Goal: Task Accomplishment & Management: Manage account settings

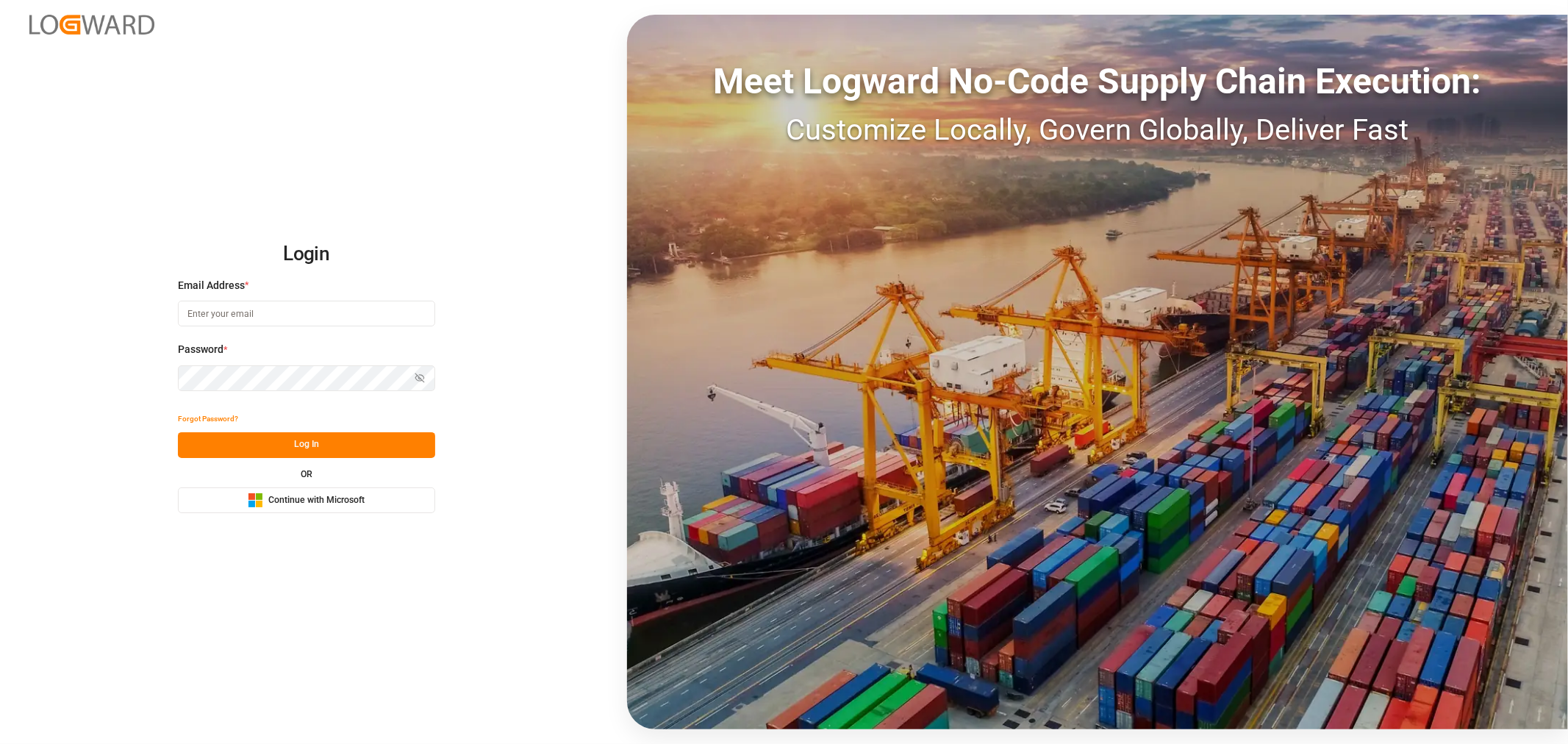
click at [299, 317] on input at bounding box center [306, 313] width 257 height 26
click at [0, 743] on com-1password-button at bounding box center [0, 744] width 0 height 0
type input "[PERSON_NAME][DOMAIN_NAME][EMAIL_ADDRESS][DOMAIN_NAME]"
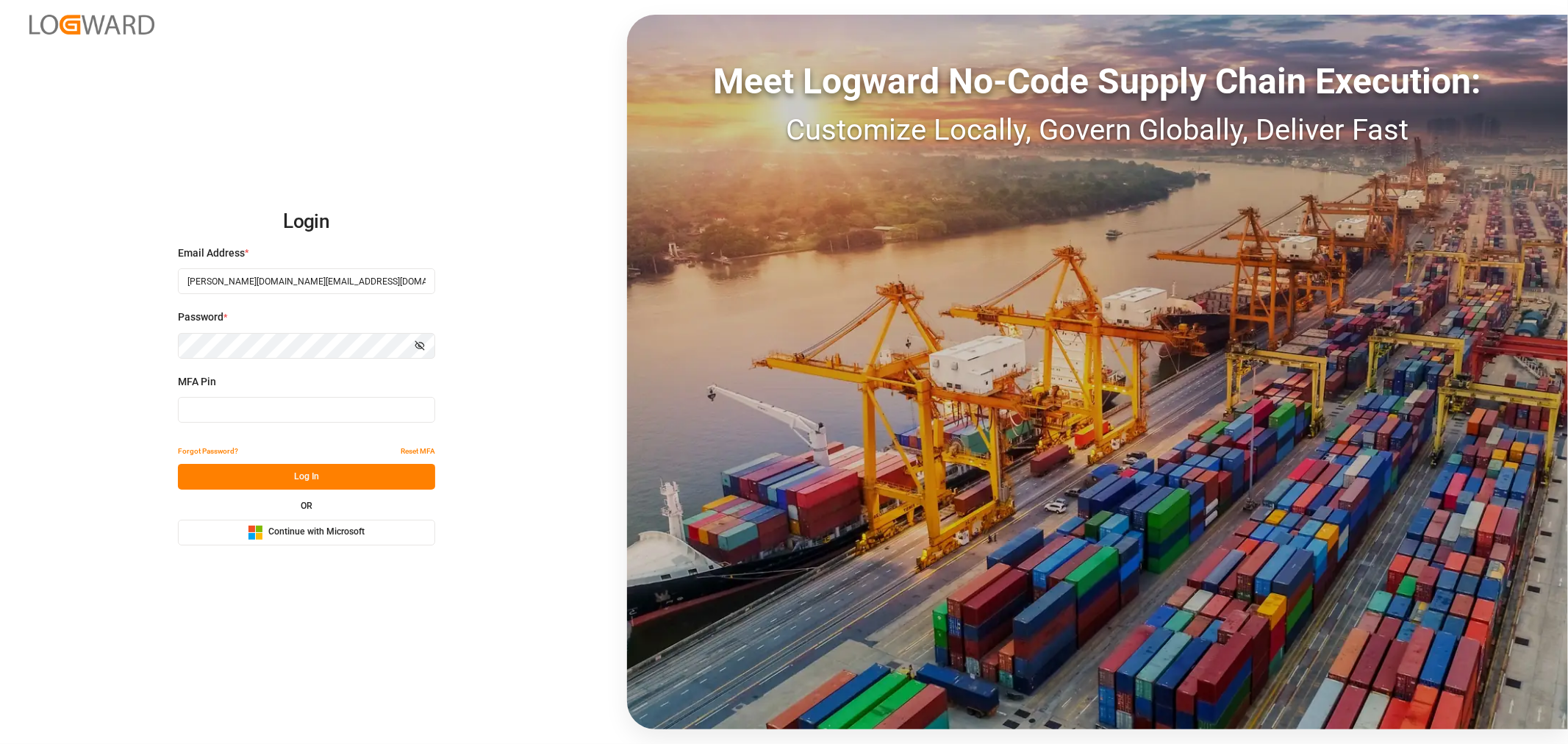
type input "496980"
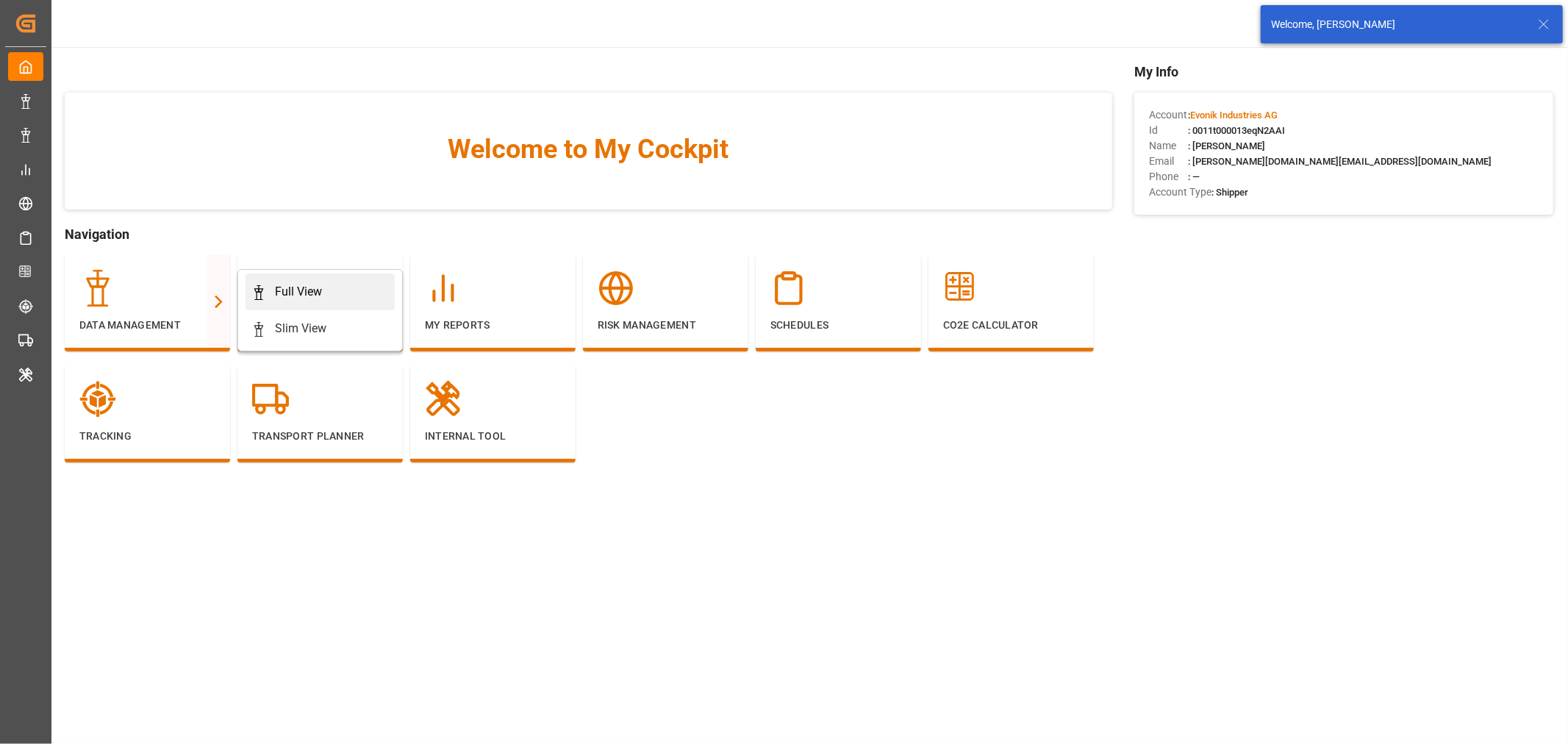
click at [303, 290] on div "Full View" at bounding box center [299, 291] width 47 height 17
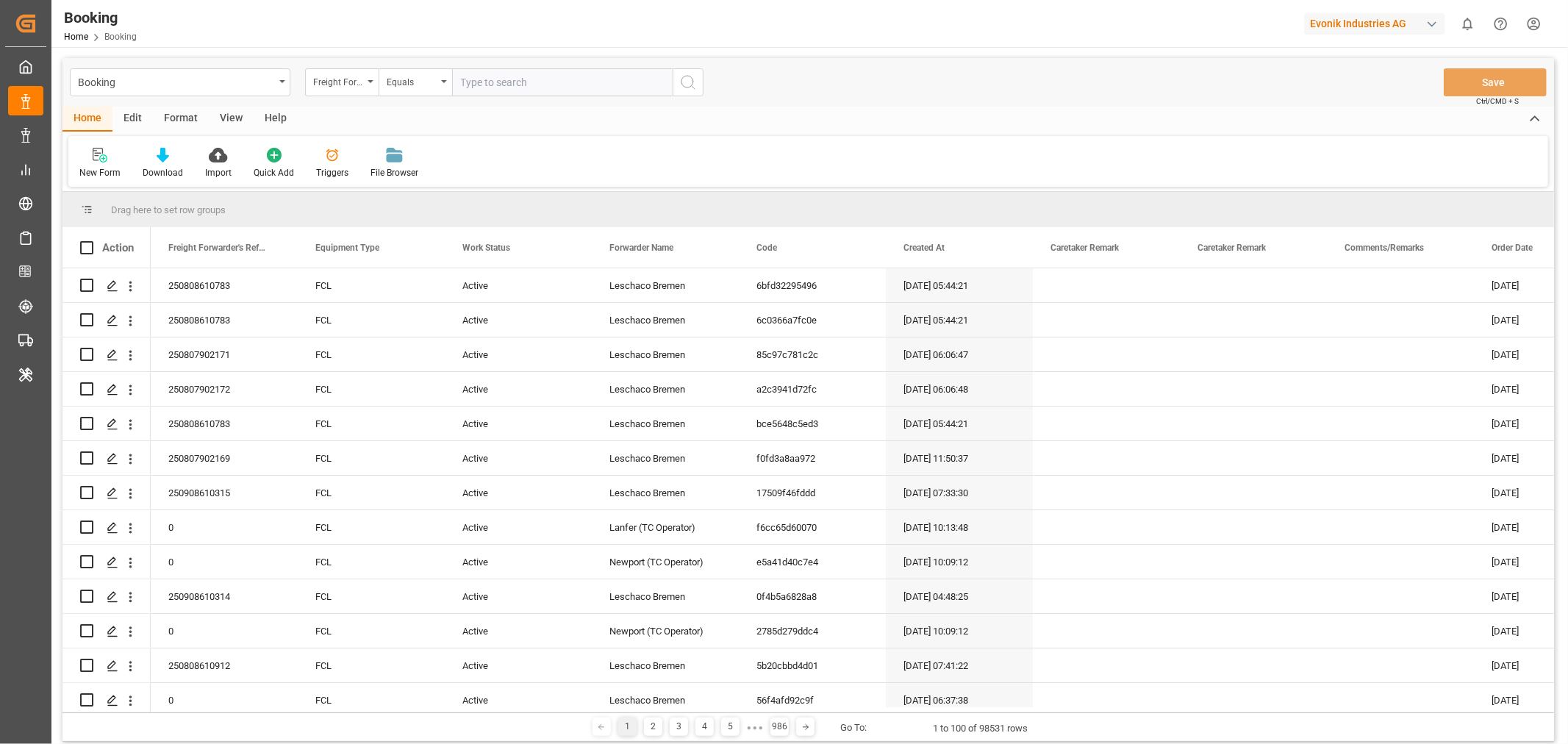
click at [194, 118] on div "Format" at bounding box center [180, 119] width 56 height 25
click at [222, 119] on div "View" at bounding box center [231, 119] width 45 height 25
click at [106, 173] on div "Default" at bounding box center [94, 173] width 29 height 13
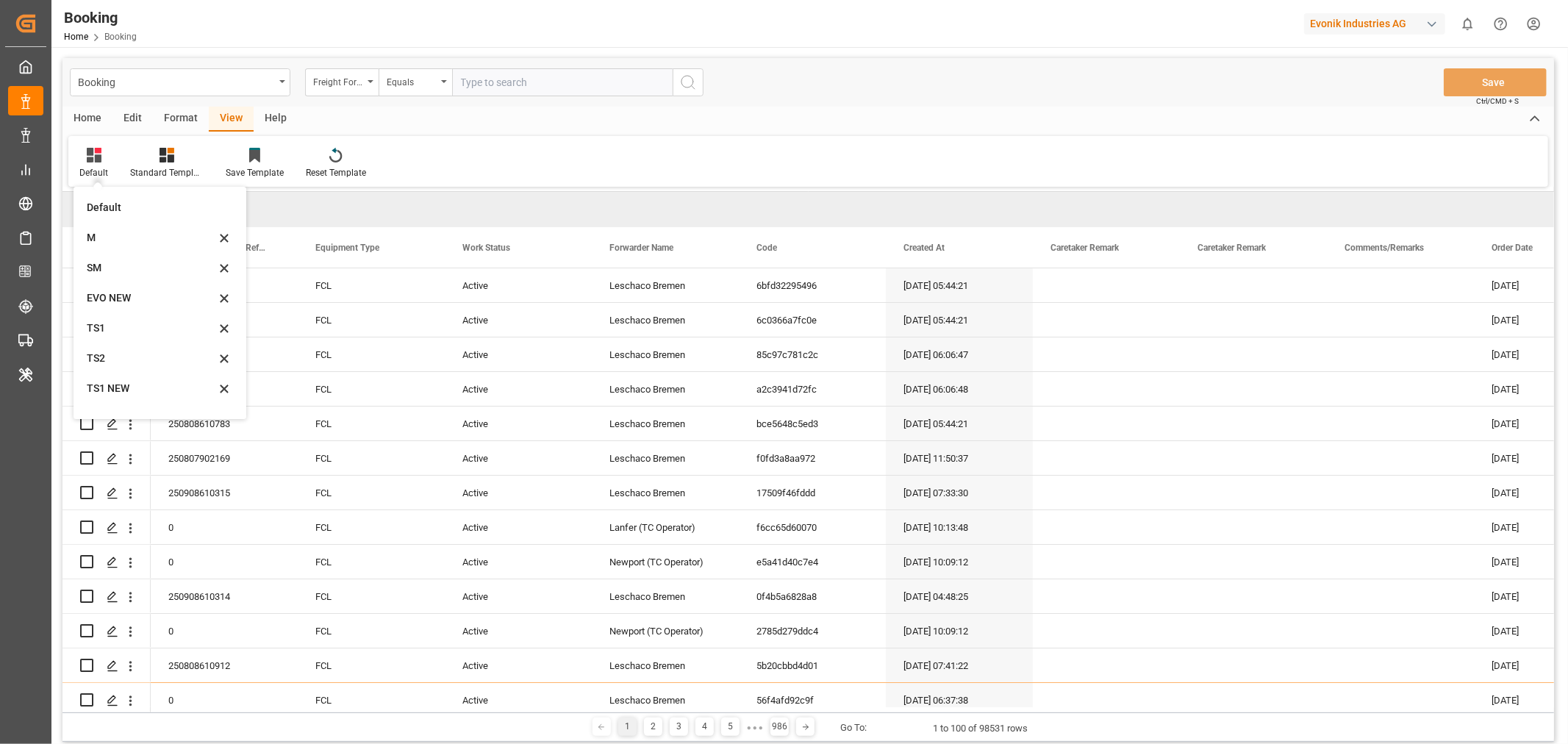
click at [171, 109] on div "Format" at bounding box center [180, 119] width 56 height 25
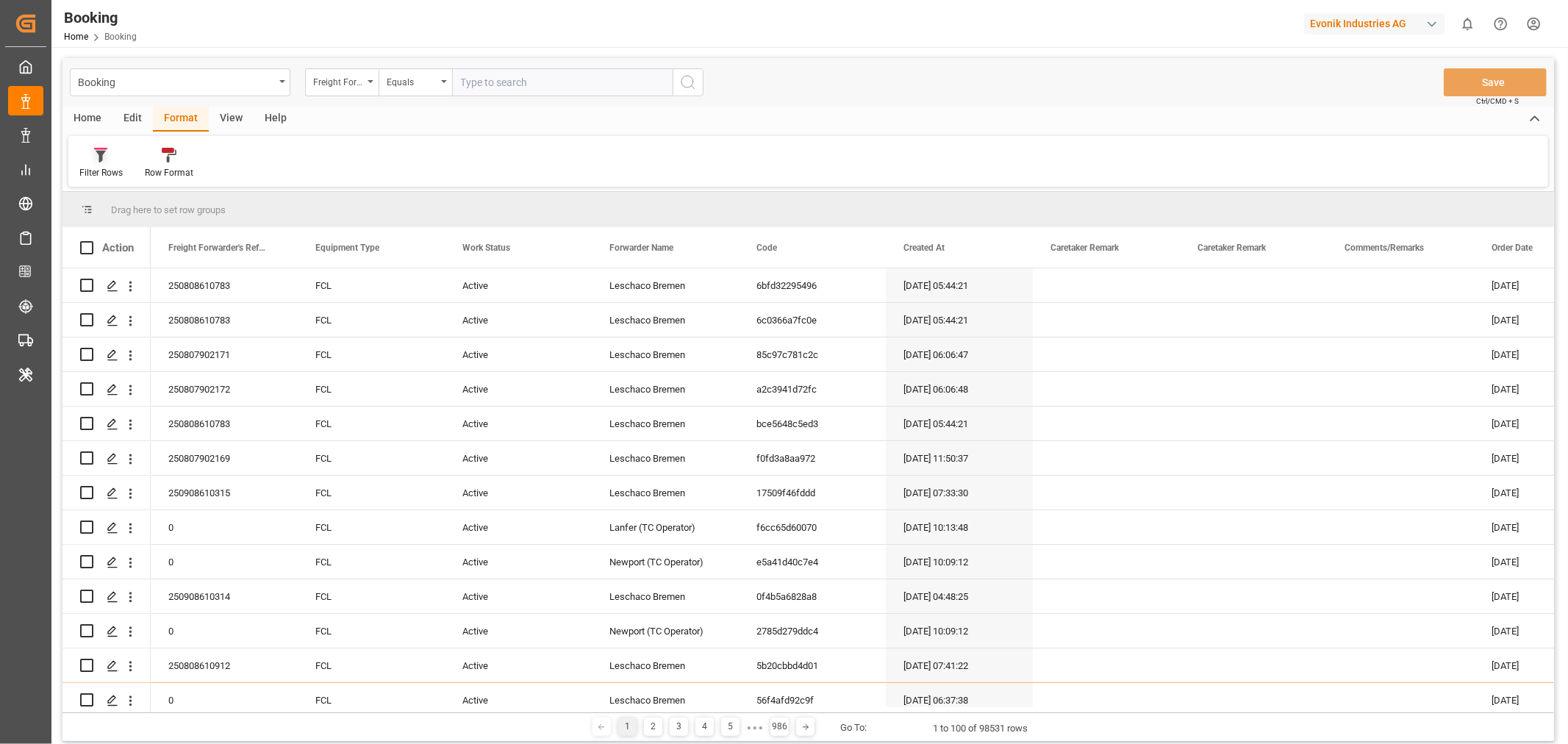
click at [100, 173] on div "Filter Rows" at bounding box center [100, 173] width 43 height 13
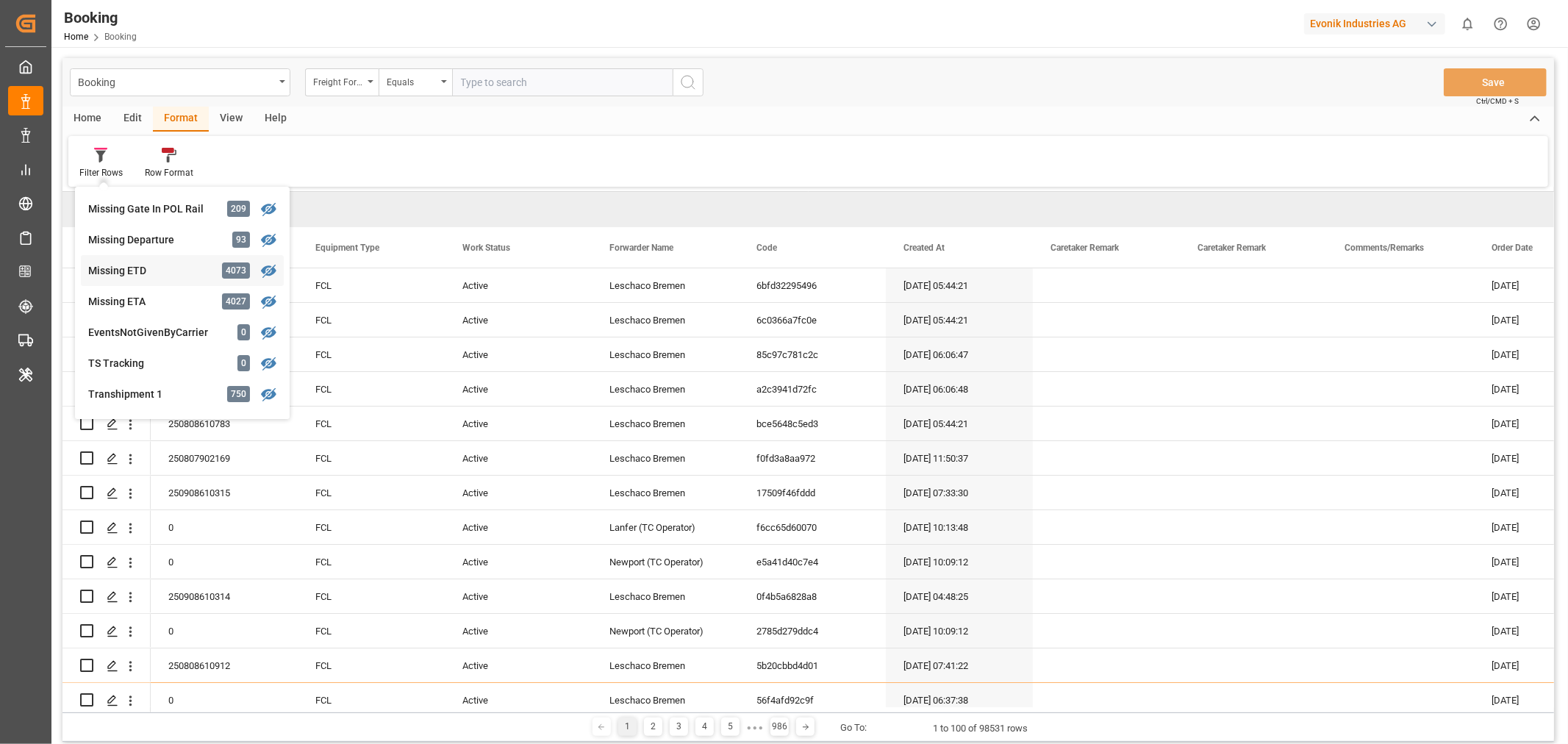
scroll to position [257, 0]
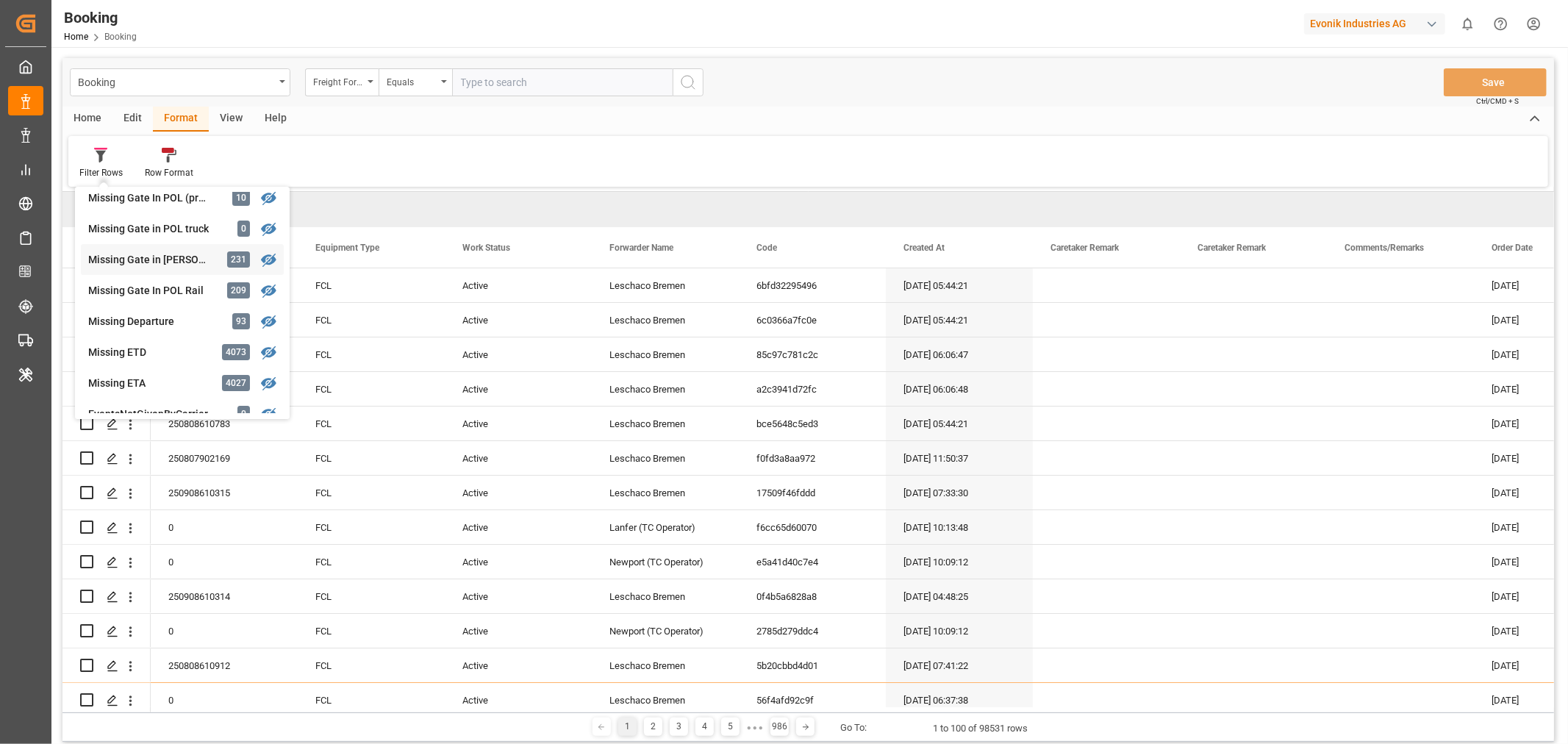
click at [160, 249] on div "Booking Freight Forwarder's Reference No. Equals Save Ctrl/CMD + S Home Edit Fo…" at bounding box center [808, 399] width 1492 height 683
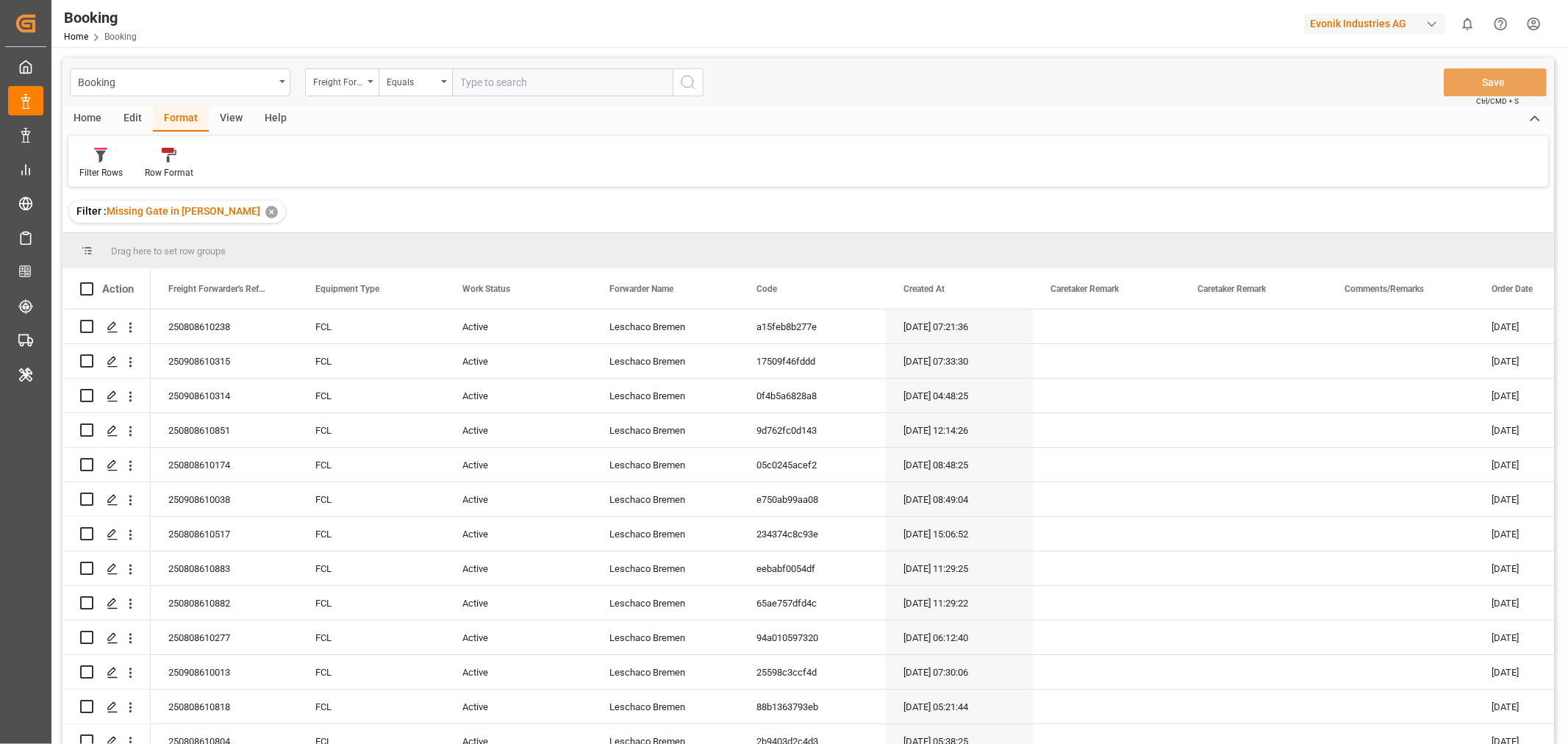
click at [231, 123] on div "View" at bounding box center [231, 119] width 45 height 25
click at [86, 166] on div "Default" at bounding box center [94, 173] width 29 height 13
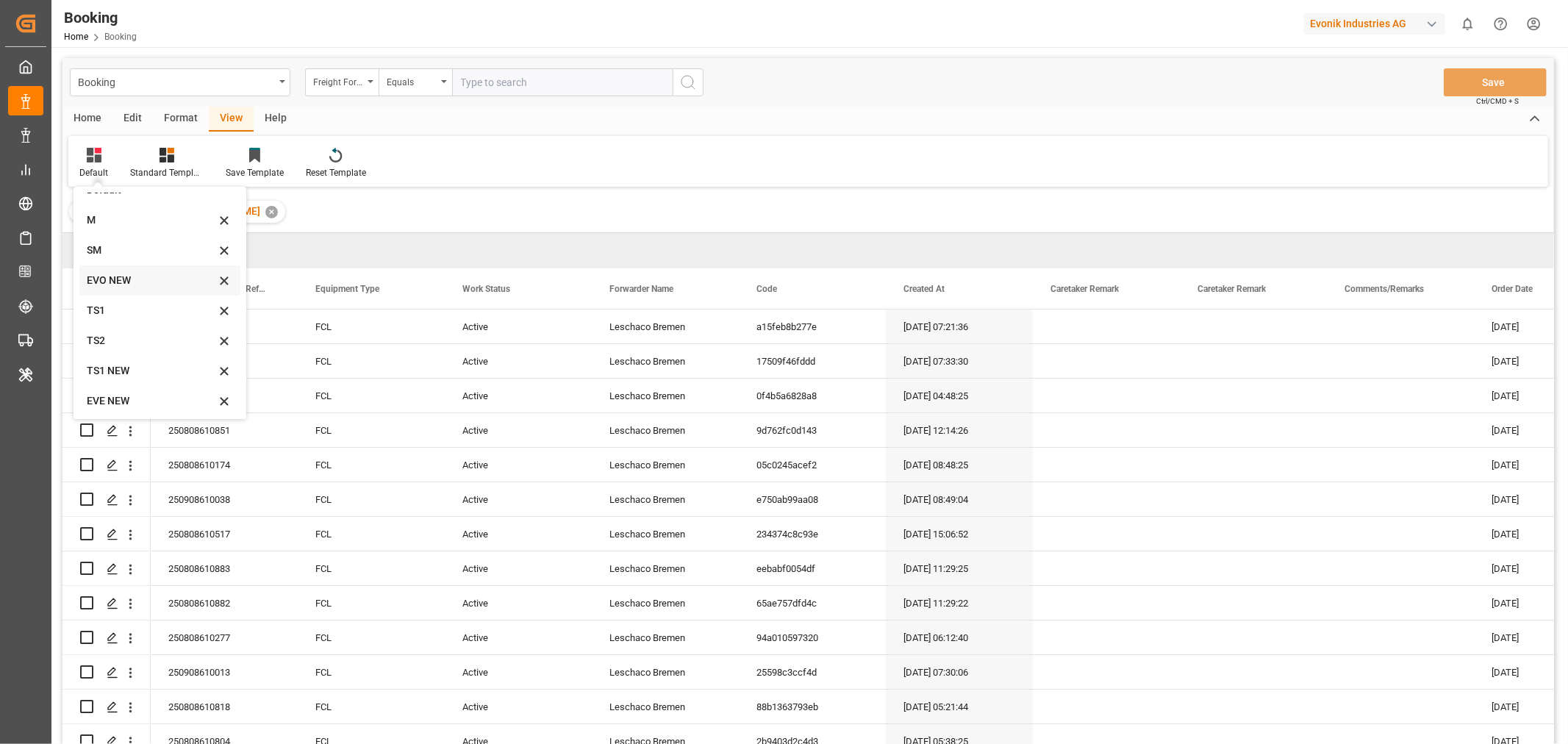
scroll to position [20, 0]
click at [114, 240] on div "SM" at bounding box center [151, 248] width 129 height 15
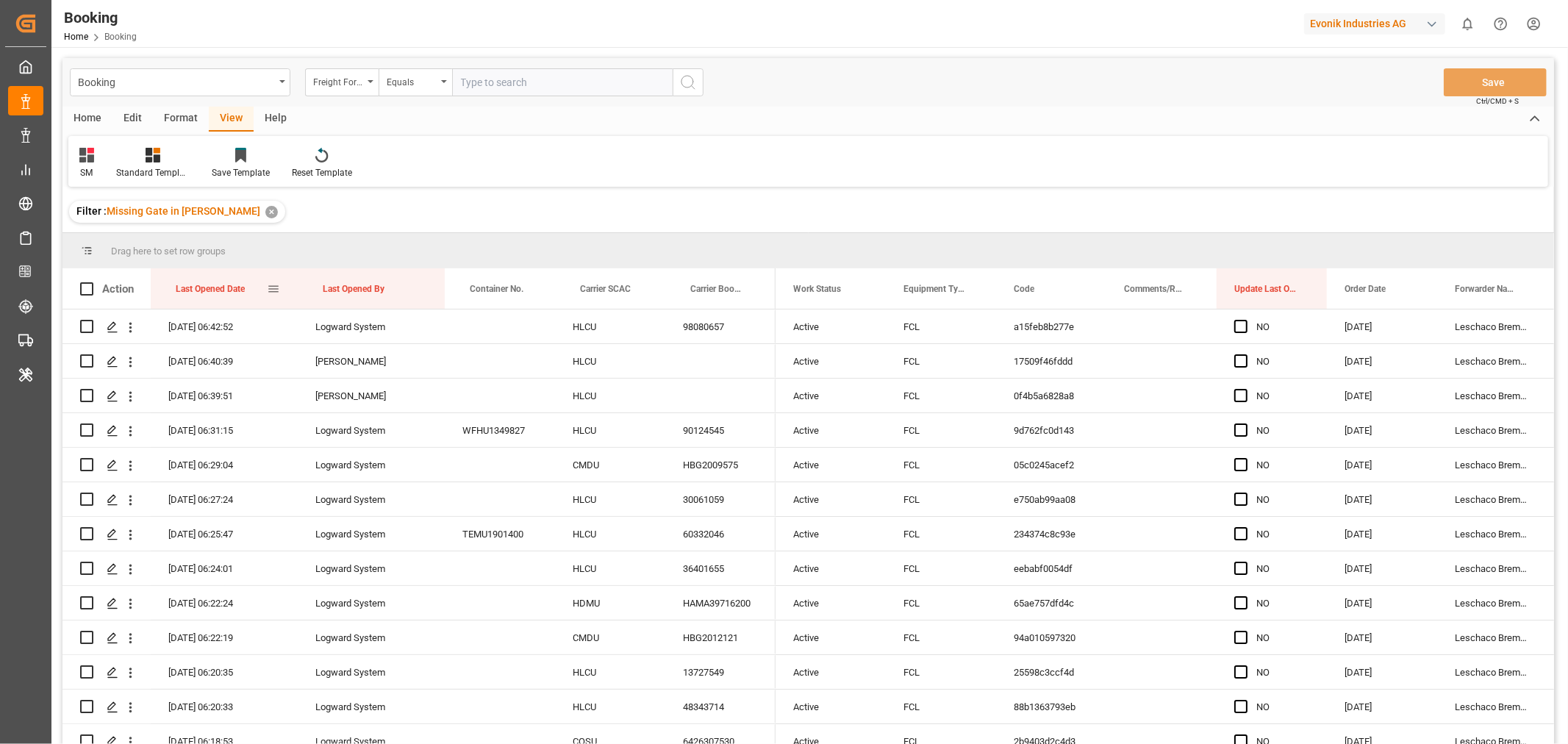
click at [249, 285] on div "Last Opened Date" at bounding box center [221, 288] width 91 height 40
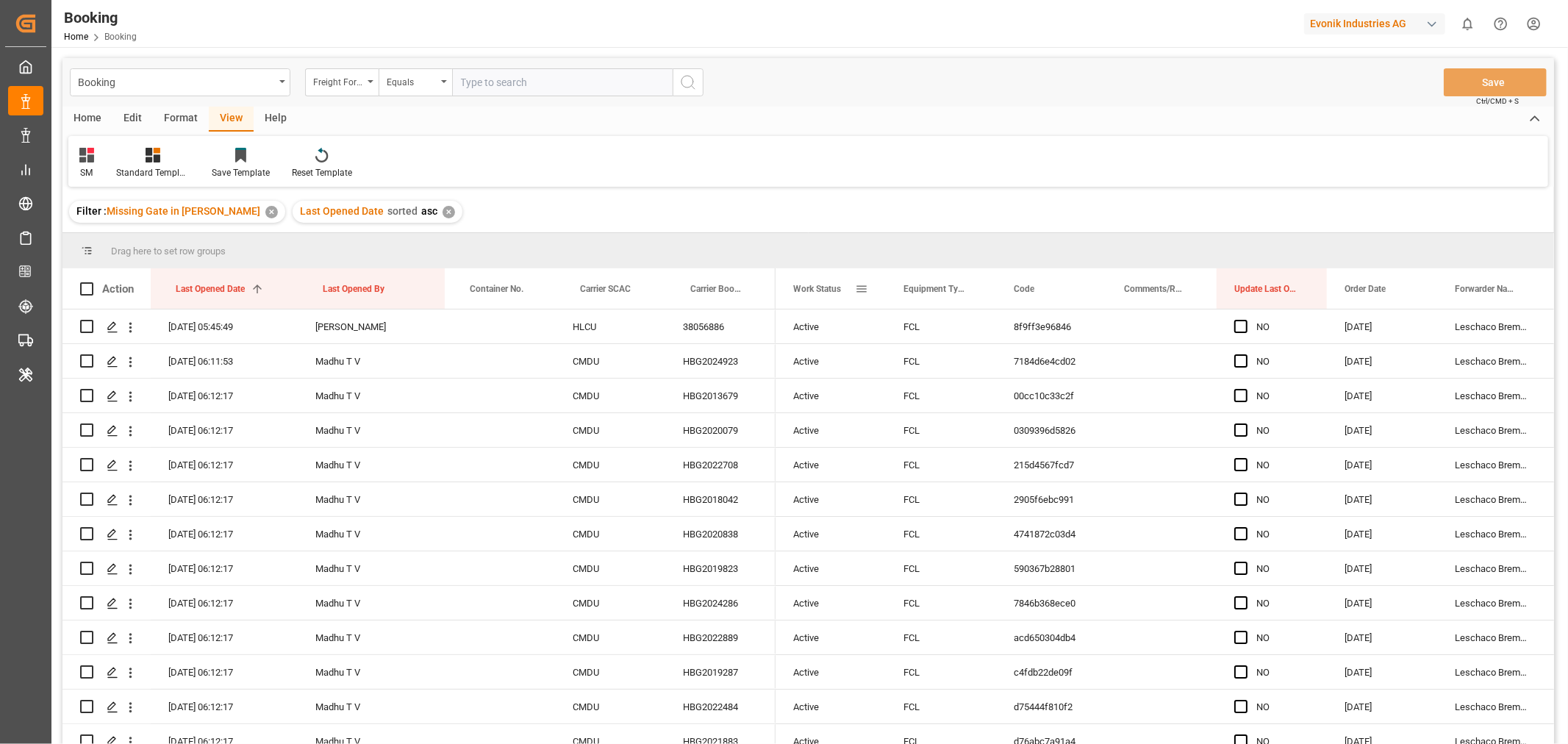
click at [862, 289] on span at bounding box center [862, 288] width 13 height 13
click at [987, 294] on span "columns" at bounding box center [985, 290] width 13 height 13
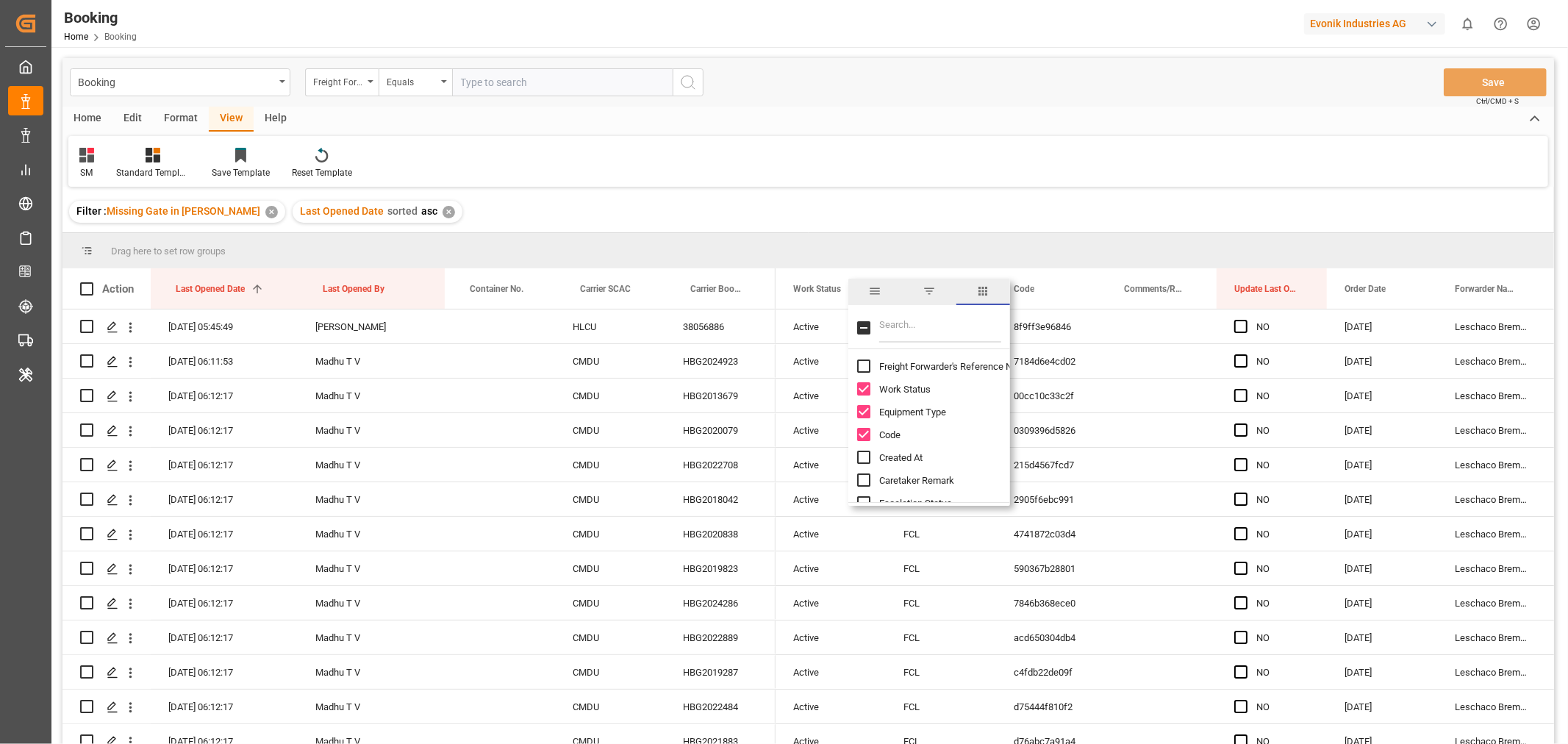
click at [868, 363] on input "Freight Forwarder's Reference No. column toggle visibility (hidden)" at bounding box center [863, 366] width 13 height 13
checkbox input "true"
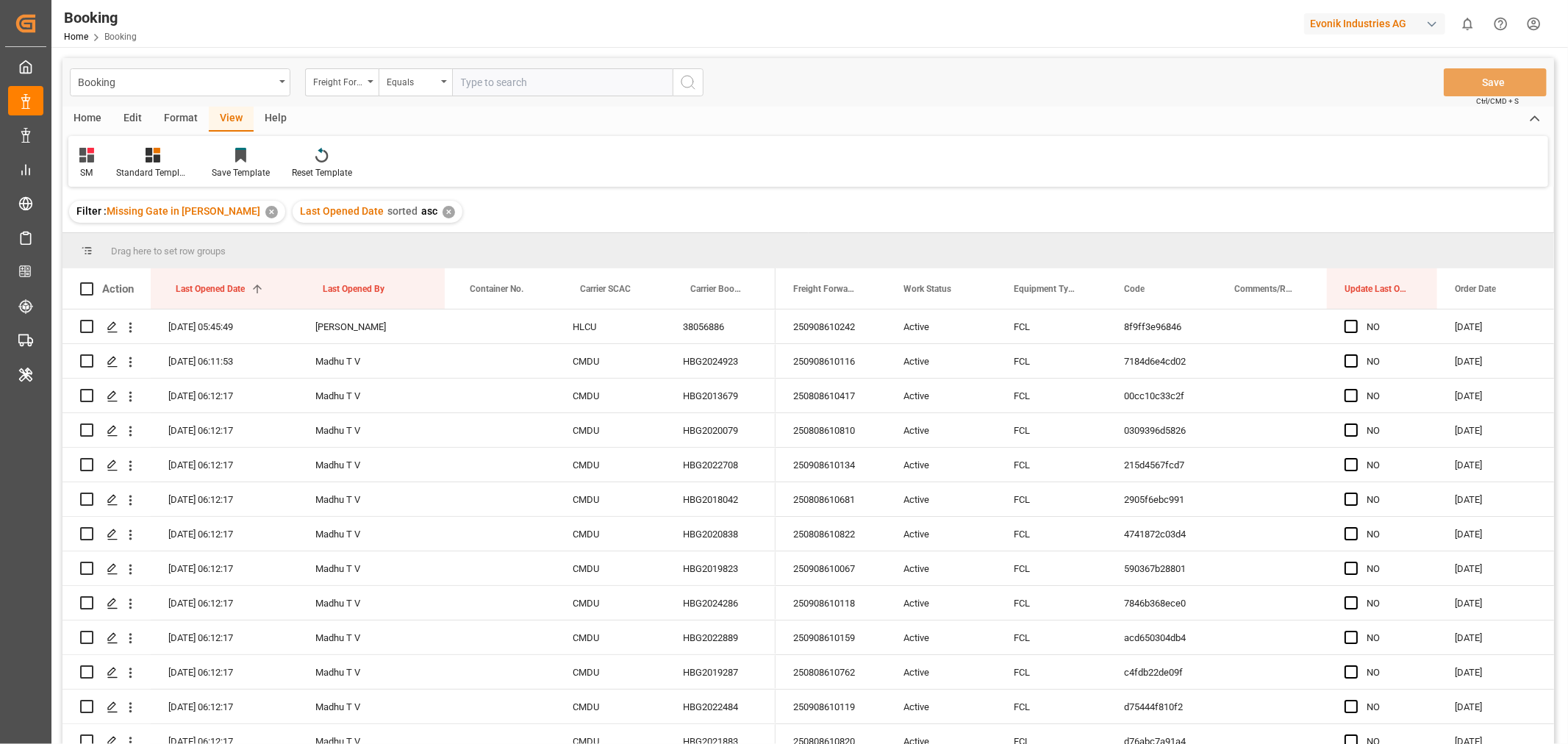
click at [863, 220] on div "Filter : Missing Gate in POL Barge ✕ Last Opened Date sorted asc ✕" at bounding box center [808, 211] width 1492 height 41
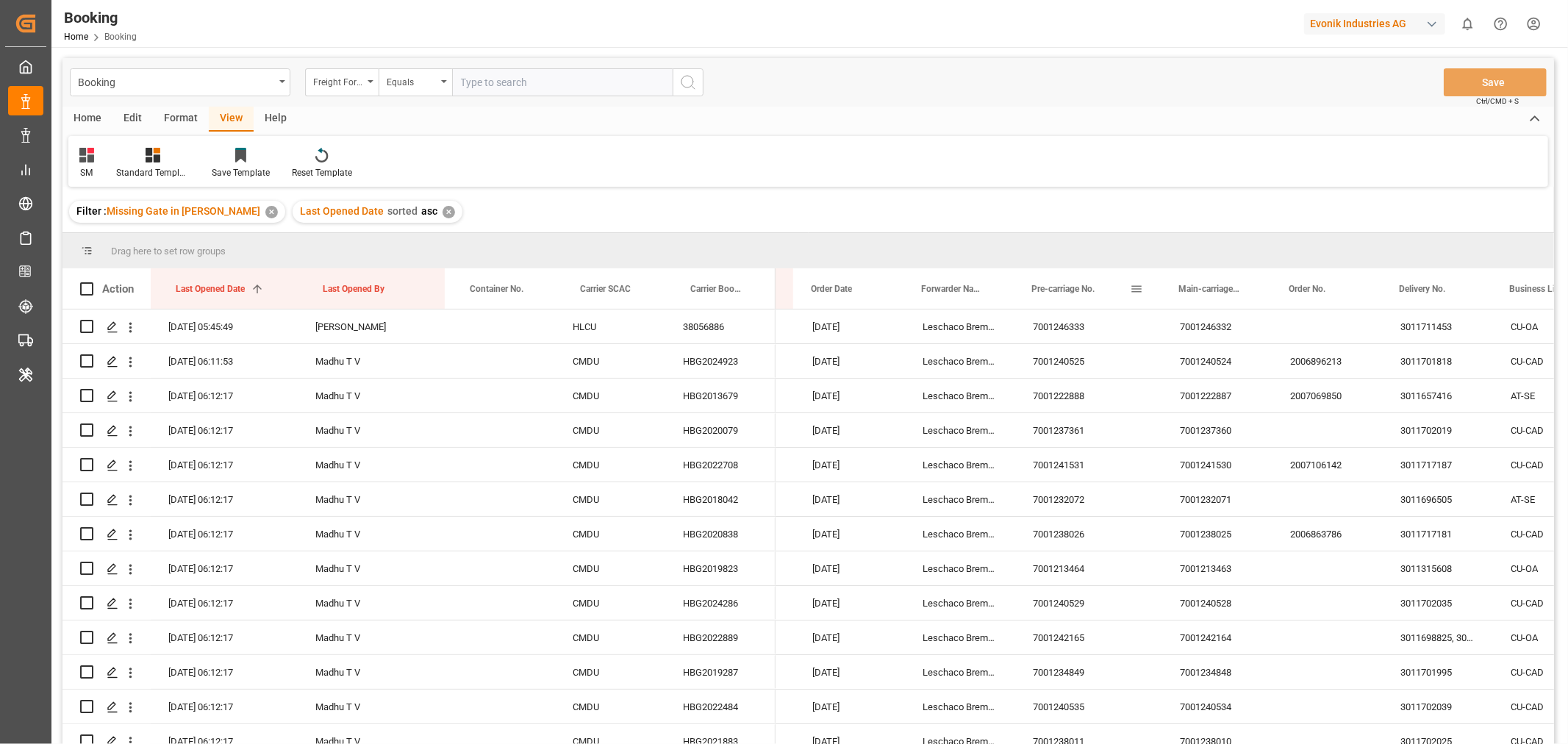
scroll to position [0, 643]
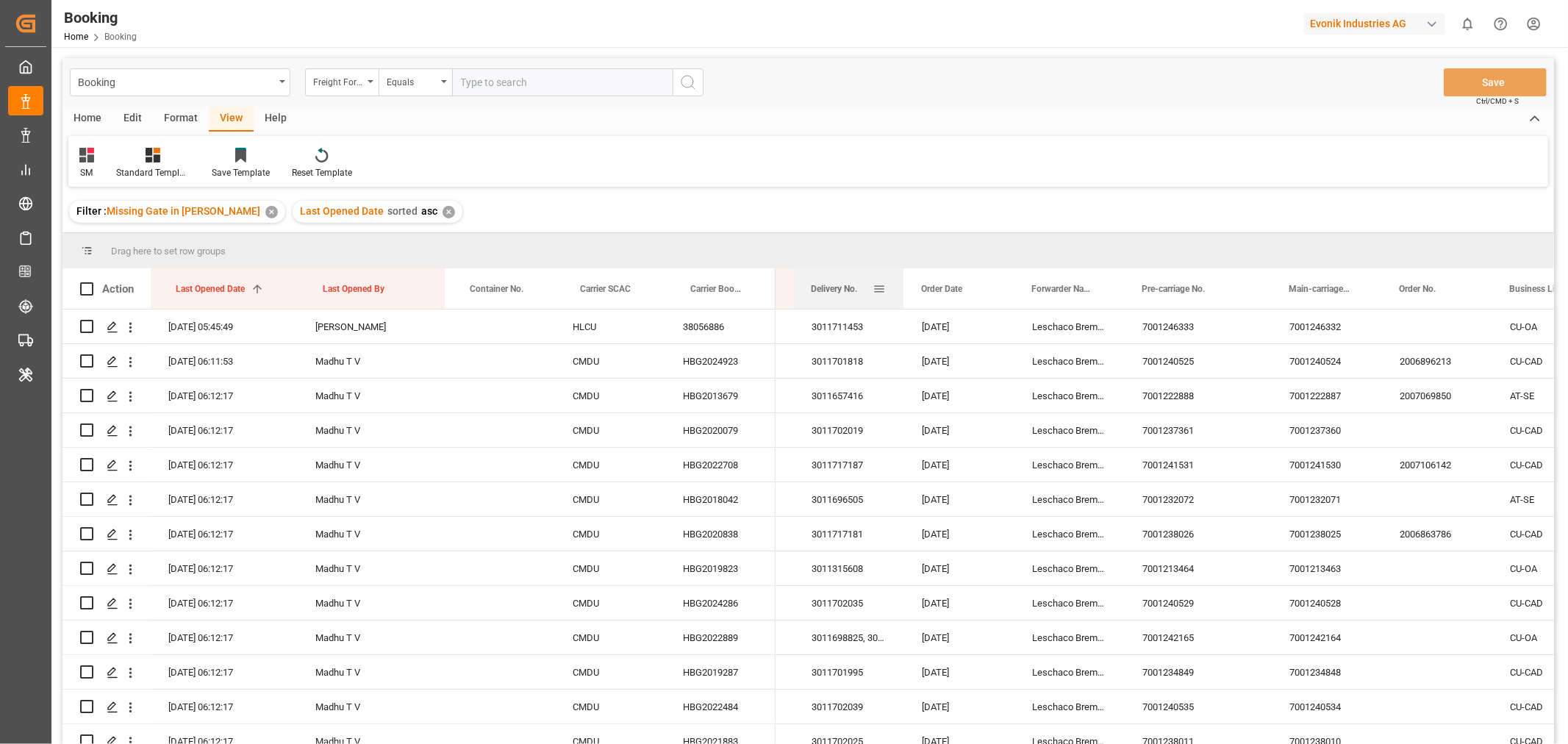
drag, startPoint x: 1411, startPoint y: 299, endPoint x: 862, endPoint y: 302, distance: 549.0
click at [862, 302] on div "Delivery No." at bounding box center [842, 288] width 62 height 40
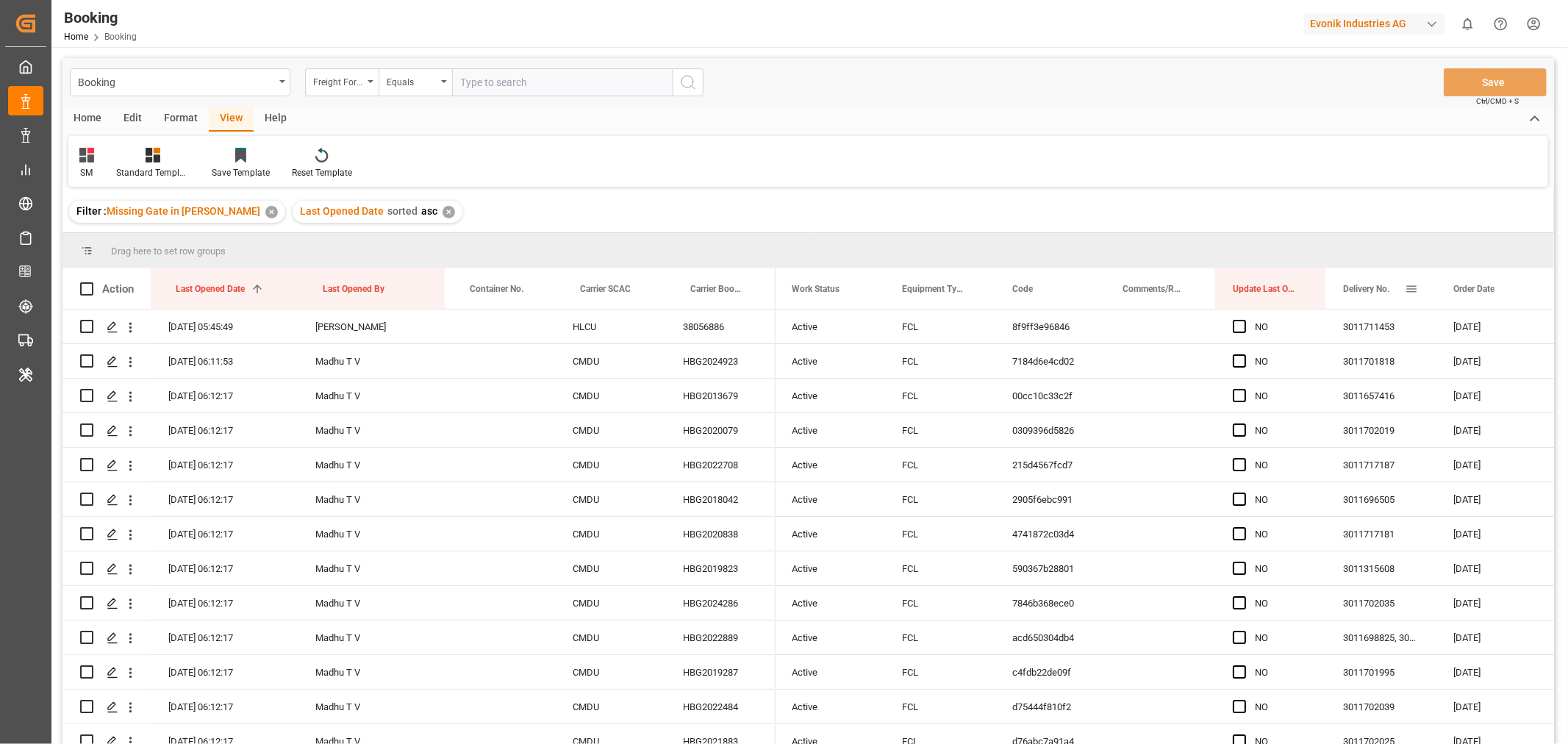
scroll to position [0, 0]
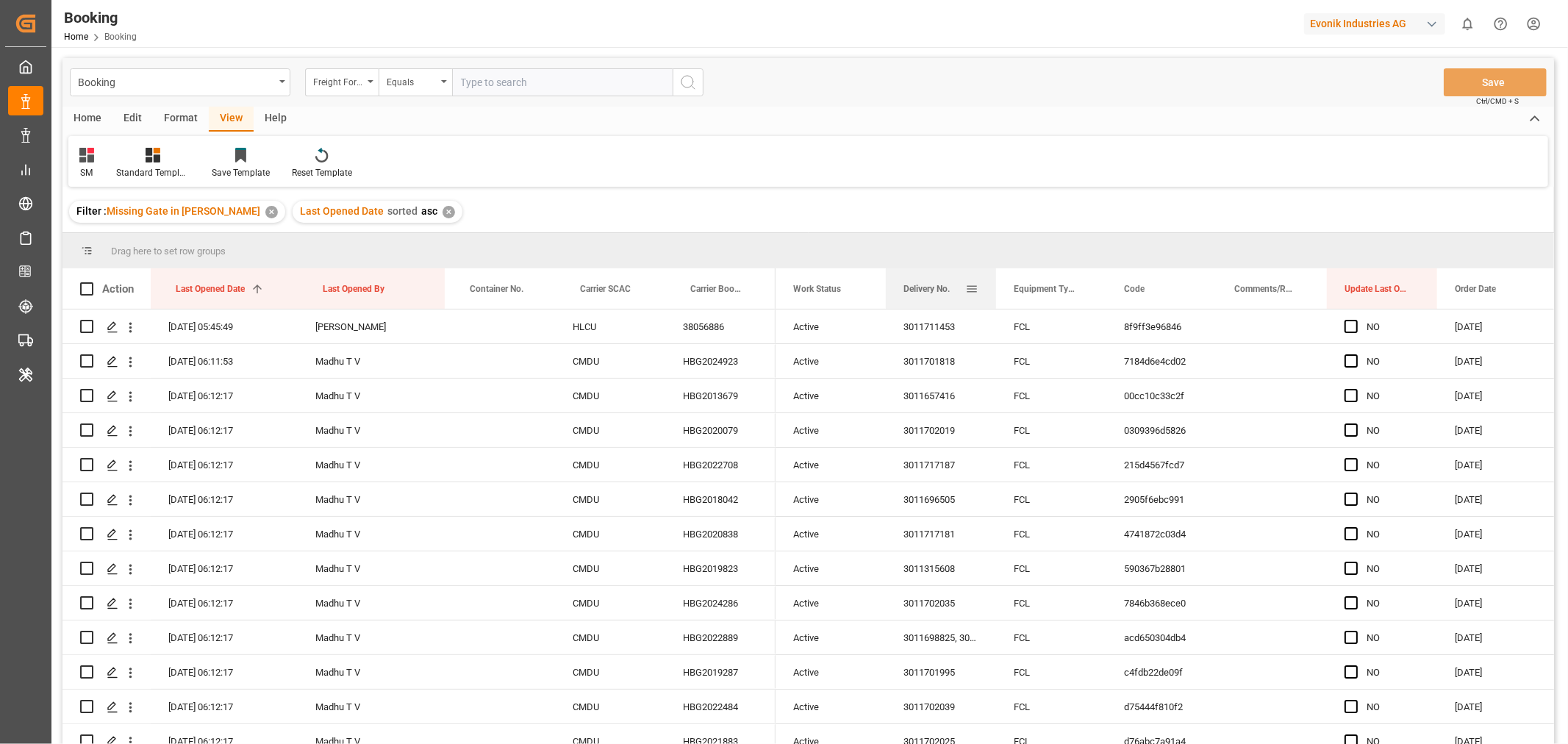
drag, startPoint x: 1361, startPoint y: 296, endPoint x: 898, endPoint y: 289, distance: 463.1
click at [898, 289] on div "Delivery No." at bounding box center [941, 288] width 110 height 40
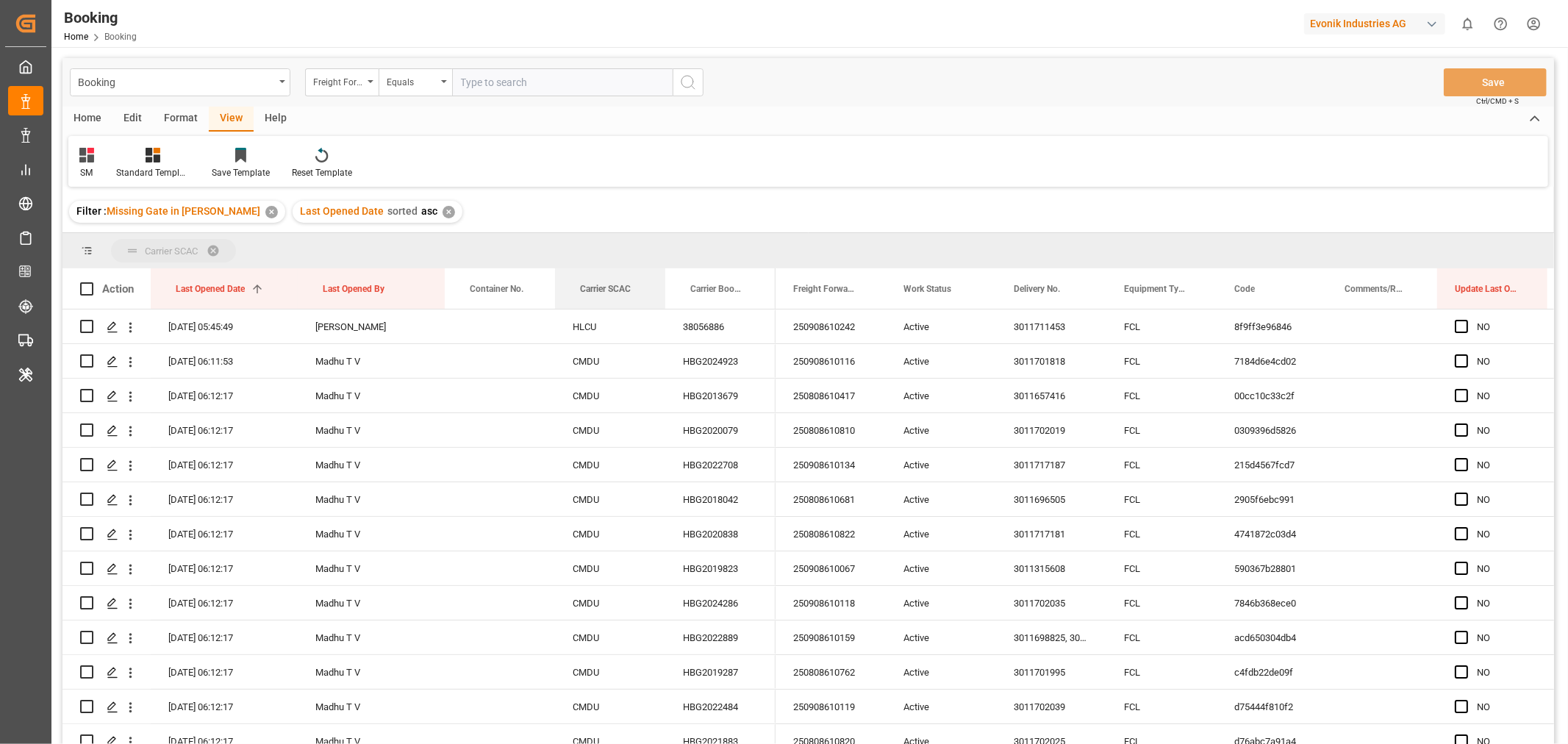
drag, startPoint x: 596, startPoint y: 283, endPoint x: 591, endPoint y: 246, distance: 37.3
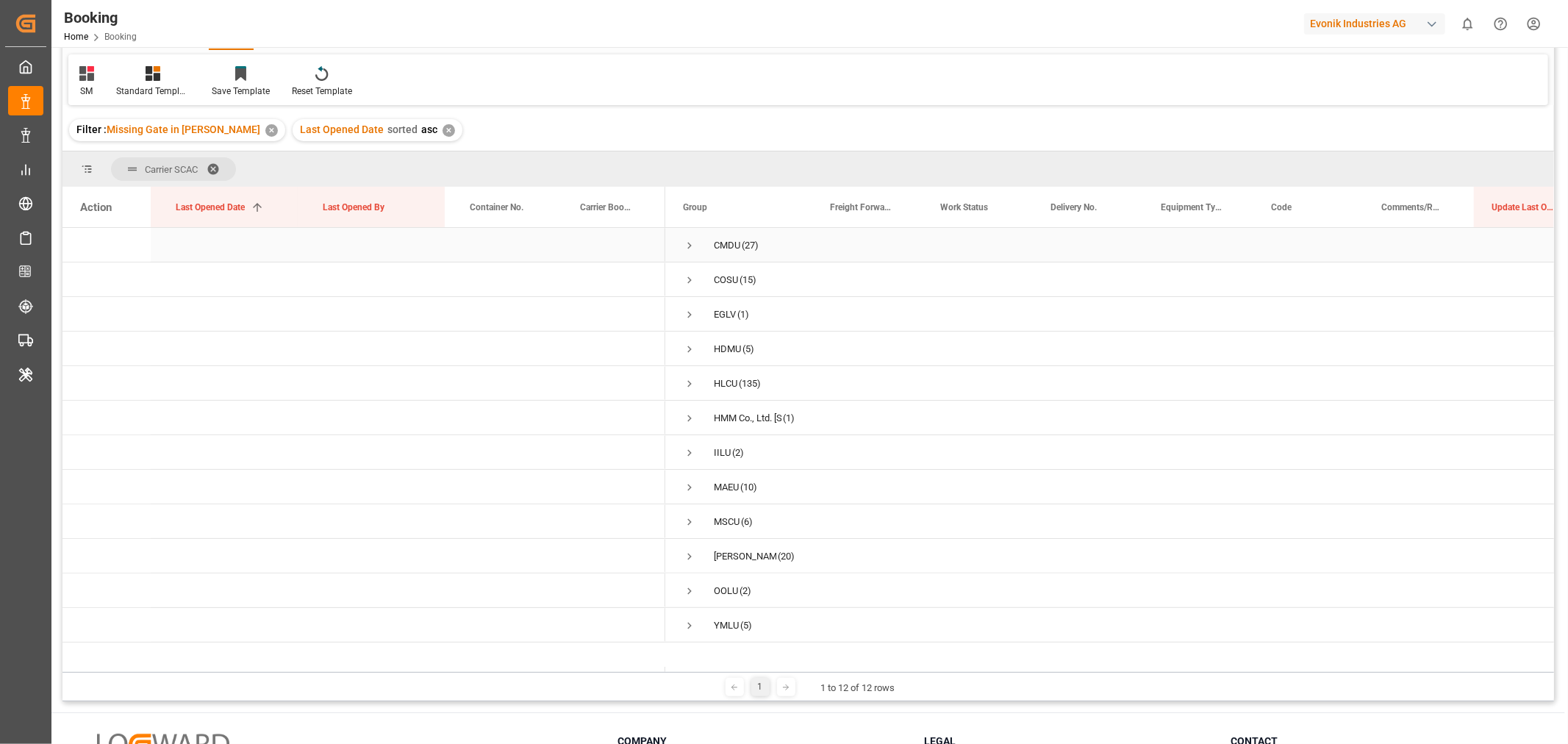
click at [690, 250] on span "Press SPACE to select this row." at bounding box center [689, 245] width 13 height 13
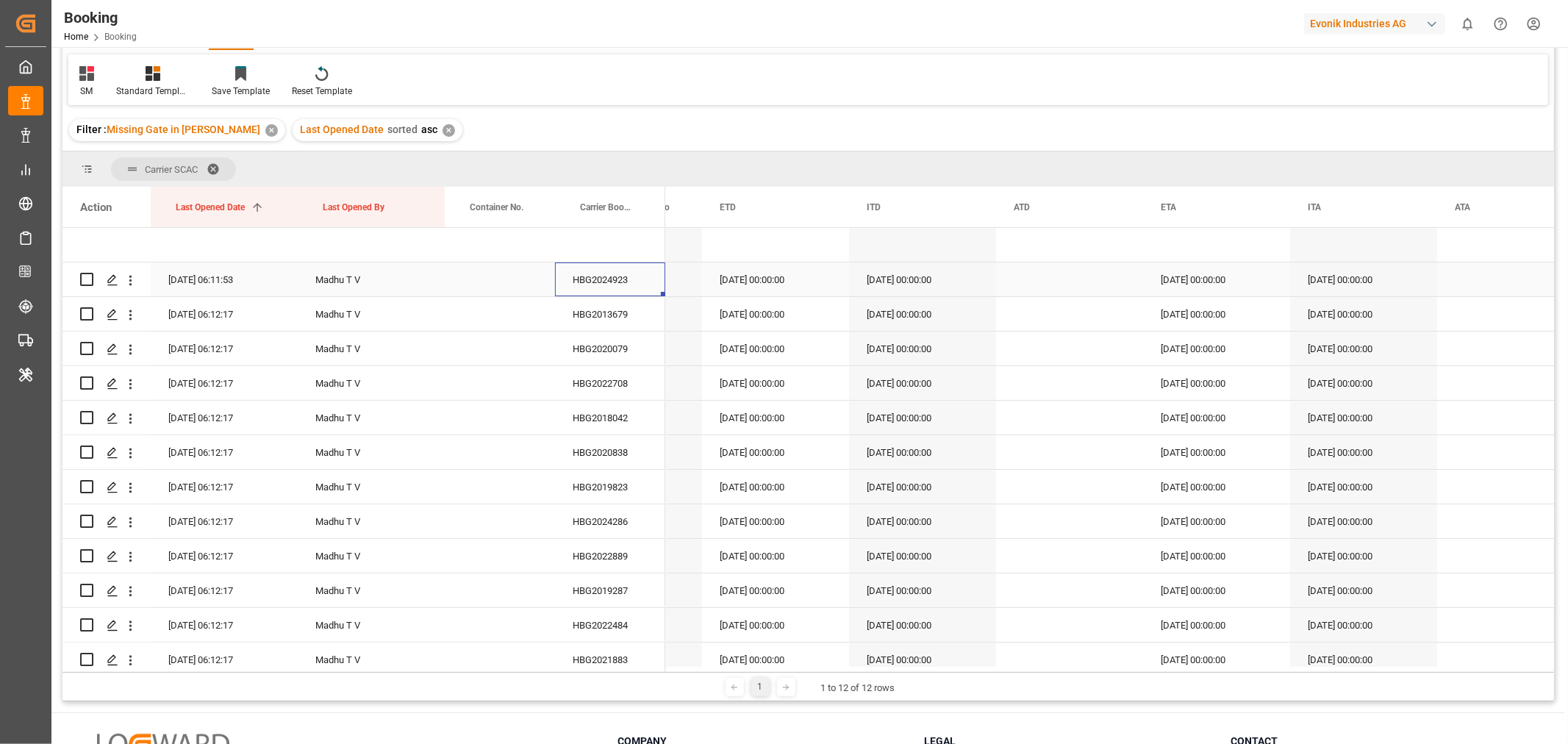
drag, startPoint x: 625, startPoint y: 275, endPoint x: 624, endPoint y: 287, distance: 12.0
click at [624, 285] on div "HBG2024923" at bounding box center [610, 279] width 110 height 33
click at [1064, 81] on div "SM Standard Templates Save Template Reset Template" at bounding box center [808, 80] width 1480 height 51
click at [611, 326] on div "HBG2013679" at bounding box center [610, 314] width 110 height 33
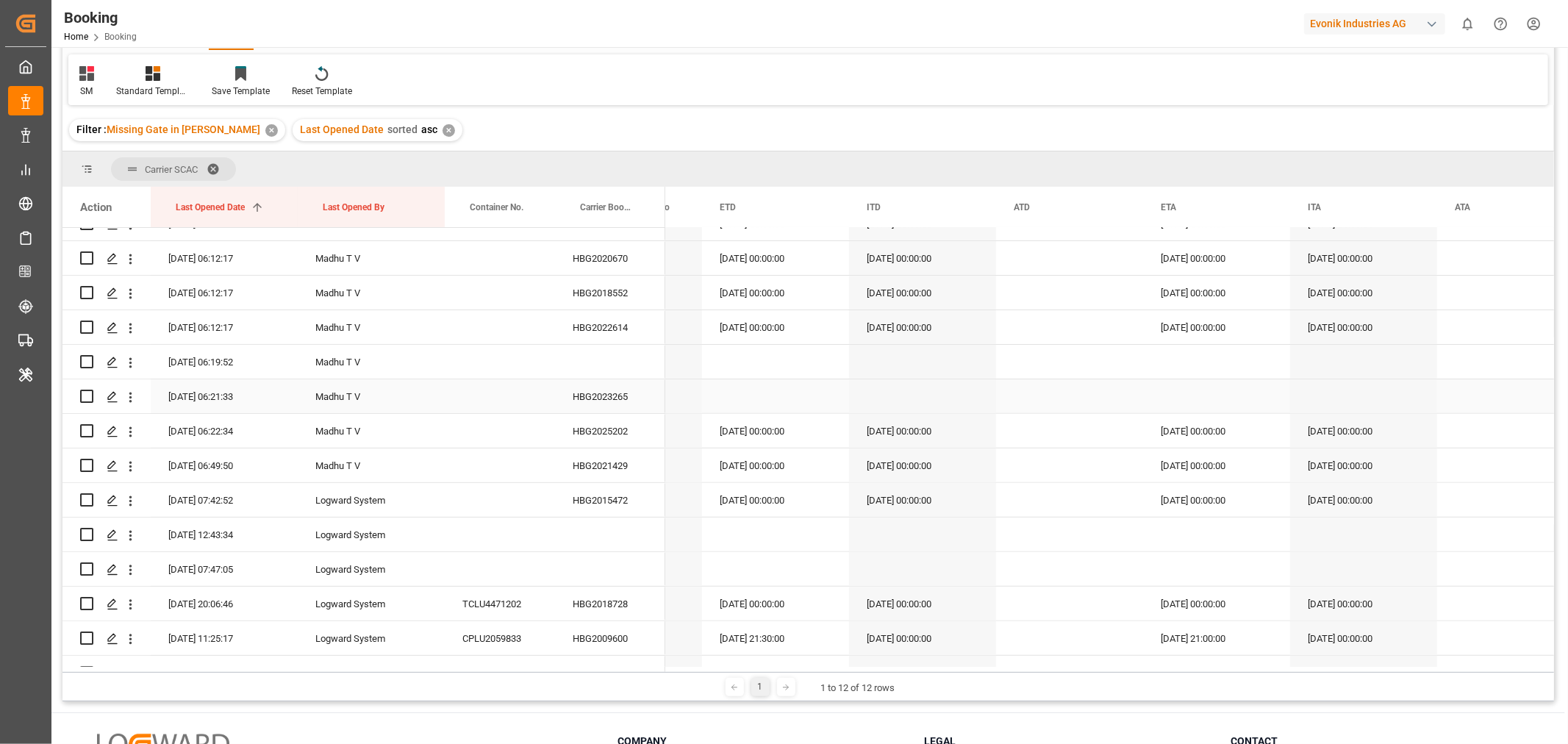
scroll to position [326, 0]
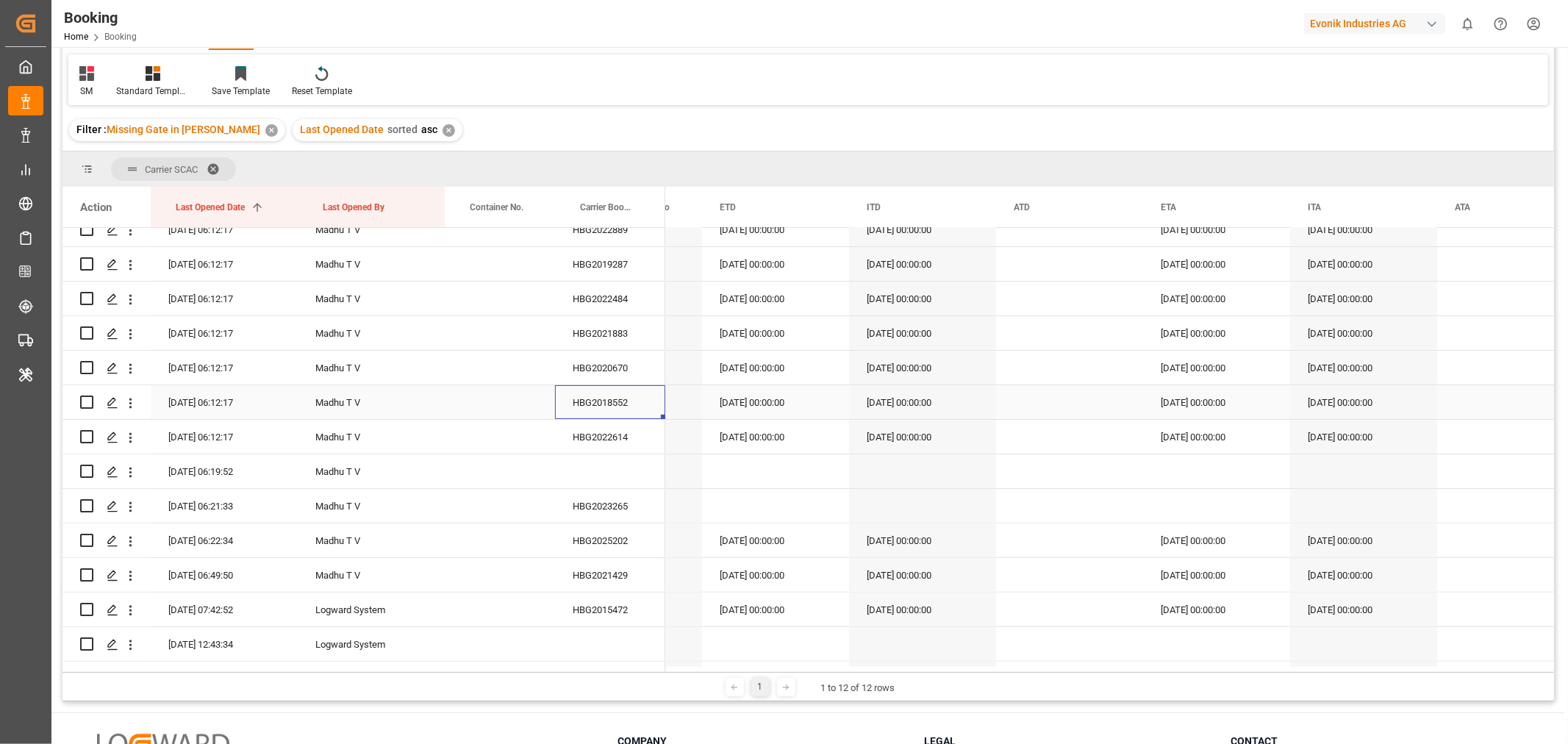
click at [629, 388] on div "HBG2018552" at bounding box center [610, 402] width 110 height 33
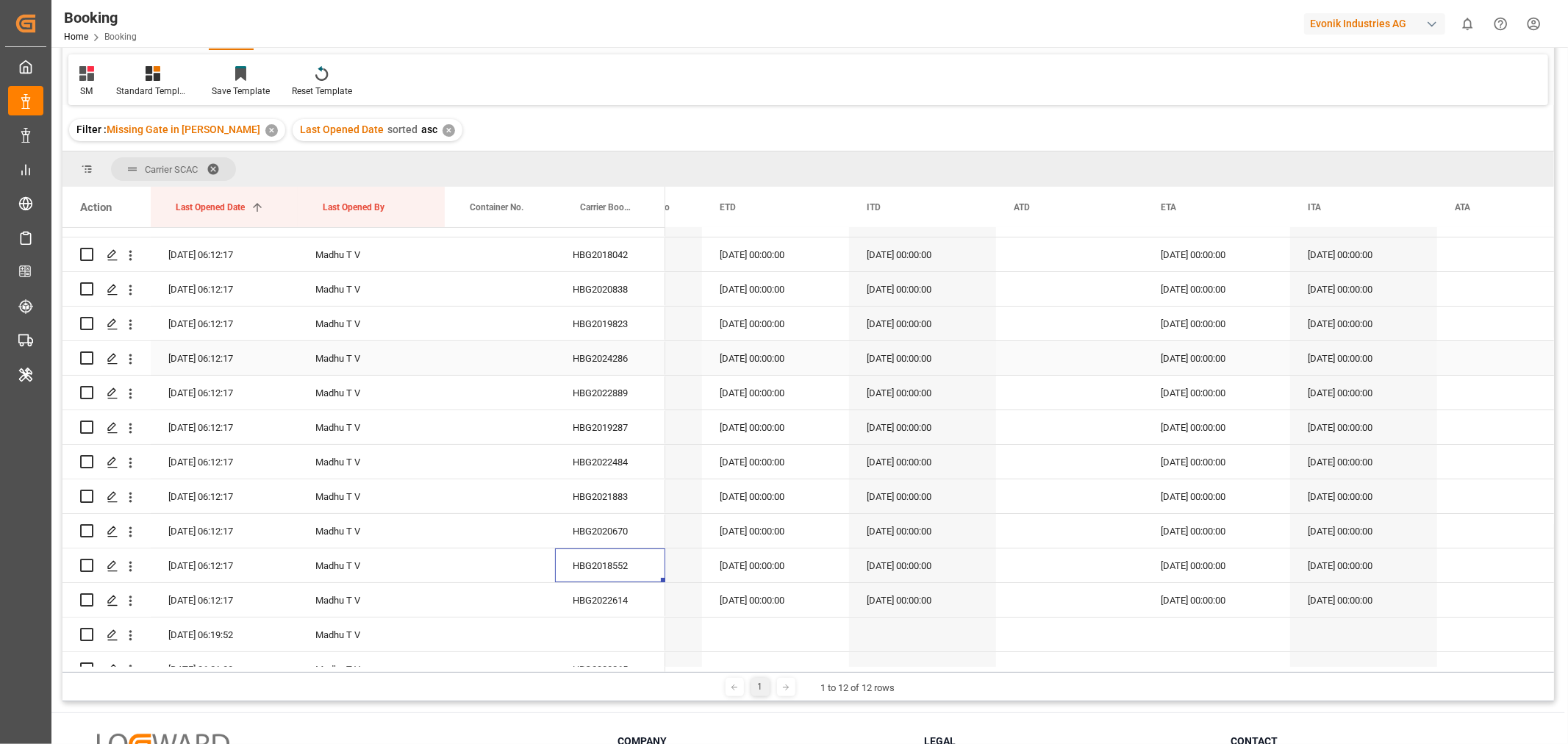
scroll to position [245, 0]
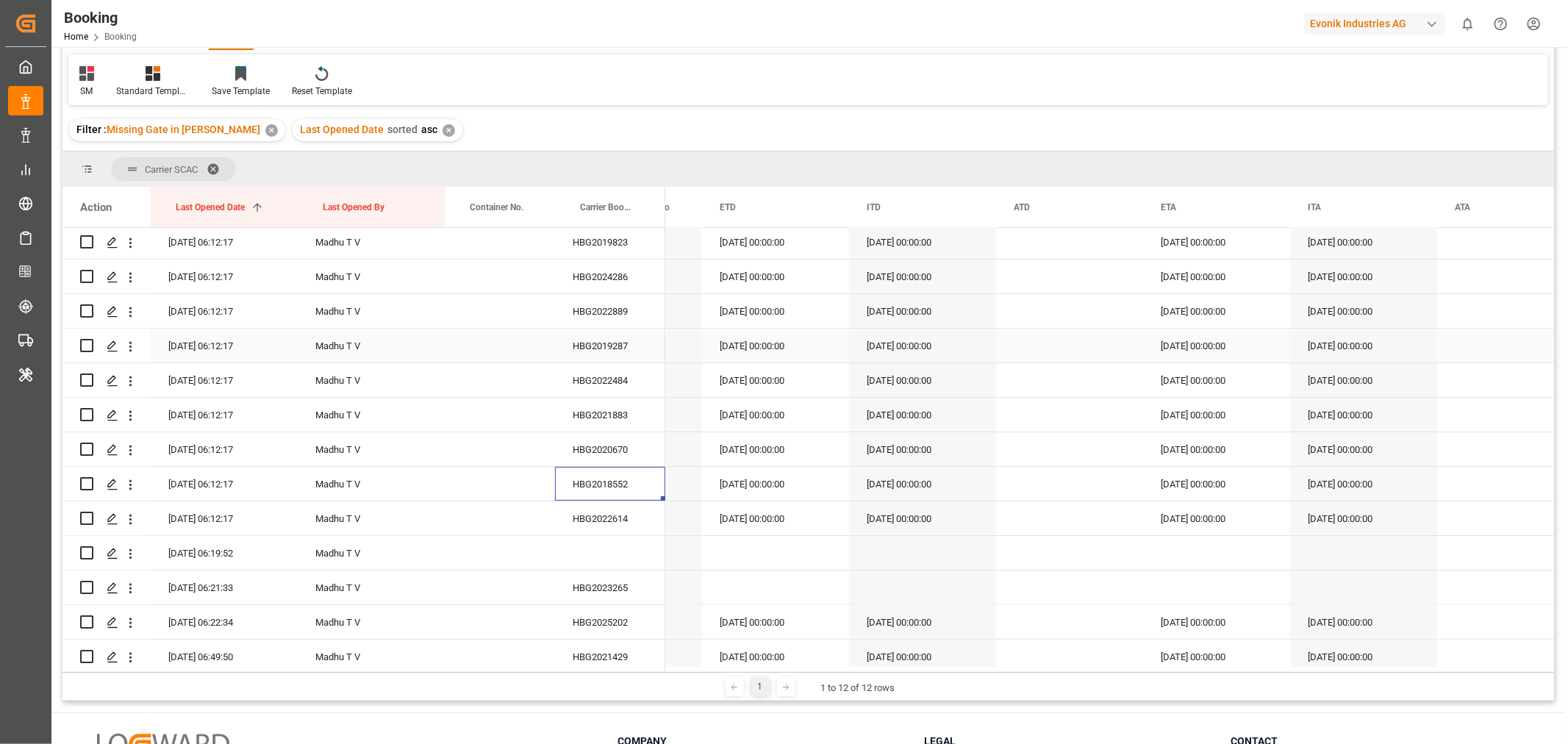
click at [644, 350] on div "HBG2019287" at bounding box center [610, 345] width 110 height 33
click at [597, 350] on div "HBG2019287" at bounding box center [610, 345] width 110 height 33
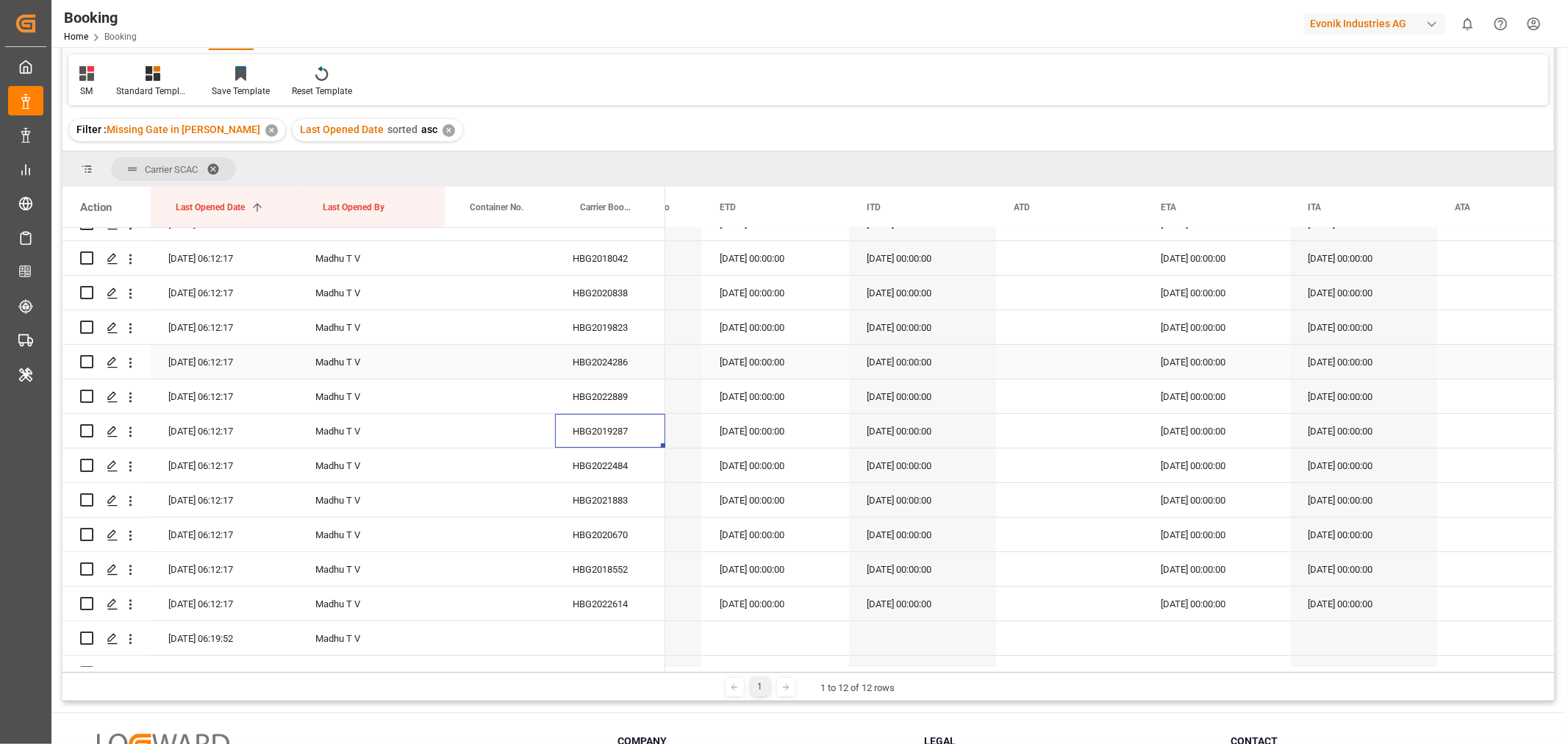
scroll to position [81, 0]
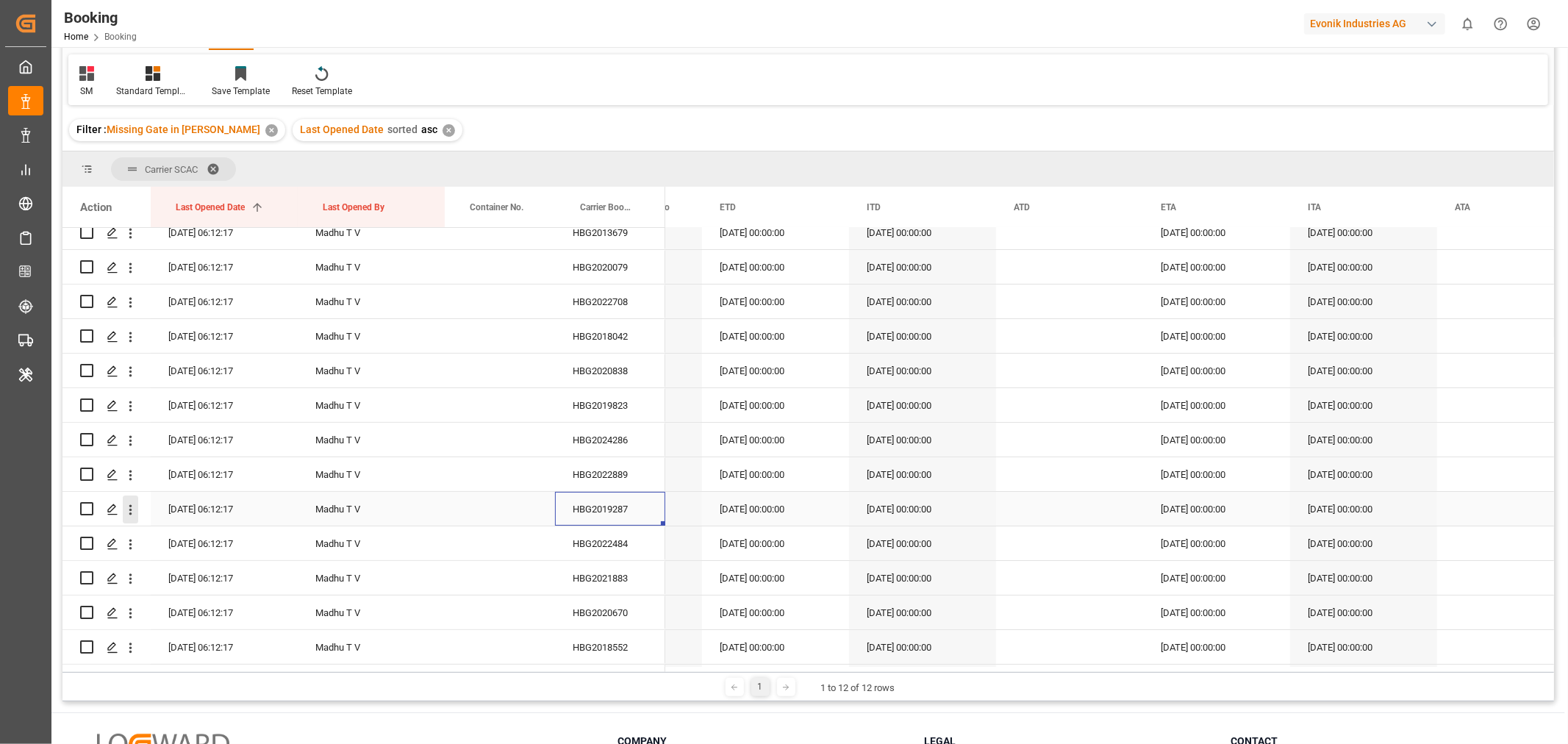
click at [127, 511] on icon "open menu" at bounding box center [130, 509] width 15 height 15
click at [189, 539] on span "Open in new tab" at bounding box center [227, 540] width 134 height 15
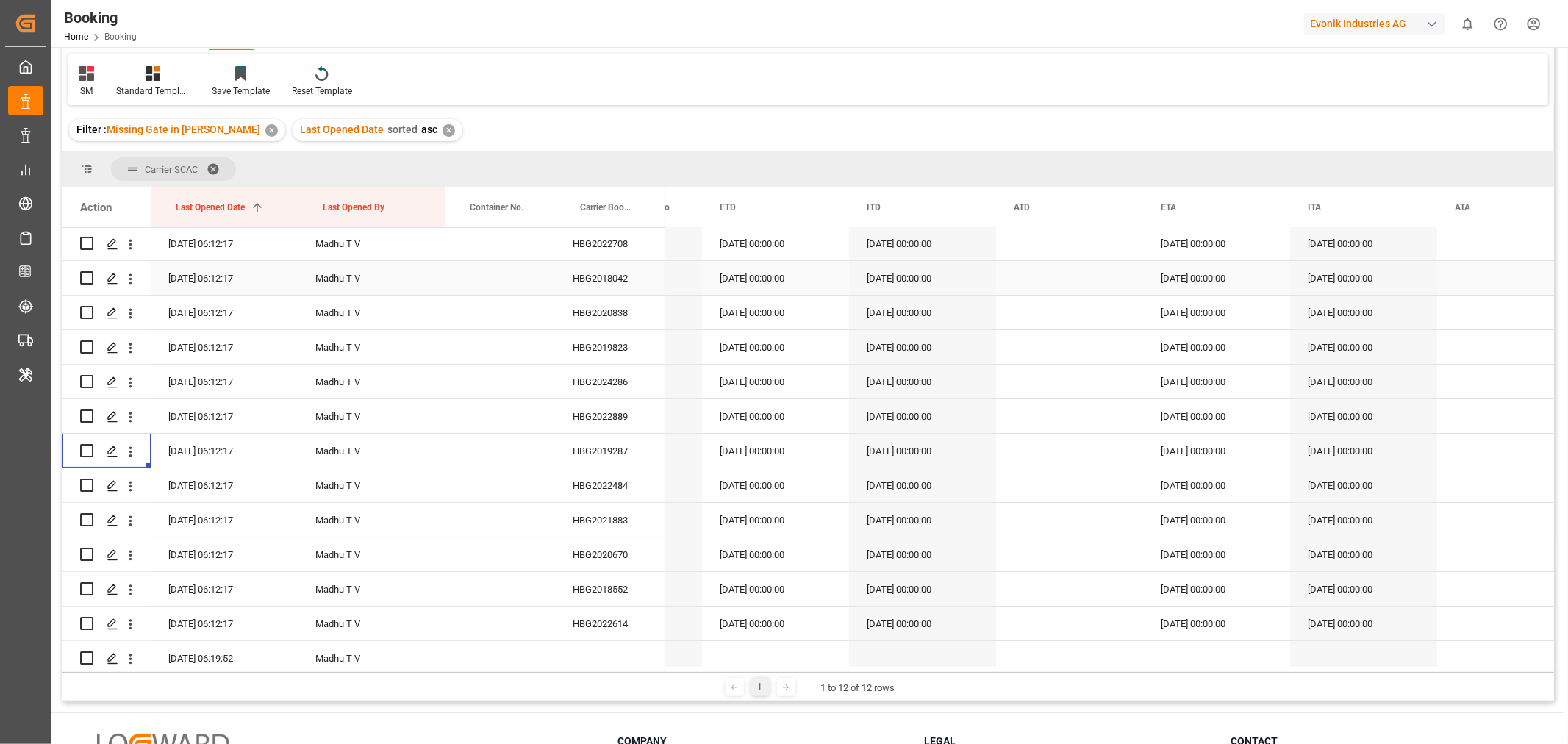
scroll to position [326, 0]
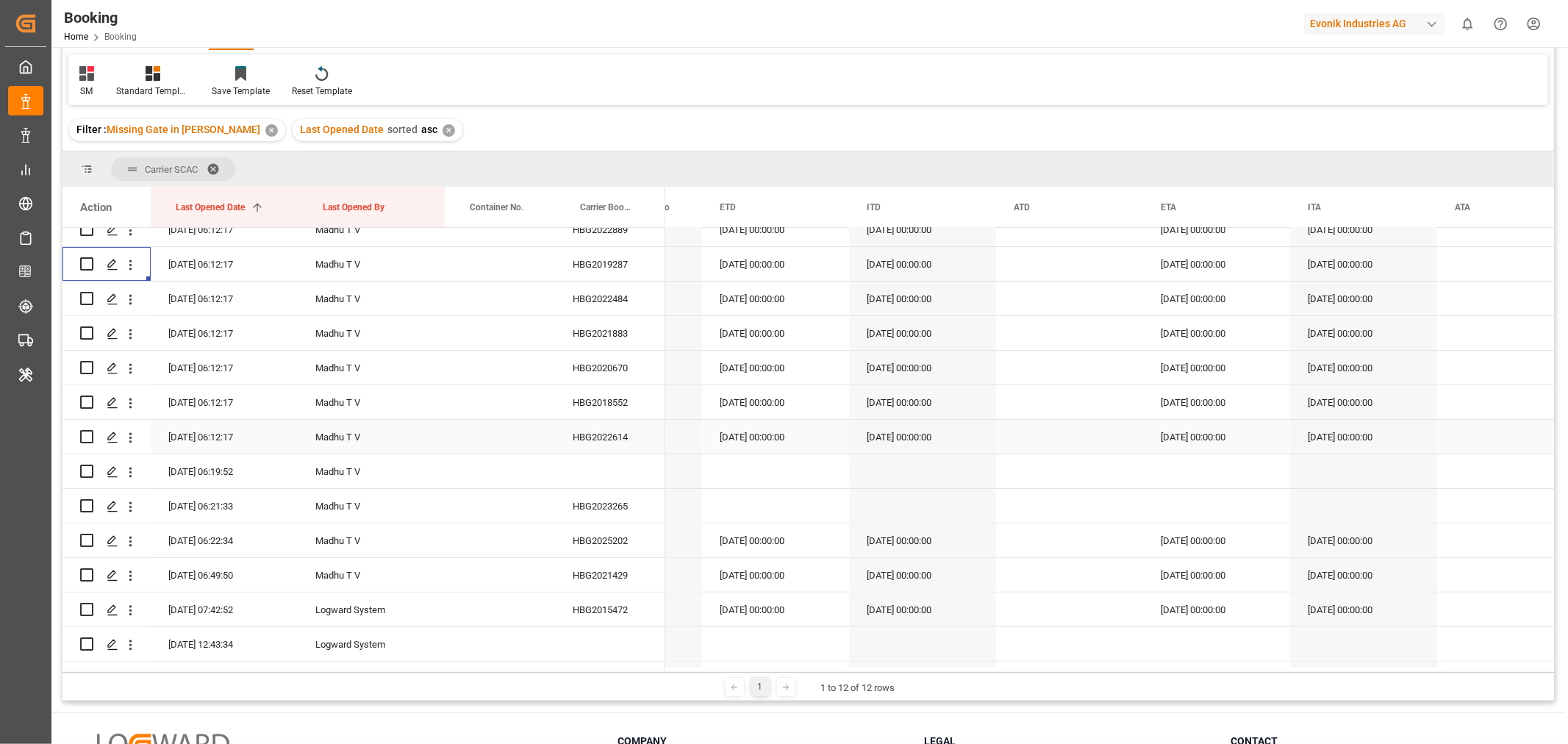
click at [607, 432] on div "HBG2022614" at bounding box center [610, 436] width 110 height 33
click at [132, 472] on icon "open menu" at bounding box center [130, 472] width 15 height 15
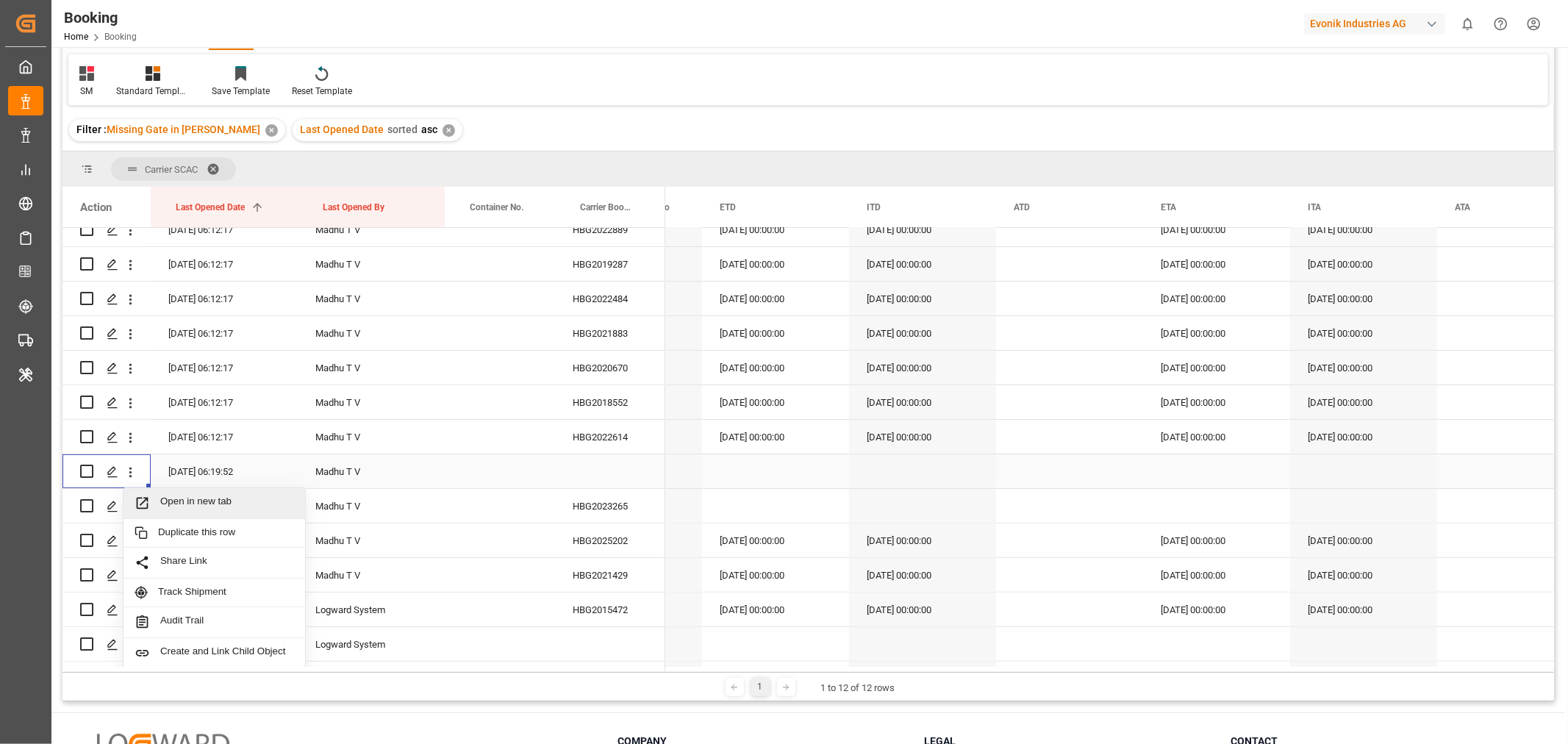
click at [199, 504] on span "Open in new tab" at bounding box center [227, 503] width 134 height 15
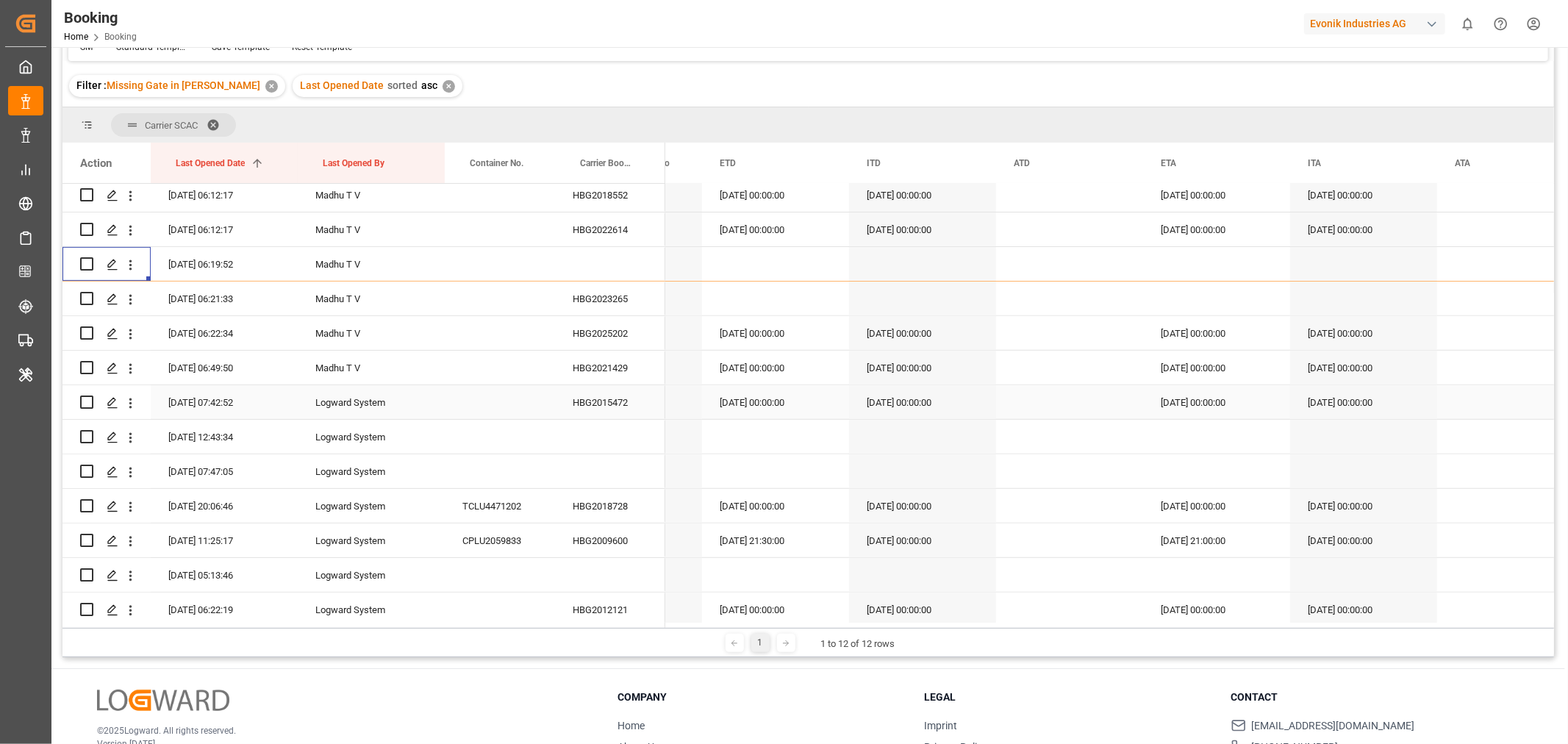
scroll to position [81, 0]
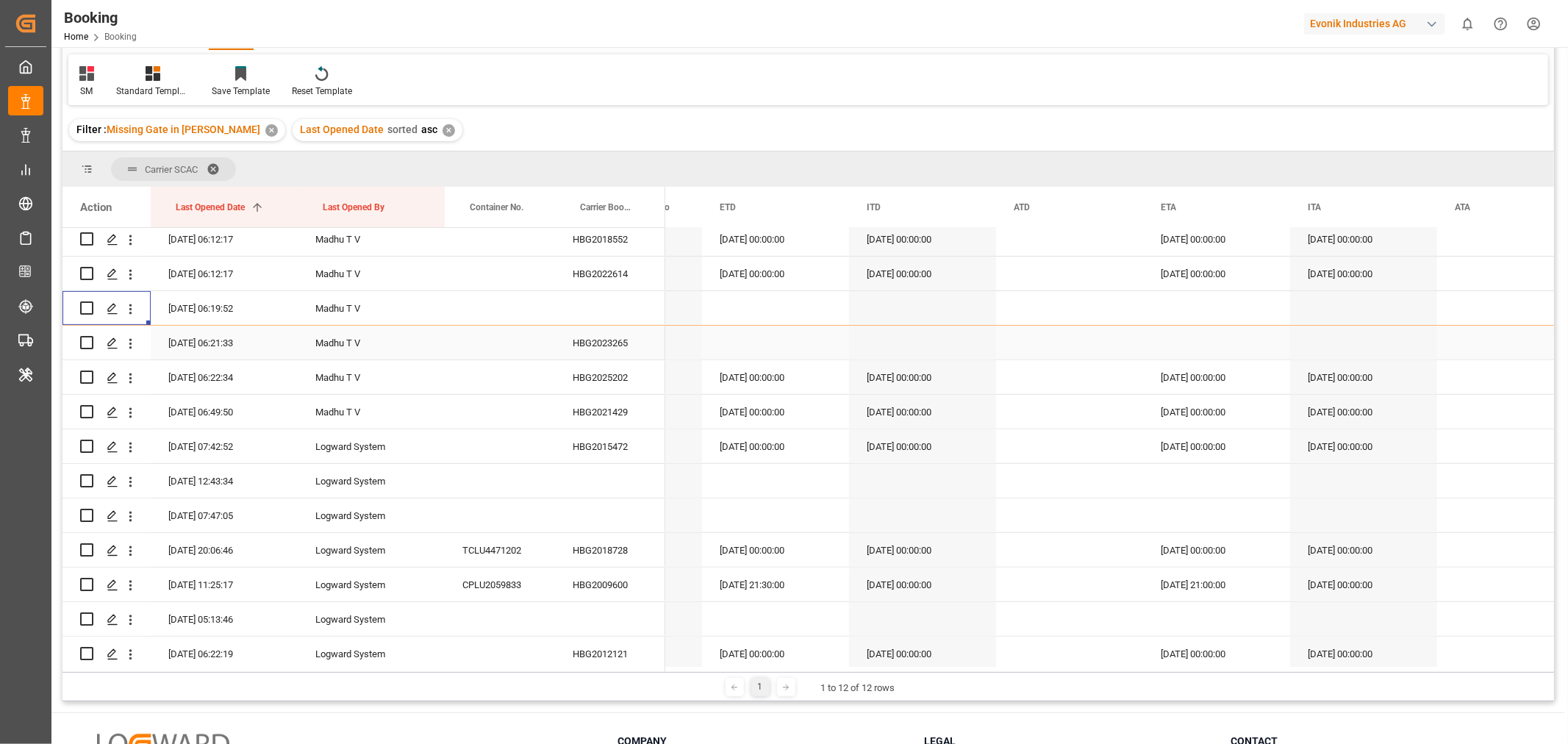
click at [589, 344] on div "HBG2023265" at bounding box center [610, 342] width 110 height 33
click at [605, 553] on div "HBG2018728" at bounding box center [610, 549] width 110 height 33
click at [129, 476] on icon "open menu" at bounding box center [131, 482] width 3 height 11
click at [194, 509] on span "Open in new tab" at bounding box center [227, 512] width 134 height 15
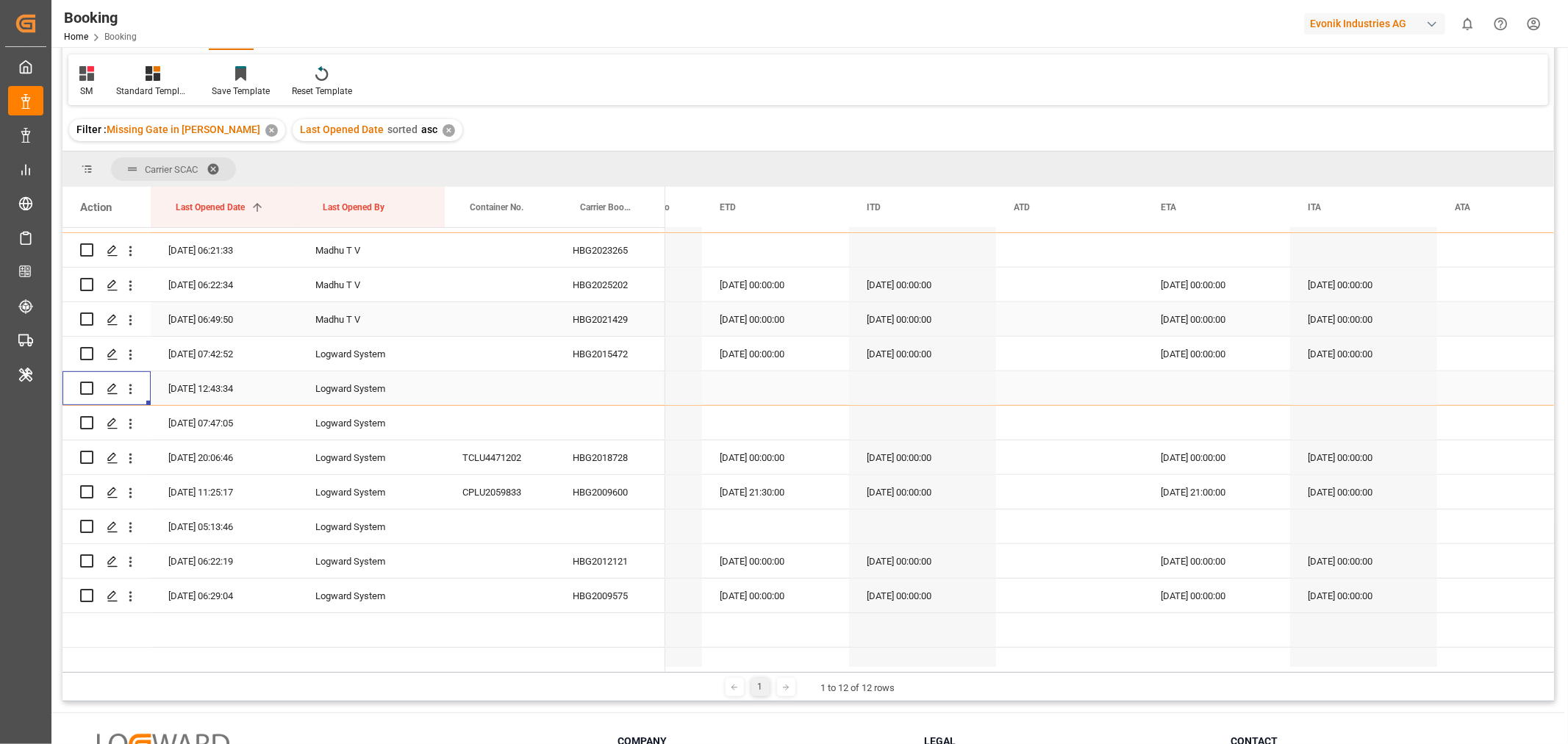
scroll to position [653, 0]
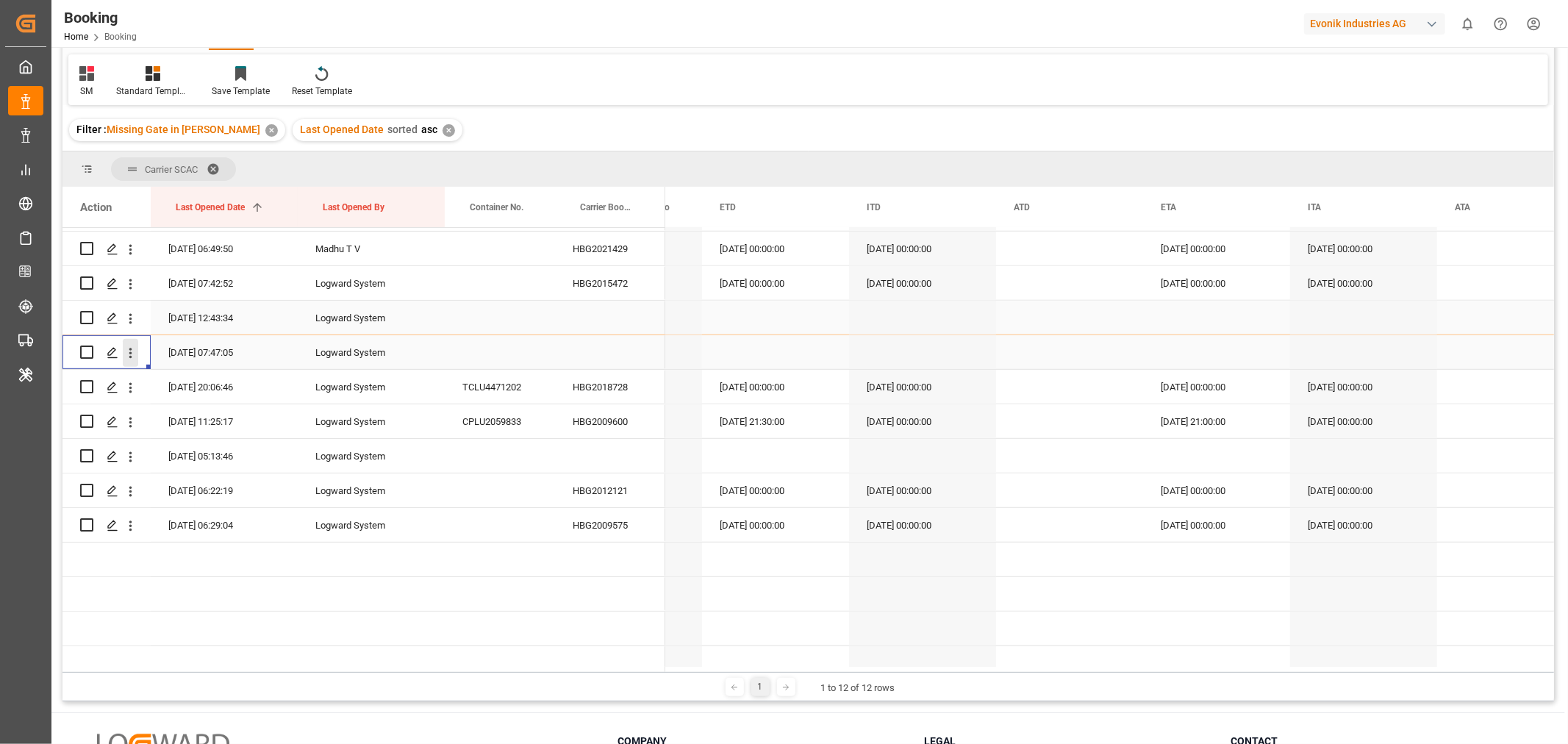
click at [135, 349] on icon "open menu" at bounding box center [130, 353] width 15 height 15
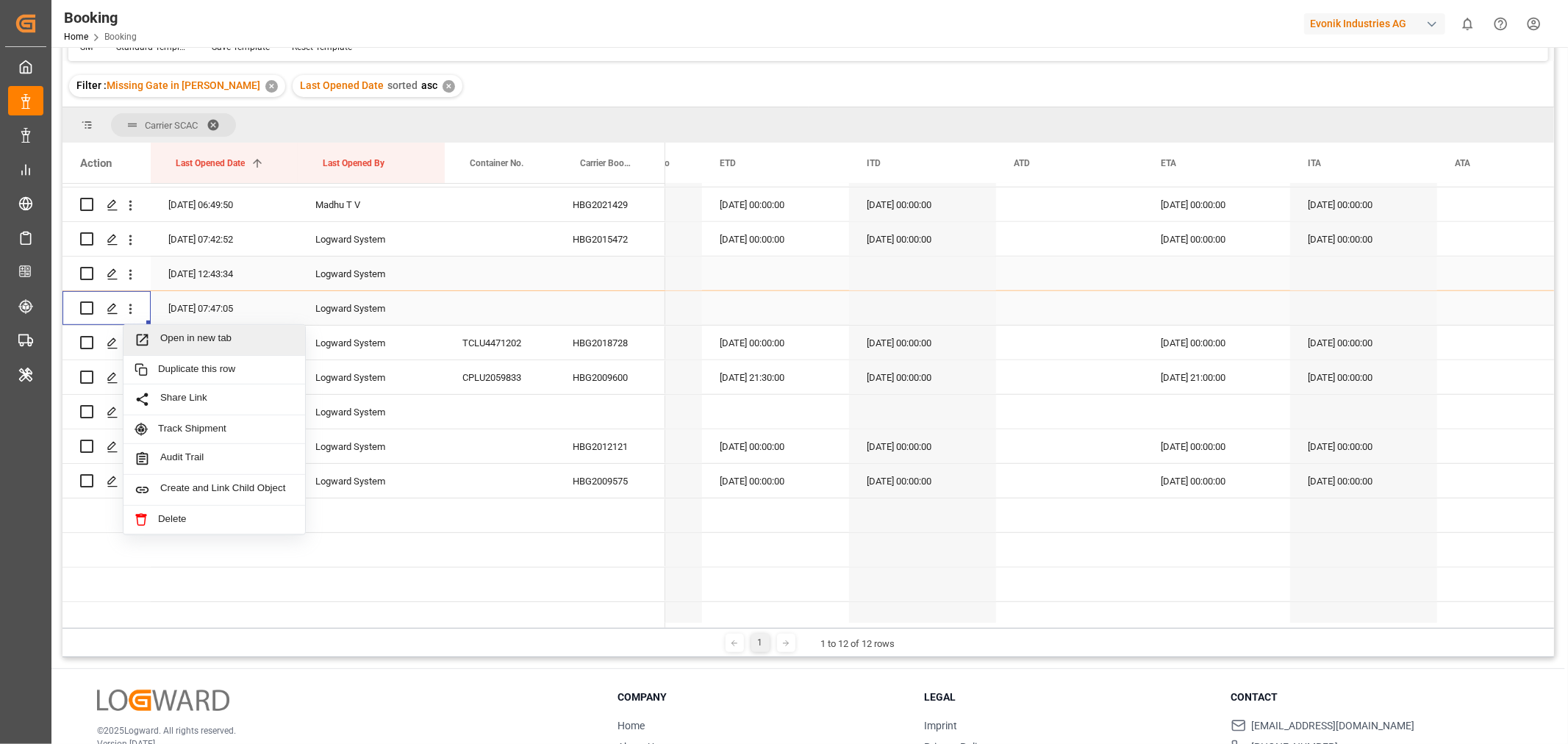
scroll to position [81, 0]
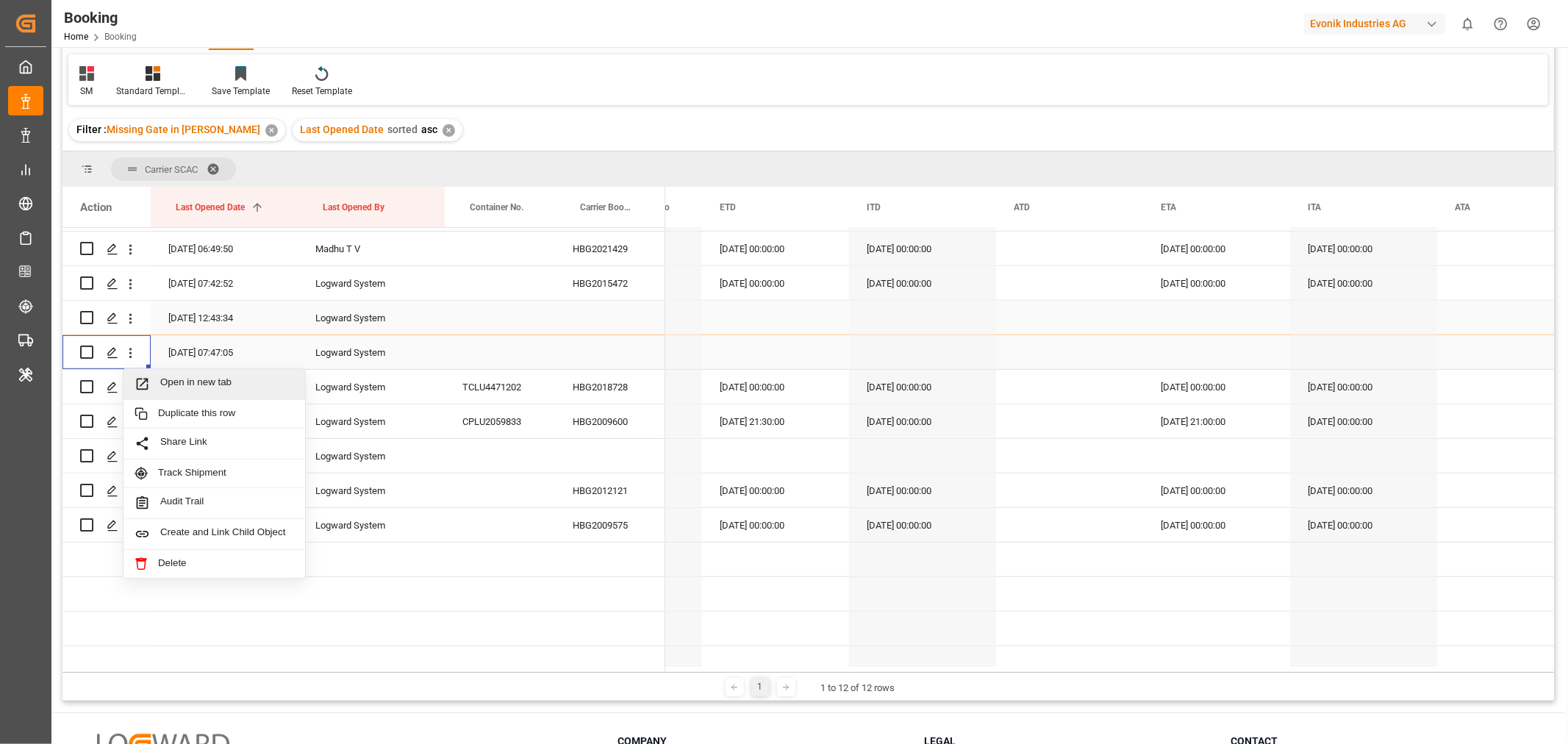
click at [217, 388] on span "Open in new tab" at bounding box center [227, 384] width 134 height 15
click at [627, 420] on div "HBG2009600" at bounding box center [610, 421] width 110 height 33
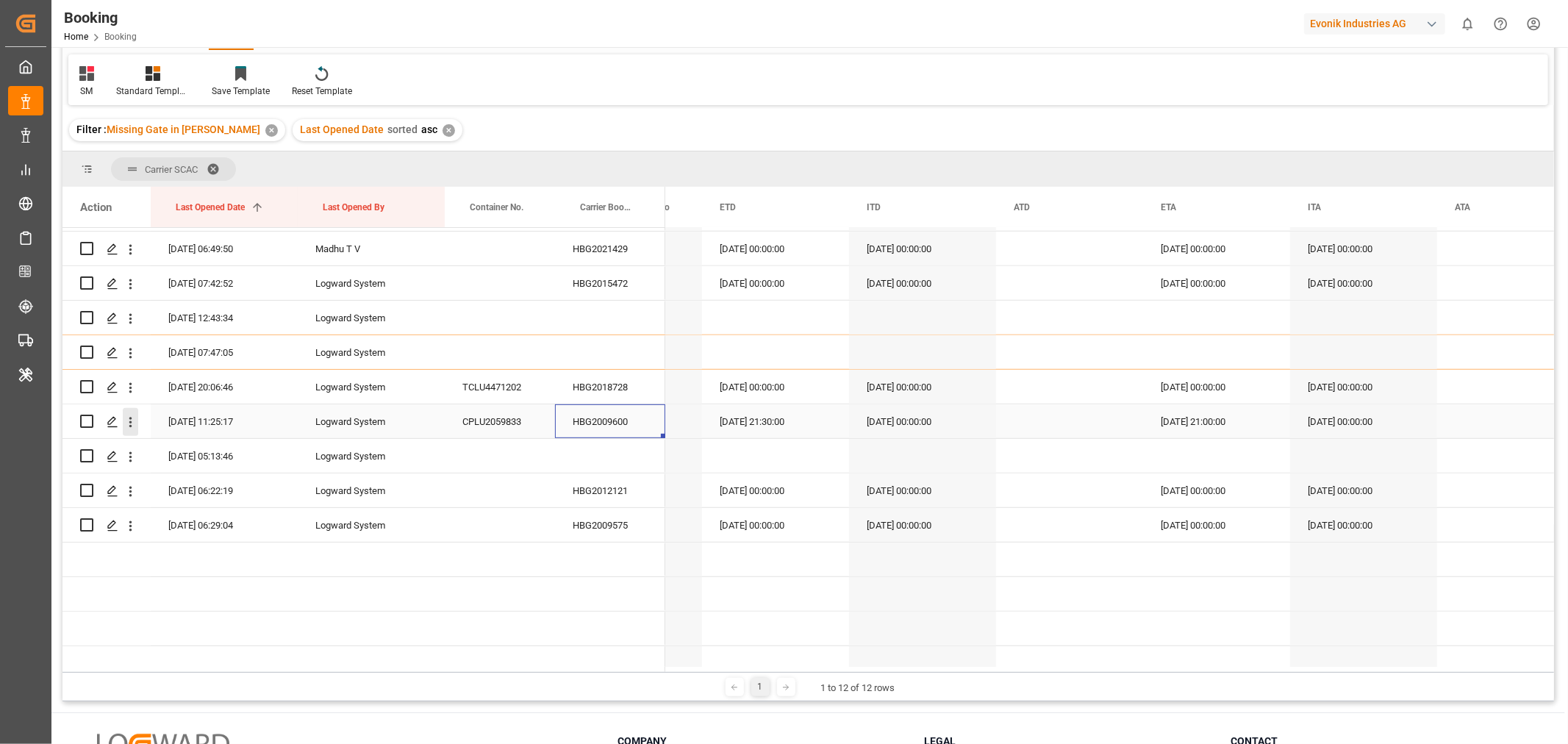
click at [129, 416] on icon "open menu" at bounding box center [131, 422] width 3 height 11
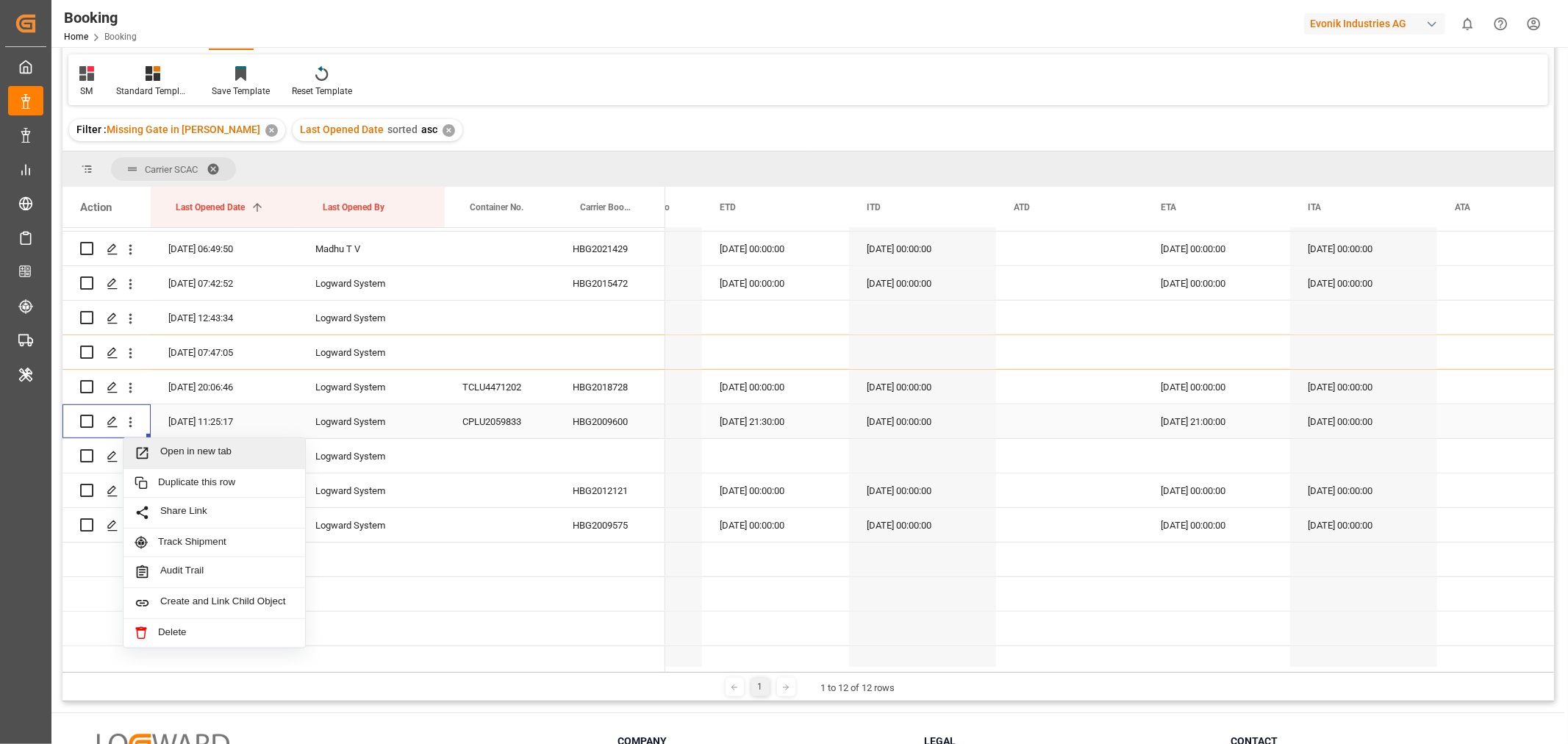
click at [195, 443] on div "Open in new tab" at bounding box center [214, 453] width 182 height 31
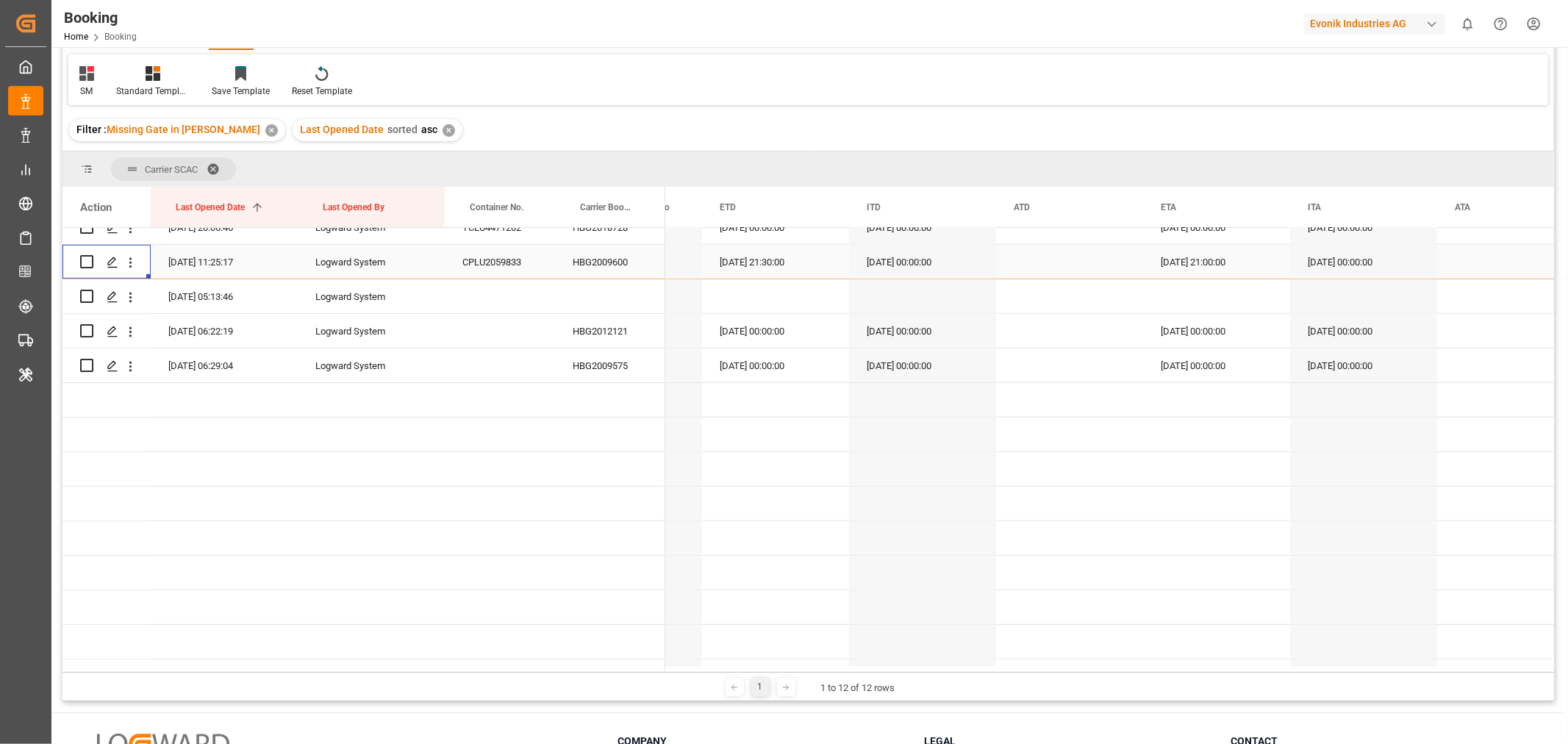
scroll to position [816, 0]
click at [129, 293] on icon "open menu" at bounding box center [131, 293] width 3 height 11
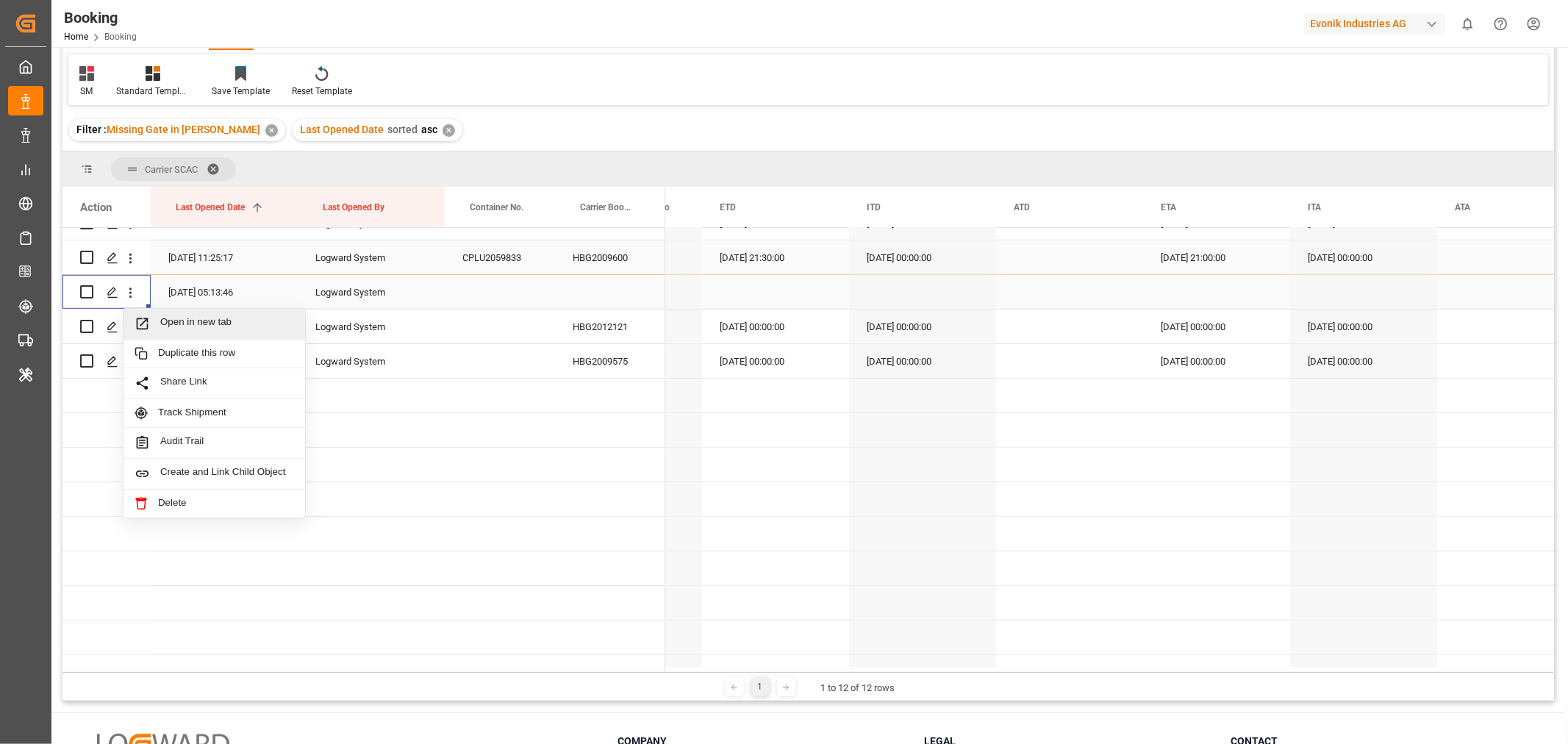
click at [203, 316] on span "Open in new tab" at bounding box center [227, 324] width 134 height 15
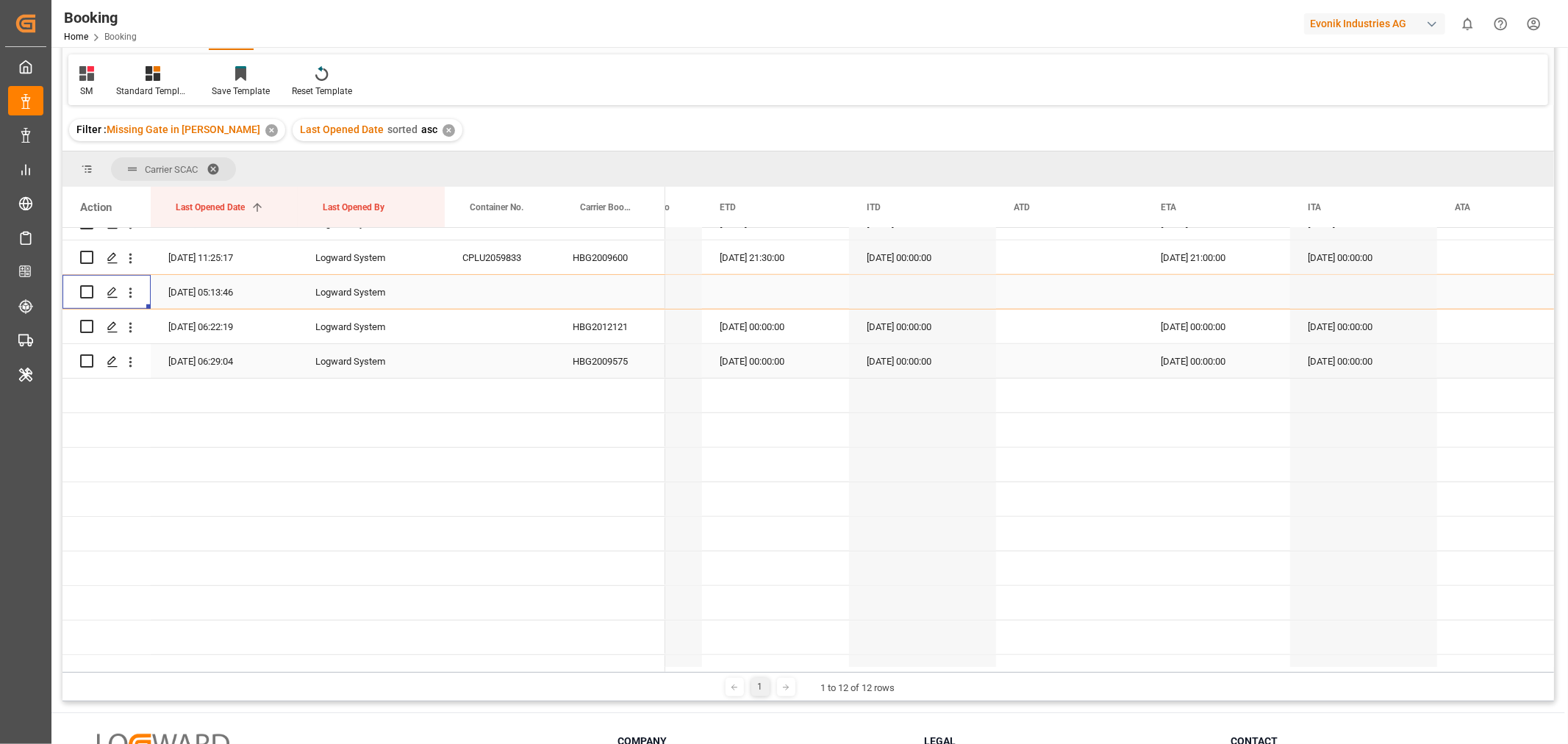
click at [587, 344] on div "HBG2009575" at bounding box center [610, 361] width 110 height 33
click at [597, 328] on div "HBG2012121" at bounding box center [610, 326] width 110 height 33
click at [591, 354] on div "HBG2009575" at bounding box center [610, 361] width 110 height 33
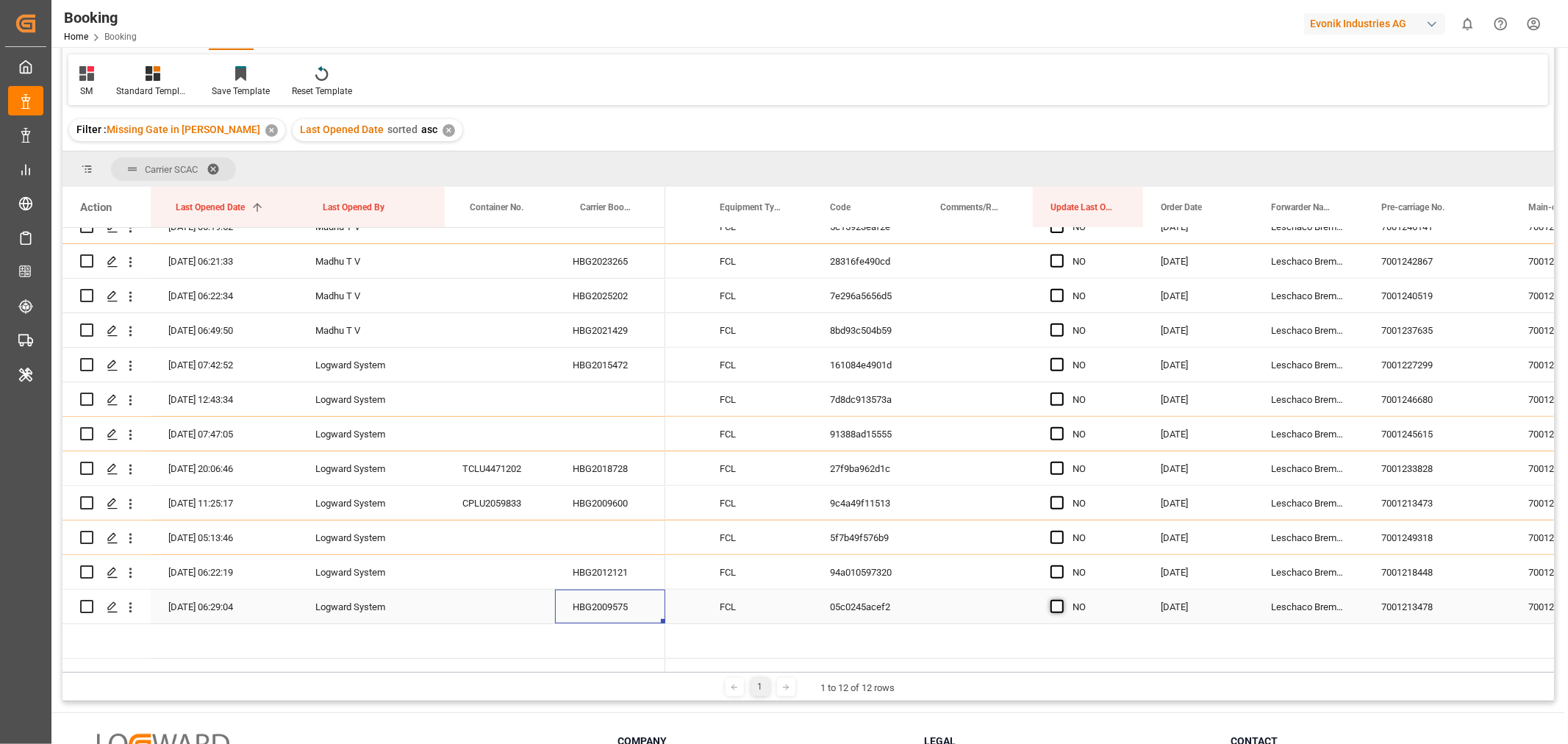
scroll to position [0, 442]
click at [1053, 607] on span "Press SPACE to select this row." at bounding box center [1056, 606] width 13 height 13
click at [1061, 600] on input "Press SPACE to select this row." at bounding box center [1061, 600] width 0 height 0
drag, startPoint x: 1141, startPoint y: 619, endPoint x: 1089, endPoint y: 218, distance: 404.4
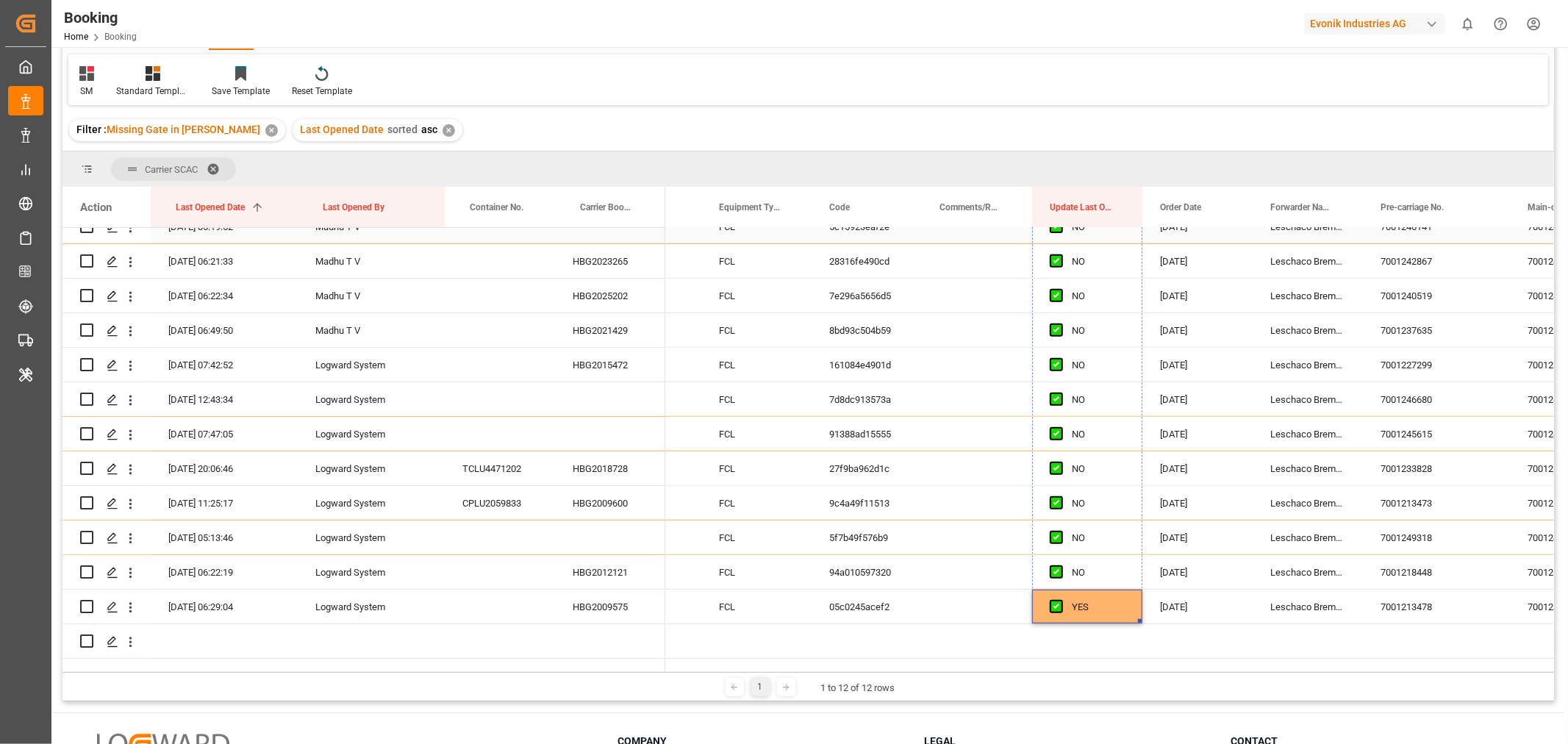
click at [1090, 219] on div "Action Last Opened Date 1 Last Opened By Container No." at bounding box center [808, 429] width 1492 height 485
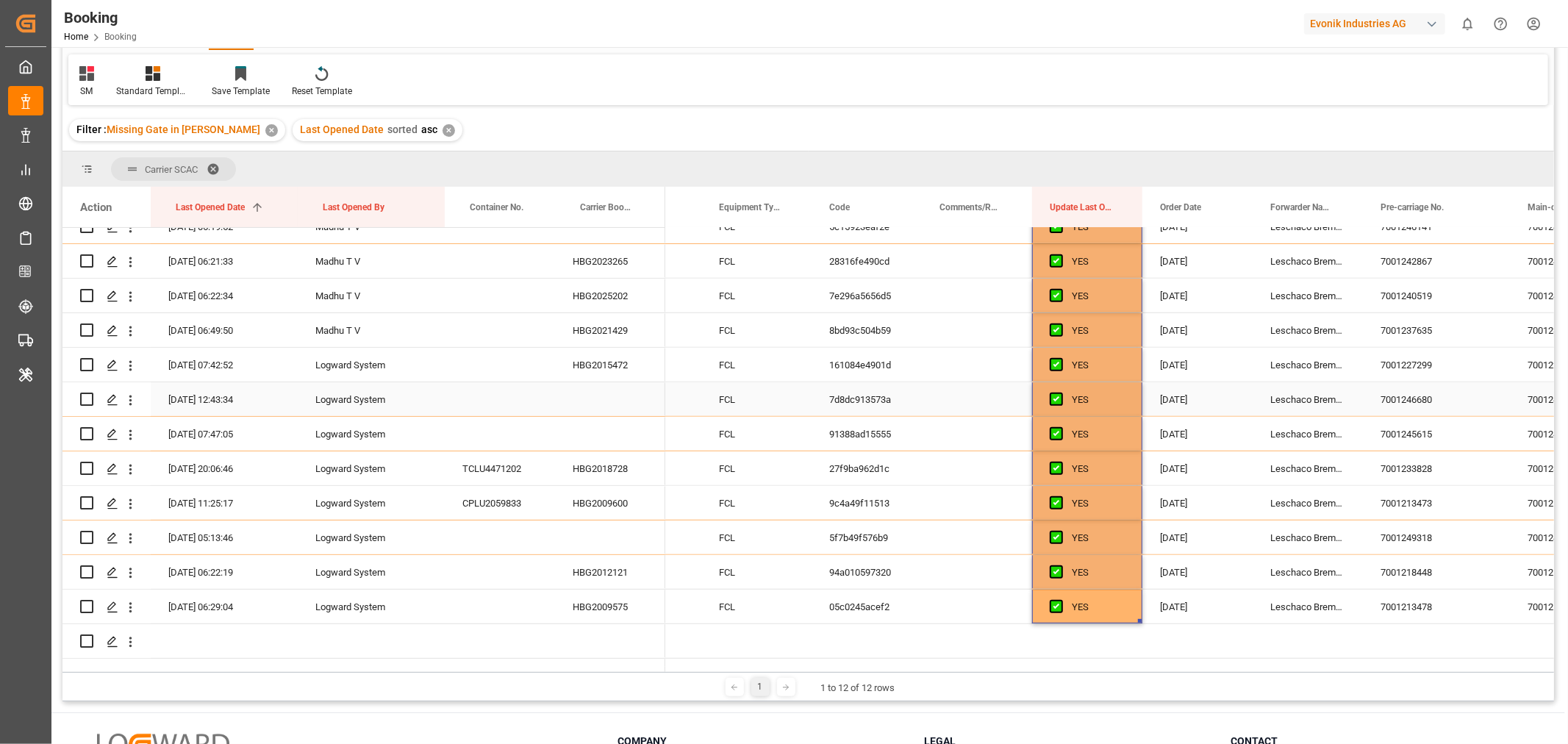
scroll to position [245, 0]
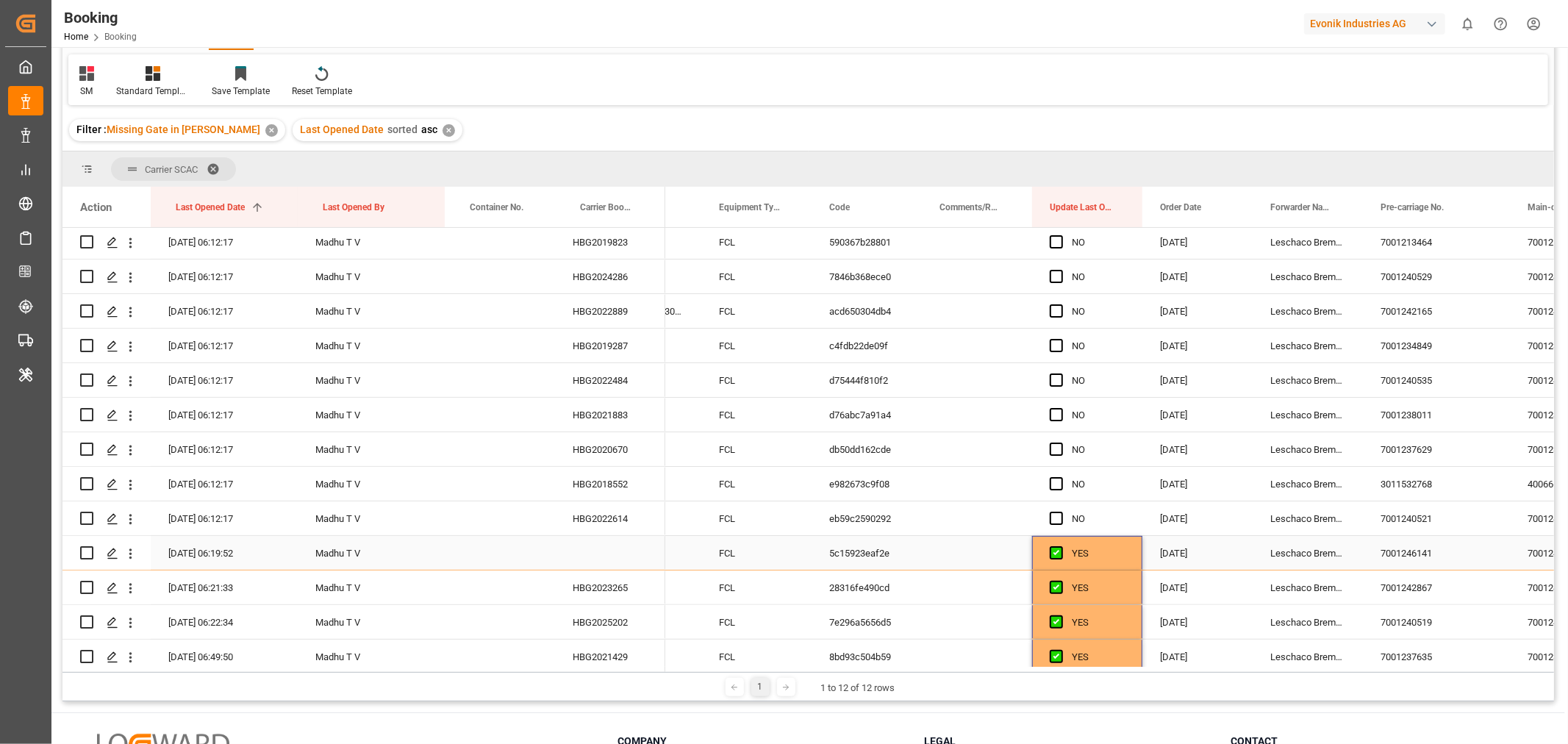
click at [1127, 547] on div "YES" at bounding box center [1087, 552] width 110 height 33
drag, startPoint x: 1141, startPoint y: 566, endPoint x: 1078, endPoint y: 169, distance: 402.0
click at [1078, 169] on div "Carrier SCAC Drag here to set column labels Action Last Opened Date 1 Last Open…" at bounding box center [808, 411] width 1492 height 521
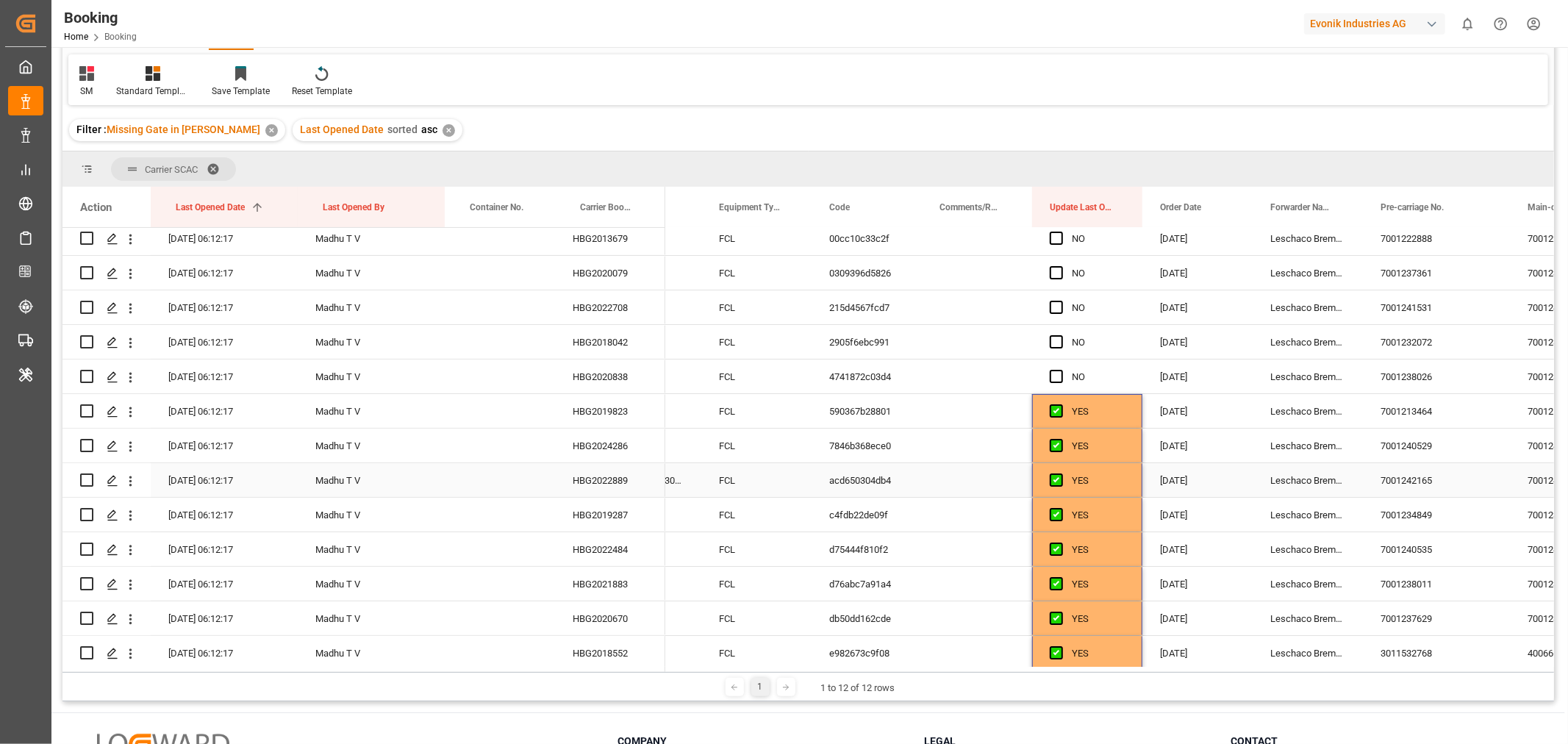
scroll to position [0, 0]
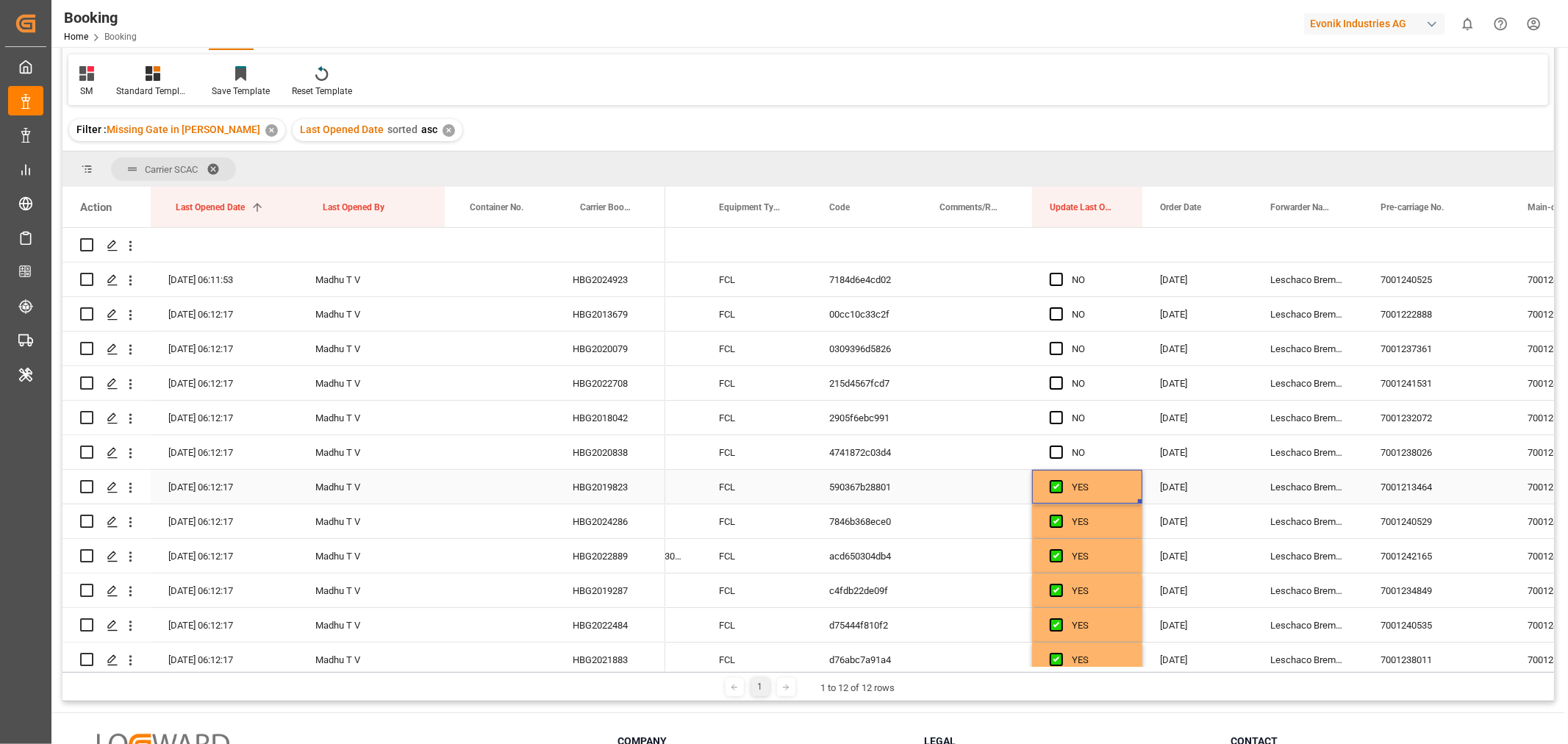
click at [1113, 490] on div "YES" at bounding box center [1099, 487] width 53 height 33
drag, startPoint x: 1140, startPoint y: 500, endPoint x: 1099, endPoint y: 268, distance: 235.6
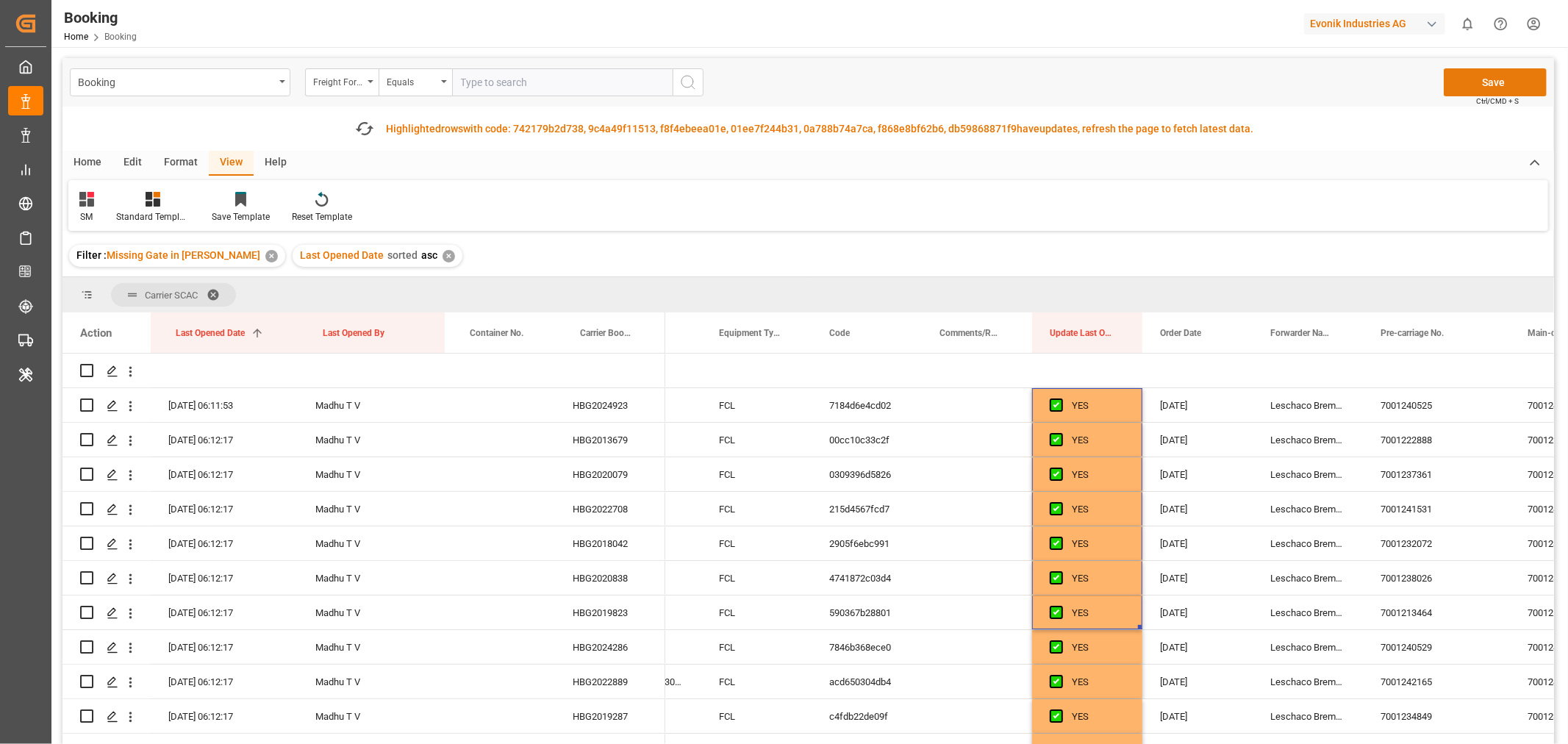
click at [1488, 81] on button "Save" at bounding box center [1495, 82] width 103 height 28
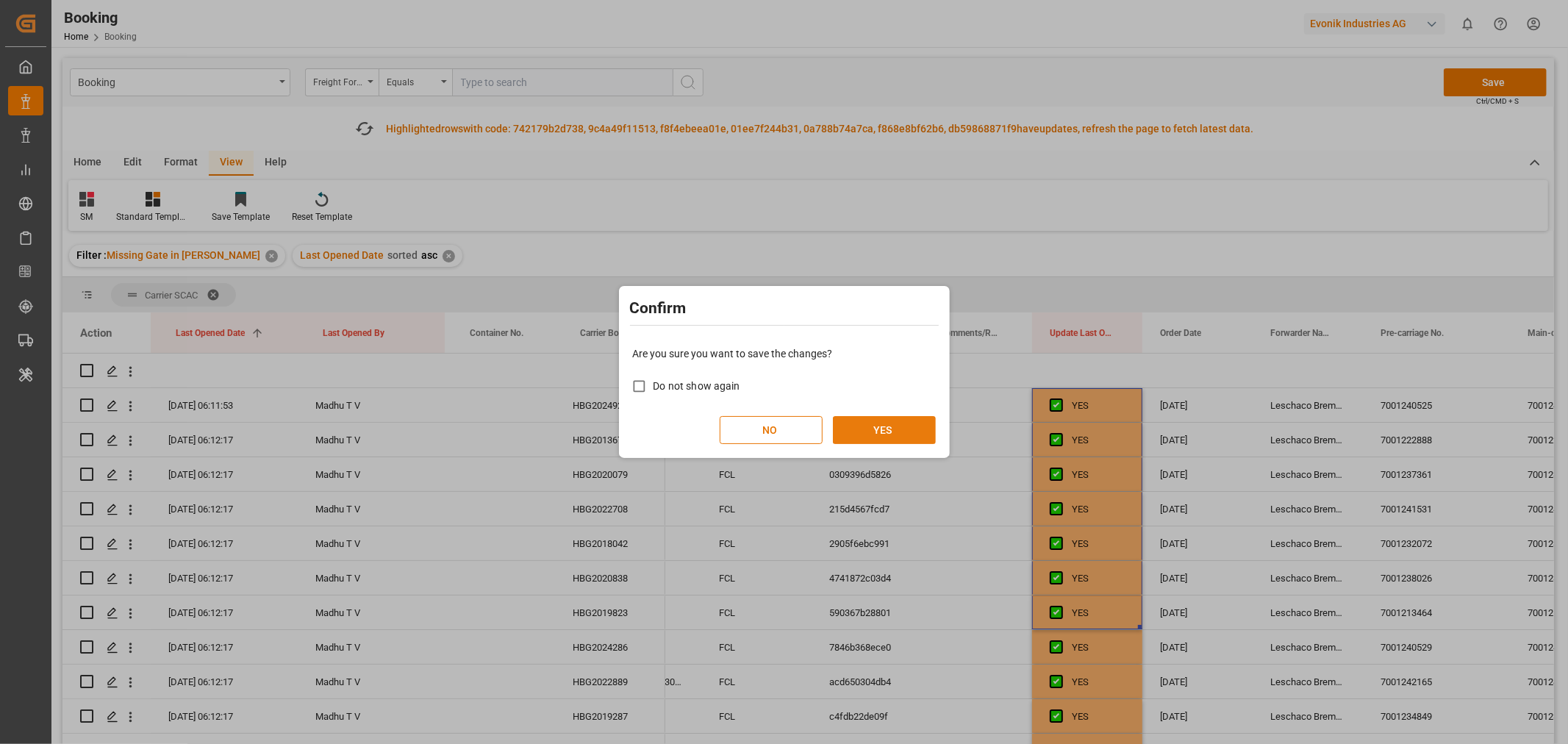
click at [874, 431] on button "YES" at bounding box center [884, 429] width 103 height 28
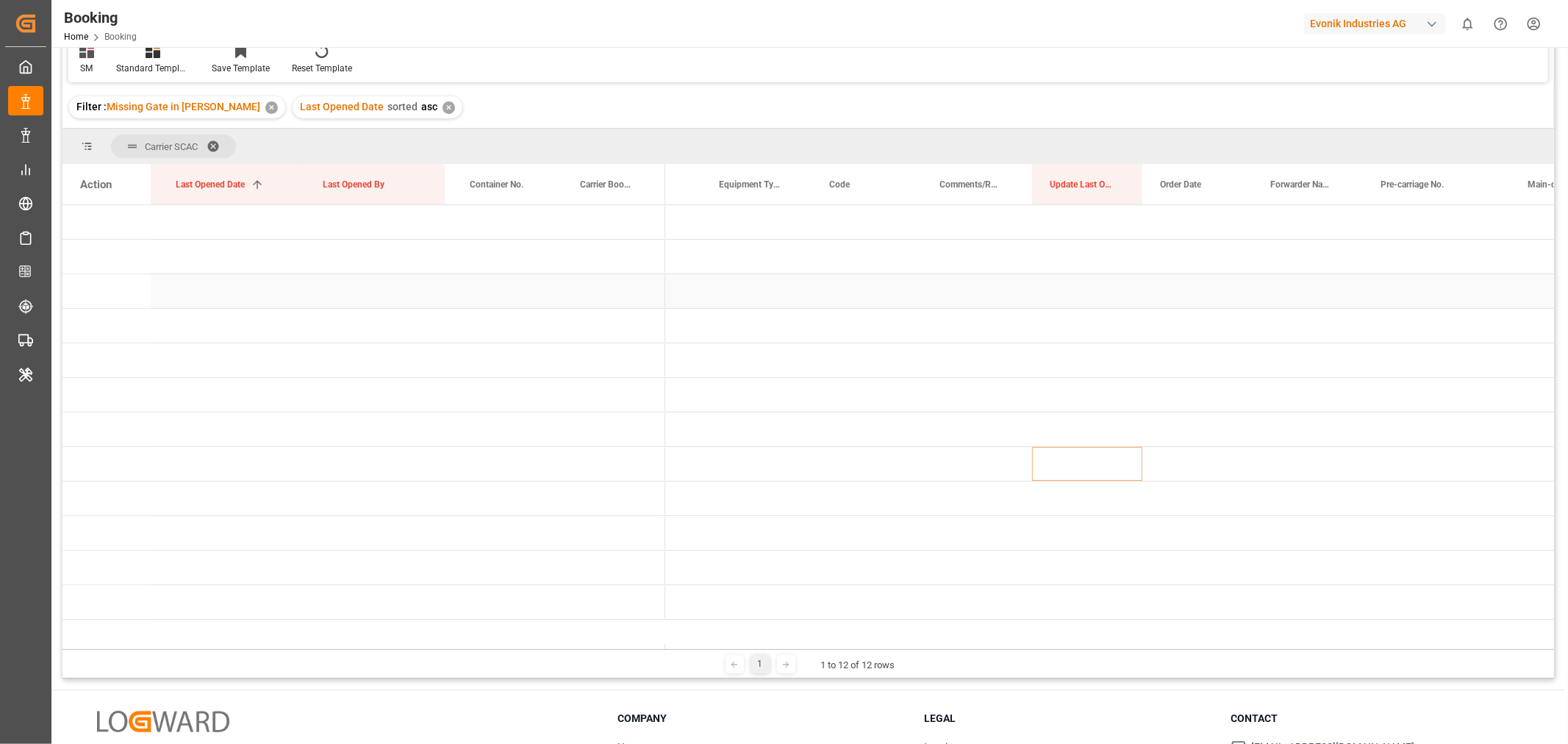
scroll to position [217, 0]
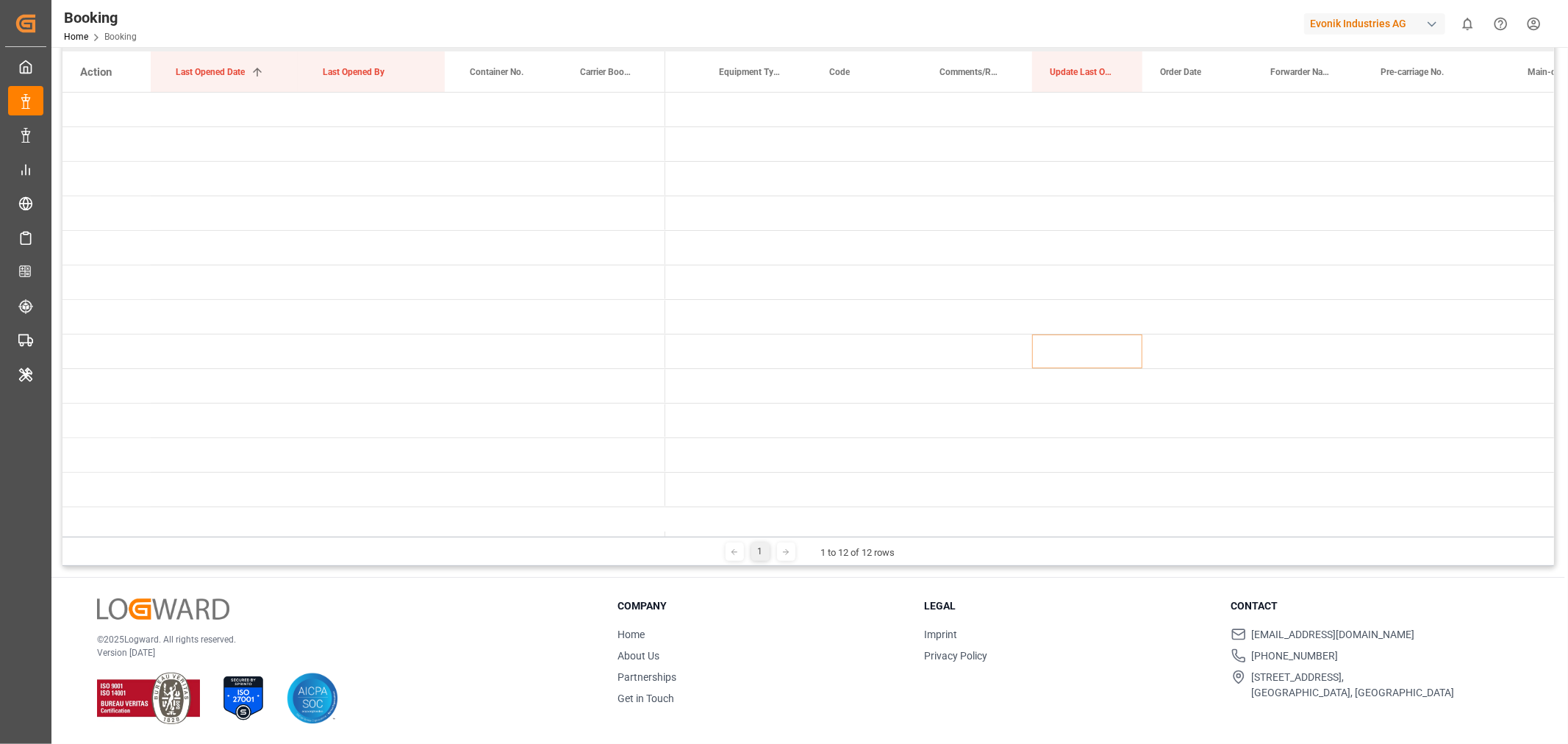
drag, startPoint x: 688, startPoint y: 535, endPoint x: 504, endPoint y: 546, distance: 184.3
click at [472, 518] on div "Carrier SCAC Drag here to set column labels Action Last Opened Date 1 Last Open…" at bounding box center [808, 290] width 1492 height 549
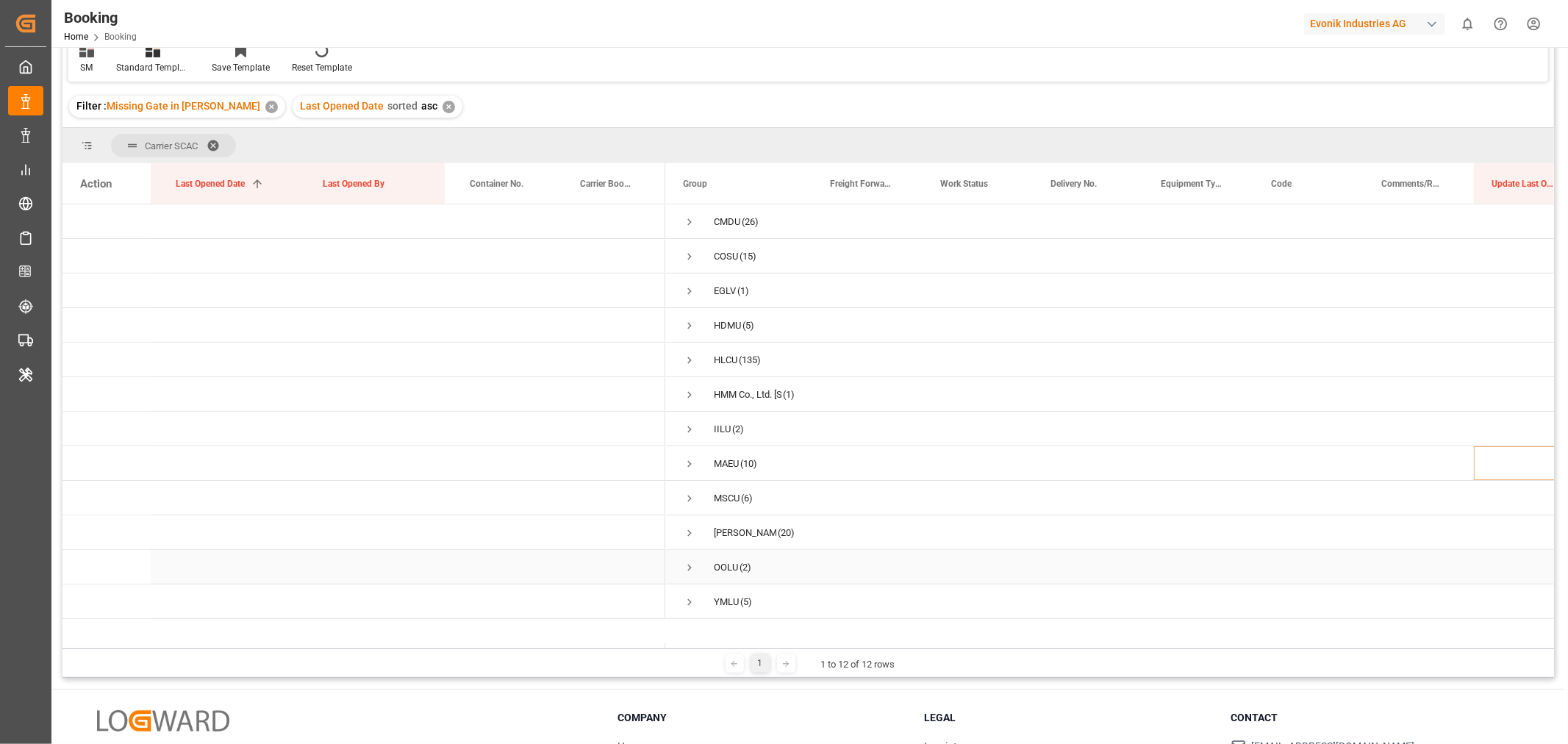
scroll to position [0, 0]
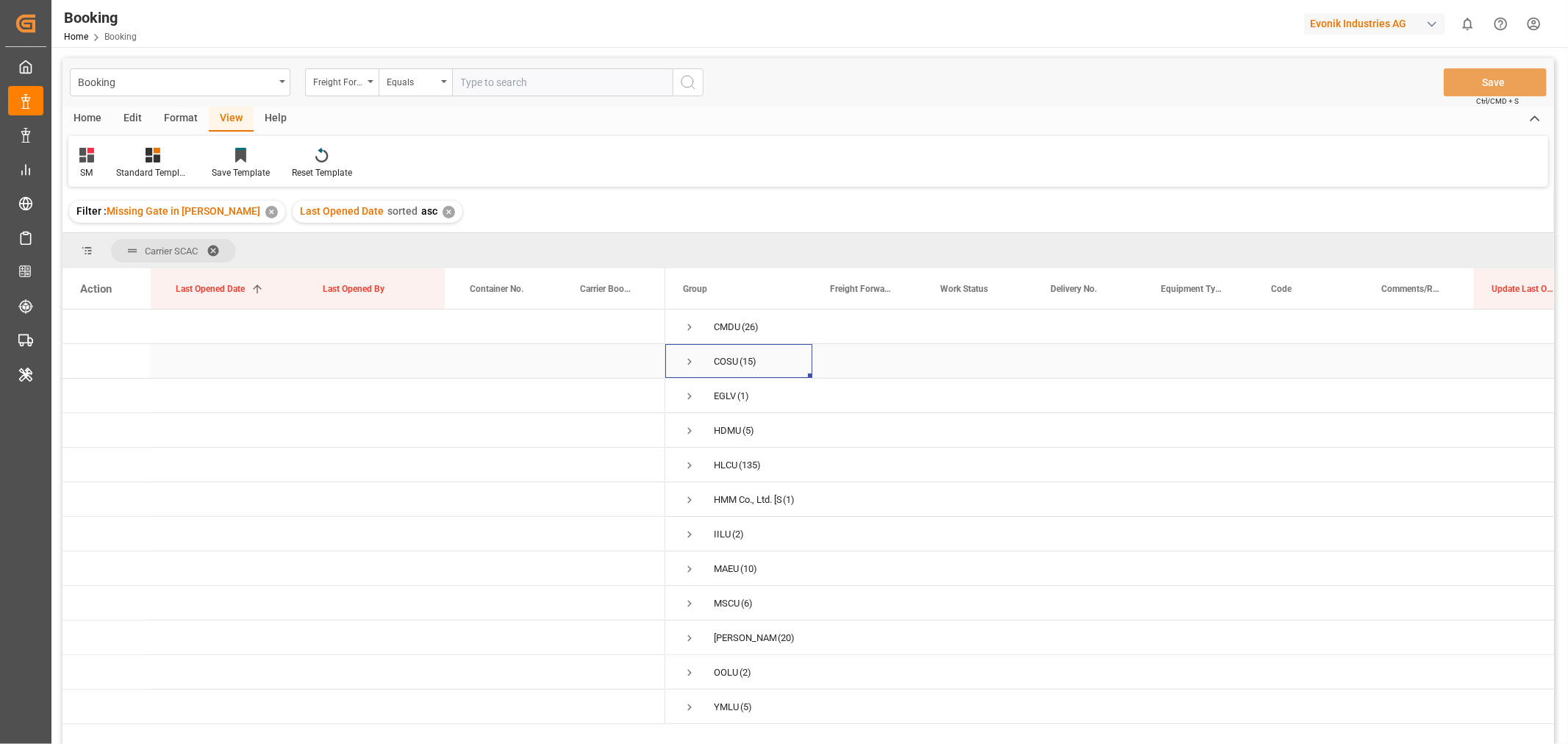
click at [692, 359] on span "Press SPACE to select this row." at bounding box center [689, 361] width 13 height 13
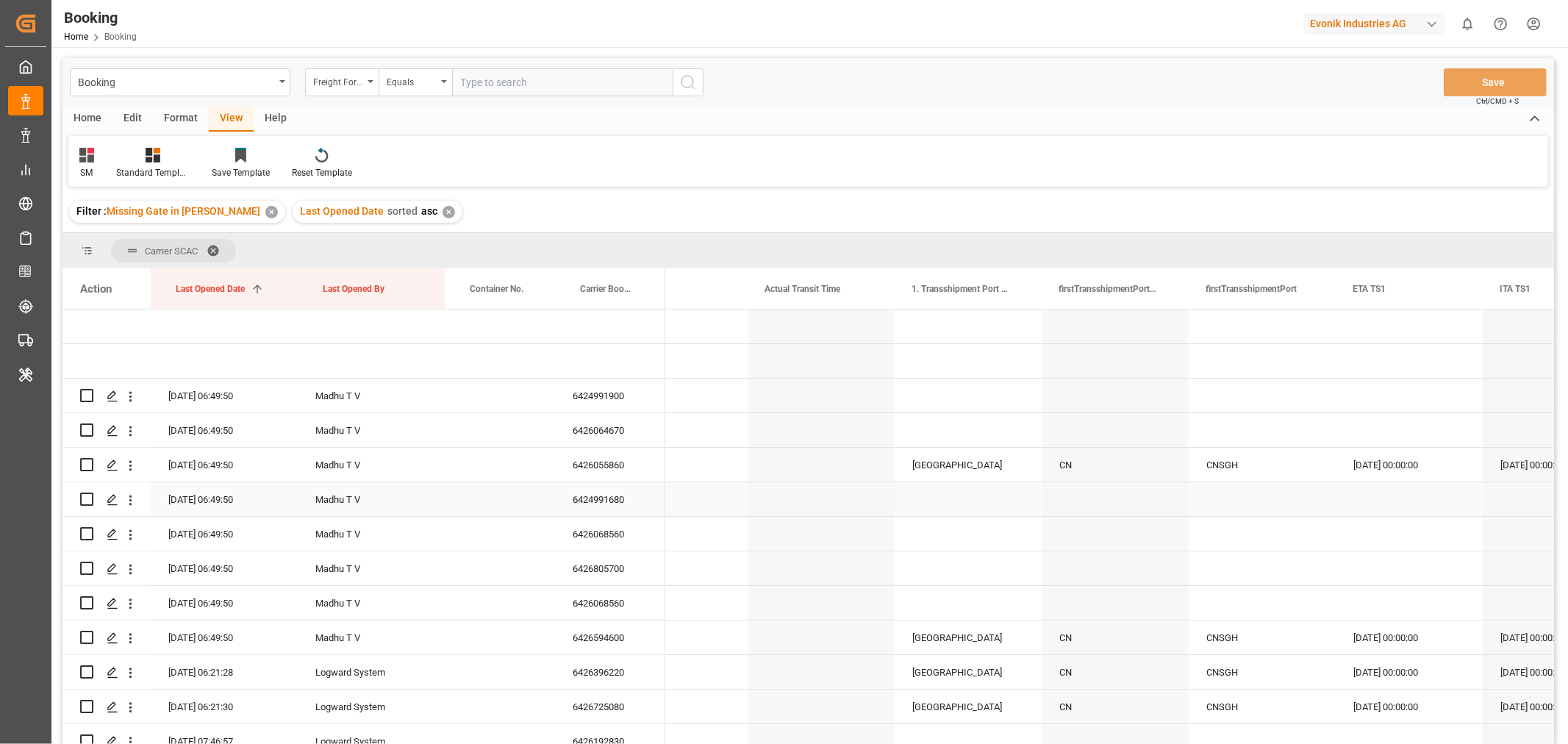
scroll to position [0, 7270]
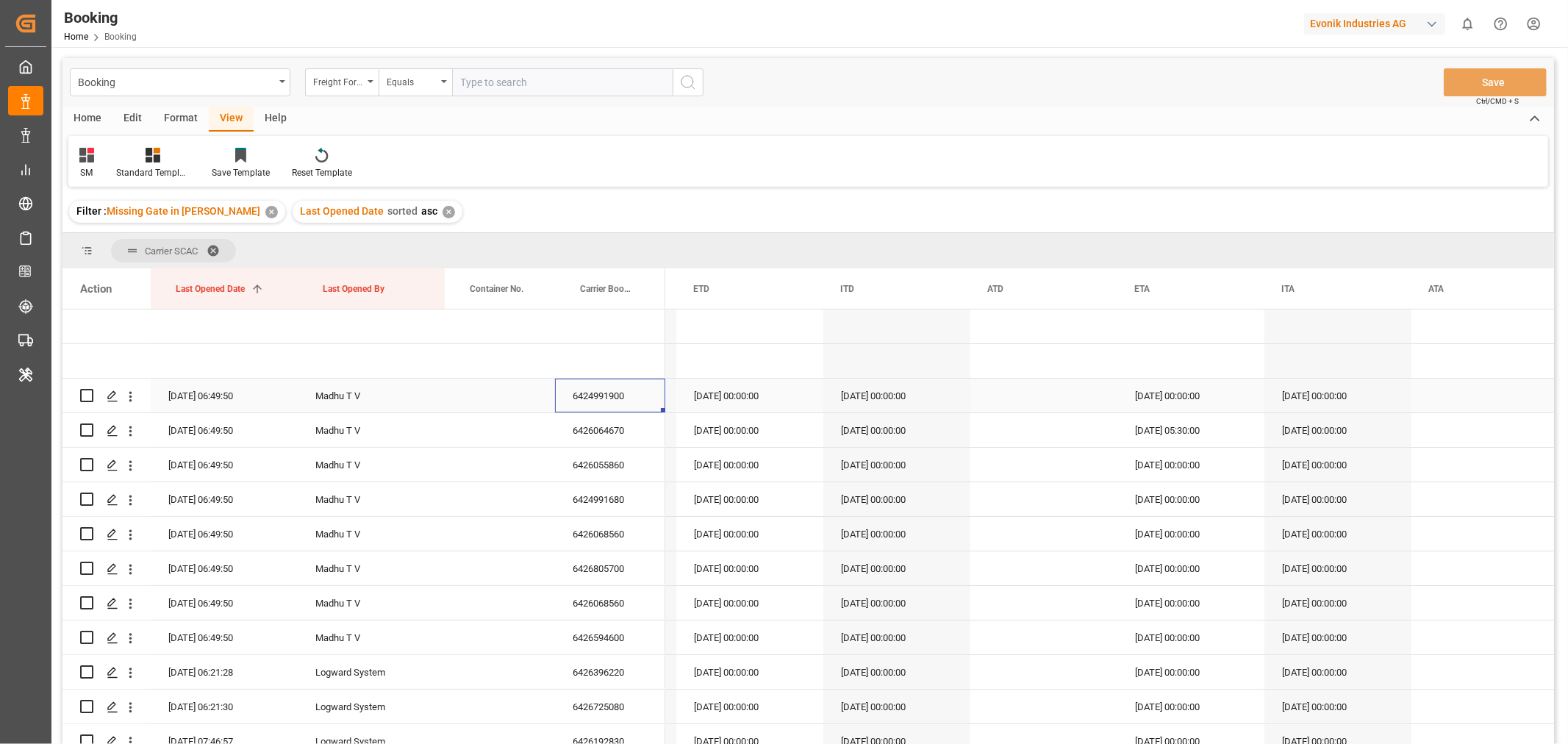
click at [616, 407] on div "6424991900" at bounding box center [610, 395] width 110 height 33
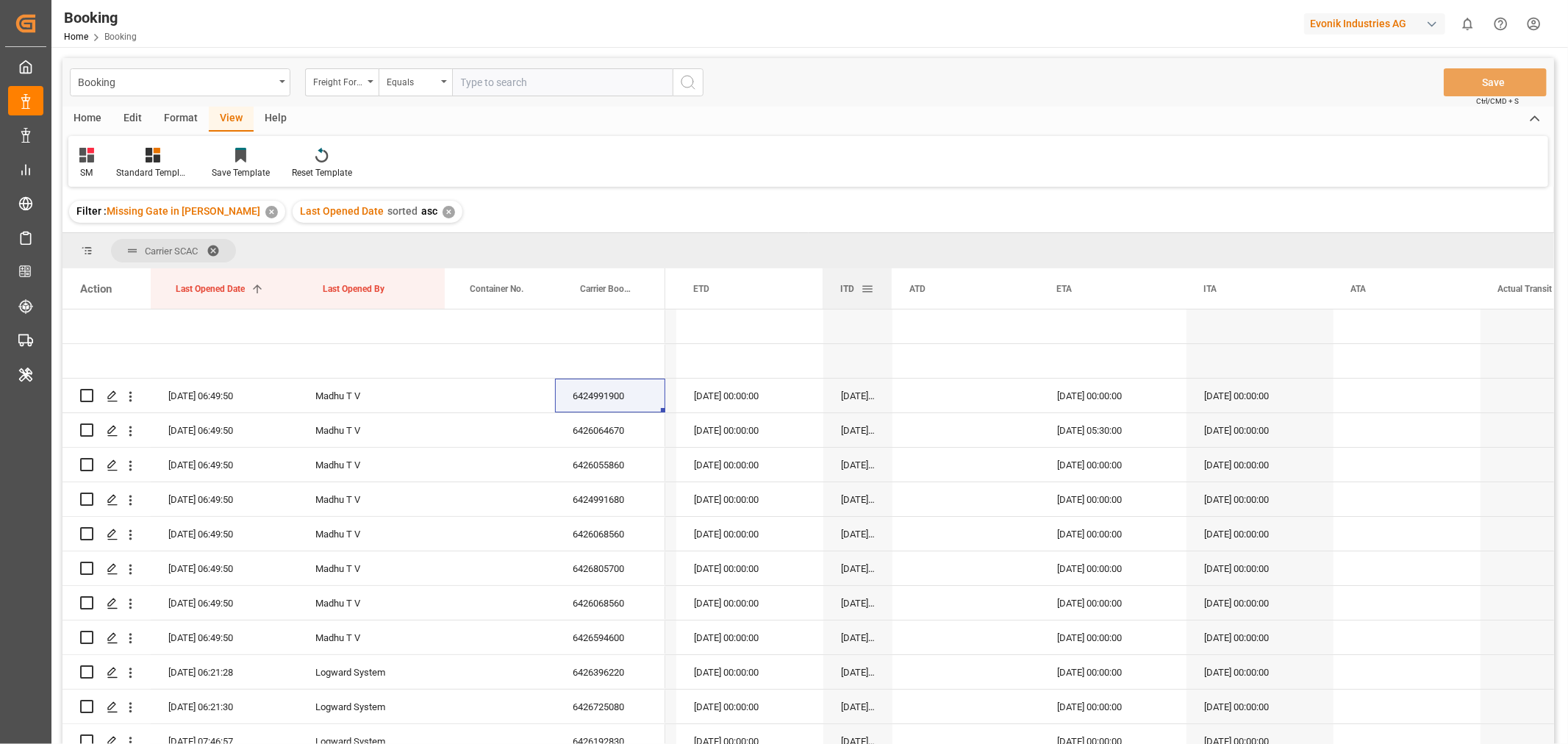
drag, startPoint x: 967, startPoint y: 284, endPoint x: 890, endPoint y: 288, distance: 77.1
click at [890, 288] on div at bounding box center [892, 288] width 6 height 40
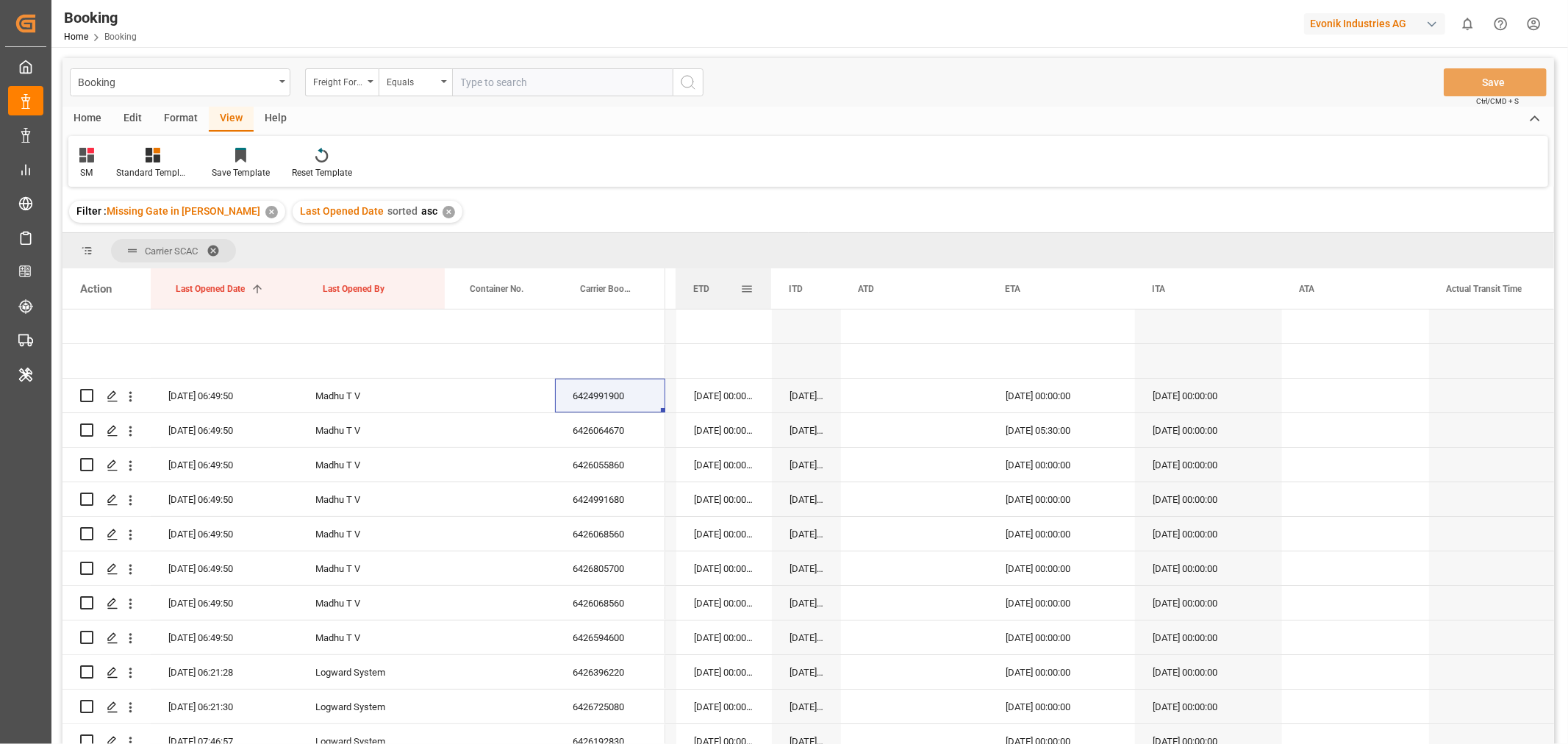
drag, startPoint x: 821, startPoint y: 287, endPoint x: 769, endPoint y: 299, distance: 53.4
click at [769, 299] on div at bounding box center [771, 288] width 6 height 40
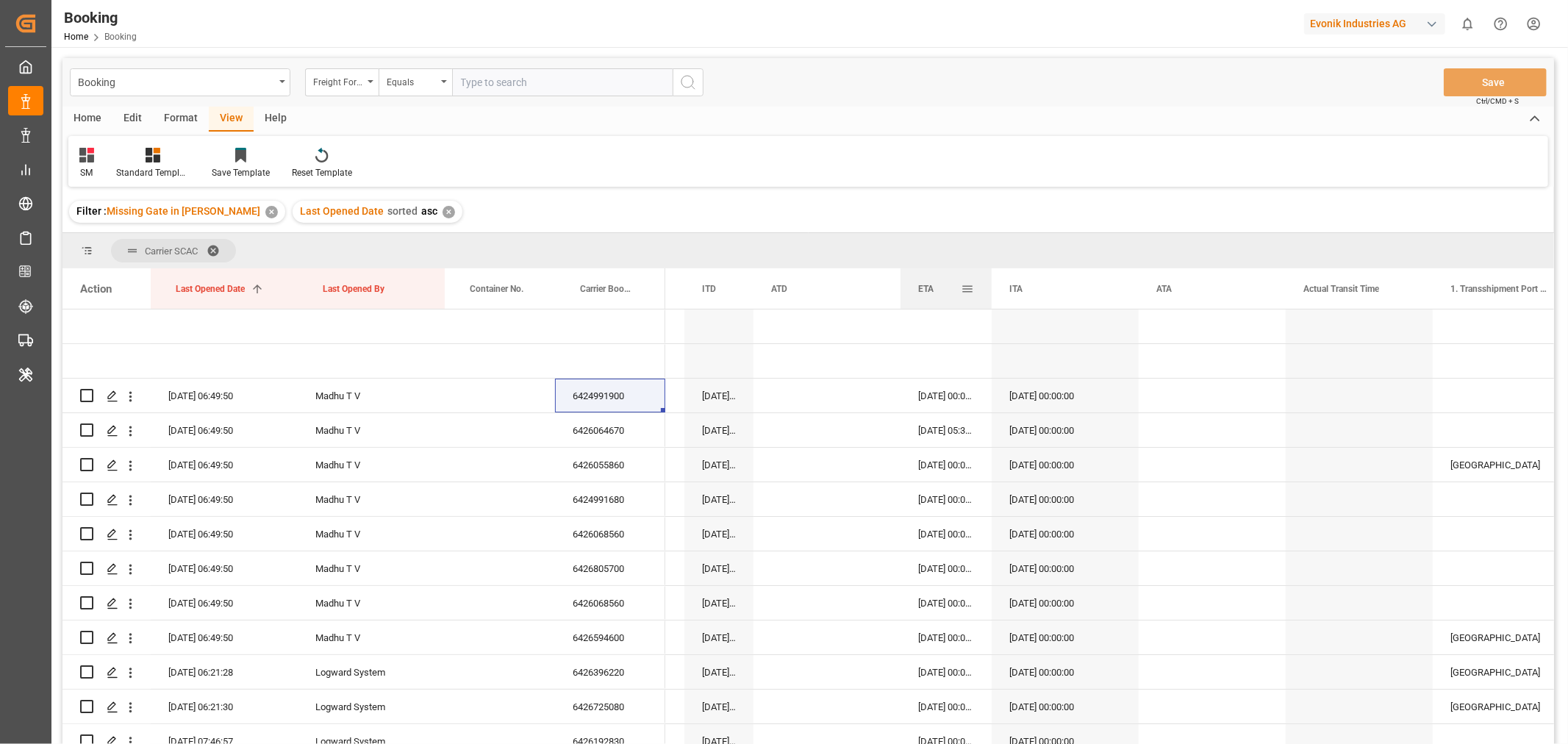
drag, startPoint x: 1045, startPoint y: 283, endPoint x: 989, endPoint y: 285, distance: 56.0
click at [989, 285] on div at bounding box center [992, 288] width 6 height 40
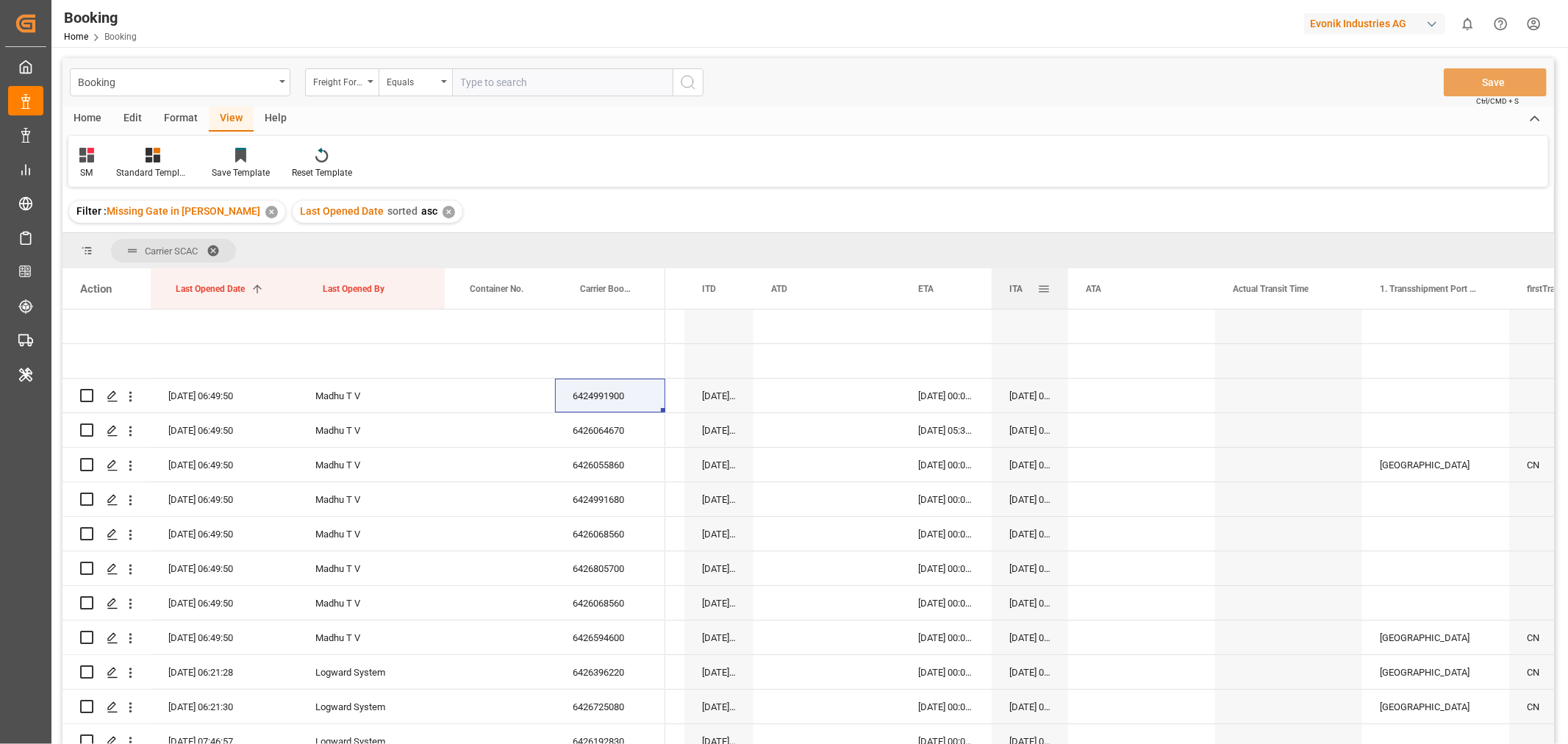
drag, startPoint x: 1138, startPoint y: 285, endPoint x: 1067, endPoint y: 299, distance: 72.4
click at [1067, 299] on div at bounding box center [1068, 288] width 6 height 40
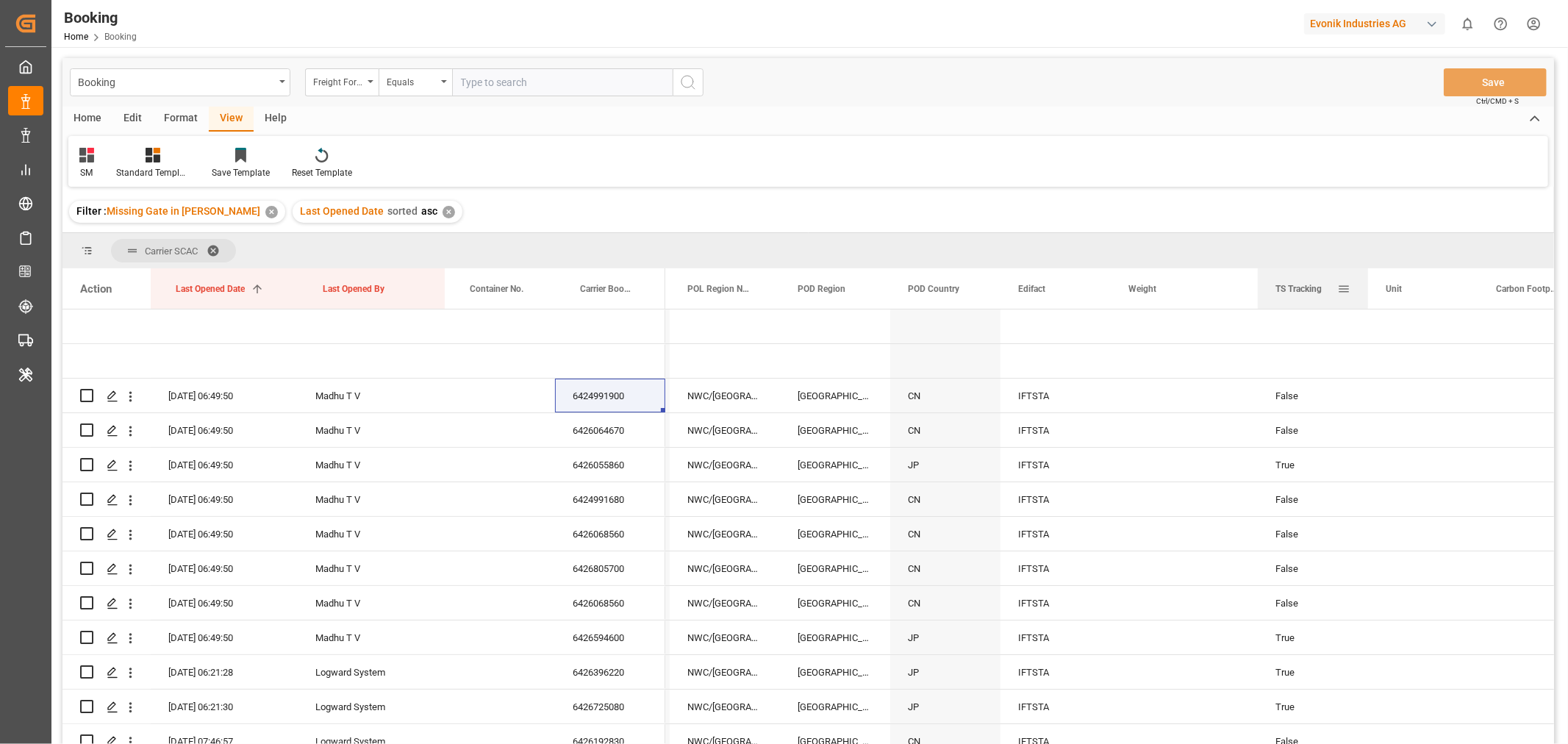
drag, startPoint x: 824, startPoint y: 294, endPoint x: 1297, endPoint y: 293, distance: 473.0
click at [1297, 293] on div "TS Tracking" at bounding box center [1306, 288] width 62 height 40
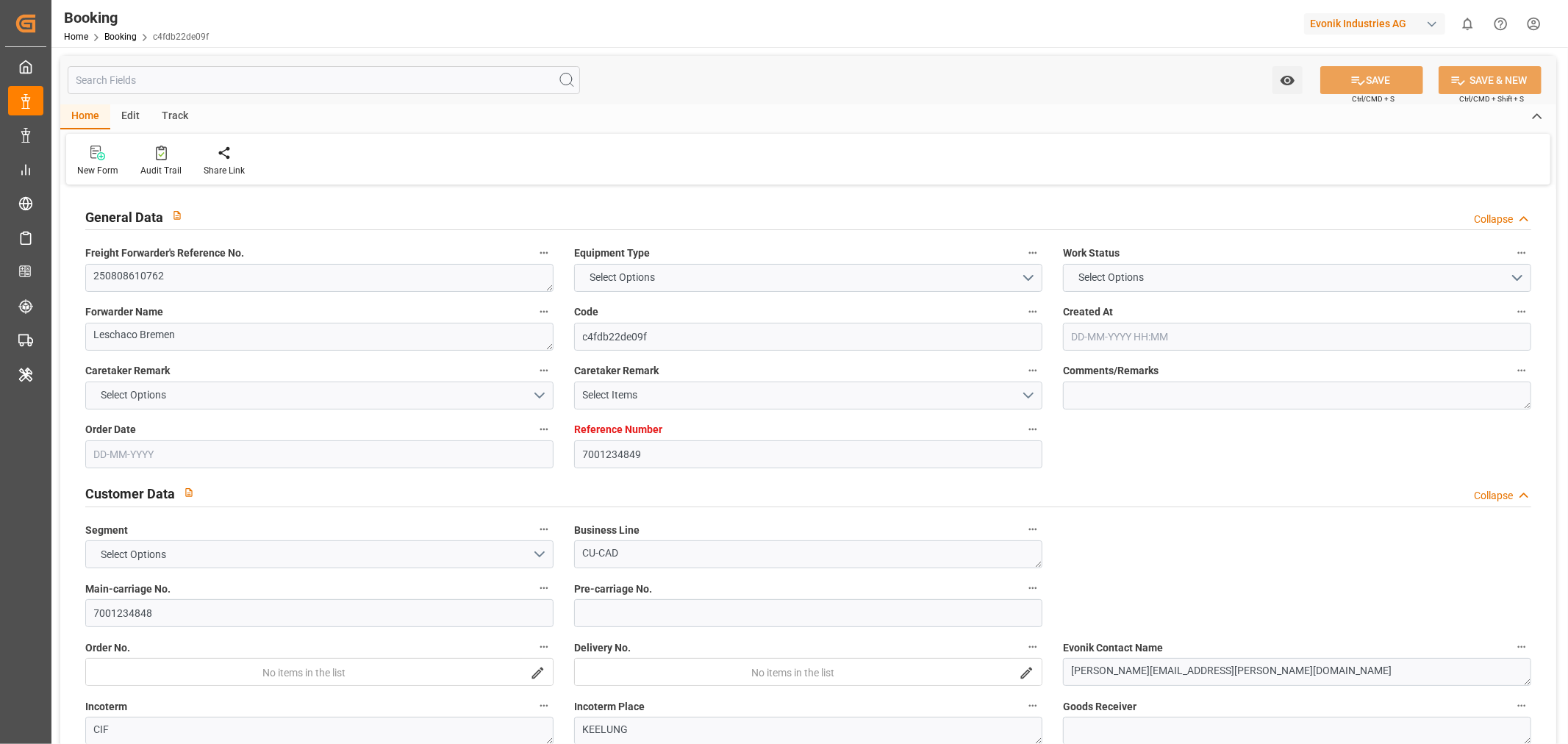
type input "7001234849"
type input "9757864"
type input "CMACGM"
type input "CMA CGM Group"
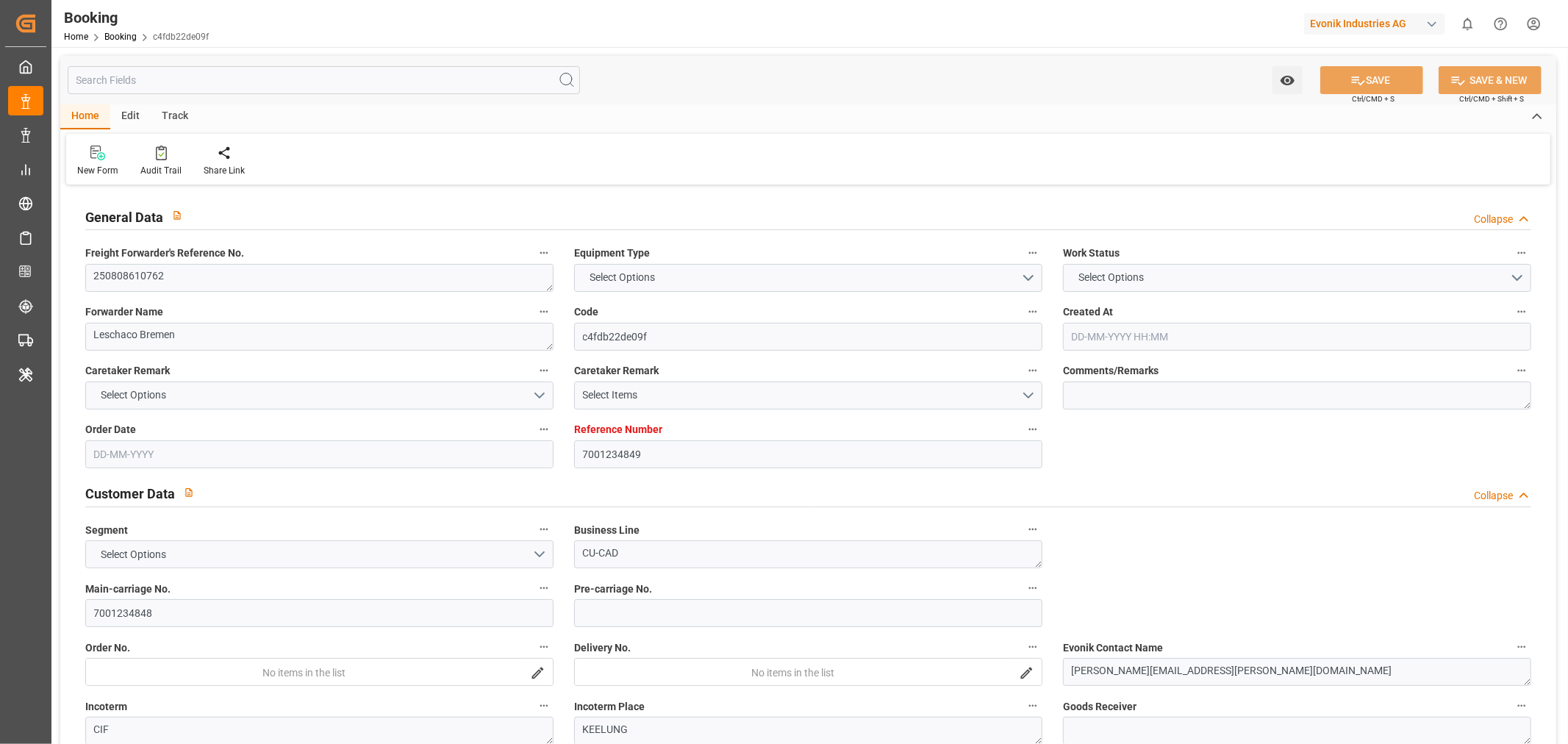
type input "NLRTM"
type input "TWKEL"
type input "CNSGH"
type input "29-07-2025 09:09"
type input "[DATE]"
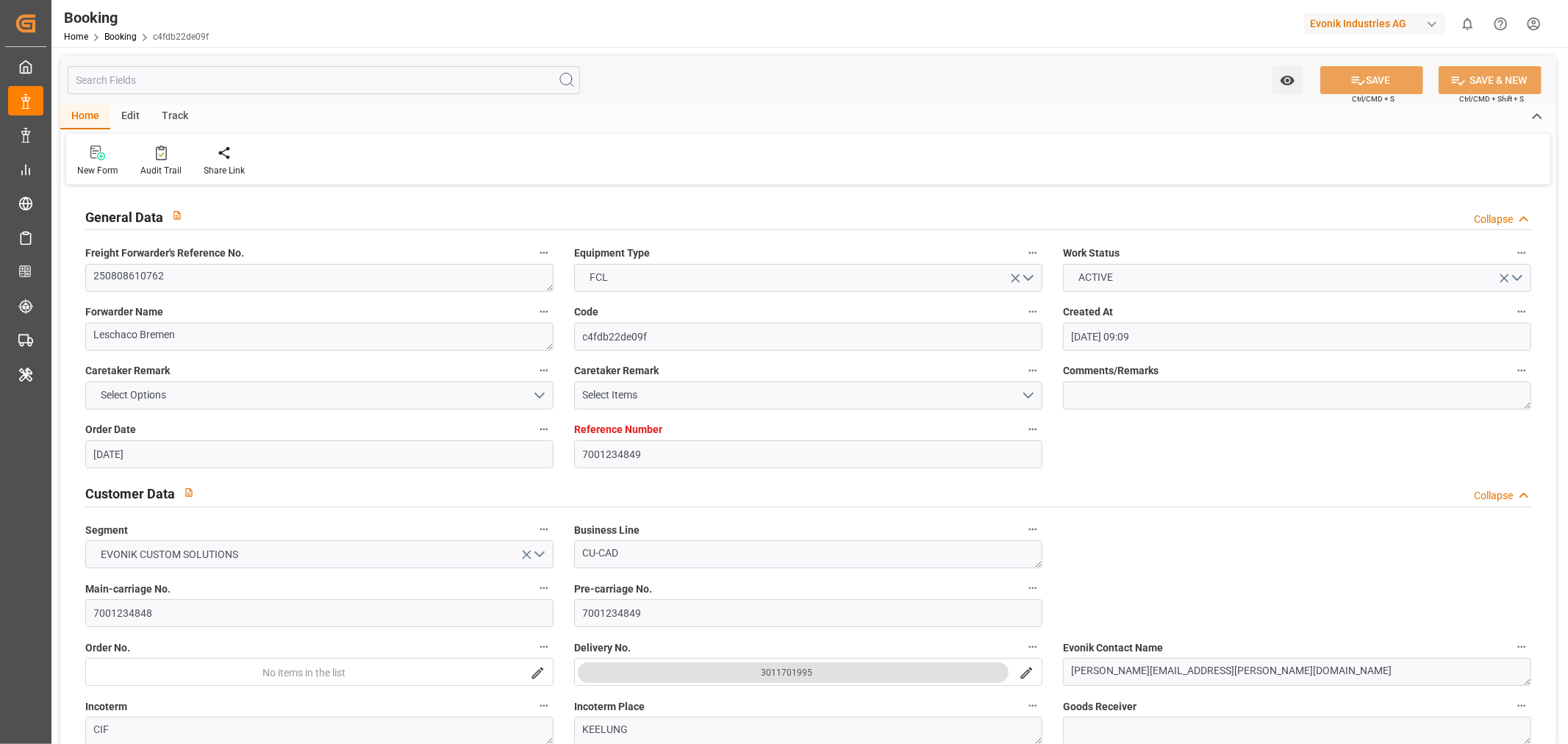
type input "24-10-2025"
type input "[DATE]"
type input "30-08-2025 00:00"
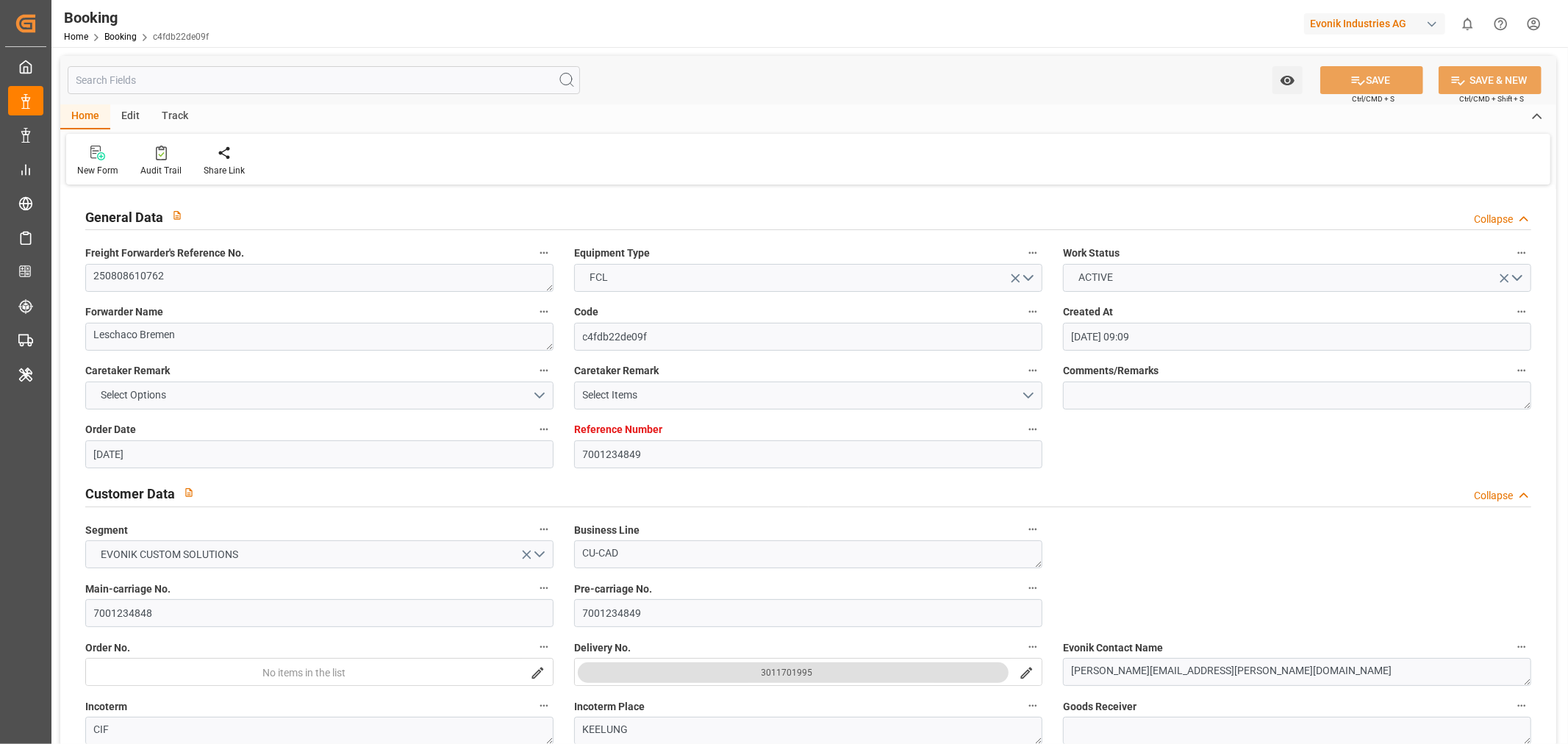
type input "22-08-2025 00:00"
type input "24-10-2025 00:00"
type input "18-10-2025 00:00"
type input "11-10-2025 00:00"
type input "10-10-2025 00:00"
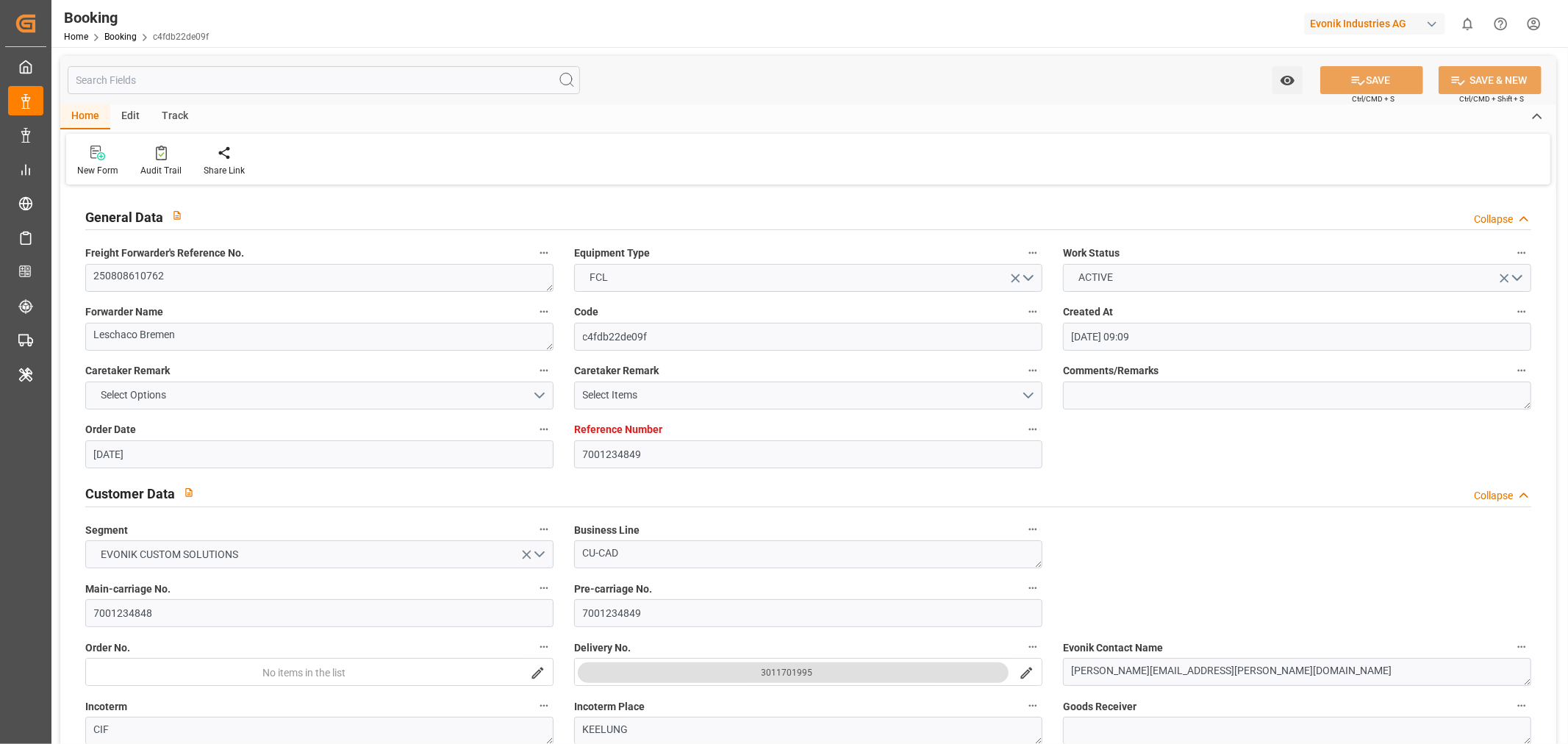
type input "23-10-2025 00:00"
type input "16-10-2025 00:00"
type input "[DATE]"
type input "14-08-2025 06:12"
click at [140, 283] on textarea "250808610762" at bounding box center [319, 277] width 468 height 28
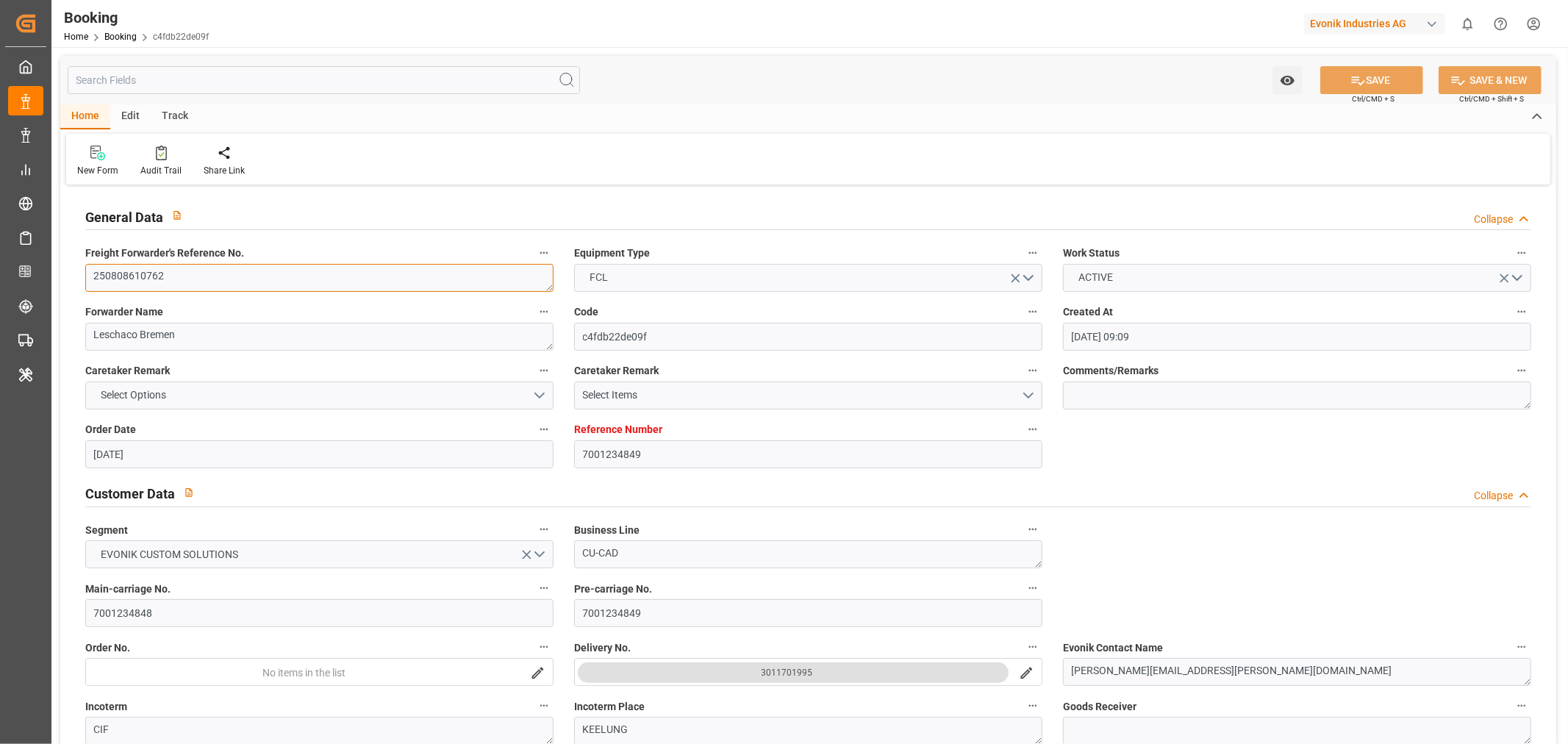
click at [140, 283] on textarea "250808610762" at bounding box center [319, 277] width 468 height 28
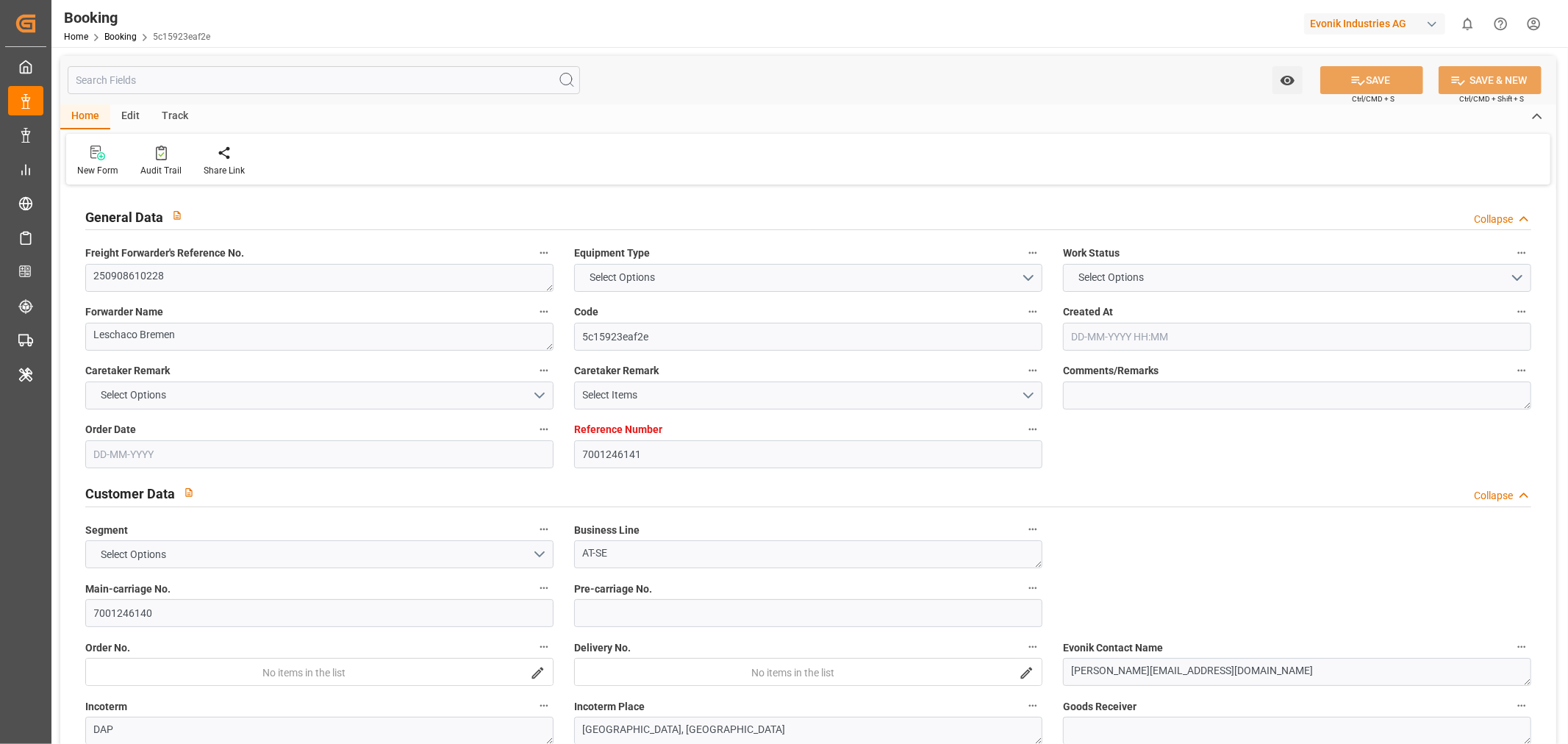
type input "7001246141"
type input "CMACGM"
type input "CMA CGM Group"
type input "EUNWC"
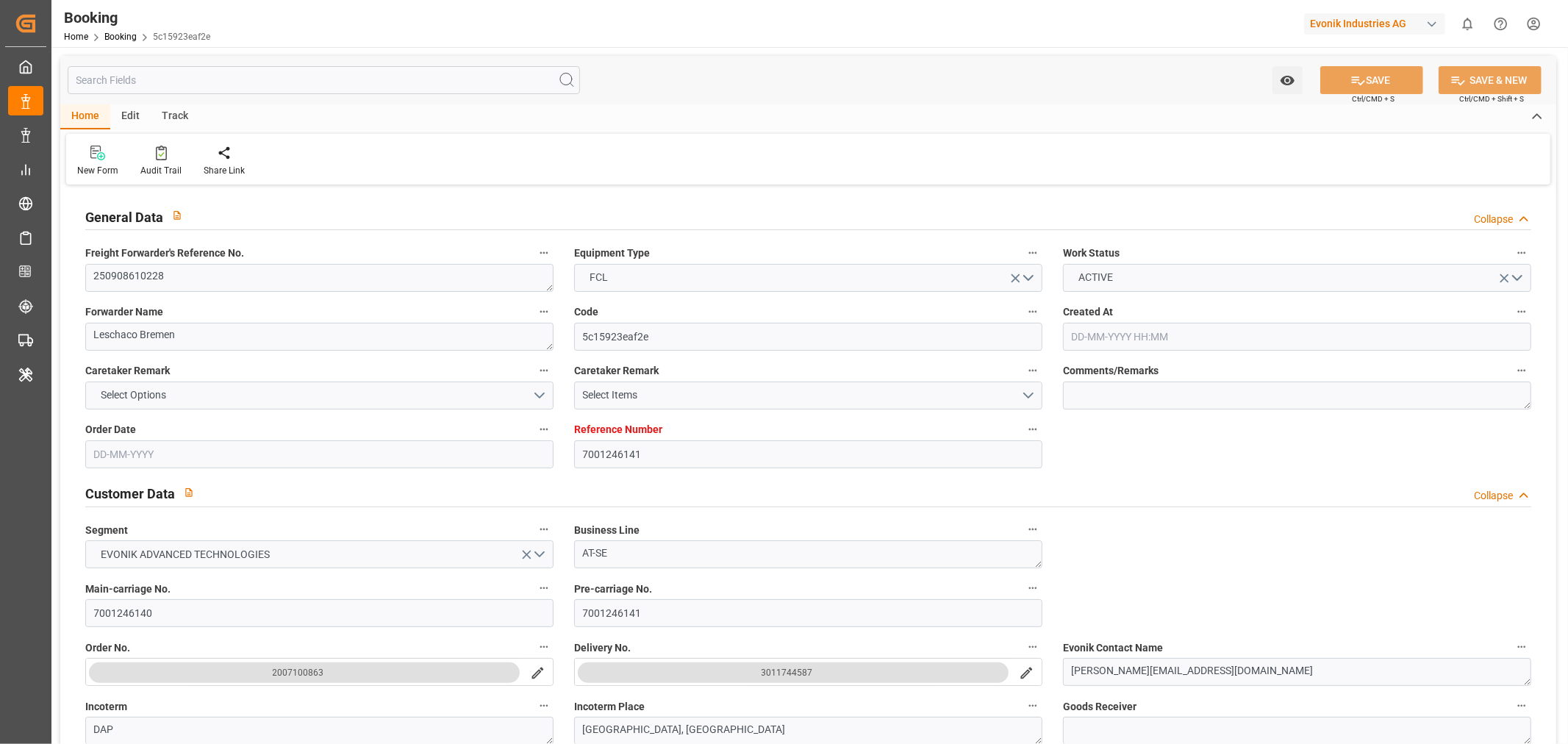
type input "12-08-2025 08:31"
type input "[DATE]"
type input "28-09-2025"
type input "[DATE]"
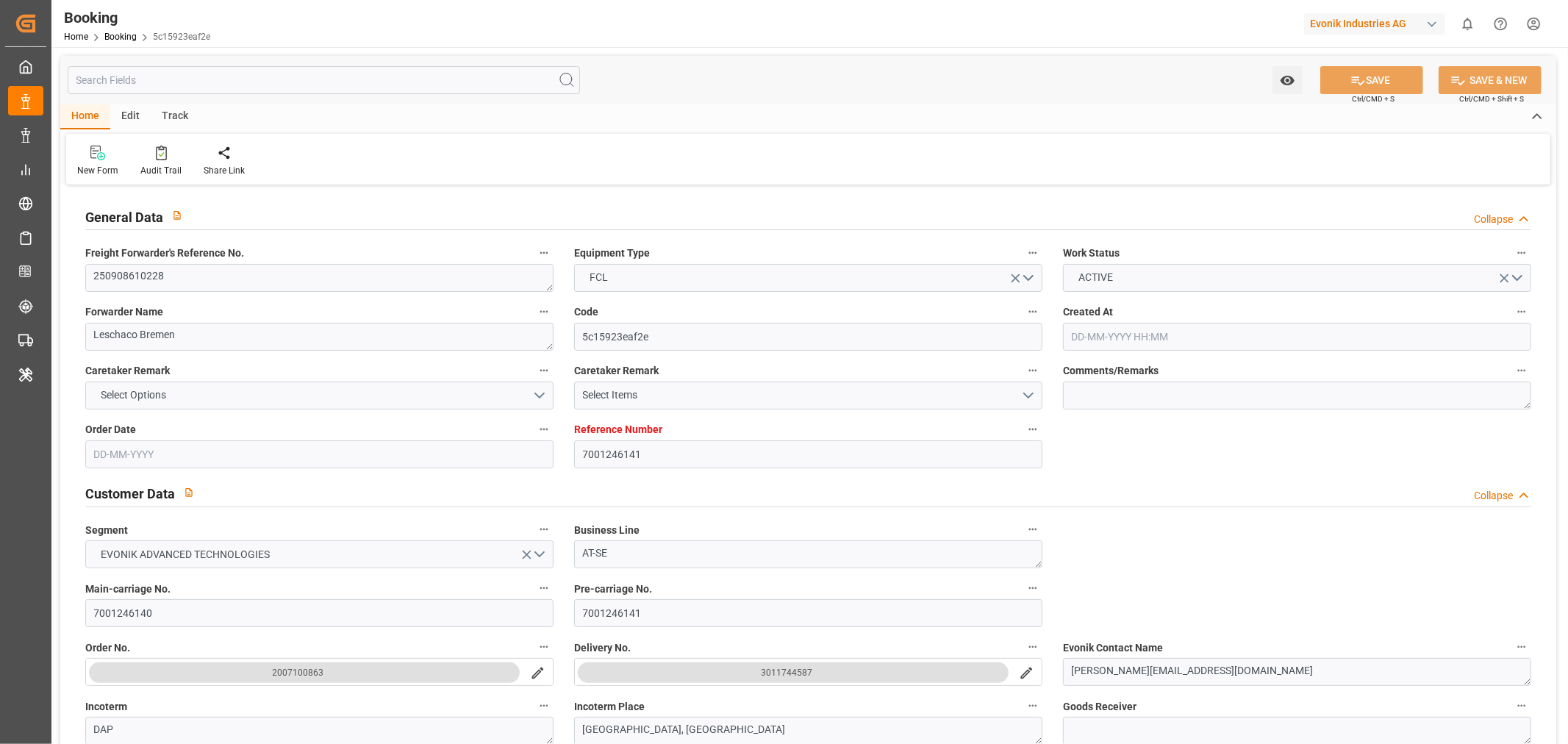
type input "[DATE]"
type input "14-08-2025 06:19"
click at [119, 274] on textarea "250908610228" at bounding box center [319, 277] width 468 height 28
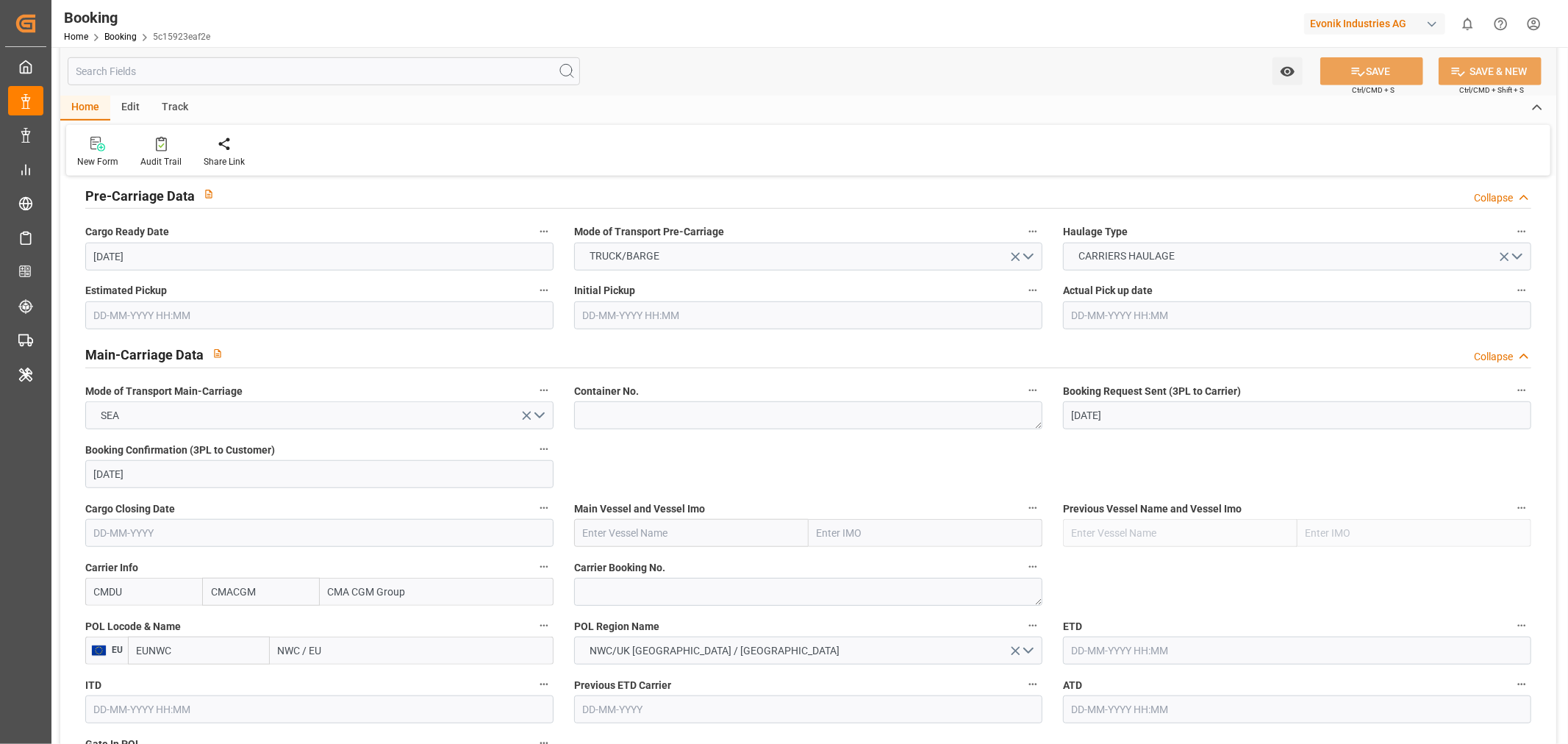
scroll to position [898, 0]
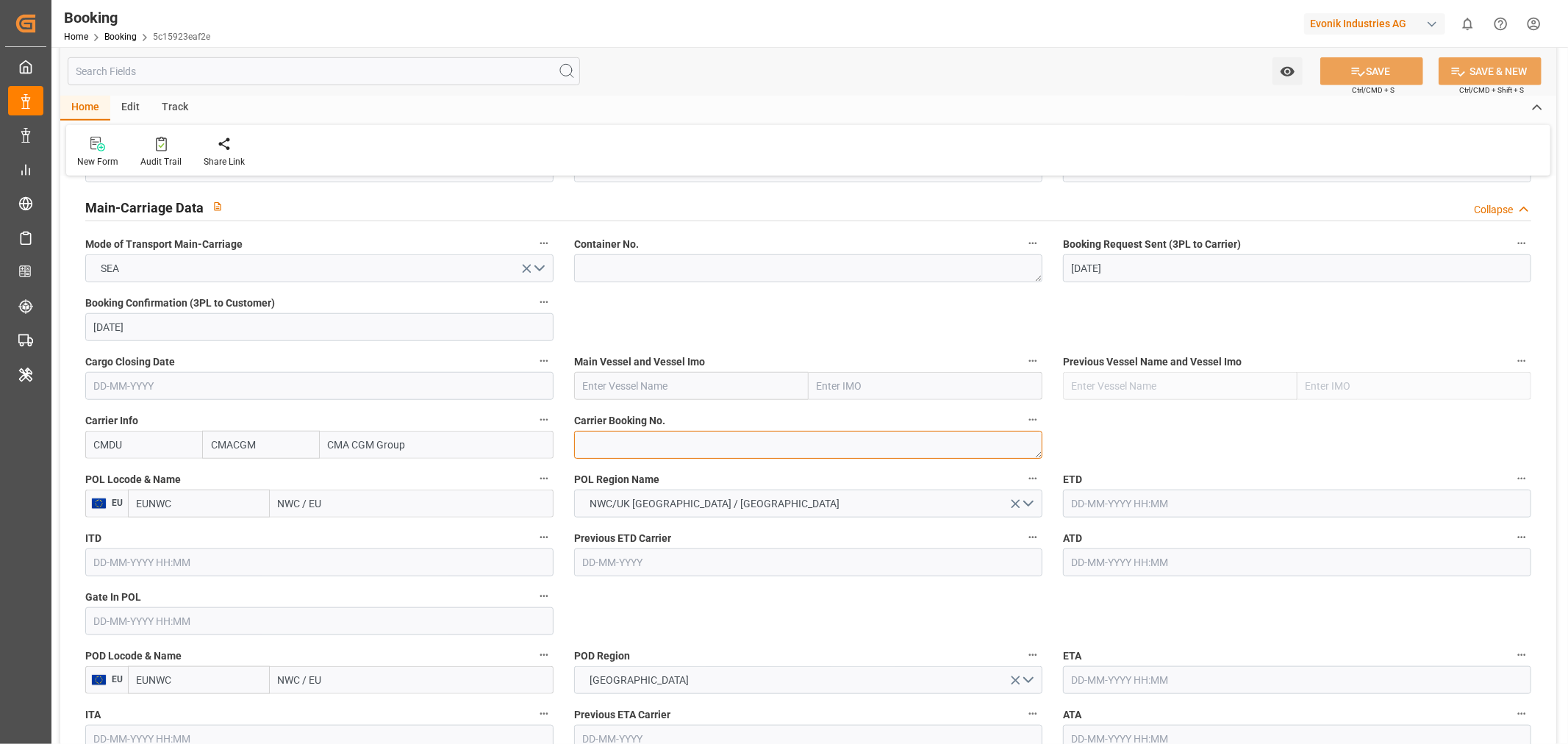
click at [646, 445] on textarea at bounding box center [808, 445] width 468 height 28
paste textarea "HBG2025620"
type textarea "HBG2025620"
drag, startPoint x: 585, startPoint y: 392, endPoint x: 587, endPoint y: 385, distance: 7.3
click at [586, 390] on input "text" at bounding box center [691, 385] width 234 height 28
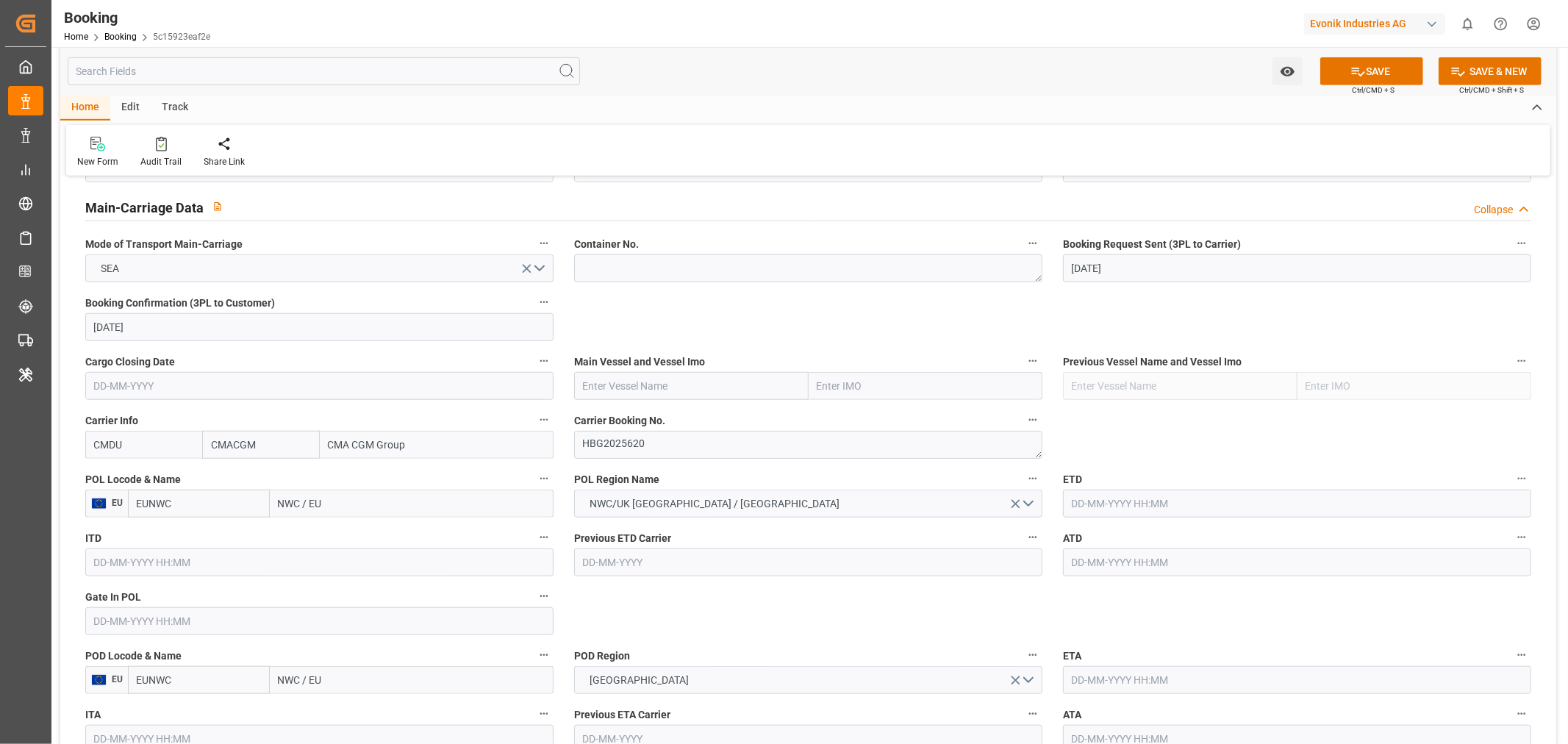
paste input "CMA CGM PREGOLIA"
drag, startPoint x: 663, startPoint y: 419, endPoint x: 541, endPoint y: 476, distance: 134.7
click at [664, 419] on b "CMA CGM Pregolia" at bounding box center [628, 417] width 89 height 11
type input "CMA CGM Pregolia"
type input "9745500"
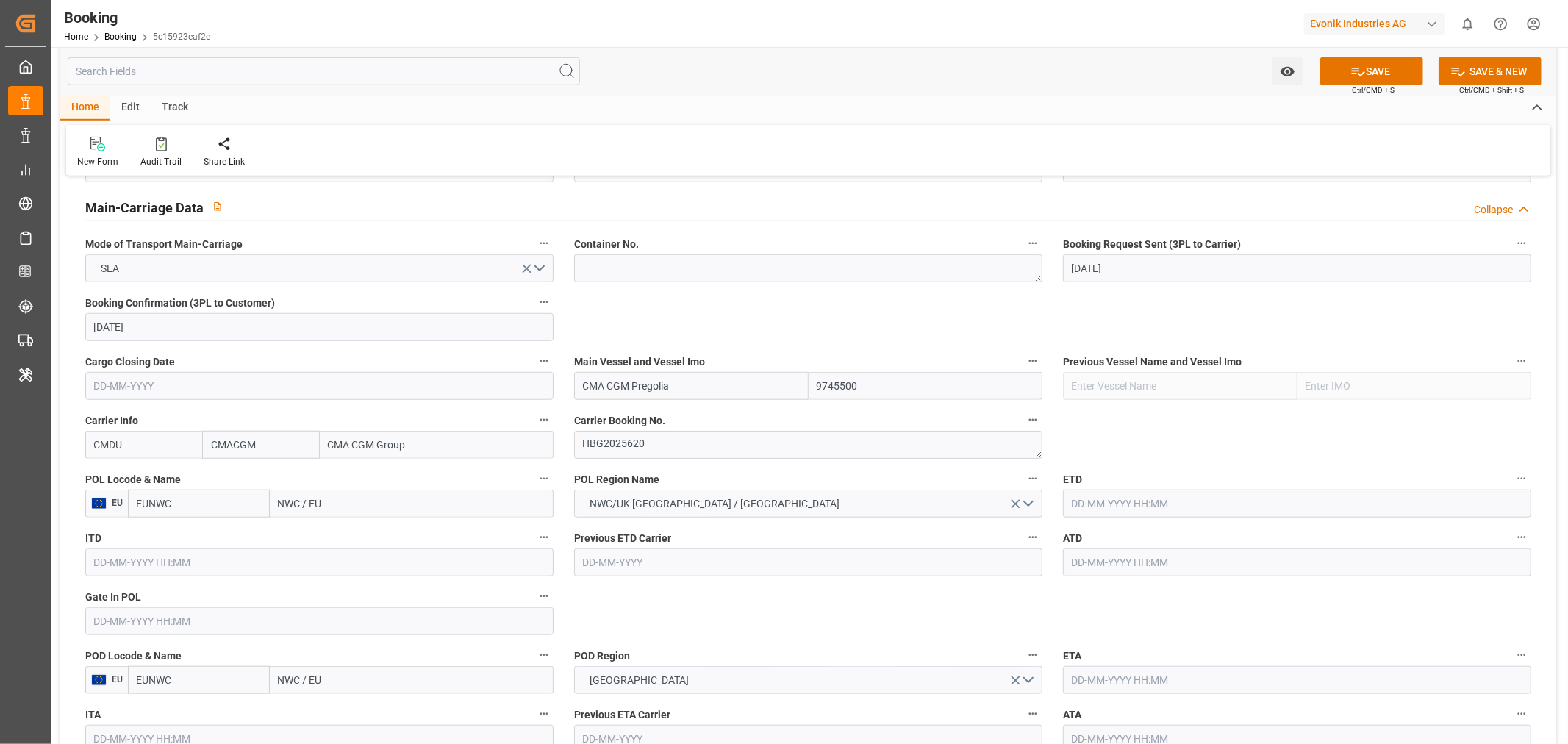
scroll to position [1061, 0]
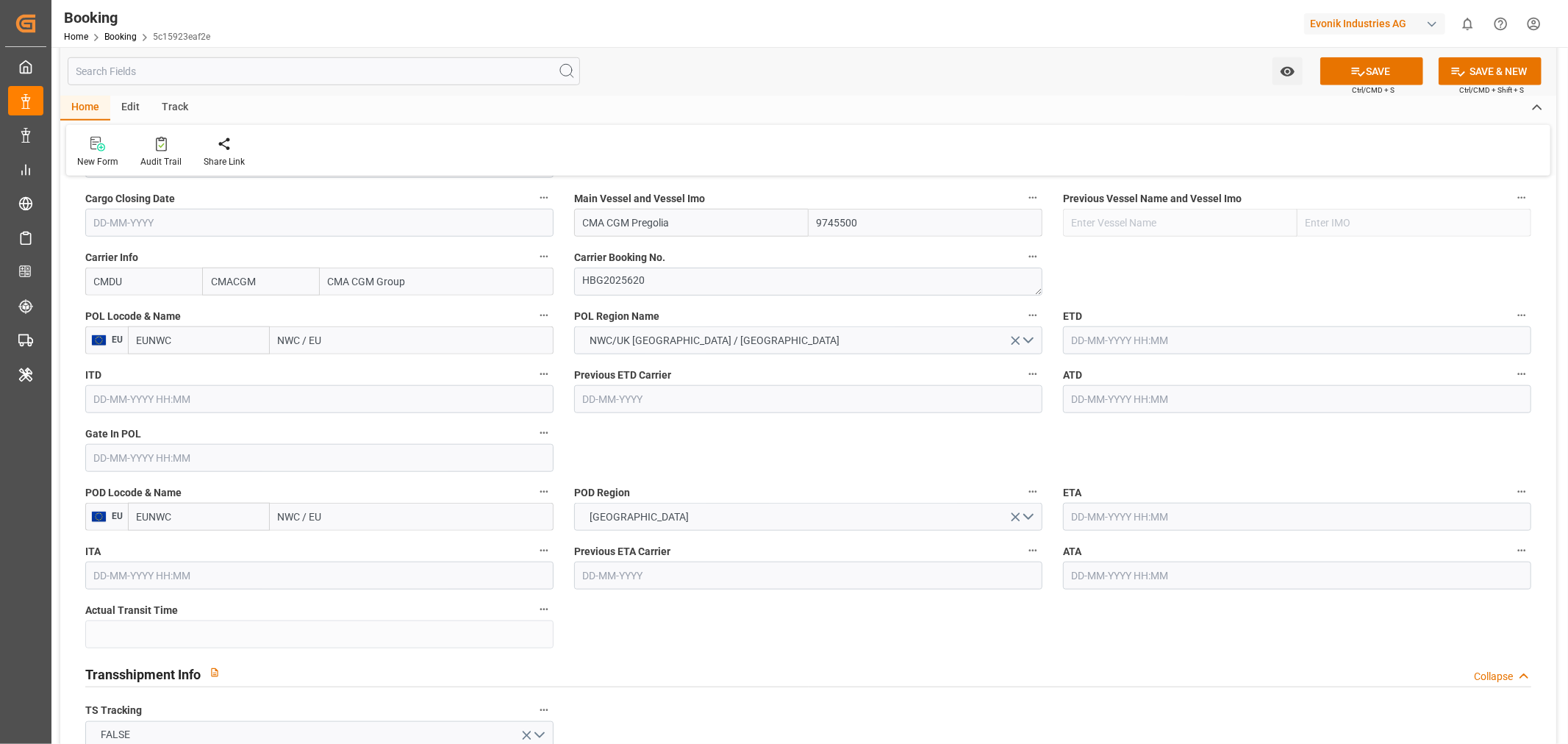
type input "CMA CGM Pregolia"
click at [312, 344] on input "NWC / EU" at bounding box center [411, 340] width 284 height 28
paste input "ROTTERDAM"
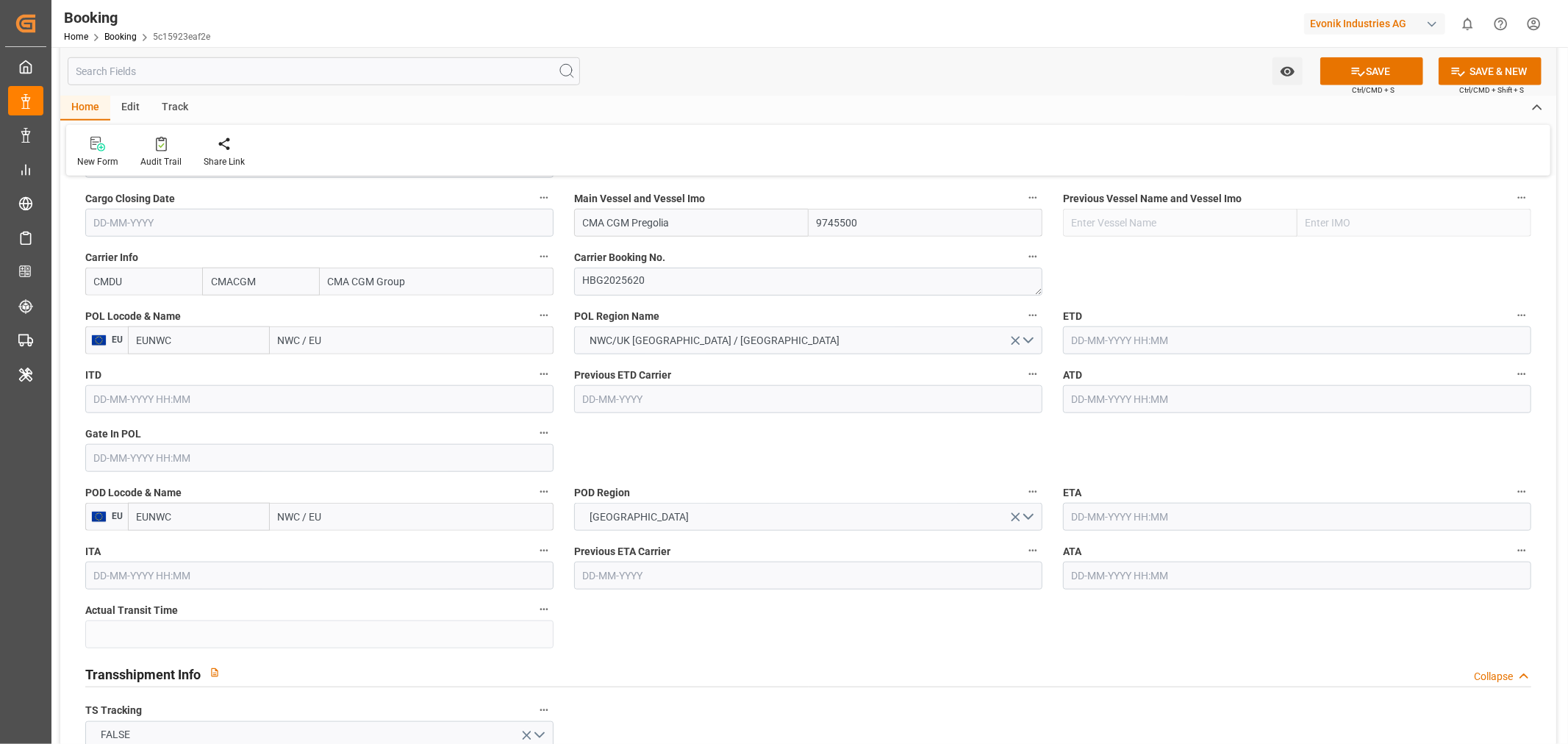
type input "ROTTERDAM"
click at [341, 373] on span "Rotterdam - NLRTM" at bounding box center [348, 372] width 137 height 11
type input "NLRTM"
type input "Rotterdam"
click at [1097, 334] on input "text" at bounding box center [1297, 340] width 468 height 28
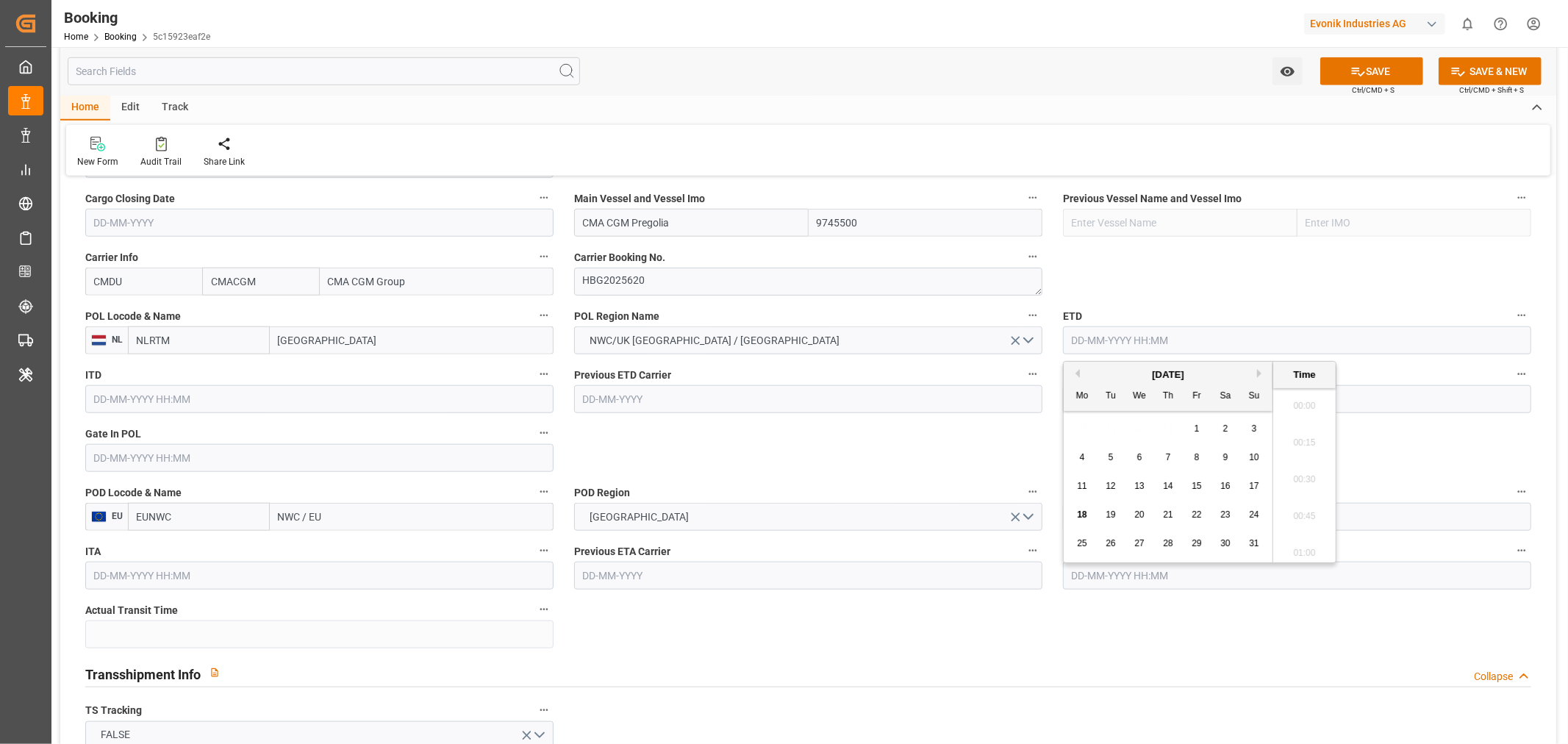
scroll to position [1731, 0]
click at [1261, 375] on button "Next Month" at bounding box center [1262, 373] width 9 height 9
click at [1224, 432] on span "6" at bounding box center [1226, 429] width 5 height 11
type input "06-09-2025 00:00"
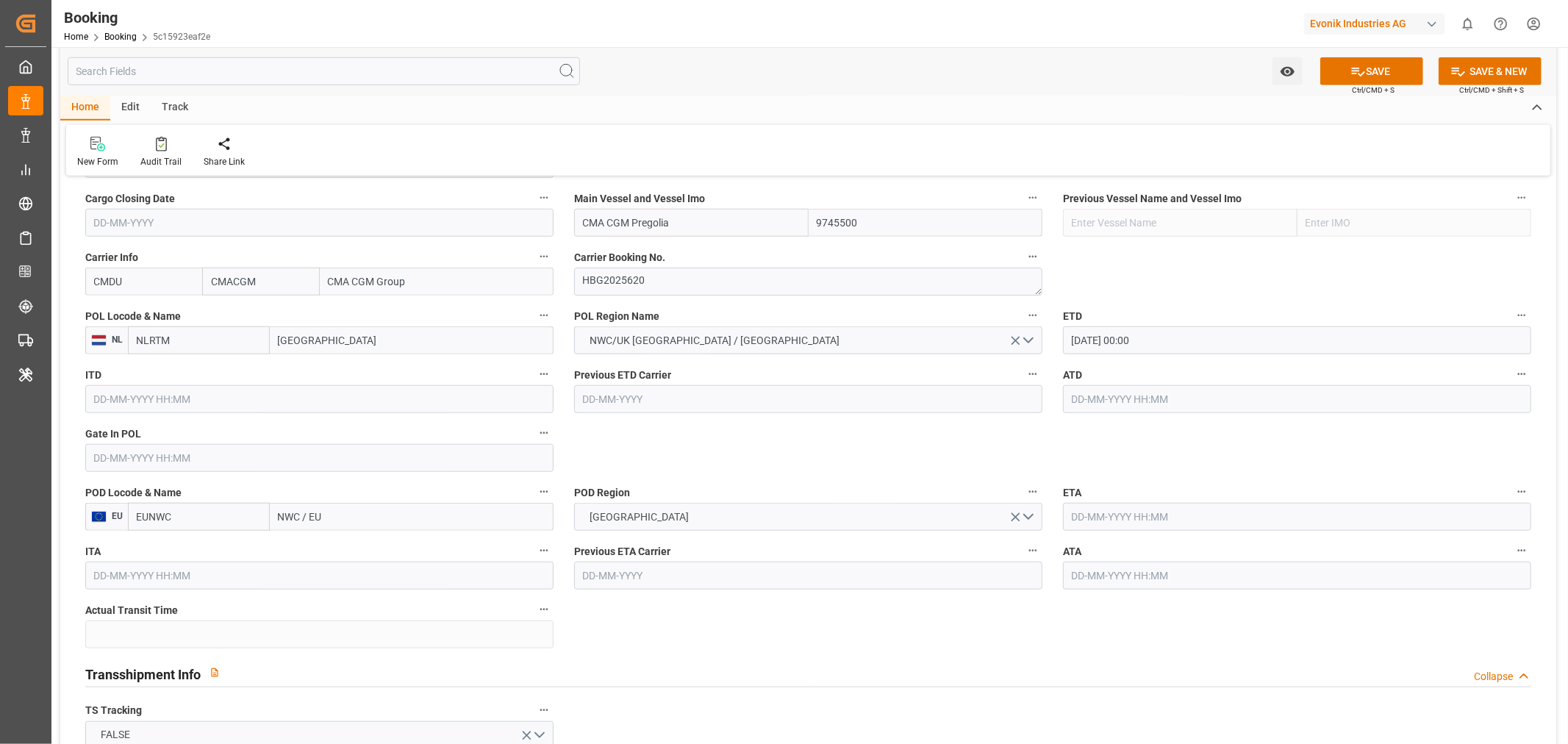
click at [1109, 518] on input "text" at bounding box center [1297, 516] width 468 height 28
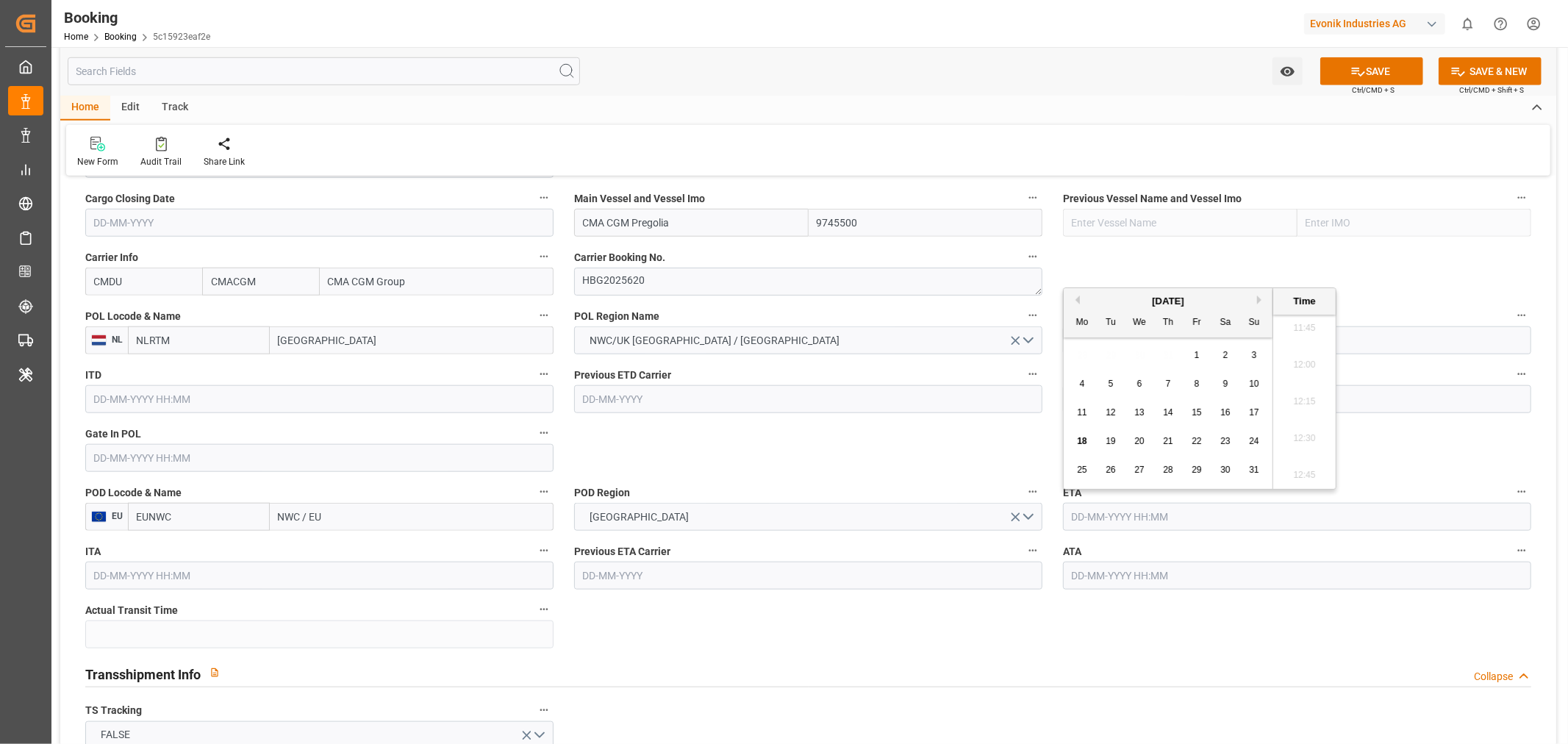
click at [1260, 300] on button "Next Month" at bounding box center [1262, 300] width 9 height 9
click at [1223, 413] on span "20" at bounding box center [1225, 413] width 10 height 11
type input "20-09-2025 00:00"
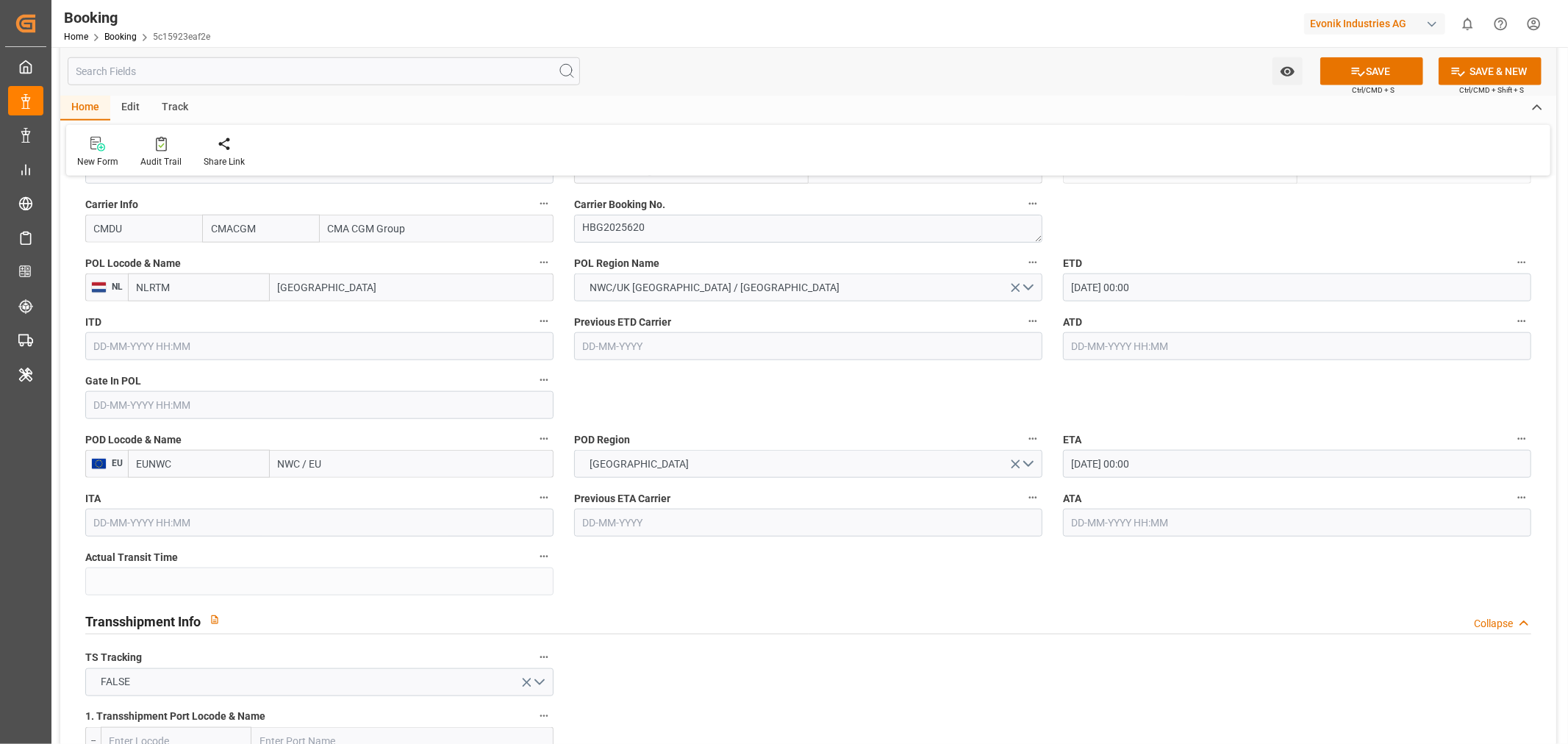
scroll to position [1143, 0]
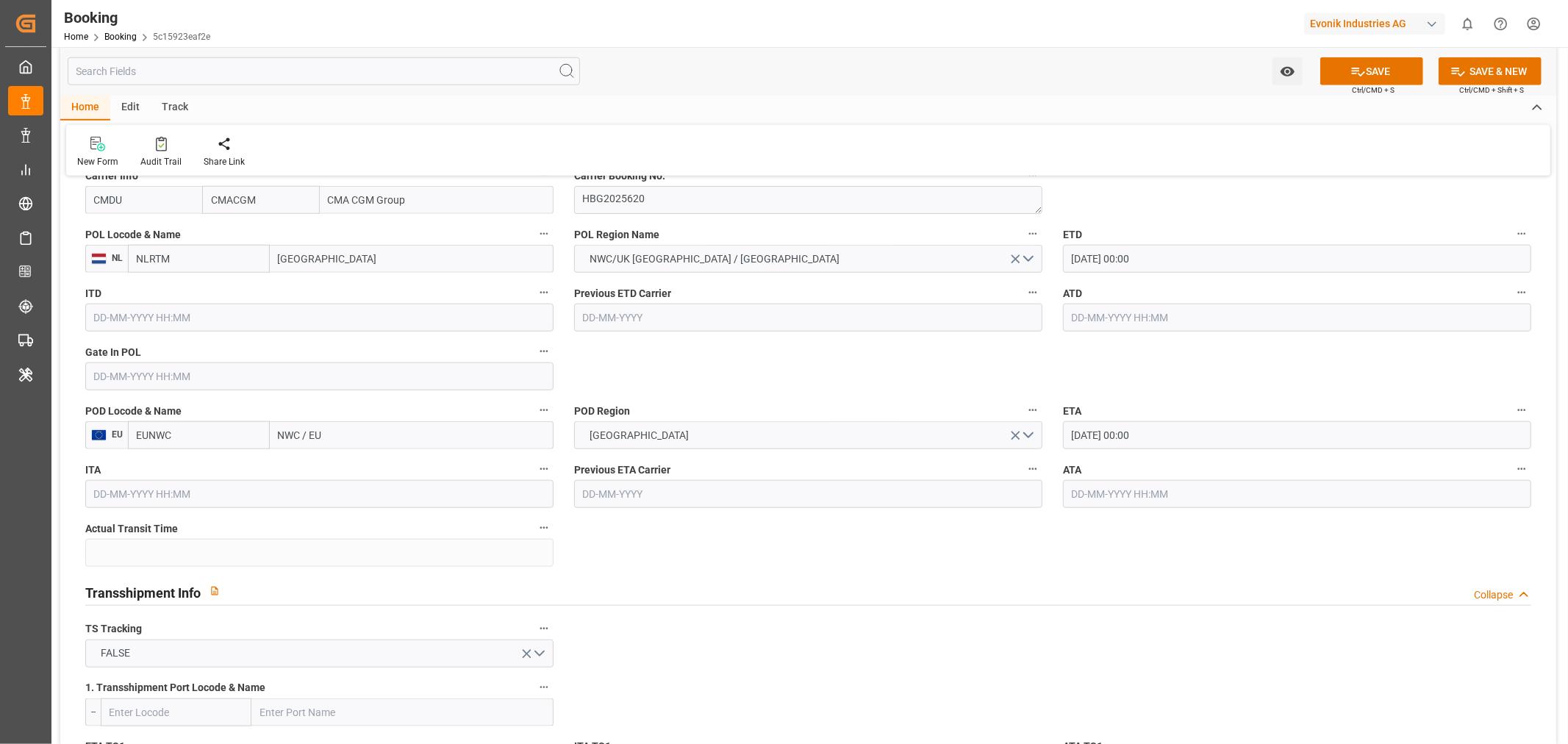
click at [319, 442] on input "NWC / EU" at bounding box center [411, 435] width 284 height 28
paste input "SAVANNAH"
type input "SAVANNAH"
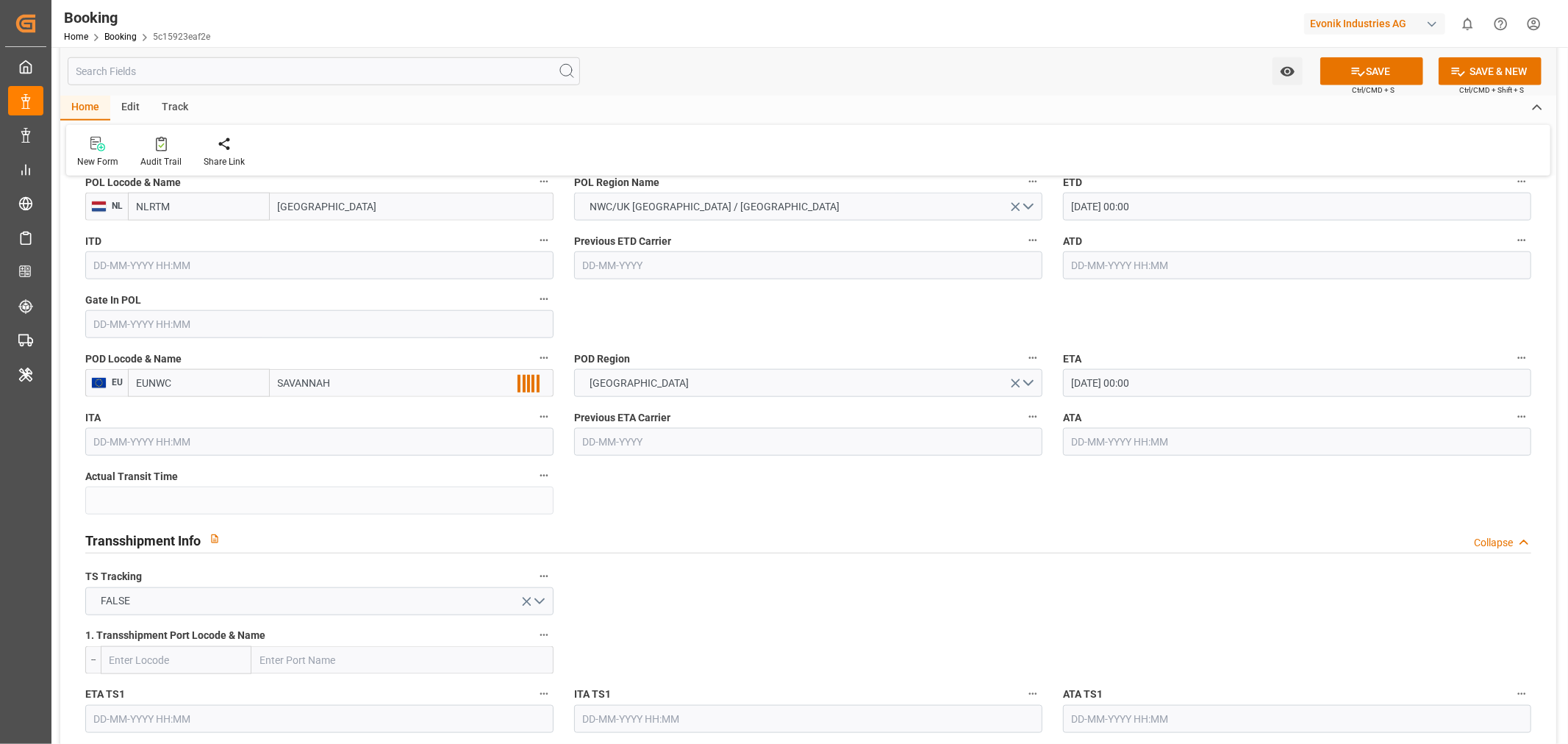
scroll to position [1224, 0]
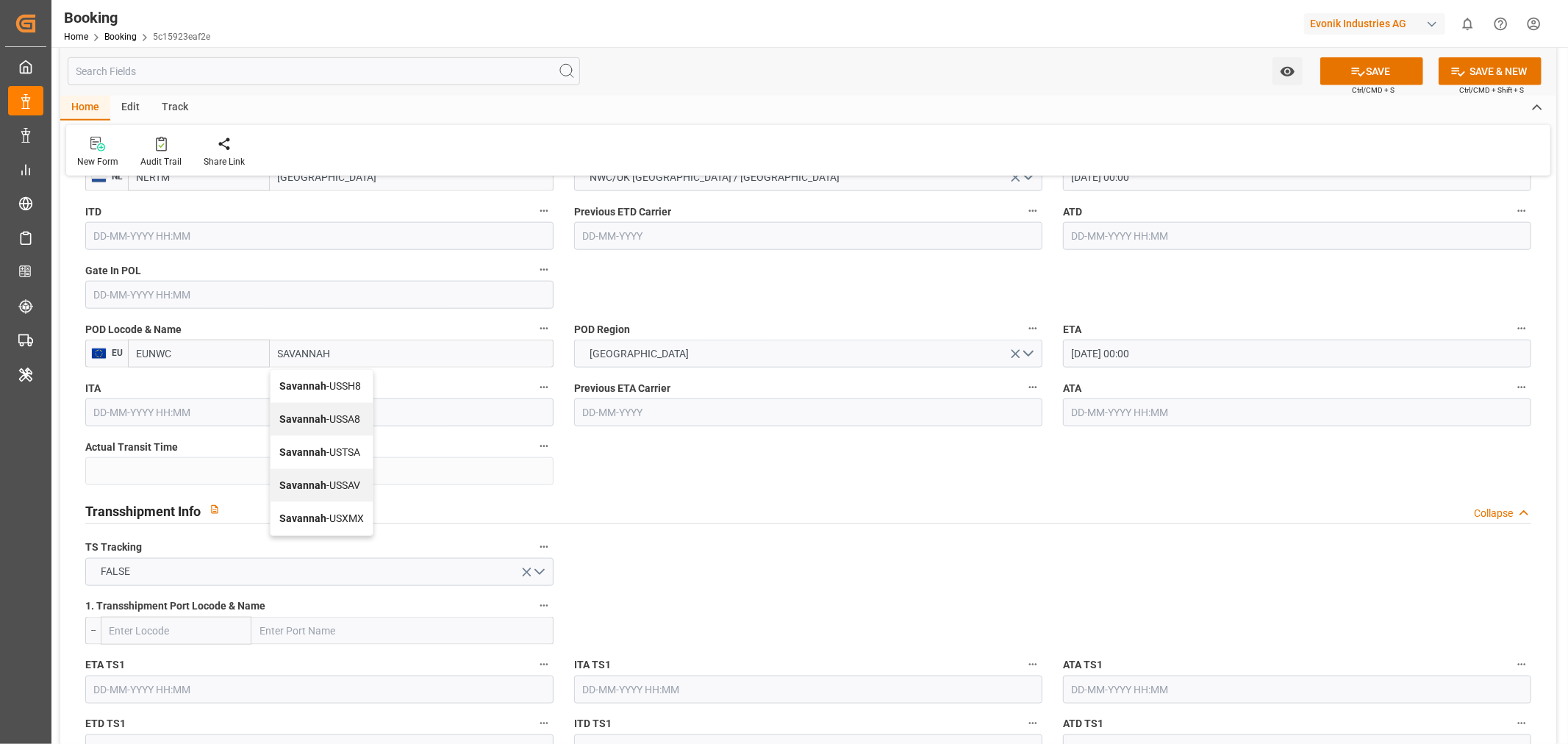
click at [360, 476] on div "Savannah - USSAV" at bounding box center [322, 486] width 102 height 33
type input "USSAV"
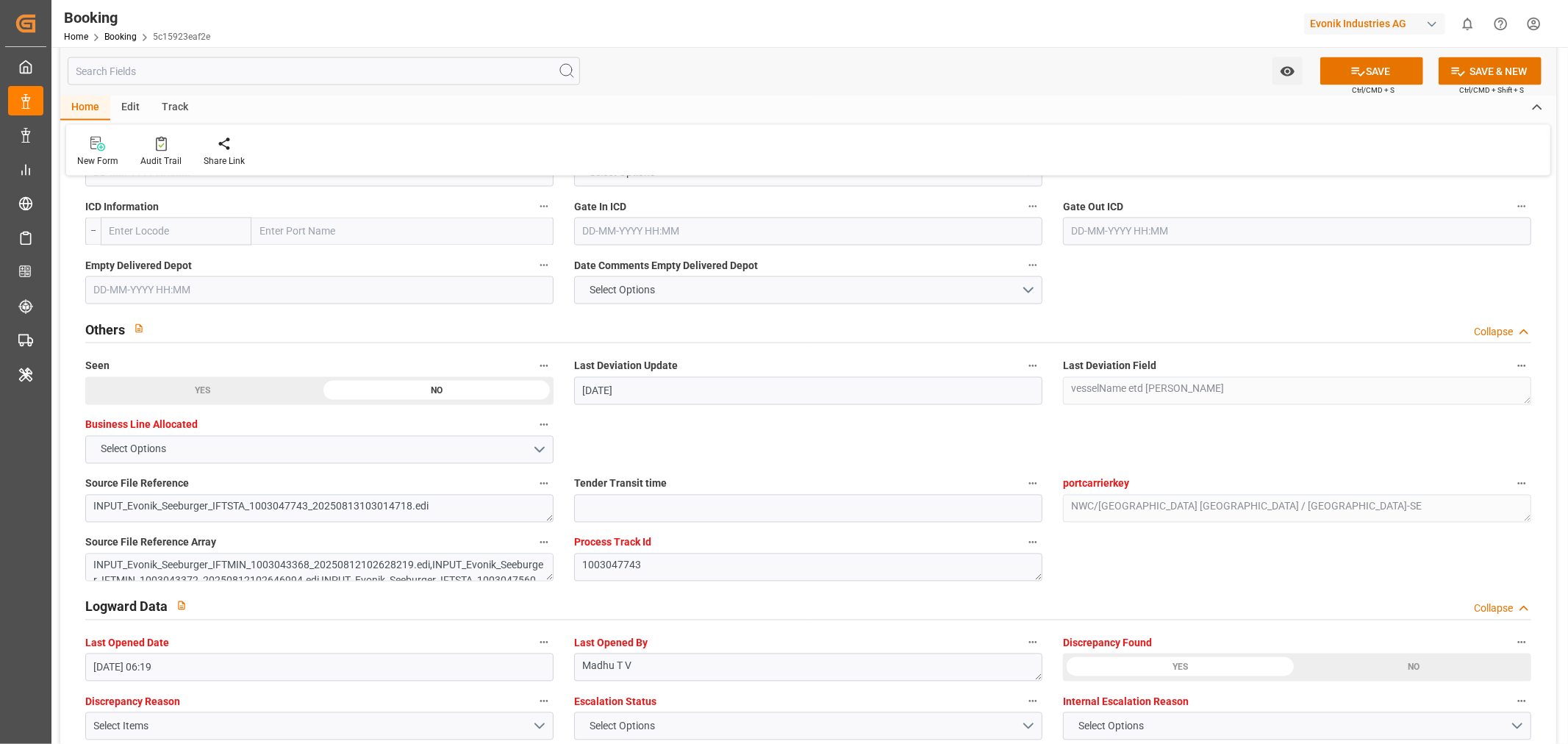
scroll to position [2449, 0]
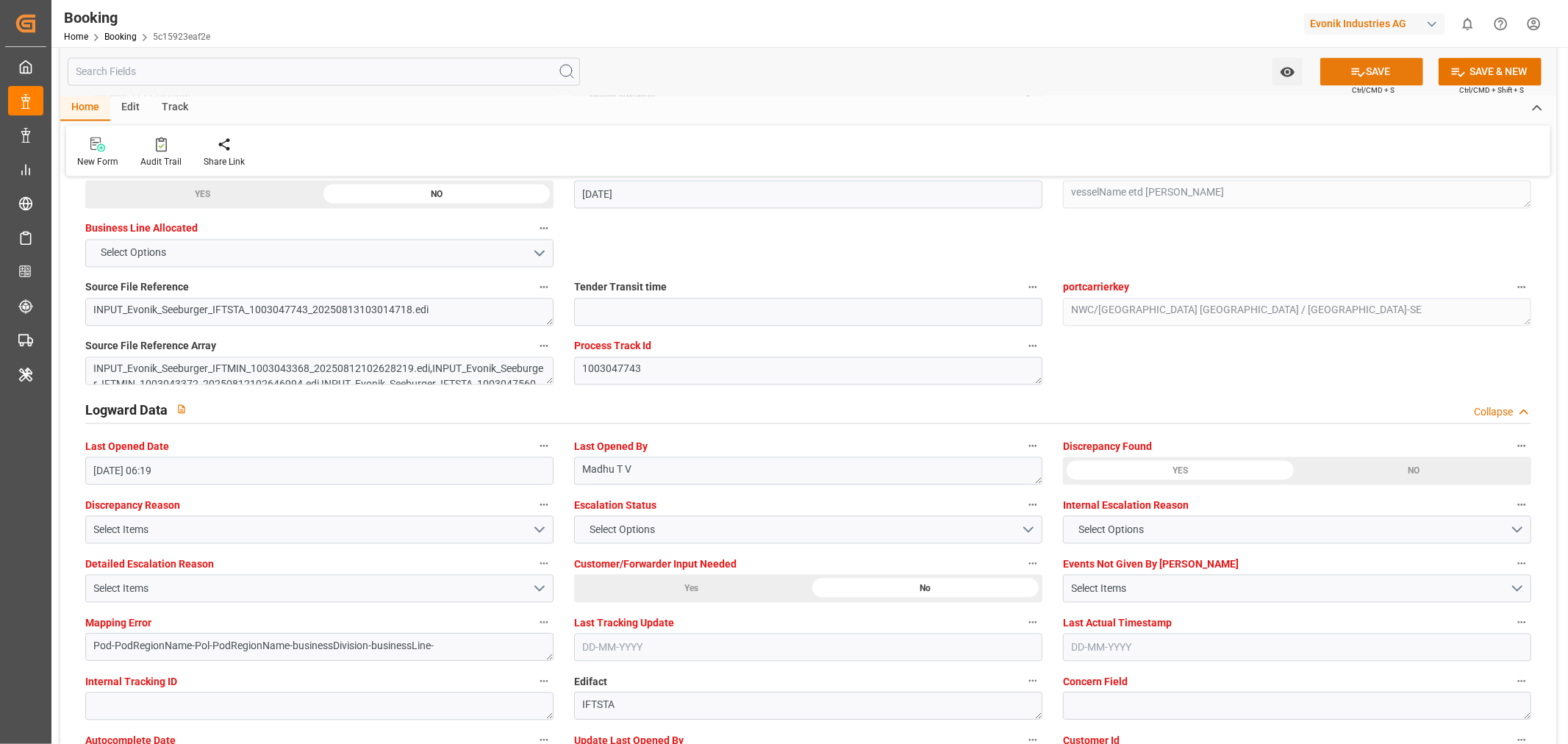
type input "Savannah"
click at [1385, 63] on button "SAVE" at bounding box center [1372, 71] width 103 height 28
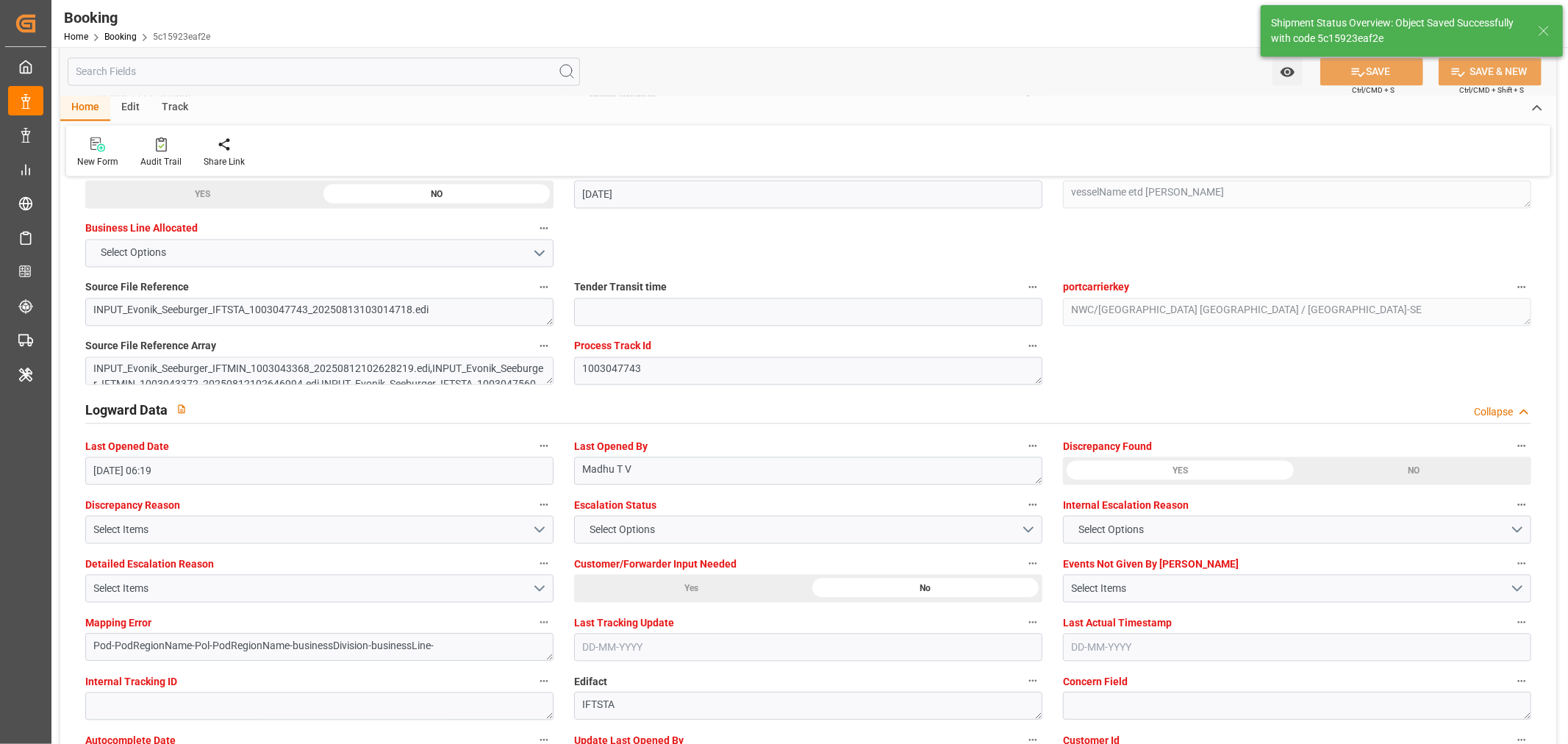
type textarea "NWC/UK North West Continent / UK_USSAV_CMDU_AT-SE"
type textarea "[PERSON_NAME]"
type textarea "businessDivision-businessLine-"
type input "06-09-2025 00:00"
type input "20-09-2025 00:00"
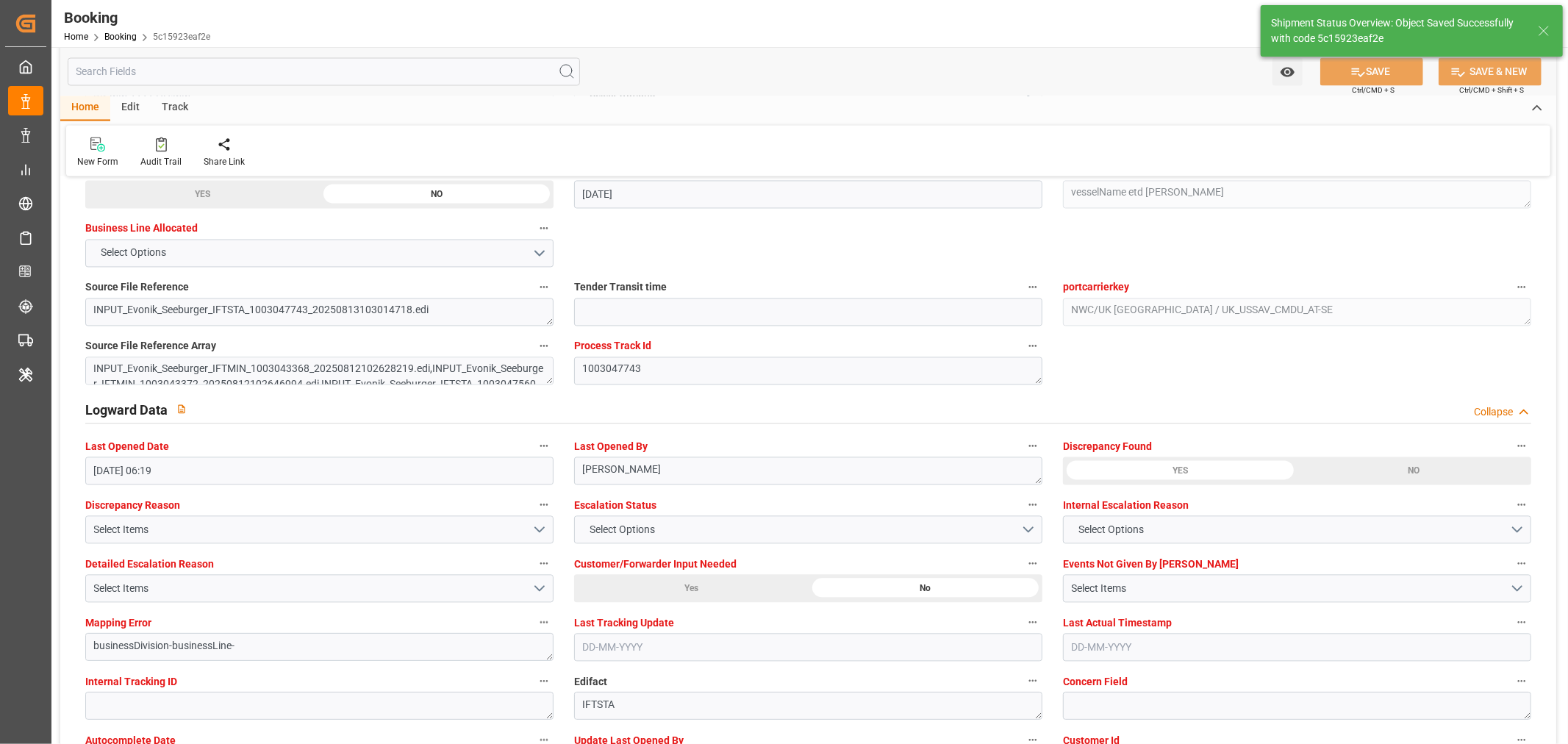
type input "18-08-2025 06:51"
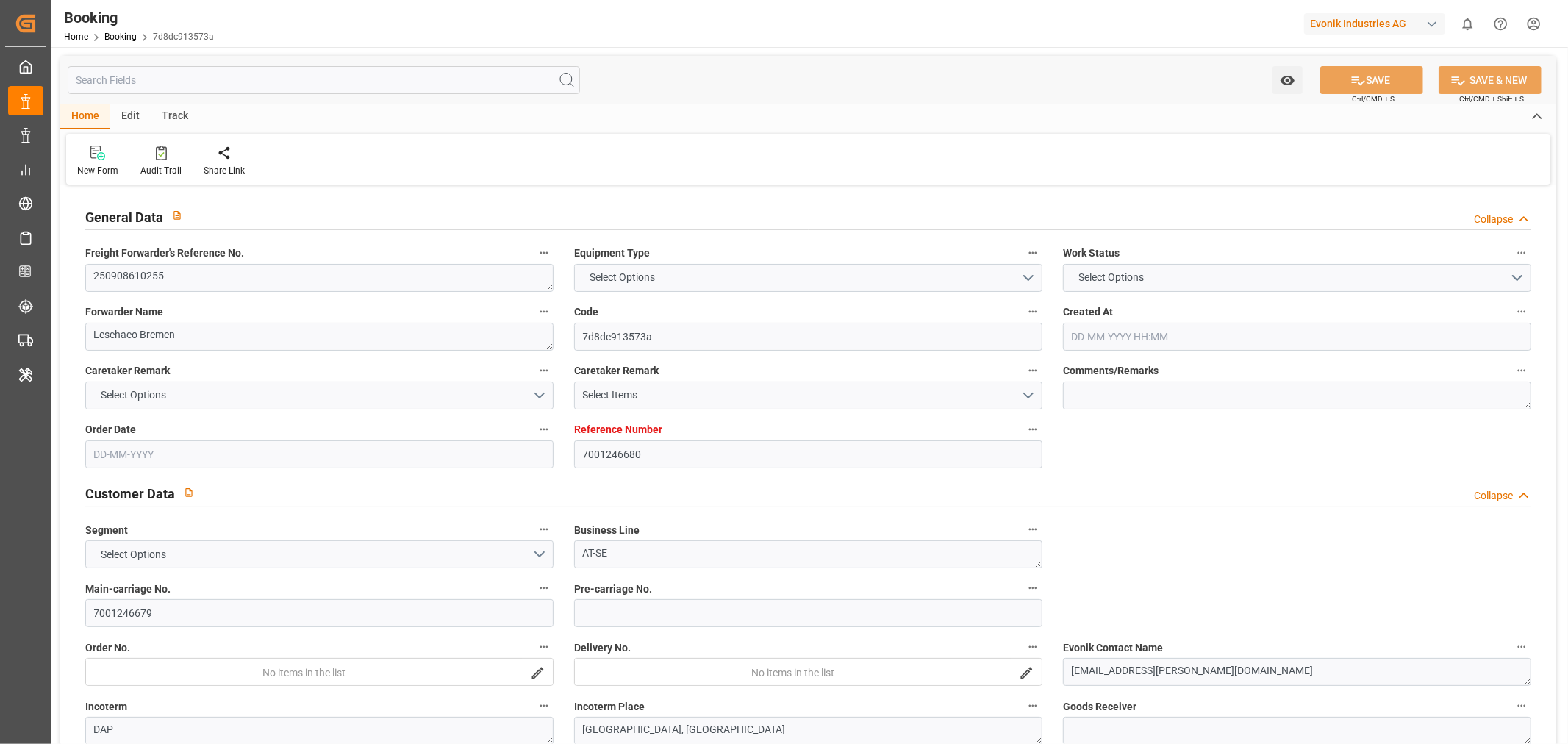
type input "7001246680"
type input "CMACGM"
type input "CMA CGM Group"
type input "EUNWC"
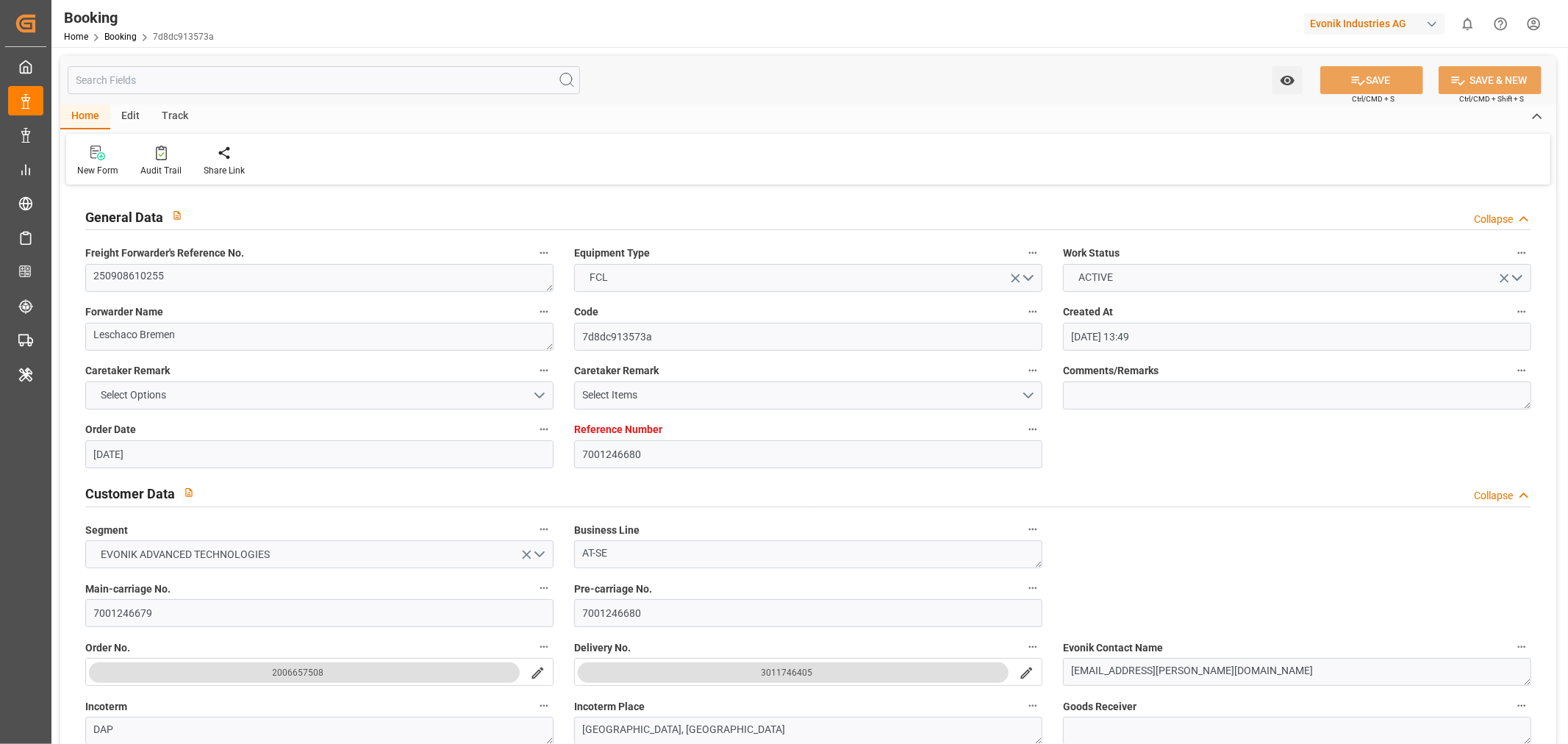
type input "12-08-2025 13:49"
type input "[DATE]"
type input "30-09-2025"
type input "[DATE]"
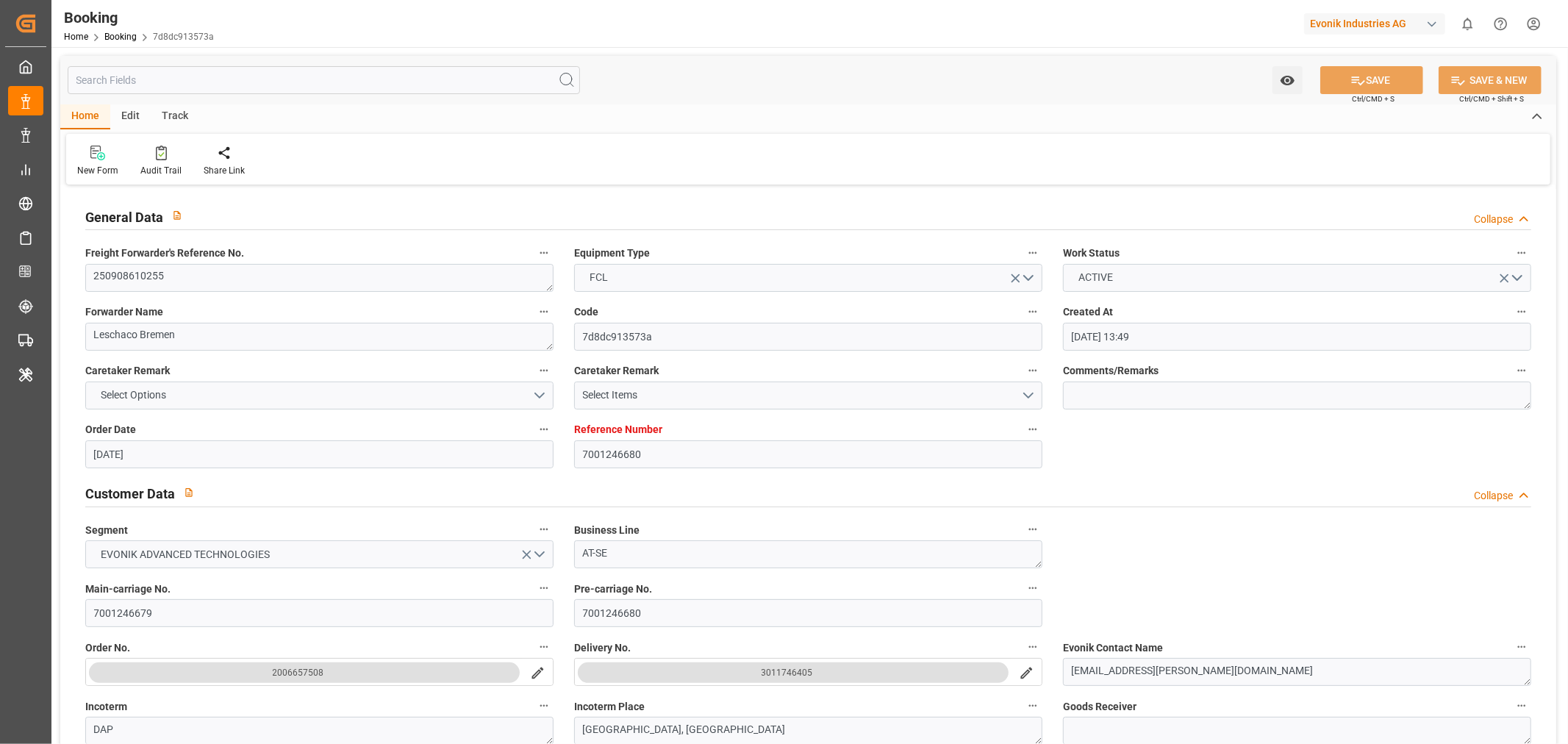
type input "[DATE]"
type input "14-08-2025 12:43"
click at [125, 285] on textarea "250908610255" at bounding box center [319, 277] width 468 height 28
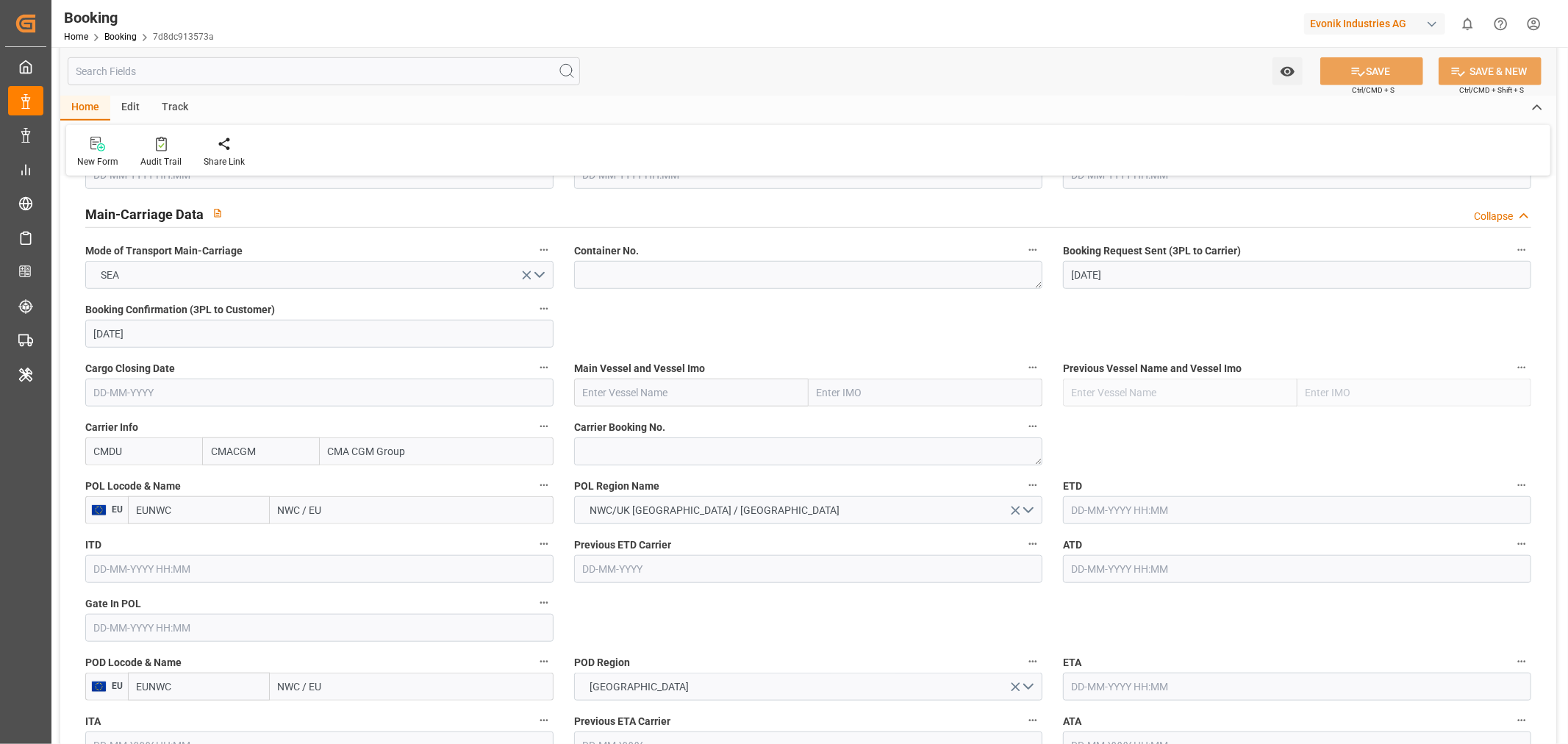
scroll to position [898, 0]
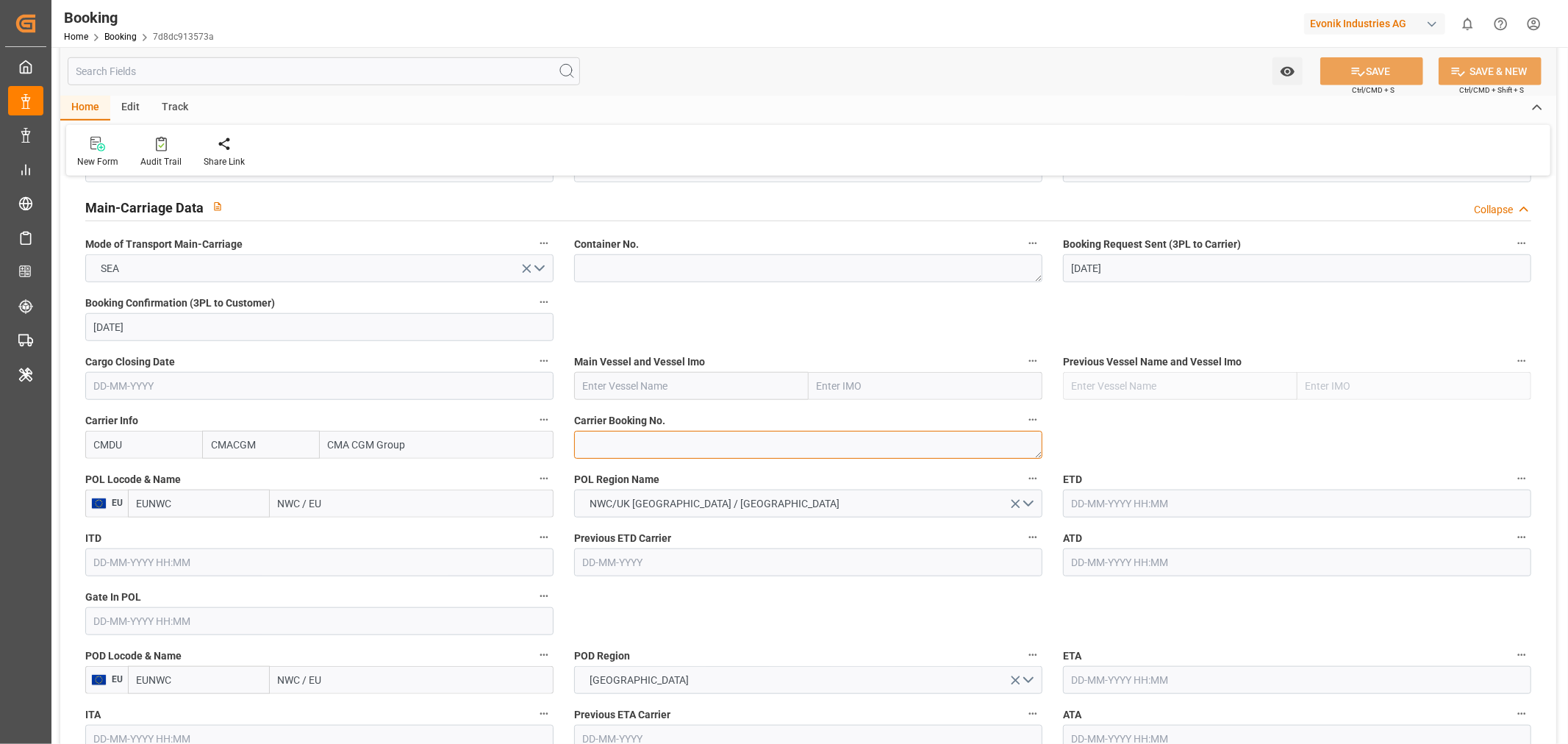
click at [665, 432] on textarea at bounding box center [808, 445] width 468 height 28
paste textarea "HBG2026314"
type textarea "HBG2026314"
click at [648, 390] on input "text" at bounding box center [691, 385] width 234 height 28
paste input "MOL PROFICIENCY"
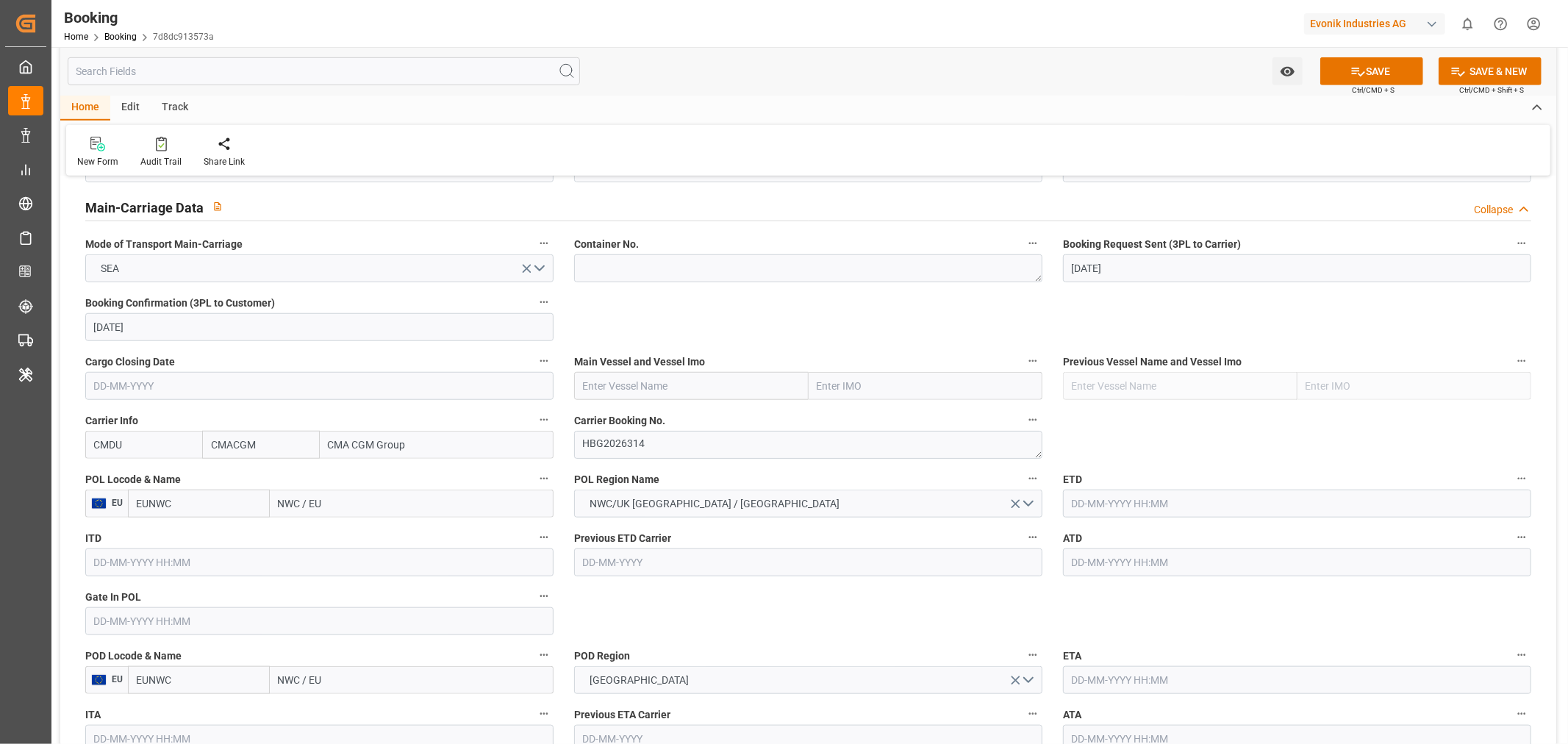
type input "MOL PROFICIENCY"
click at [678, 414] on span "MOL PROFICIENCY - 9403619" at bounding box center [651, 417] width 134 height 11
type input "9403619"
type input "MOL PROFICIENCY"
click at [305, 499] on input "NWC / EU" at bounding box center [411, 503] width 284 height 28
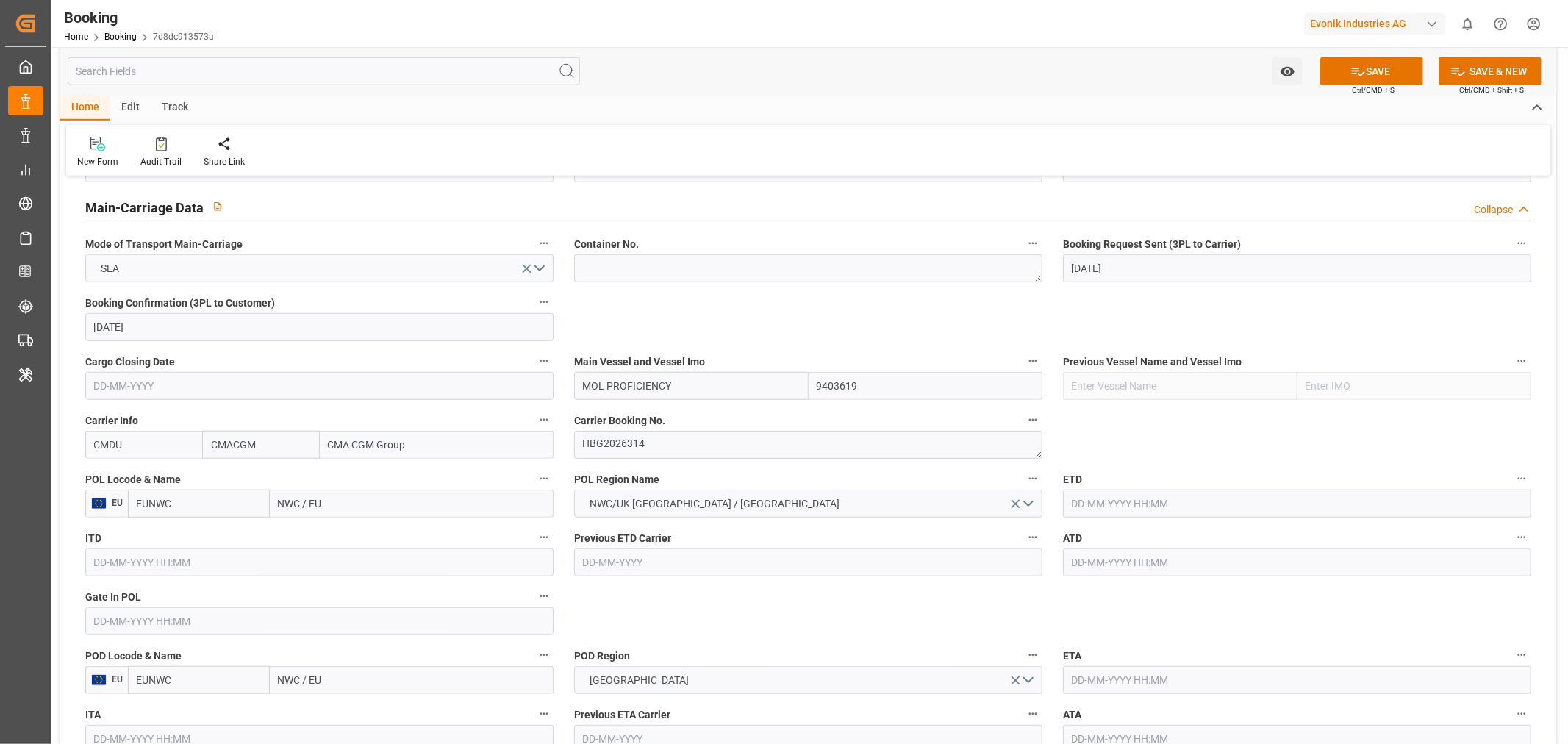
click at [305, 499] on input "NWC / EU" at bounding box center [411, 503] width 284 height 28
paste input "ANTWERP"
type input "ANTWERP"
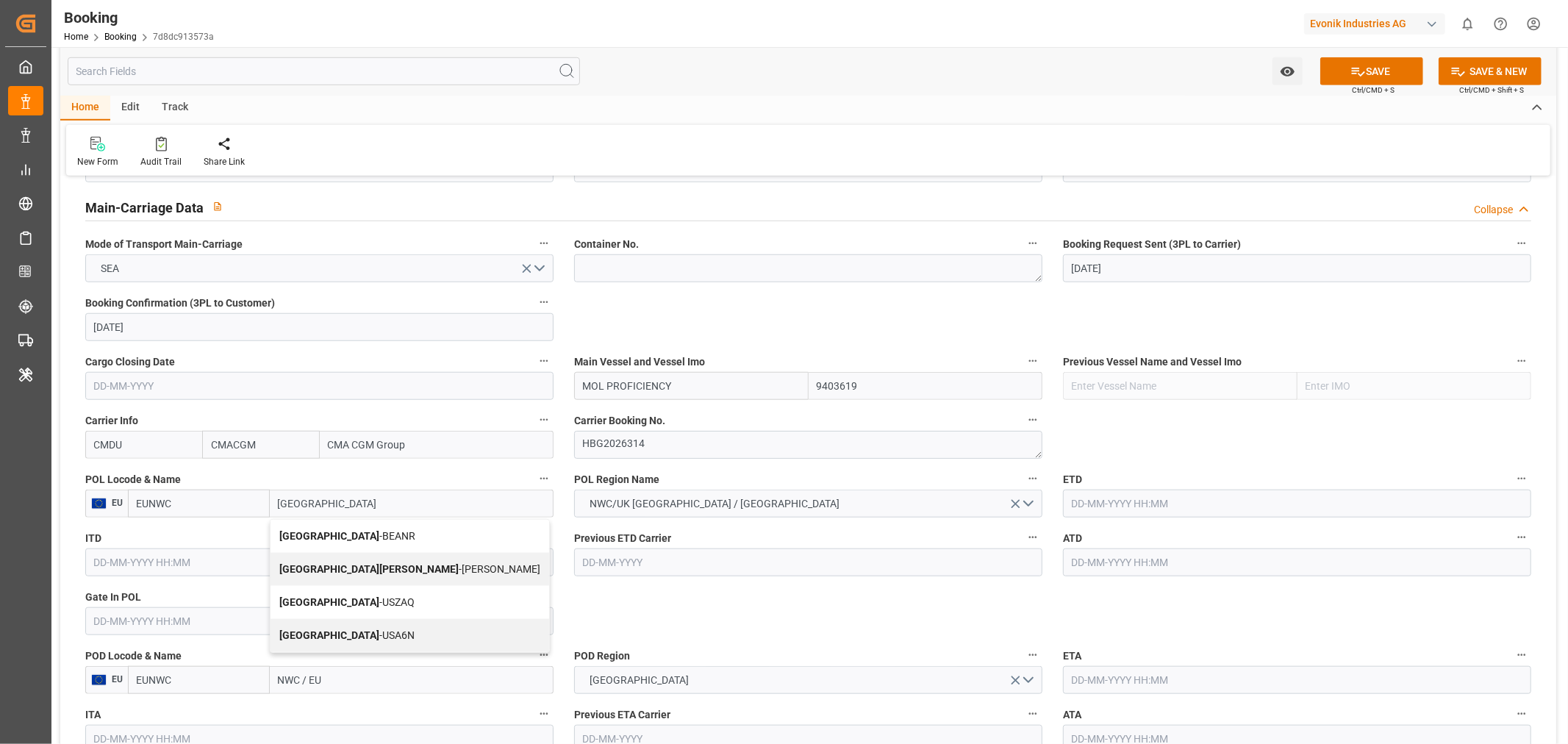
click at [369, 531] on div "Antwerp - BEANR" at bounding box center [410, 537] width 278 height 33
type input "BEANR"
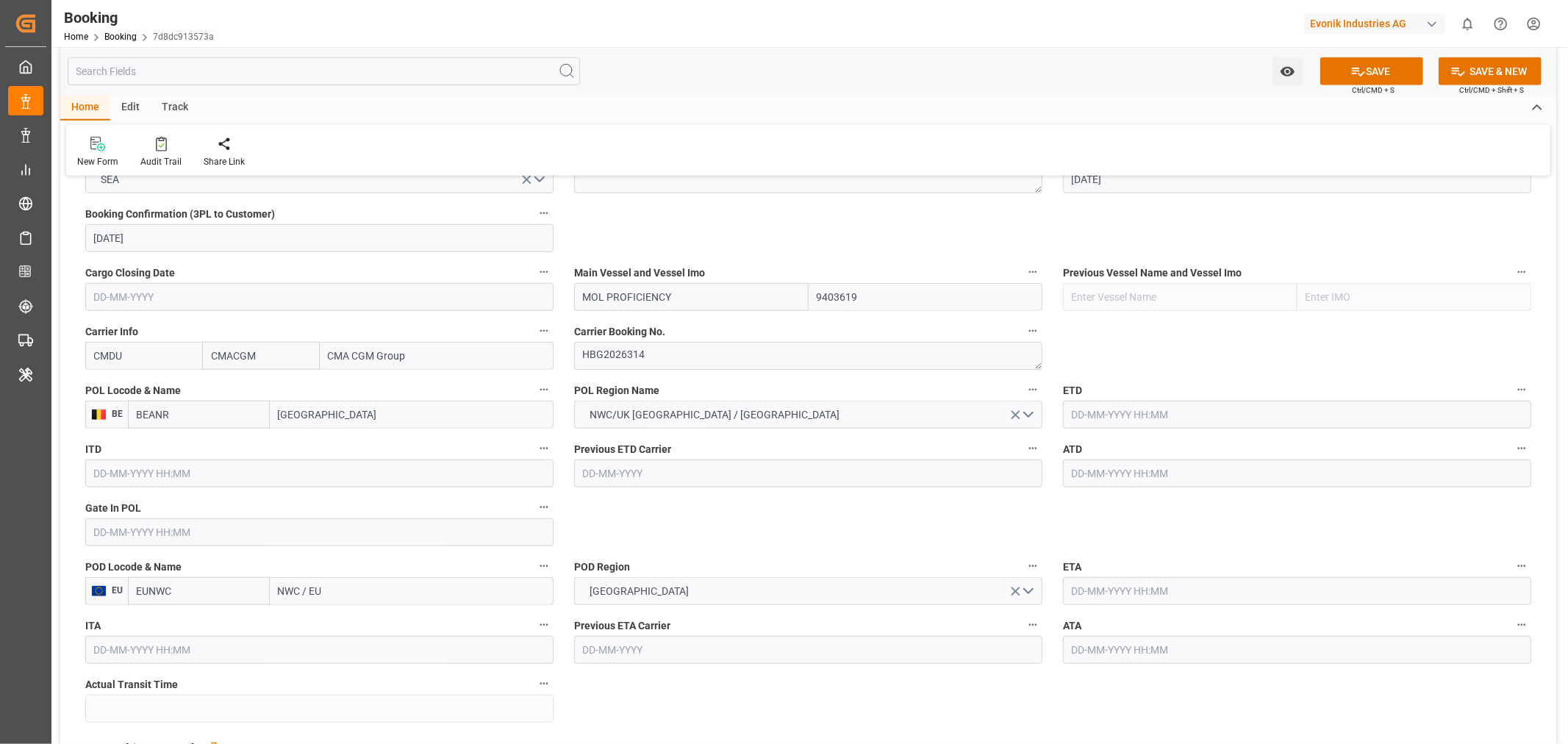
scroll to position [1061, 0]
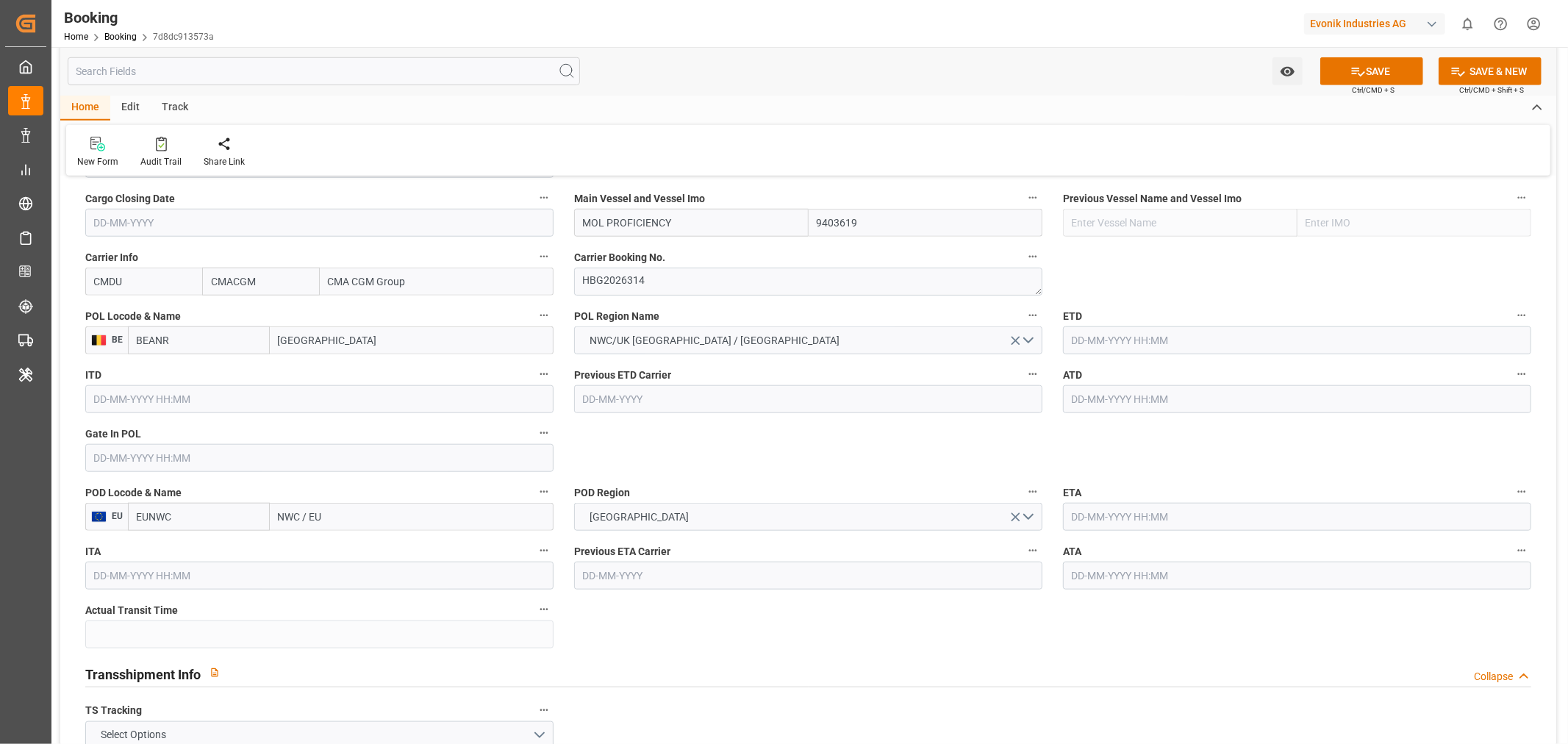
type input "Antwerp"
click at [1141, 339] on input "text" at bounding box center [1297, 340] width 468 height 28
click at [1261, 372] on button "Next Month" at bounding box center [1262, 373] width 9 height 9
click at [1241, 430] on div "1 2 3 4 5 6 7" at bounding box center [1169, 429] width 201 height 29
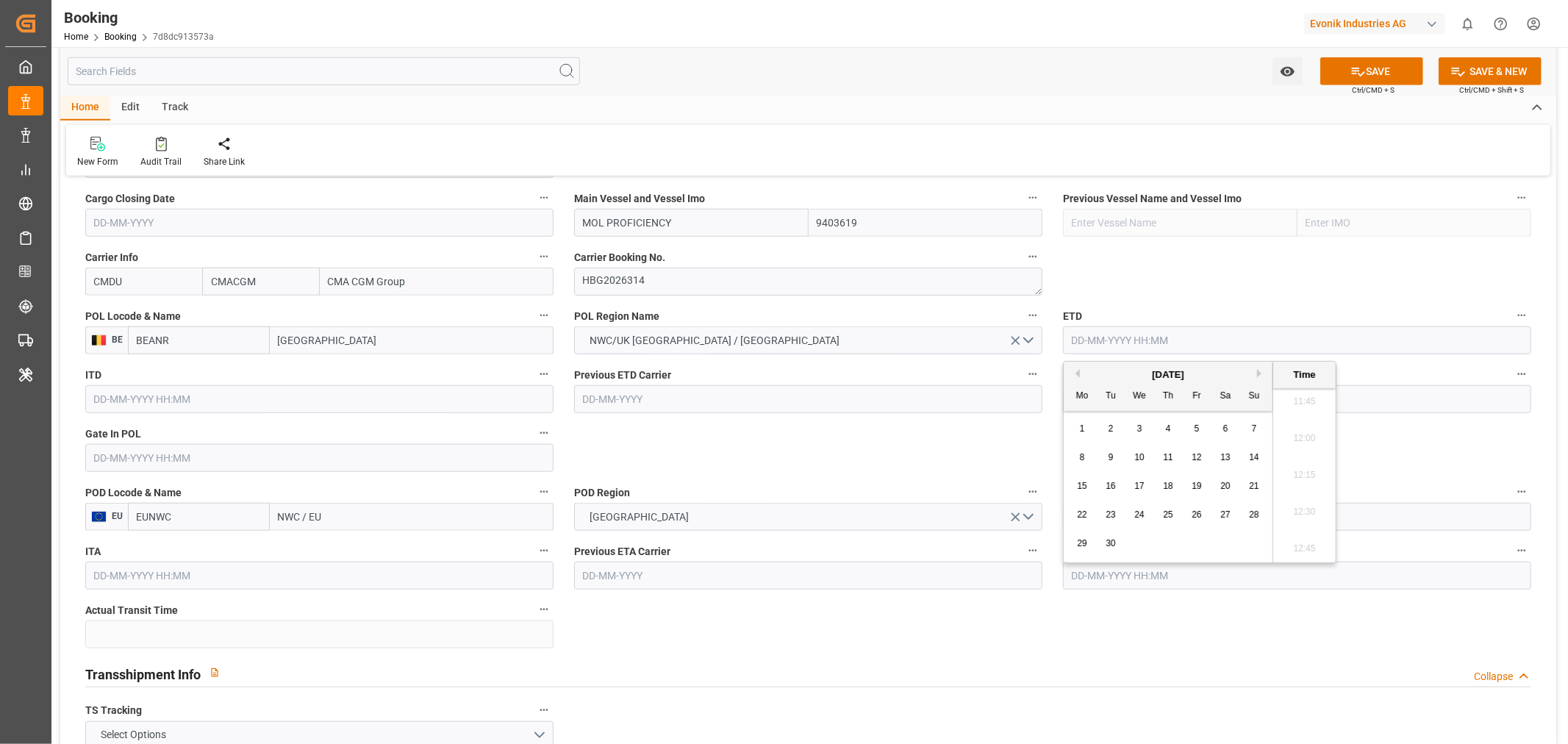
click at [1256, 430] on span "7" at bounding box center [1255, 429] width 5 height 11
type input "07-09-2025 00:00"
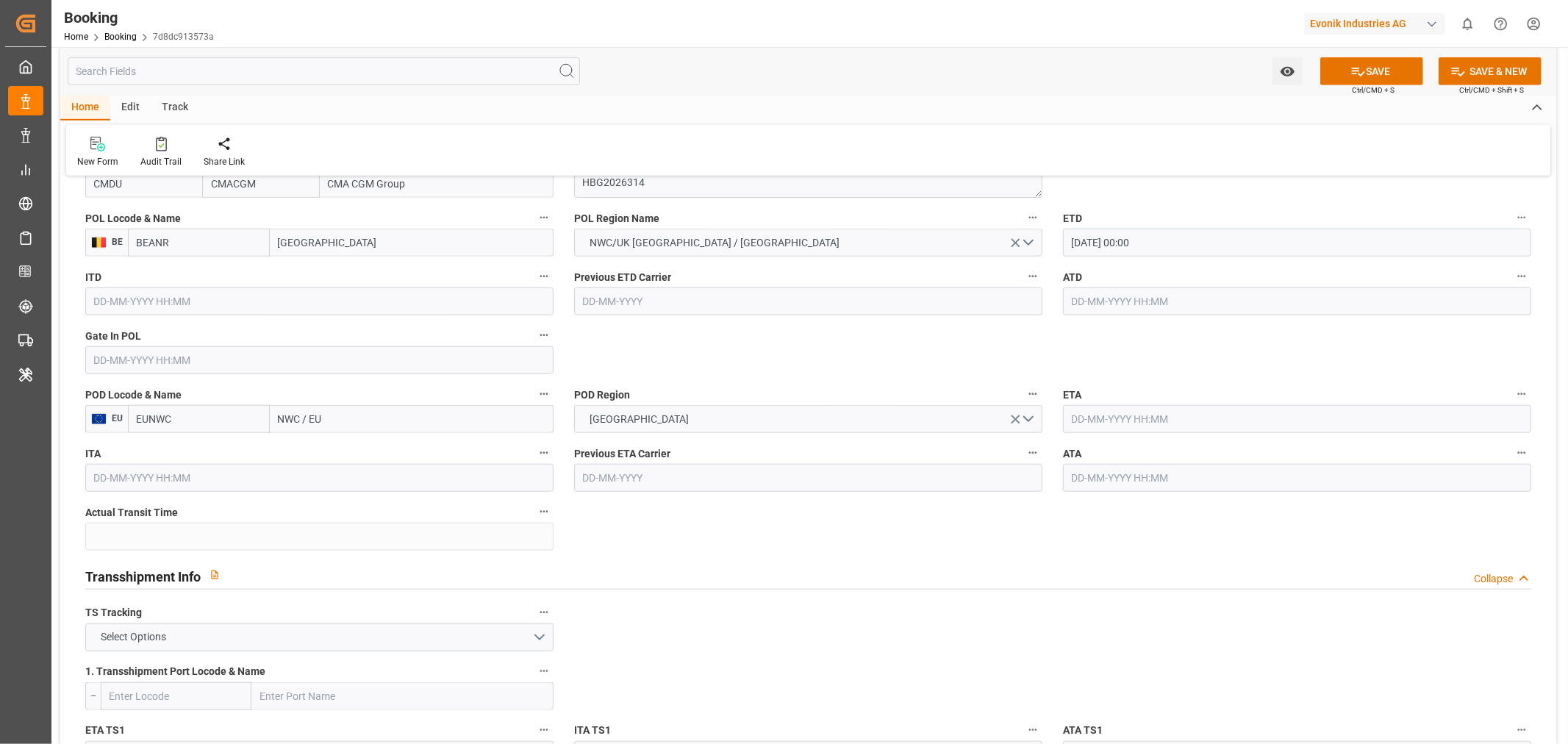
scroll to position [1224, 0]
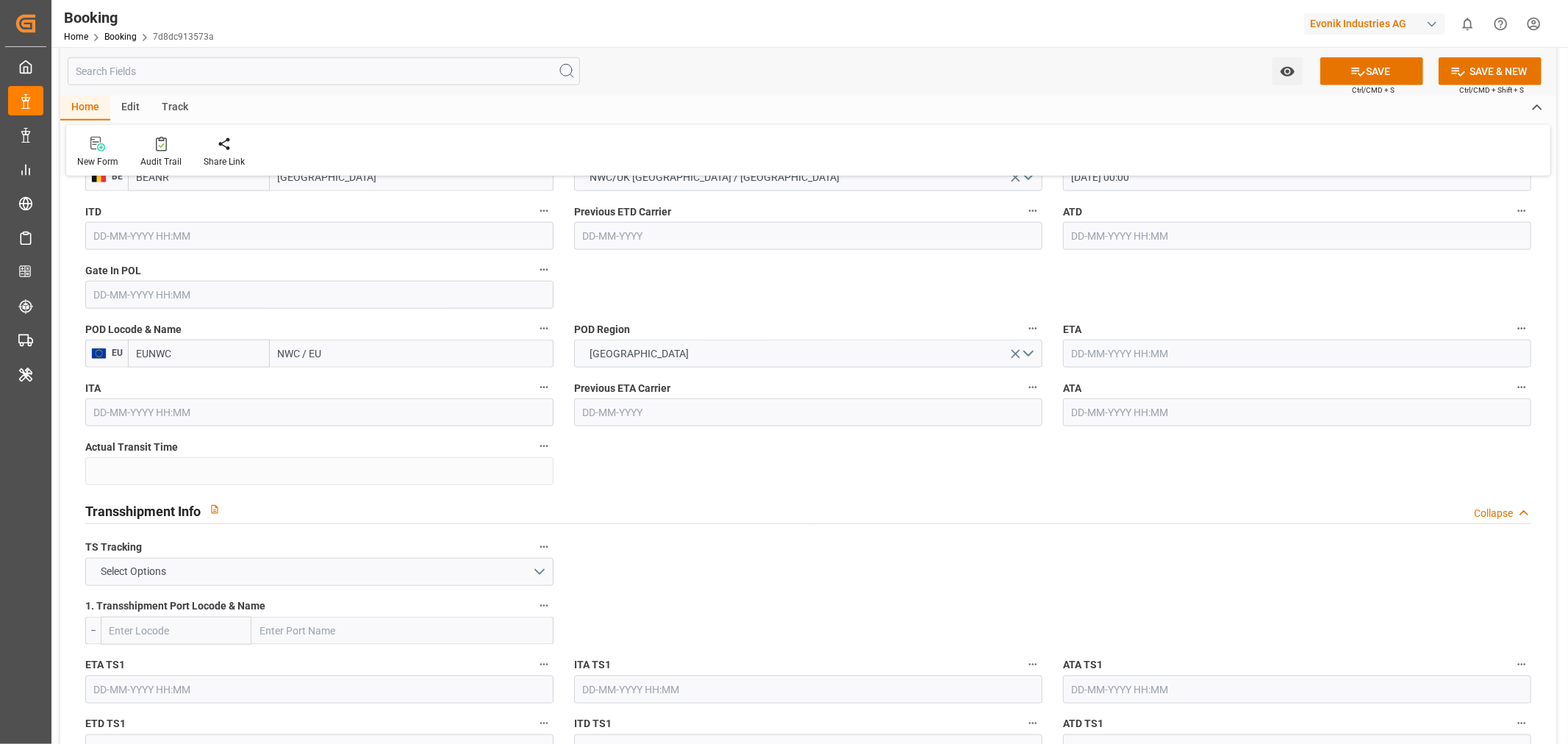
click at [291, 358] on input "NWC / EU" at bounding box center [411, 353] width 284 height 28
click at [291, 356] on input "NWC / EU" at bounding box center [411, 353] width 284 height 28
click at [291, 356] on input "NWC / EU" at bounding box center [411, 353] width 284 height 28
click at [292, 348] on input "NWC / EU" at bounding box center [411, 353] width 284 height 28
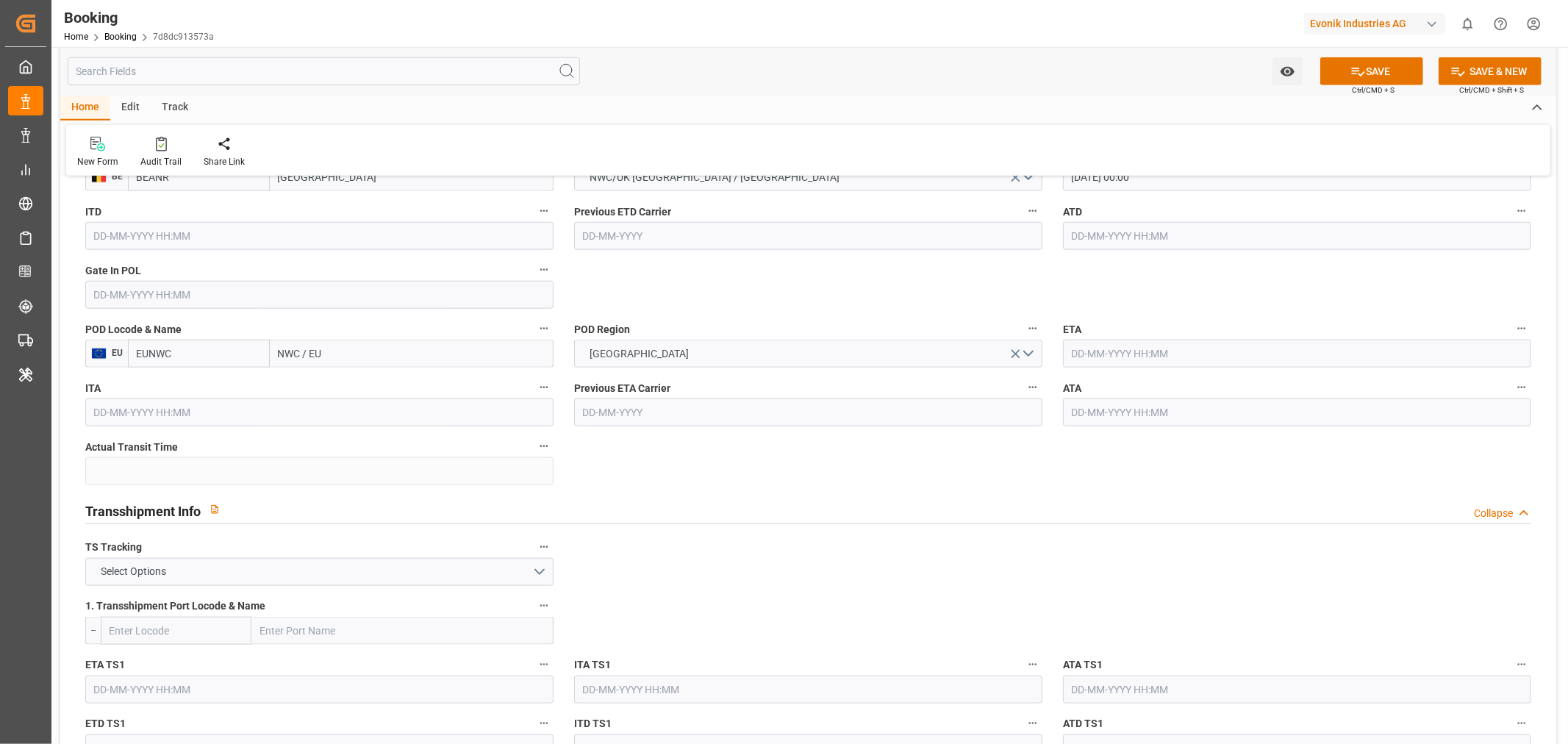
click at [292, 348] on input "NWC / EU" at bounding box center [411, 353] width 284 height 28
paste input "CHARLESTON"
type input "CHARLESTON"
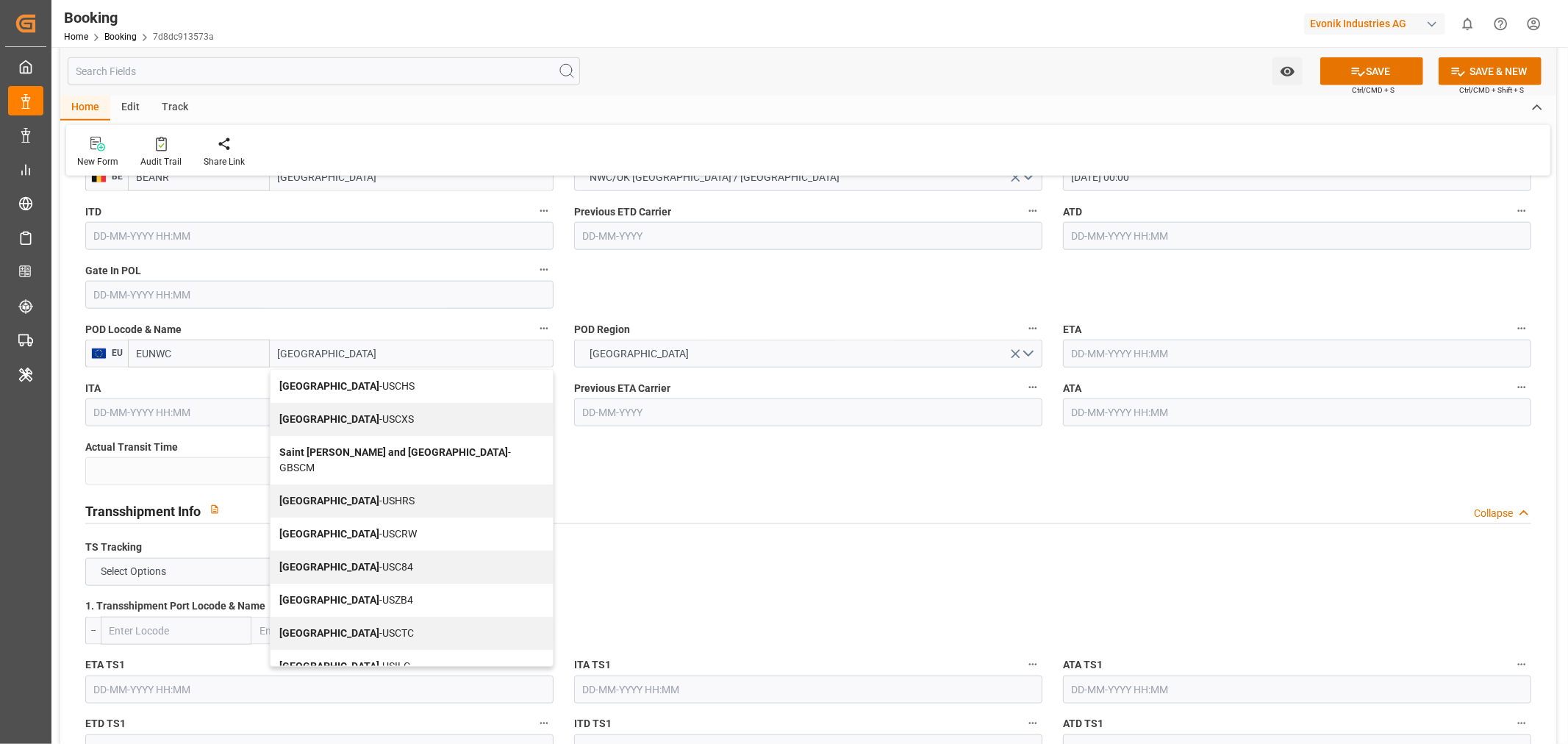
click at [369, 385] on span "Charleston - USCHS" at bounding box center [347, 385] width 135 height 11
type input "USCHS"
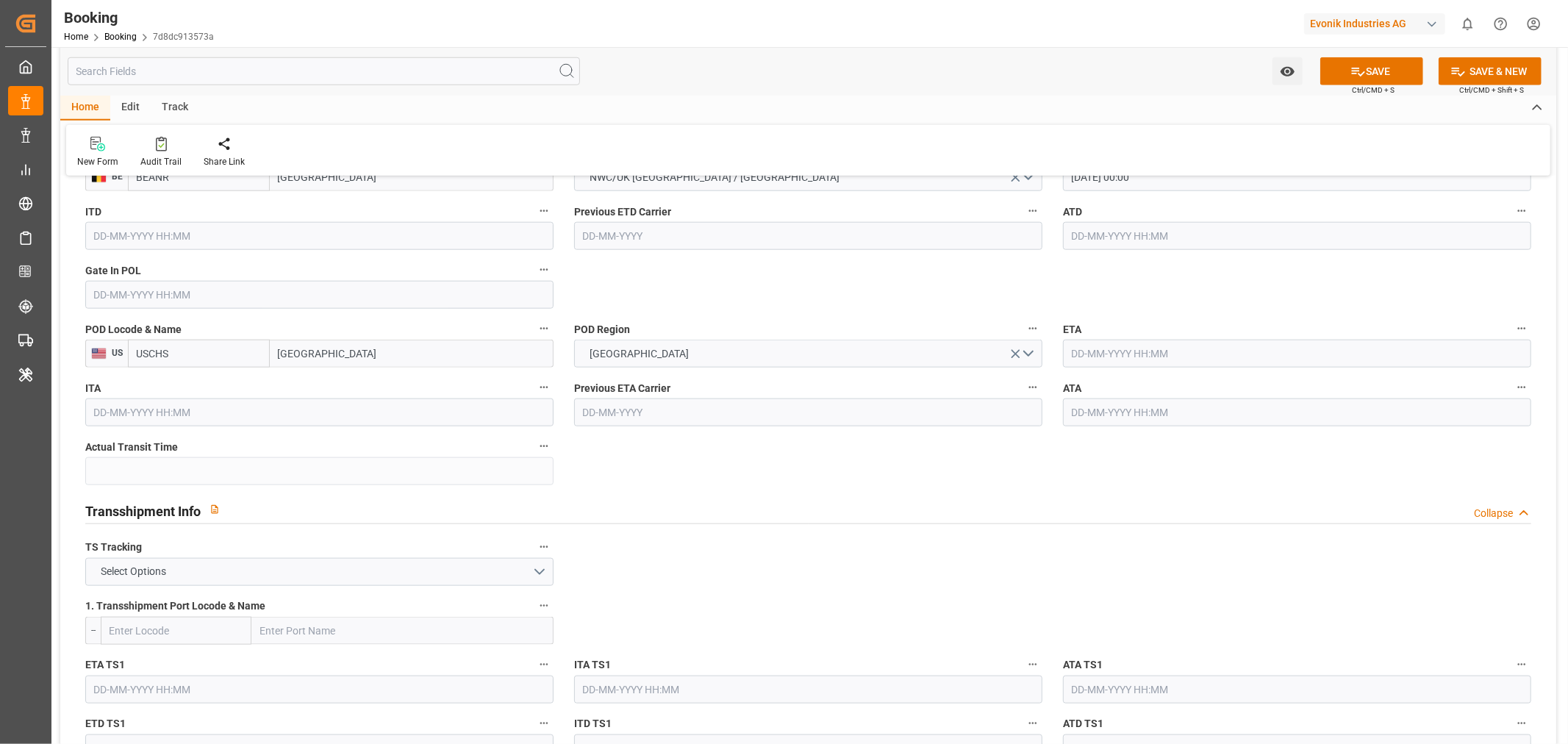
type input "Charleston"
click at [1133, 358] on input "text" at bounding box center [1297, 353] width 468 height 28
click at [1261, 387] on button "Next Month" at bounding box center [1262, 387] width 9 height 9
click at [1252, 500] on span "21" at bounding box center [1254, 499] width 10 height 11
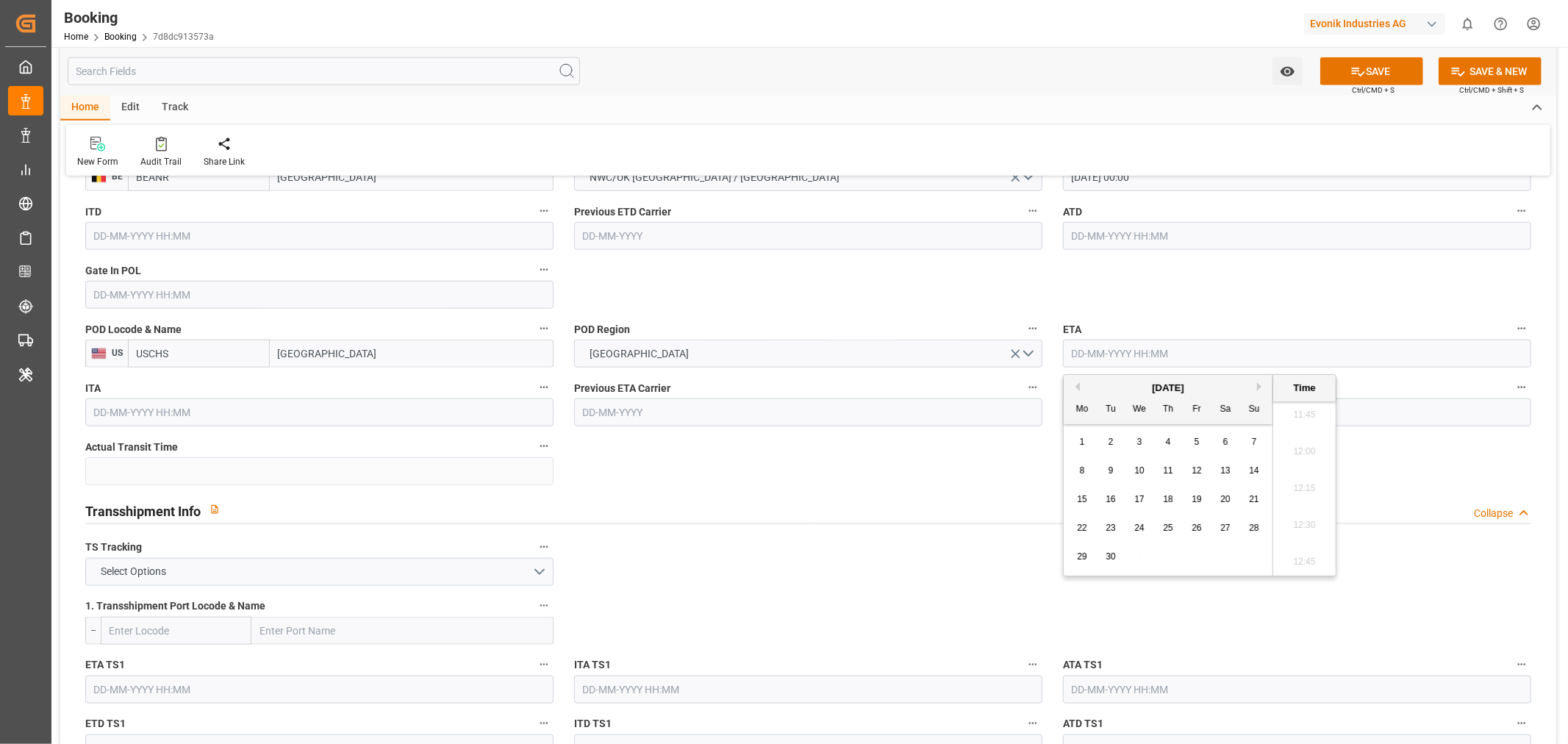
type input "21-09-2025 00:00"
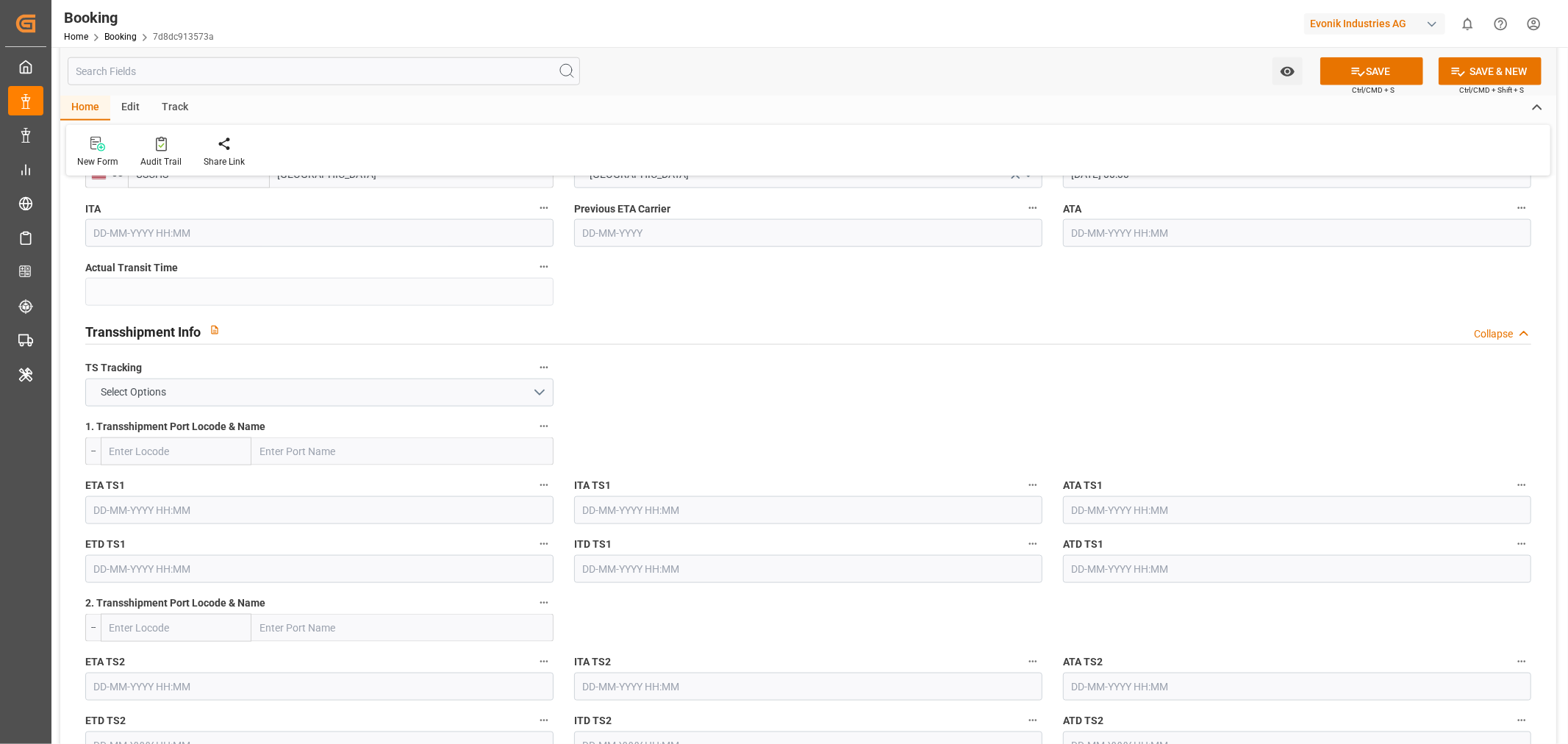
scroll to position [1551, 0]
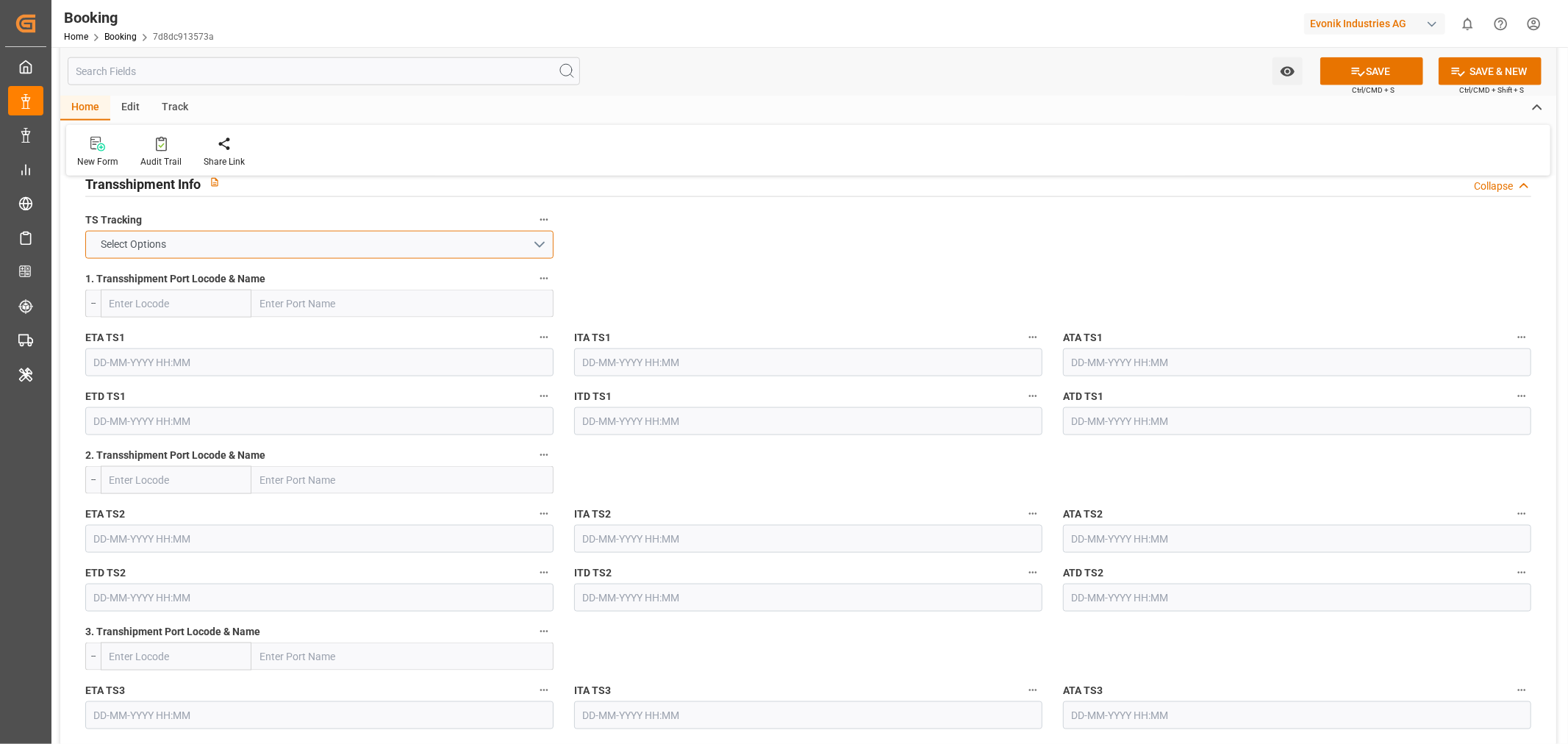
click at [538, 241] on button "Select Options" at bounding box center [319, 245] width 468 height 28
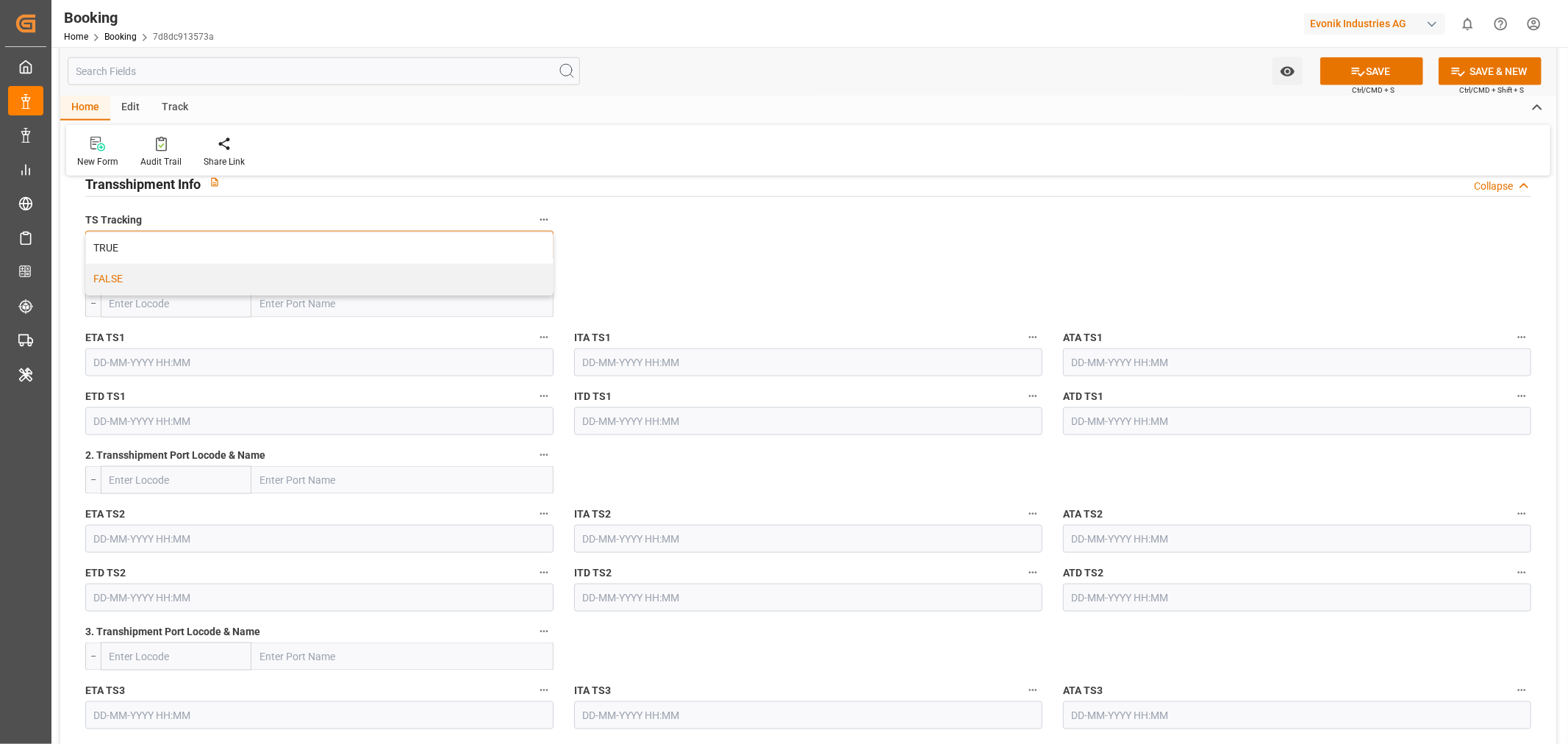
click at [237, 276] on div "FALSE" at bounding box center [319, 279] width 467 height 31
click at [1373, 68] on button "SAVE" at bounding box center [1372, 71] width 103 height 28
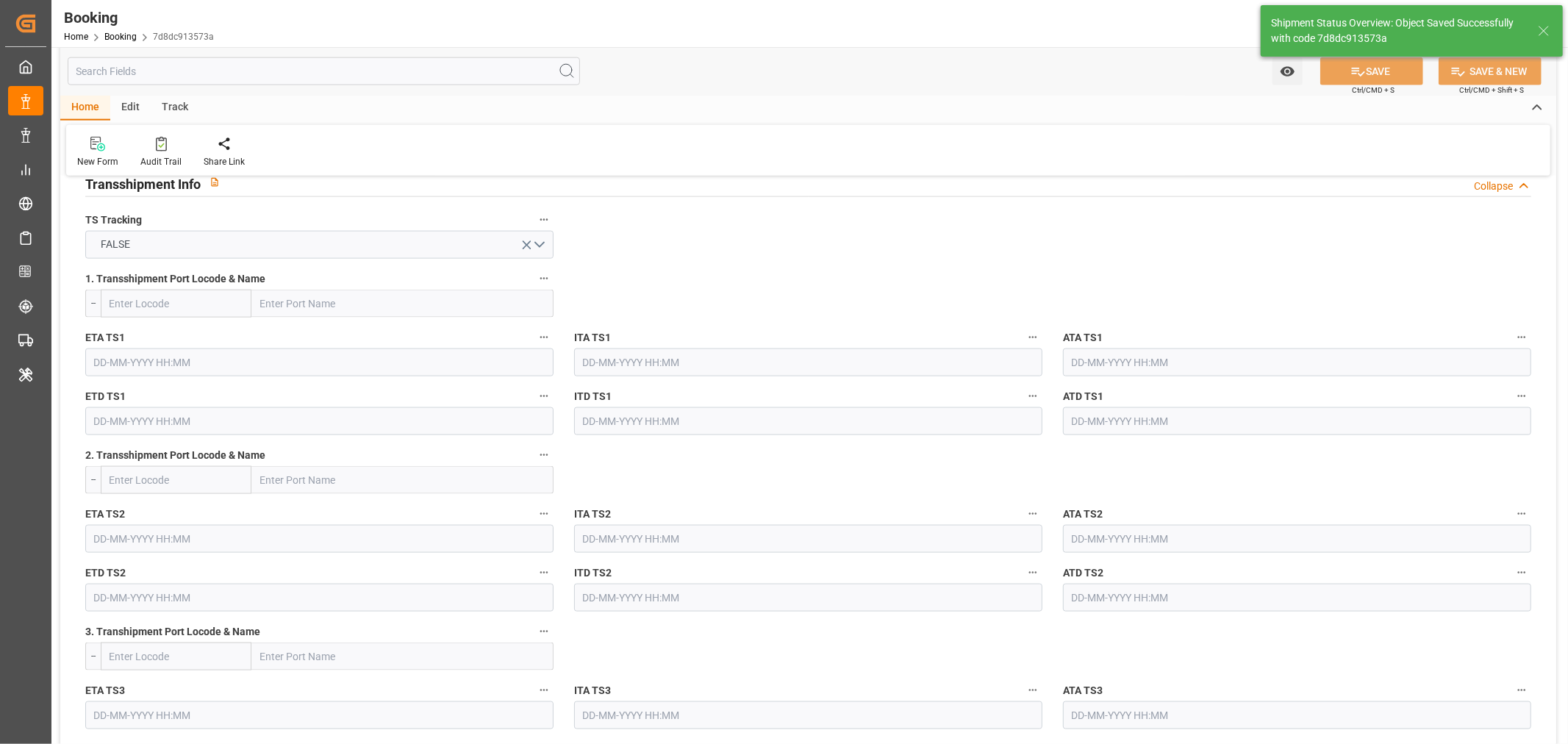
type textarea "NWC/UK North West Continent / UK_USCHS_CMDU_AT-SE"
type textarea "[PERSON_NAME]"
type textarea "businessDivision-businessLine-"
type input "07-09-2025 00:00"
type input "21-09-2025 00:00"
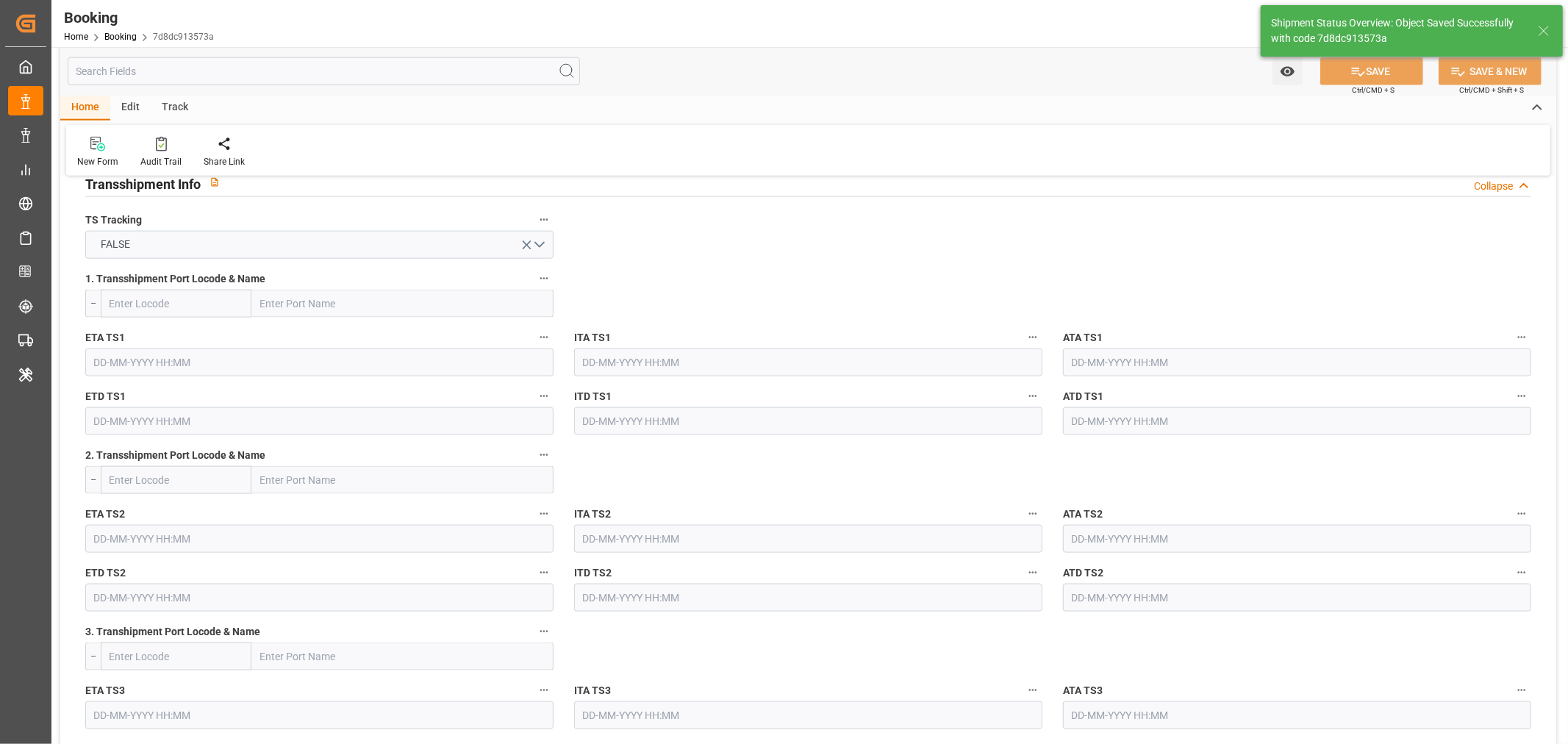
type input "18-08-2025 06:53"
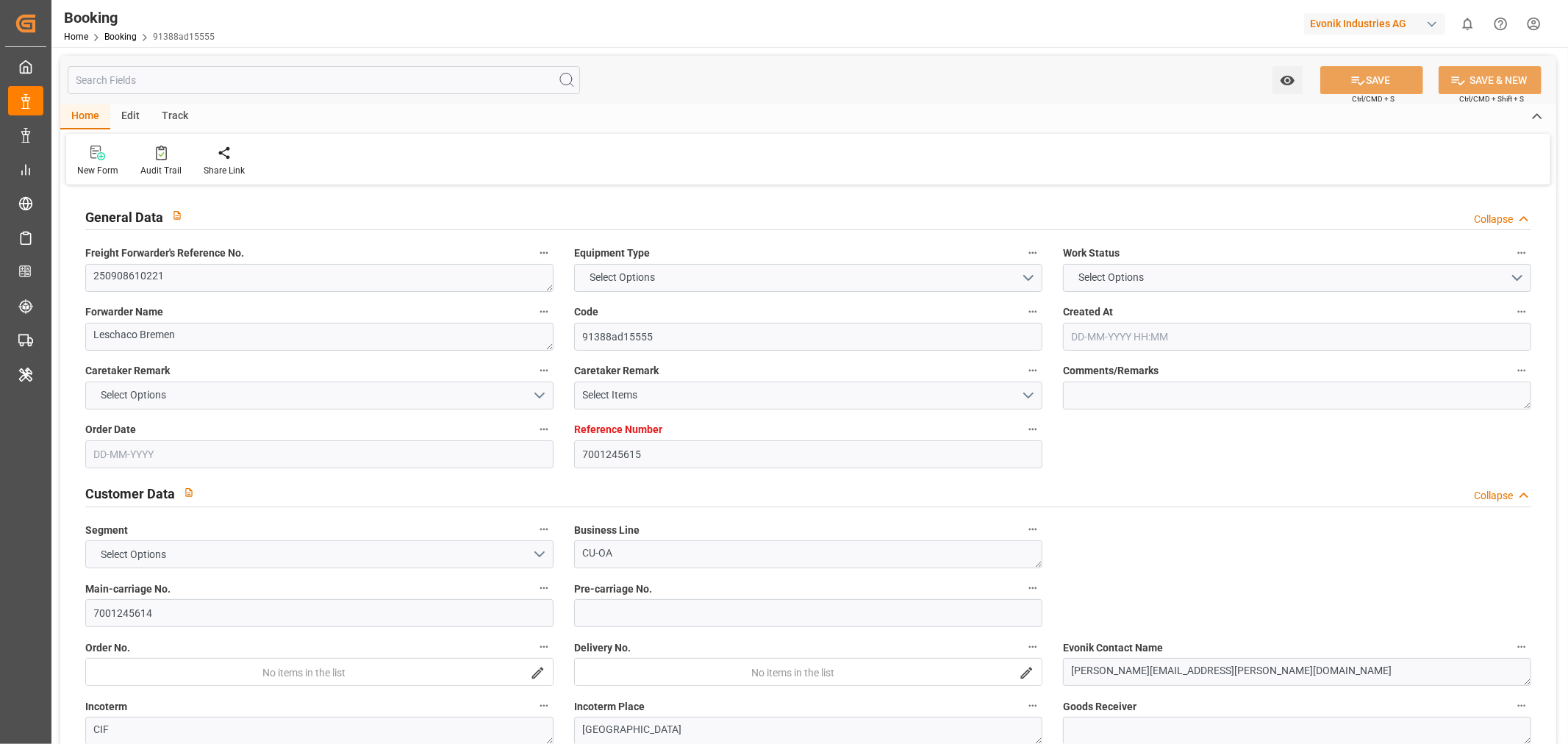
type input "7001245615"
type input "9979266"
type input "CMACGM"
type input "CMA CGM Group"
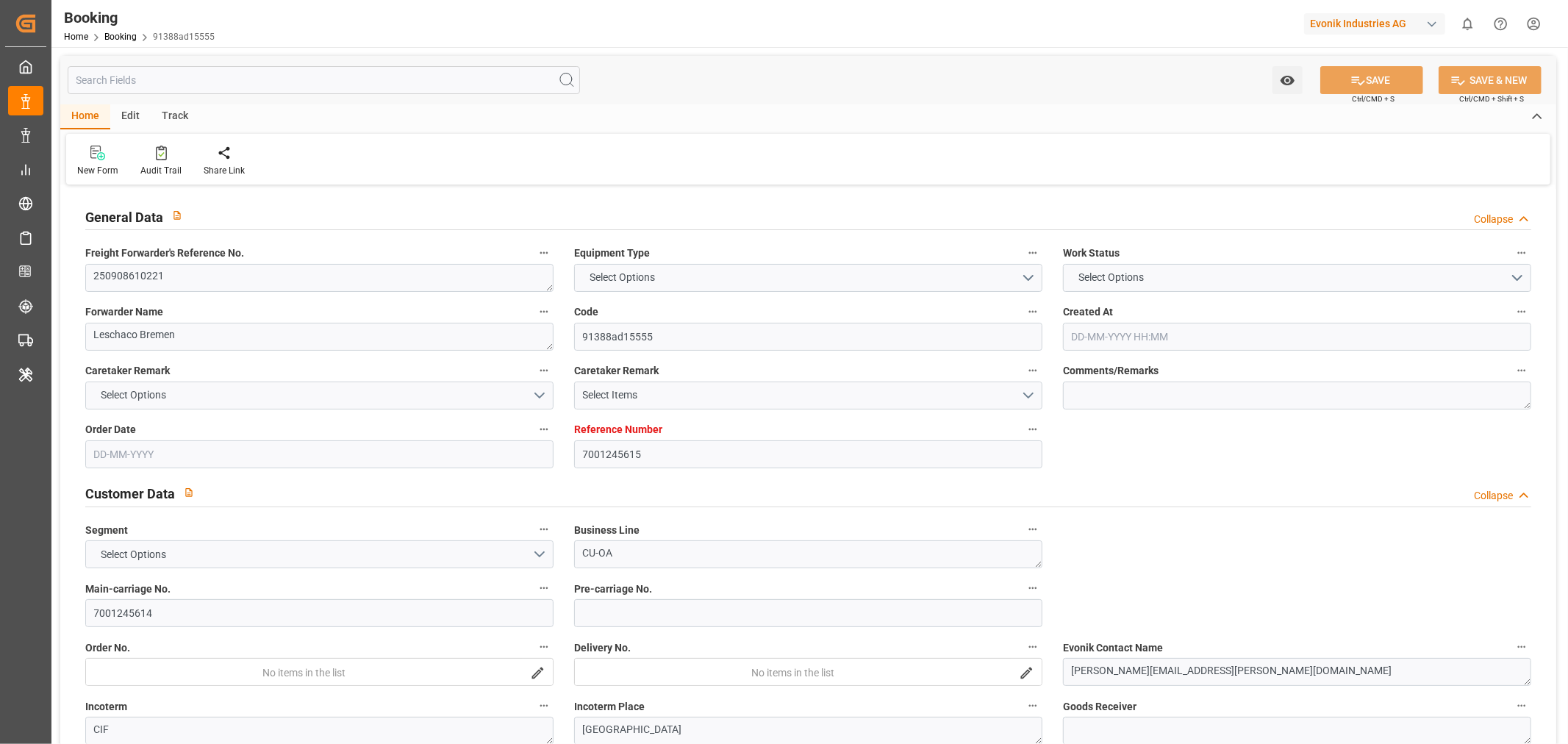
type input "NLRTM"
type input "MXVER"
type input "[DATE] 12:27"
type input "[DATE]"
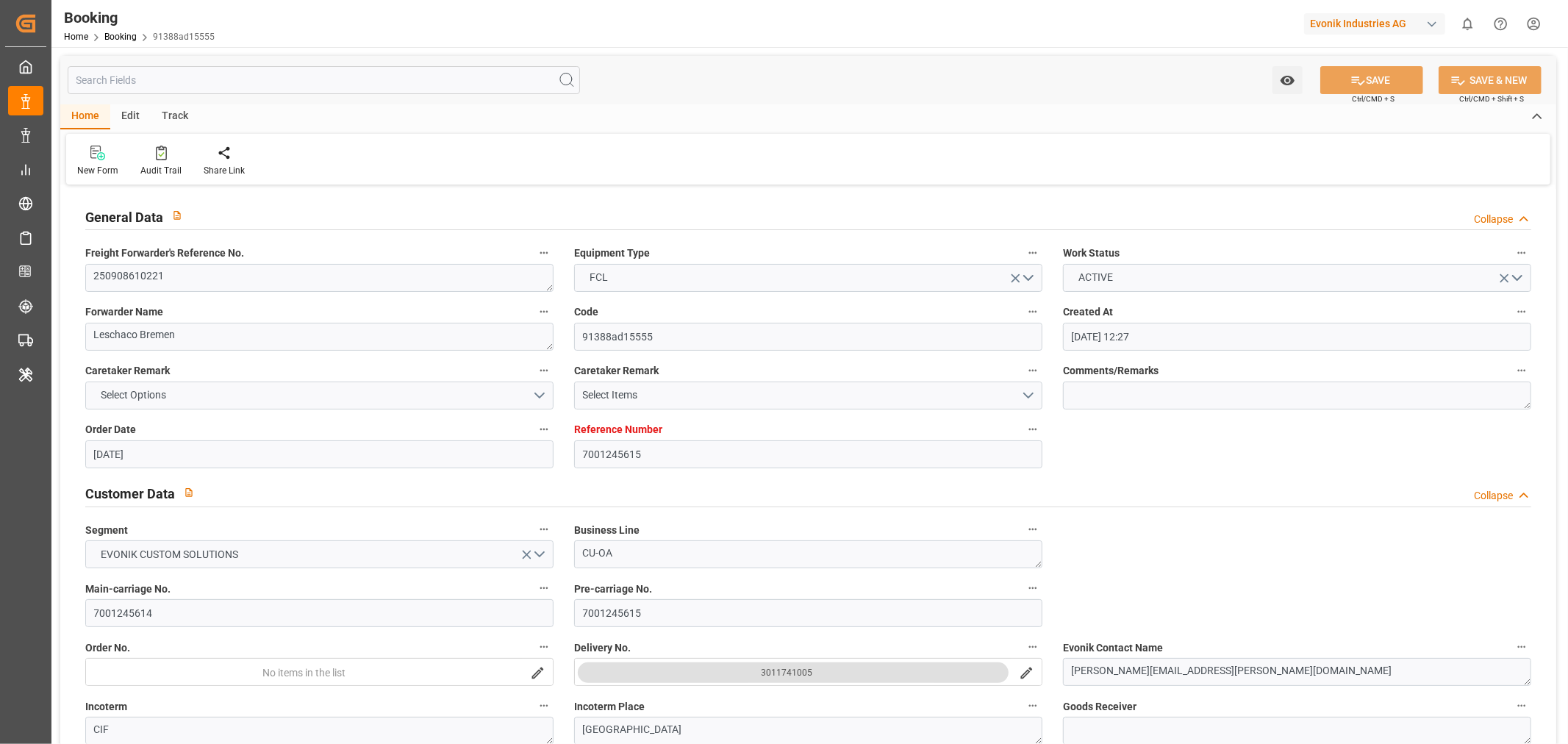
type input "[DATE]"
type input "[DATE] 07:47"
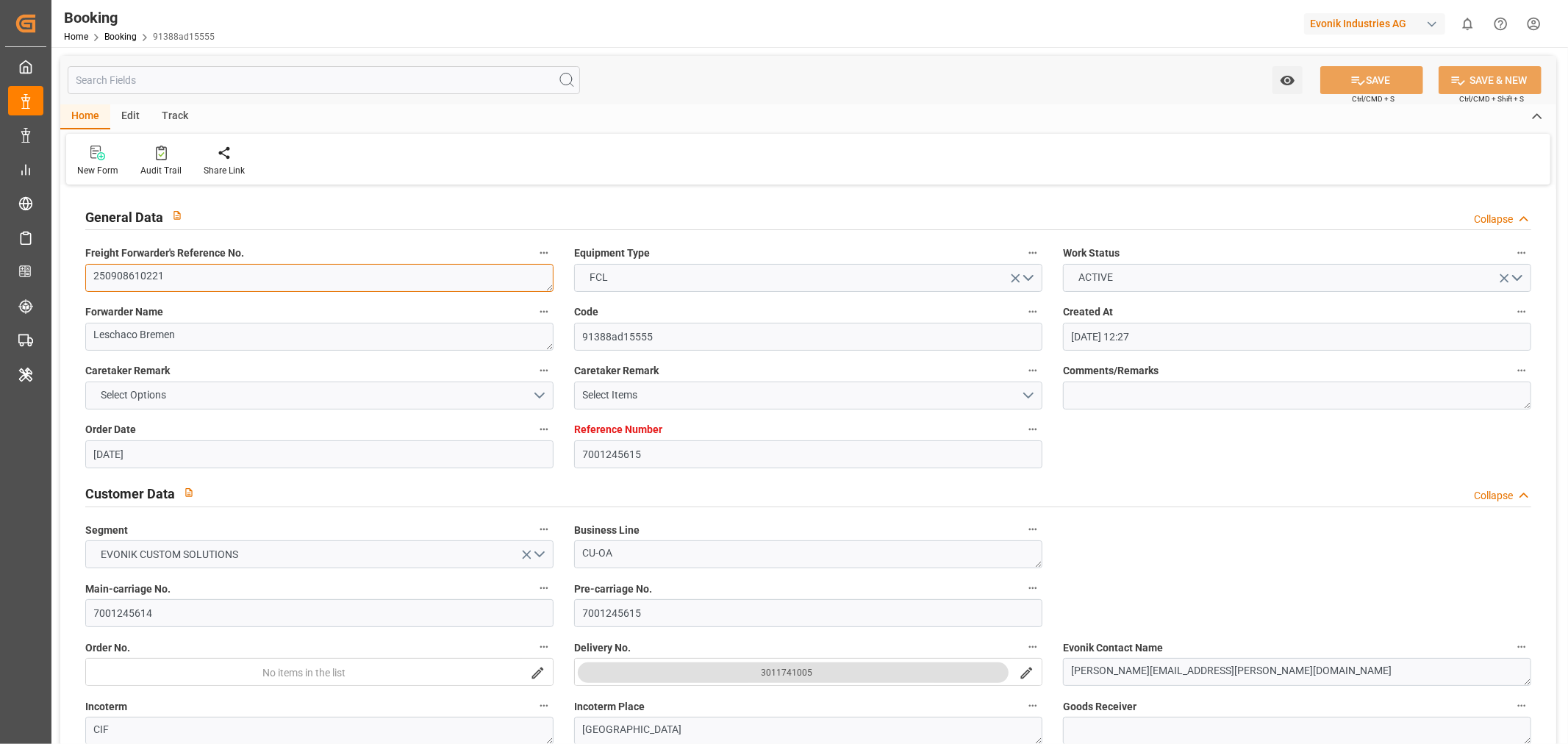
click at [136, 274] on textarea "250908610221" at bounding box center [319, 277] width 468 height 28
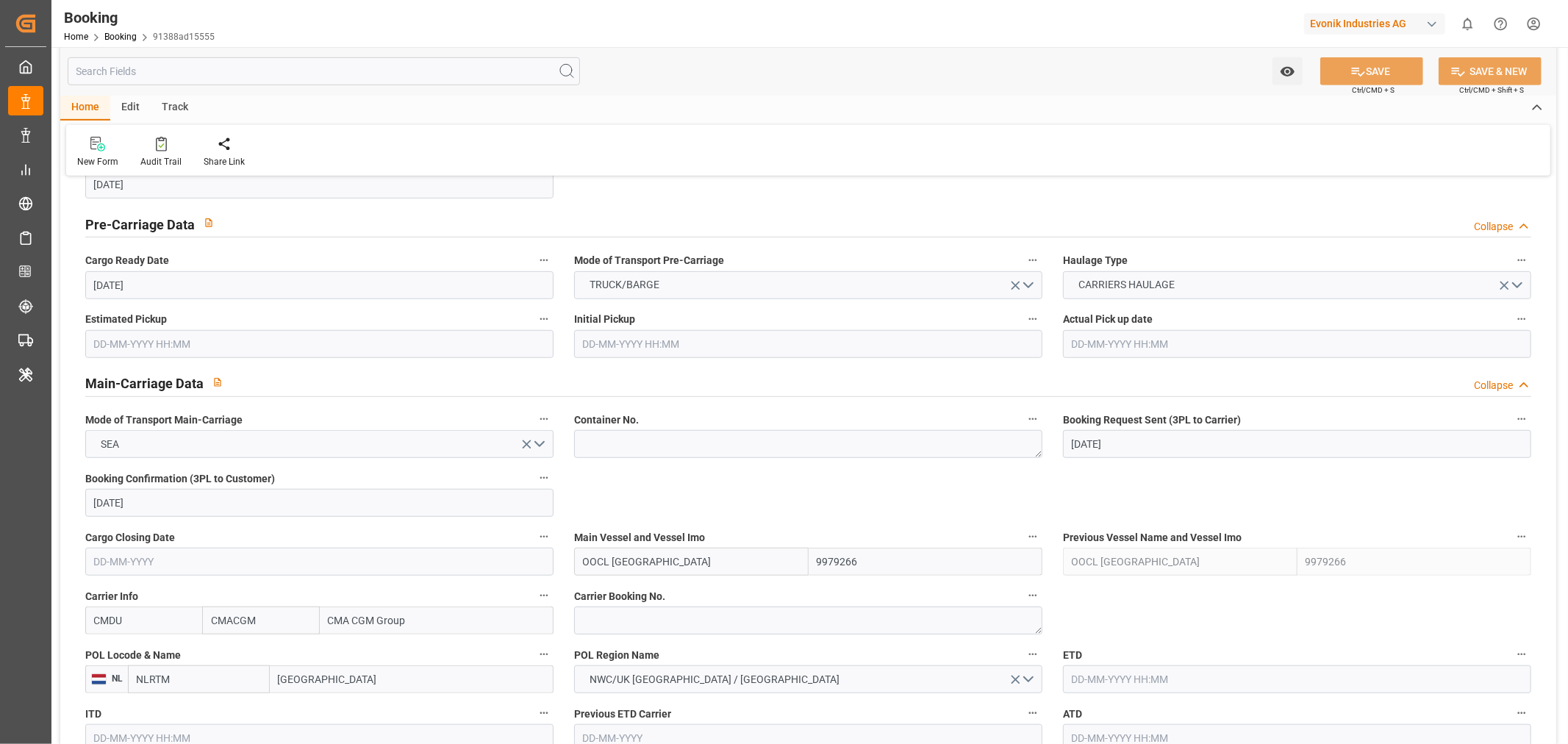
scroll to position [735, 0]
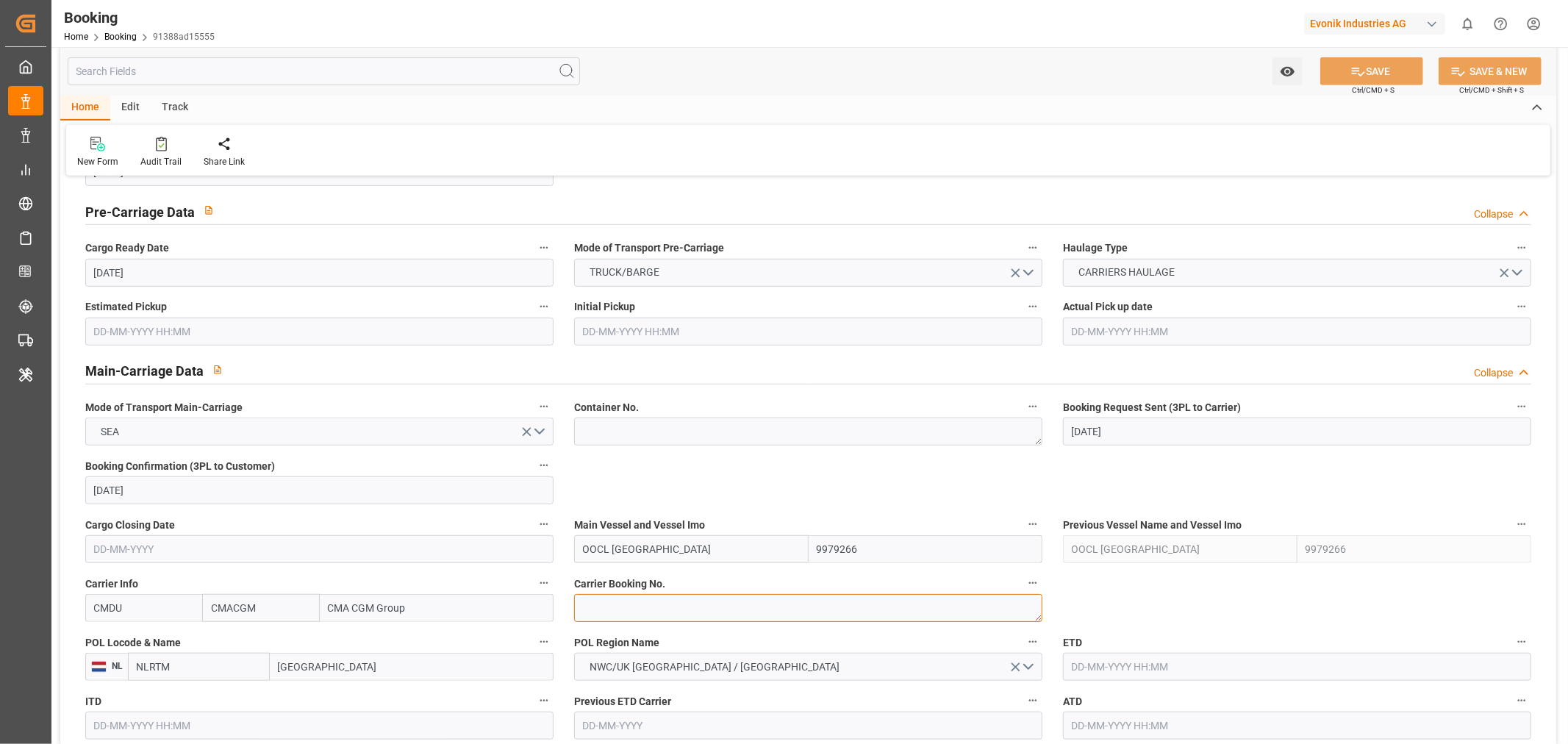
click at [619, 614] on textarea at bounding box center [808, 607] width 468 height 28
paste textarea "HBG2024402"
type textarea "HBG2024402"
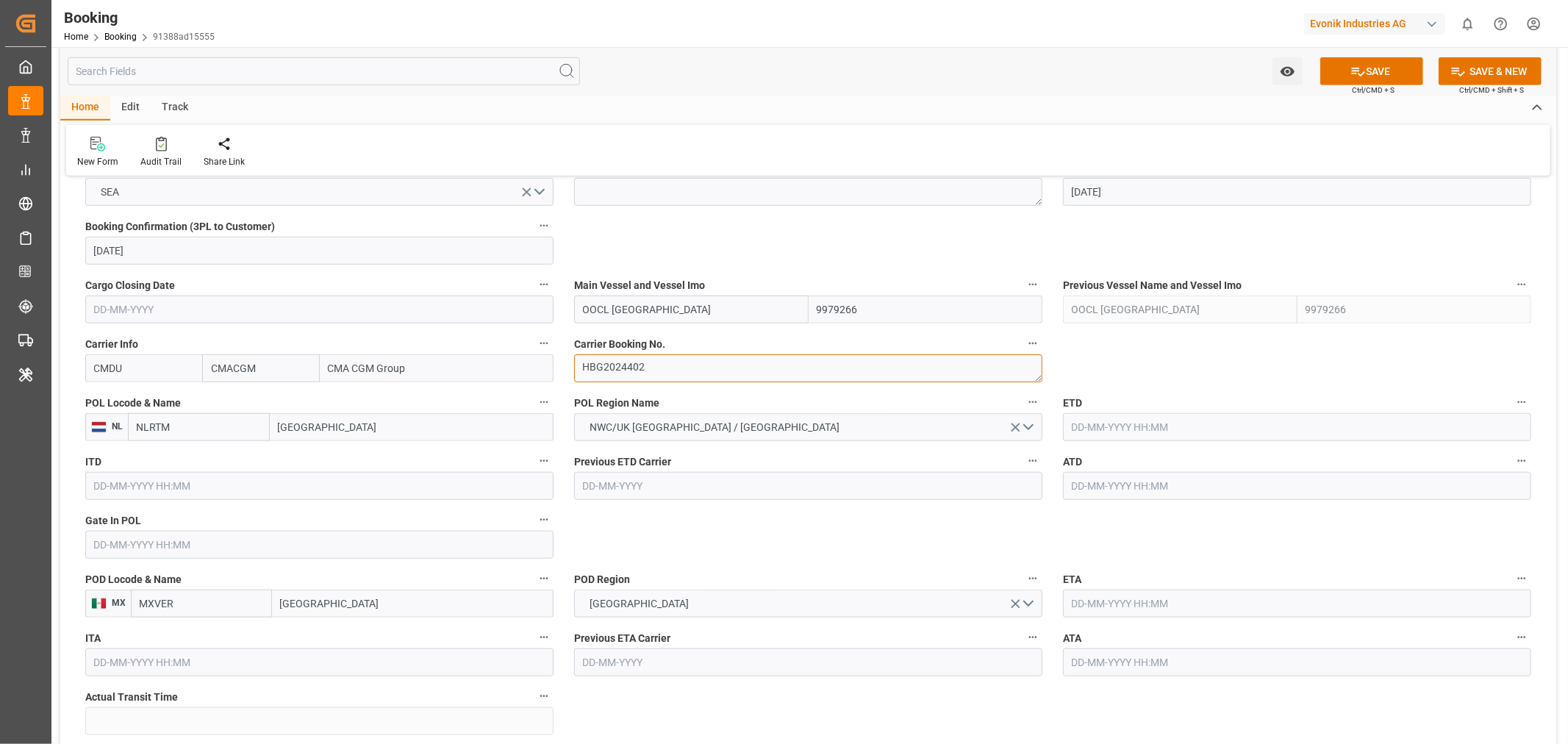
scroll to position [980, 0]
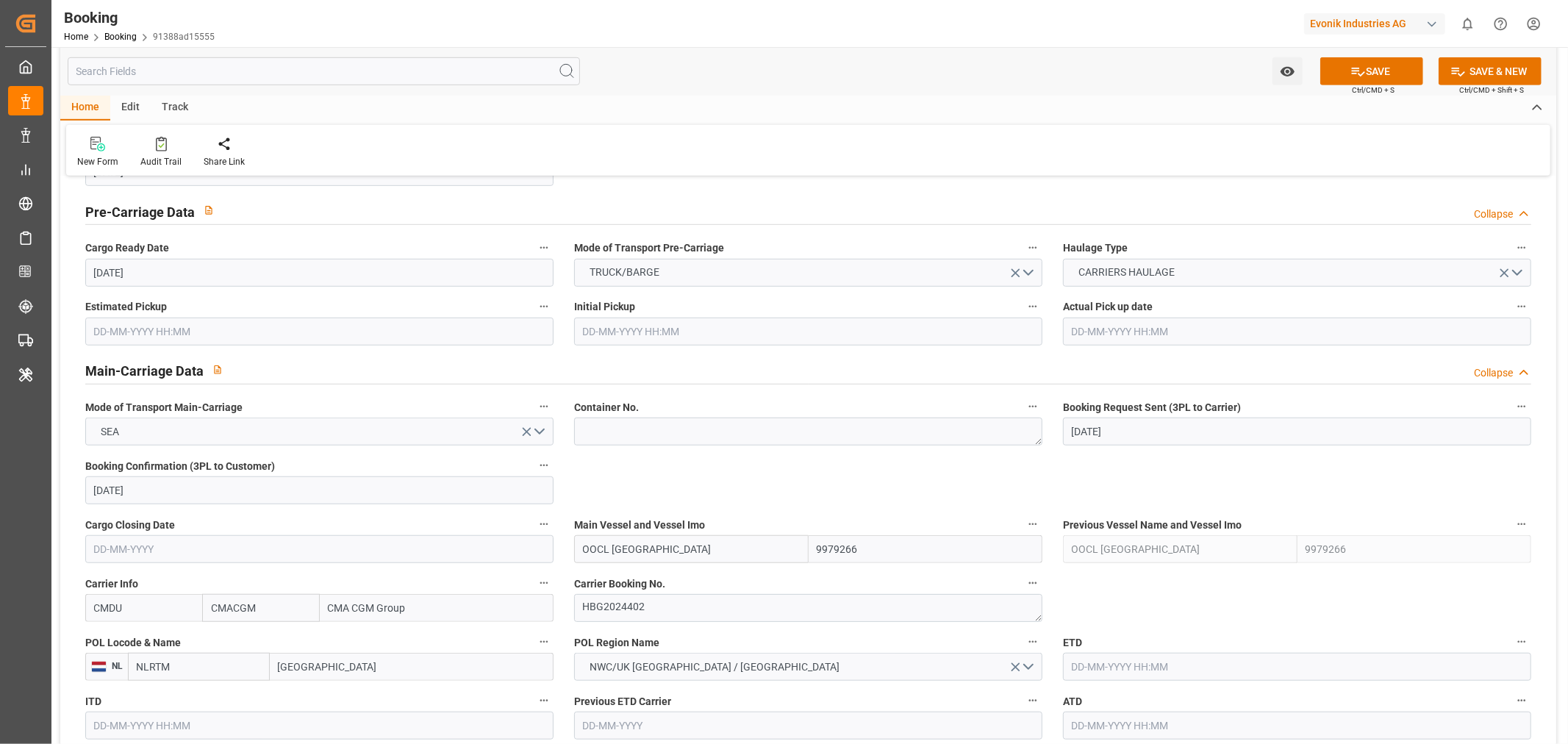
scroll to position [898, 0]
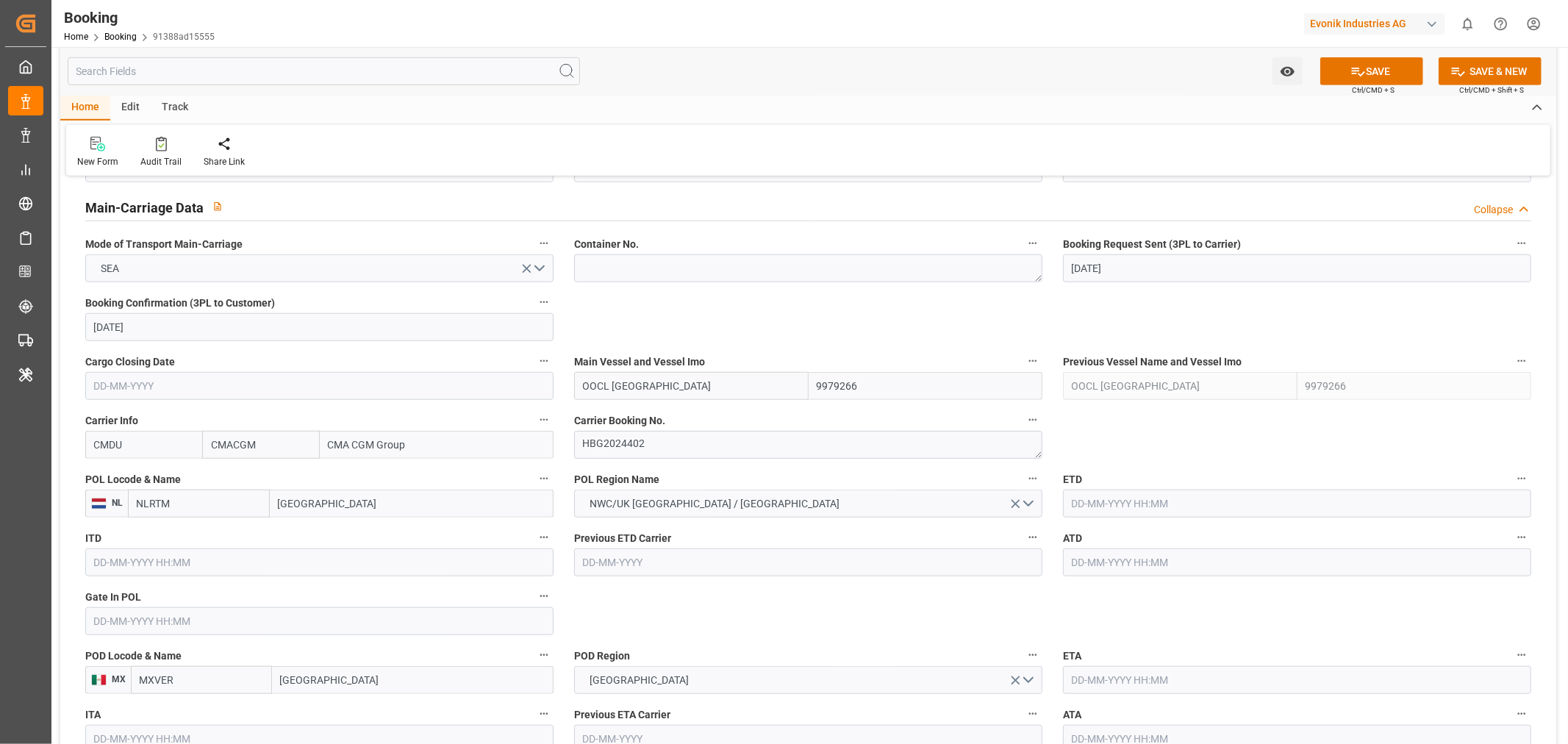
click at [1098, 500] on input "text" at bounding box center [1297, 503] width 468 height 28
click at [1260, 535] on button "Next Month" at bounding box center [1262, 537] width 9 height 9
click at [1136, 647] on span "17" at bounding box center [1139, 649] width 10 height 11
type input "17-09-2025 00:00"
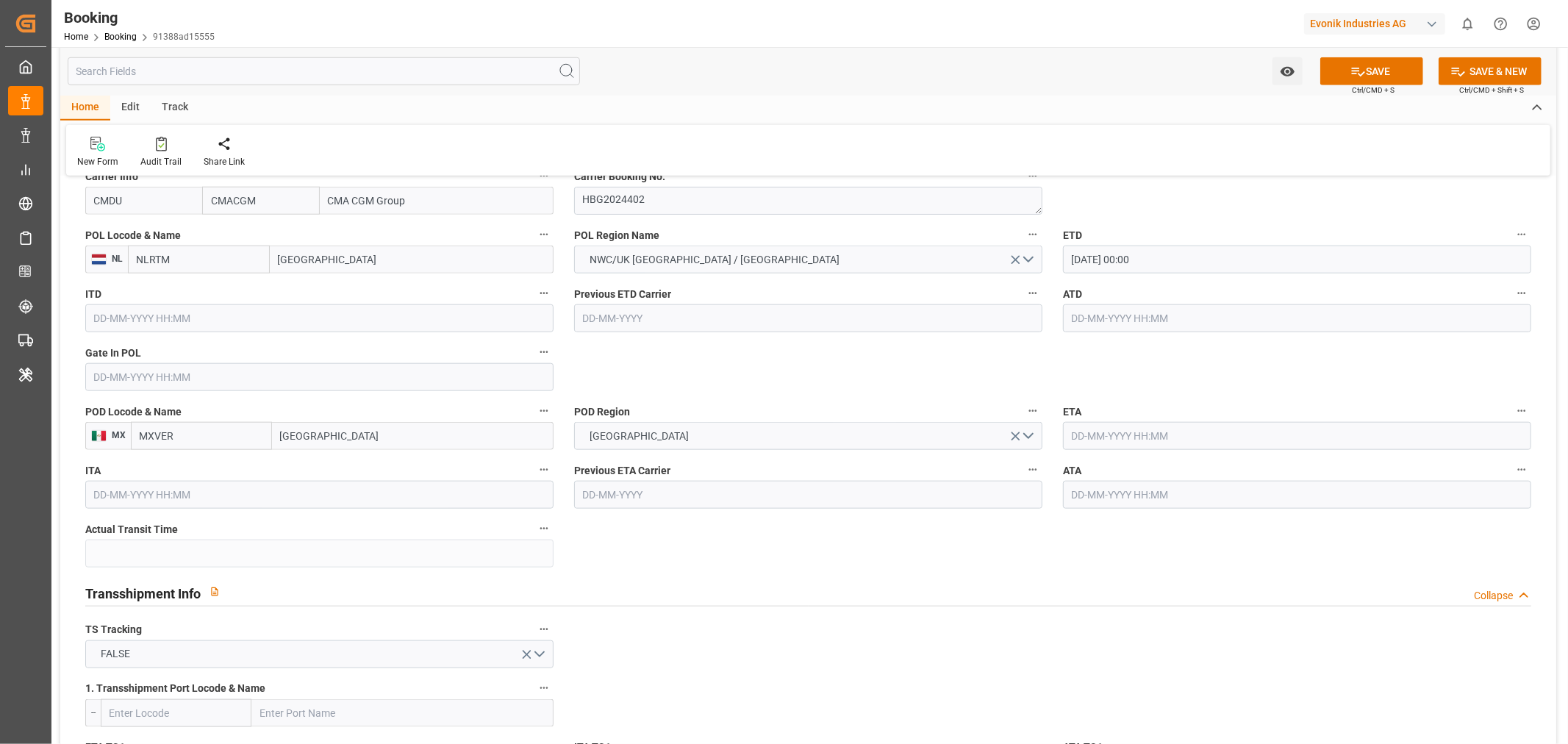
scroll to position [1143, 0]
click at [1119, 445] on input "text" at bounding box center [1297, 435] width 468 height 28
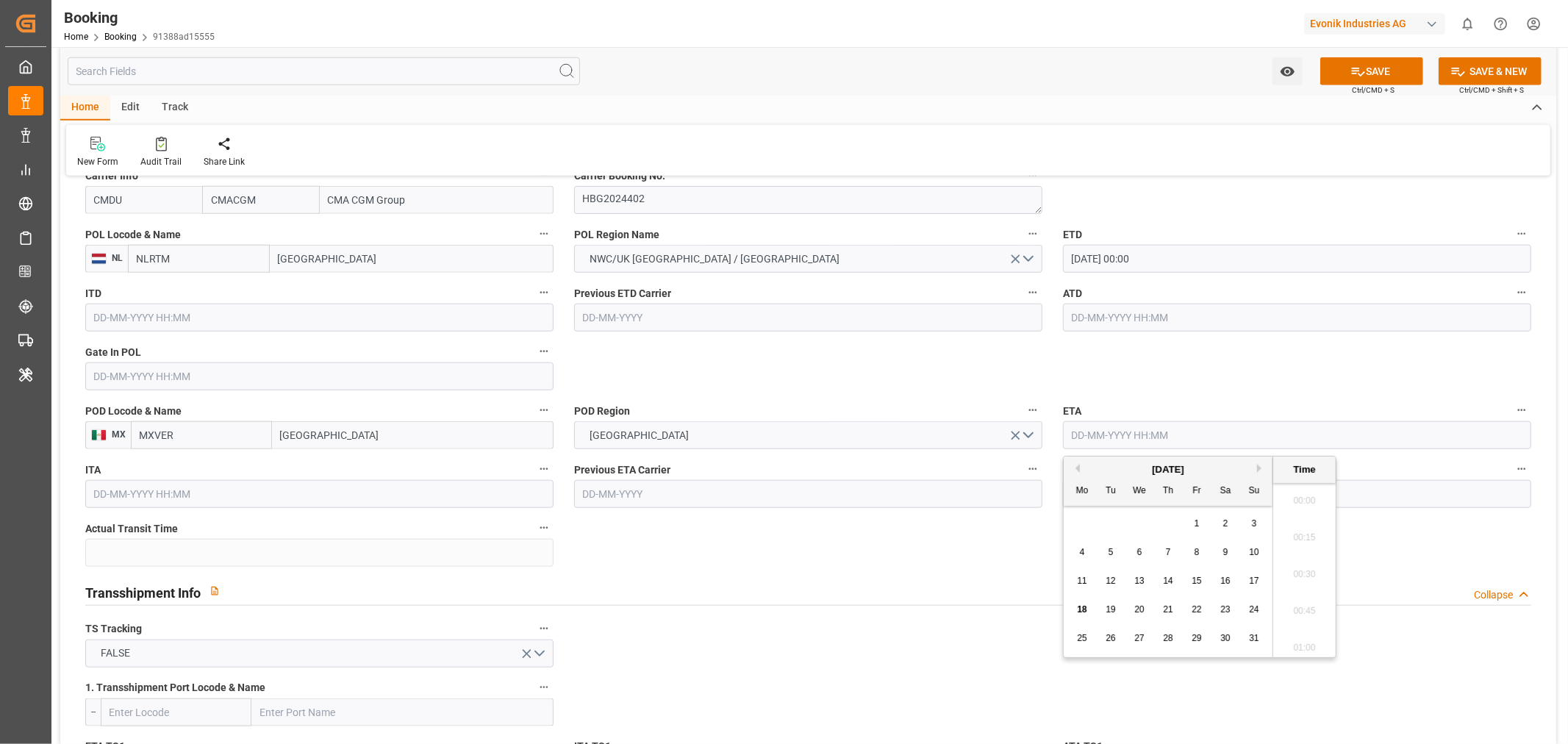
scroll to position [1731, 0]
click at [1258, 467] on button "Next Month" at bounding box center [1262, 468] width 9 height 9
click at [1111, 559] on div "7" at bounding box center [1111, 552] width 18 height 17
type input "07-10-2025 00:00"
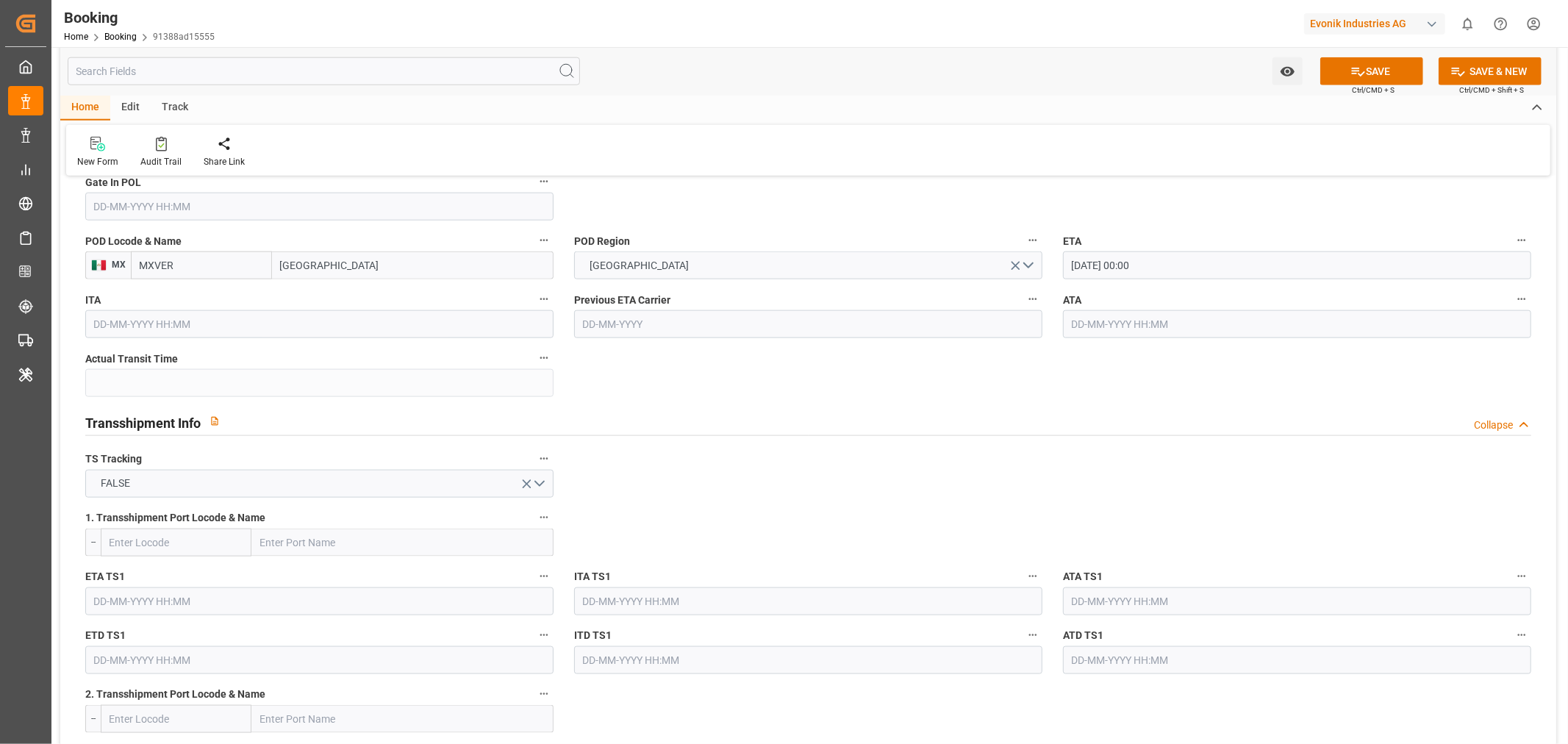
scroll to position [1388, 0]
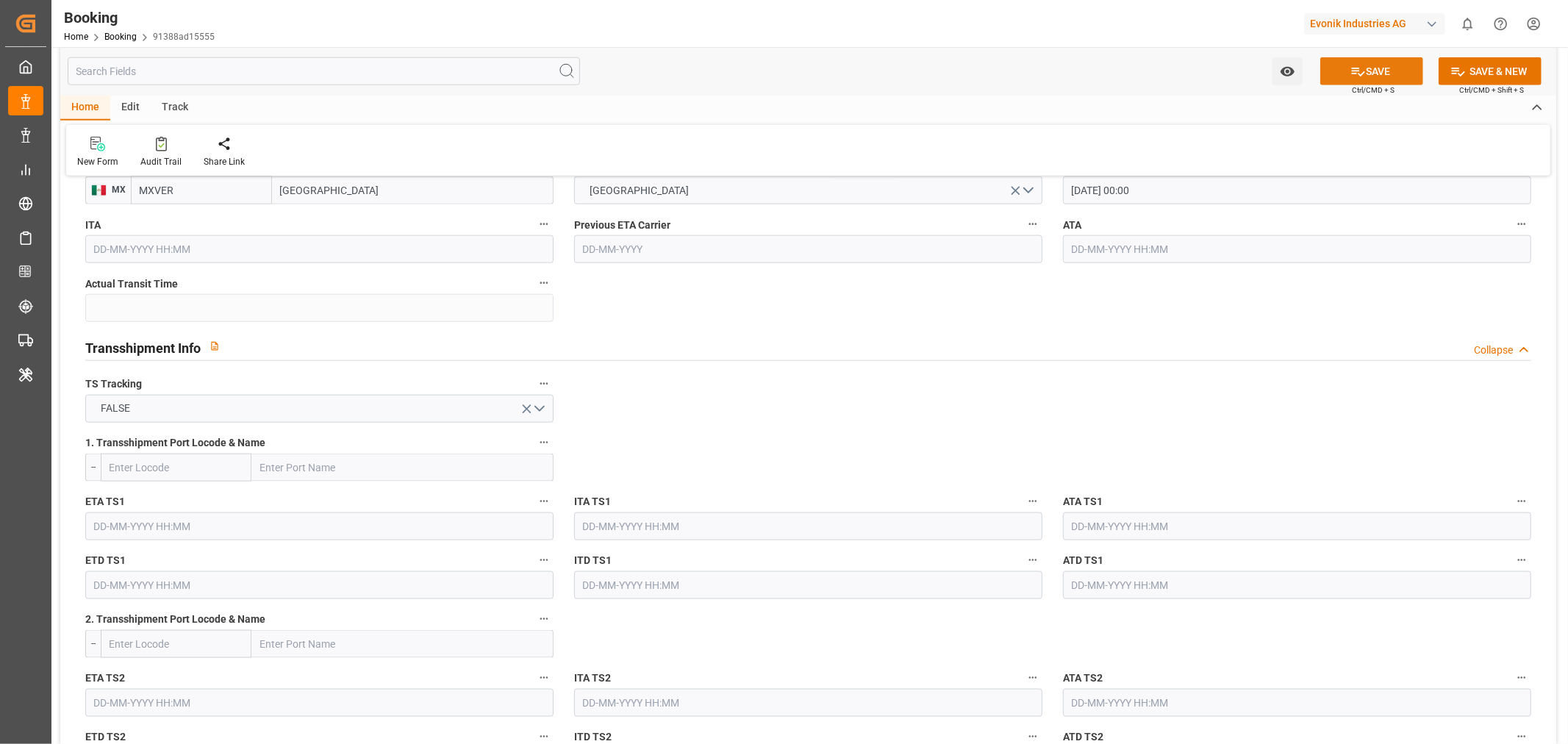
click at [1376, 74] on button "SAVE" at bounding box center [1372, 71] width 103 height 28
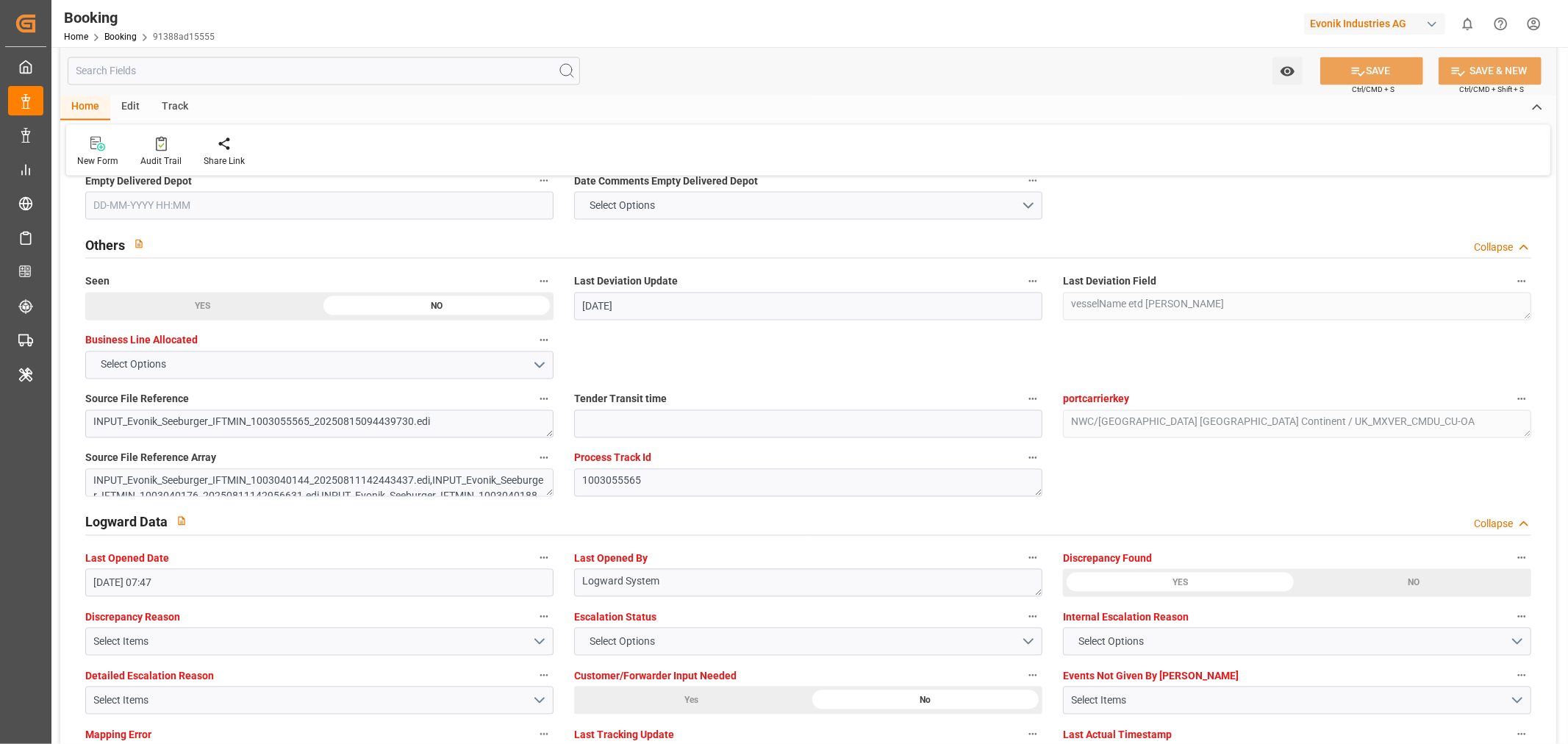
scroll to position [2449, 0]
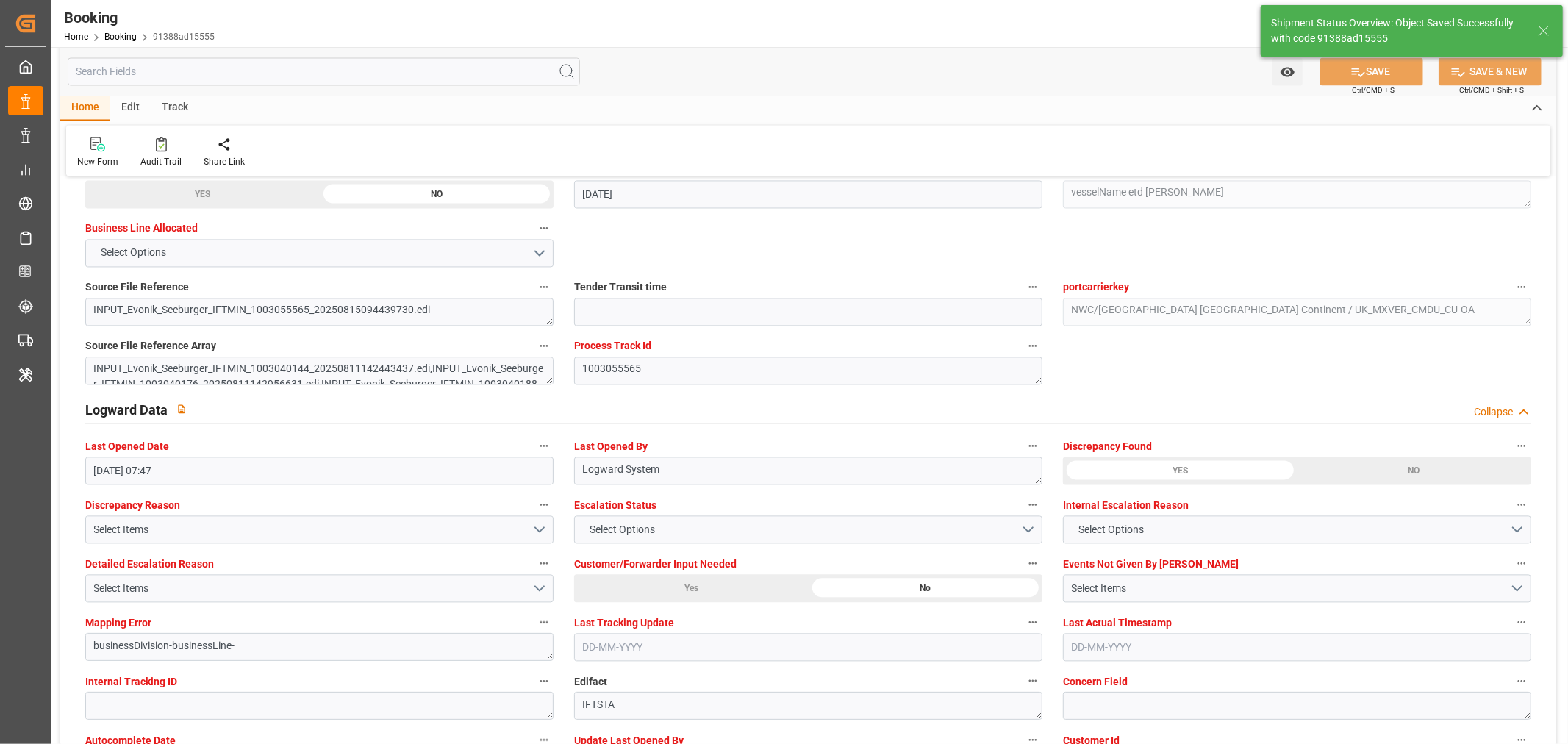
type textarea "[PERSON_NAME]"
type input "17-09-2025 00:00"
type input "07-10-2025 00:00"
type input "18-08-2025 06:54"
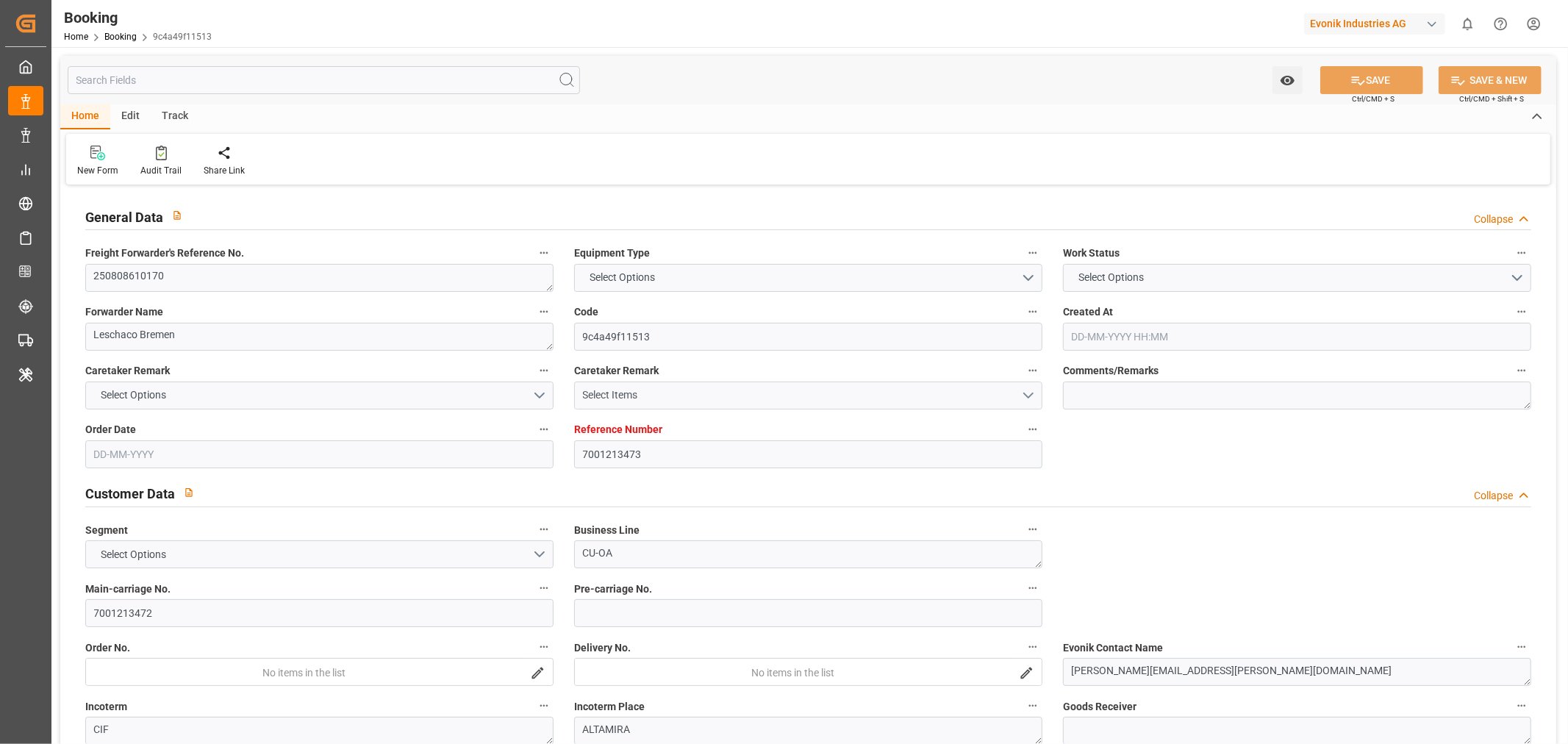
type input "7001213473"
type input "9356713"
type input "CMACGM"
type input "CMA CGM Group"
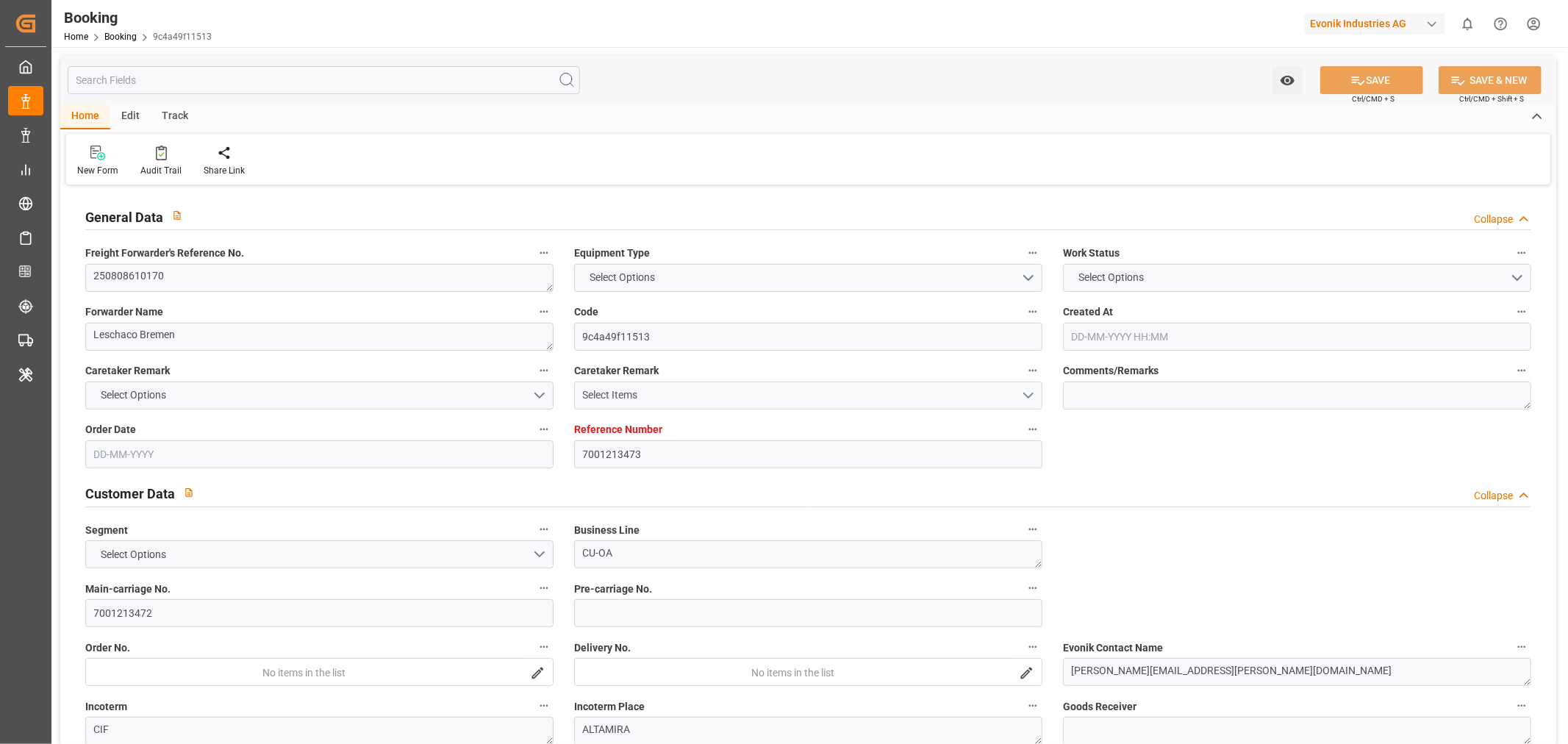
type input "BEANR"
type input "MXATM"
type input "DEBRV"
type input "0"
type input "BEANR"
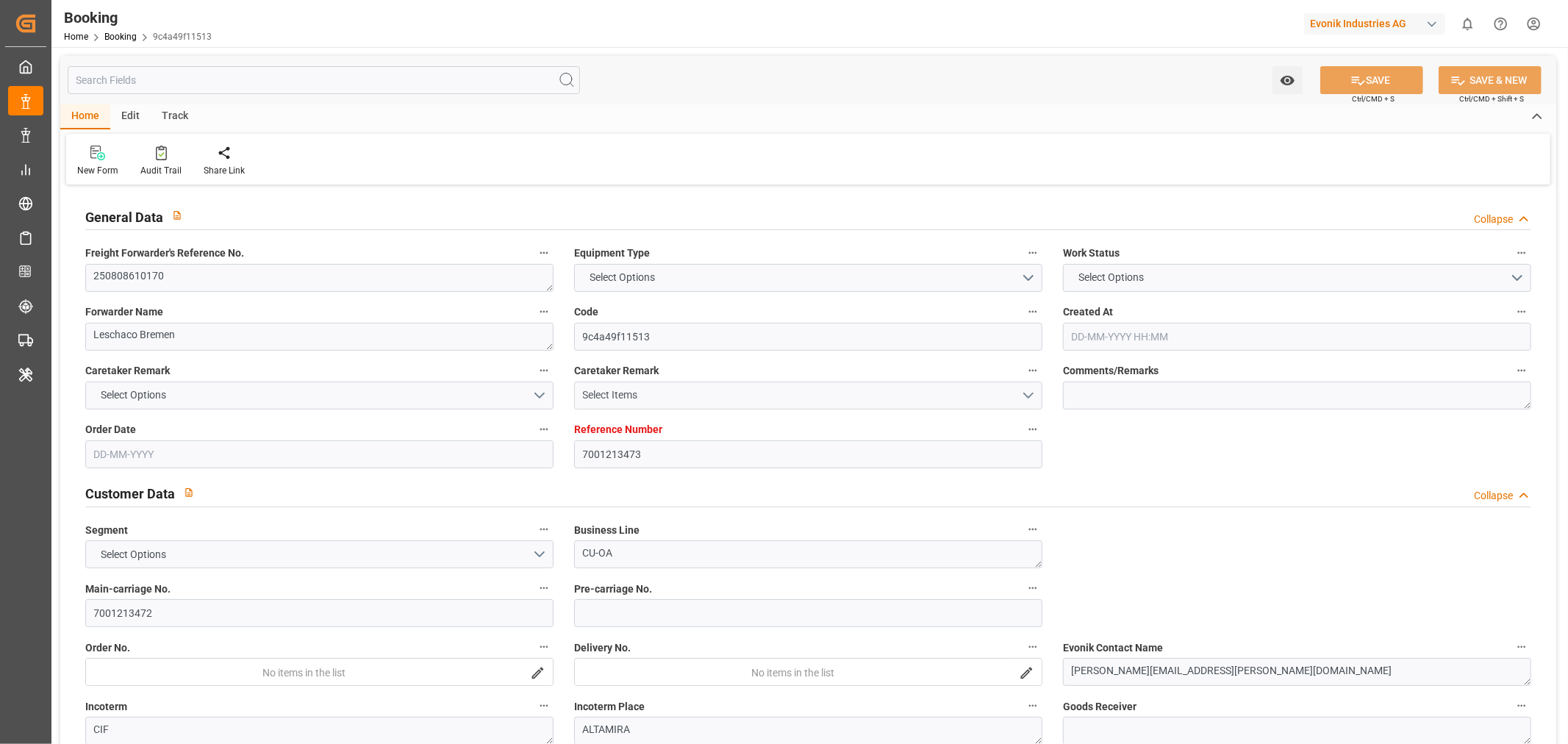
type input "MXATM"
type input "9350018"
type input "[DATE] 08:47"
type input "[DATE]"
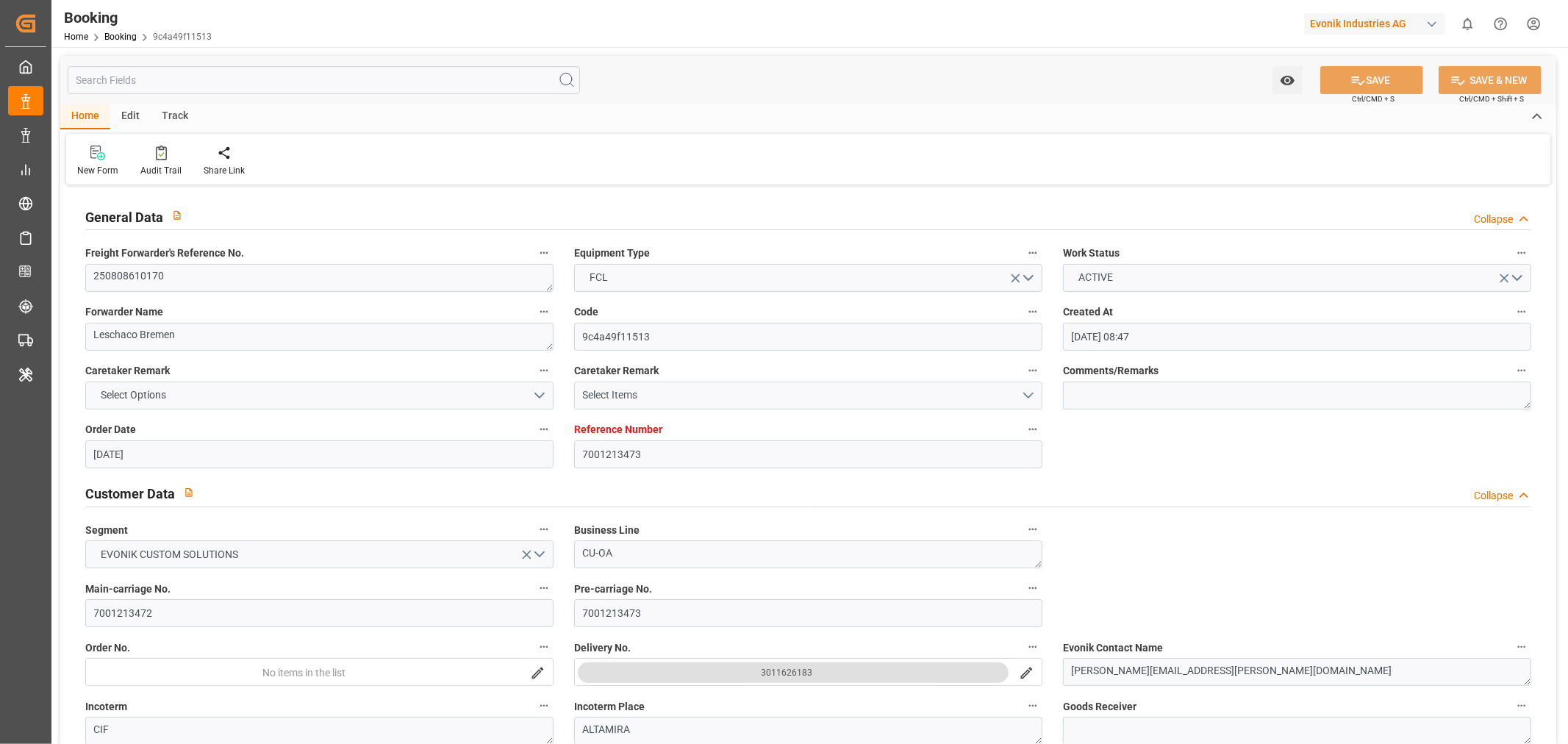
type input "[DATE]"
type input "[DATE] 21:30"
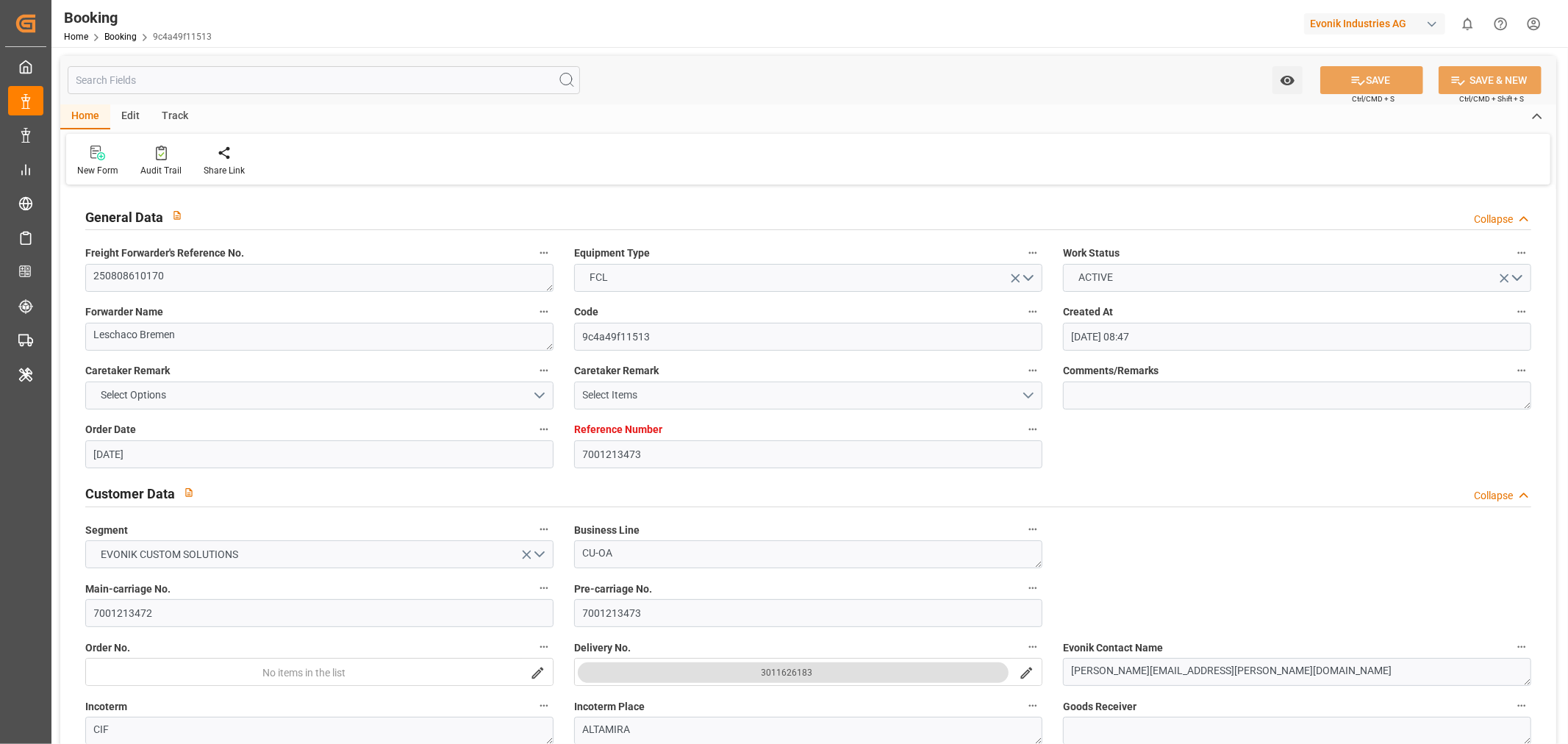
type input "[DATE] 00:00"
type input "[DATE] 21:00"
type input "[DATE] 00:00"
type input "[DATE] 14:00"
type input "[DATE] 00:00"
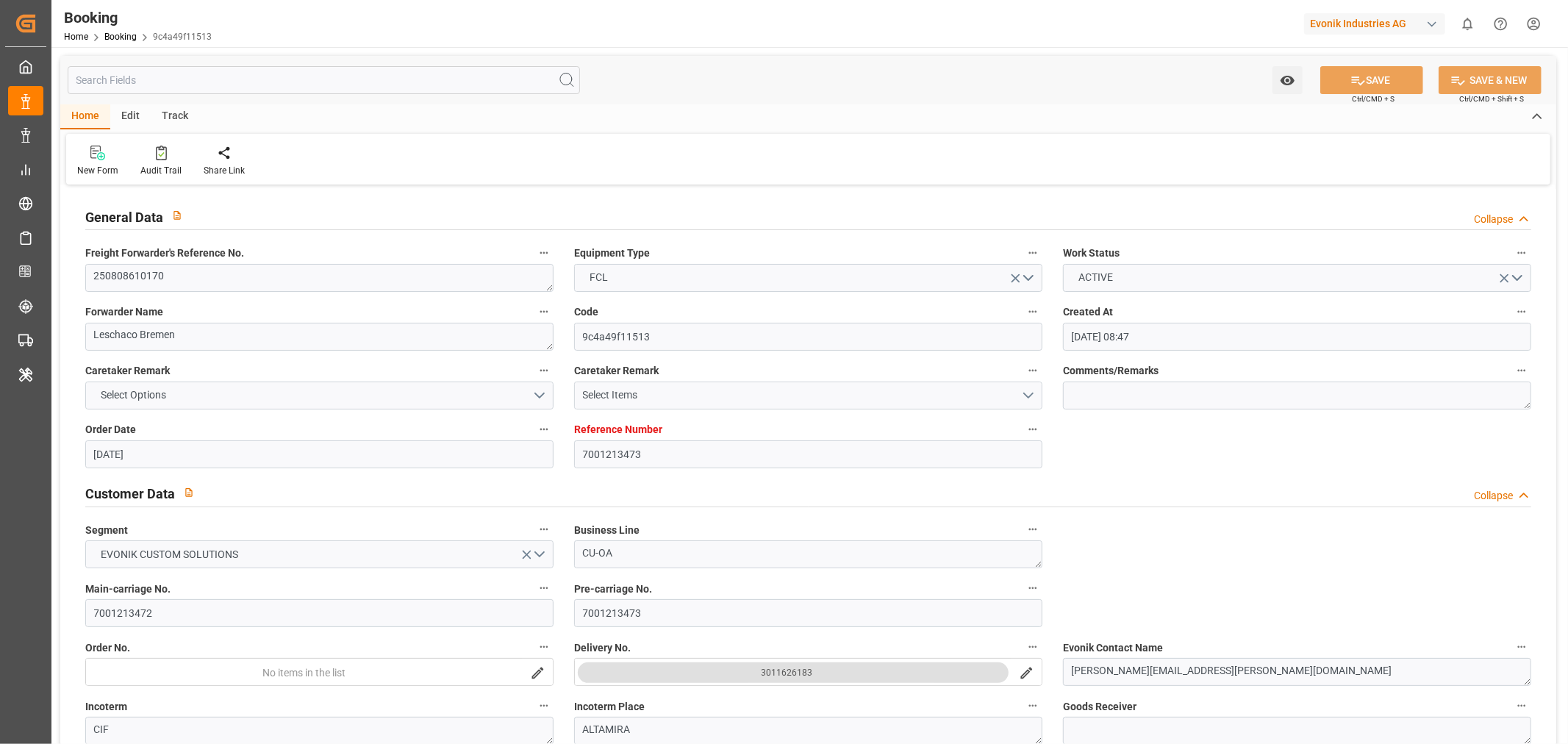
type input "[DATE] 20:00"
type input "[DATE] 00:00"
type input "[DATE]"
type input "[DATE] 11:25"
type input "[DATE]"
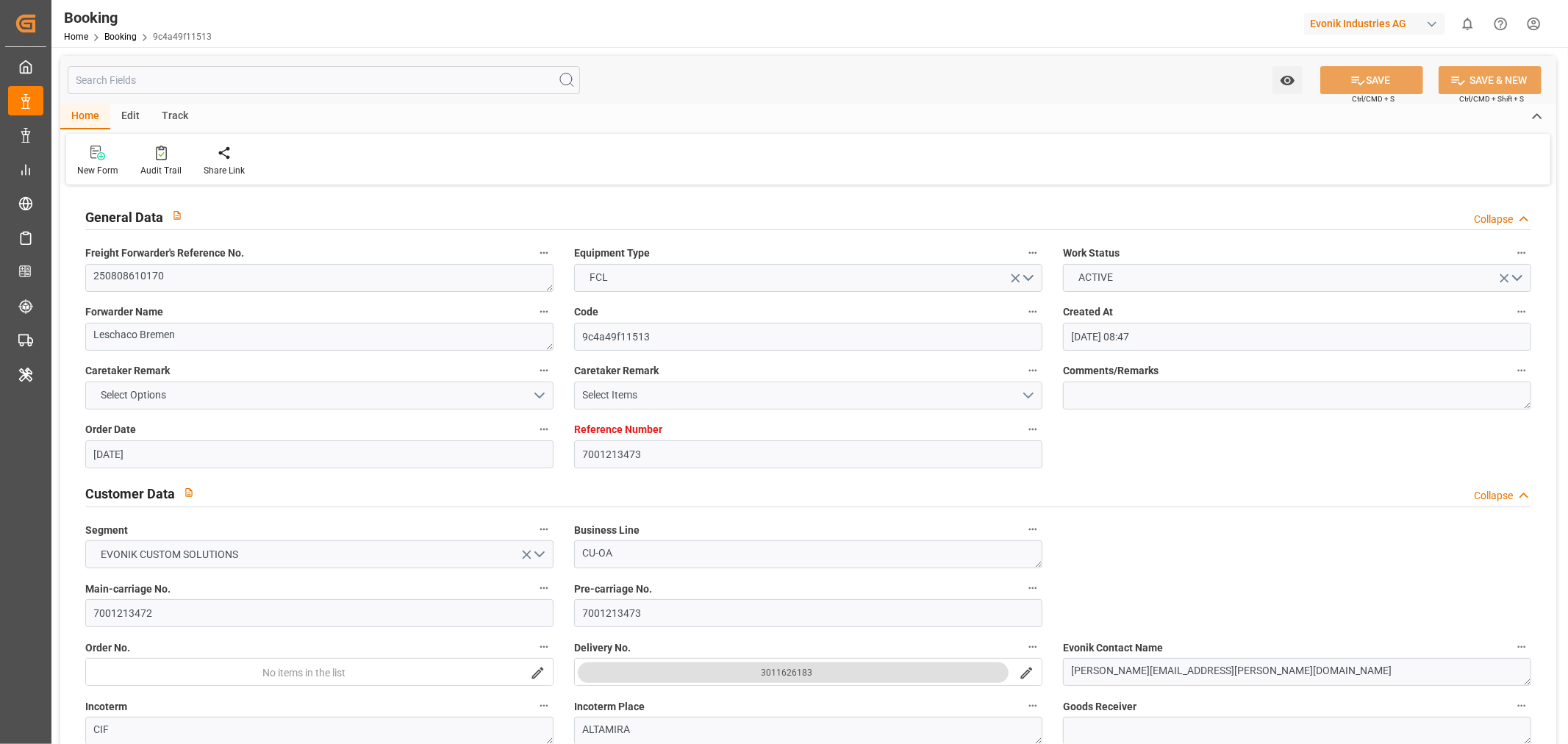
type input "[DATE] 10:17"
type input "[DATE] 21:30"
type input "[DATE] 14:00"
type input "[DATE] 21:16"
type input "[DATE] 20:00"
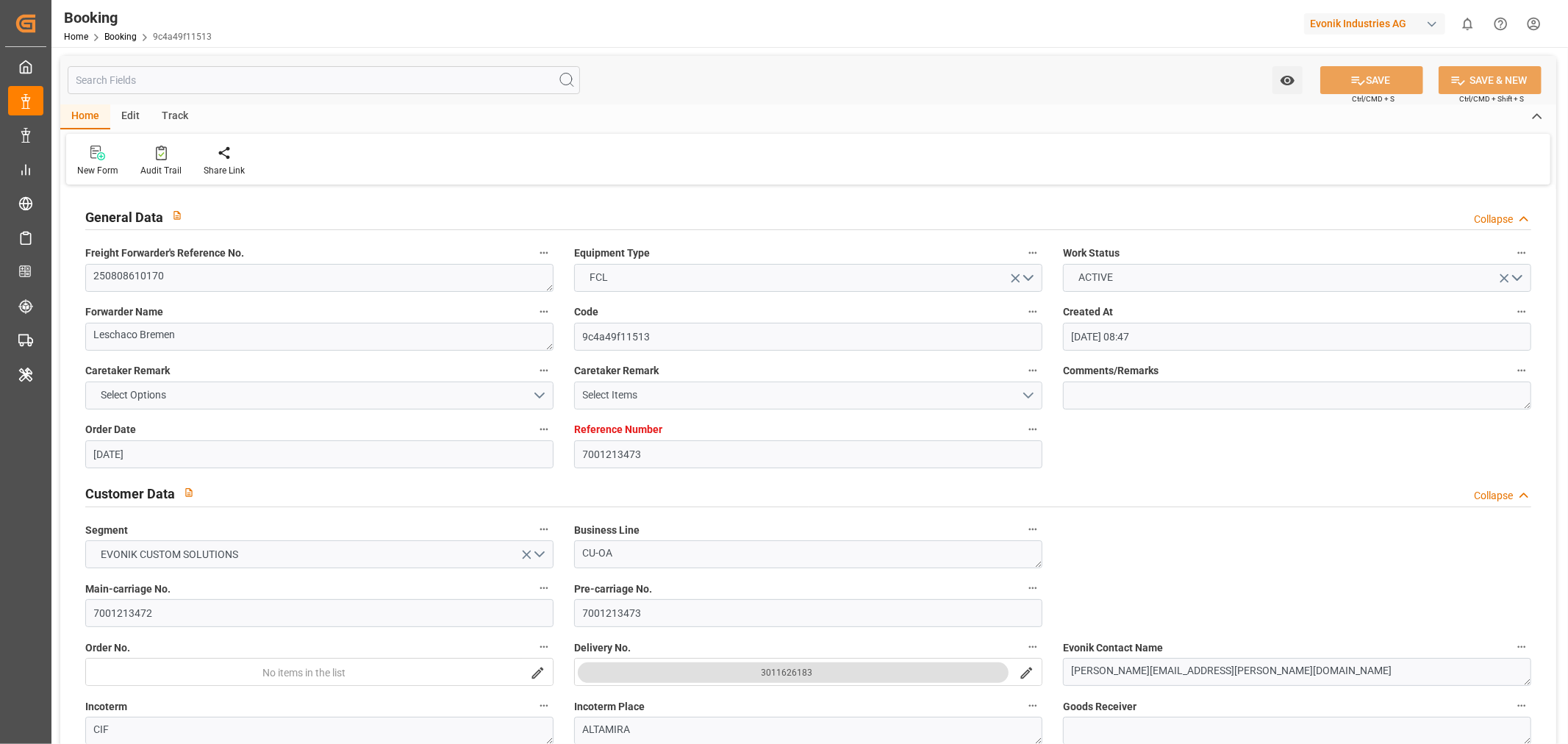
type input "[DATE] 21:00"
type input "[DATE] 08:16"
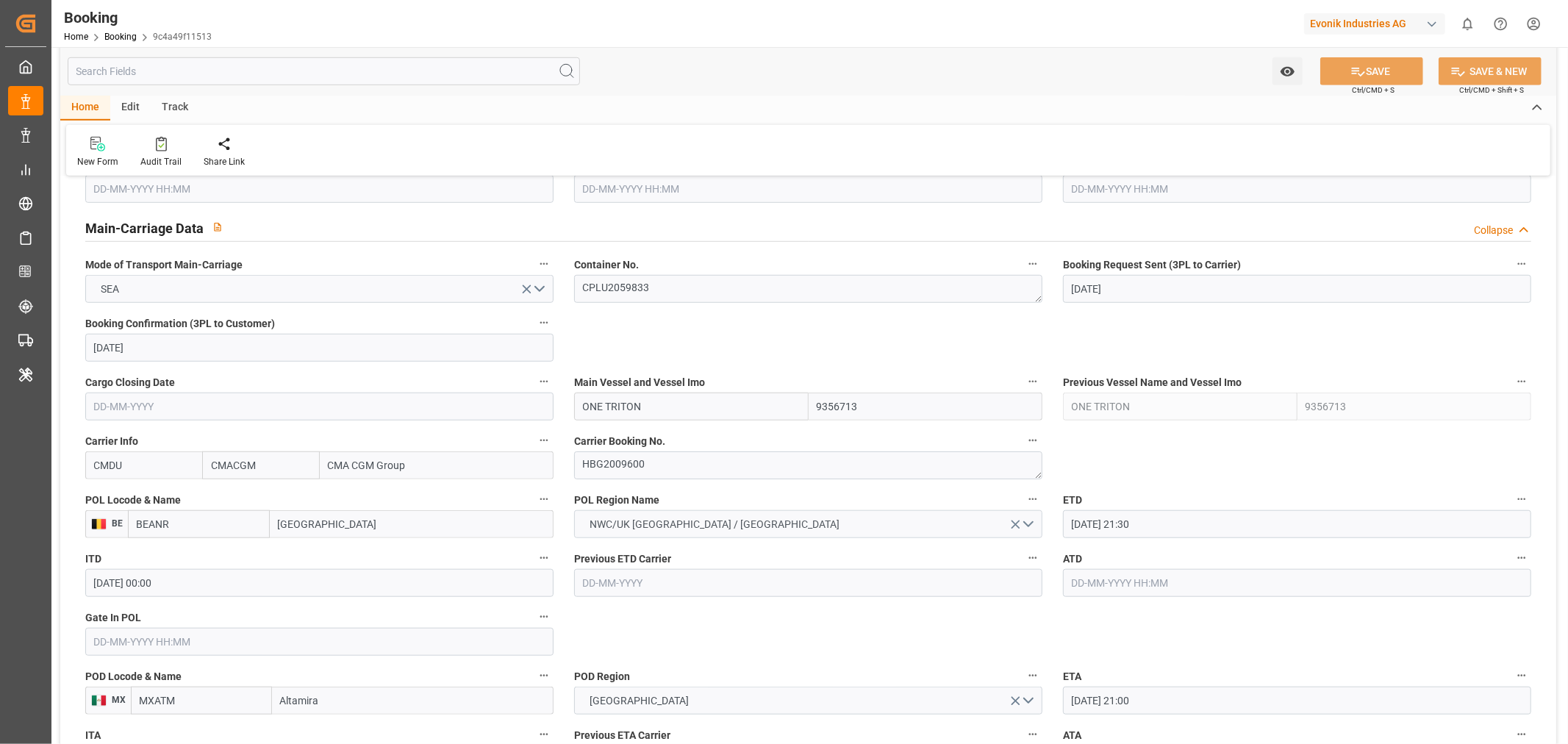
scroll to position [980, 0]
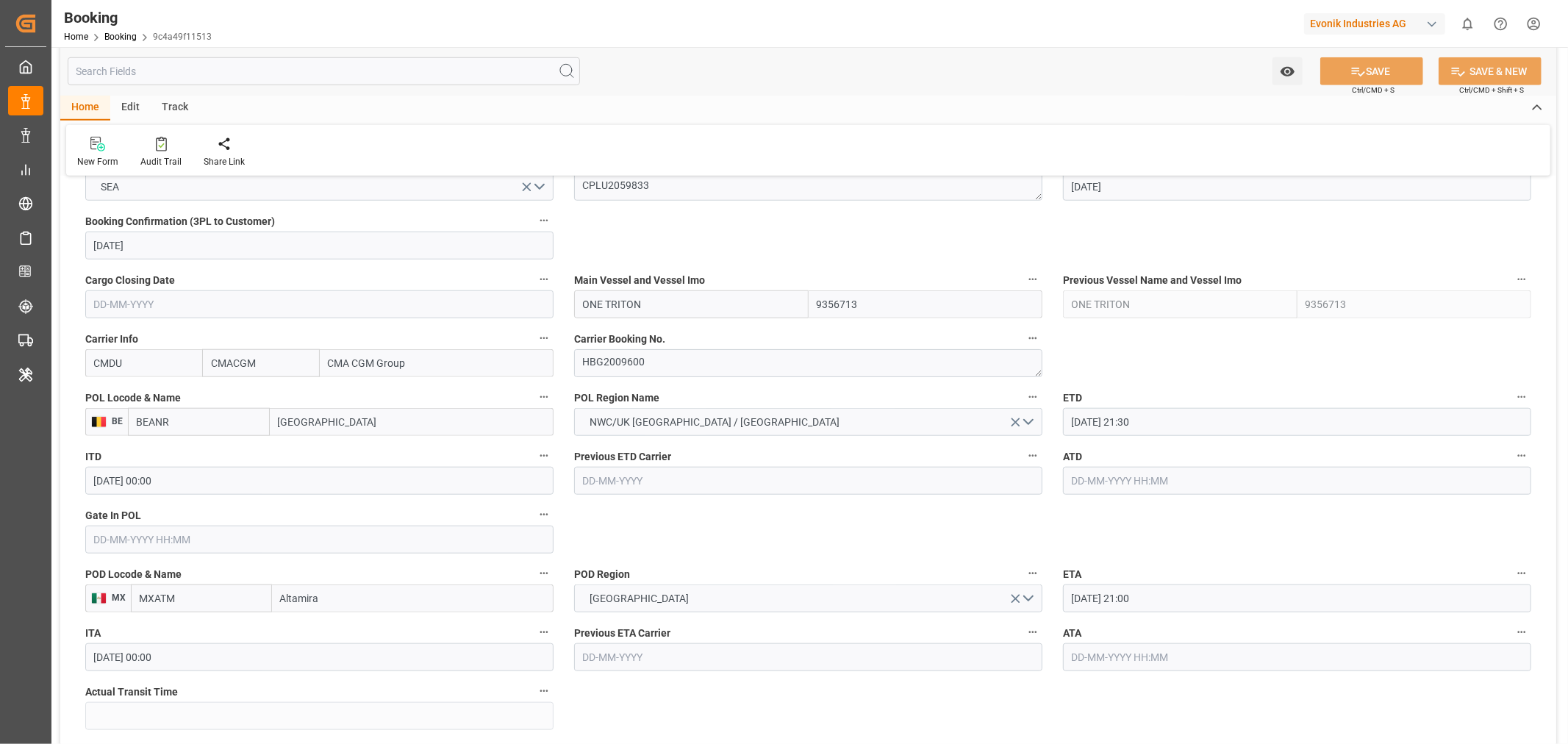
click at [111, 542] on input "text" at bounding box center [319, 539] width 468 height 28
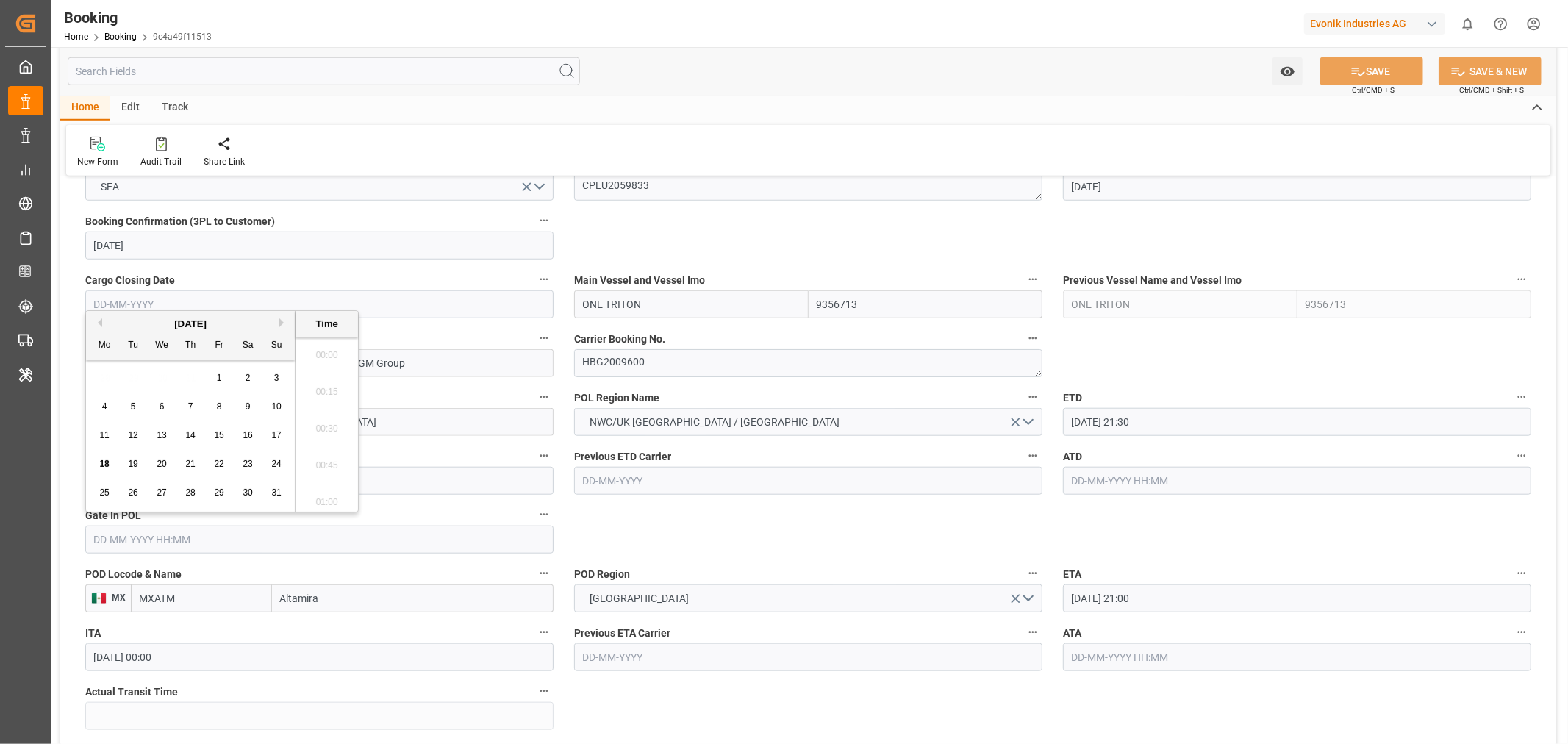
scroll to position [1731, 0]
click at [107, 461] on span "18" at bounding box center [104, 464] width 10 height 11
type input "[DATE] 00:00"
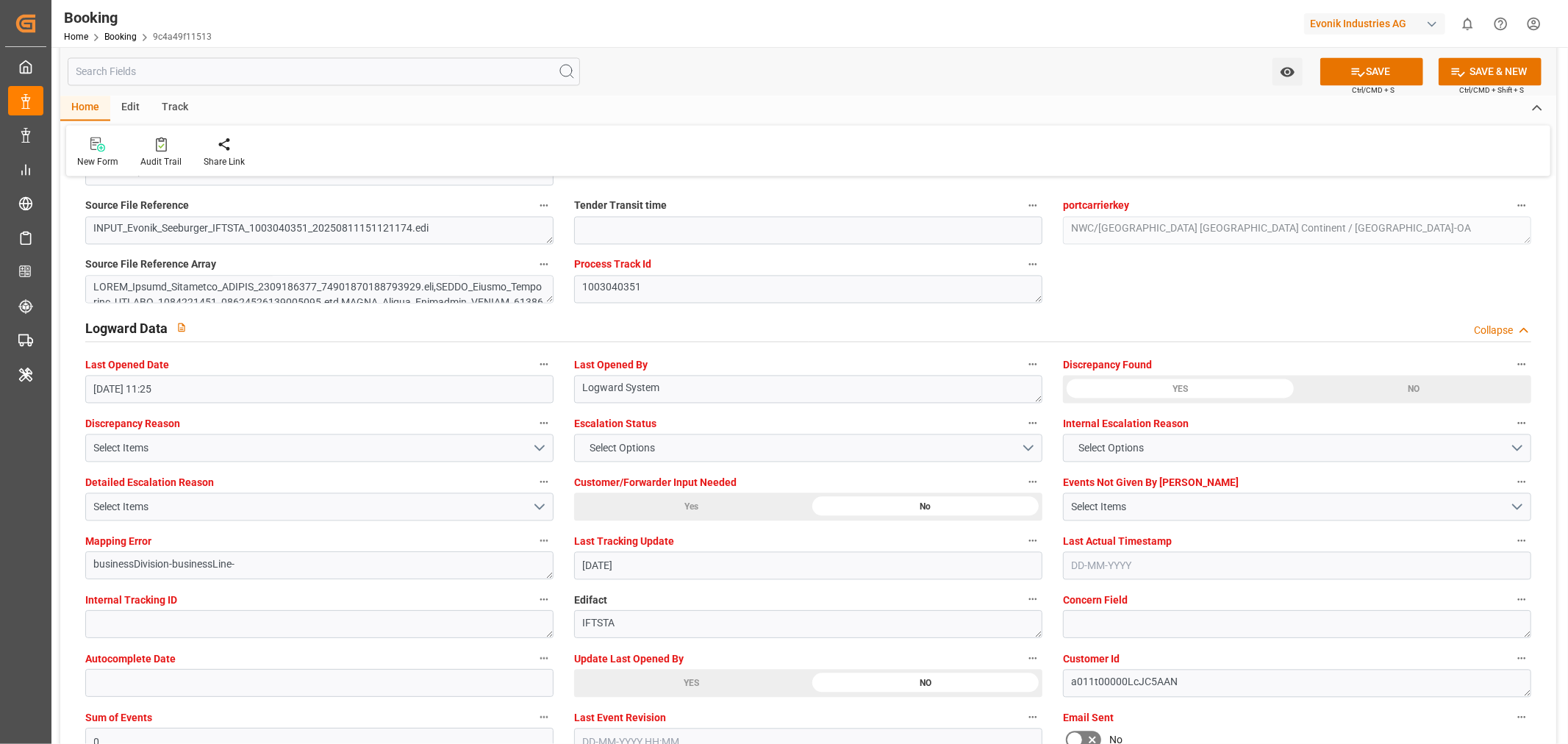
scroll to position [2857, 0]
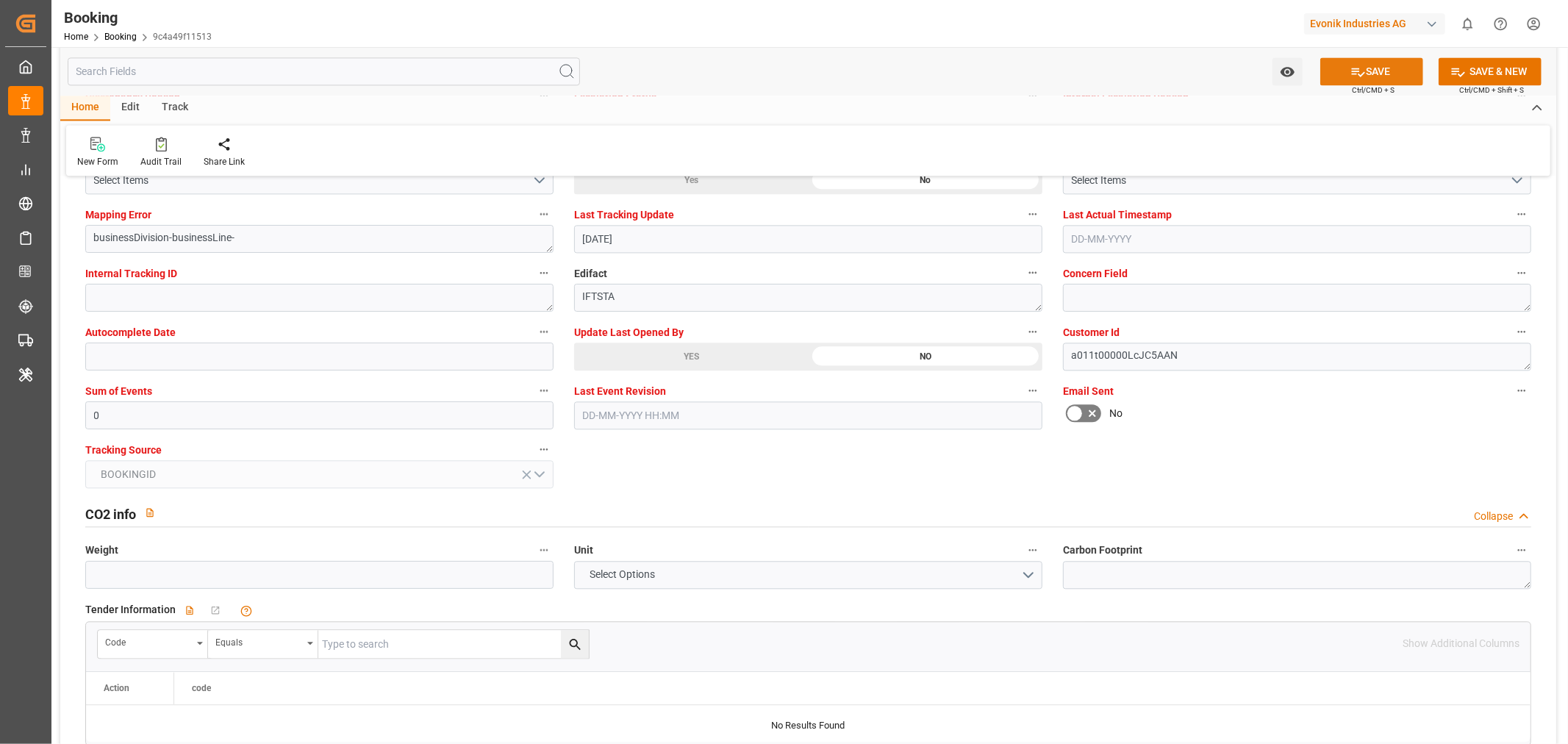
click at [1382, 74] on button "SAVE" at bounding box center [1372, 71] width 103 height 28
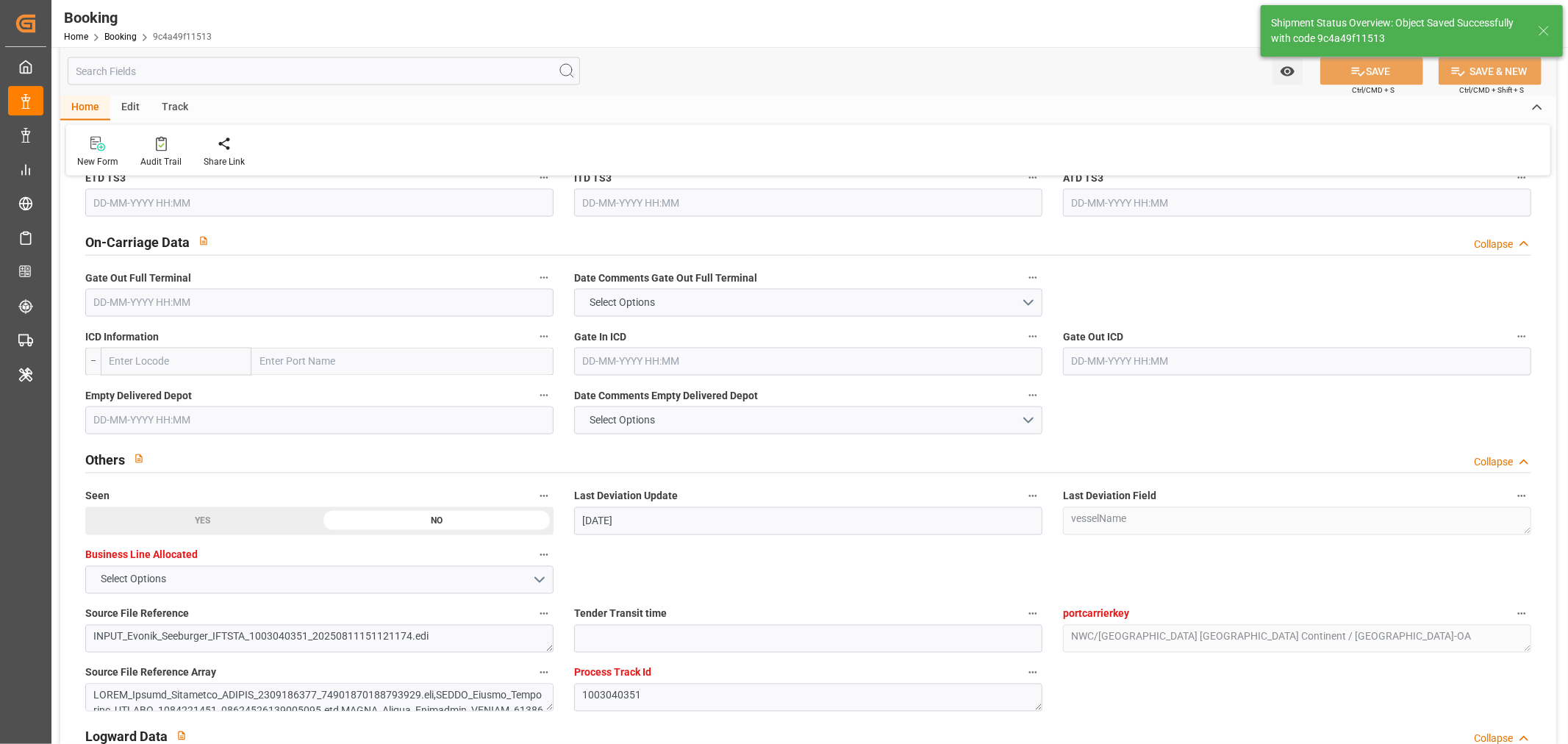
type textarea "[PERSON_NAME]"
type input "[DATE] 06:55"
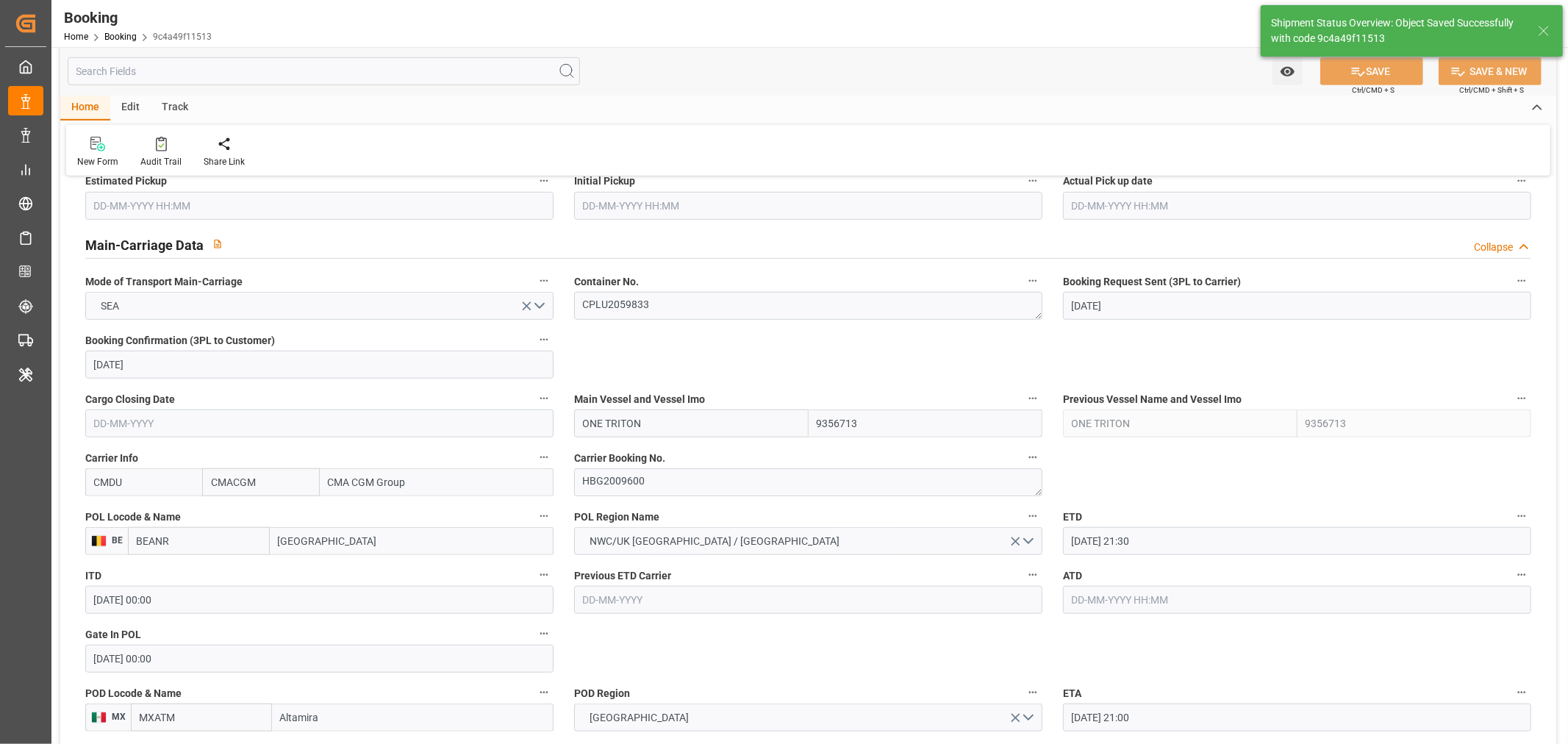
scroll to position [653, 0]
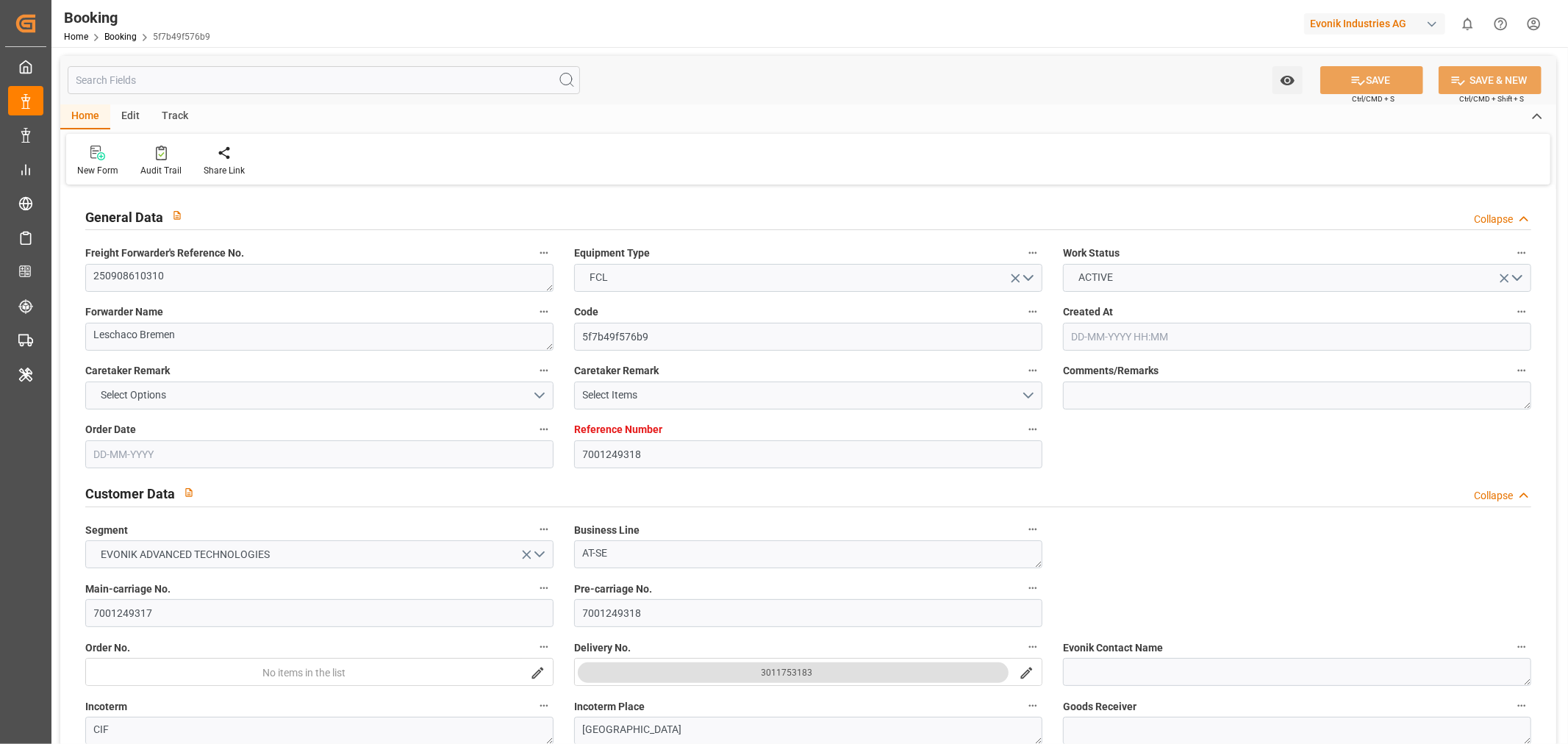
type input "7001249318"
type input "CMACGM"
type input "CMA CGM Group"
type input "EUNWC"
type input "MXVER"
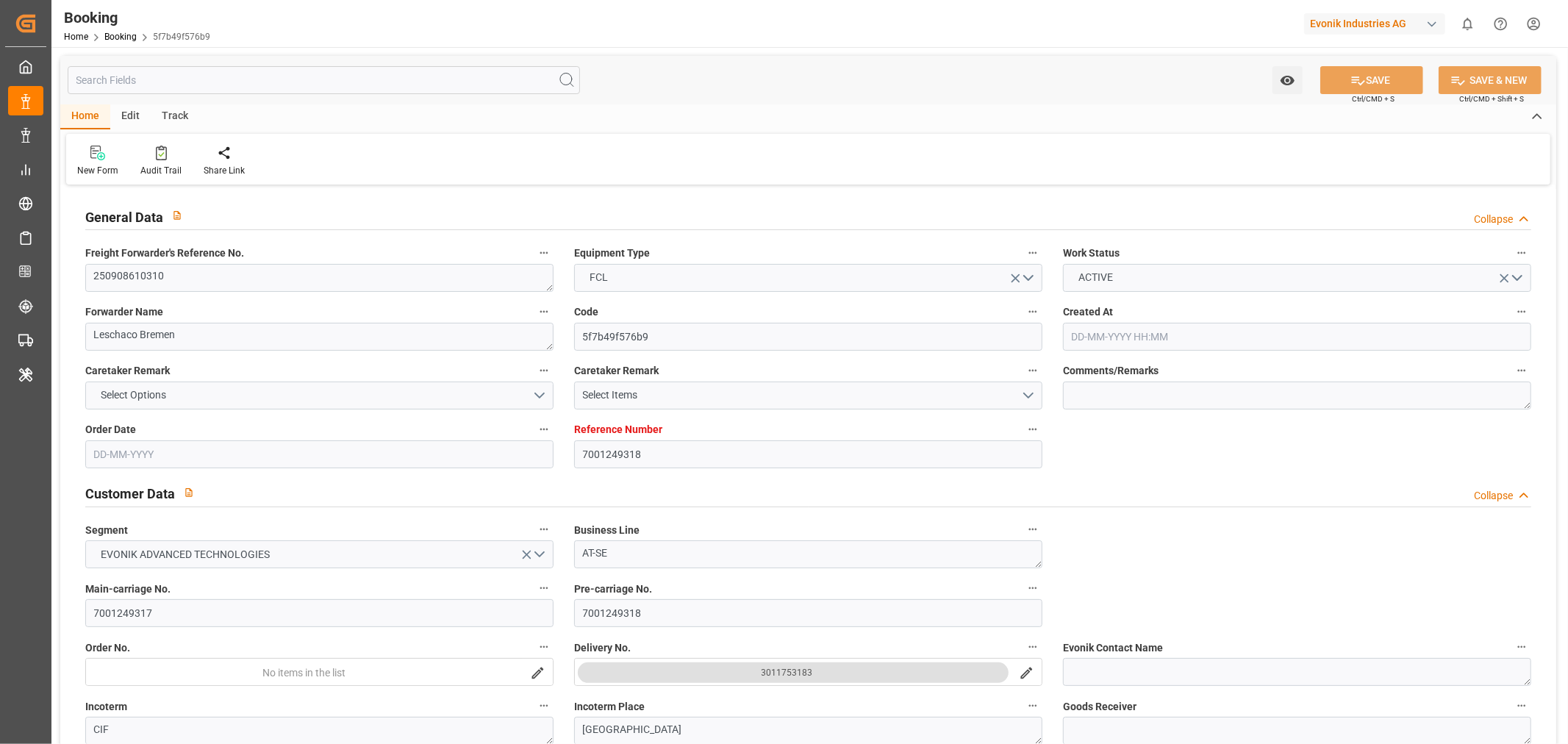
type input "[DATE] 14:15"
type input "[DATE]"
type input "27-09-2025"
type input "28-08-2025"
type input "[DATE]"
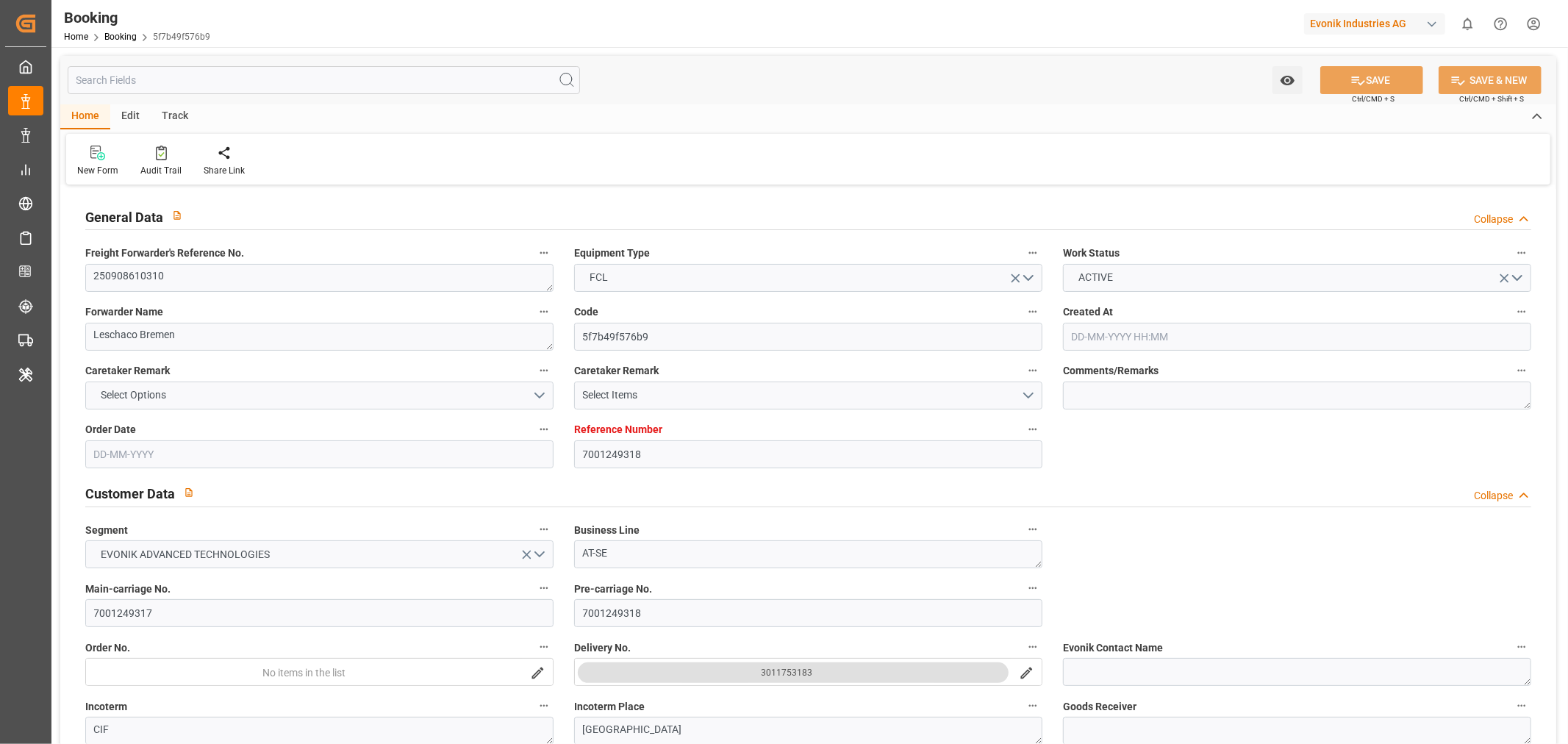
type input "[DATE]"
type input "18-08-2025 05:13"
click at [113, 277] on textarea "250908610310" at bounding box center [319, 277] width 468 height 28
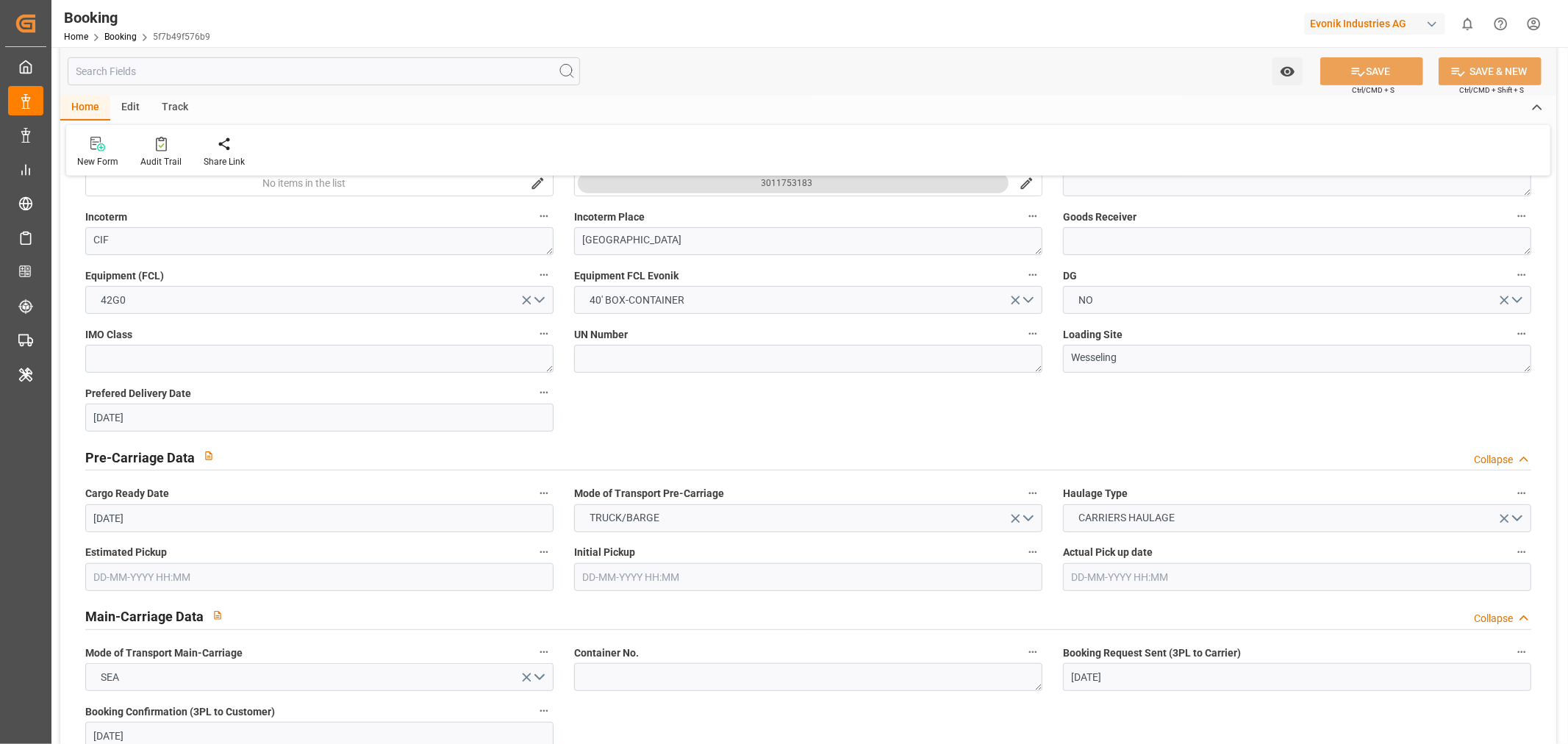
scroll to position [816, 0]
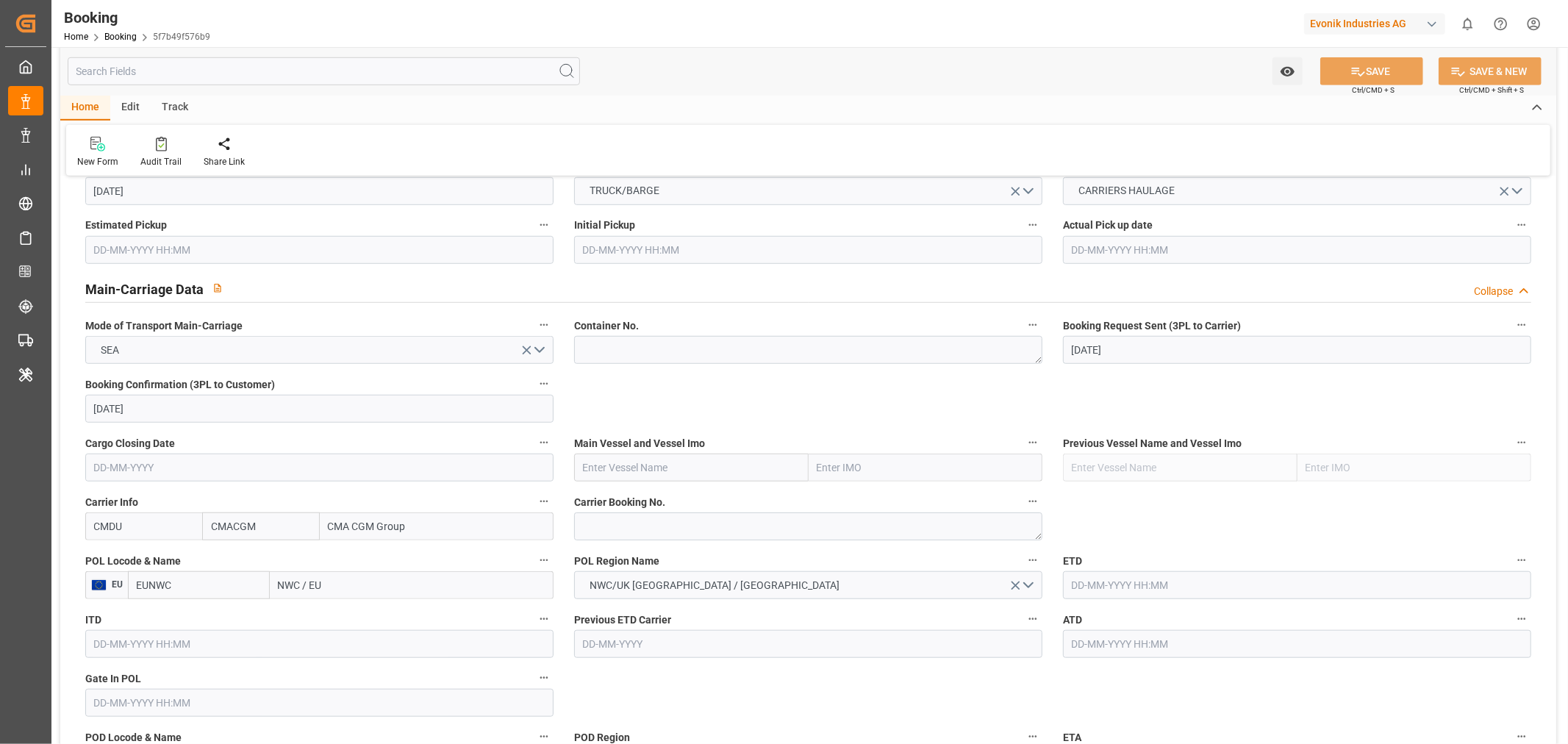
click at [1118, 588] on input "text" at bounding box center [1297, 584] width 468 height 28
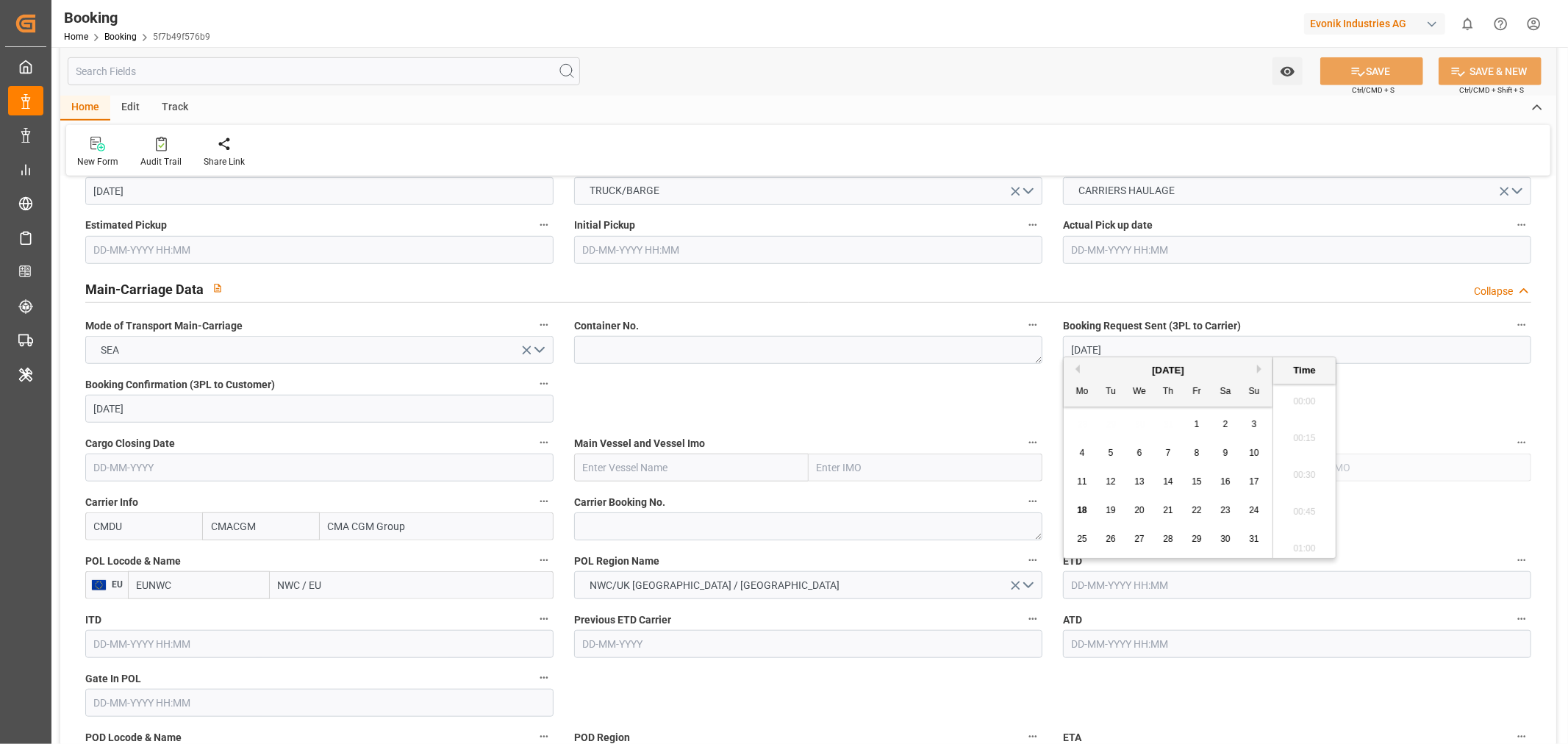
scroll to position [1731, 0]
click at [1262, 366] on button "Next Month" at bounding box center [1262, 369] width 9 height 9
click at [1170, 422] on span "4" at bounding box center [1169, 424] width 5 height 11
type input "04-09-2025 00:00"
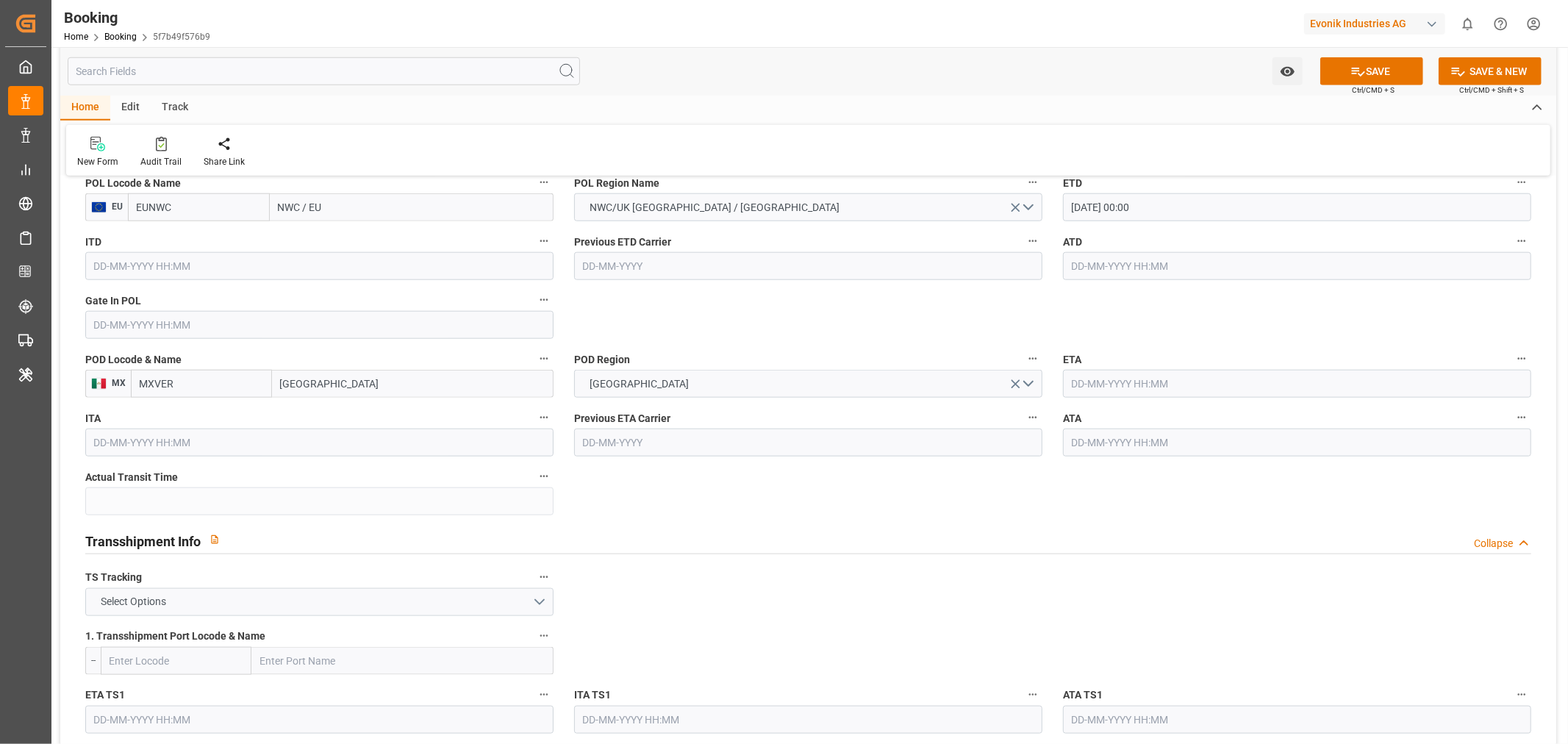
scroll to position [1306, 0]
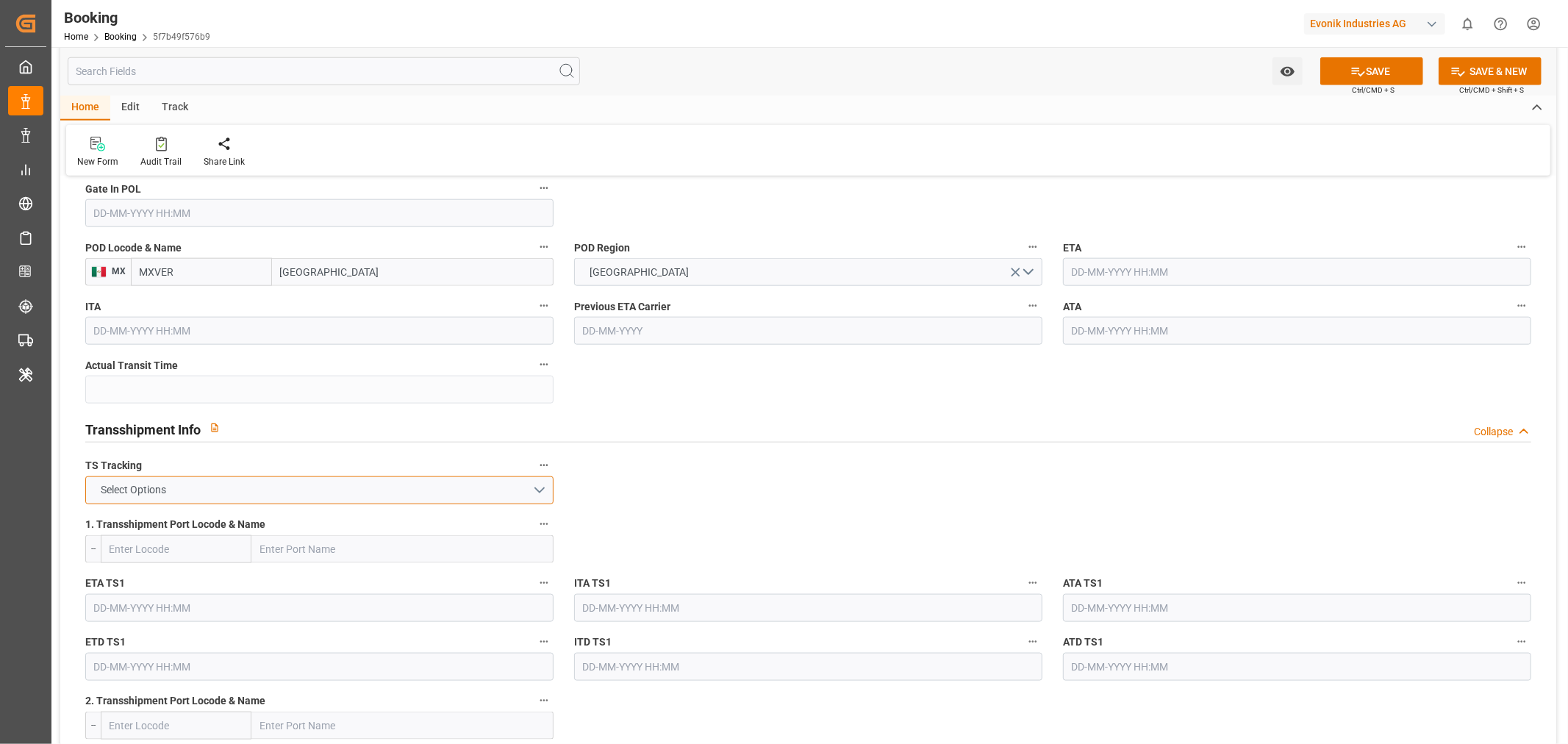
click at [544, 487] on button "Select Options" at bounding box center [319, 490] width 468 height 28
click at [248, 537] on div "FALSE" at bounding box center [319, 524] width 467 height 31
click at [1376, 70] on button "SAVE" at bounding box center [1372, 71] width 103 height 28
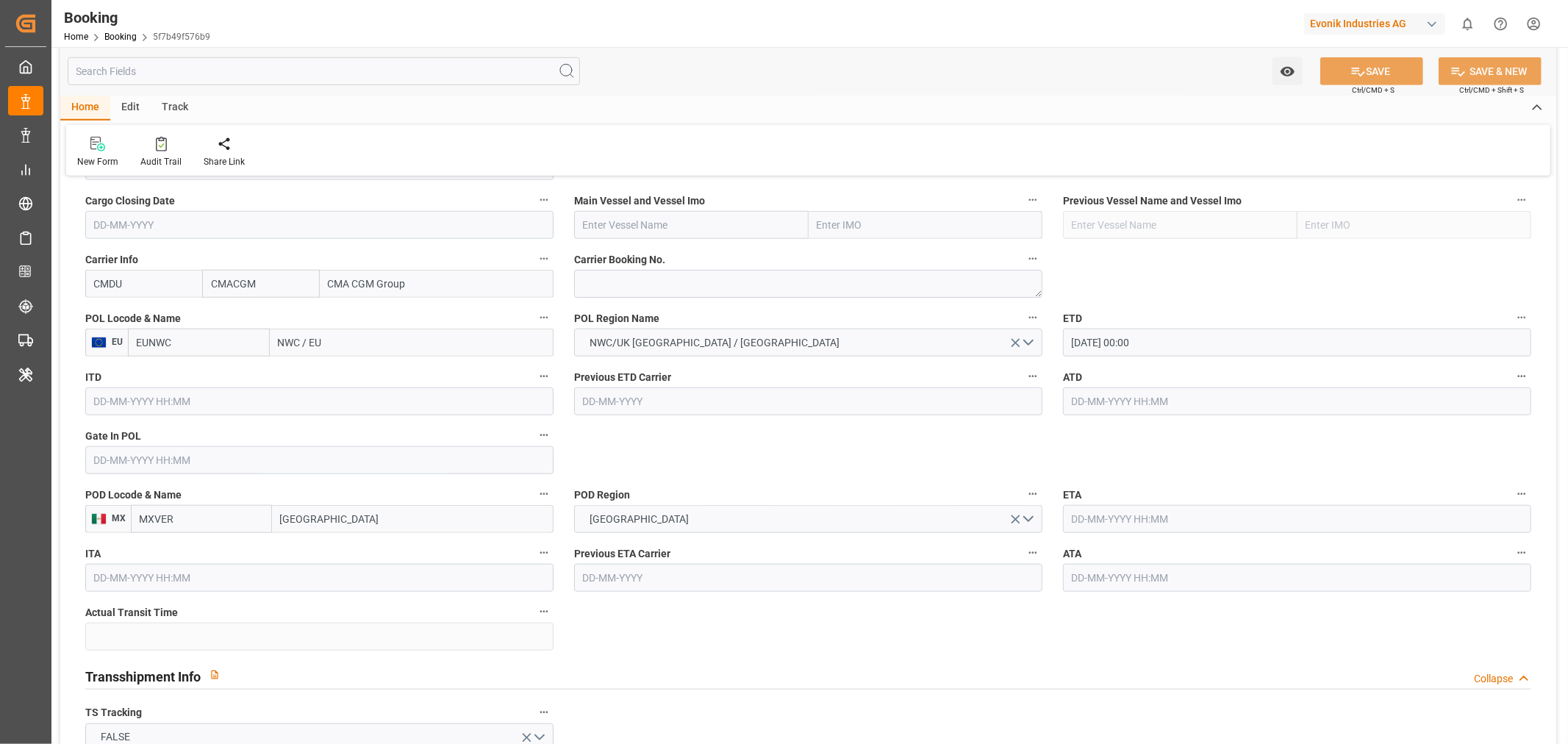
scroll to position [816, 0]
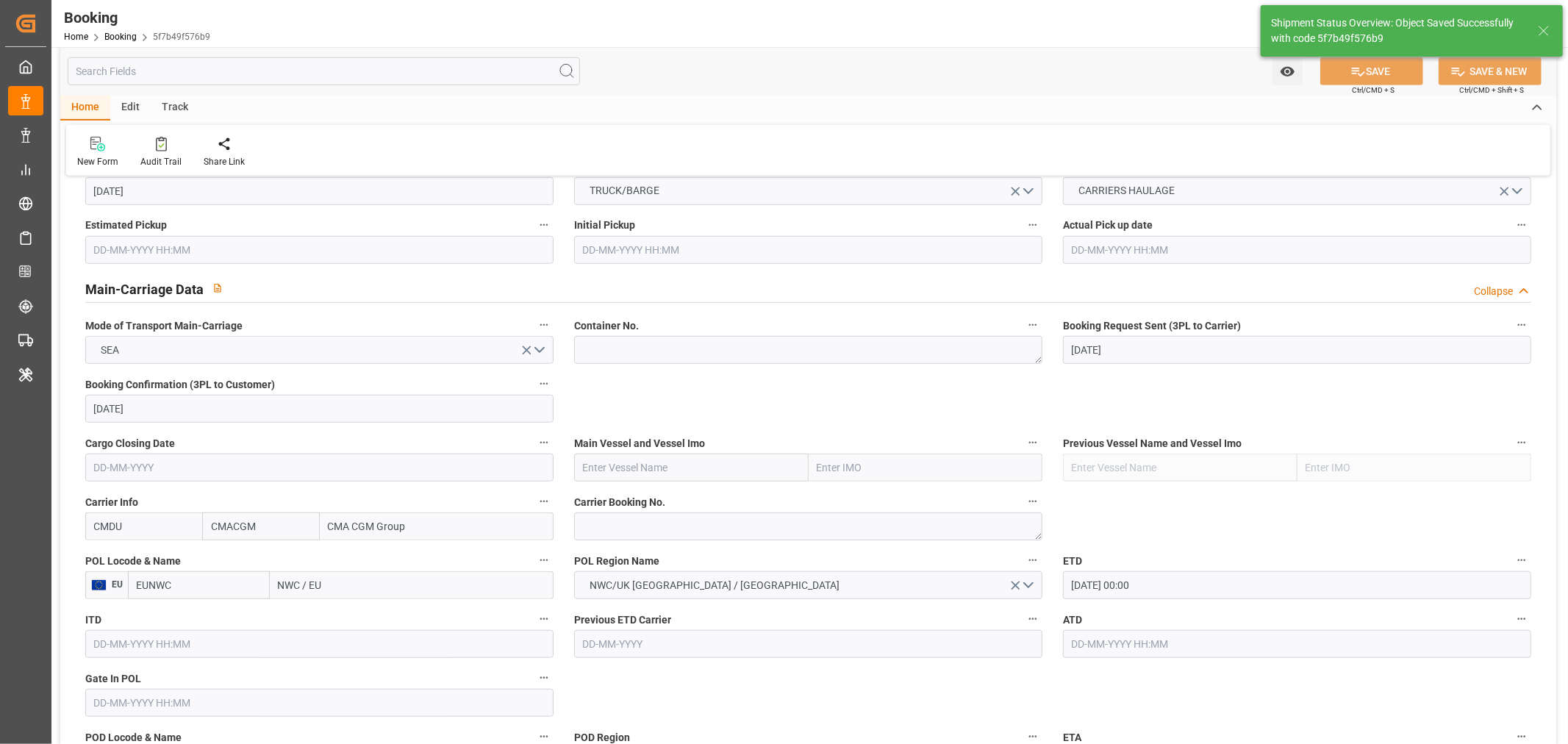
type textarea "Shashidhar Mm"
type textarea "Pol-PodRegionName-businessDivision-businessLine-"
type input "04-09-2025 00:00"
type input "18-08-2025 06:57"
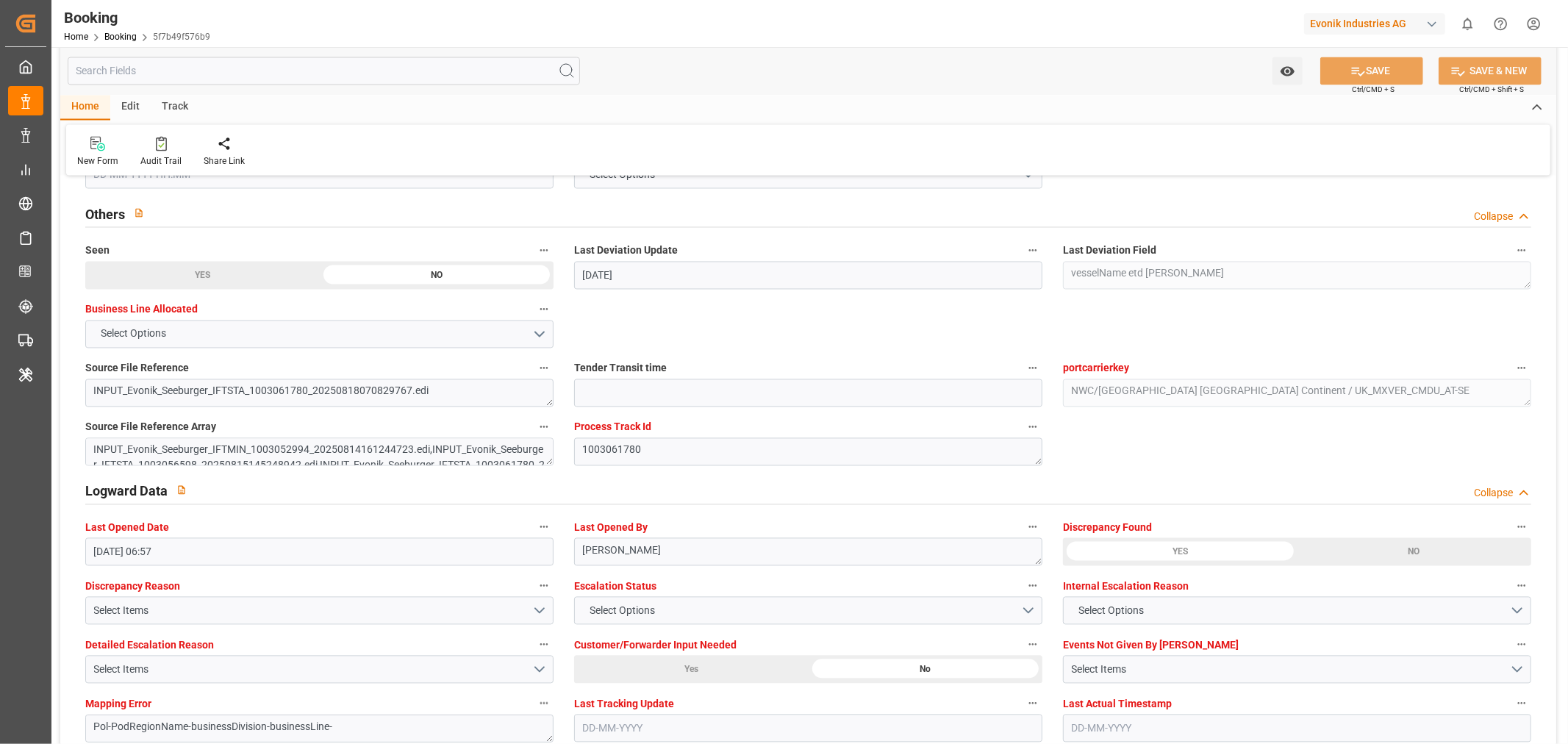
scroll to position [2449, 0]
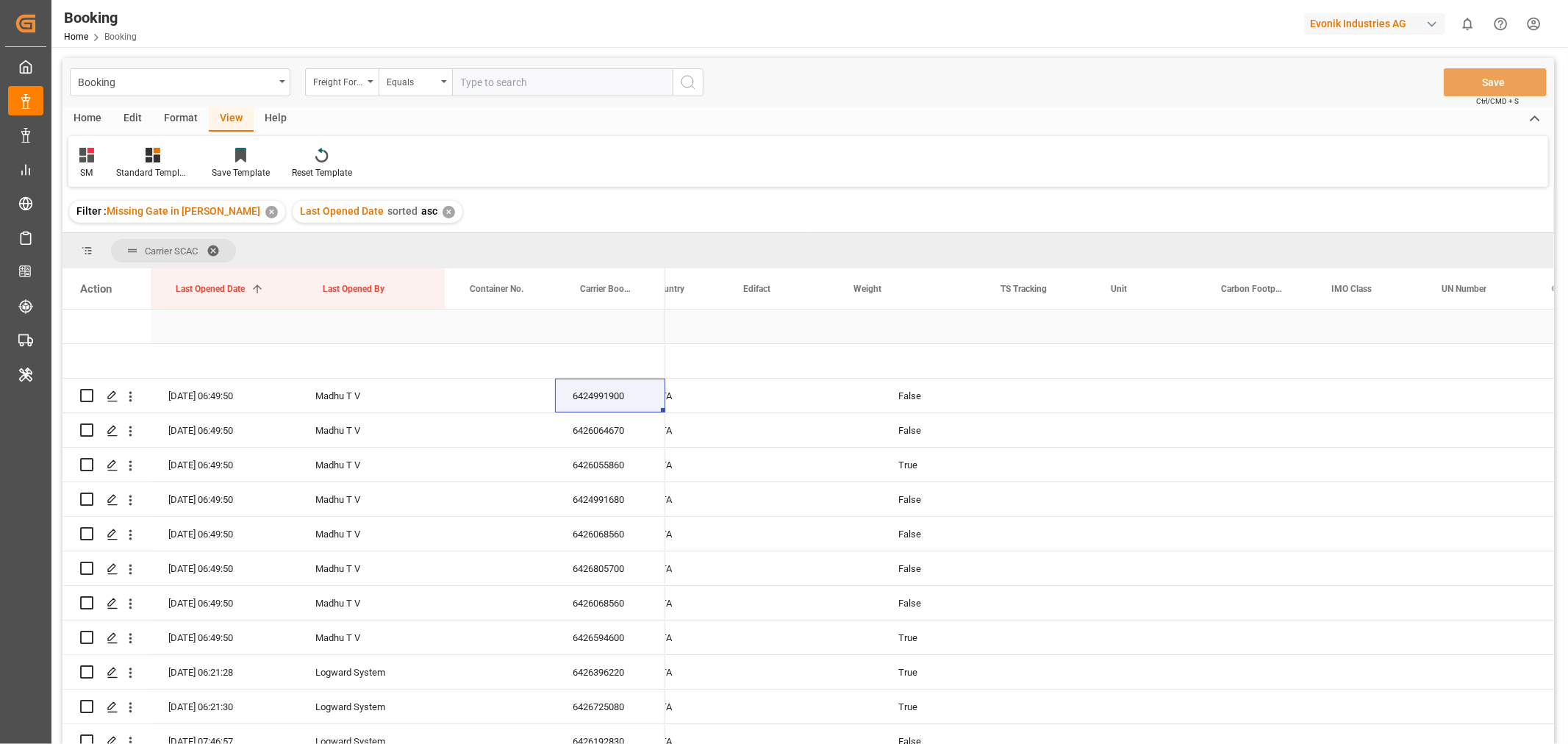
scroll to position [0, 4058]
drag, startPoint x: 904, startPoint y: 292, endPoint x: 1366, endPoint y: 311, distance: 462.4
click at [1366, 311] on div "Action Last Opened Date 1 Last Opened By Container No." at bounding box center [808, 511] width 1492 height 485
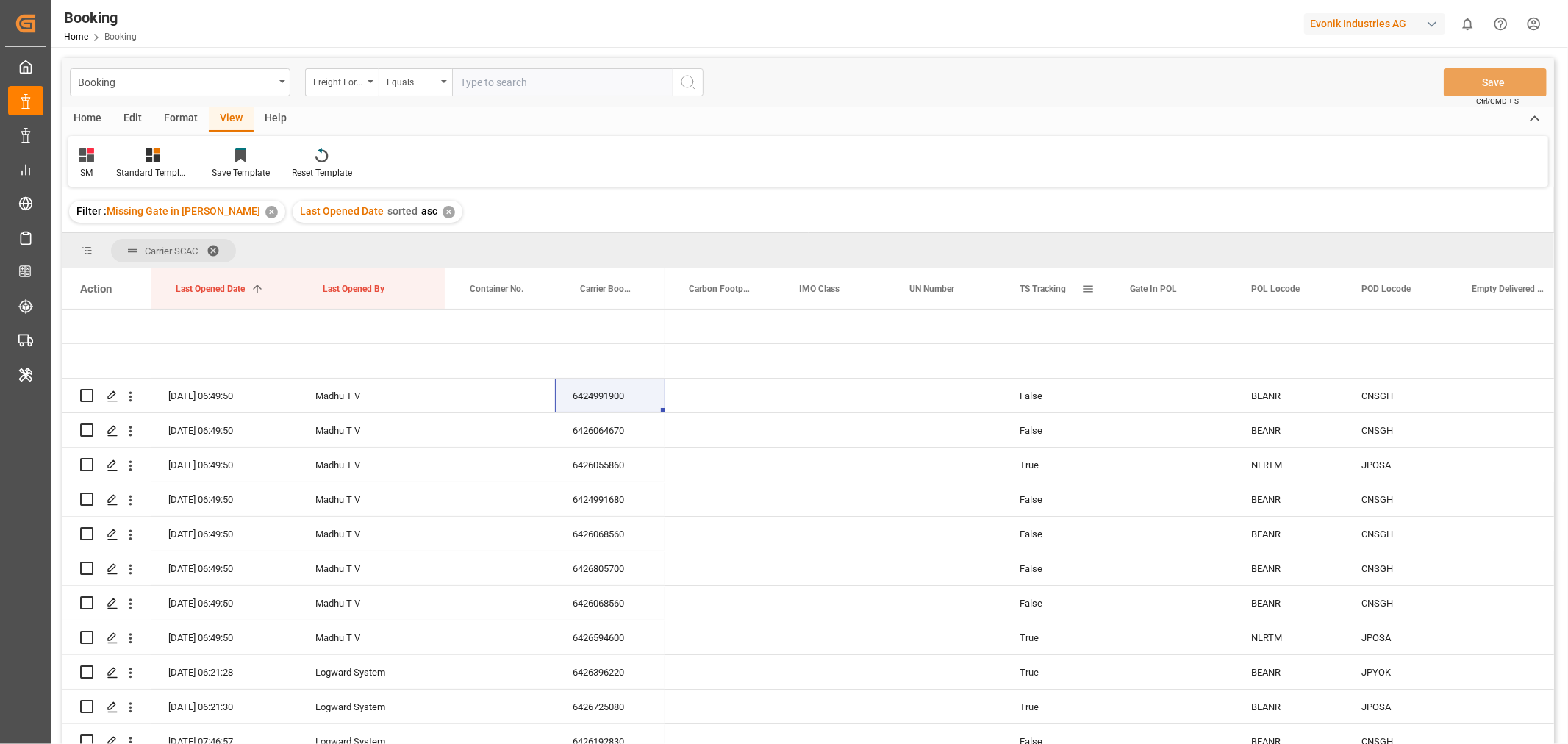
scroll to position [0, 0]
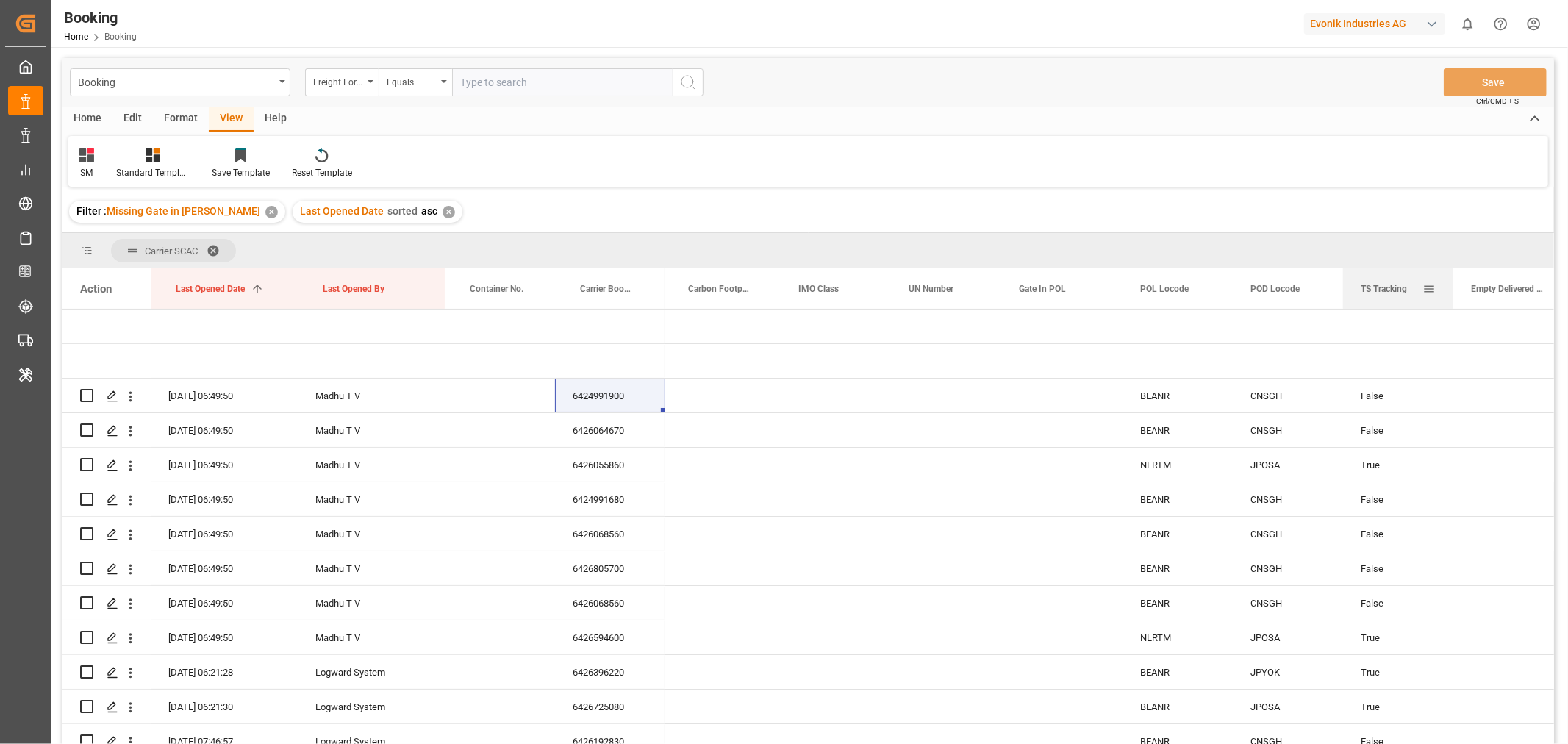
drag, startPoint x: 1043, startPoint y: 296, endPoint x: 1366, endPoint y: 301, distance: 323.0
click at [1366, 301] on div "TS Tracking" at bounding box center [1392, 288] width 62 height 40
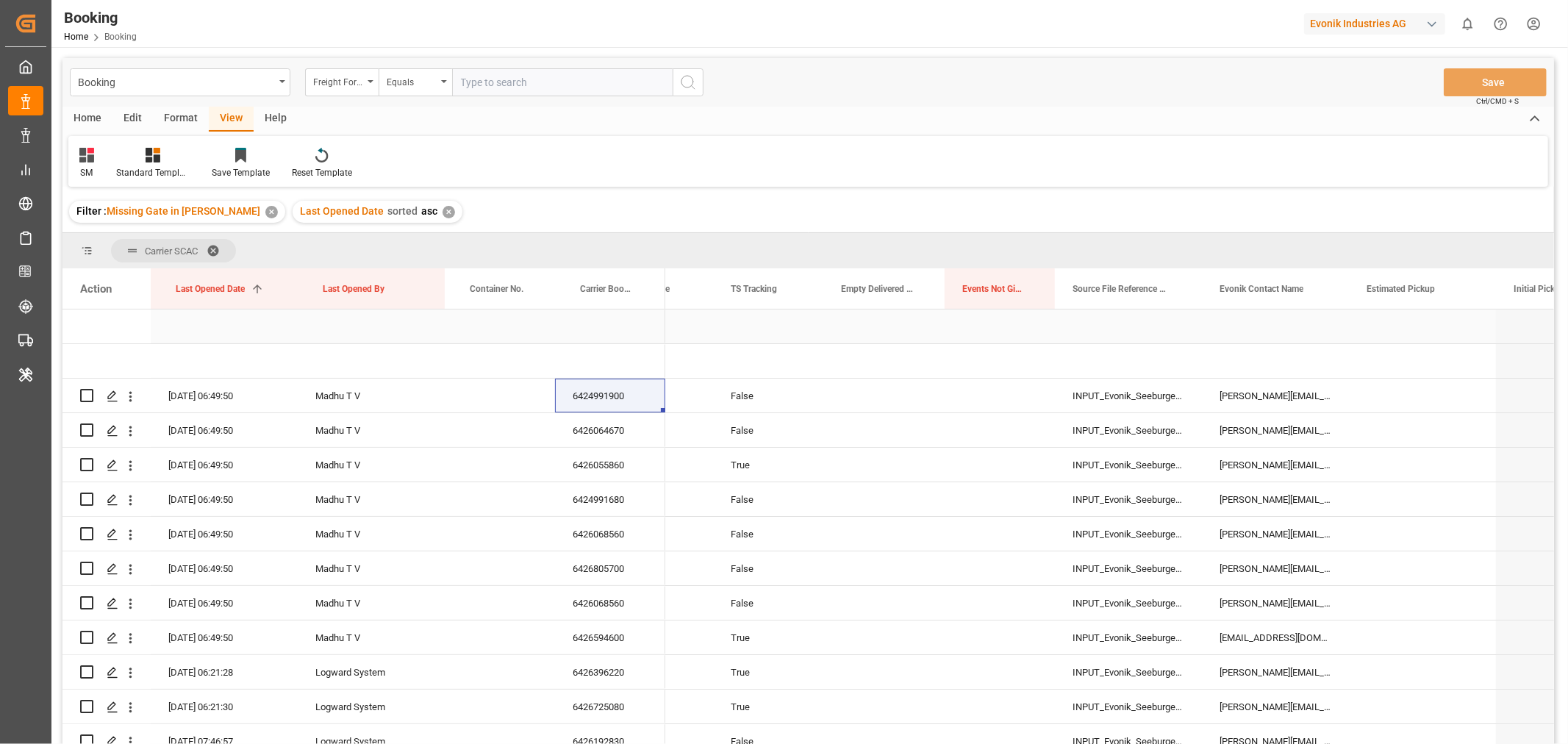
scroll to position [0, 5027]
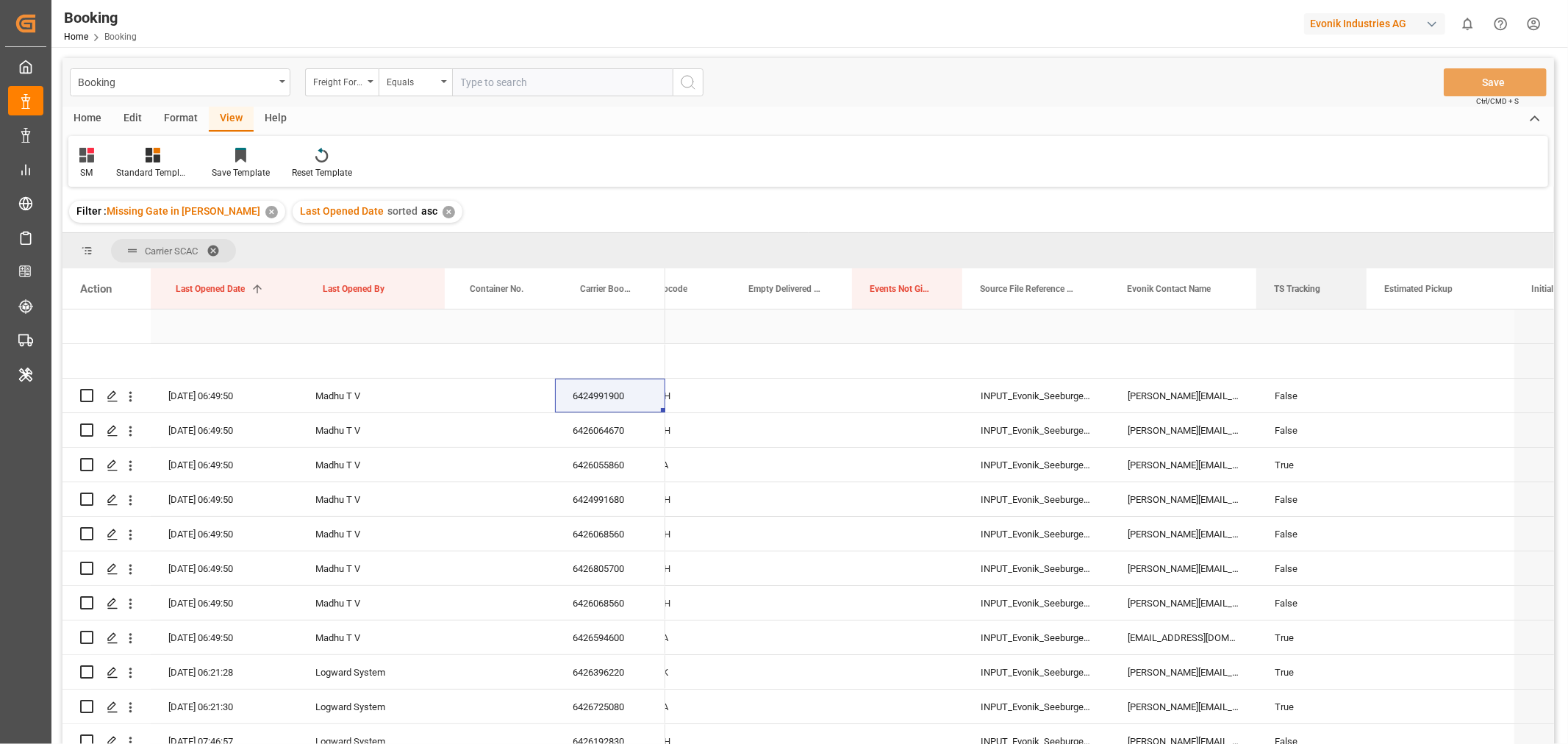
drag, startPoint x: 759, startPoint y: 296, endPoint x: 1366, endPoint y: 311, distance: 607.2
click at [1366, 311] on div "Action Last Opened Date 1 Last Opened By Container No." at bounding box center [808, 511] width 1492 height 485
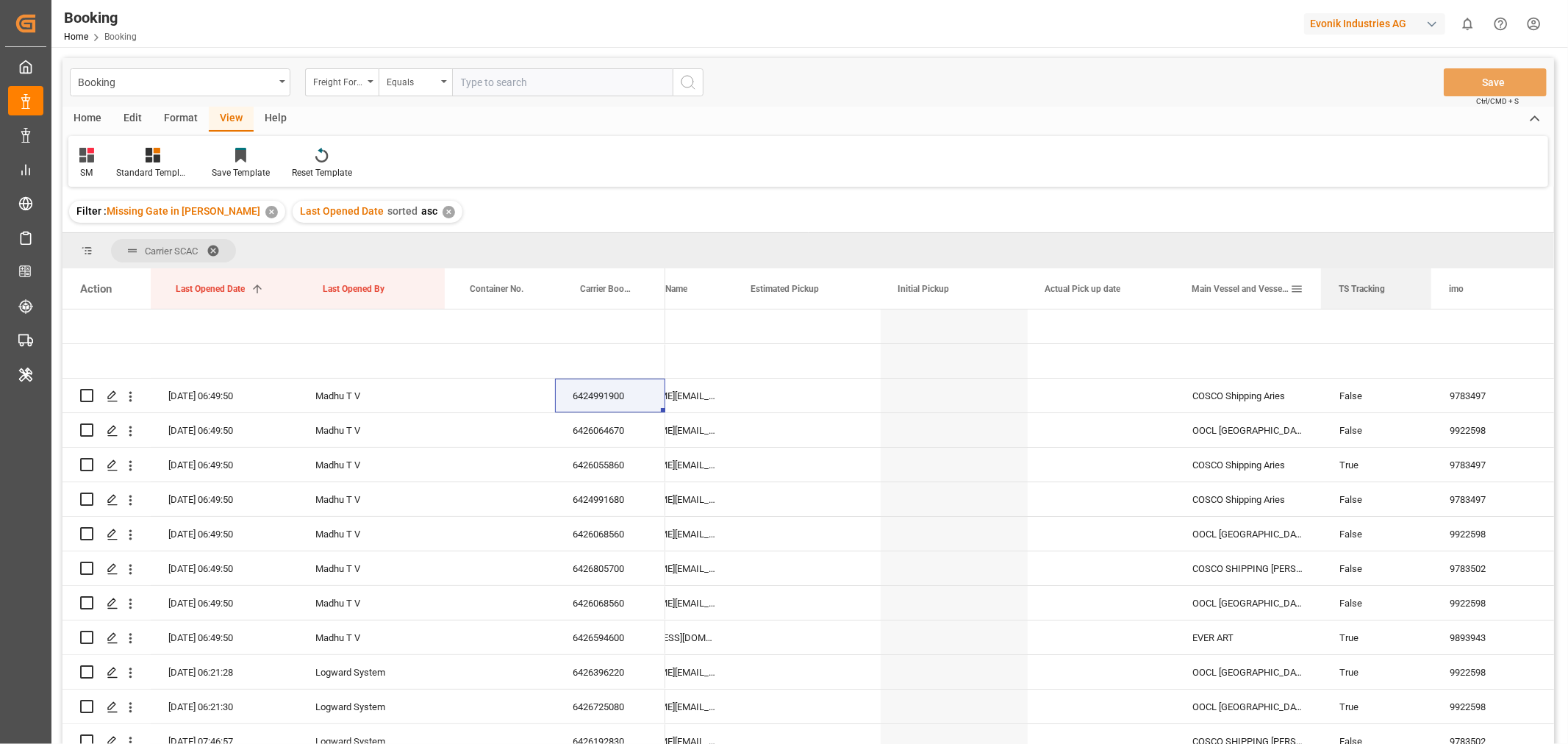
drag, startPoint x: 779, startPoint y: 292, endPoint x: 1303, endPoint y: 293, distance: 524.0
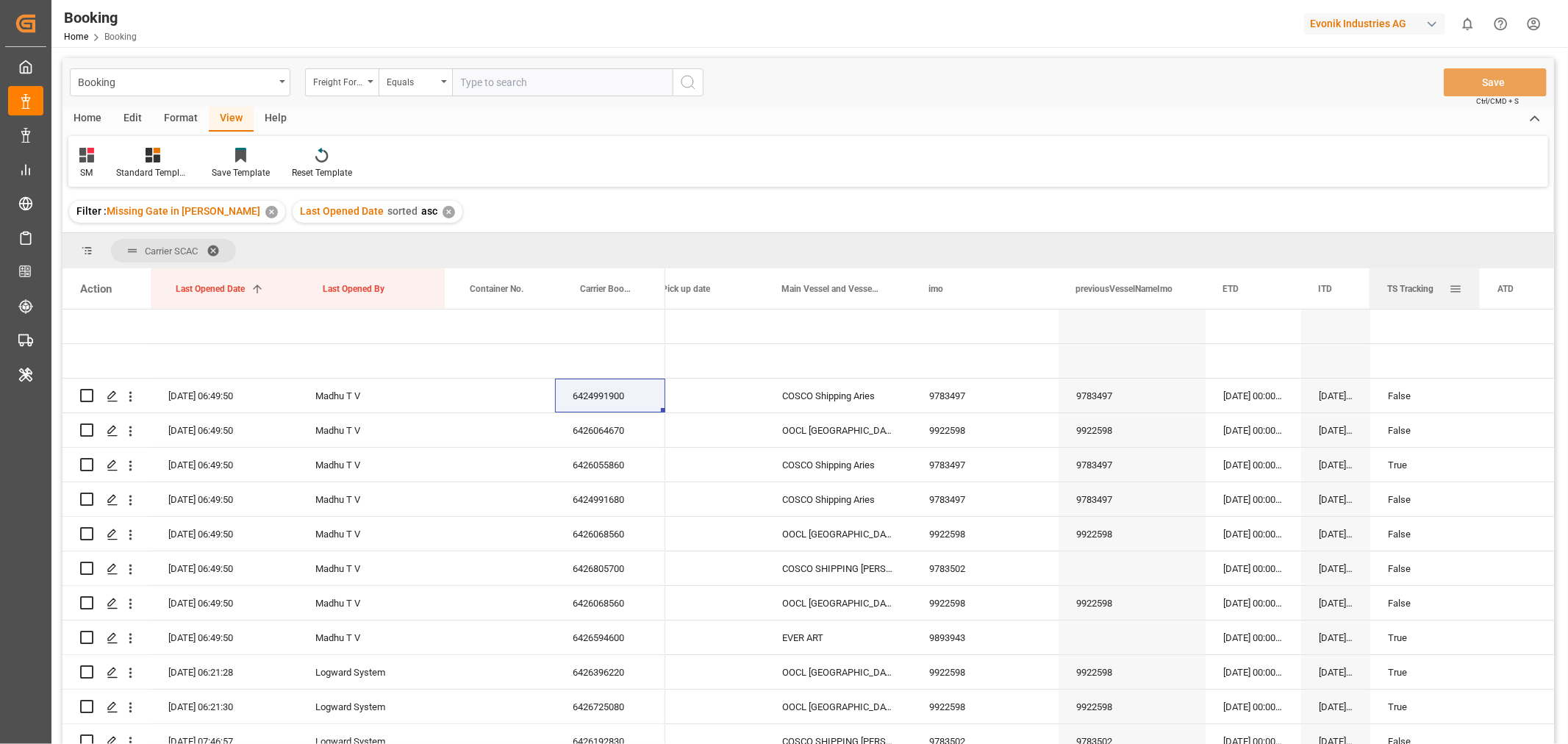
drag, startPoint x: 975, startPoint y: 290, endPoint x: 1413, endPoint y: 293, distance: 438.0
click at [1413, 293] on span "TS Tracking" at bounding box center [1411, 289] width 46 height 11
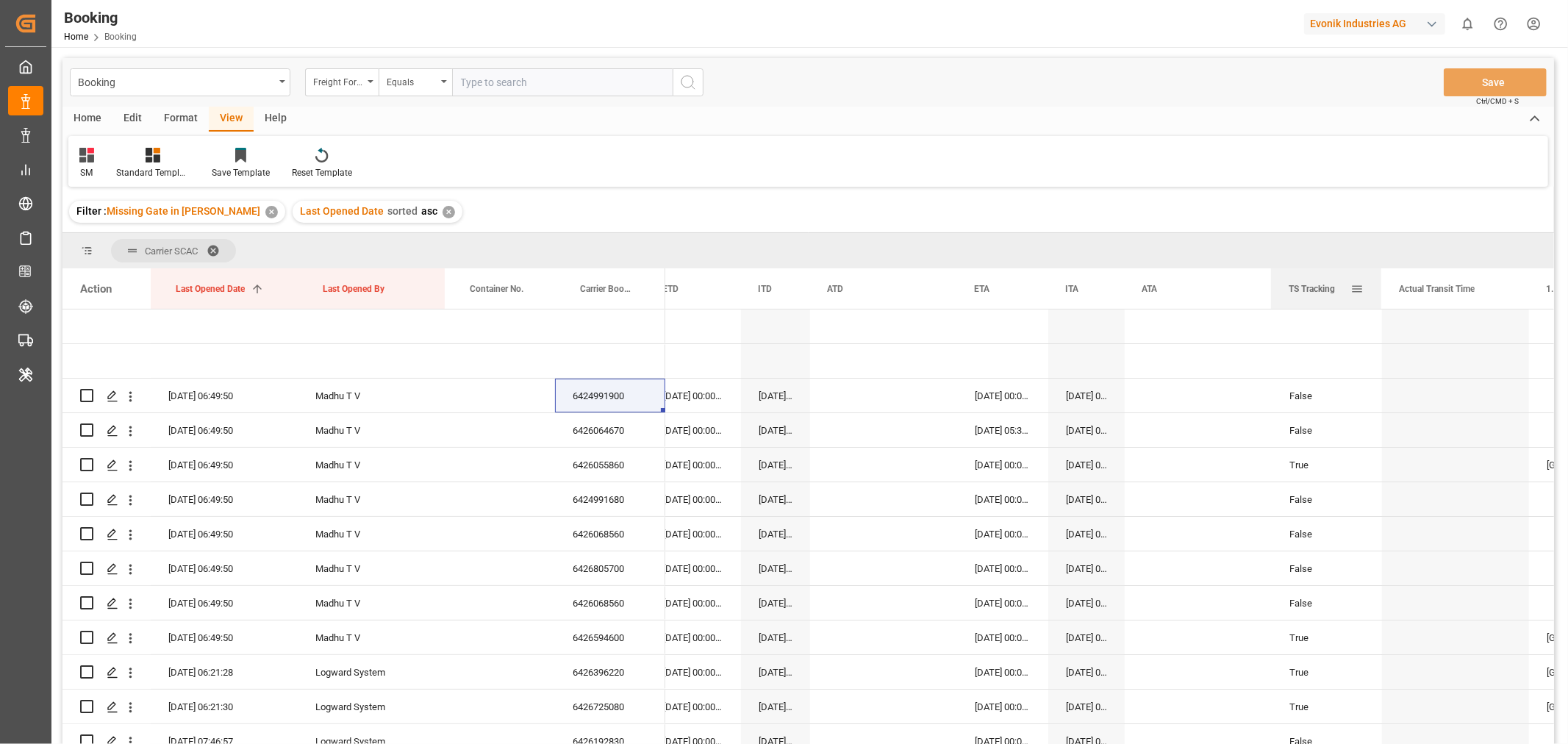
drag, startPoint x: 835, startPoint y: 288, endPoint x: 1280, endPoint y: 303, distance: 445.3
click at [1280, 303] on div "TS Tracking" at bounding box center [1326, 288] width 110 height 40
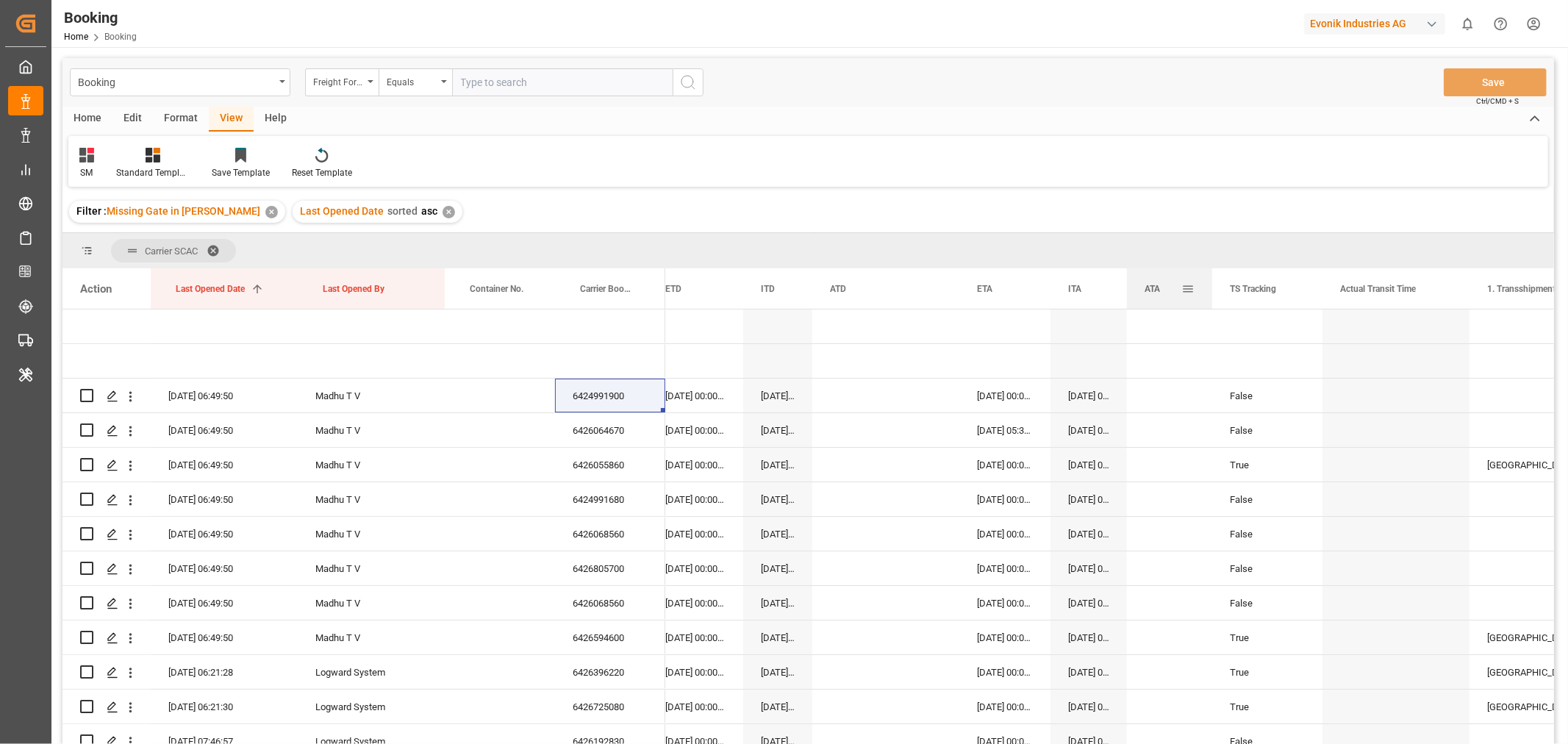
drag, startPoint x: 1274, startPoint y: 284, endPoint x: 1211, endPoint y: 296, distance: 64.1
click at [1211, 296] on div at bounding box center [1213, 288] width 6 height 40
drag, startPoint x: 1320, startPoint y: 280, endPoint x: 1284, endPoint y: 283, distance: 36.1
click at [1284, 283] on div at bounding box center [1287, 288] width 6 height 40
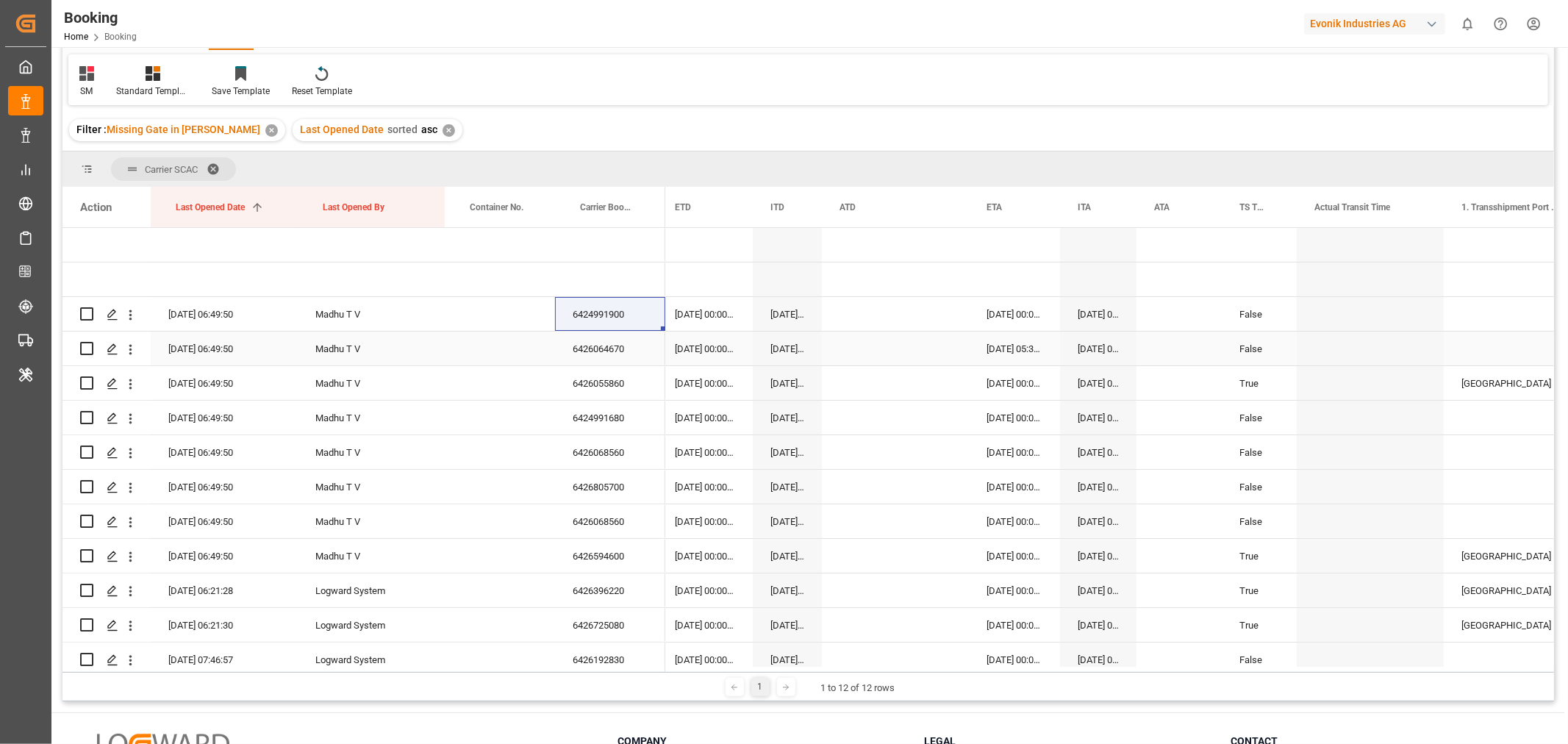
click at [611, 348] on div "6426064670" at bounding box center [610, 348] width 110 height 33
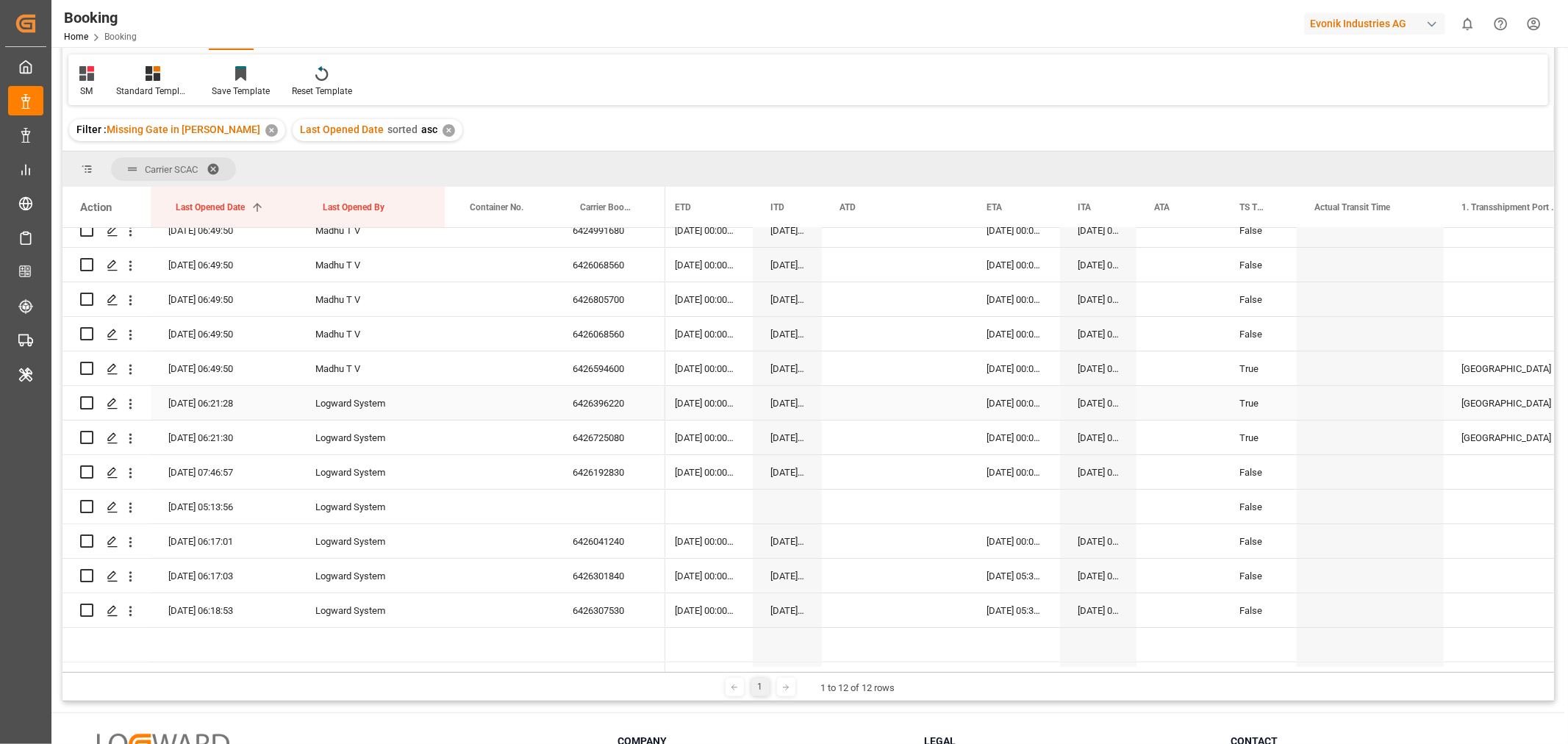
scroll to position [163, 0]
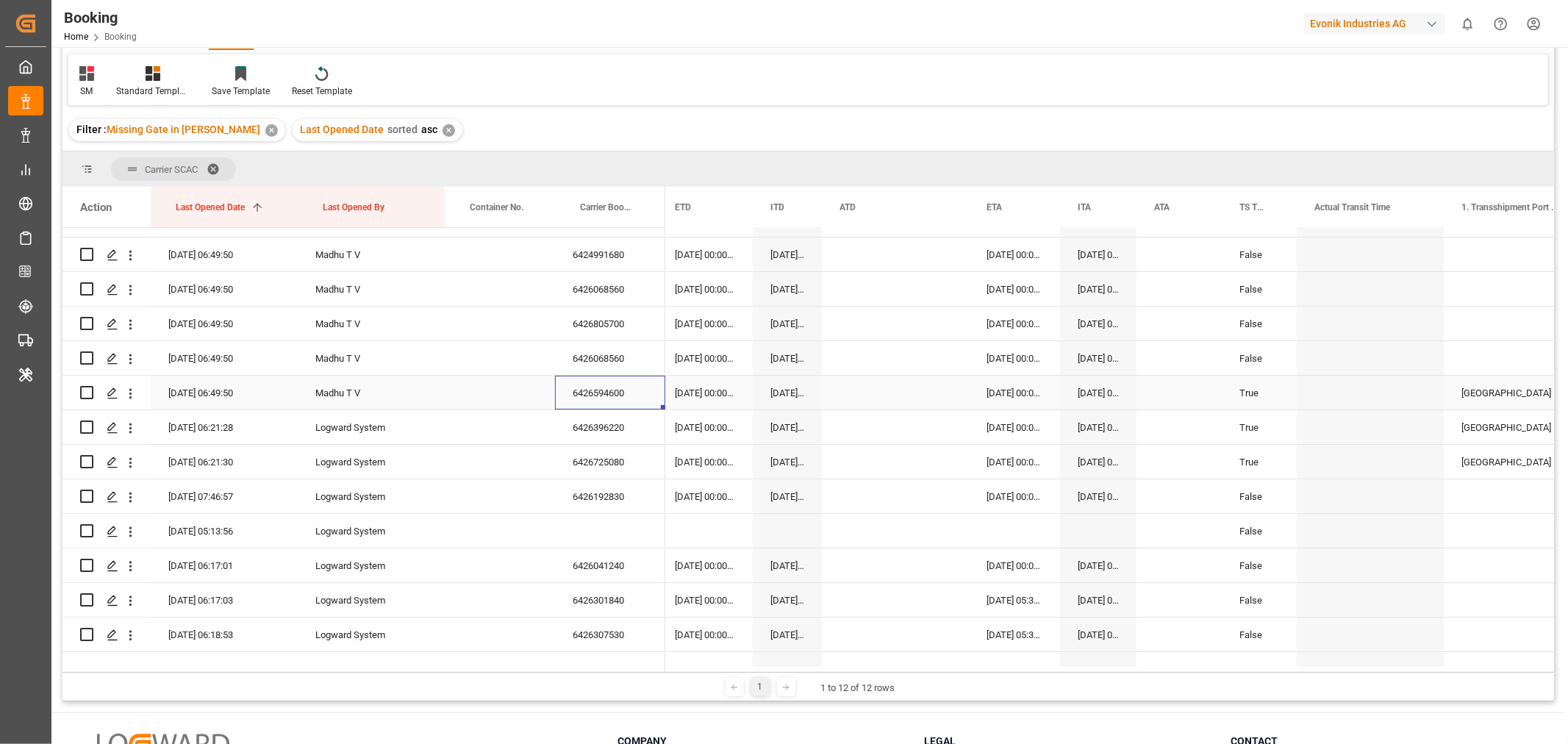
click at [605, 394] on div "6426594600" at bounding box center [610, 392] width 110 height 33
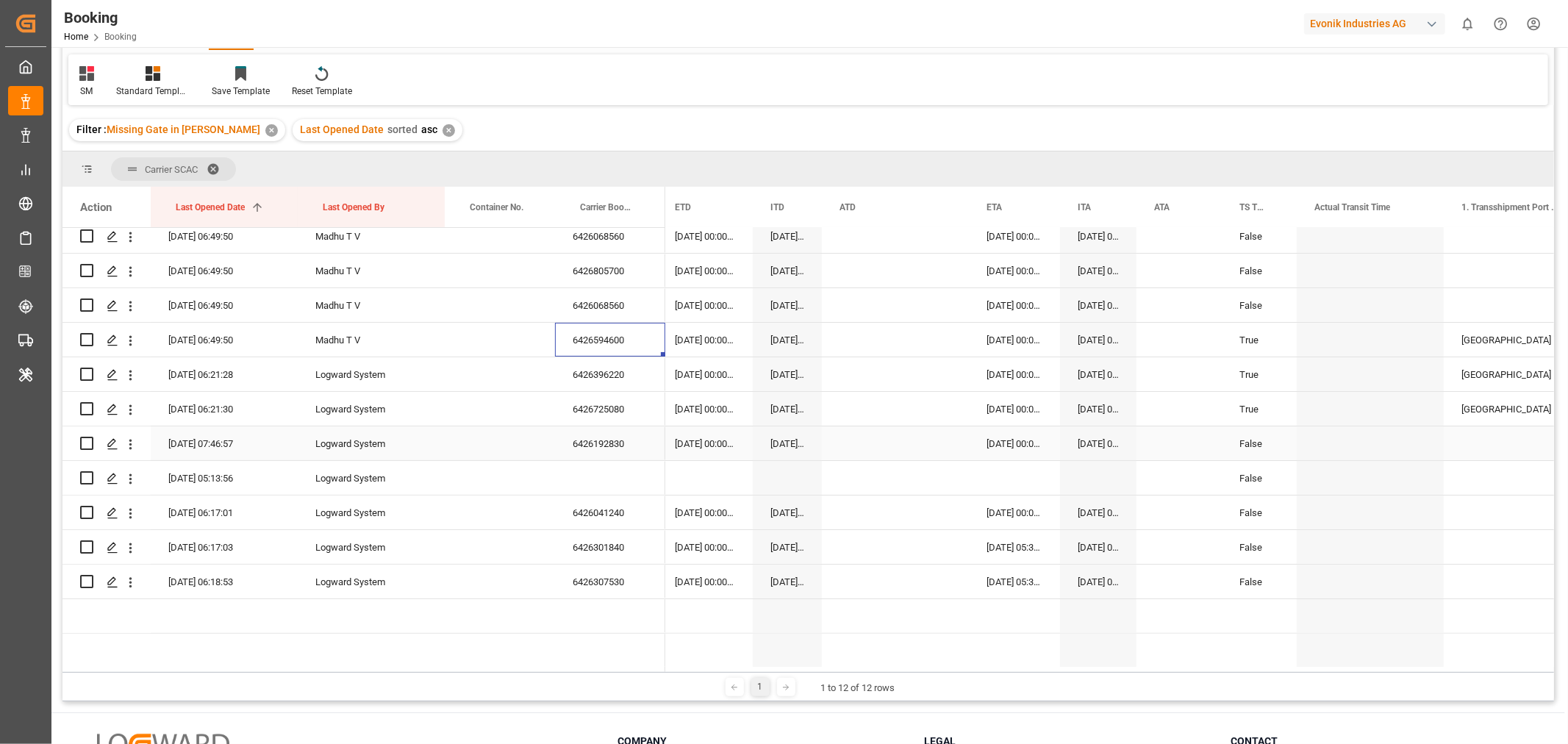
scroll to position [245, 0]
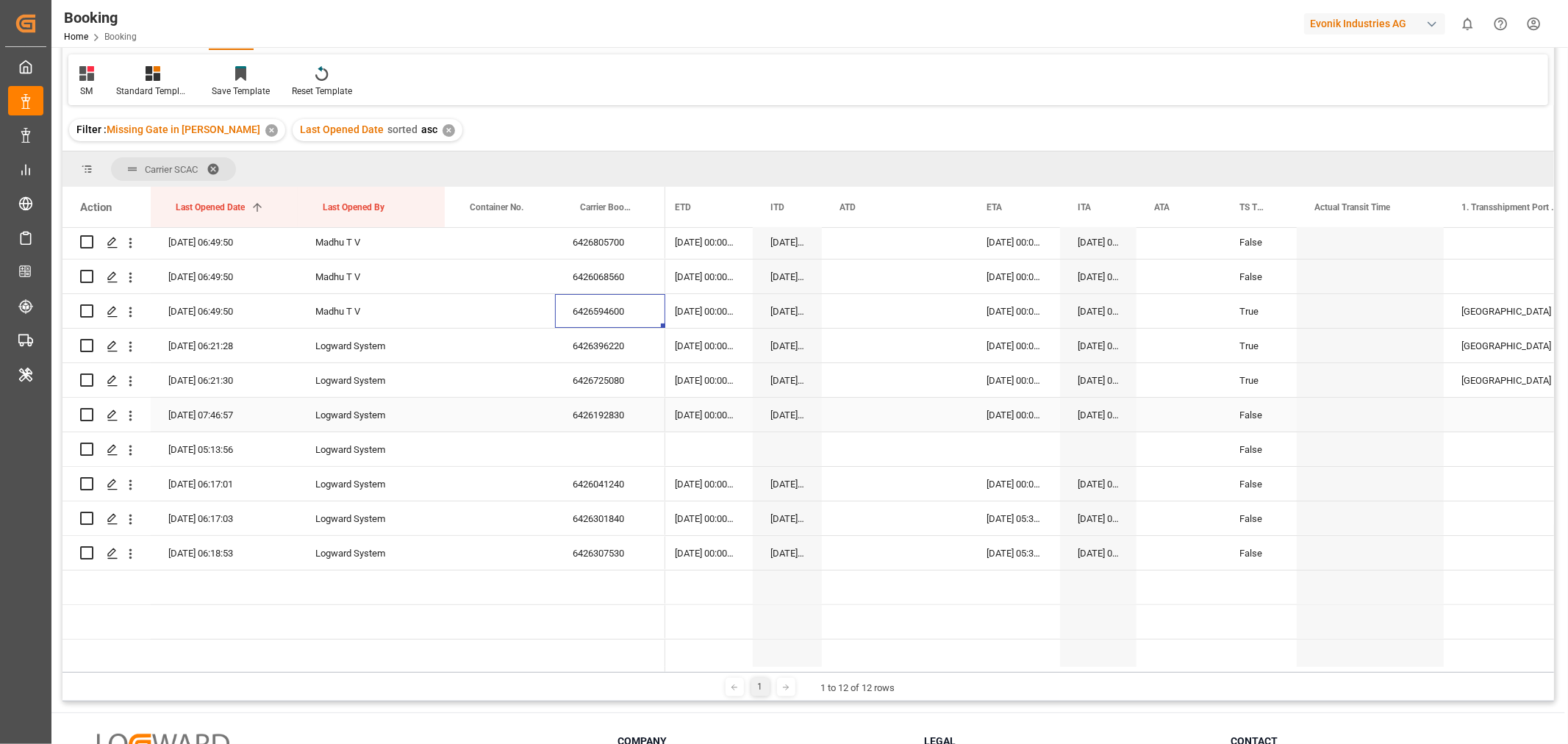
click at [595, 416] on div "6426192830" at bounding box center [610, 414] width 110 height 33
click at [129, 446] on icon "open menu" at bounding box center [130, 450] width 15 height 15
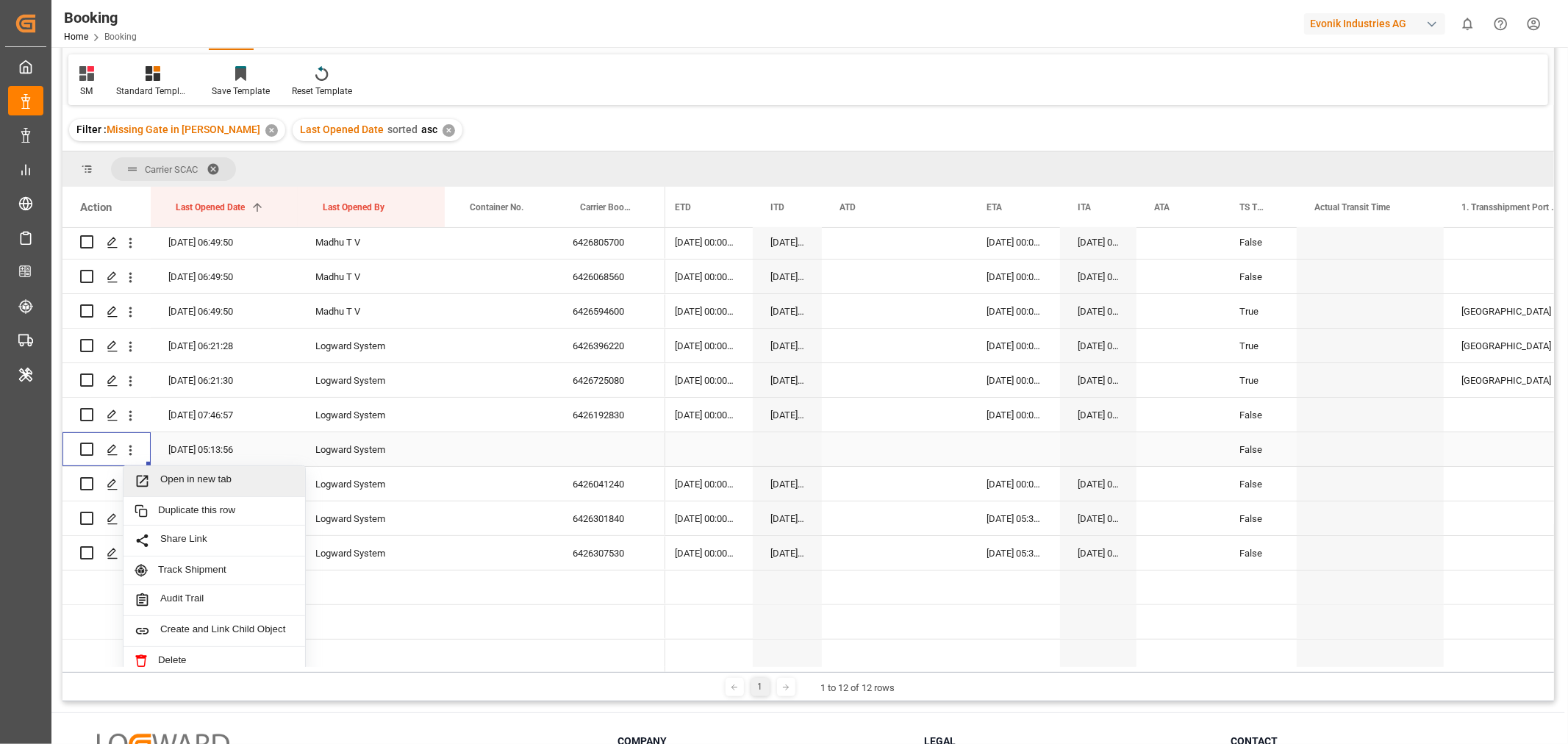
click at [189, 474] on span "Open in new tab" at bounding box center [227, 481] width 134 height 15
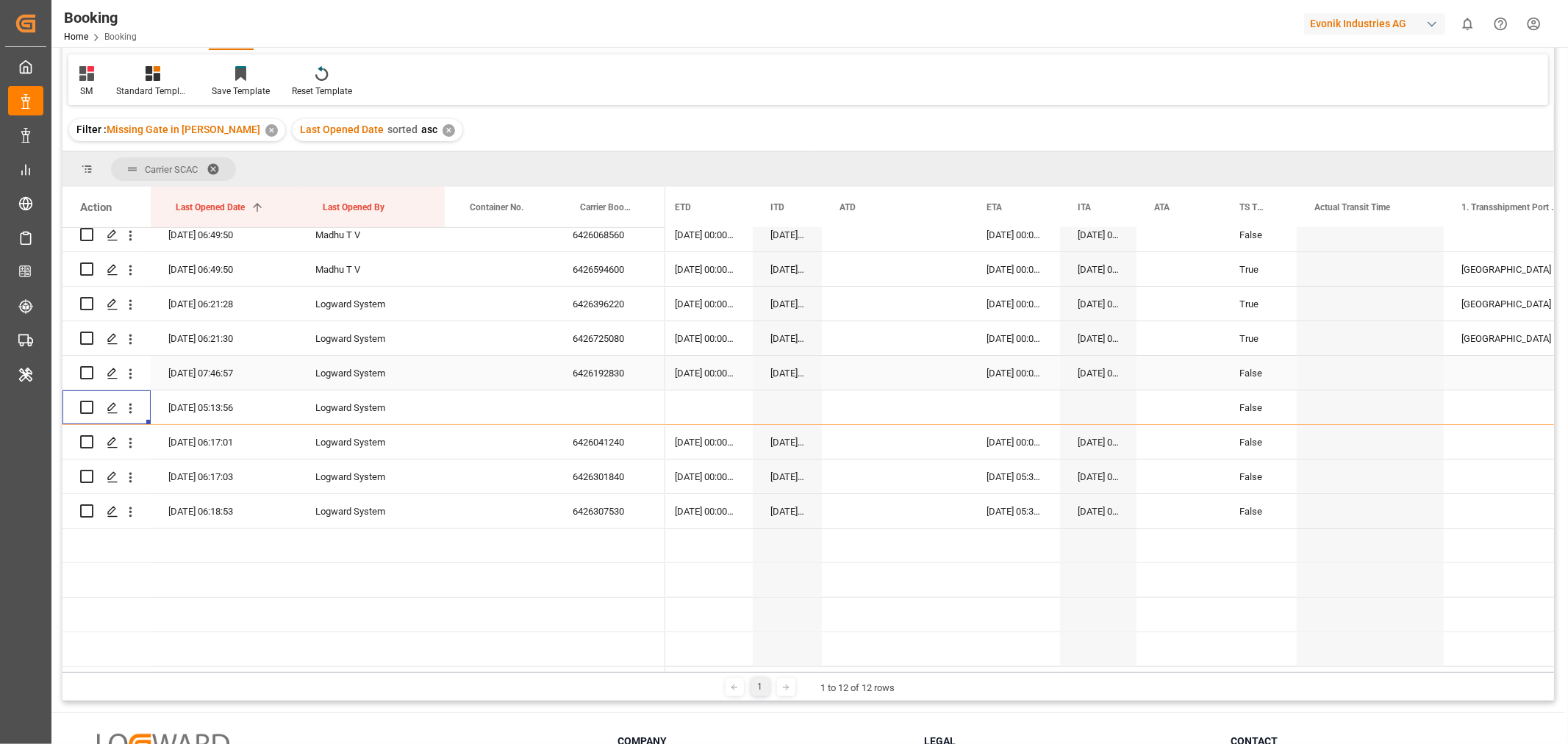
scroll to position [326, 0]
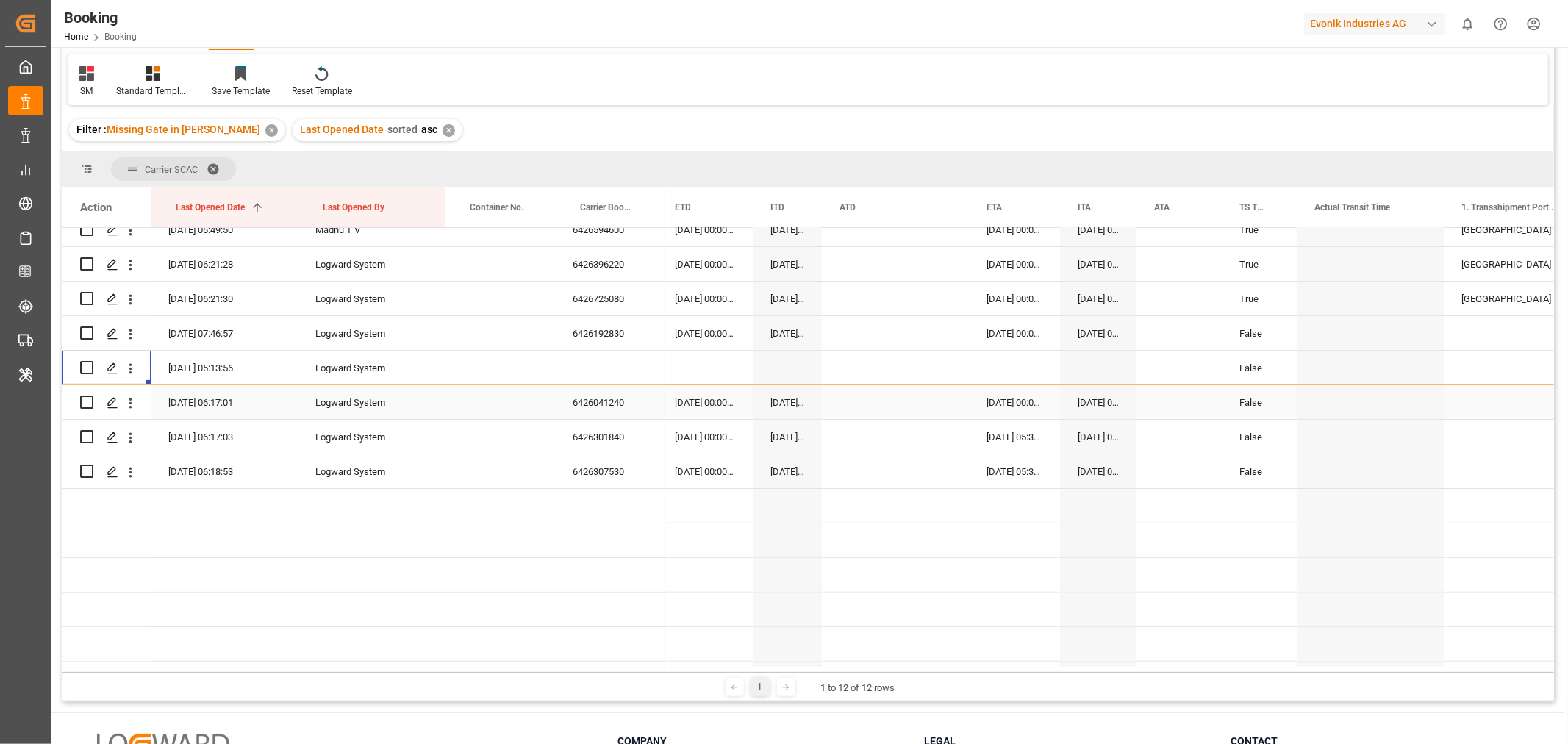
click at [605, 409] on div "6426041240" at bounding box center [610, 402] width 110 height 33
click at [596, 433] on div "6426301840" at bounding box center [610, 436] width 110 height 33
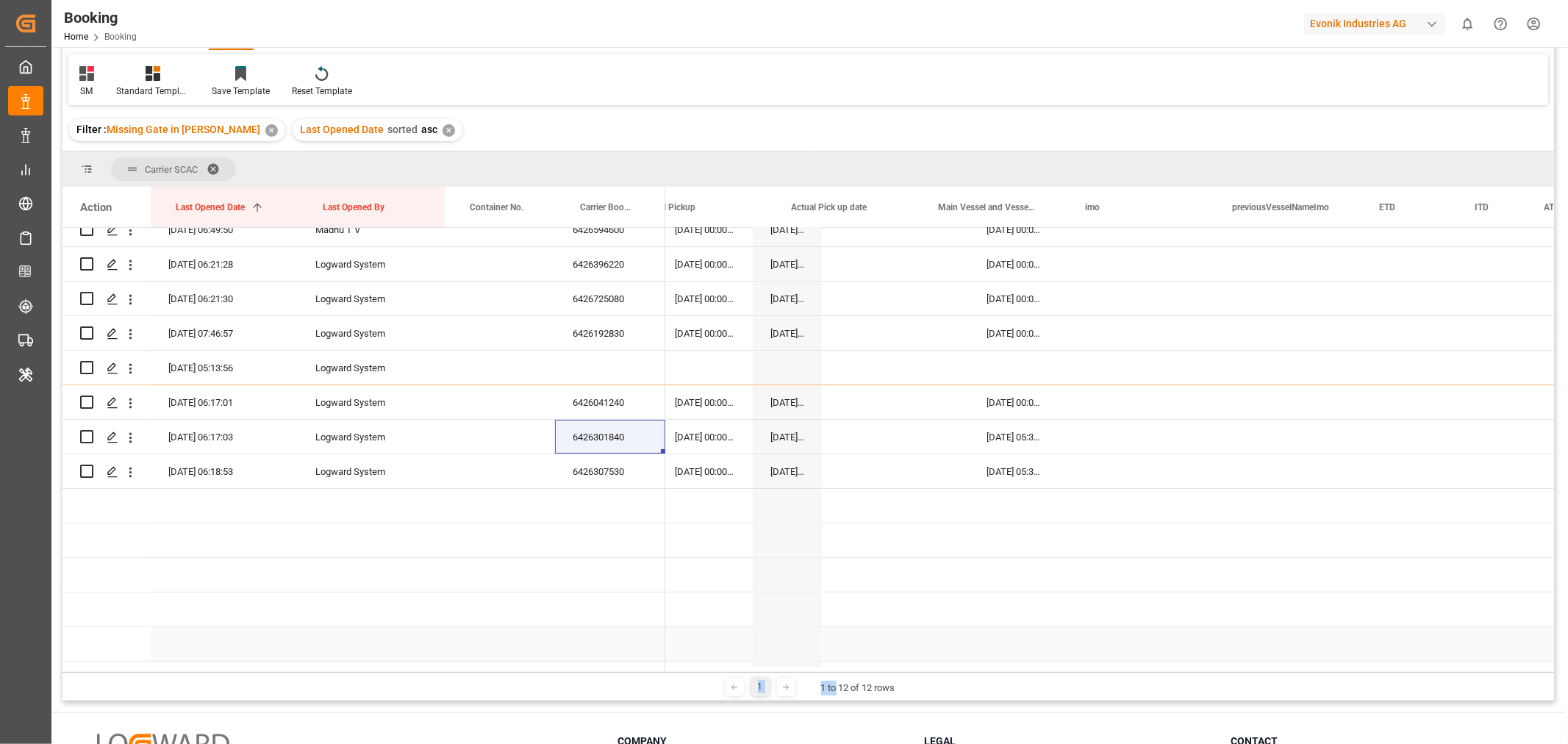
drag, startPoint x: 833, startPoint y: 671, endPoint x: 522, endPoint y: 641, distance: 312.4
click at [522, 641] on div "Carrier SCAC Drag here to set column labels Action Last Opened Date 1 Last Open…" at bounding box center [808, 426] width 1492 height 549
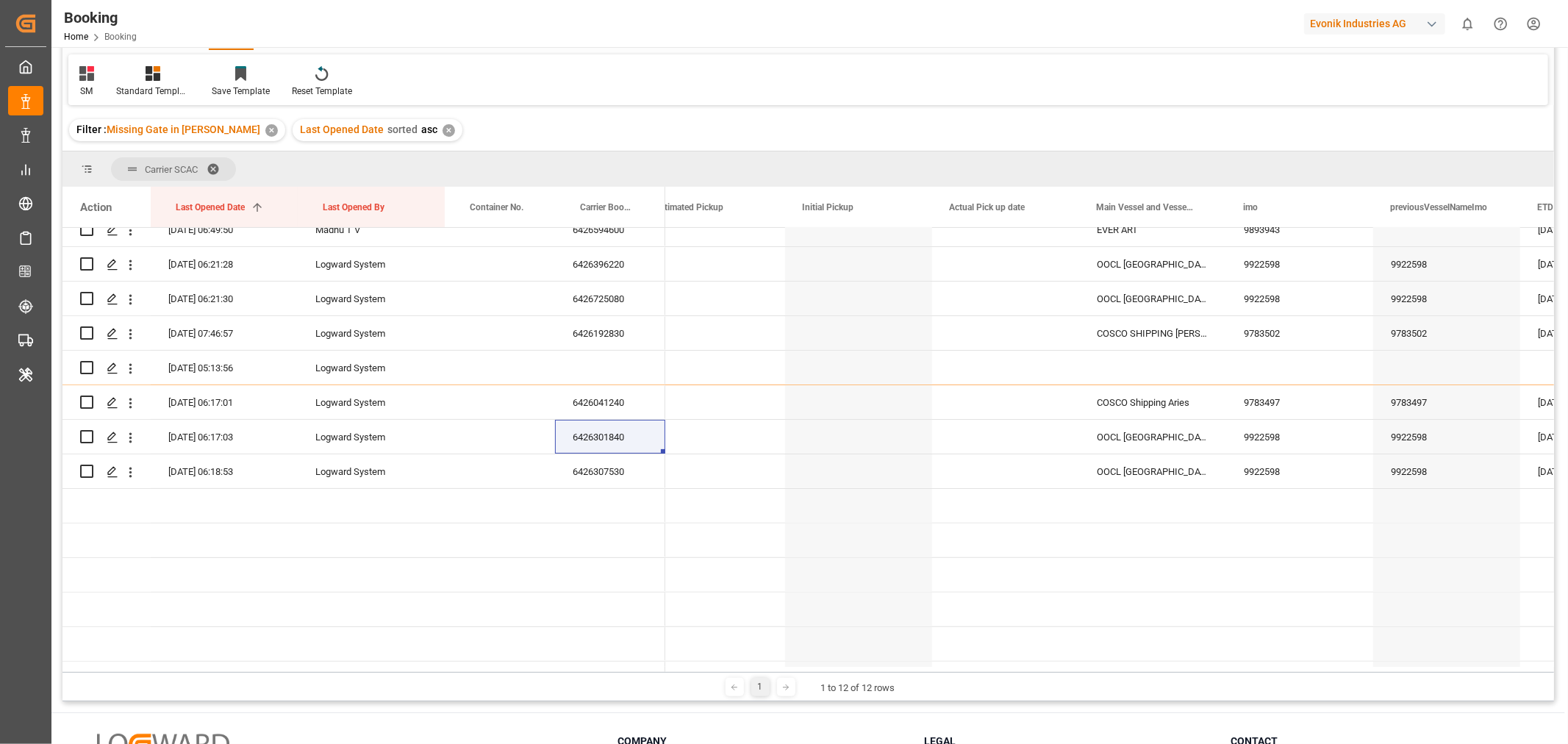
click at [943, 689] on div "1 1 to 12 of 12 rows" at bounding box center [808, 686] width 1492 height 30
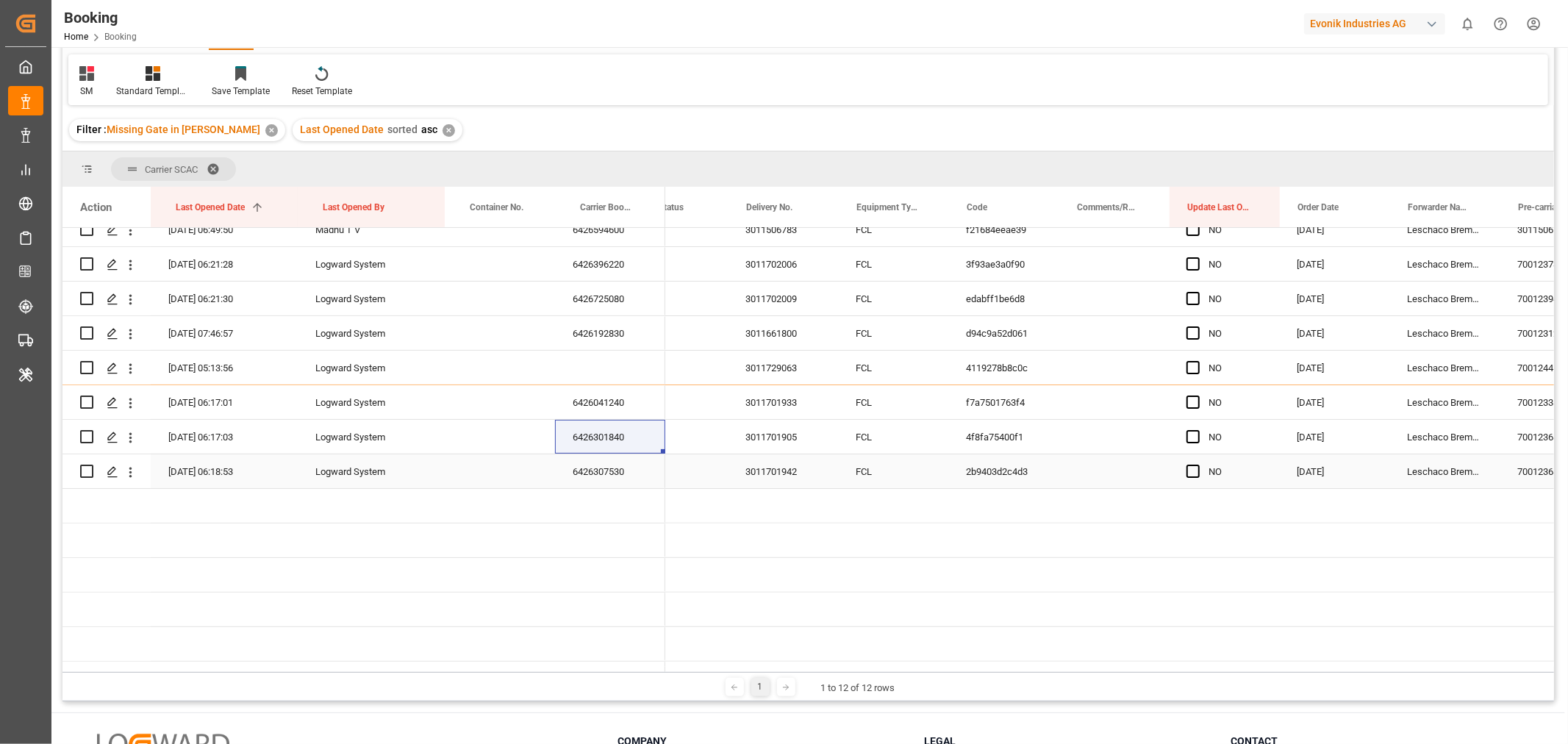
scroll to position [0, 306]
click at [1193, 467] on span "Press SPACE to select this row." at bounding box center [1192, 470] width 13 height 13
click at [1197, 464] on input "Press SPACE to select this row." at bounding box center [1197, 464] width 0 height 0
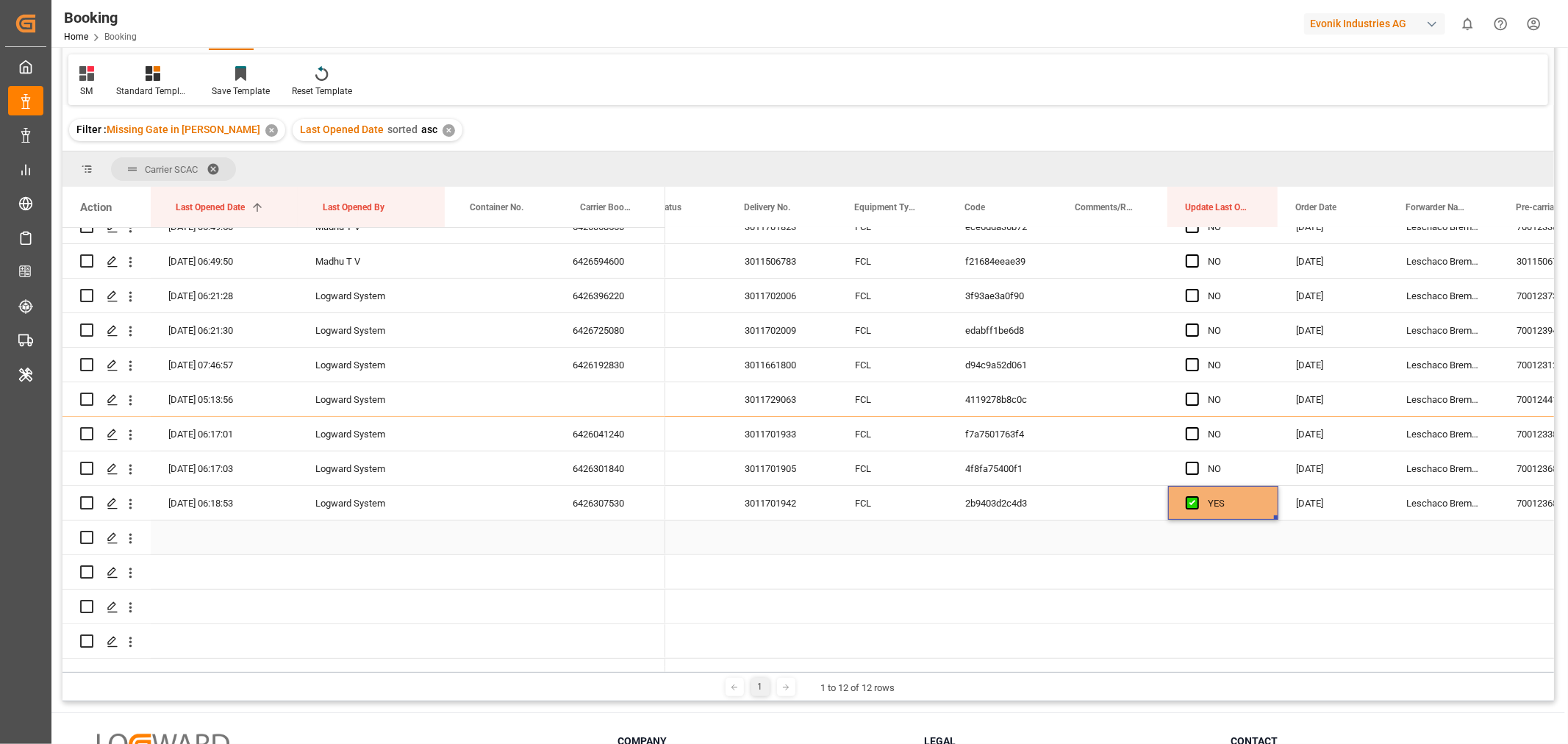
scroll to position [245, 0]
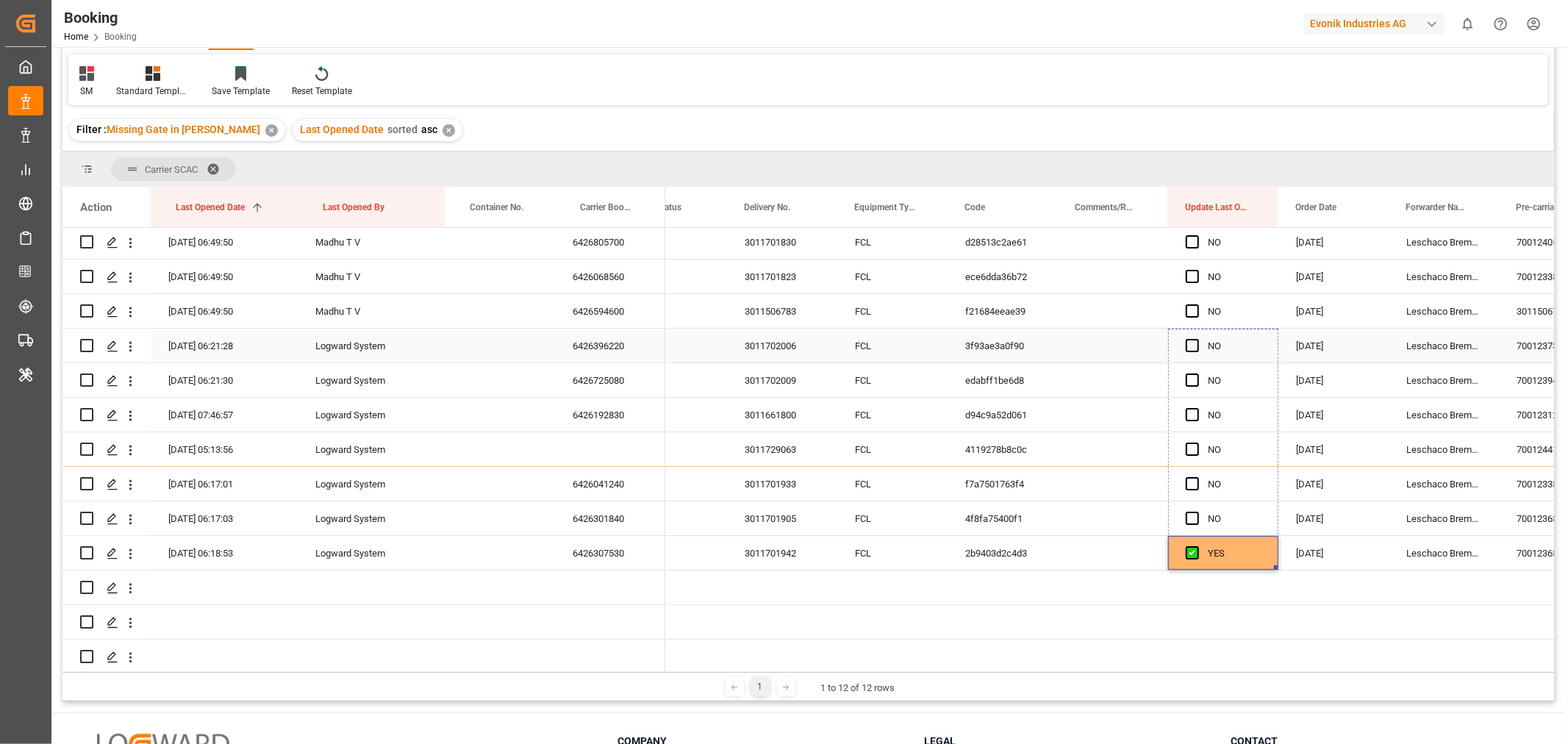
drag, startPoint x: 1274, startPoint y: 566, endPoint x: 1251, endPoint y: 250, distance: 316.8
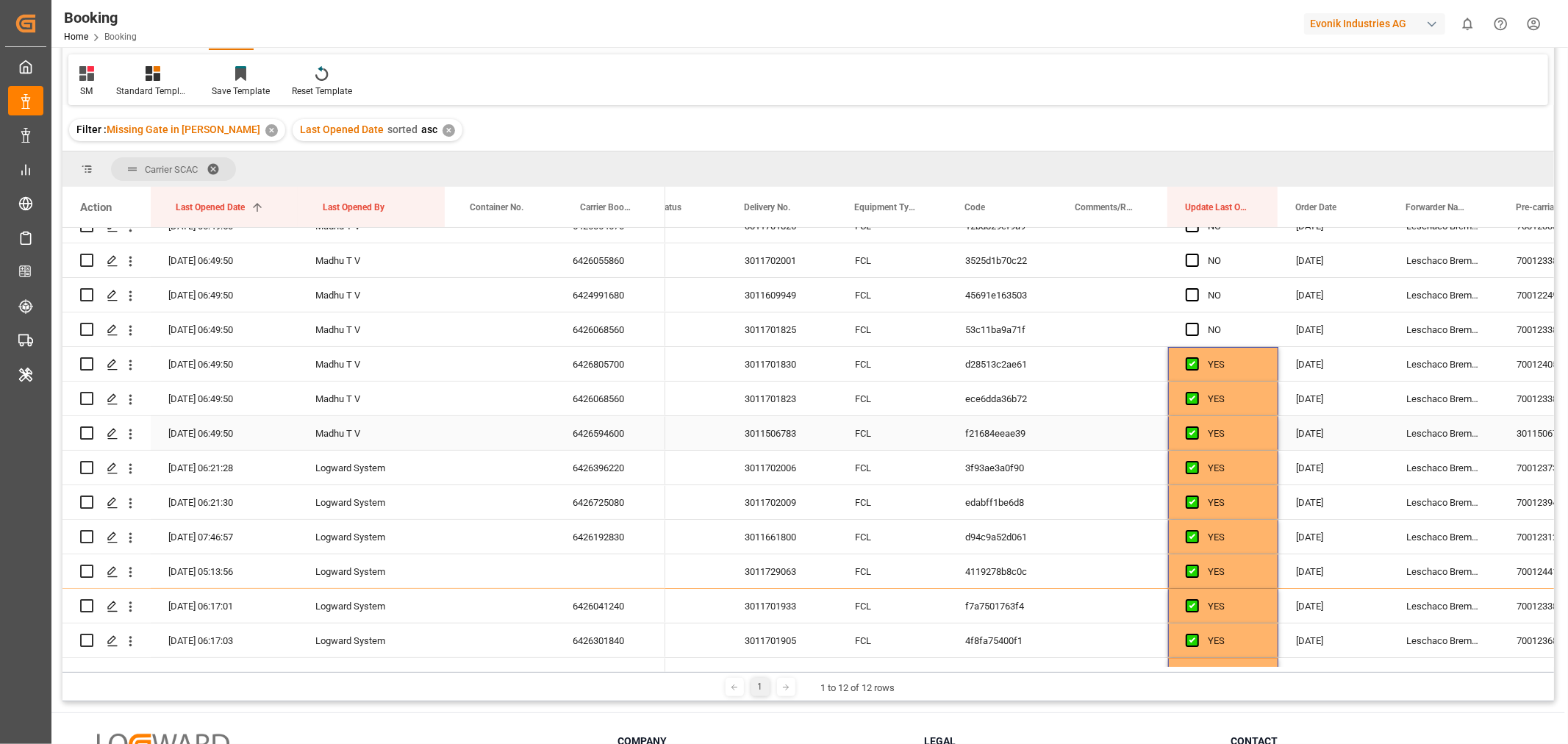
scroll to position [0, 0]
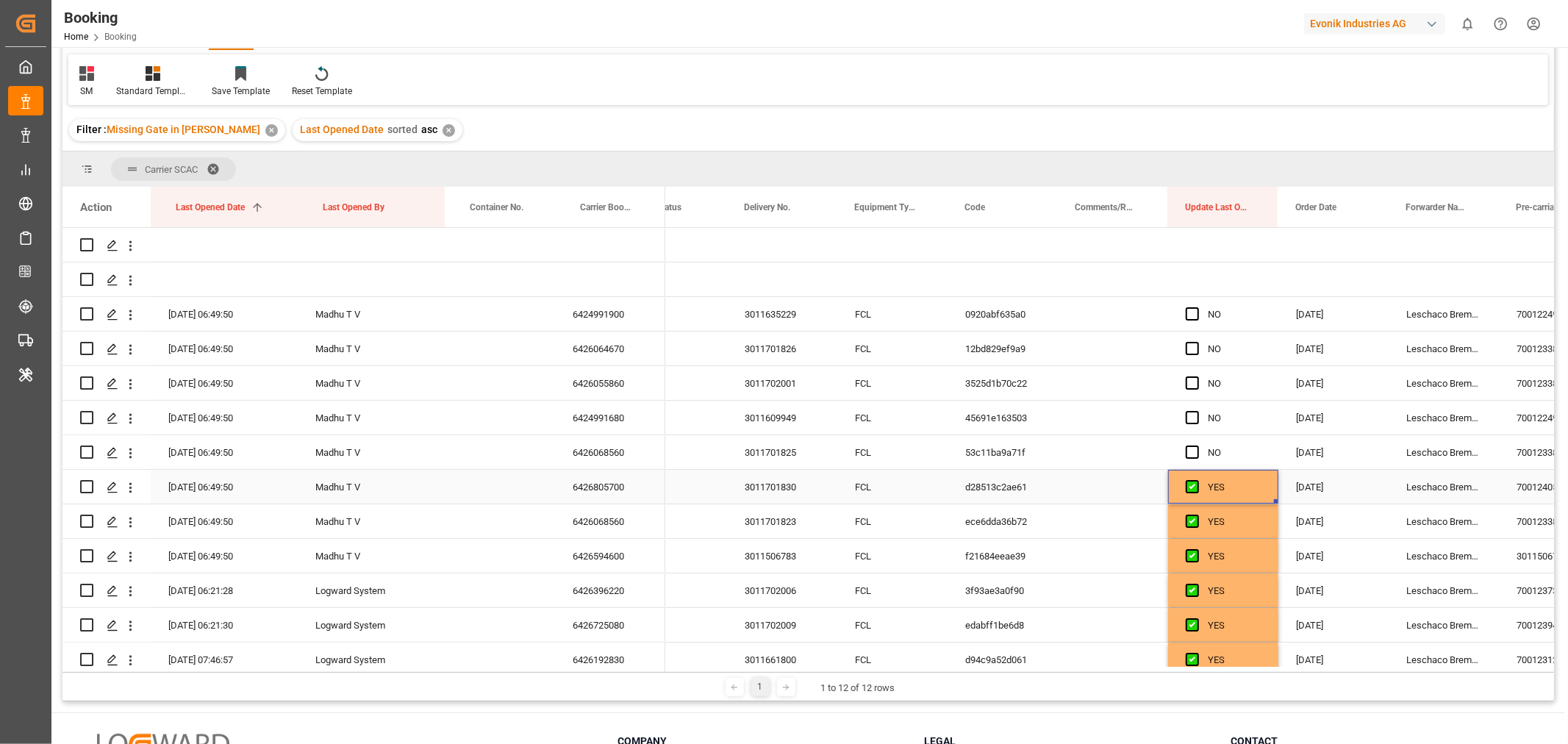
click at [1243, 491] on div "YES" at bounding box center [1235, 487] width 53 height 33
drag, startPoint x: 1276, startPoint y: 500, endPoint x: 1268, endPoint y: 326, distance: 174.2
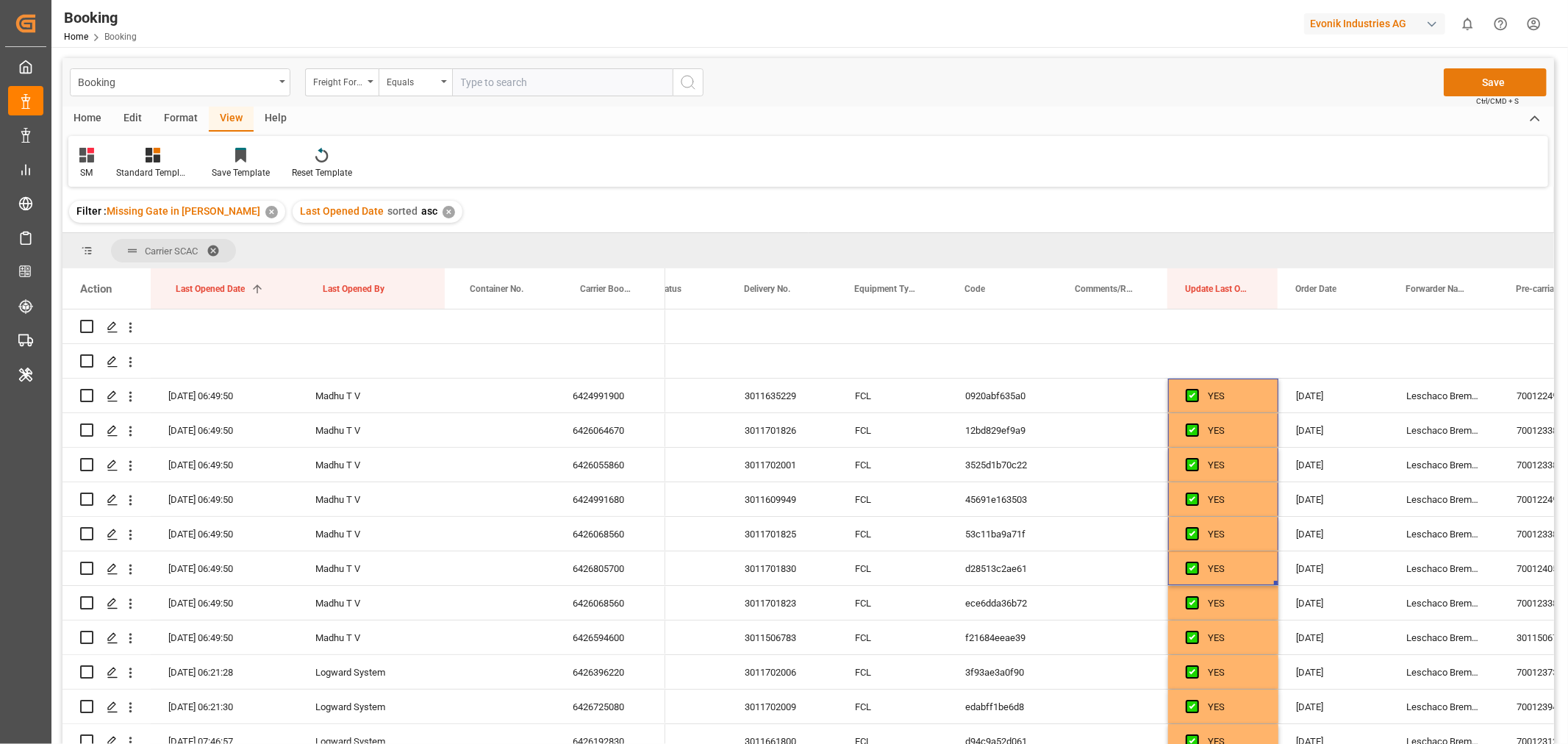
click at [1488, 77] on button "Save" at bounding box center [1495, 82] width 103 height 28
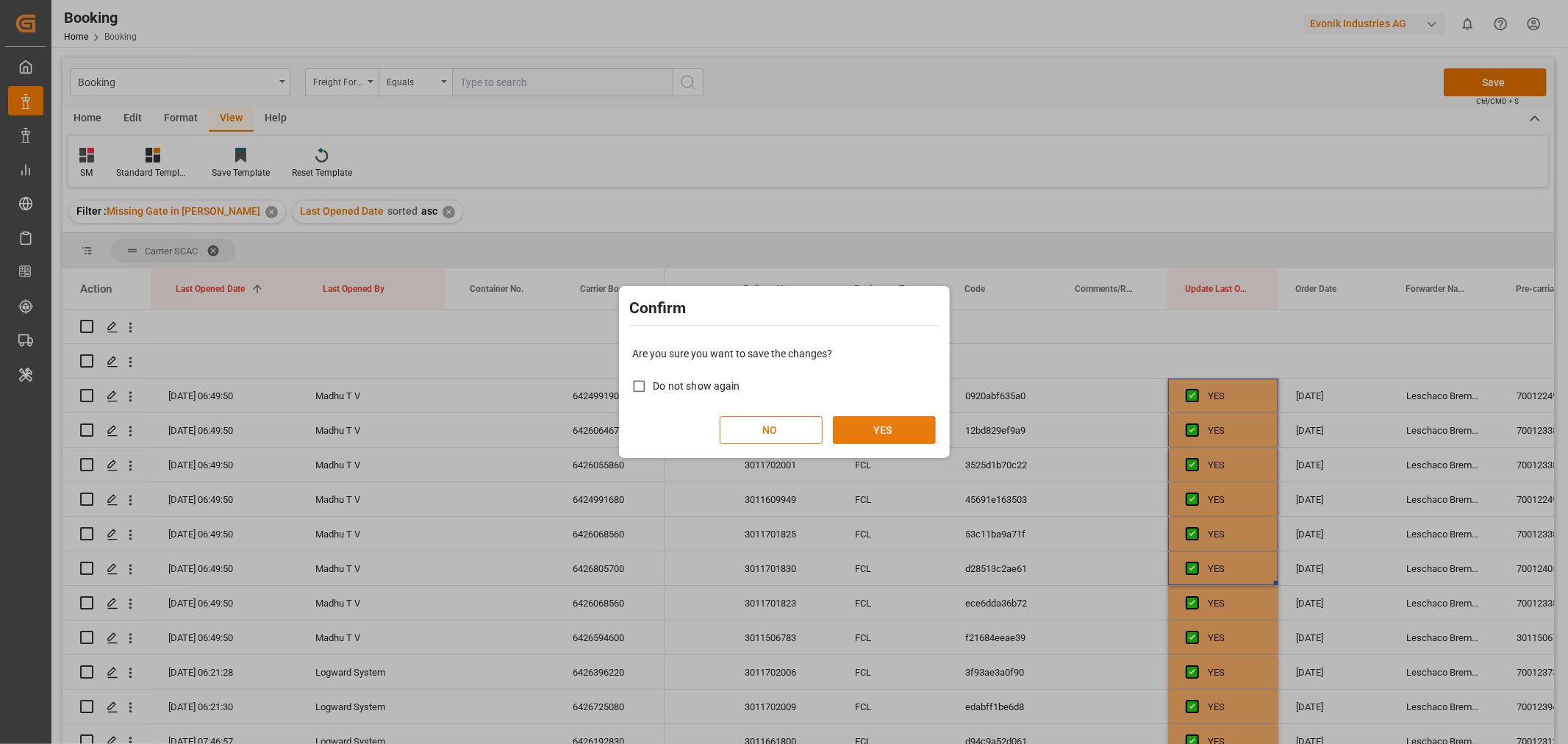
click at [887, 429] on button "YES" at bounding box center [884, 429] width 103 height 28
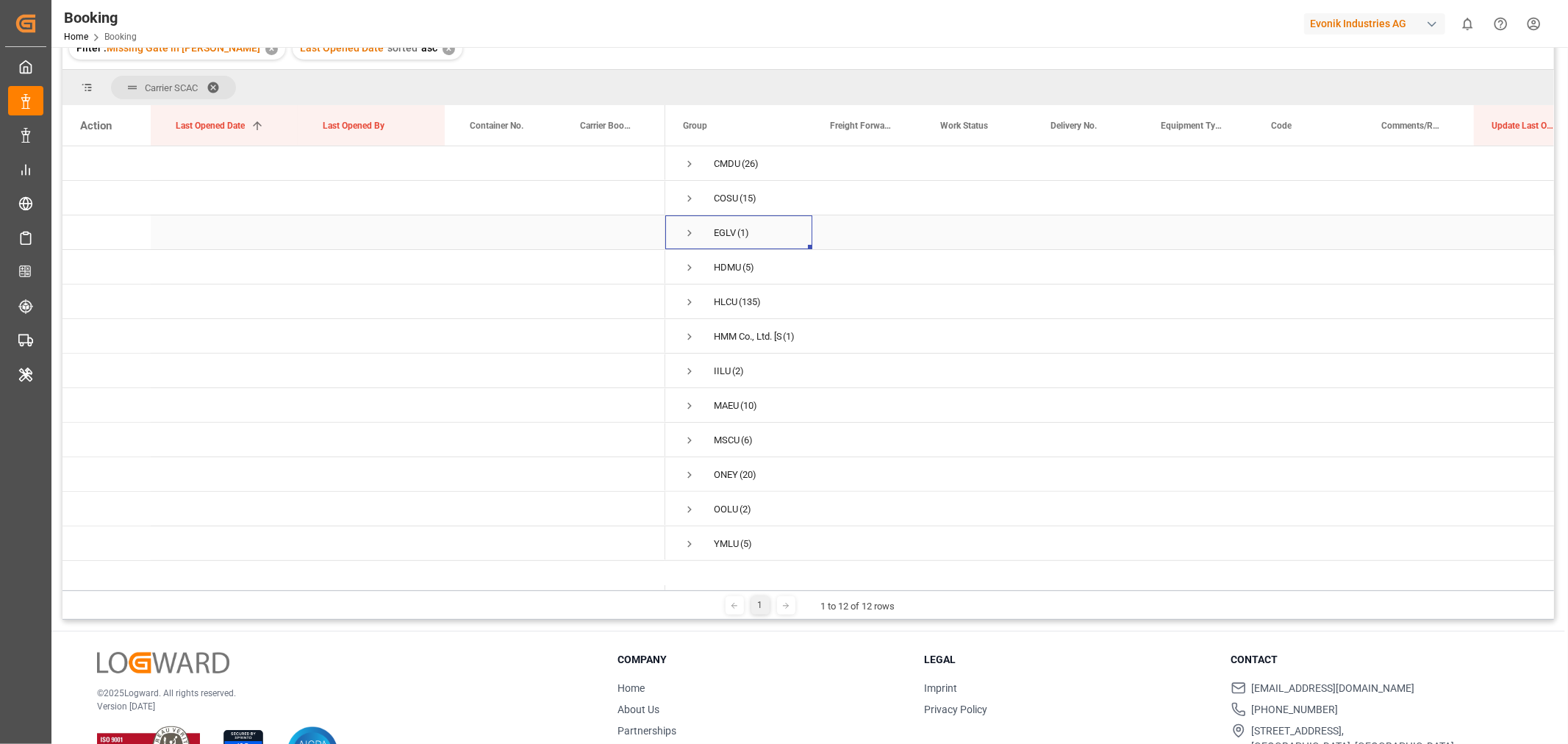
click at [693, 232] on span "Press SPACE to select this row." at bounding box center [689, 233] width 13 height 13
click at [601, 265] on div "560500181973" at bounding box center [610, 267] width 110 height 33
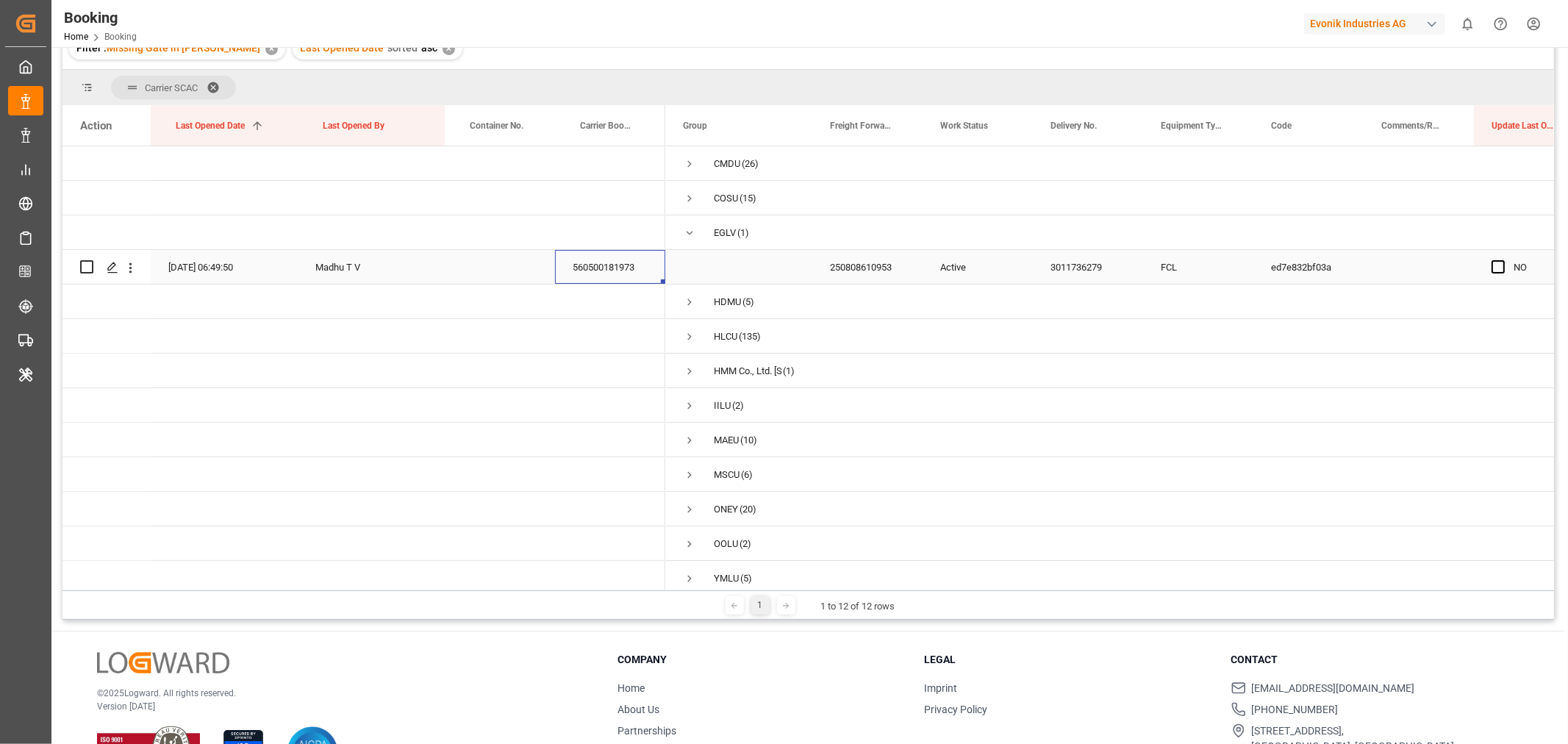
click at [609, 270] on div "560500181973" at bounding box center [610, 267] width 110 height 33
click at [1500, 264] on span "Press SPACE to select this row." at bounding box center [1498, 266] width 13 height 13
click at [1503, 260] on input "Press SPACE to select this row." at bounding box center [1503, 260] width 0 height 0
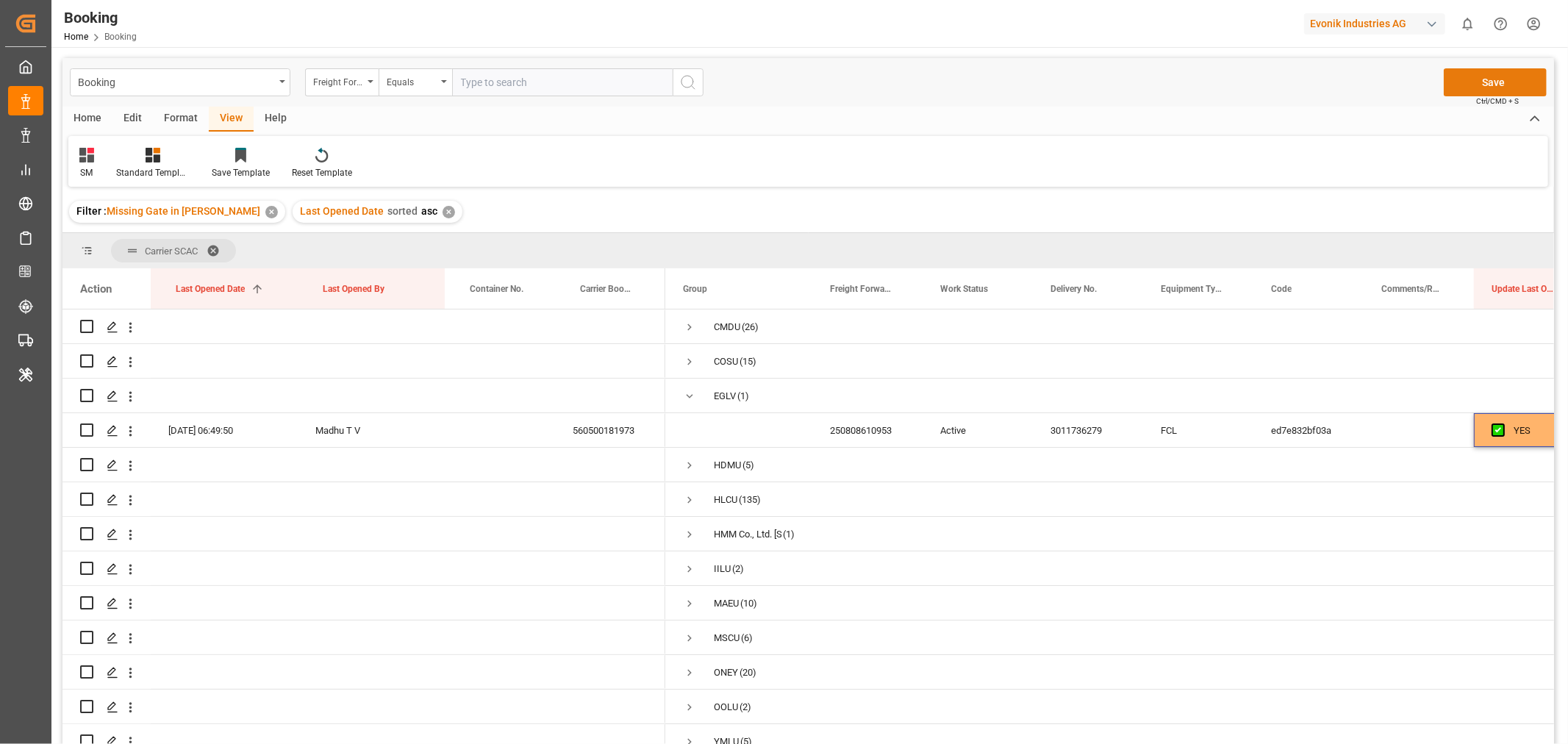
click at [1517, 74] on button "Save" at bounding box center [1495, 82] width 103 height 28
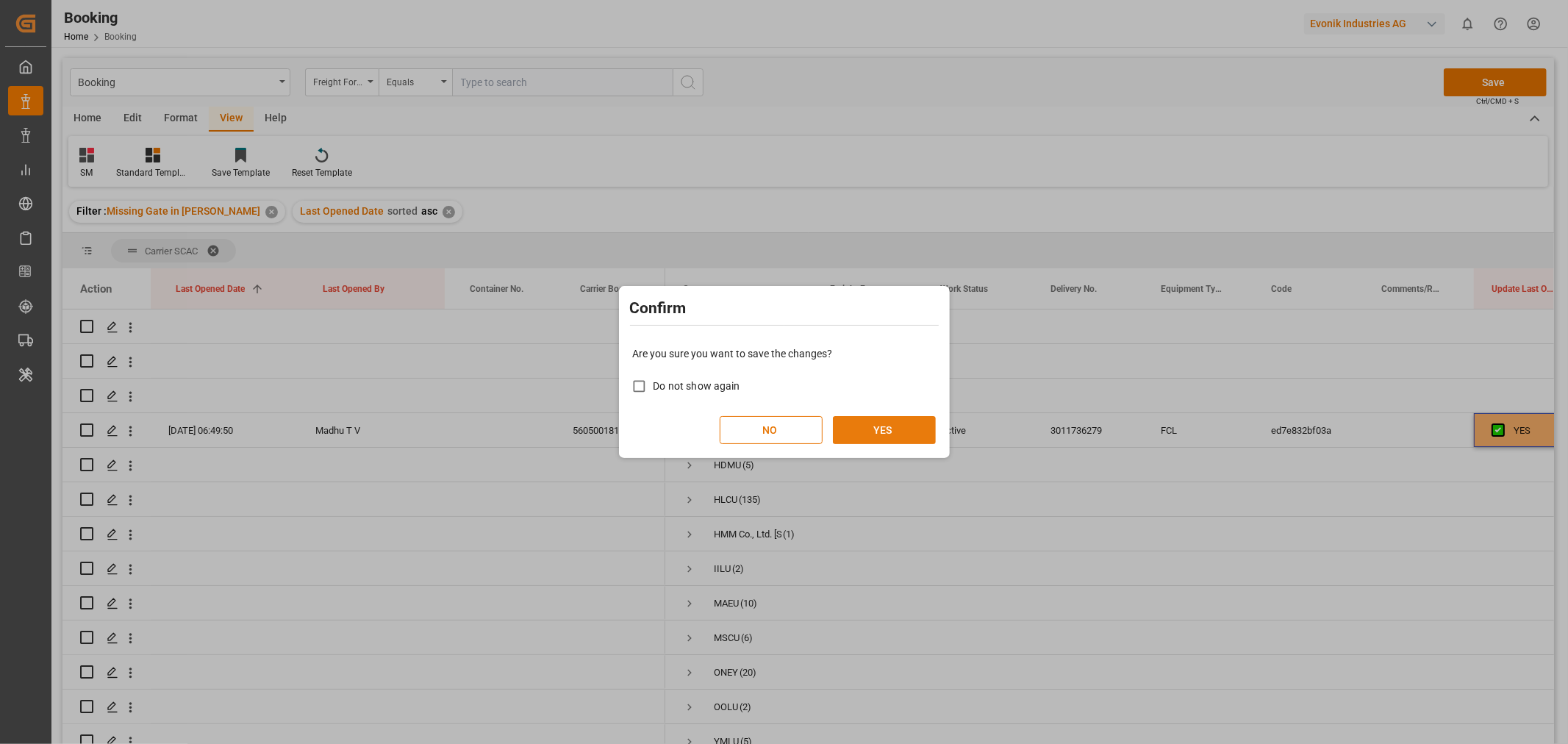
click at [886, 438] on button "YES" at bounding box center [884, 429] width 103 height 28
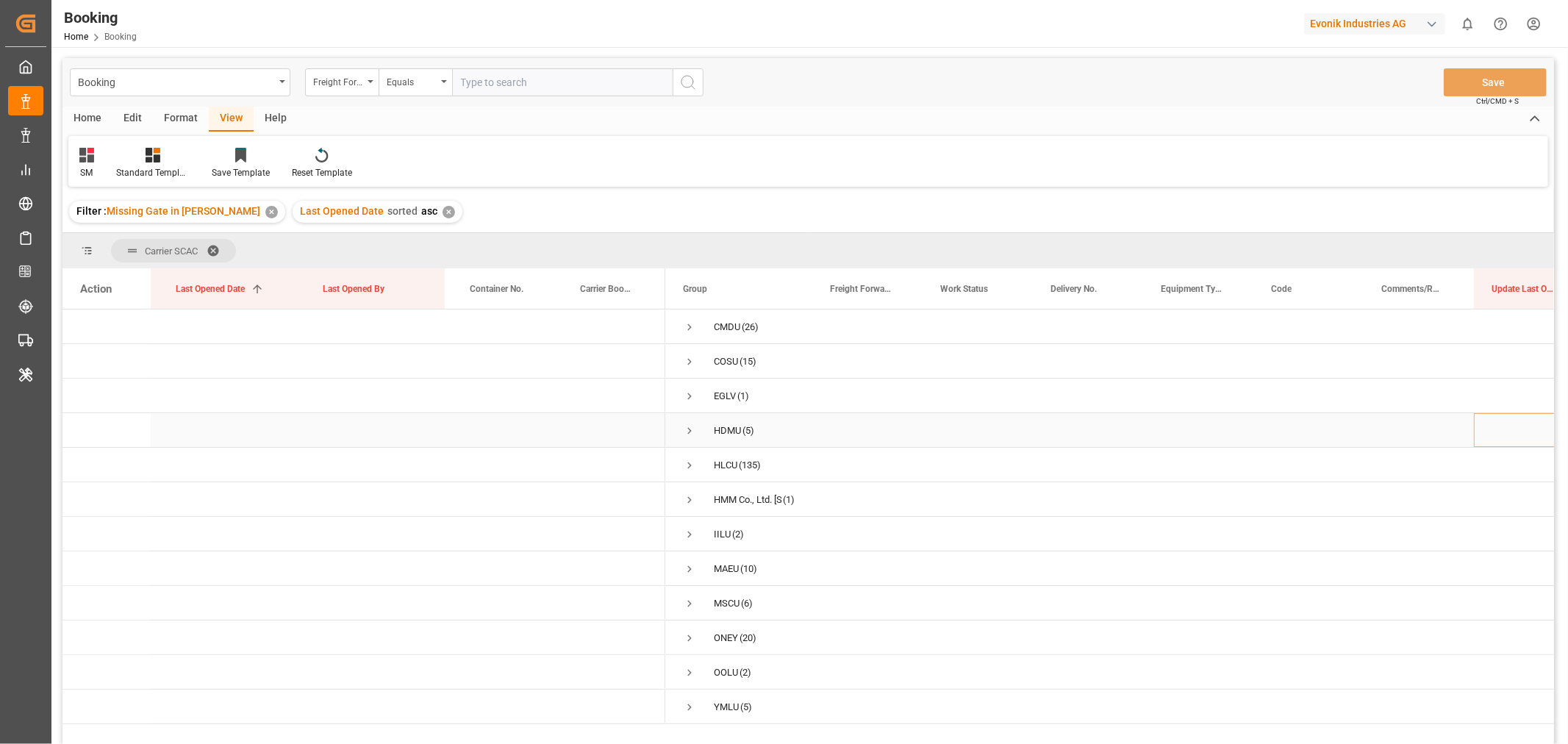
click at [689, 431] on span "Press SPACE to select this row." at bounding box center [689, 430] width 13 height 13
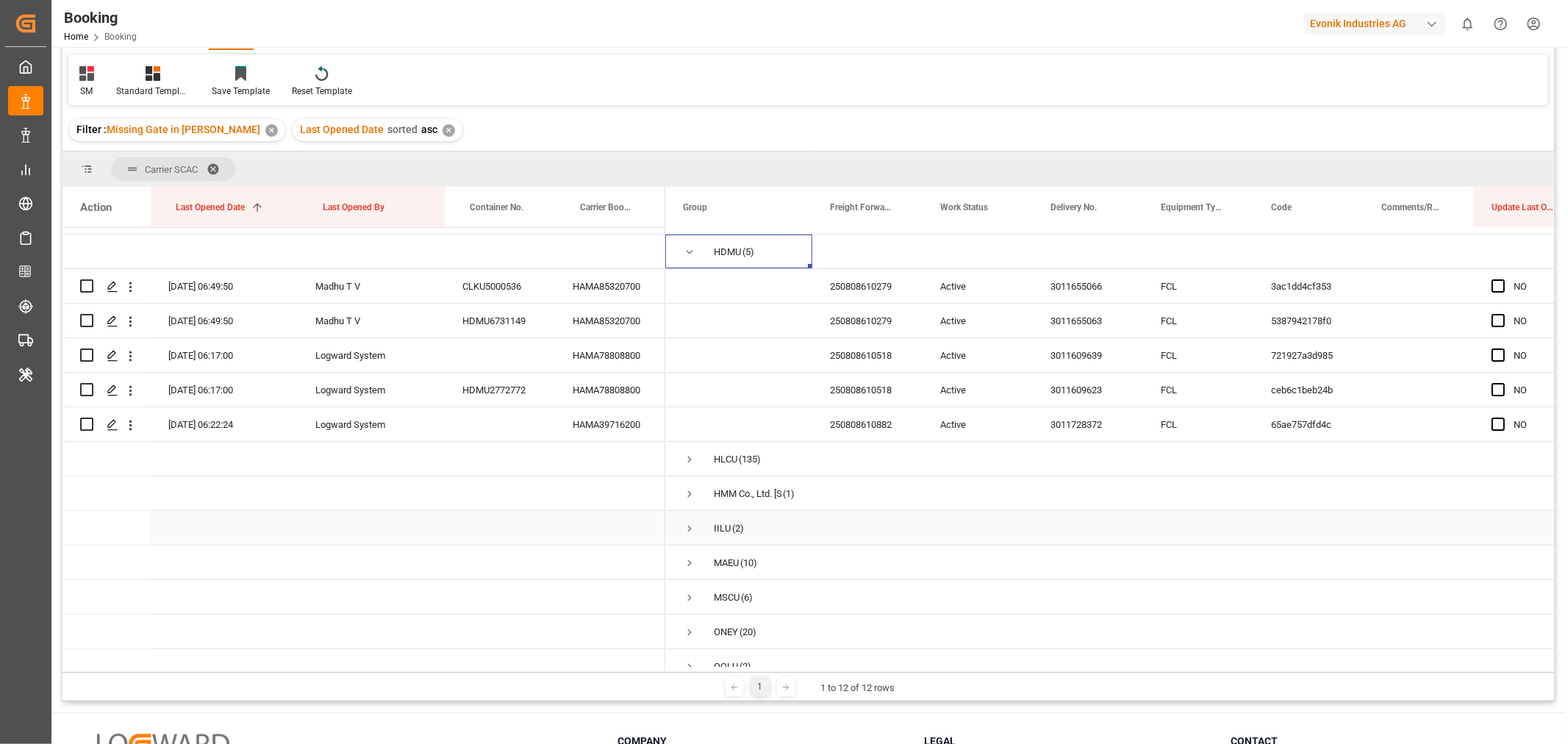
scroll to position [71, 0]
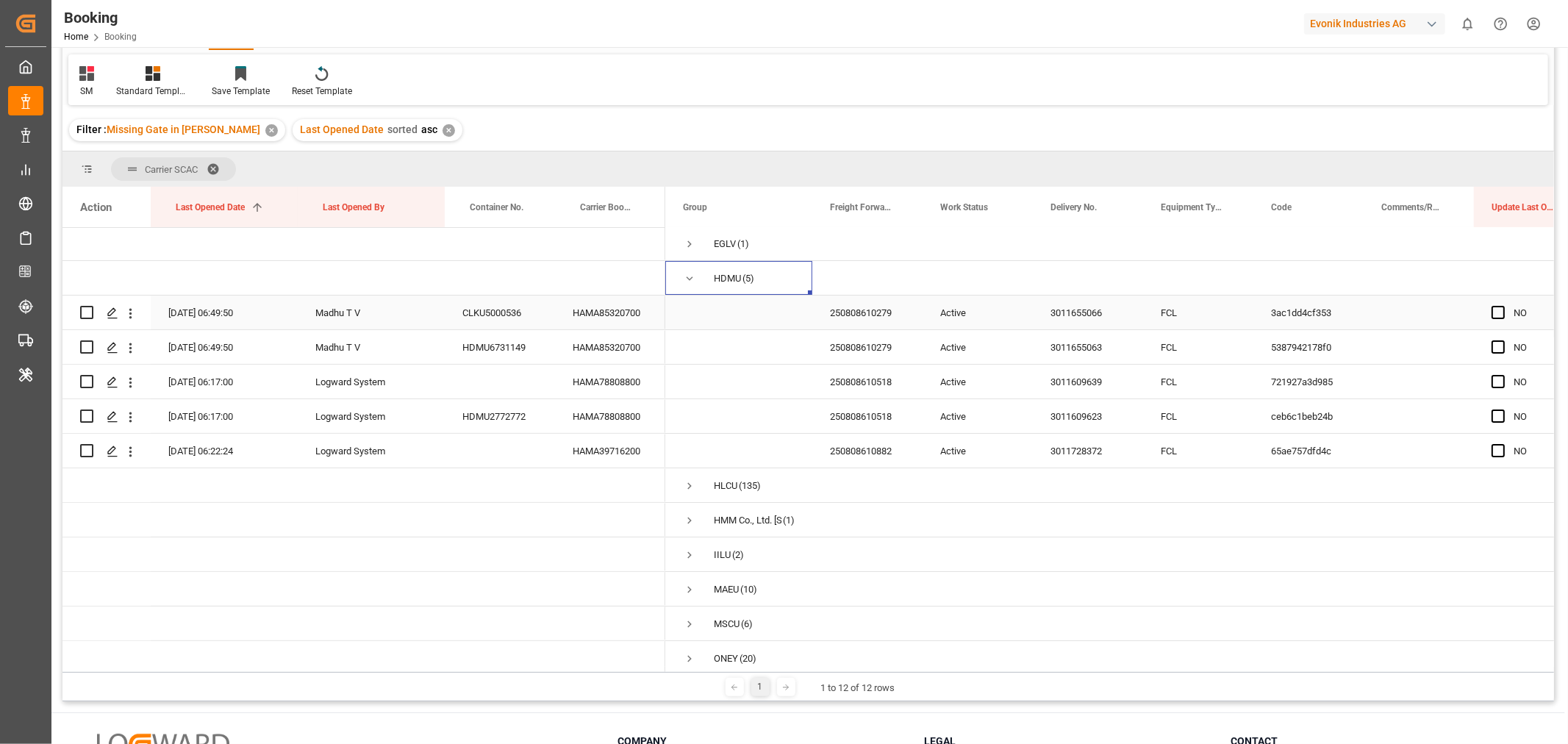
click at [612, 323] on div "HAMA85320700" at bounding box center [610, 312] width 110 height 33
click at [134, 311] on icon "open menu" at bounding box center [130, 313] width 15 height 15
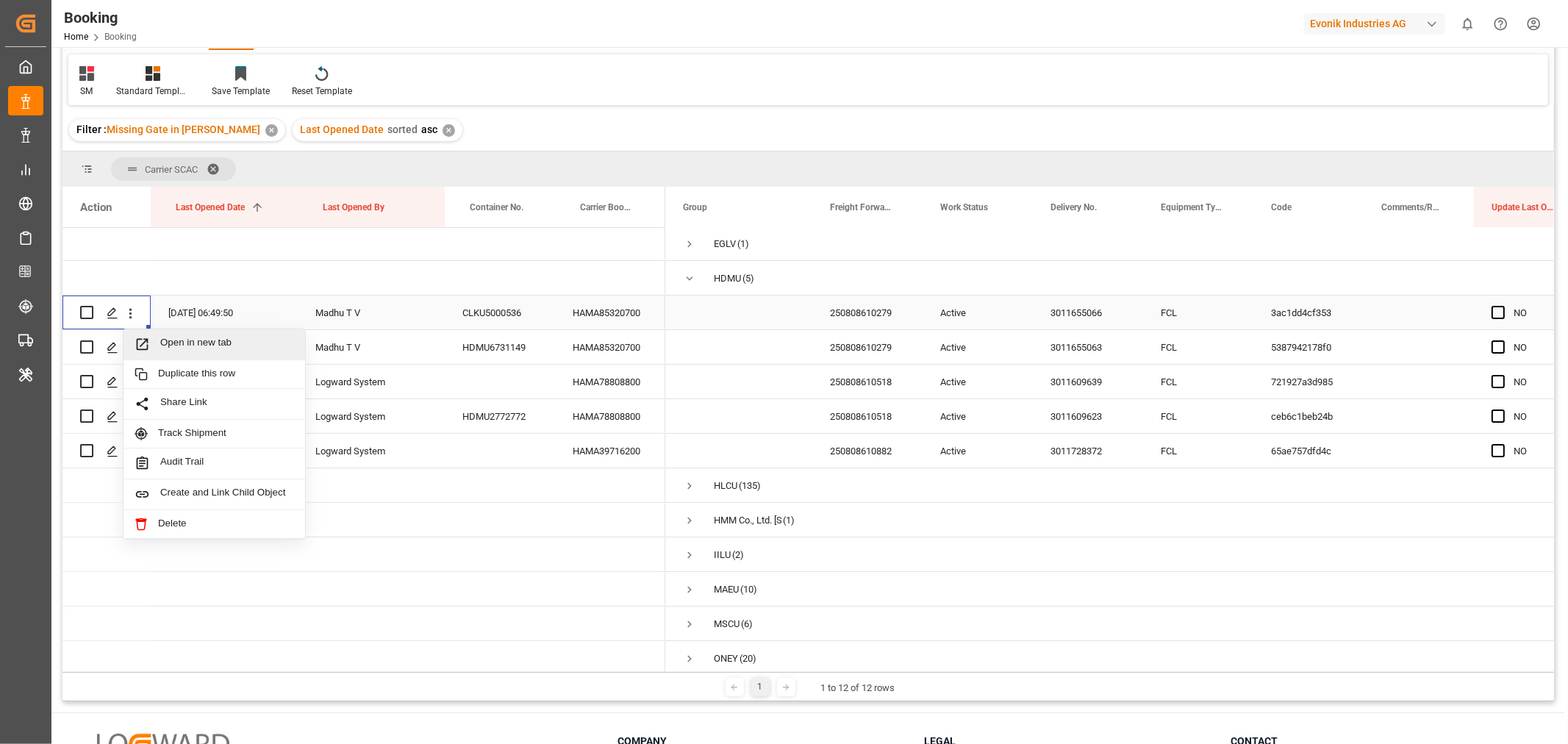
click at [232, 344] on span "Open in new tab" at bounding box center [227, 344] width 134 height 15
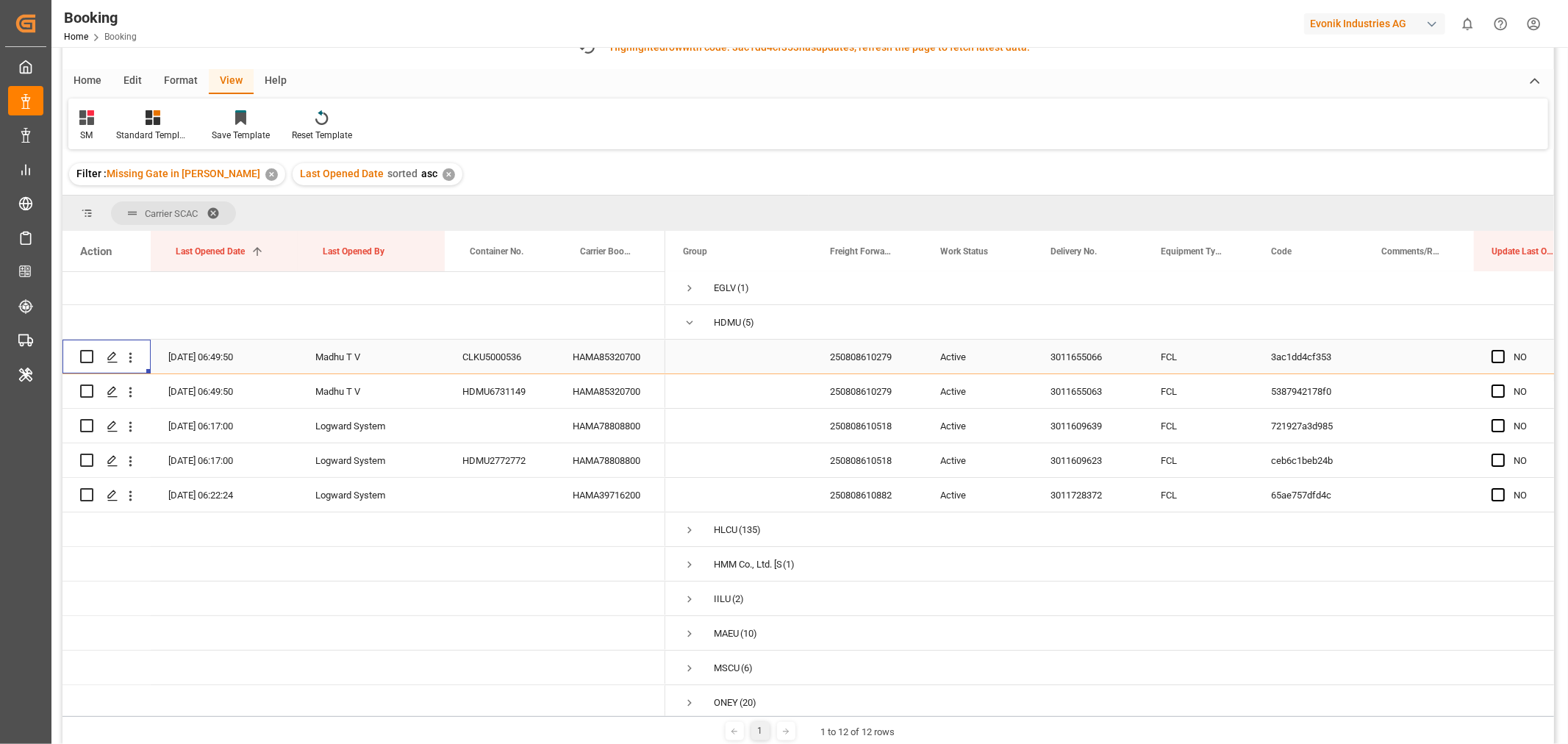
scroll to position [81, 0]
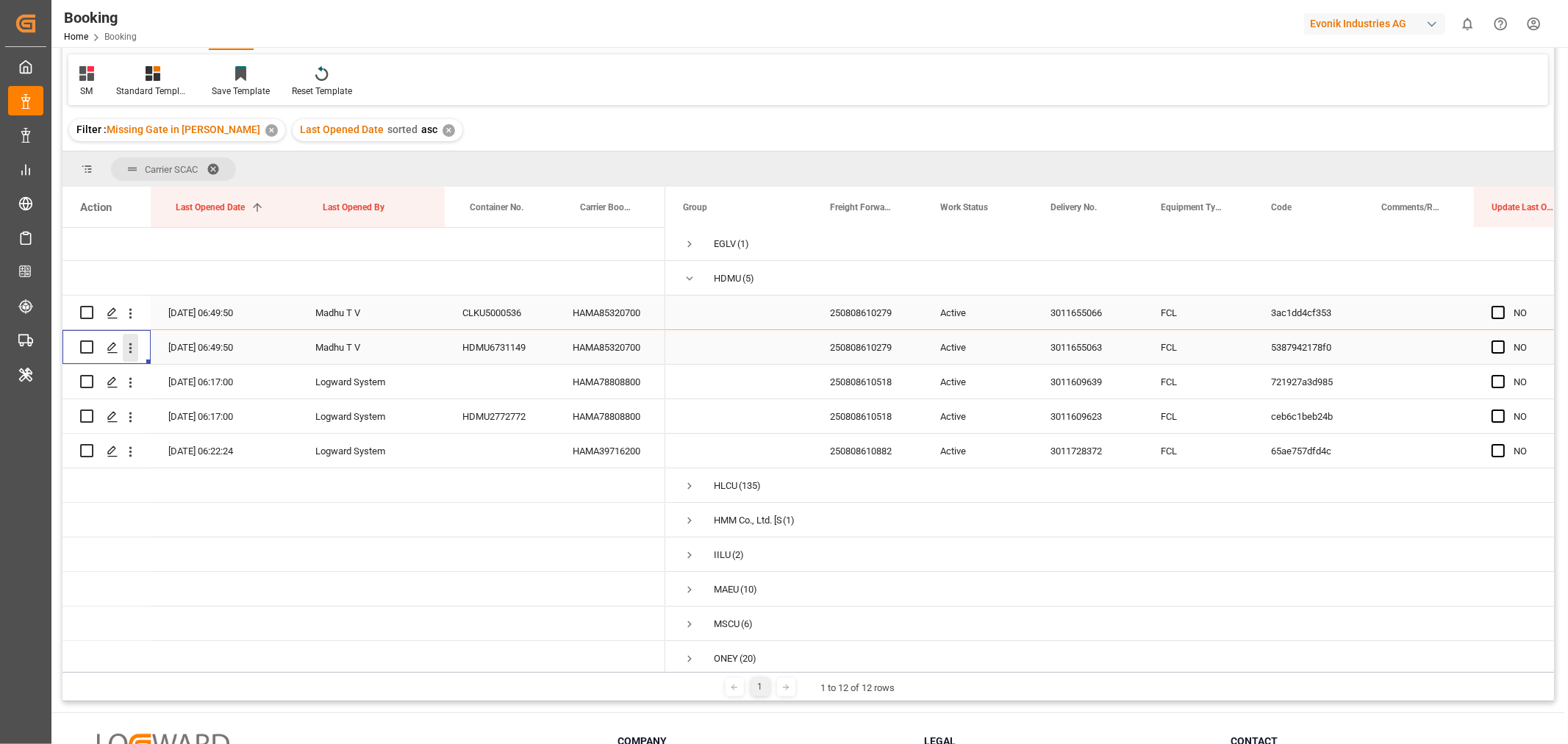
click at [134, 346] on icon "open menu" at bounding box center [130, 348] width 15 height 15
click at [195, 372] on span "Open in new tab" at bounding box center [227, 378] width 134 height 15
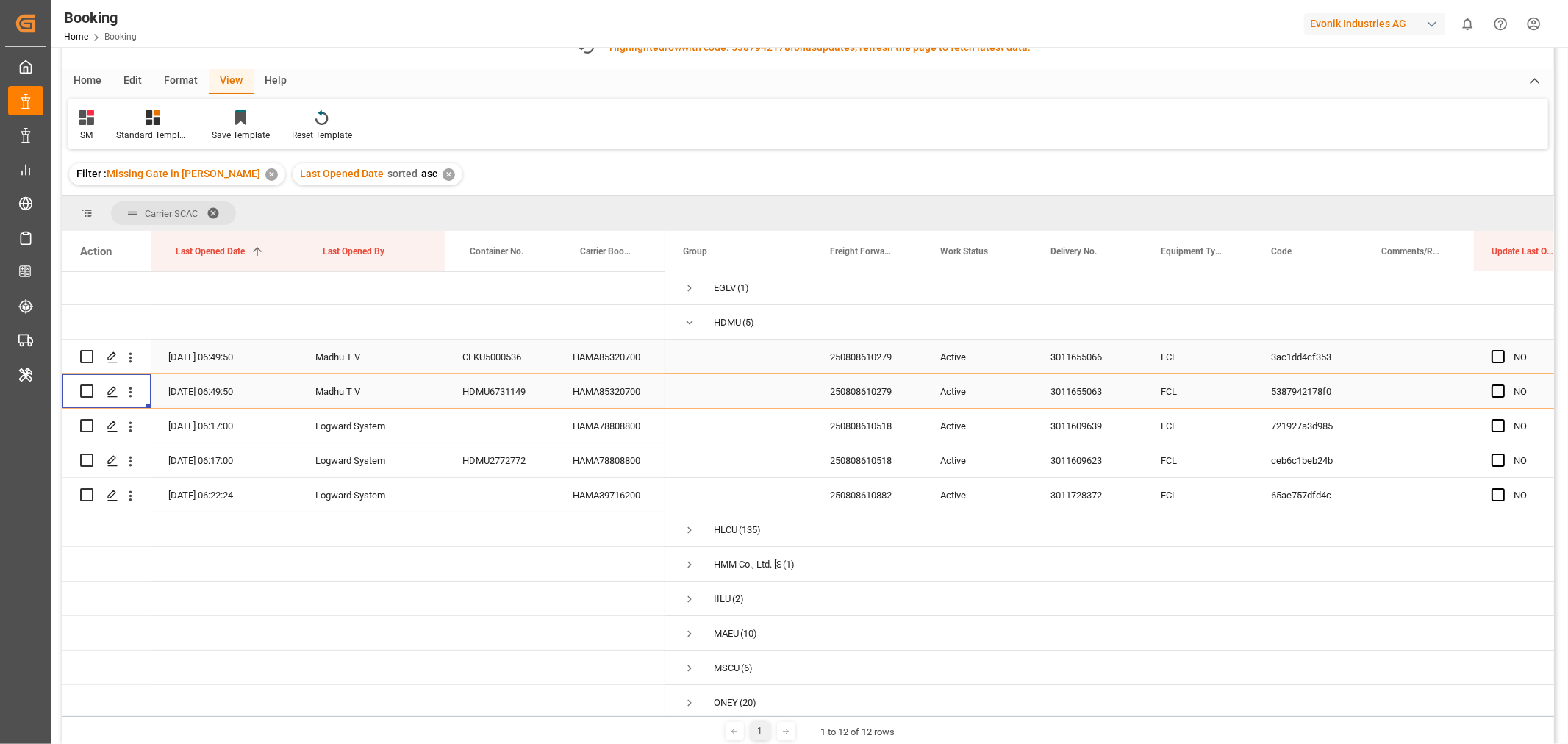
scroll to position [125, 0]
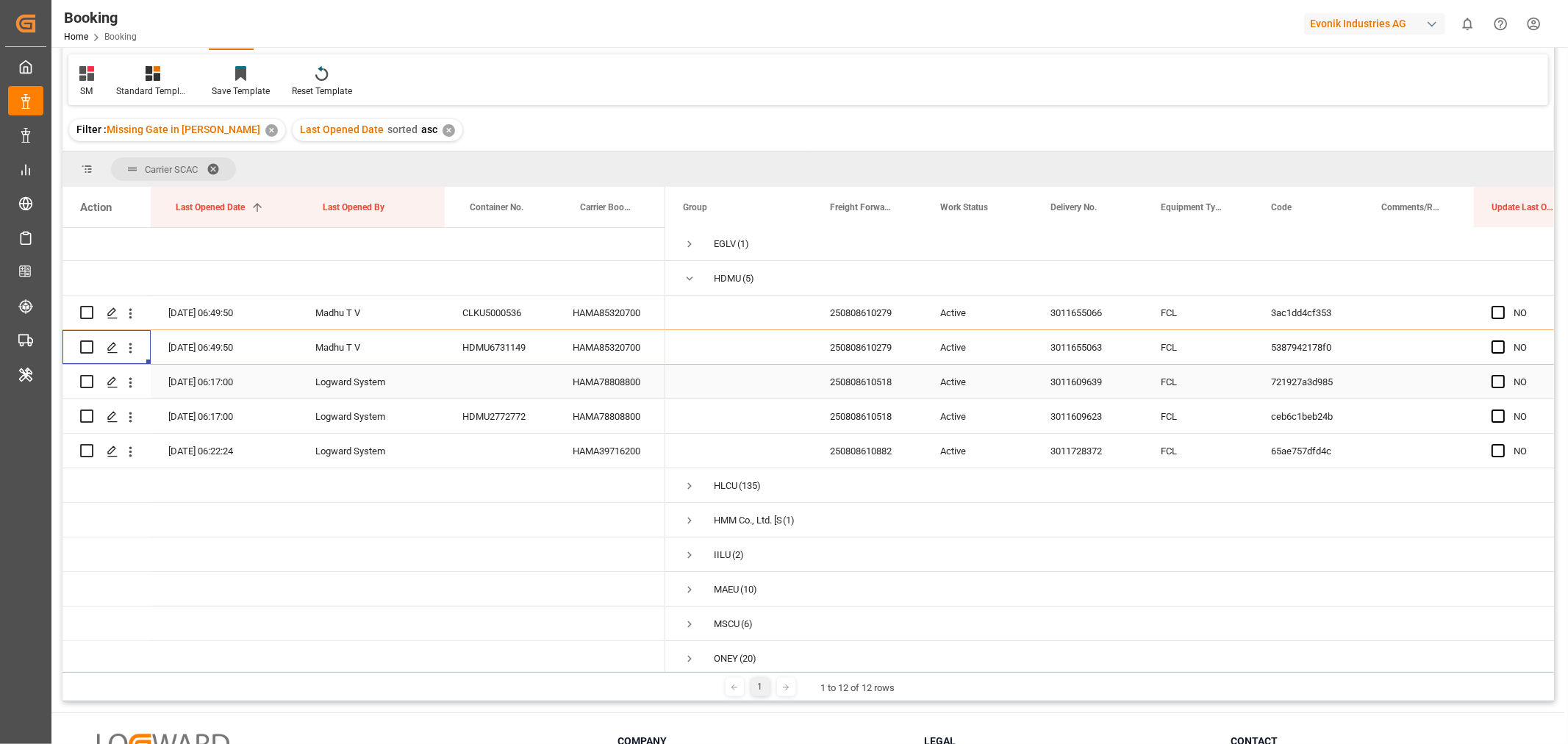
click at [643, 380] on div "HAMA78808800" at bounding box center [610, 381] width 110 height 33
click at [643, 382] on div "HAMA78808800" at bounding box center [610, 381] width 110 height 33
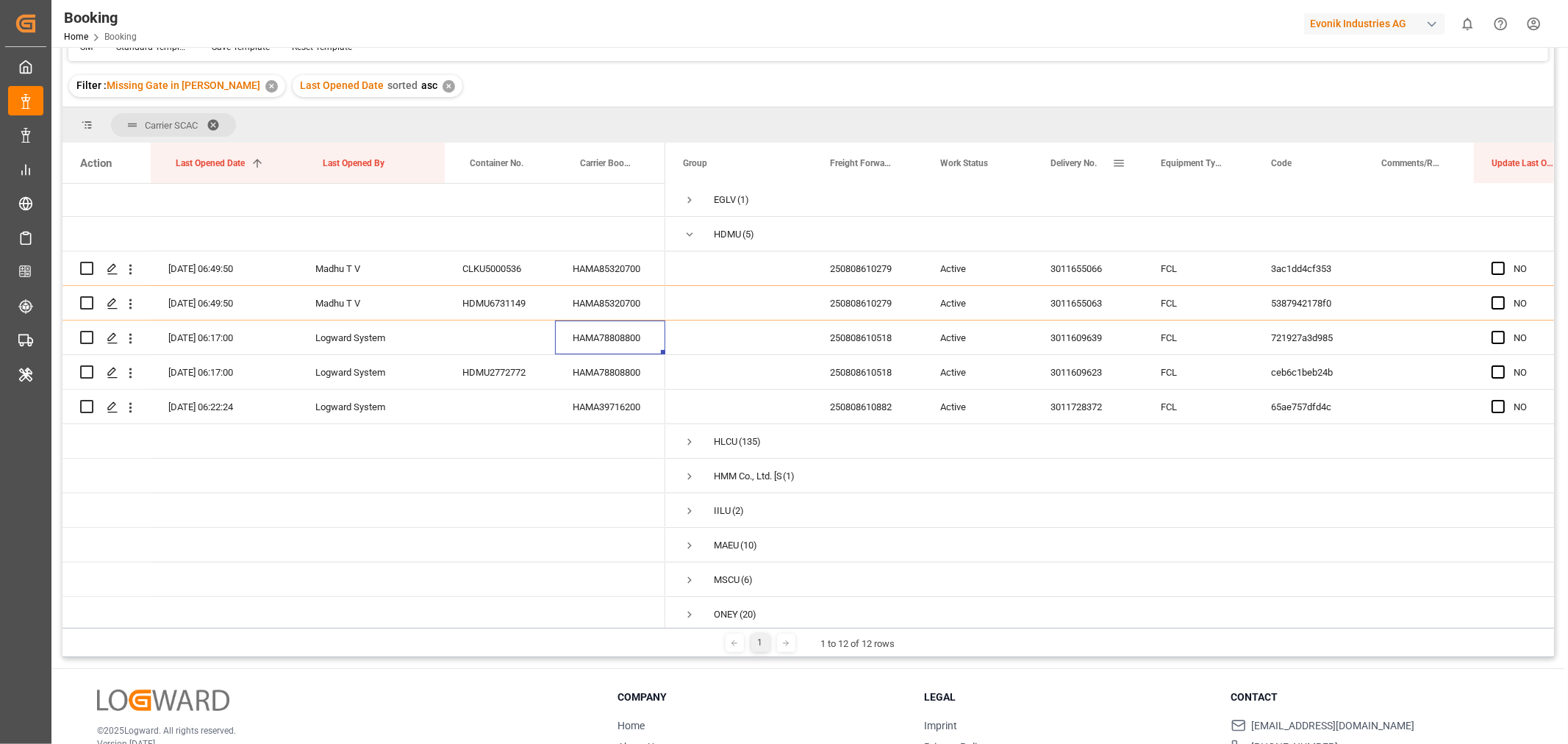
scroll to position [81, 0]
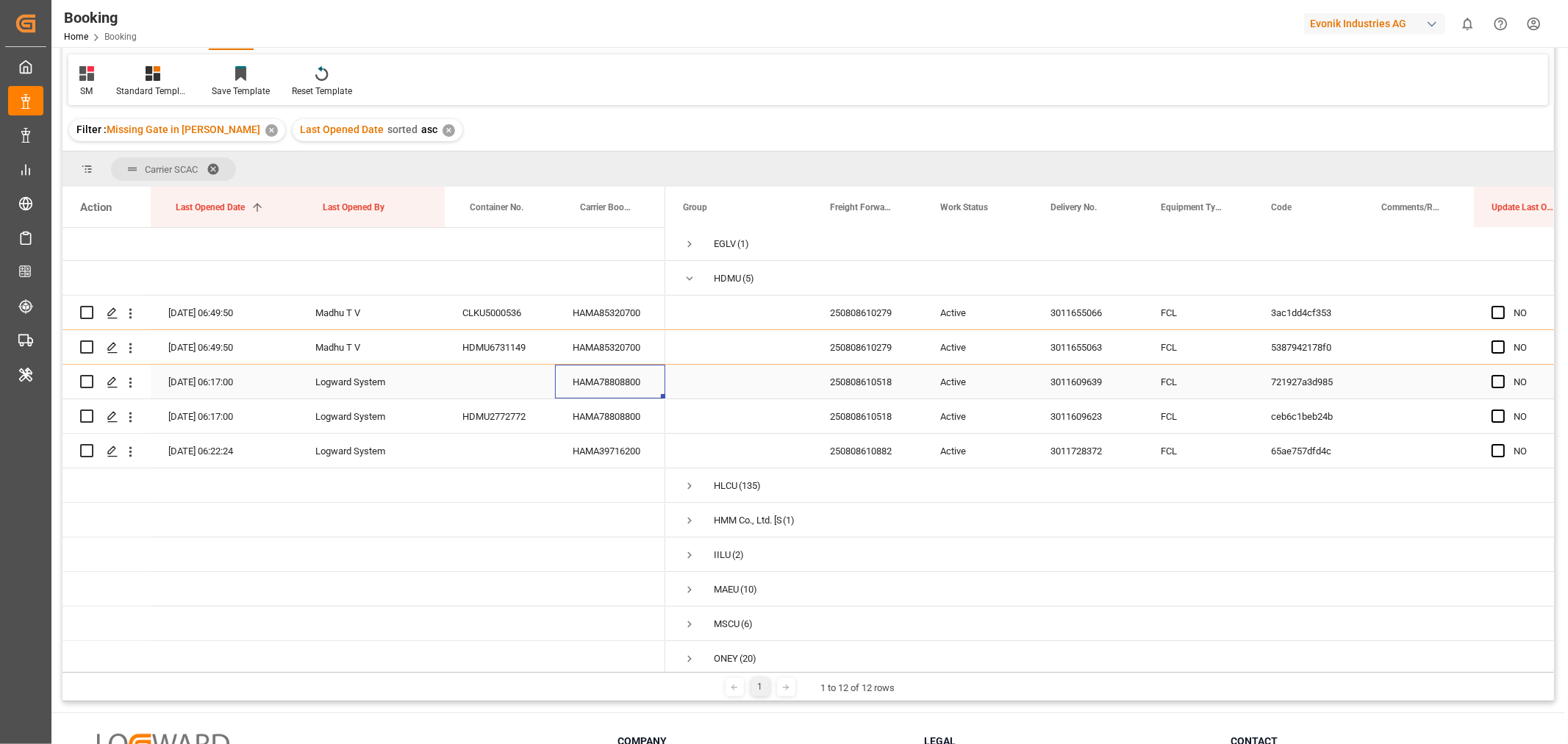
click at [608, 388] on div "HAMA78808800" at bounding box center [610, 381] width 110 height 33
click at [128, 378] on icon "open menu" at bounding box center [130, 382] width 15 height 15
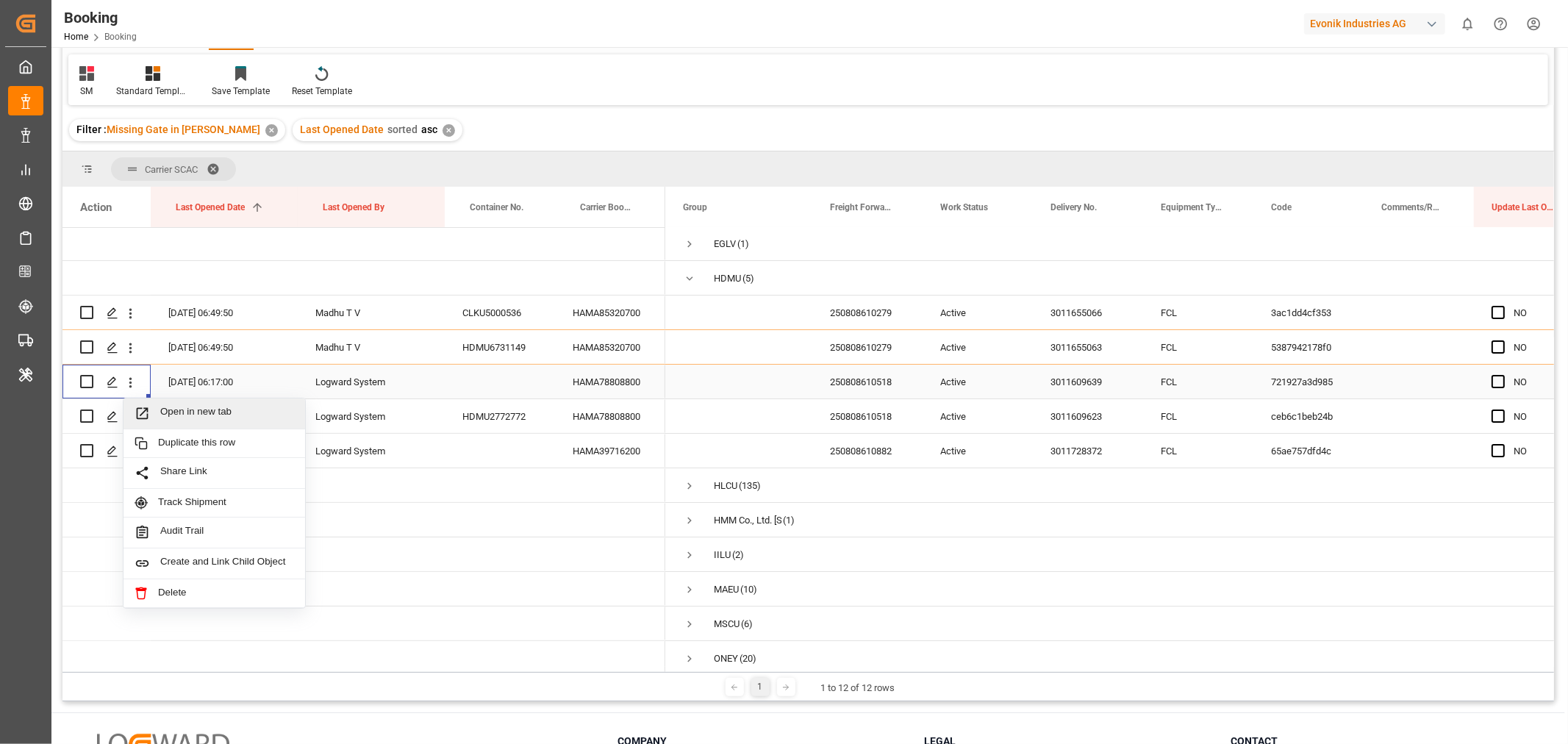
click at [194, 406] on span "Open in new tab" at bounding box center [227, 413] width 134 height 15
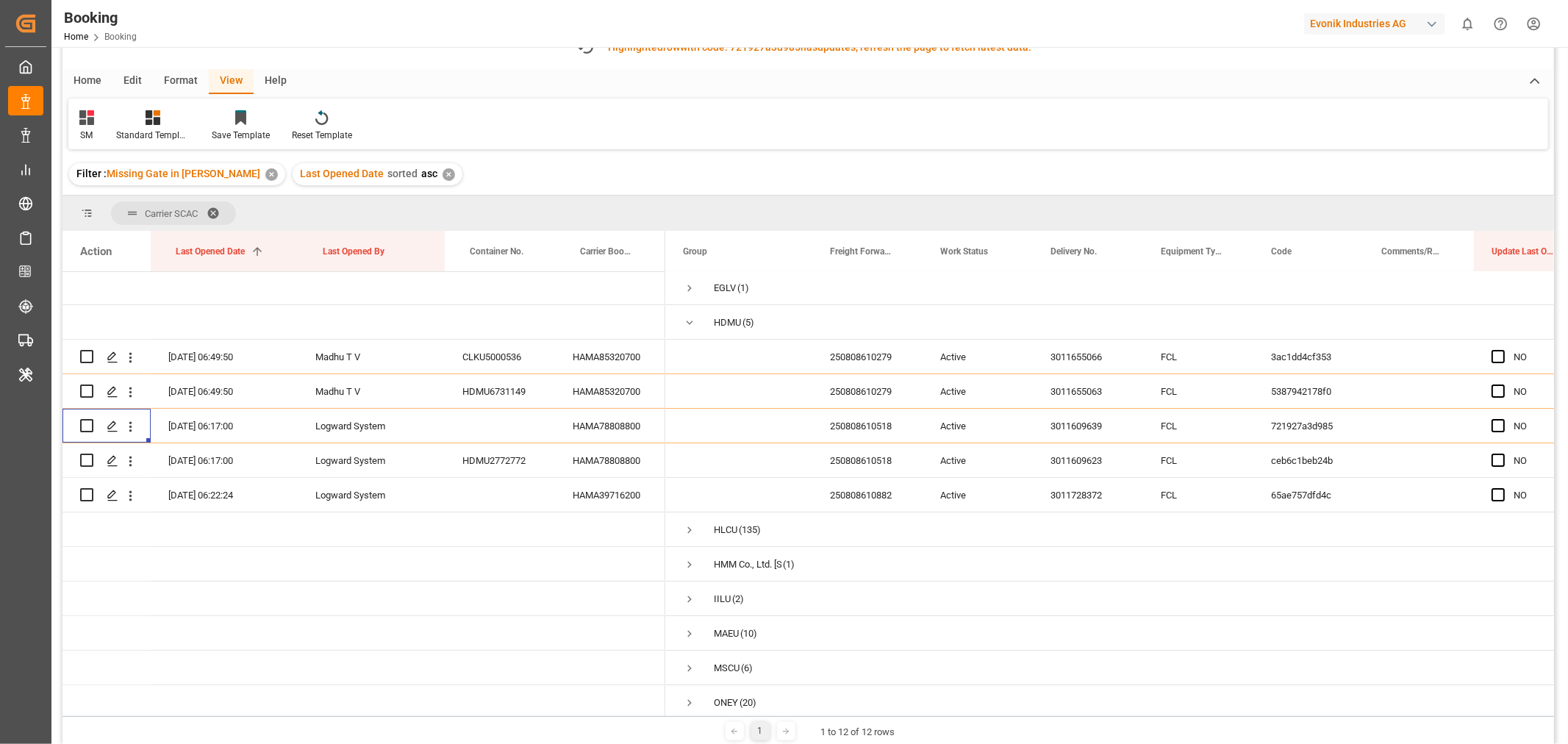
scroll to position [125, 0]
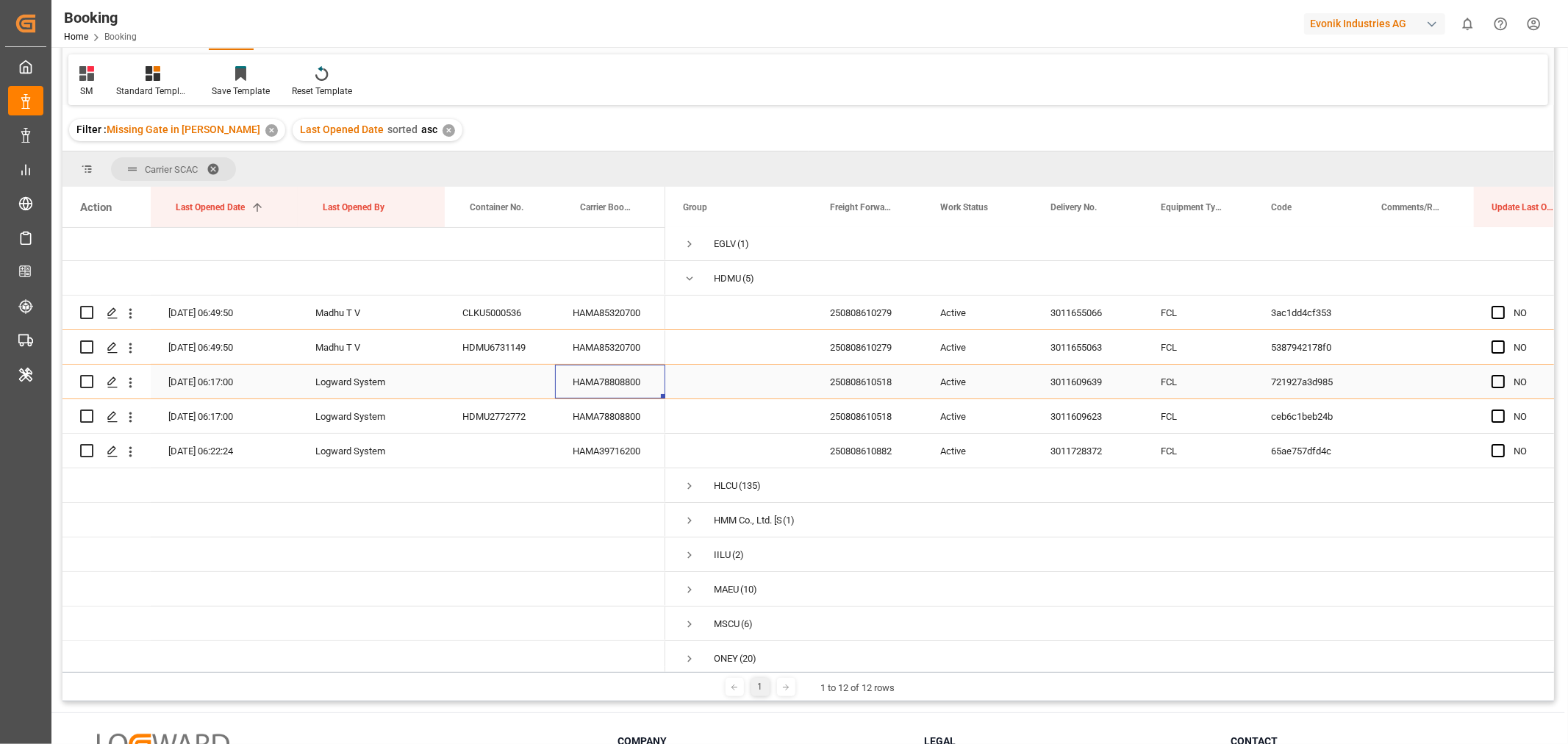
click at [618, 383] on div "HAMA78808800" at bounding box center [610, 381] width 110 height 33
click at [637, 451] on div "HAMA39716200" at bounding box center [610, 450] width 110 height 33
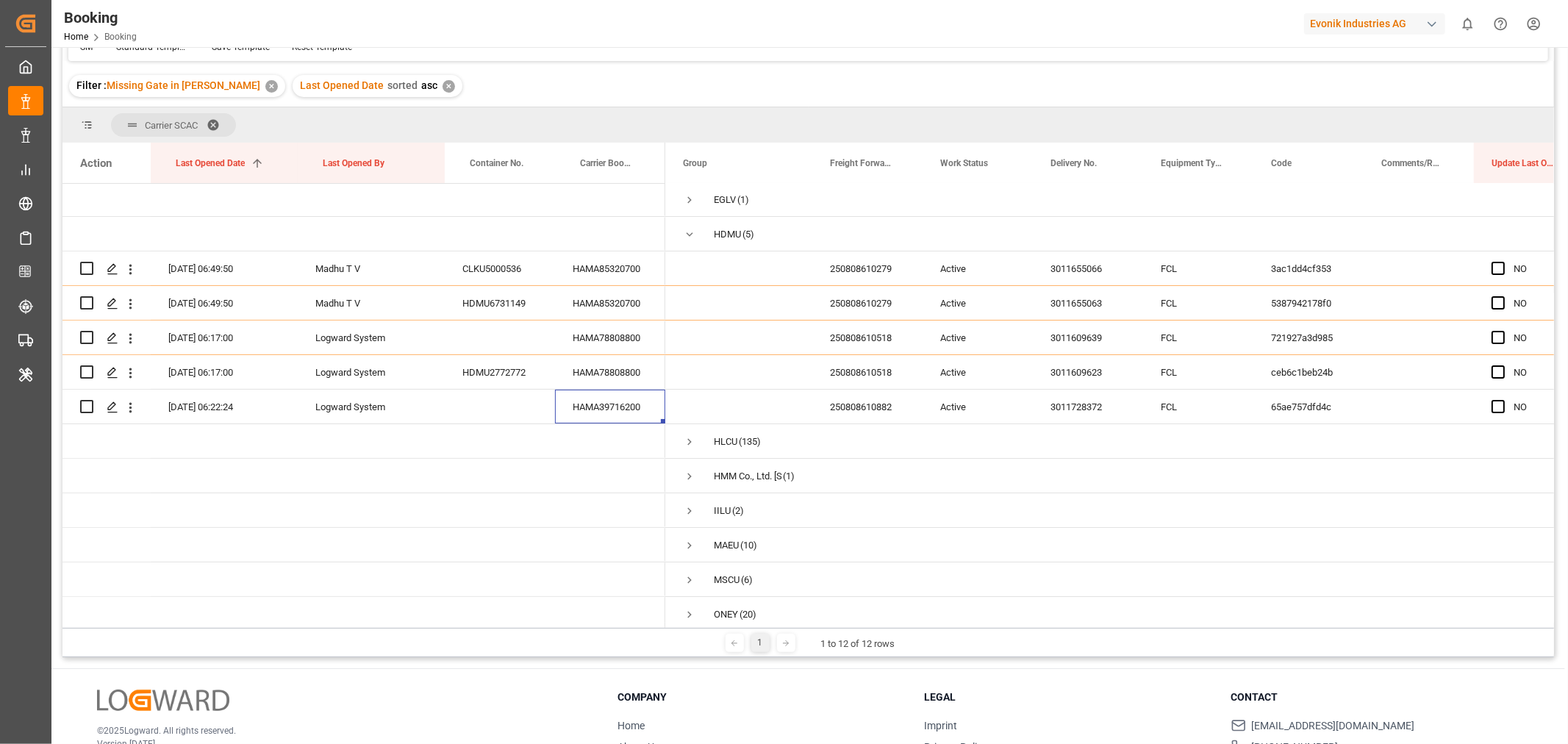
scroll to position [81, 0]
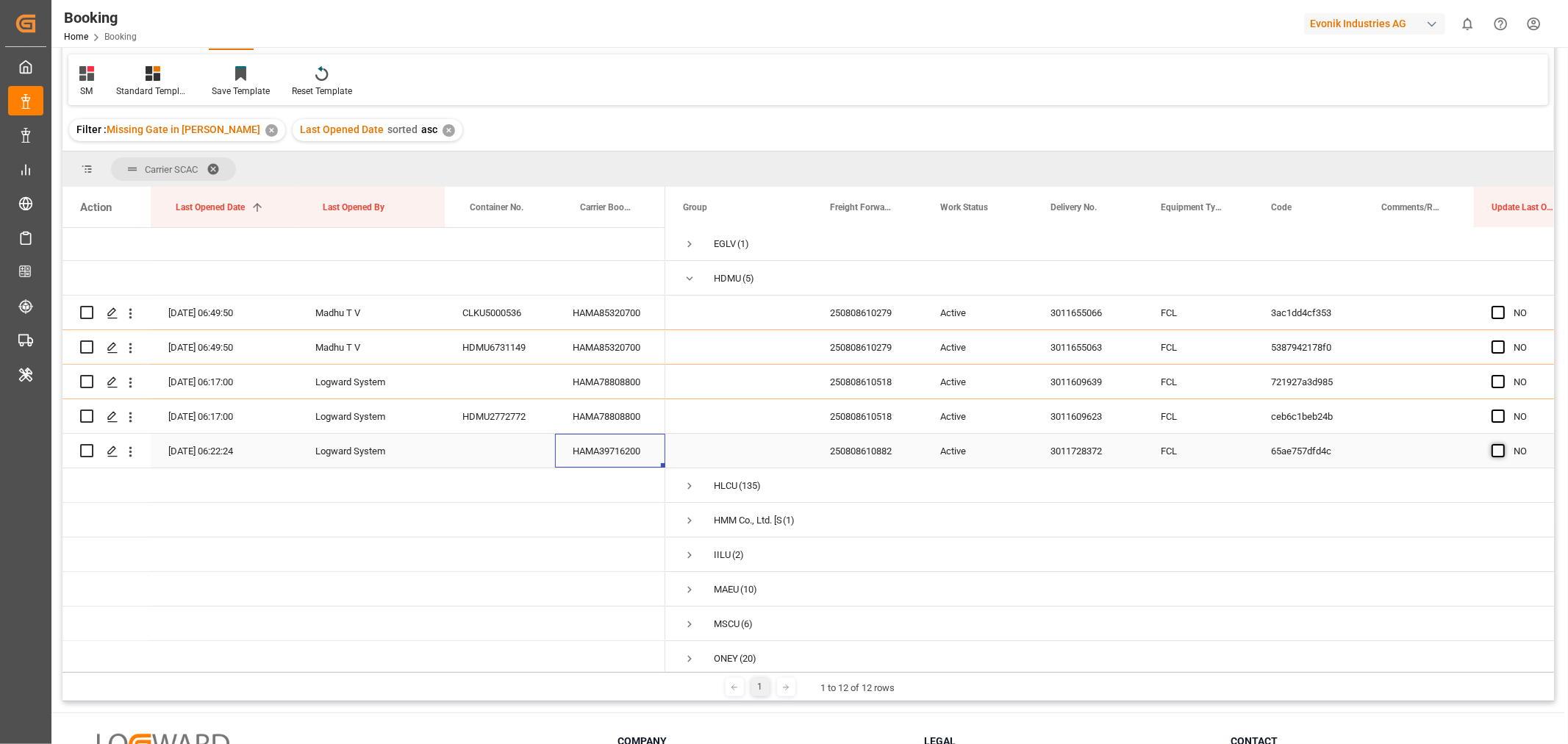
click at [1500, 449] on span "Press SPACE to select this row." at bounding box center [1498, 450] width 13 height 13
click at [1503, 444] on input "Press SPACE to select this row." at bounding box center [1503, 444] width 0 height 0
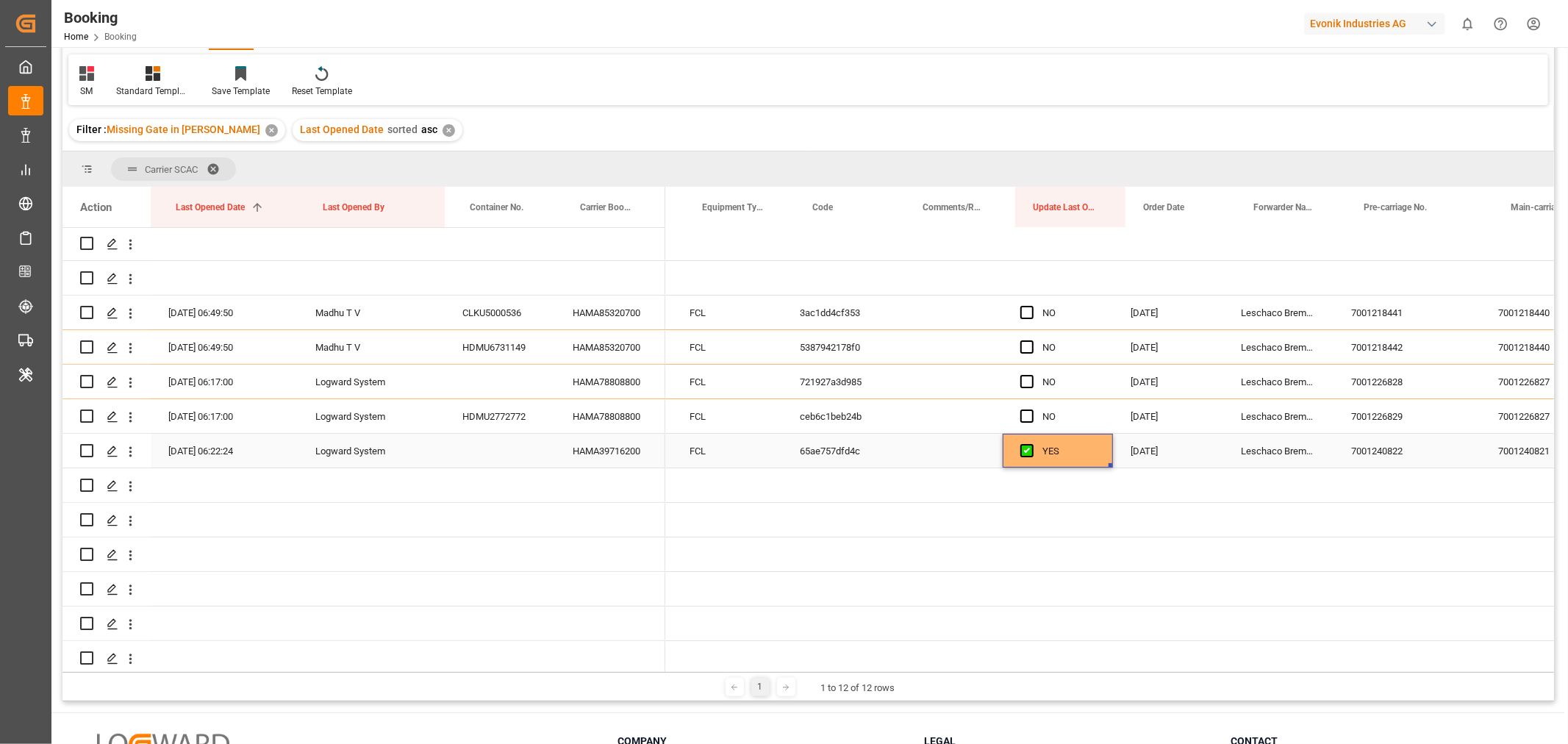
scroll to position [0, 485]
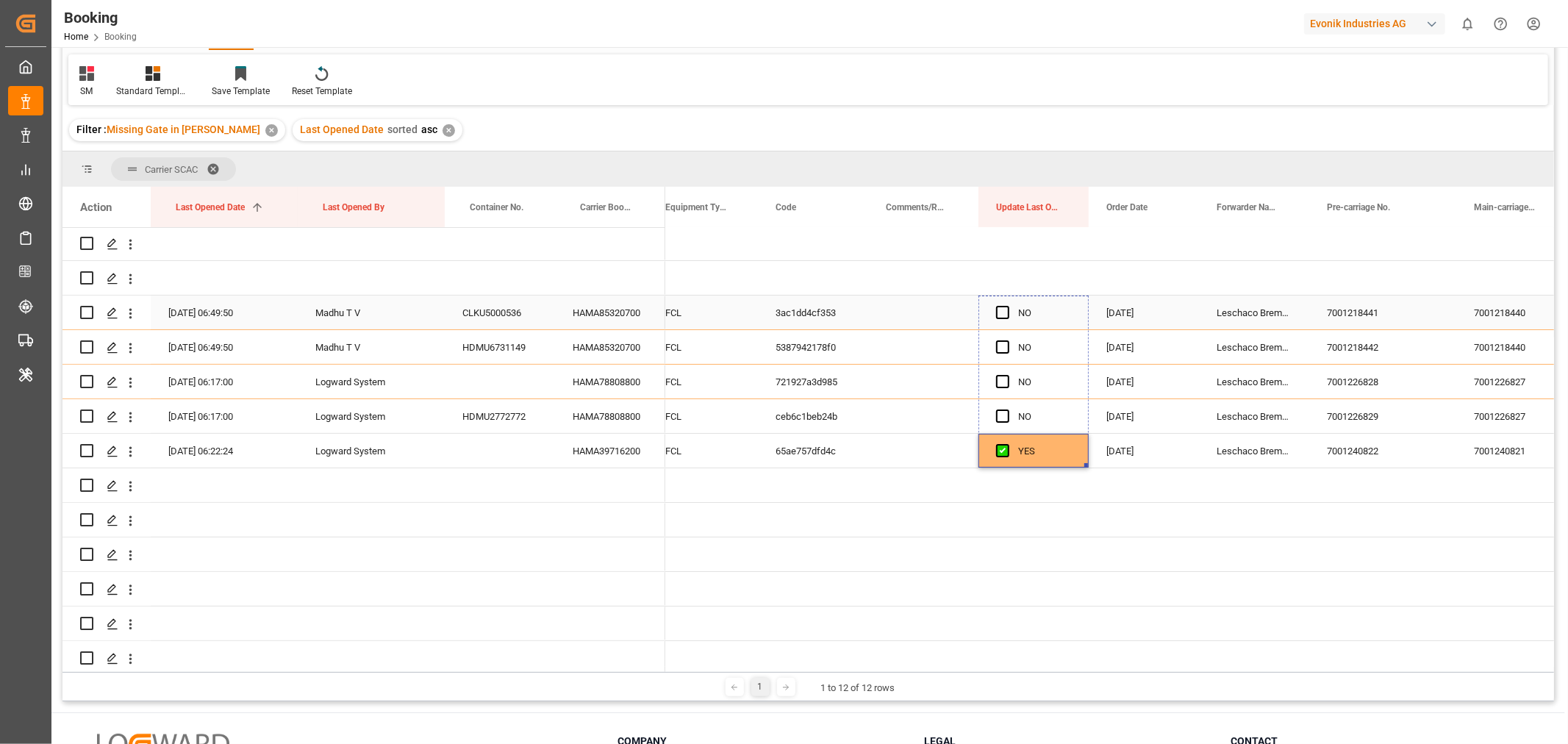
drag, startPoint x: 1084, startPoint y: 464, endPoint x: 1069, endPoint y: 318, distance: 146.8
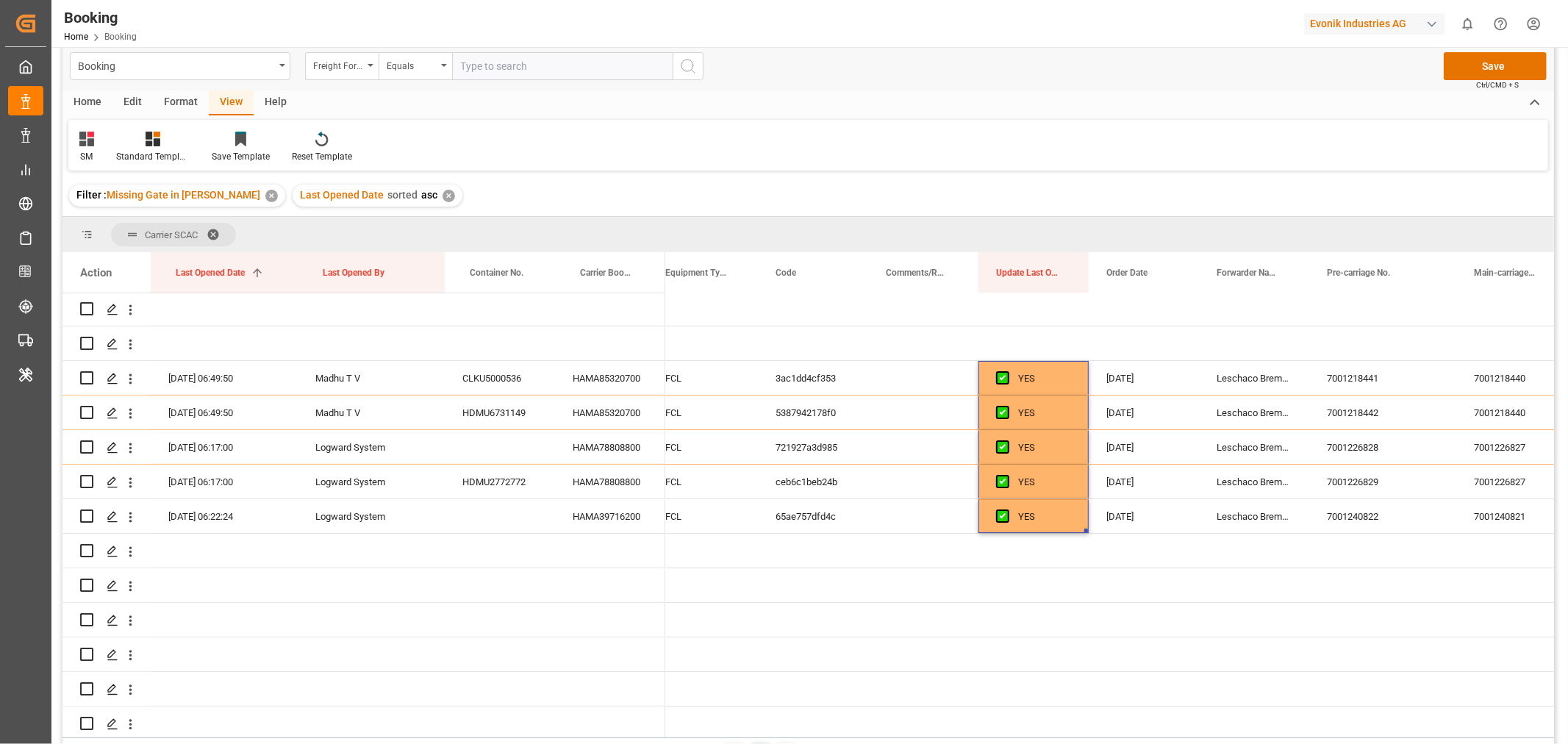
scroll to position [0, 0]
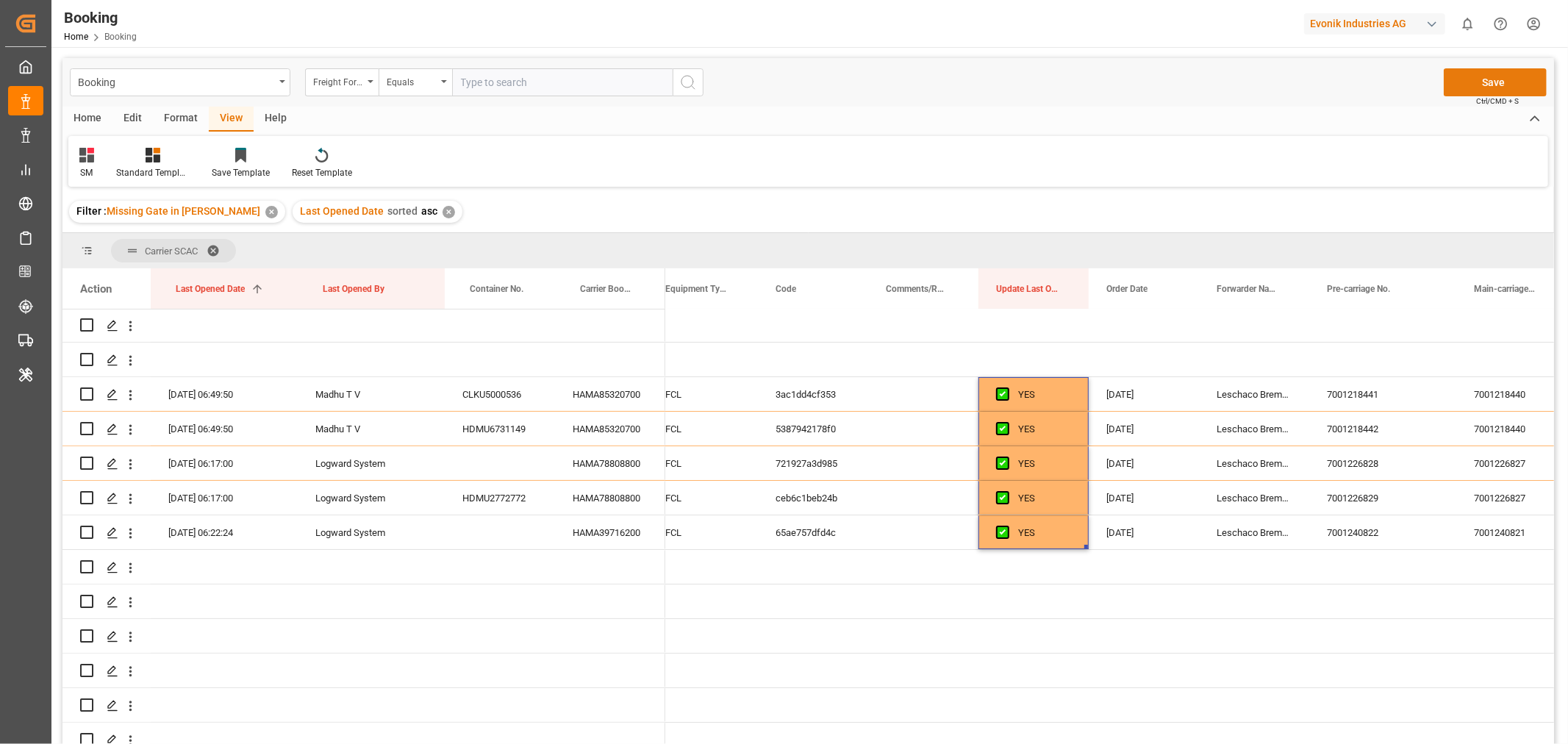
click at [1502, 83] on button "Save" at bounding box center [1495, 82] width 103 height 28
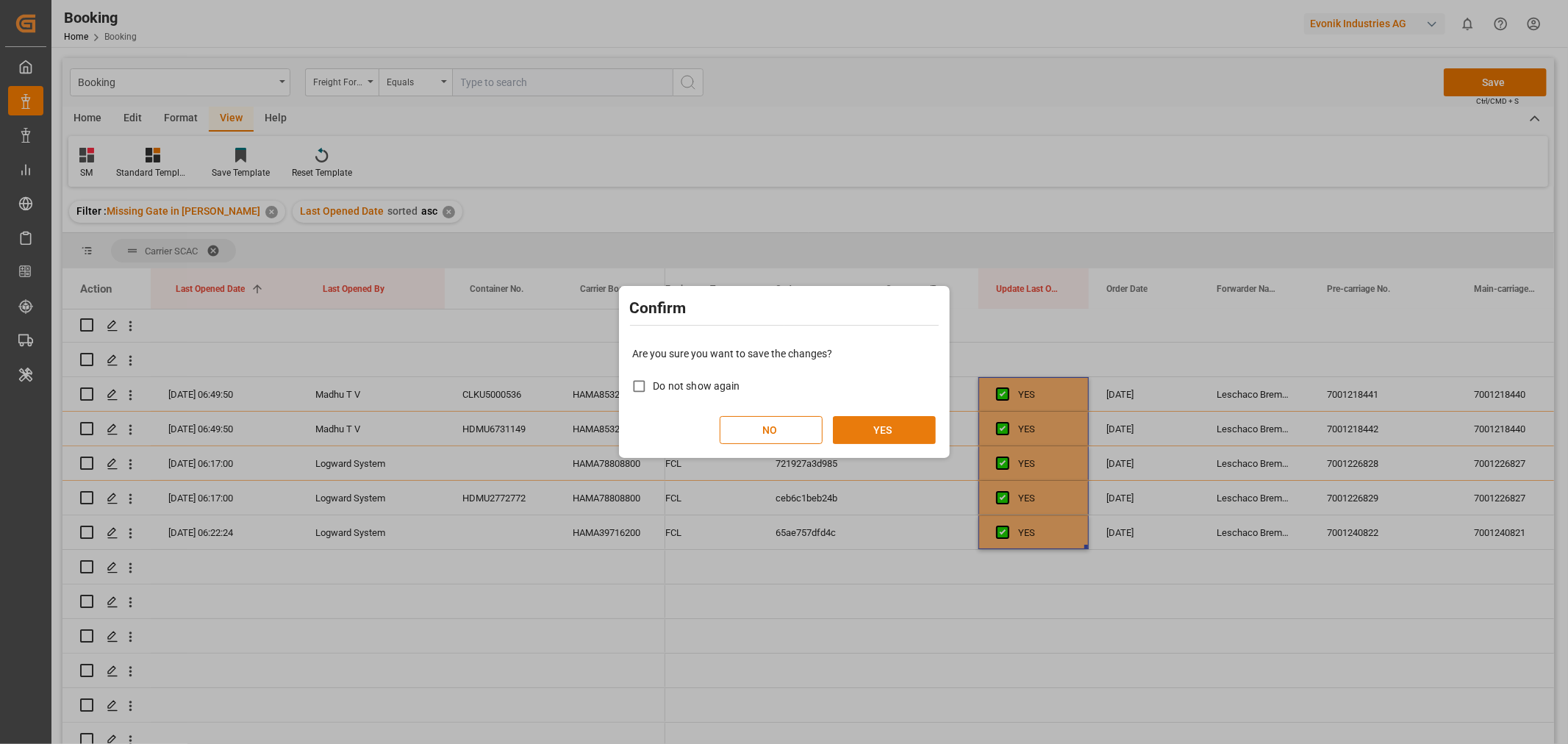
click at [890, 432] on button "YES" at bounding box center [884, 429] width 103 height 28
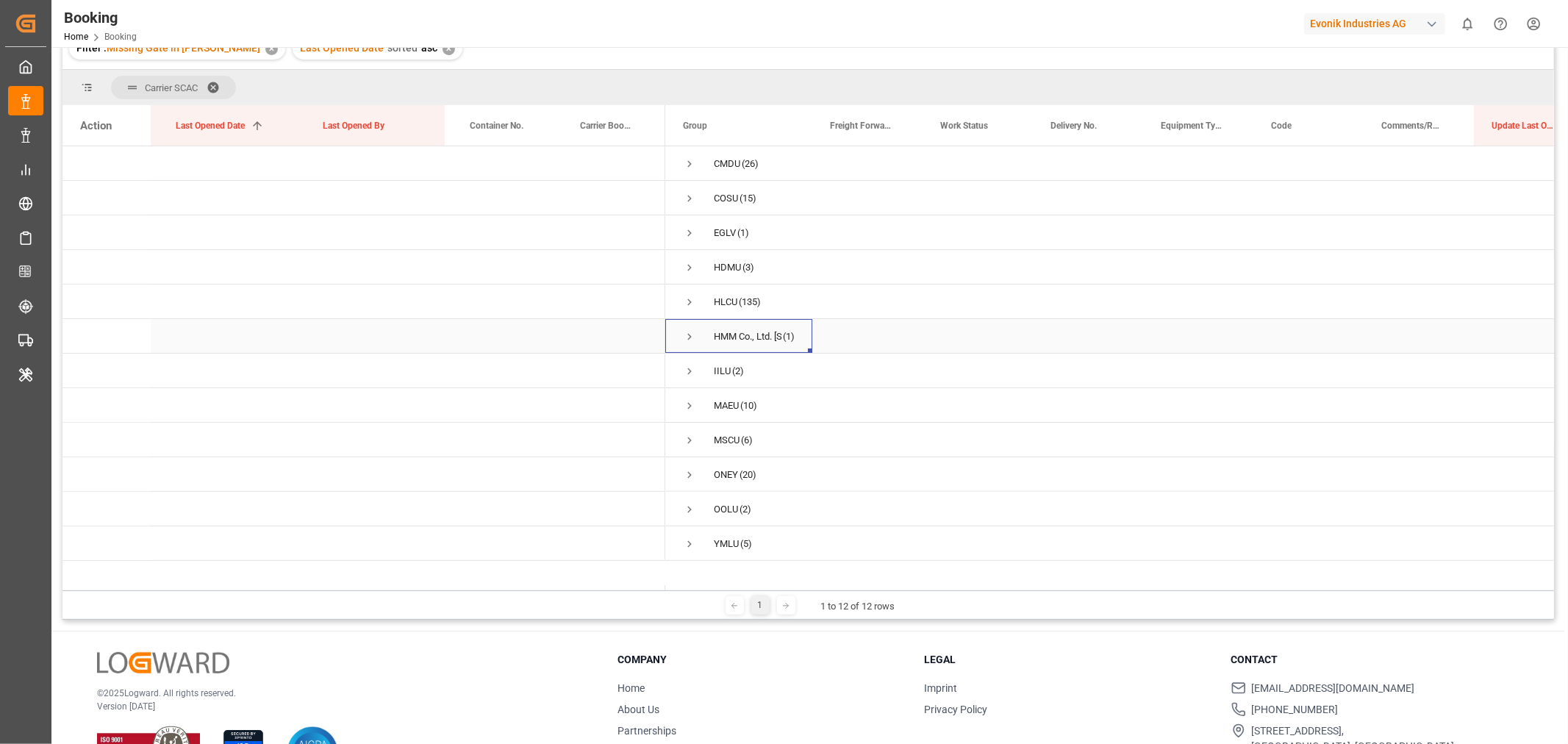
click at [690, 338] on span "Press SPACE to select this row." at bounding box center [689, 336] width 13 height 13
click at [132, 372] on icon "open menu" at bounding box center [130, 372] width 15 height 15
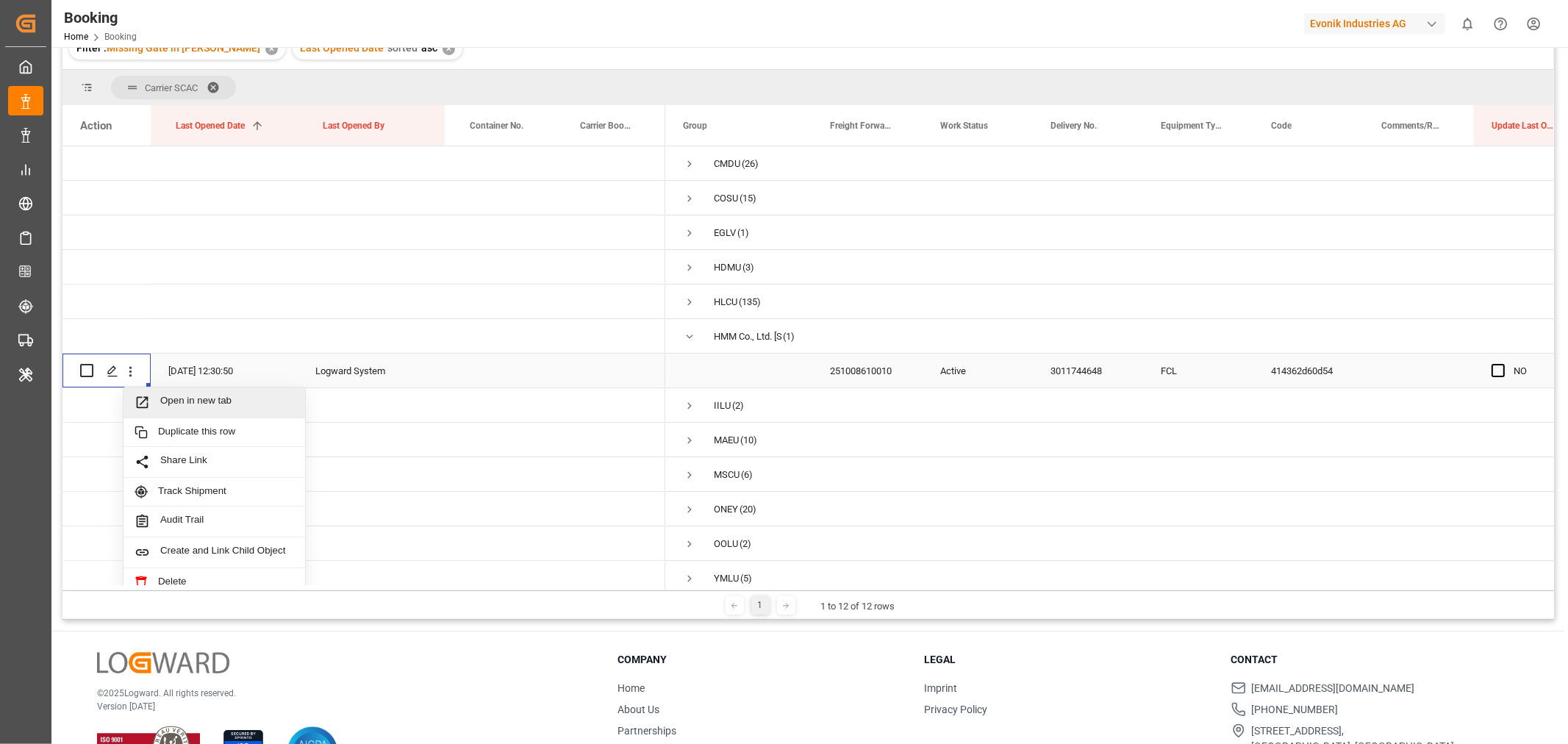
click at [182, 400] on span "Open in new tab" at bounding box center [227, 402] width 134 height 15
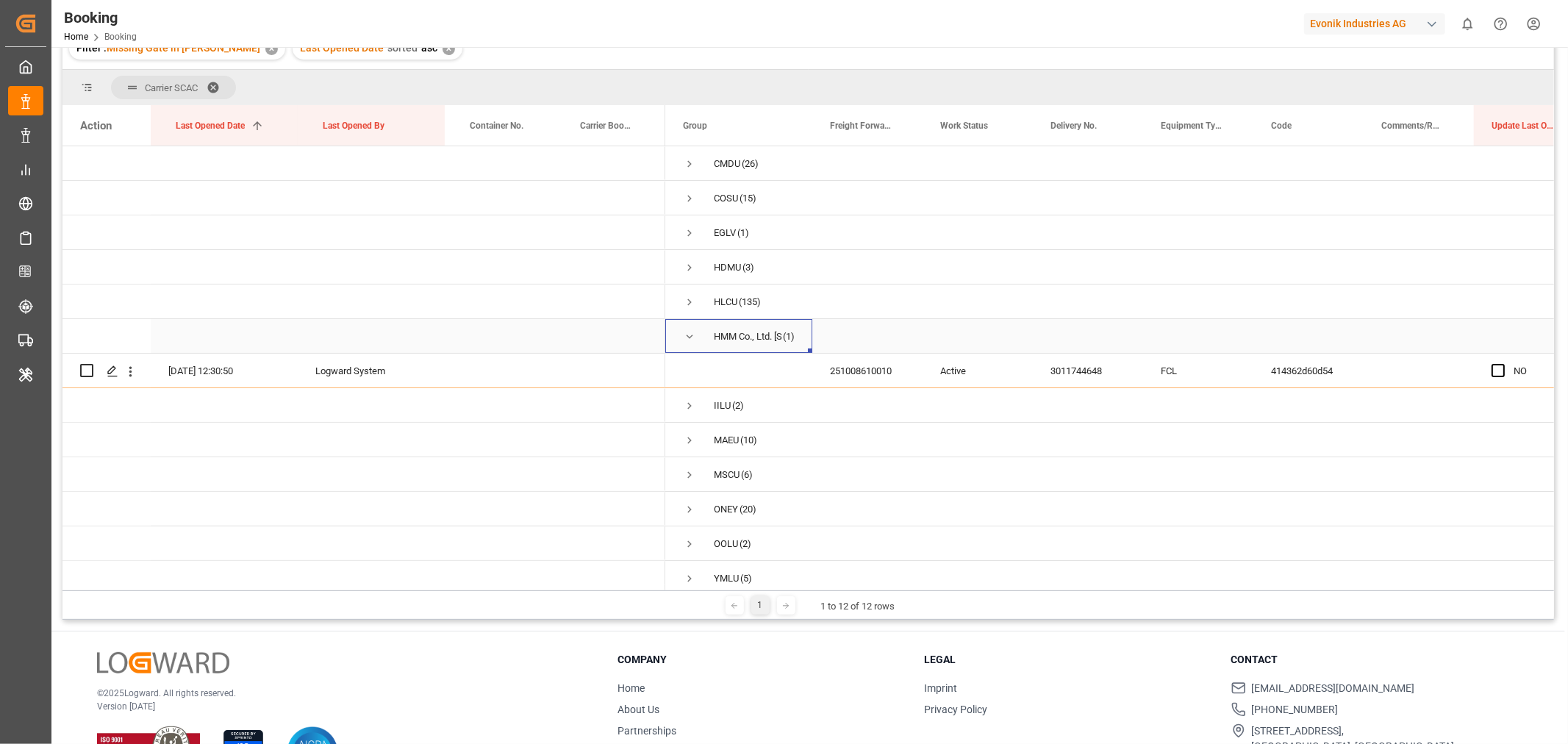
click at [692, 334] on span "Press SPACE to select this row." at bounding box center [689, 336] width 13 height 13
click at [692, 368] on span "Press SPACE to select this row." at bounding box center [689, 371] width 13 height 13
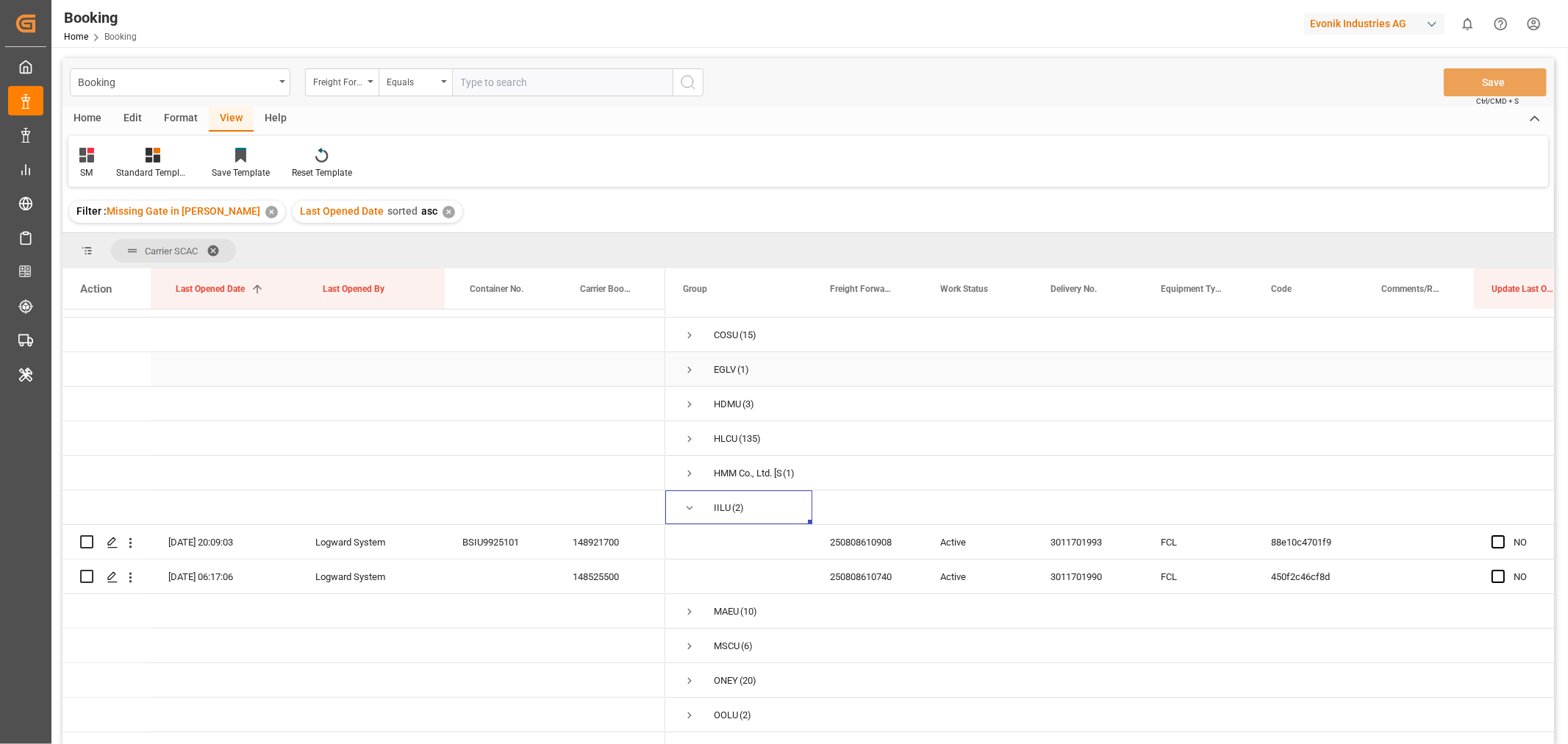
scroll to position [49, 0]
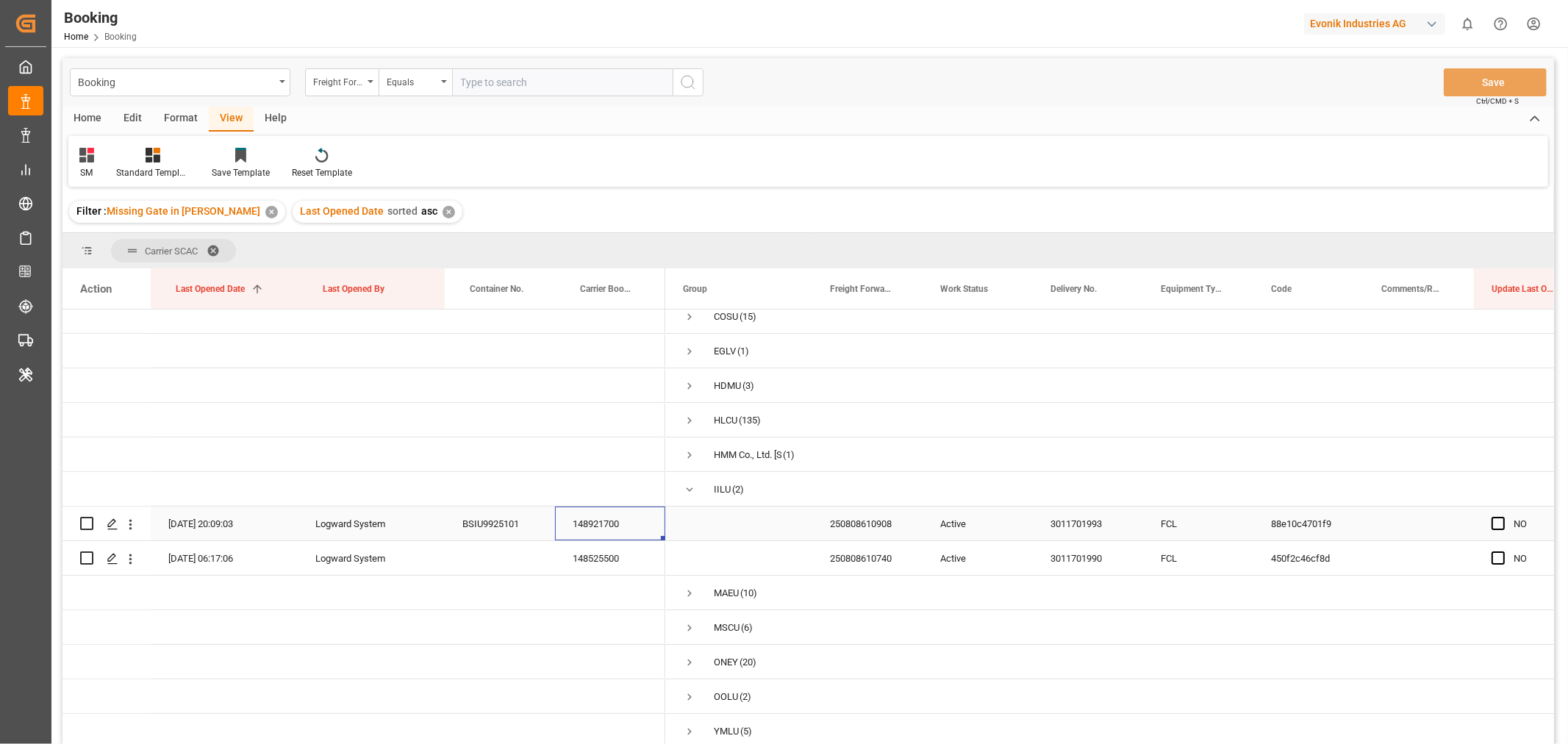
click at [583, 525] on div "148921700" at bounding box center [610, 523] width 110 height 33
click at [133, 522] on icon "open menu" at bounding box center [130, 524] width 15 height 15
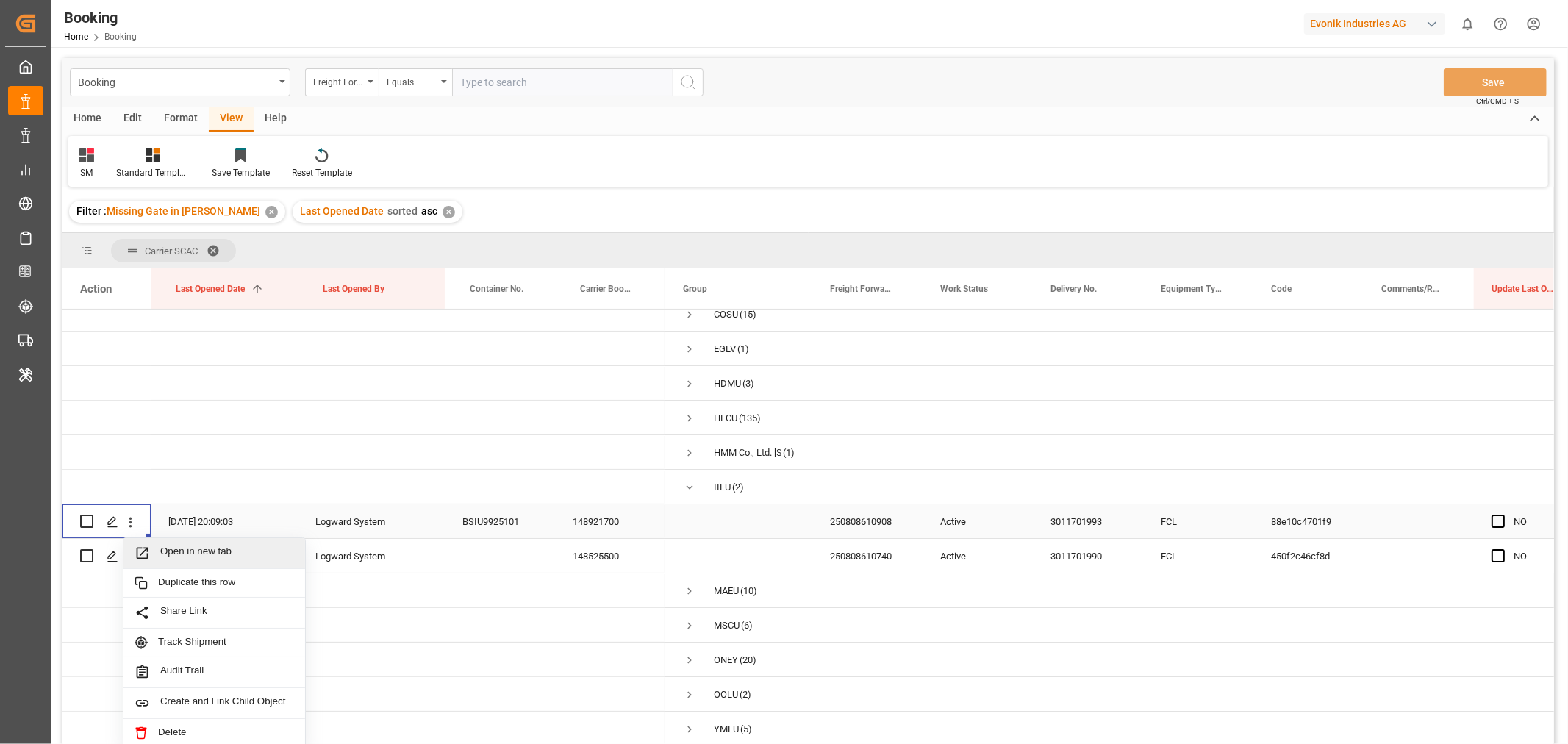
click at [221, 549] on span "Open in new tab" at bounding box center [227, 552] width 134 height 15
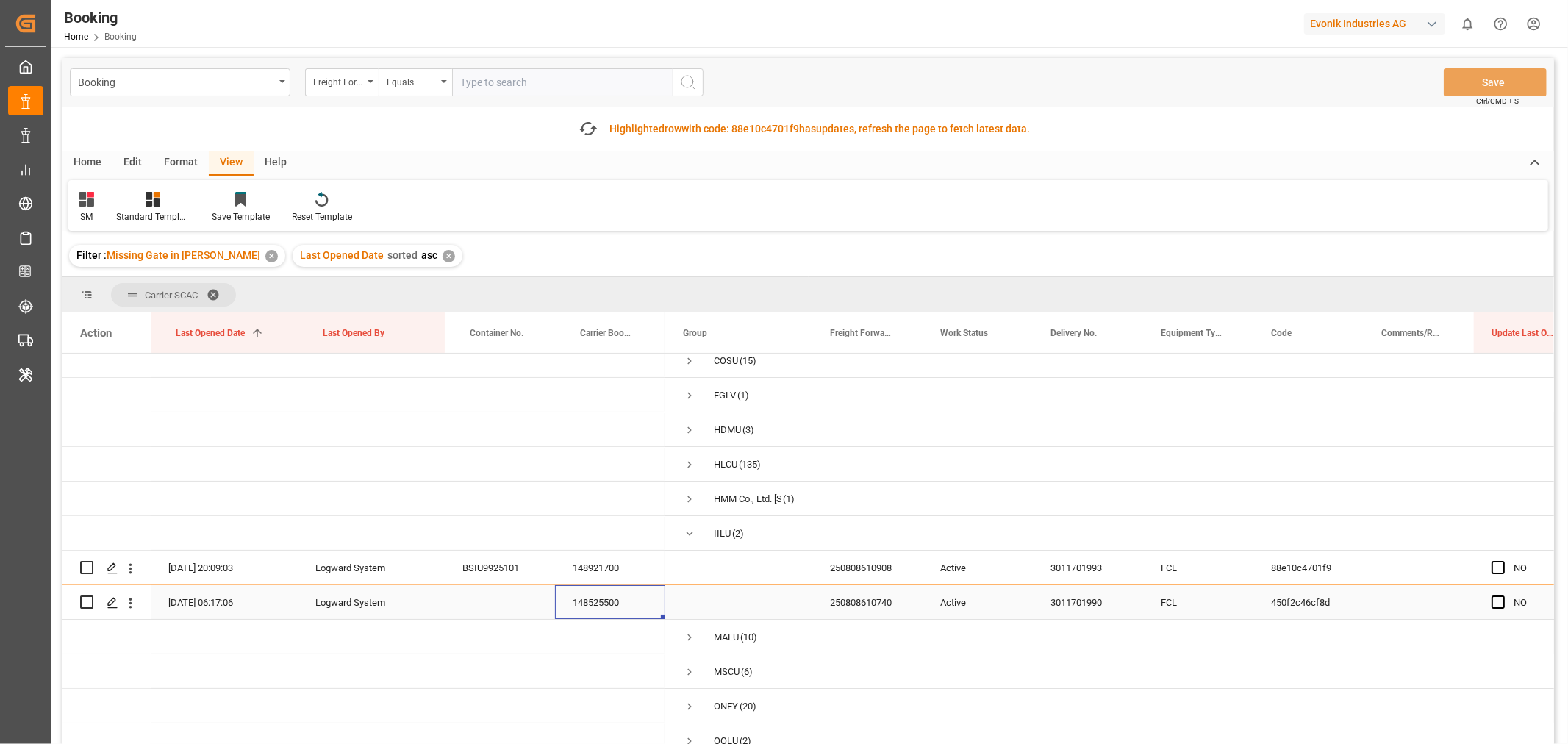
click at [584, 599] on div "148525500" at bounding box center [610, 602] width 110 height 33
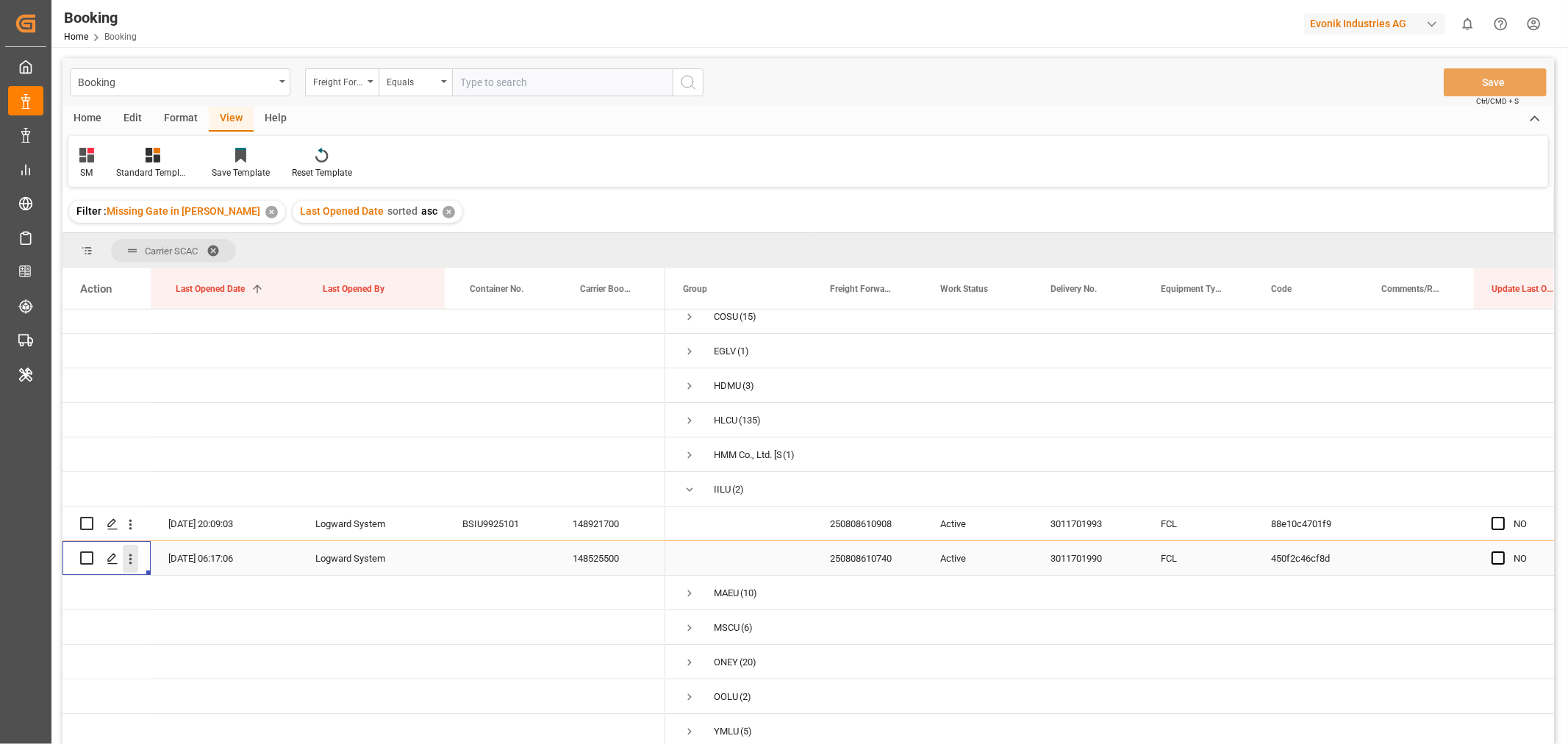
click at [129, 556] on icon "open menu" at bounding box center [130, 559] width 15 height 15
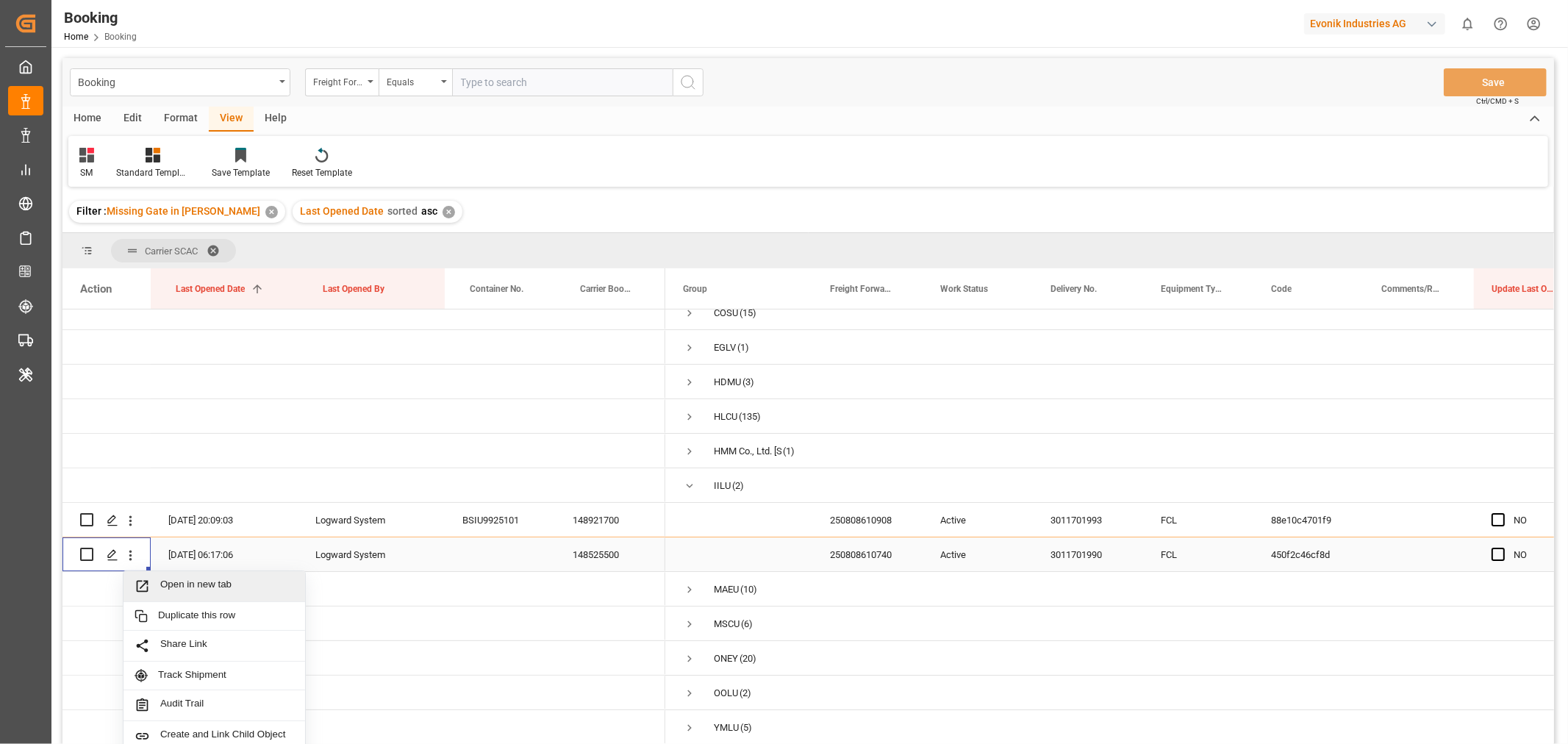
click at [214, 591] on span "Open in new tab" at bounding box center [227, 586] width 134 height 15
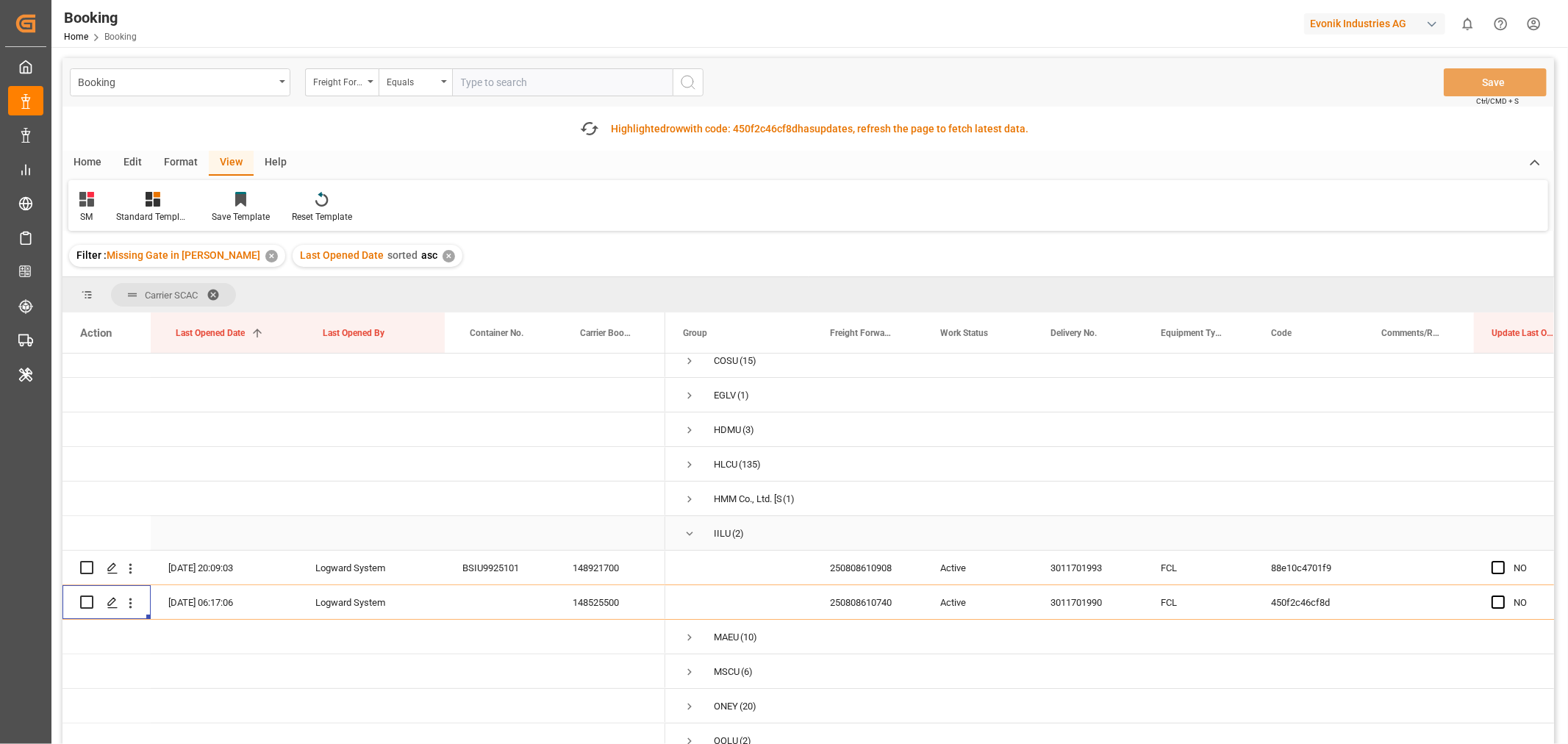
click at [689, 527] on span "Press SPACE to select this row." at bounding box center [689, 533] width 13 height 13
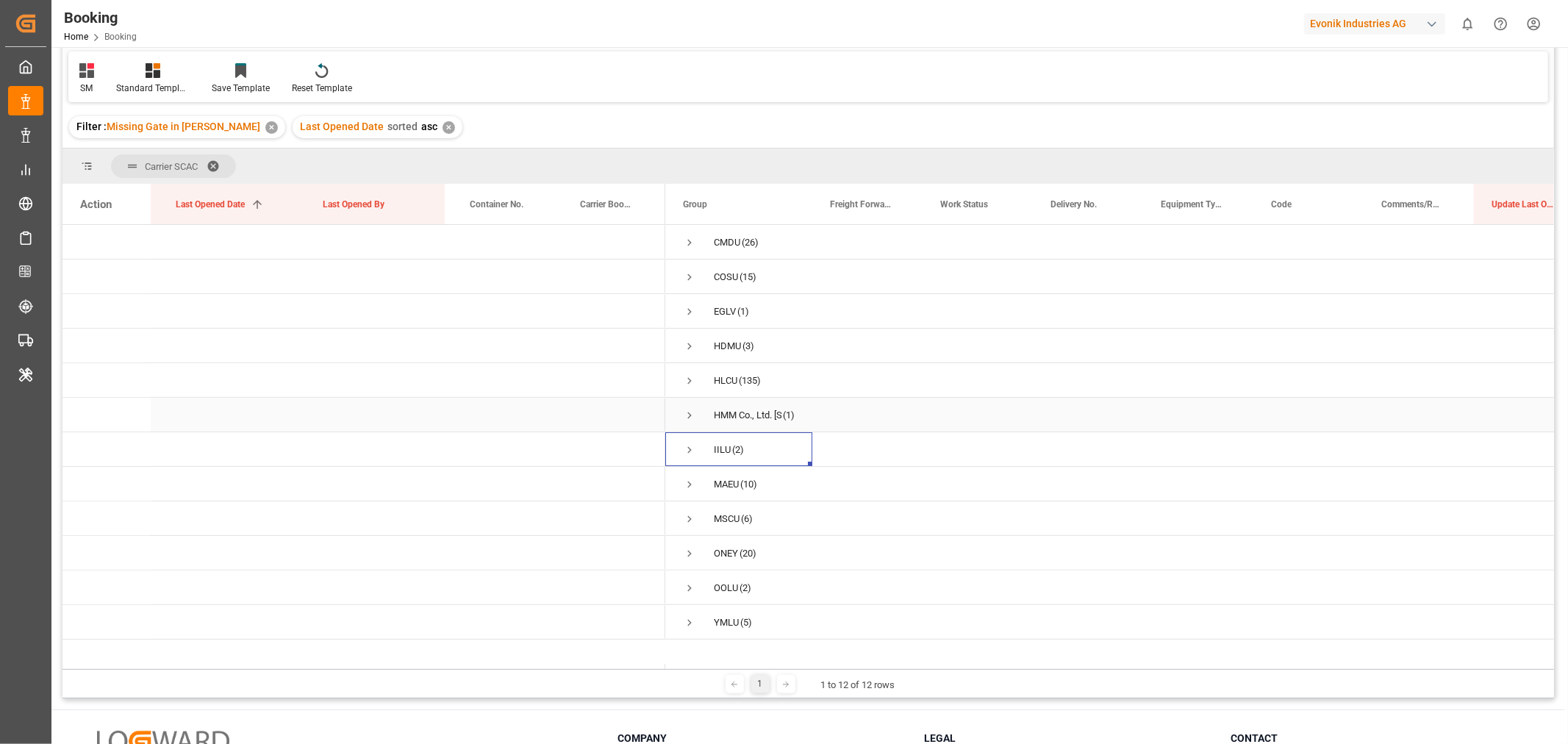
scroll to position [245, 0]
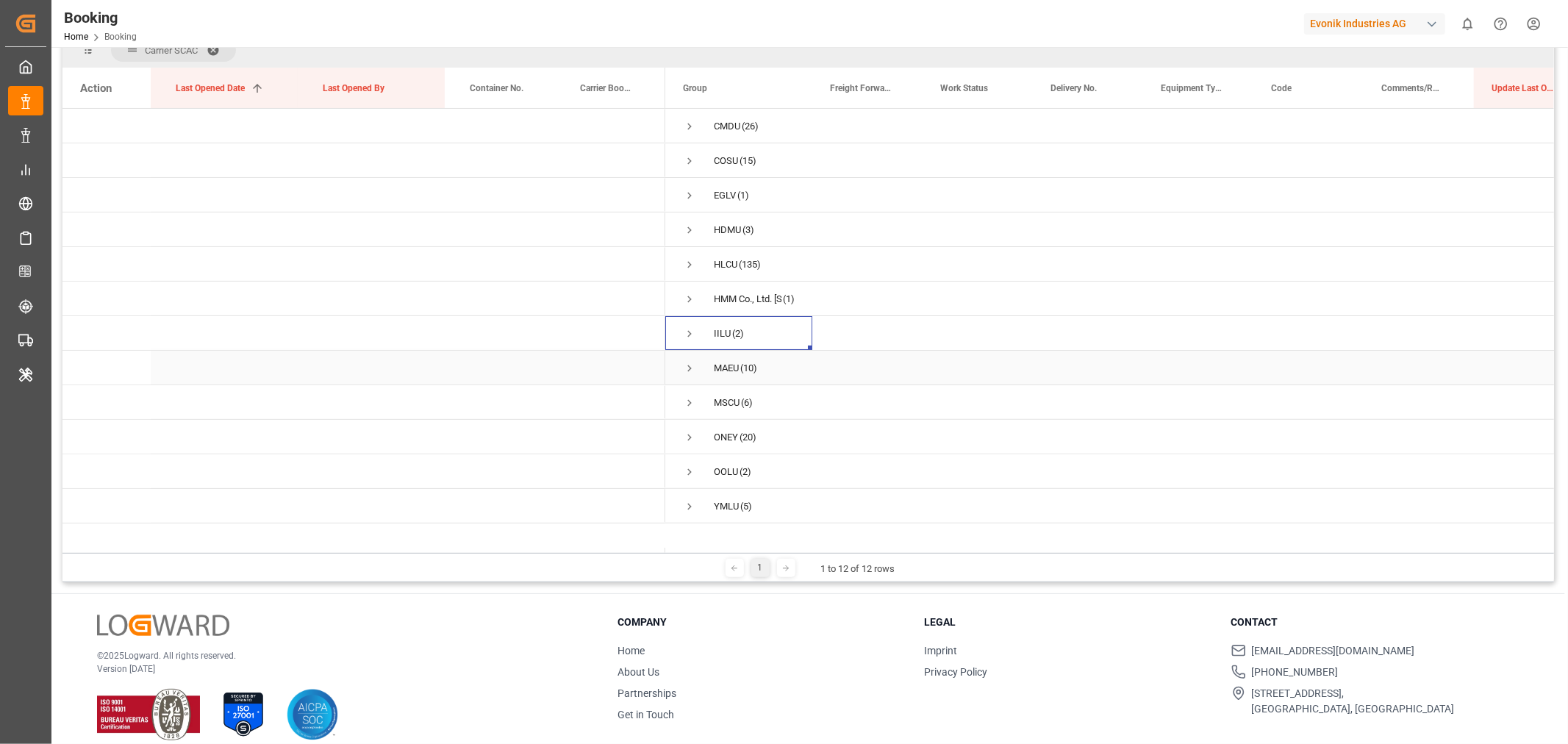
click at [690, 368] on span "Press SPACE to select this row." at bounding box center [689, 368] width 13 height 13
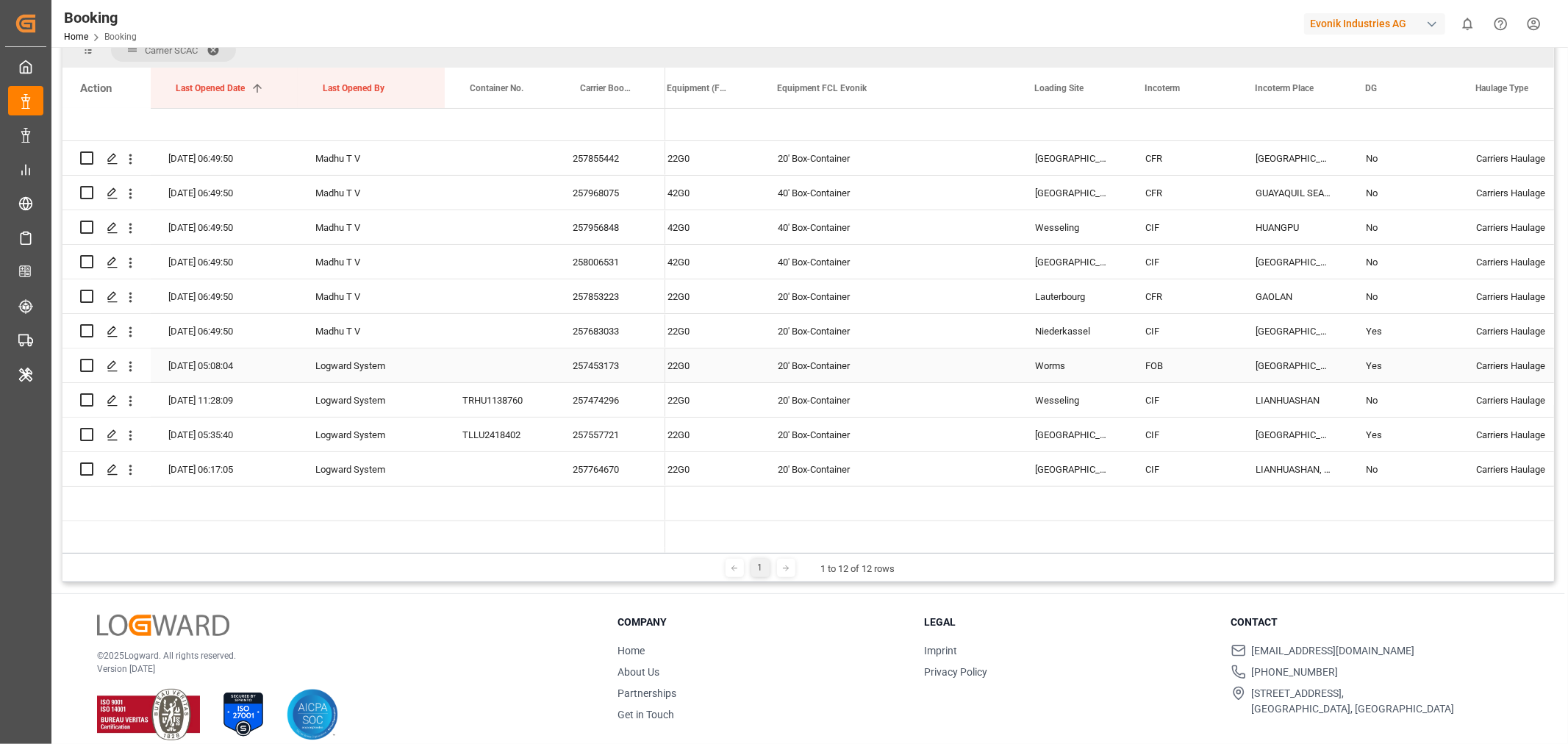
scroll to position [0, 2497]
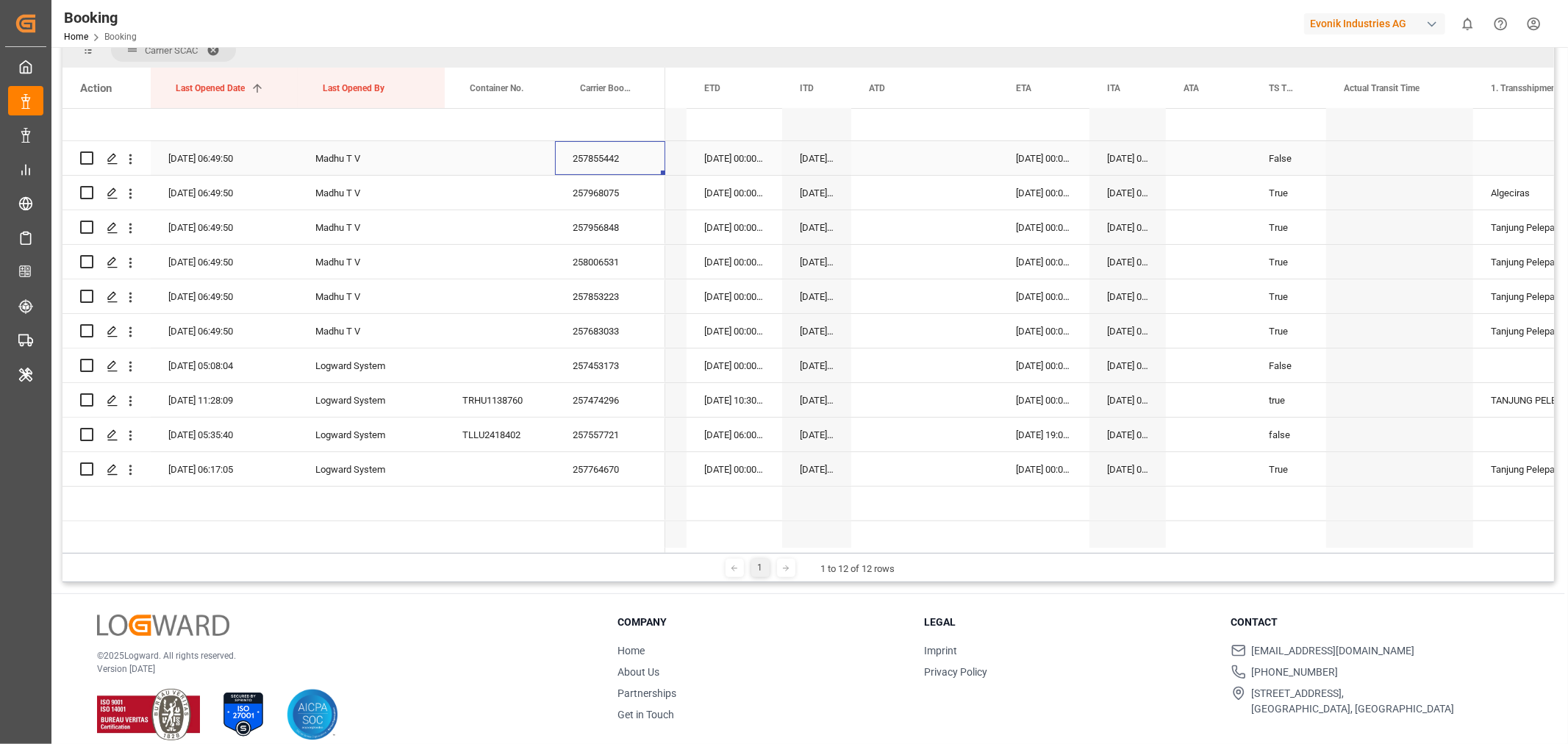
click at [592, 166] on div "257855442" at bounding box center [610, 158] width 110 height 33
click at [627, 331] on div "257683033" at bounding box center [610, 331] width 110 height 33
click at [592, 397] on div "257474296" at bounding box center [610, 400] width 110 height 33
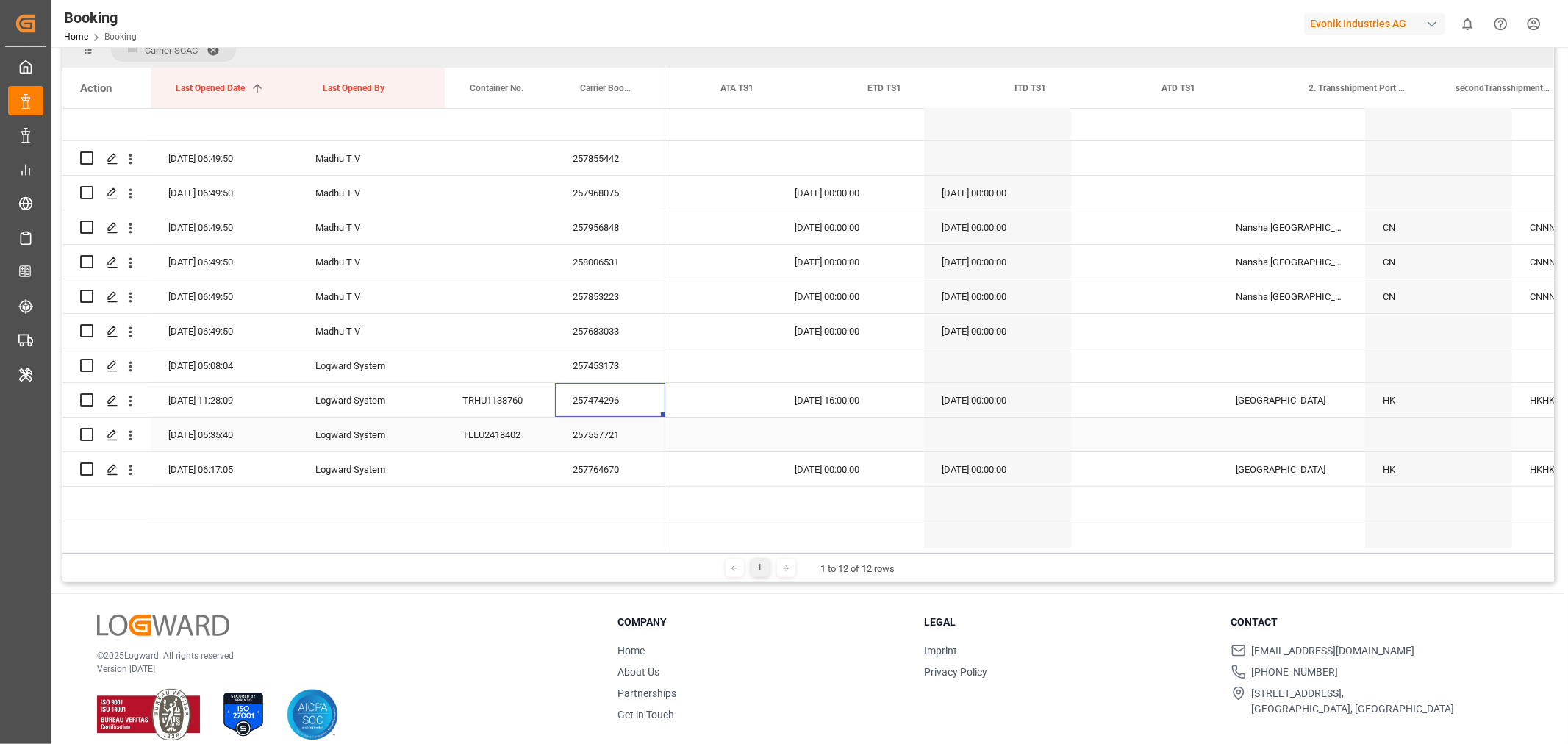
scroll to position [0, 8029]
click at [803, 408] on div "01-10-2025 16:00:00" at bounding box center [841, 400] width 147 height 33
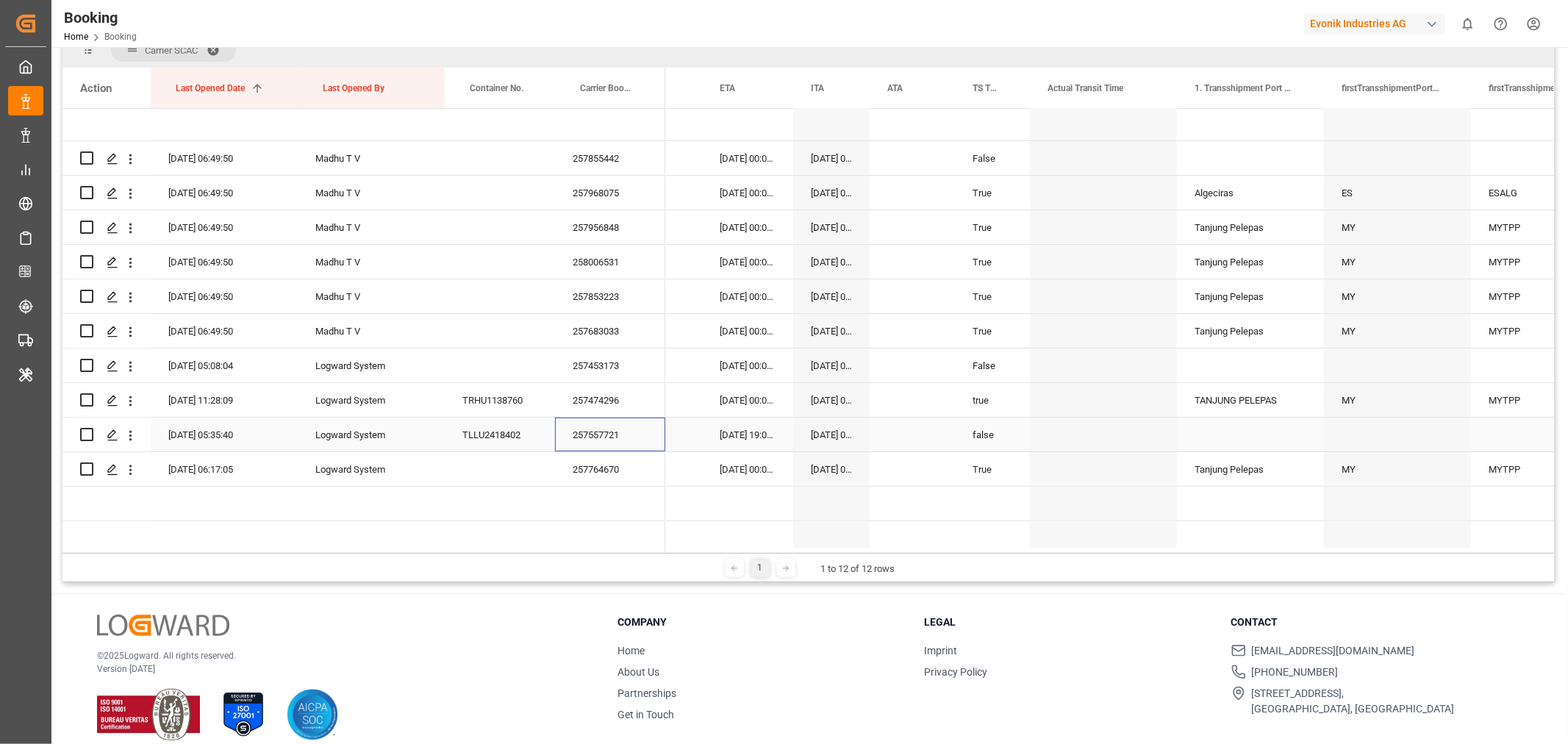
click at [596, 432] on div "257557721" at bounding box center [610, 434] width 110 height 33
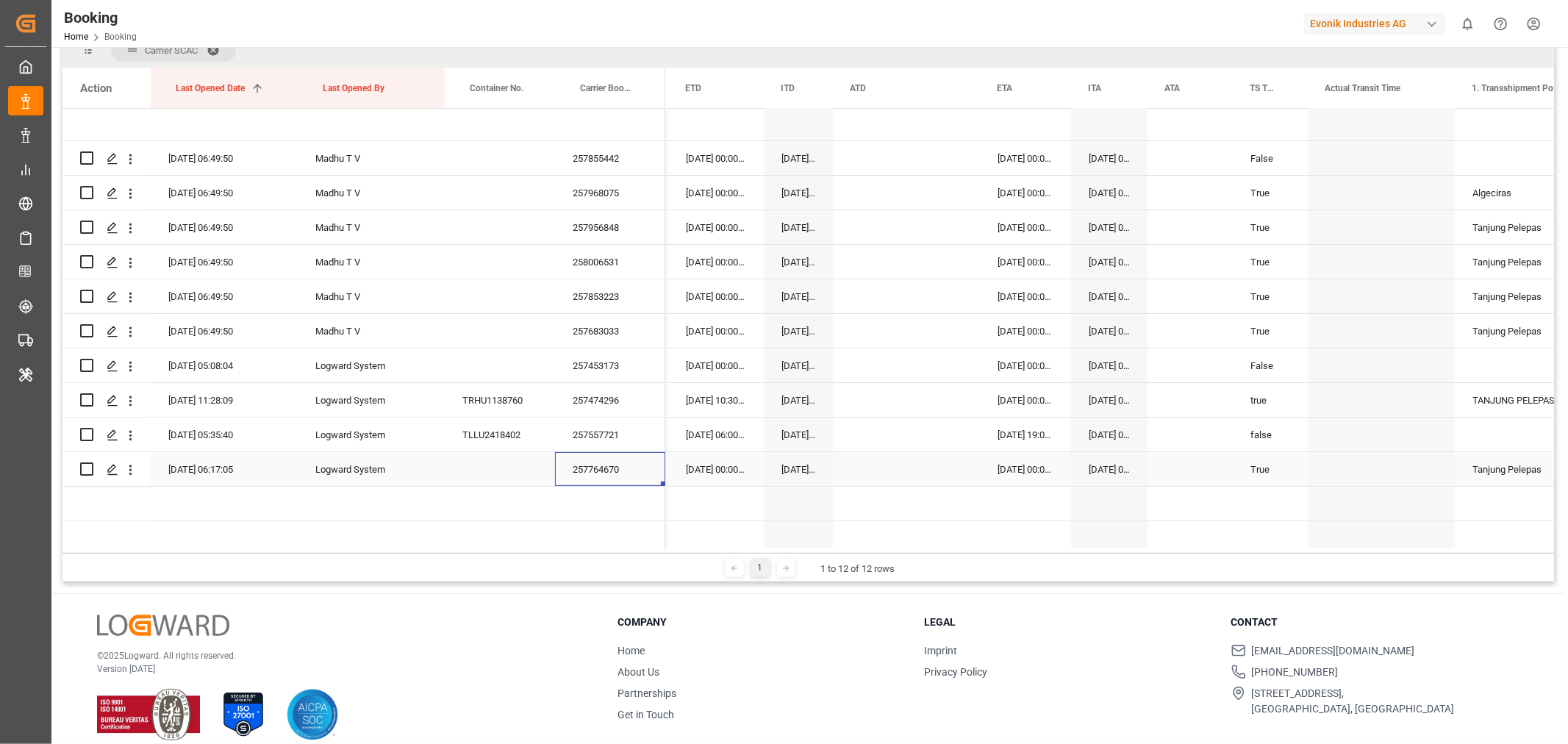
click at [582, 476] on div "257764670" at bounding box center [610, 469] width 110 height 33
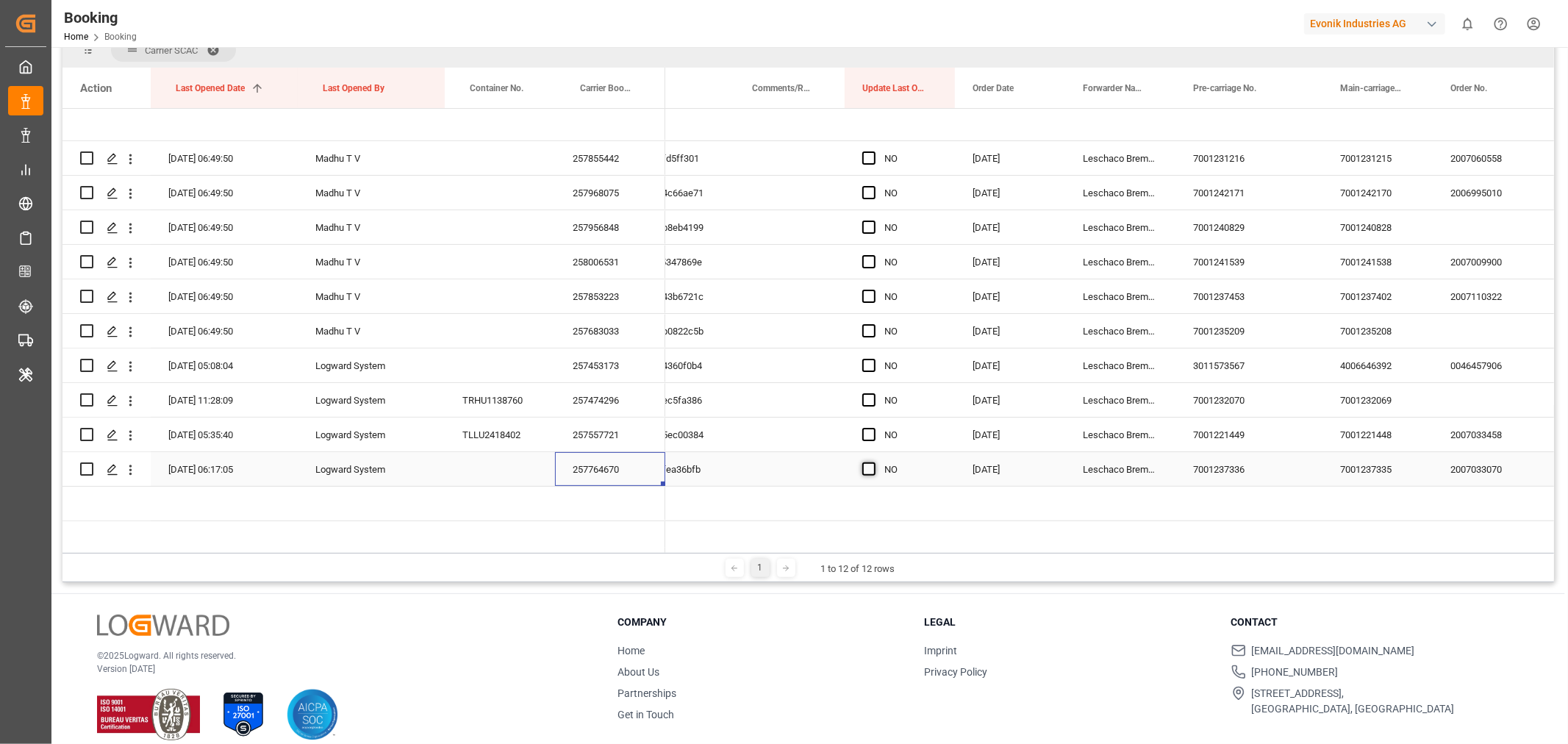
click at [865, 465] on span "Press SPACE to select this row." at bounding box center [868, 468] width 13 height 13
click at [874, 462] on input "Press SPACE to select this row." at bounding box center [874, 462] width 0 height 0
drag, startPoint x: 951, startPoint y: 483, endPoint x: 939, endPoint y: 133, distance: 350.2
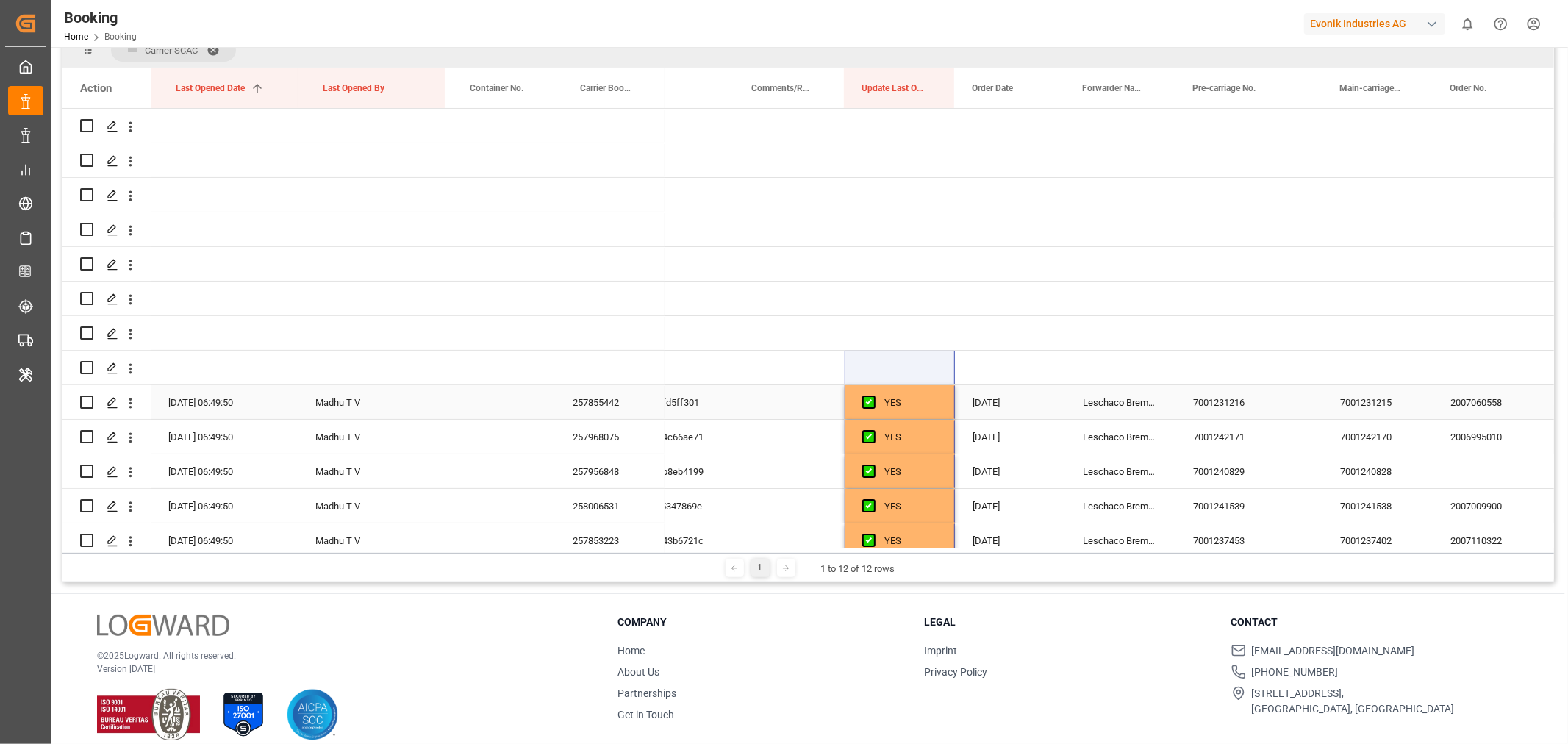
click at [913, 397] on div "YES" at bounding box center [911, 403] width 53 height 33
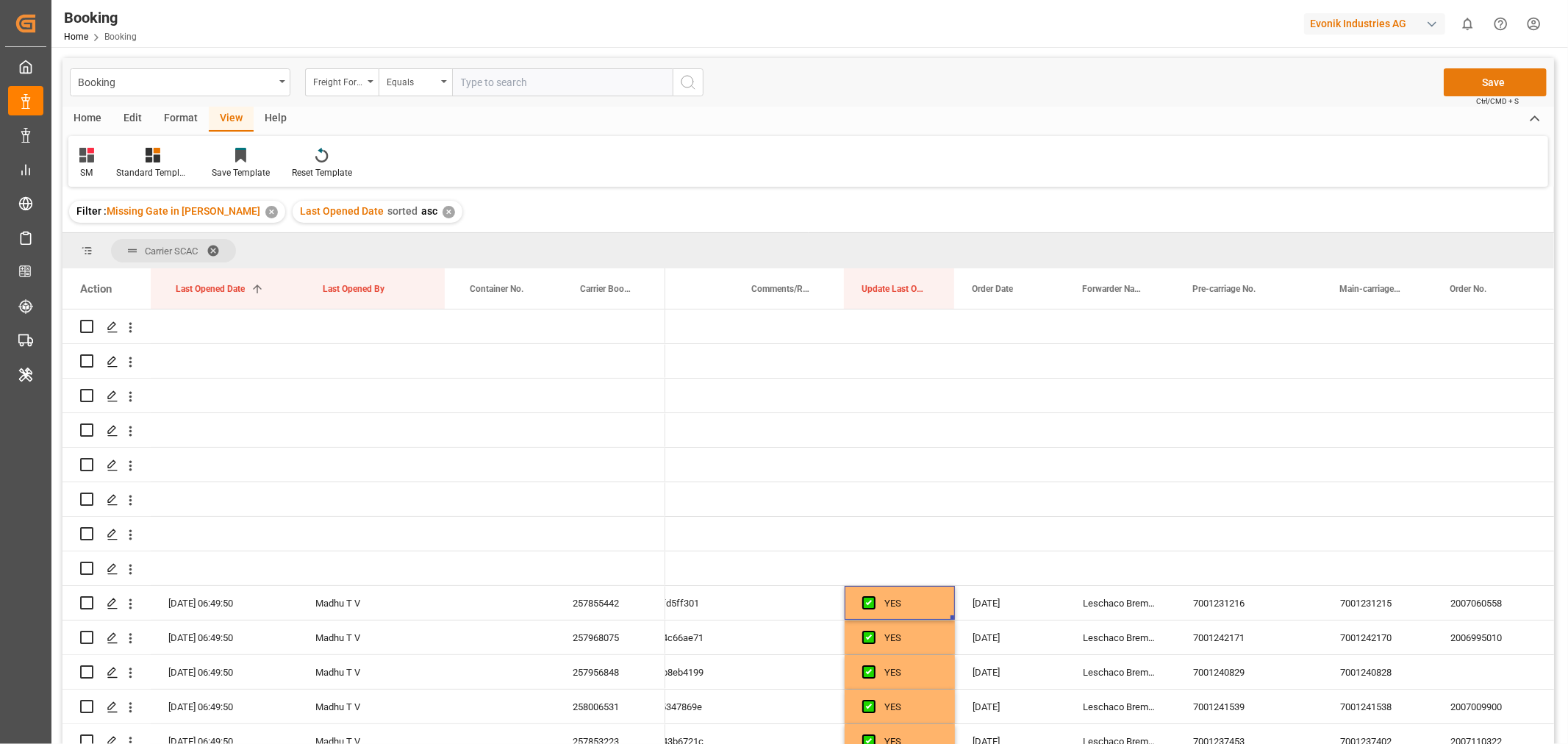
click at [1490, 82] on button "Save" at bounding box center [1495, 82] width 103 height 28
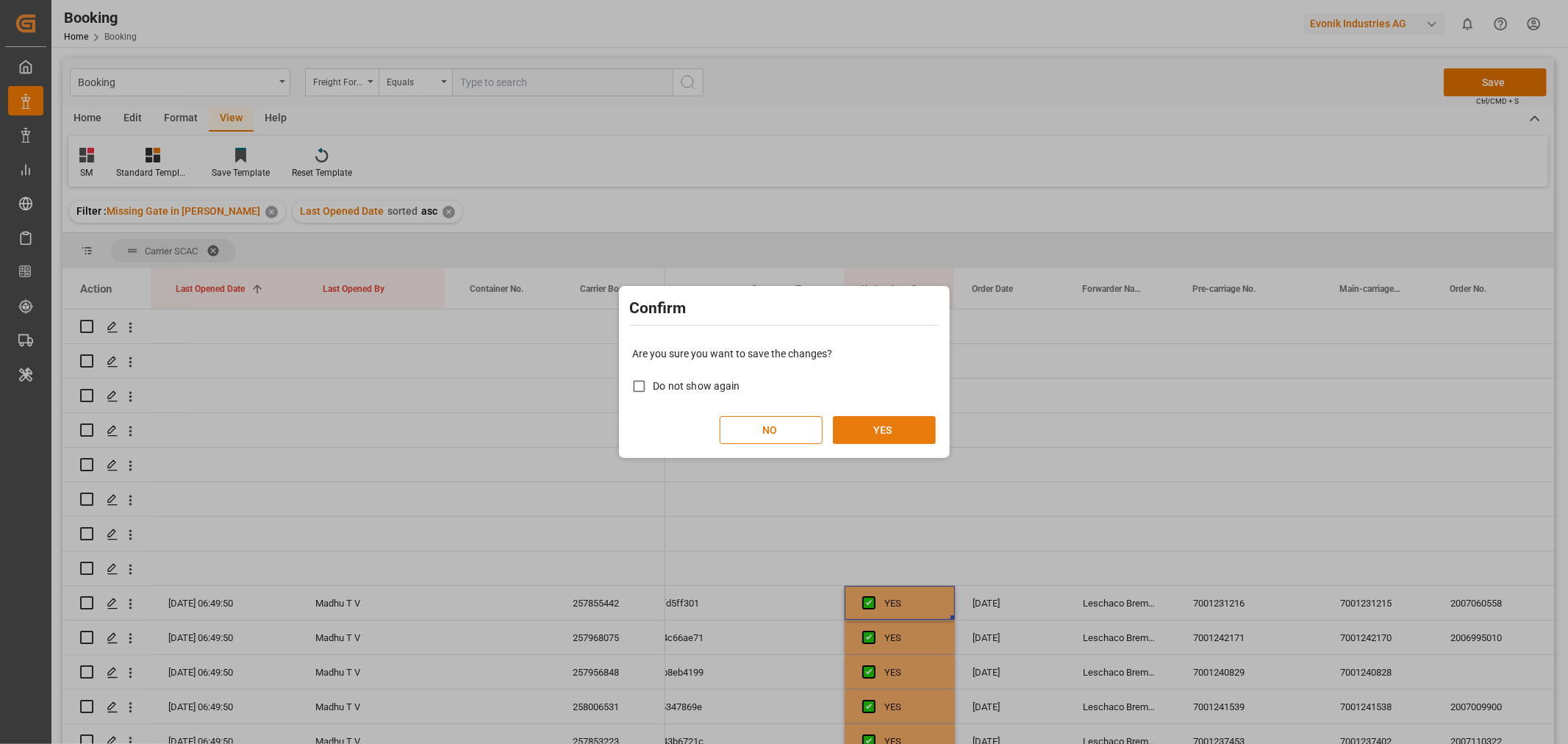
click at [860, 435] on button "YES" at bounding box center [884, 429] width 103 height 28
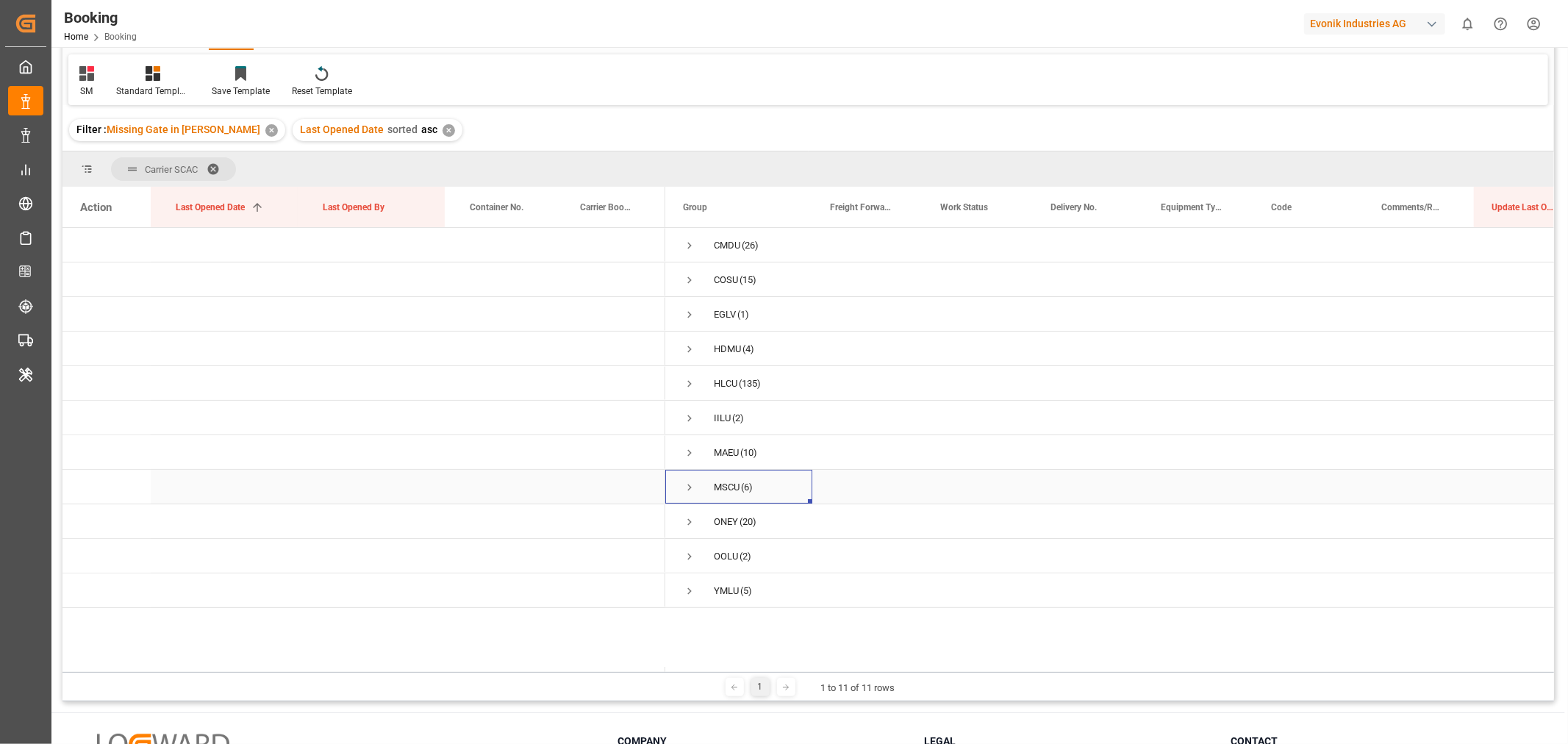
click at [687, 489] on span "Press SPACE to select this row." at bounding box center [689, 486] width 13 height 13
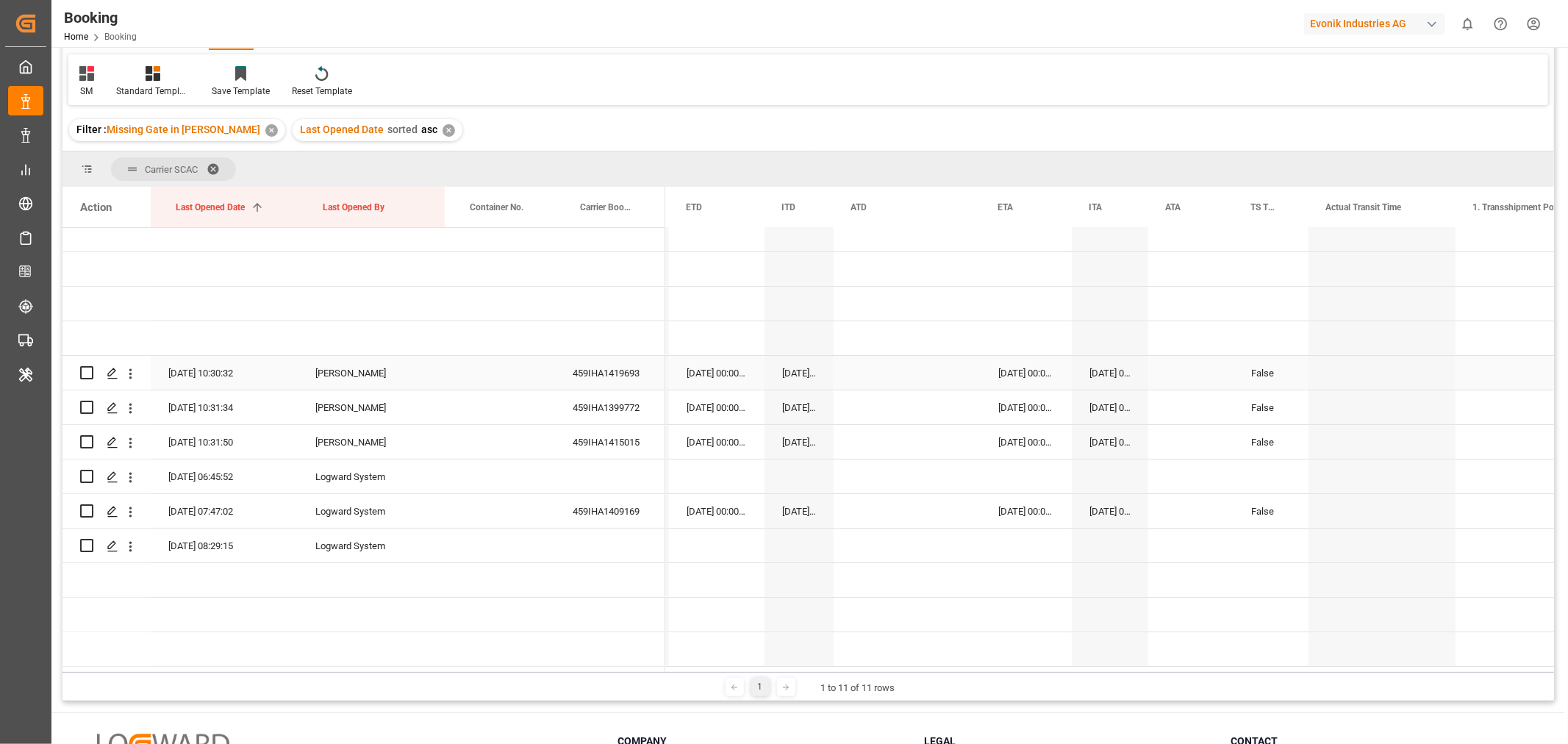
click at [598, 372] on div "459IHA1419693" at bounding box center [610, 372] width 110 height 33
click at [606, 409] on div "459IHA1399772" at bounding box center [610, 407] width 110 height 33
click at [131, 404] on icon "open menu" at bounding box center [131, 408] width 3 height 11
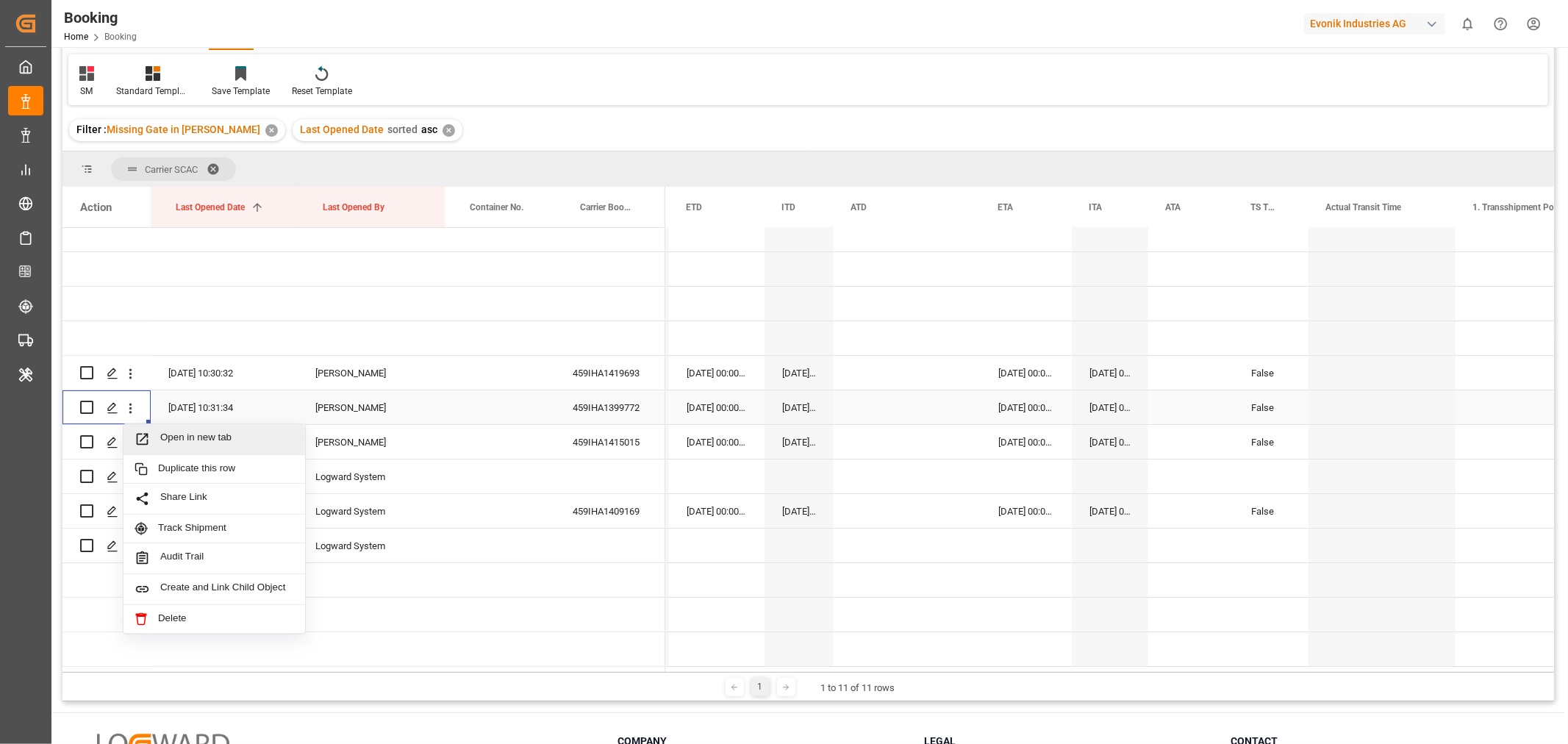
click at [224, 433] on span "Open in new tab" at bounding box center [227, 439] width 134 height 15
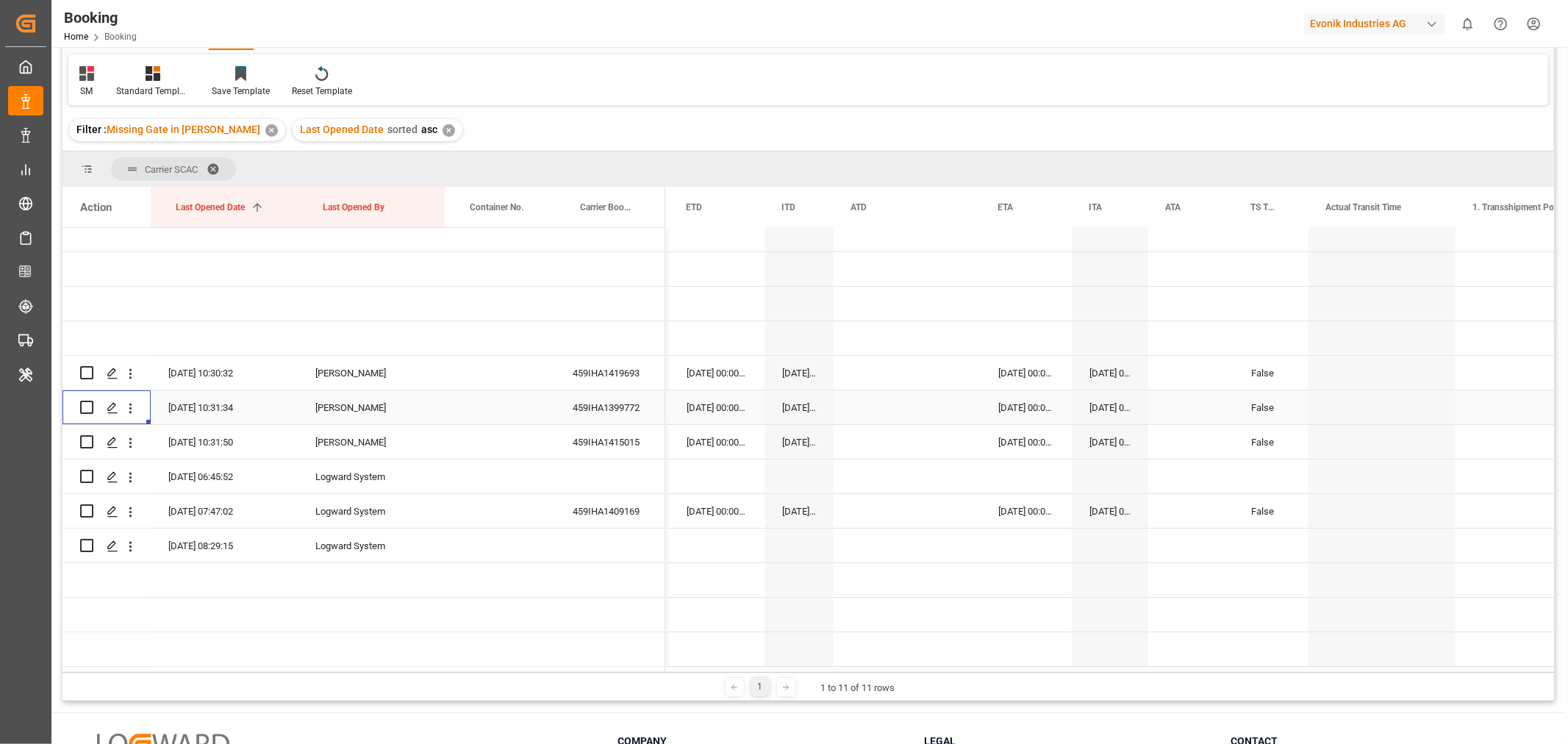
scroll to position [125, 0]
click at [633, 508] on div "459IHA1409169" at bounding box center [610, 511] width 110 height 33
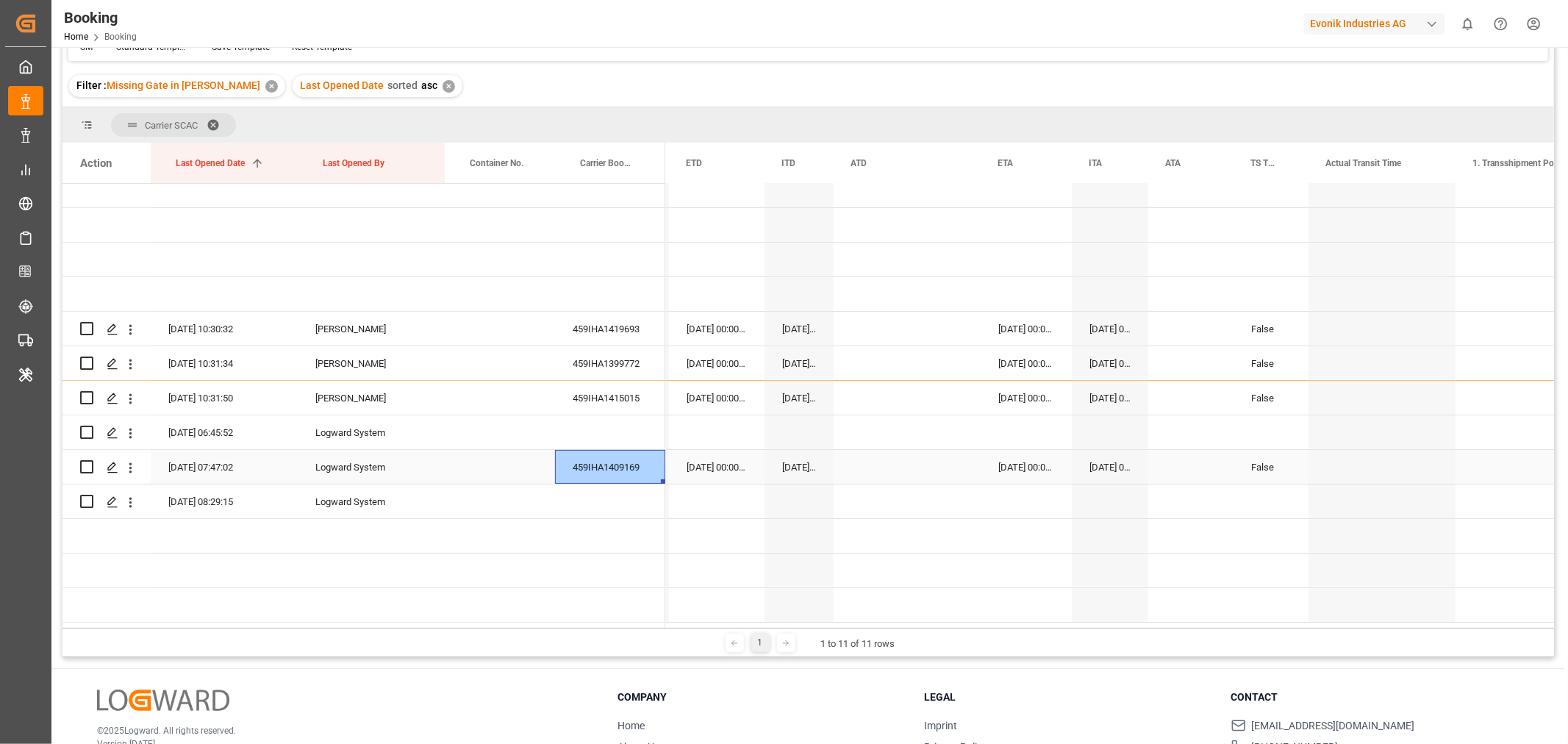
scroll to position [81, 0]
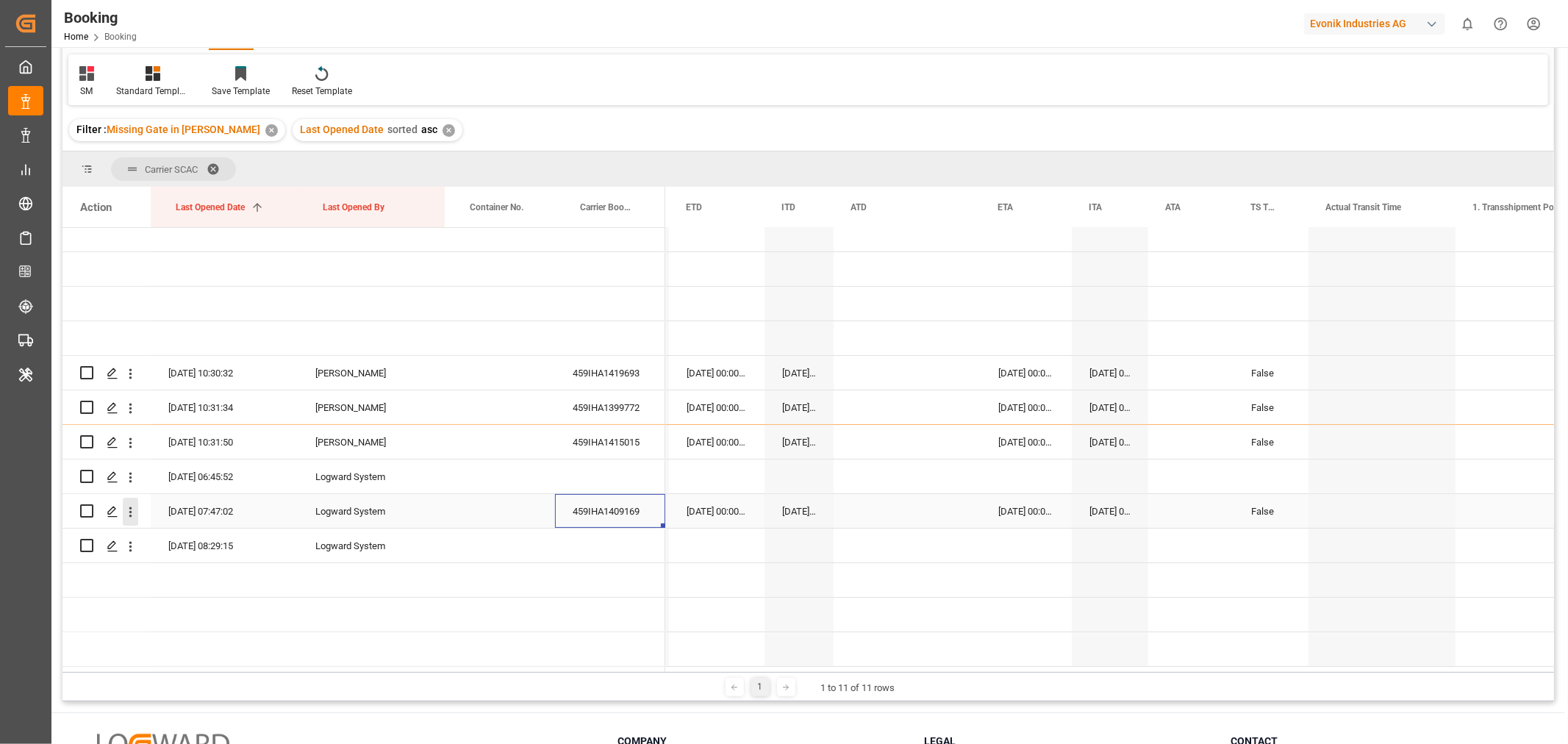
click at [129, 507] on icon "open menu" at bounding box center [131, 511] width 3 height 11
click at [197, 537] on span "Open in new tab" at bounding box center [227, 539] width 134 height 15
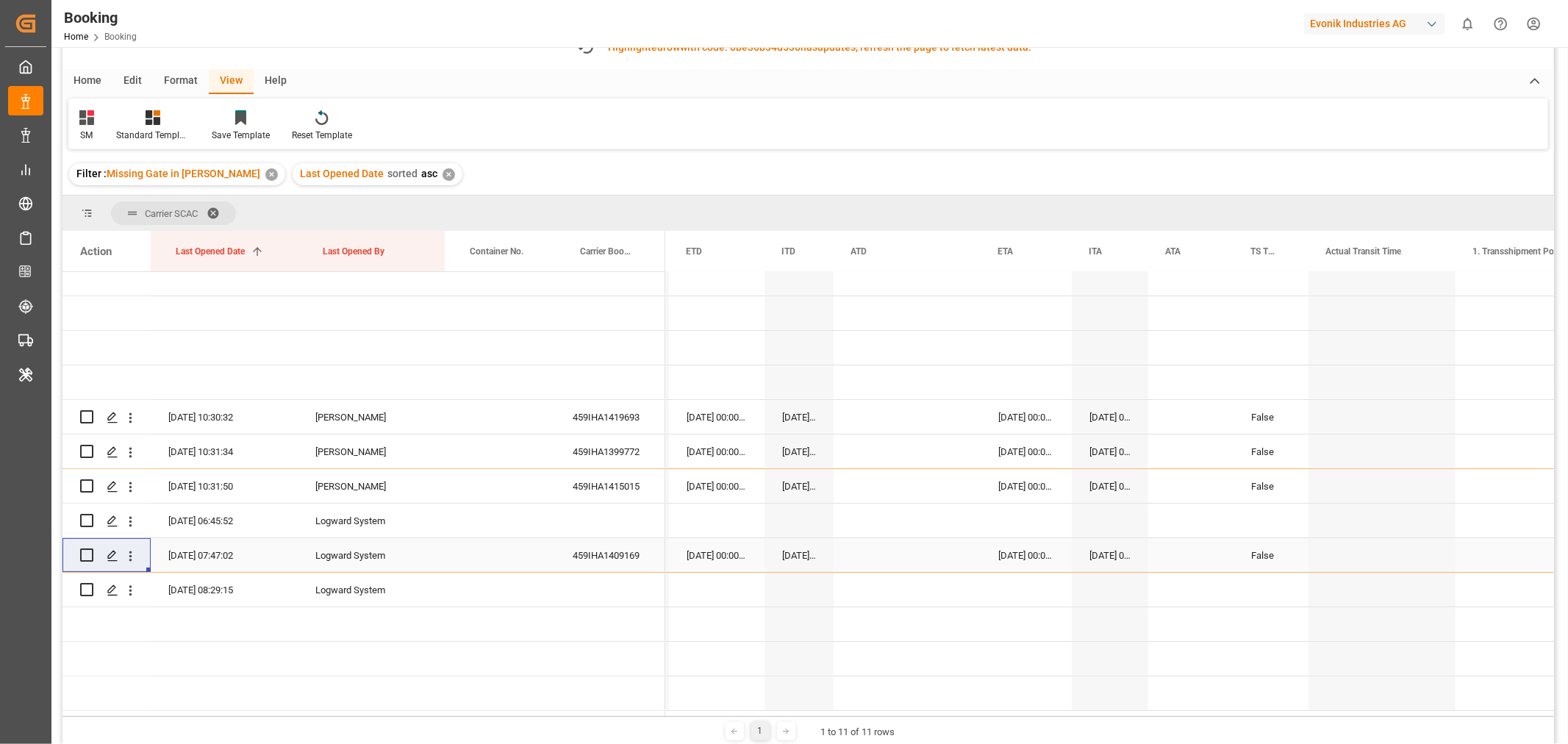
scroll to position [125, 0]
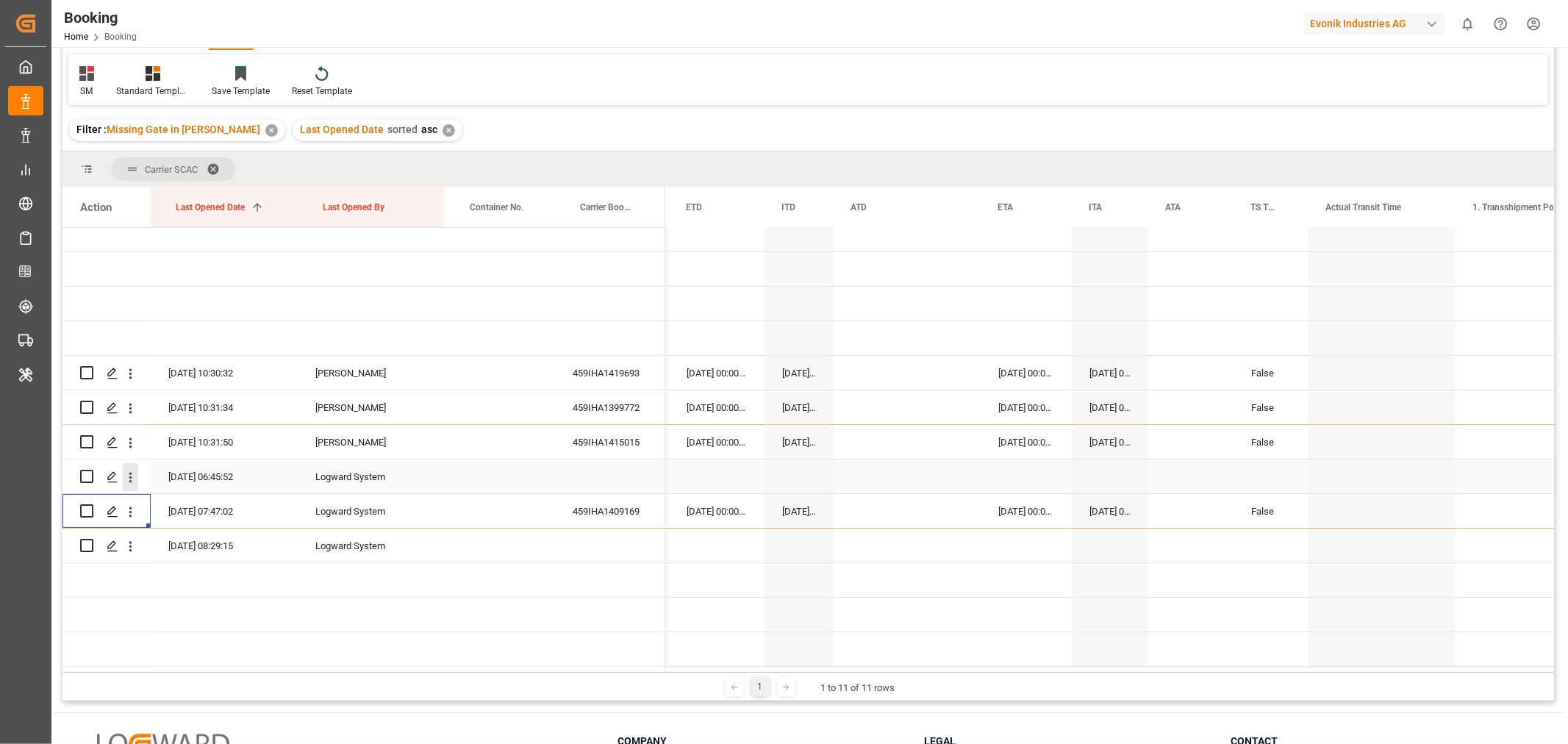
click at [129, 471] on icon "open menu" at bounding box center [130, 477] width 15 height 15
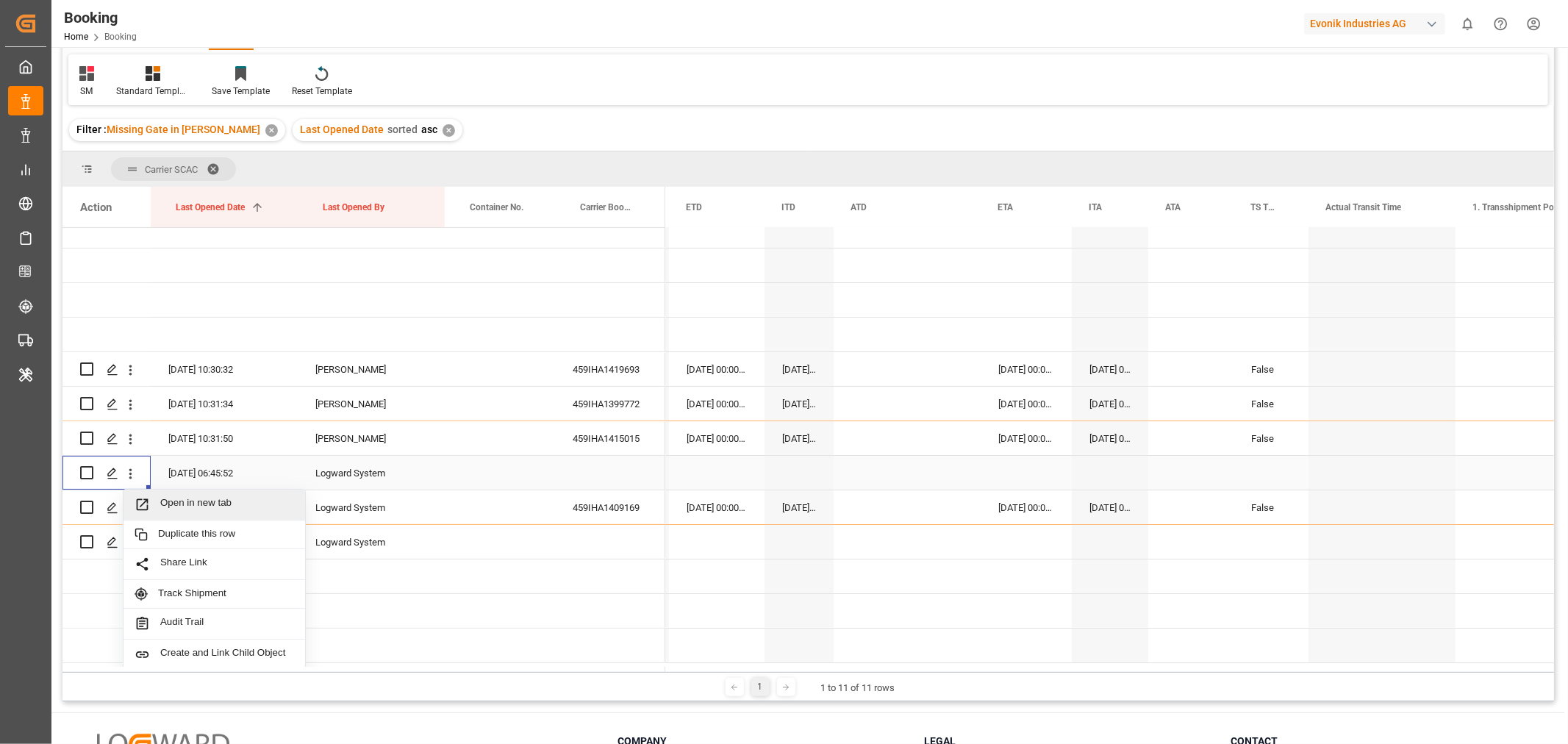
click at [208, 503] on span "Open in new tab" at bounding box center [227, 505] width 134 height 15
click at [605, 518] on div "459IHA1409169" at bounding box center [610, 511] width 110 height 33
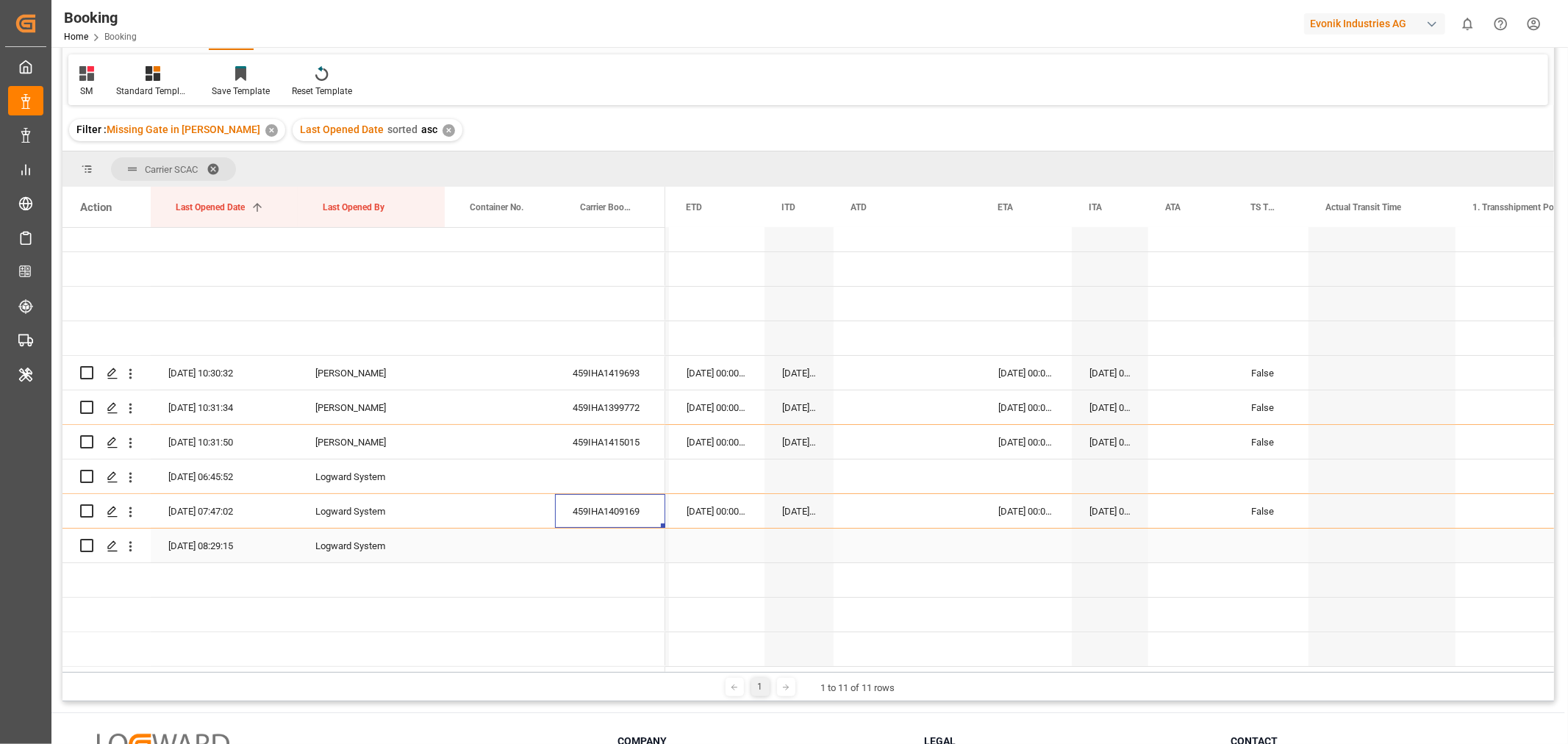
click at [328, 541] on div "Logward System" at bounding box center [371, 545] width 147 height 33
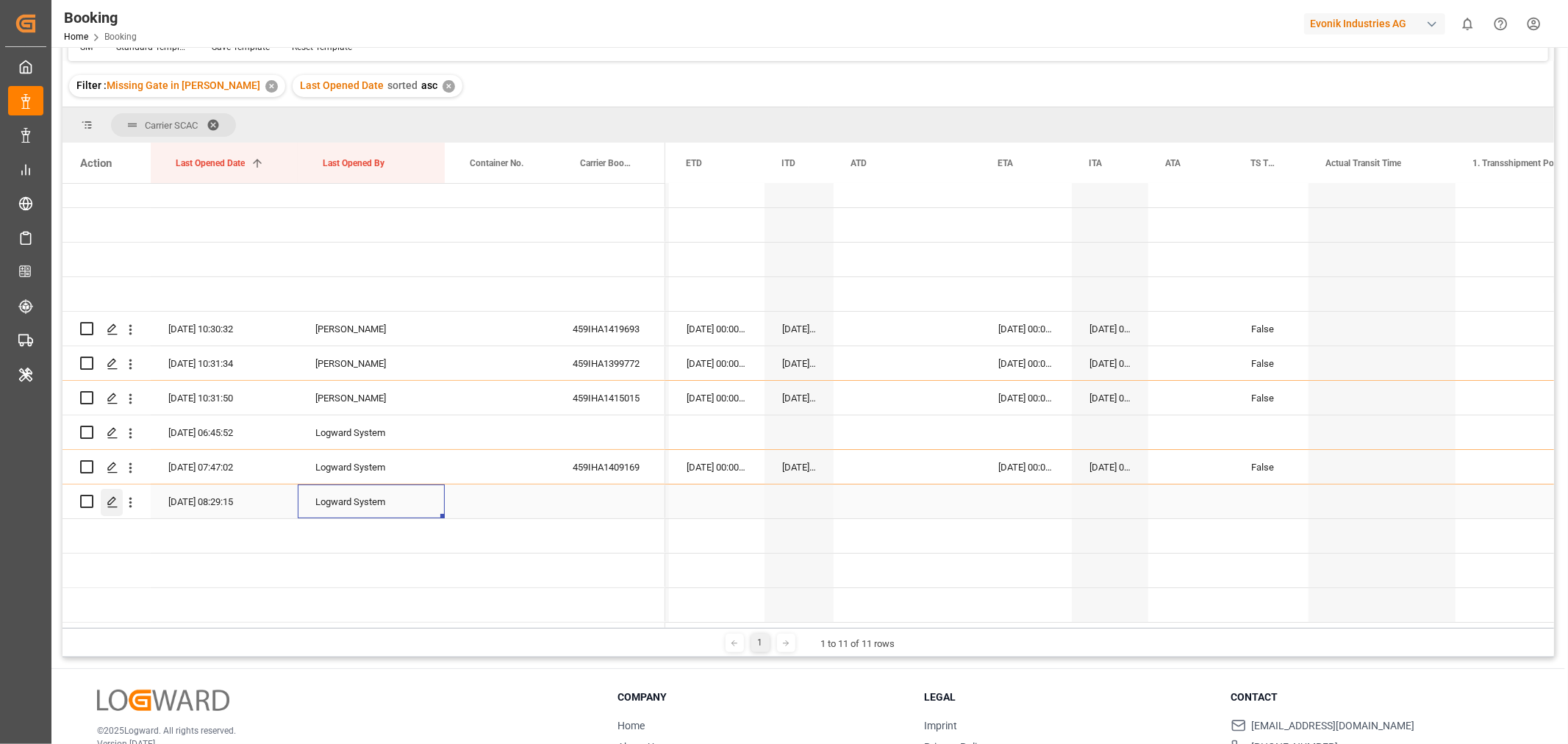
scroll to position [81, 0]
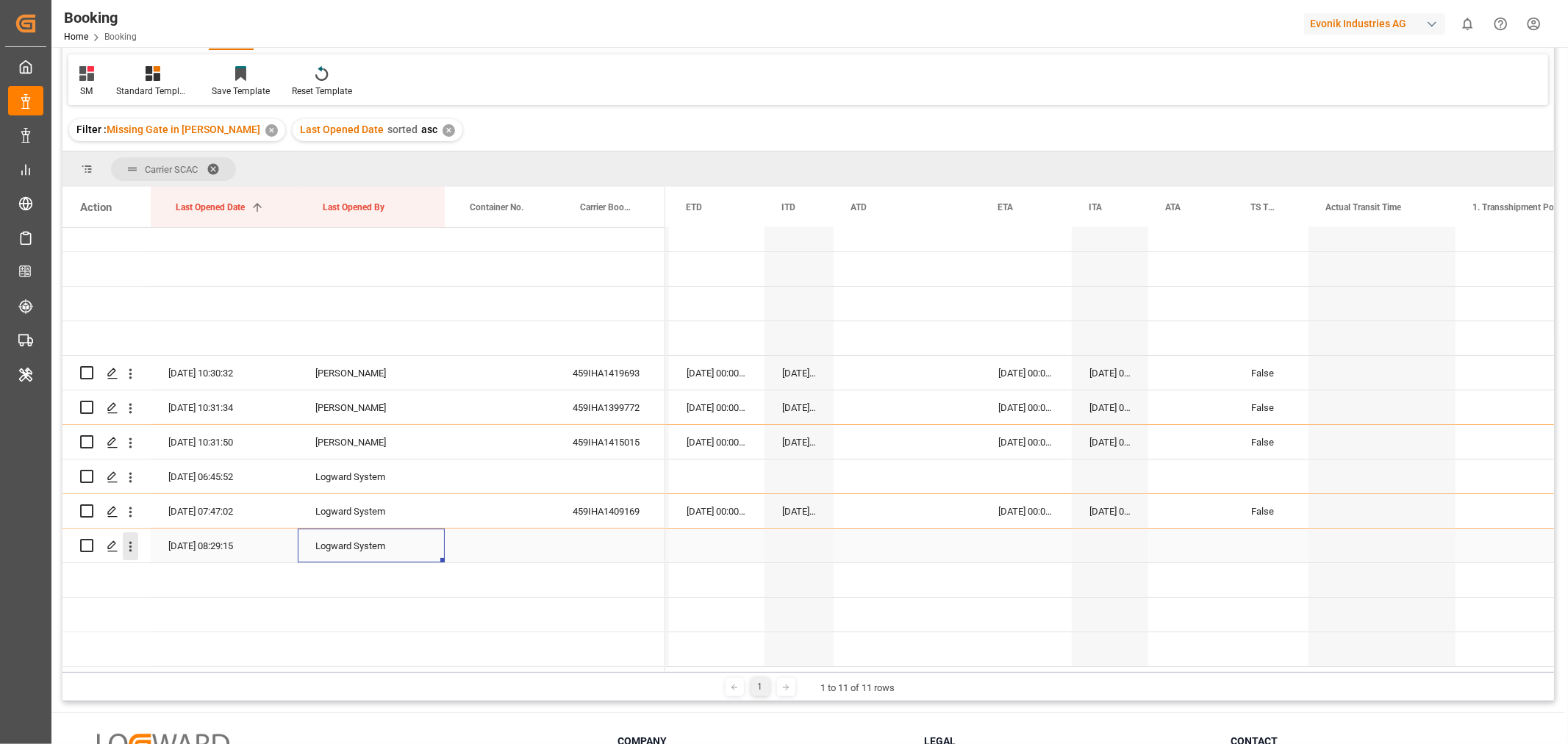
click at [128, 540] on icon "open menu" at bounding box center [130, 546] width 15 height 15
click at [185, 579] on span "Open in new tab" at bounding box center [227, 574] width 134 height 15
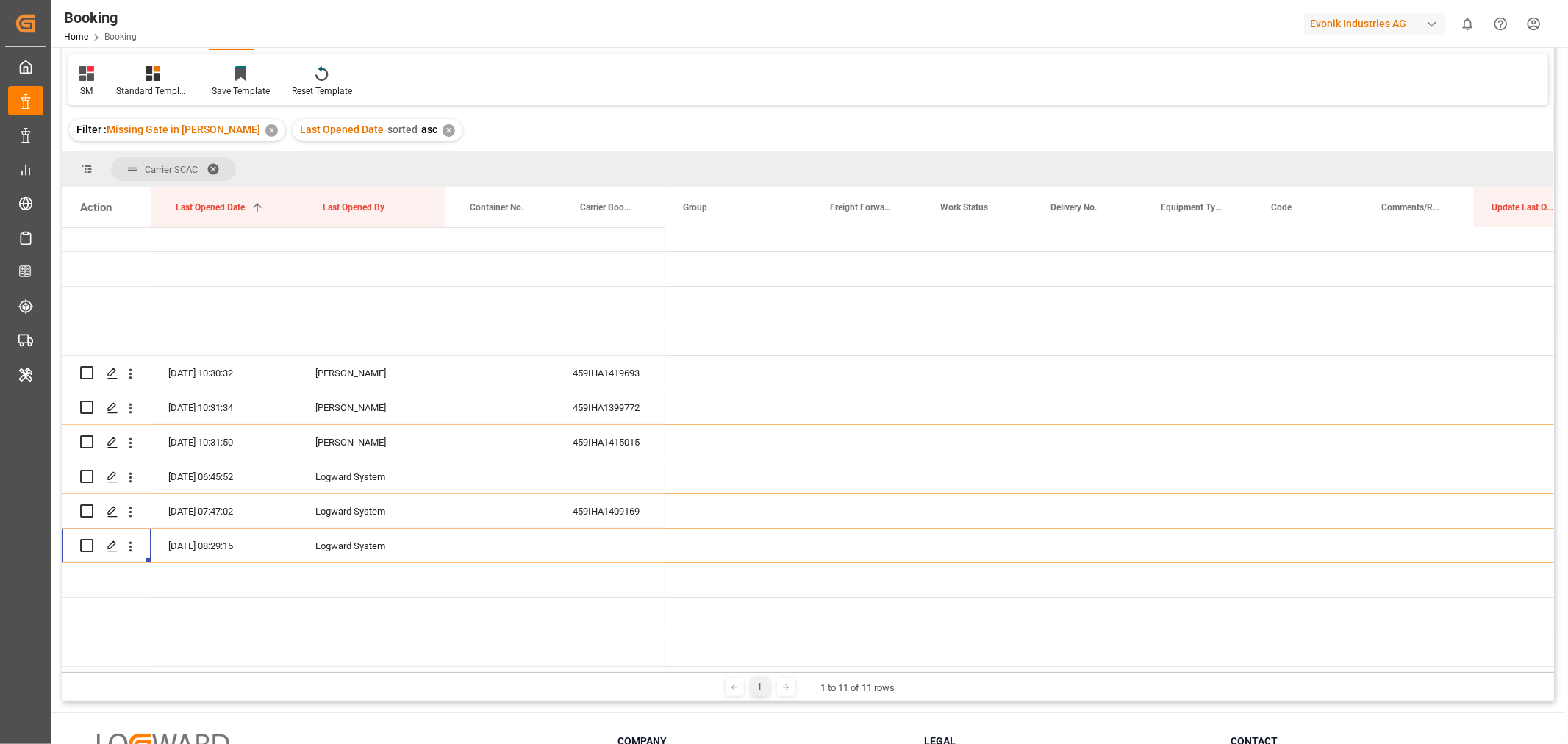
scroll to position [0, 0]
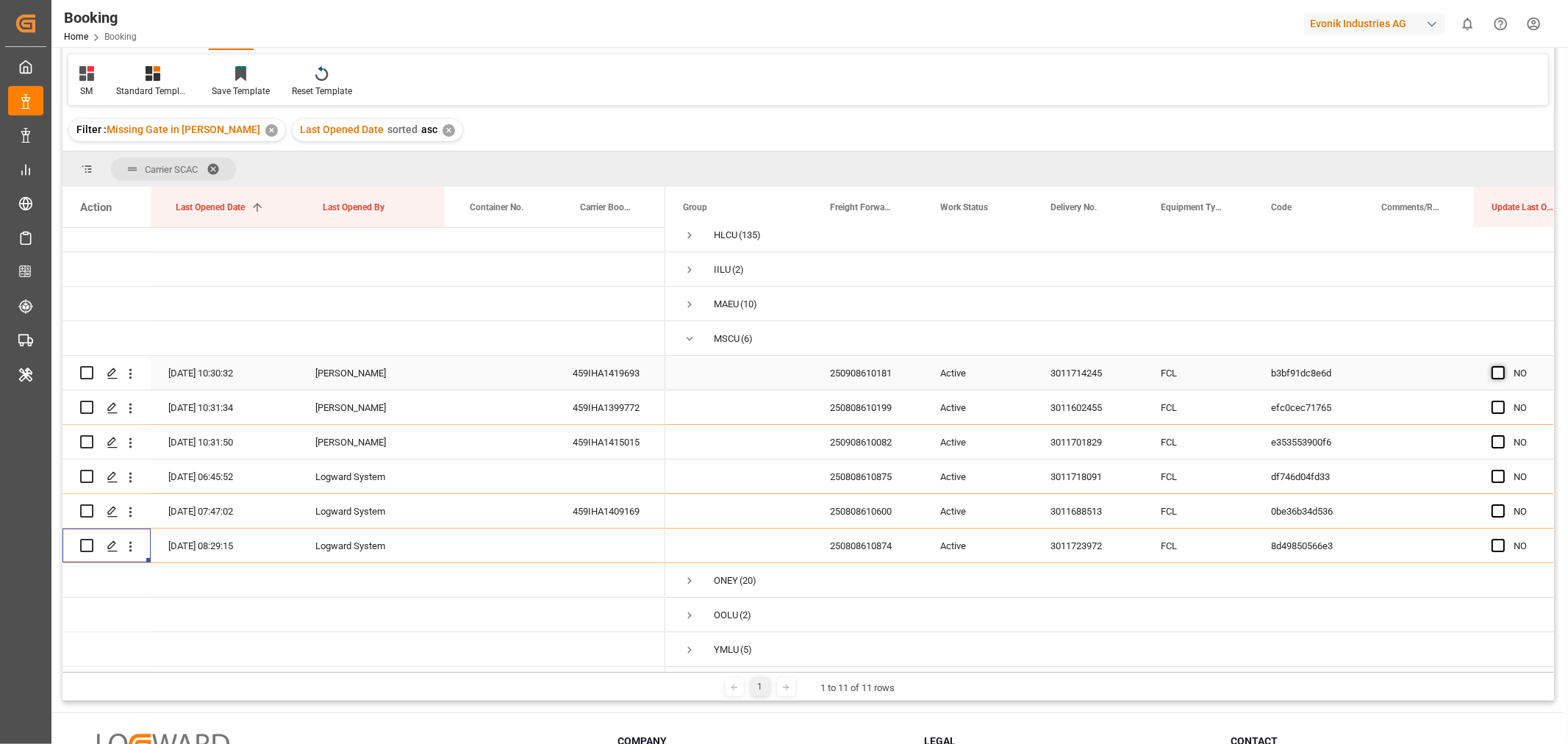
click at [1498, 367] on span "Press SPACE to select this row." at bounding box center [1498, 372] width 13 height 13
click at [1503, 366] on input "Press SPACE to select this row." at bounding box center [1503, 366] width 0 height 0
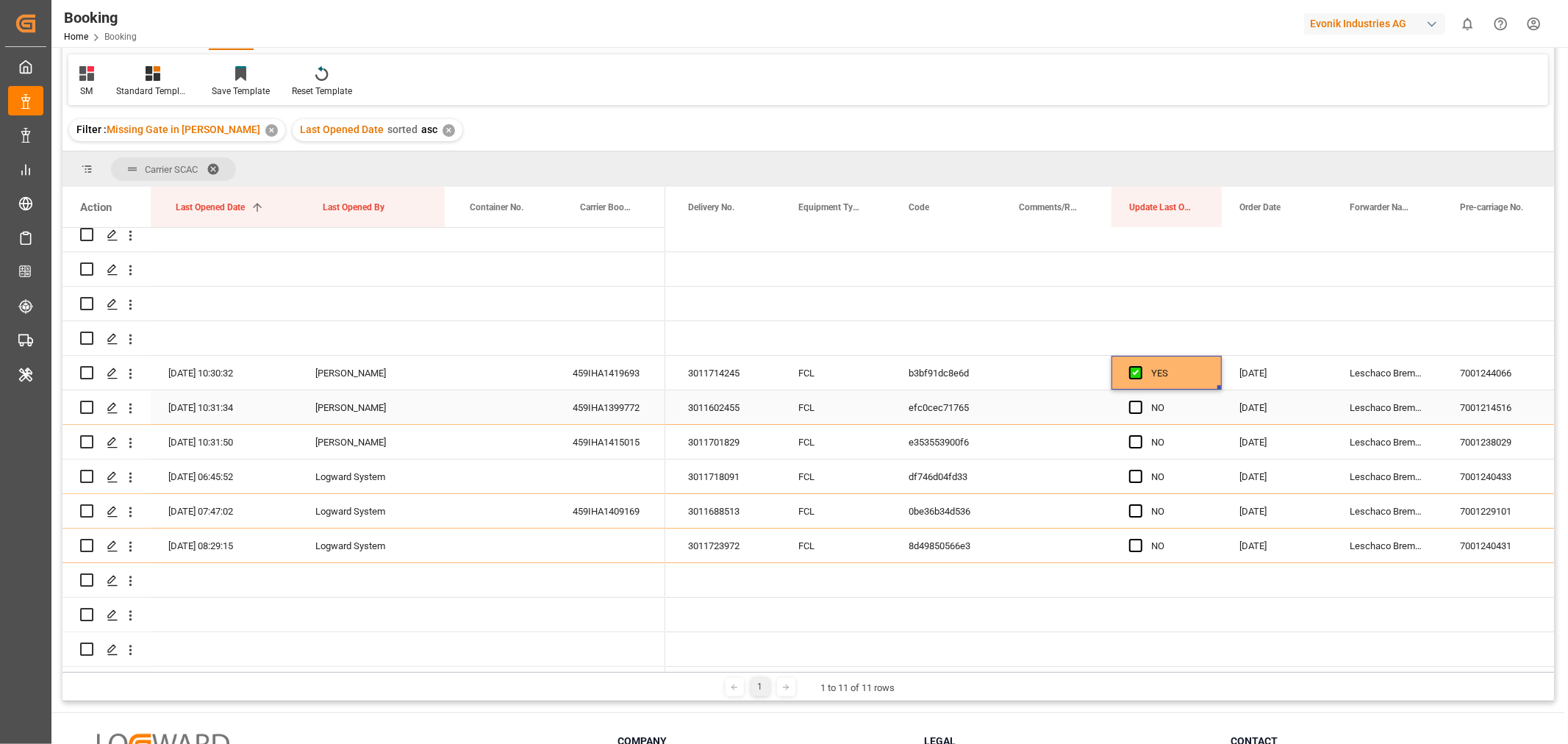
scroll to position [0, 363]
drag, startPoint x: 1215, startPoint y: 380, endPoint x: 1211, endPoint y: 507, distance: 127.1
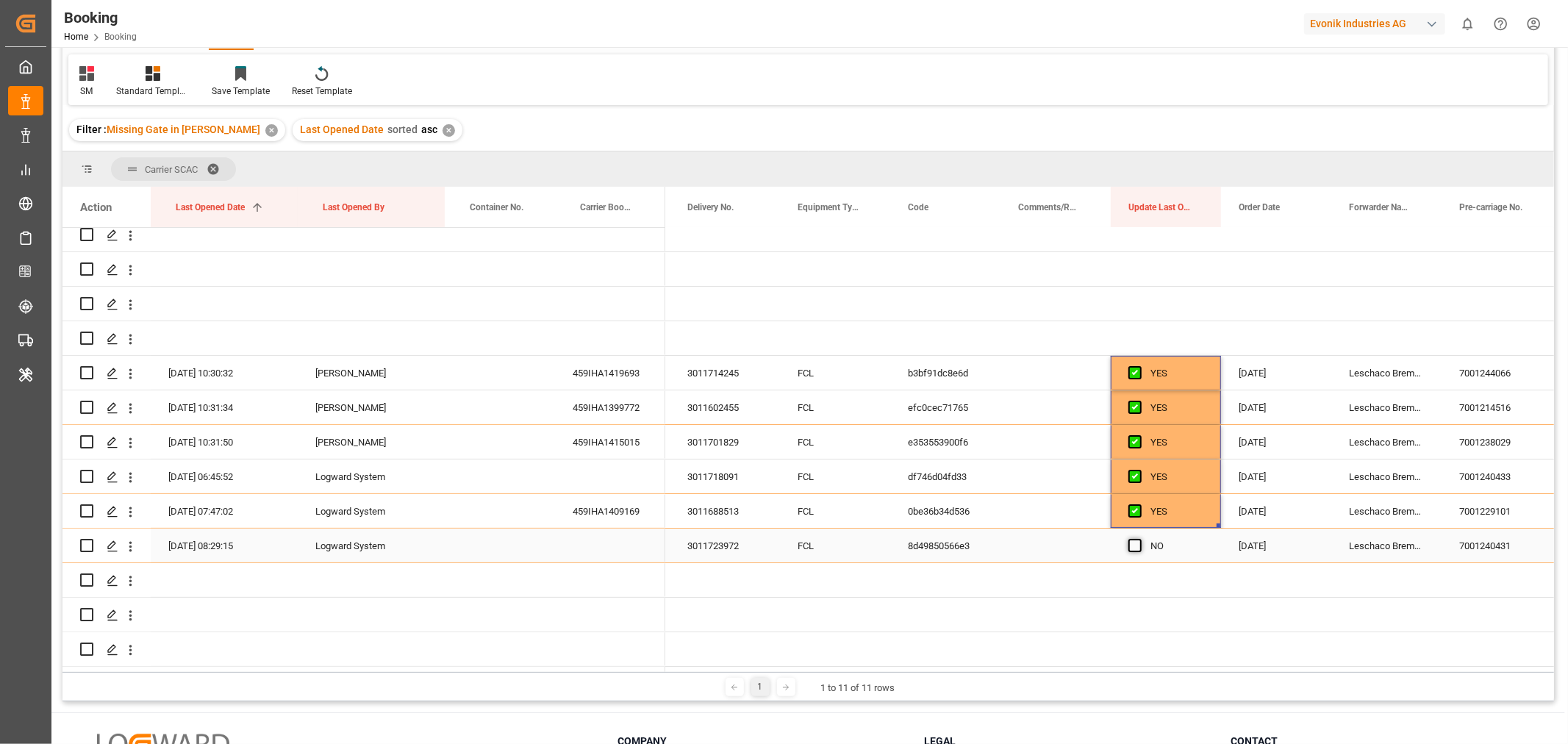
click at [1129, 541] on span "Press SPACE to select this row." at bounding box center [1135, 545] width 13 height 13
click at [1140, 539] on input "Press SPACE to select this row." at bounding box center [1140, 539] width 0 height 0
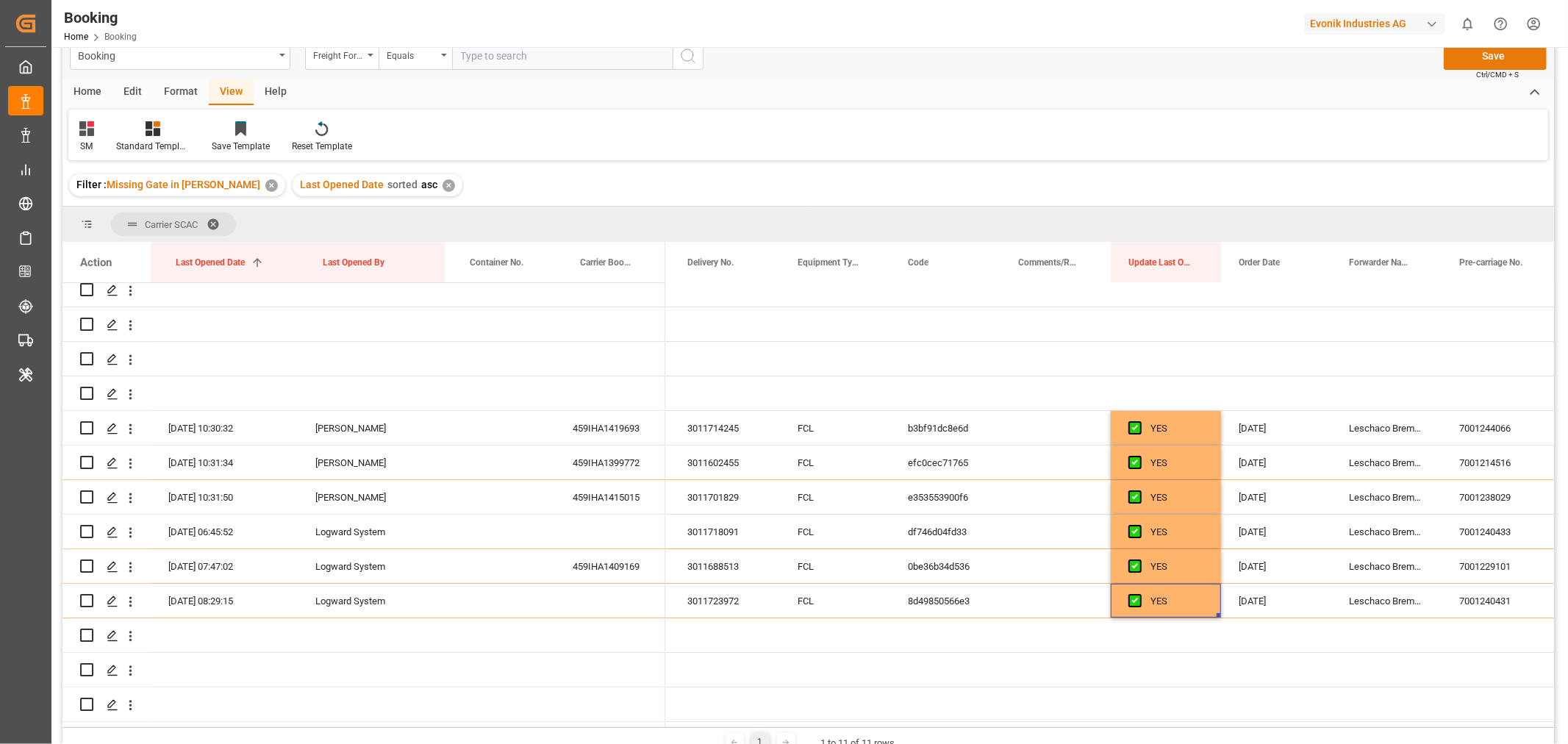
scroll to position [0, 0]
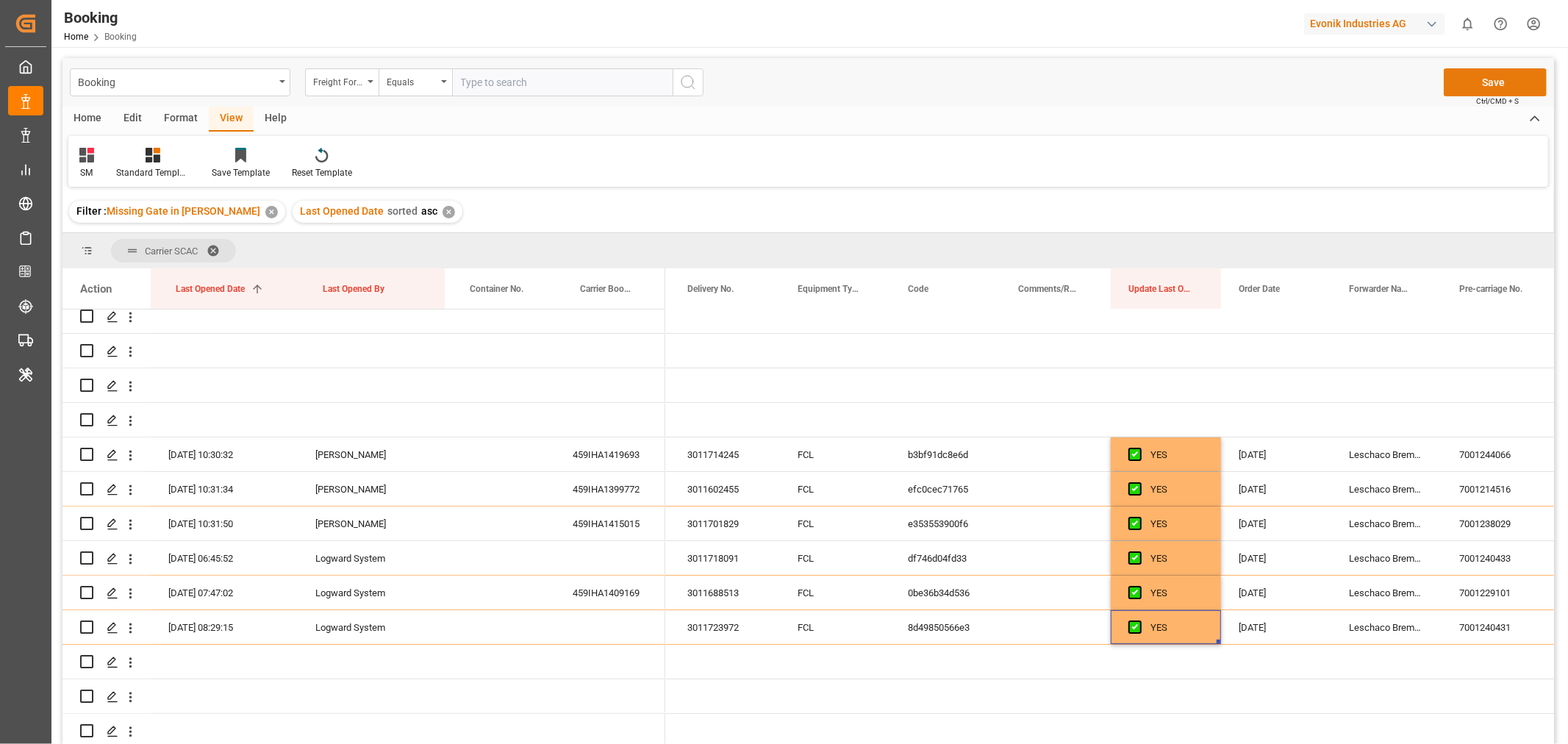
click at [1499, 71] on button "Save" at bounding box center [1495, 82] width 103 height 28
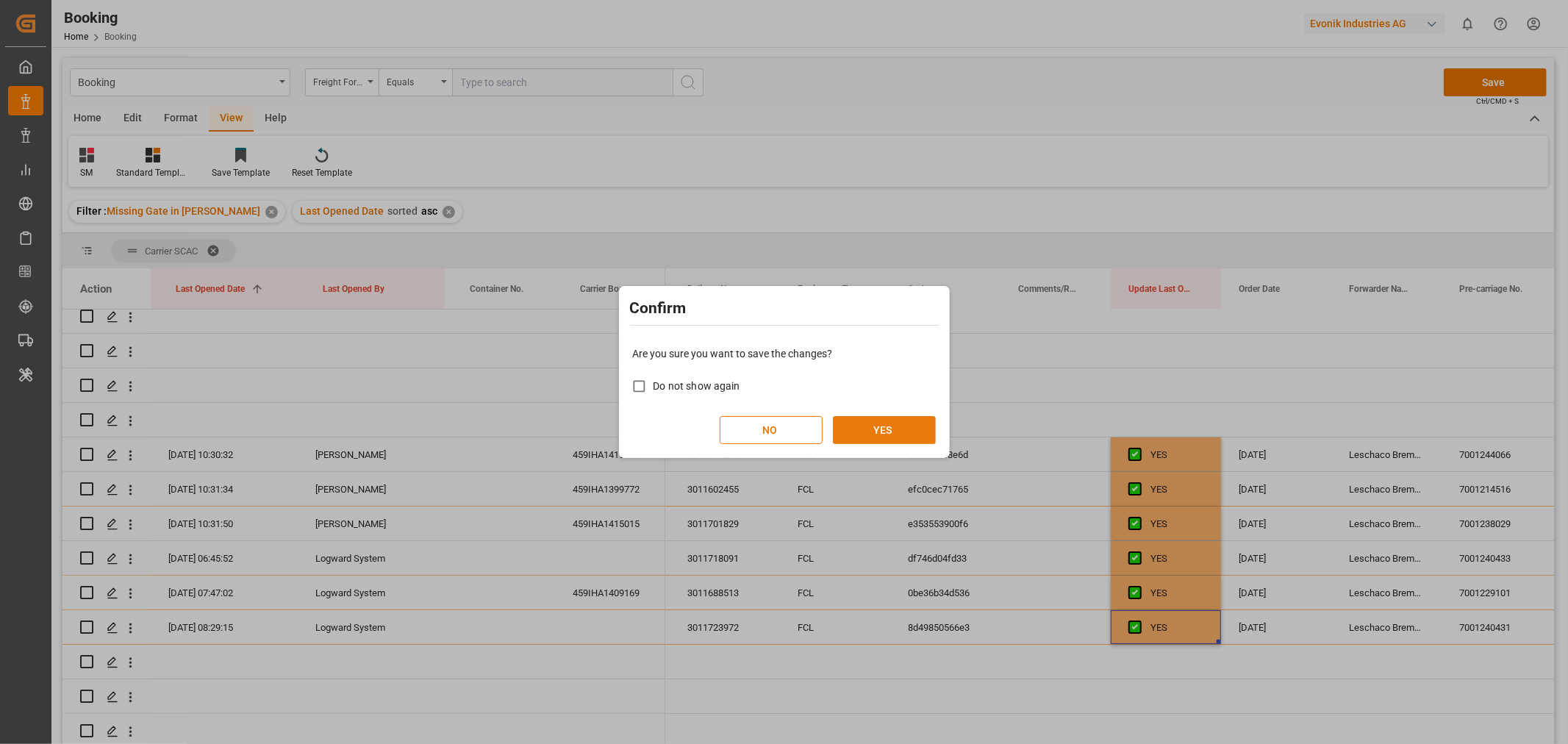
click at [882, 429] on button "YES" at bounding box center [884, 429] width 103 height 28
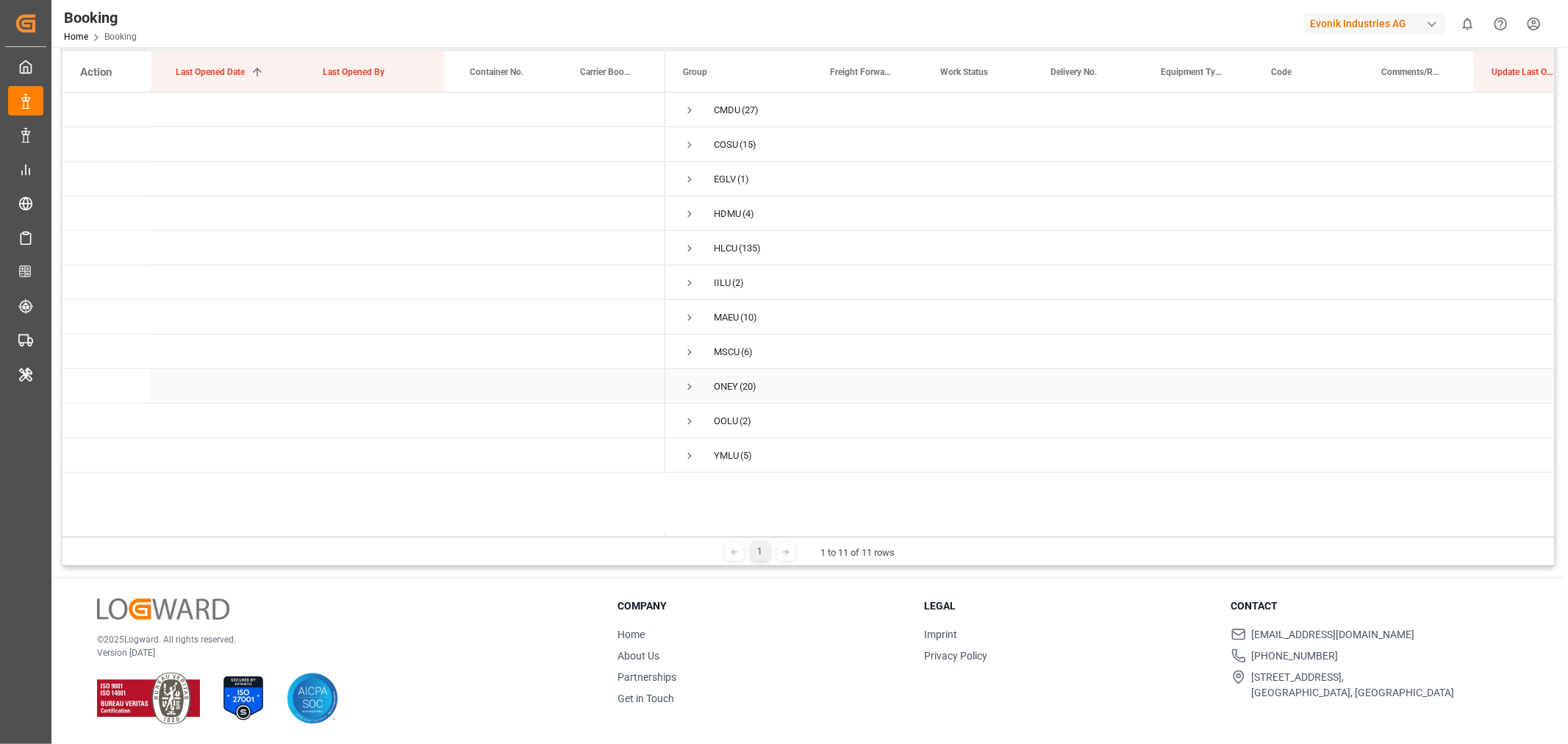
click at [686, 386] on span "Press SPACE to select this row." at bounding box center [689, 386] width 13 height 13
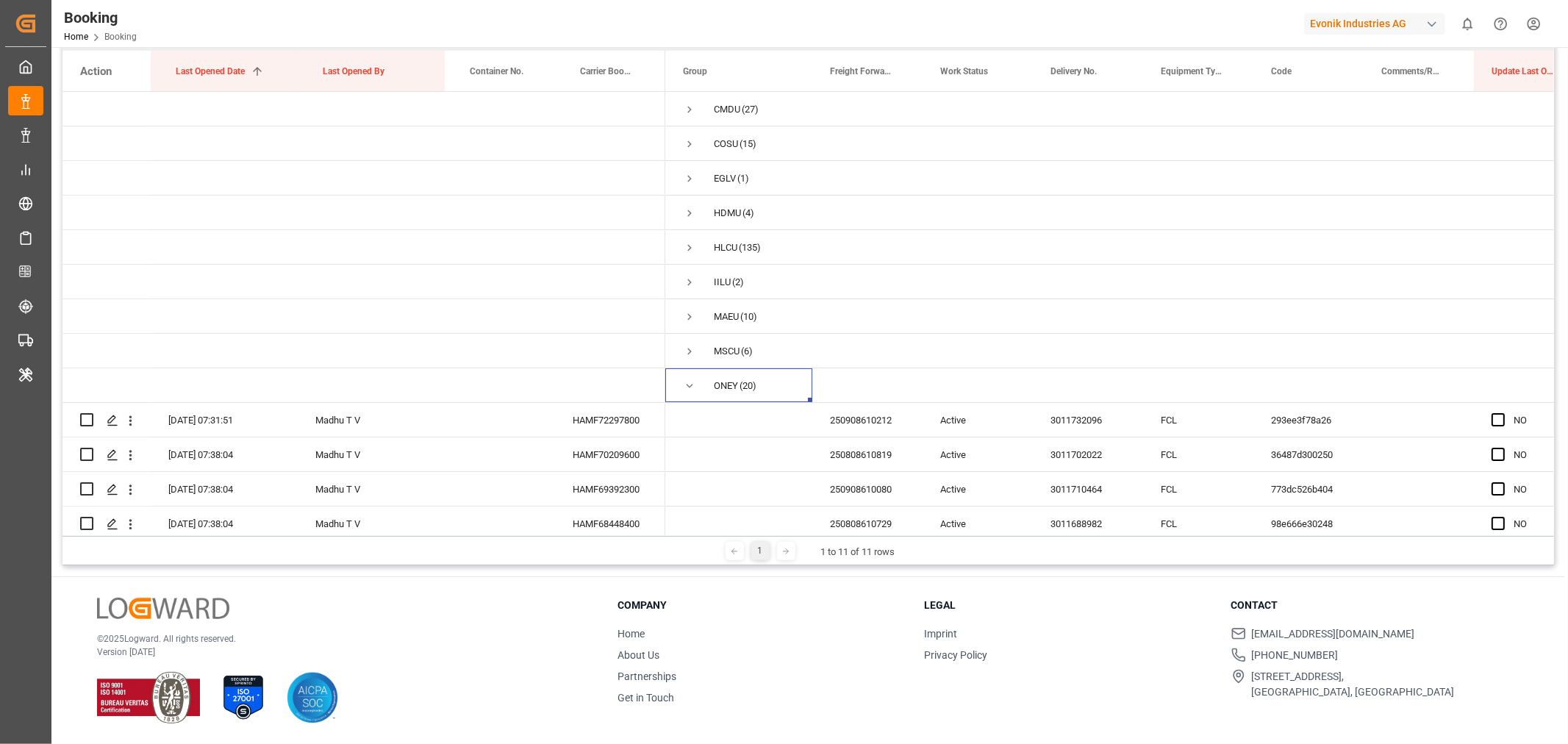
scroll to position [217, 0]
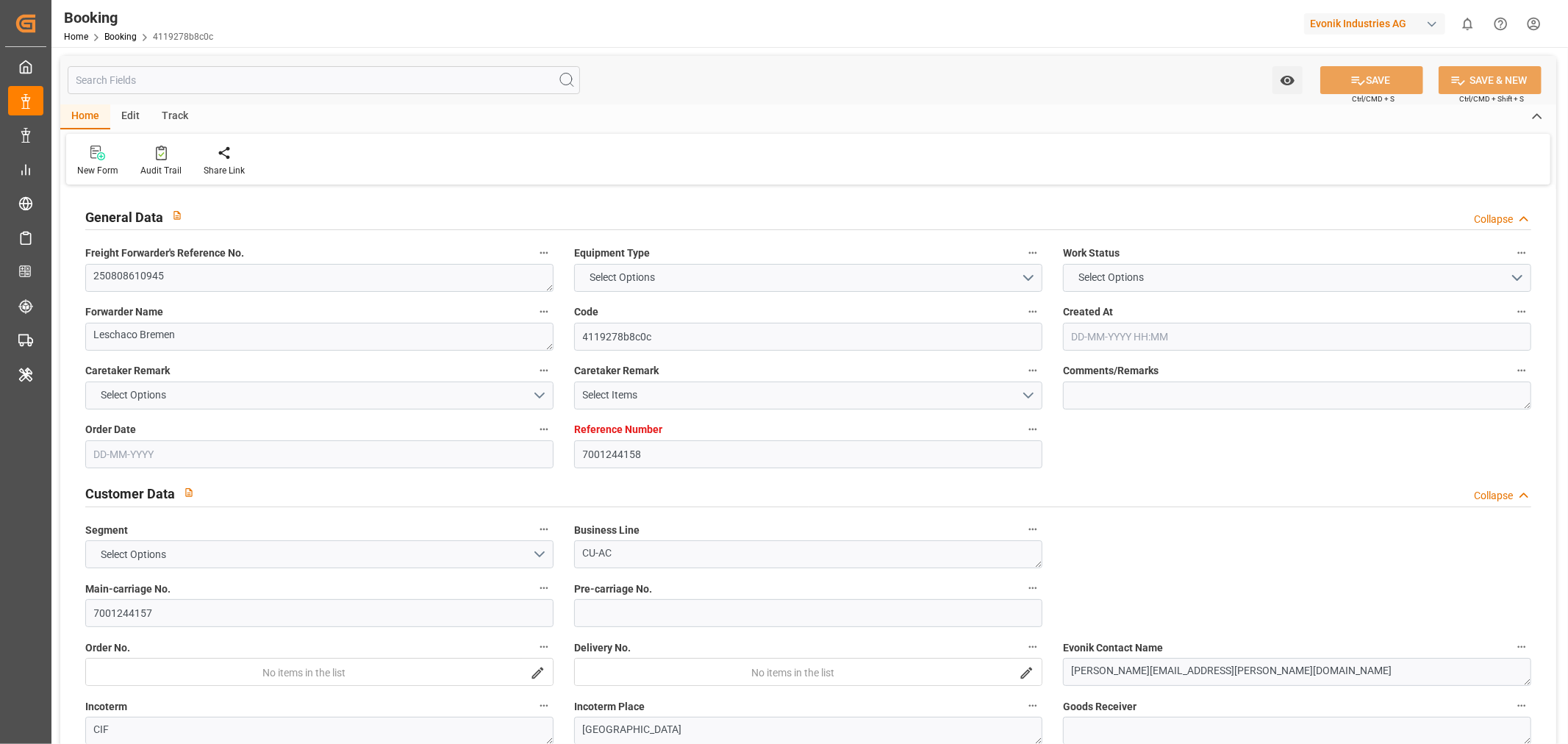
type input "7001244158"
type input "Cosco"
type input "COSCO Shipping Co. Ltd."
type input "EUNWC"
type input "CNSGH"
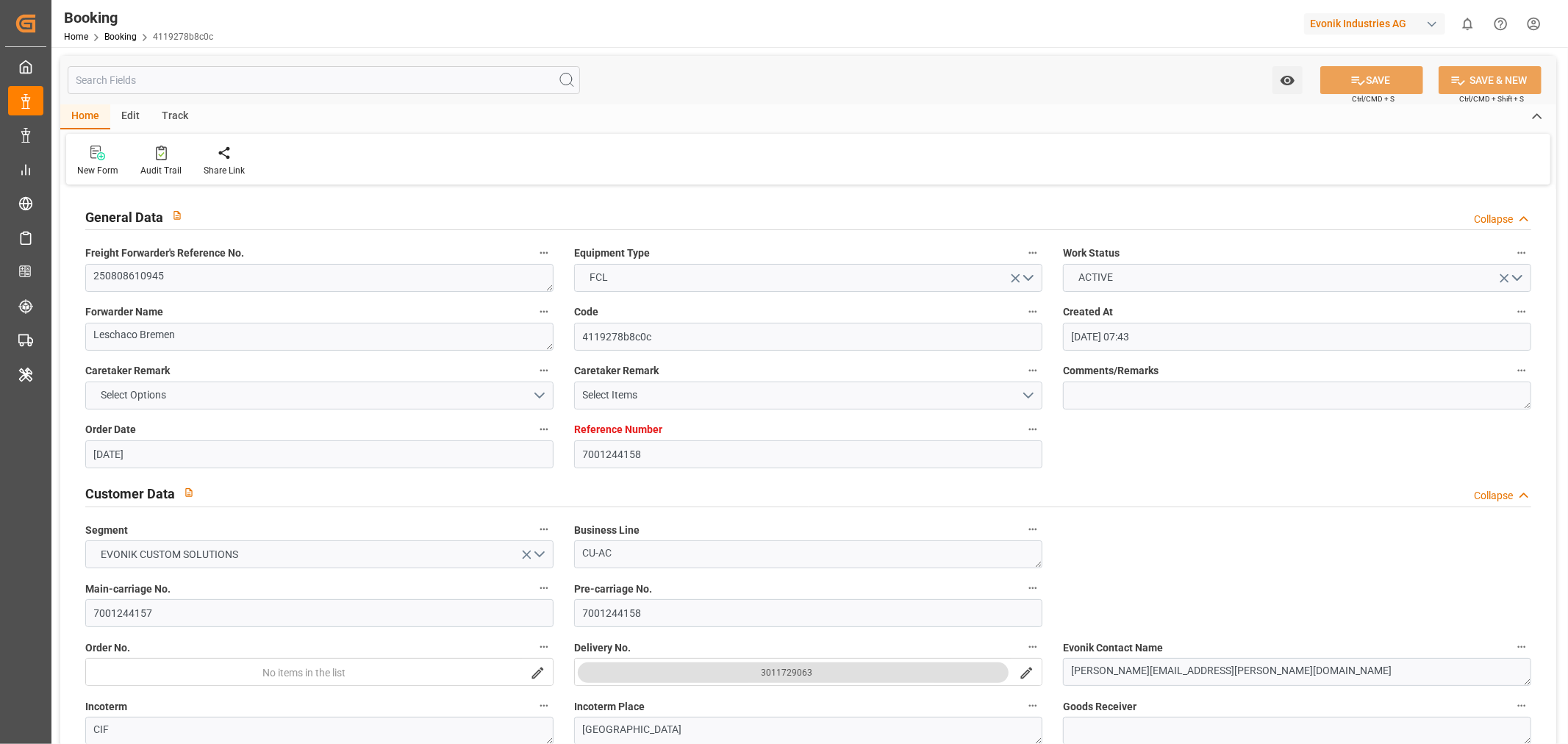
type input "[DATE] 07:43"
type input "[DATE]"
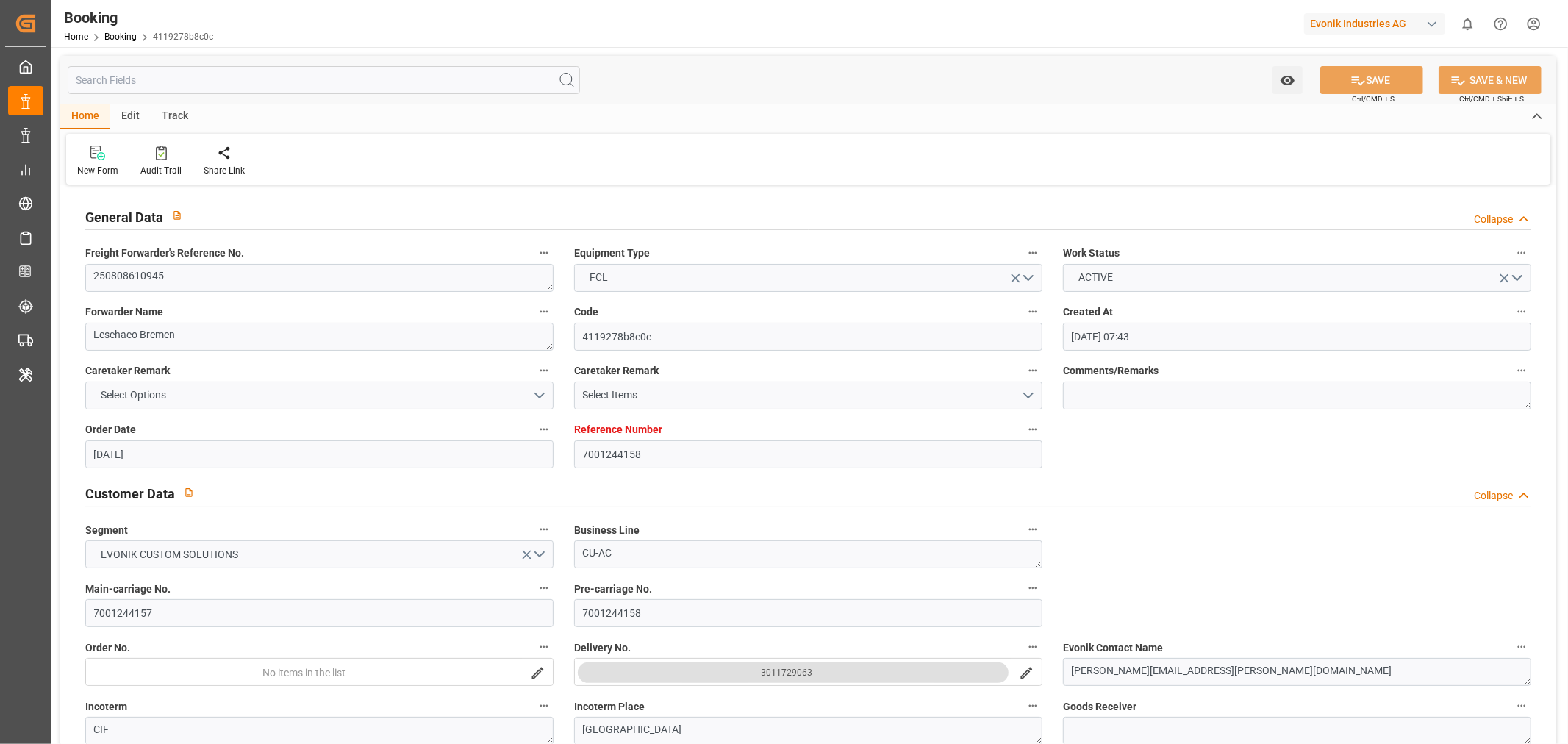
type input "[DATE]"
type input "[DATE] 05:13"
click at [189, 285] on textarea "250808610945" at bounding box center [319, 277] width 468 height 28
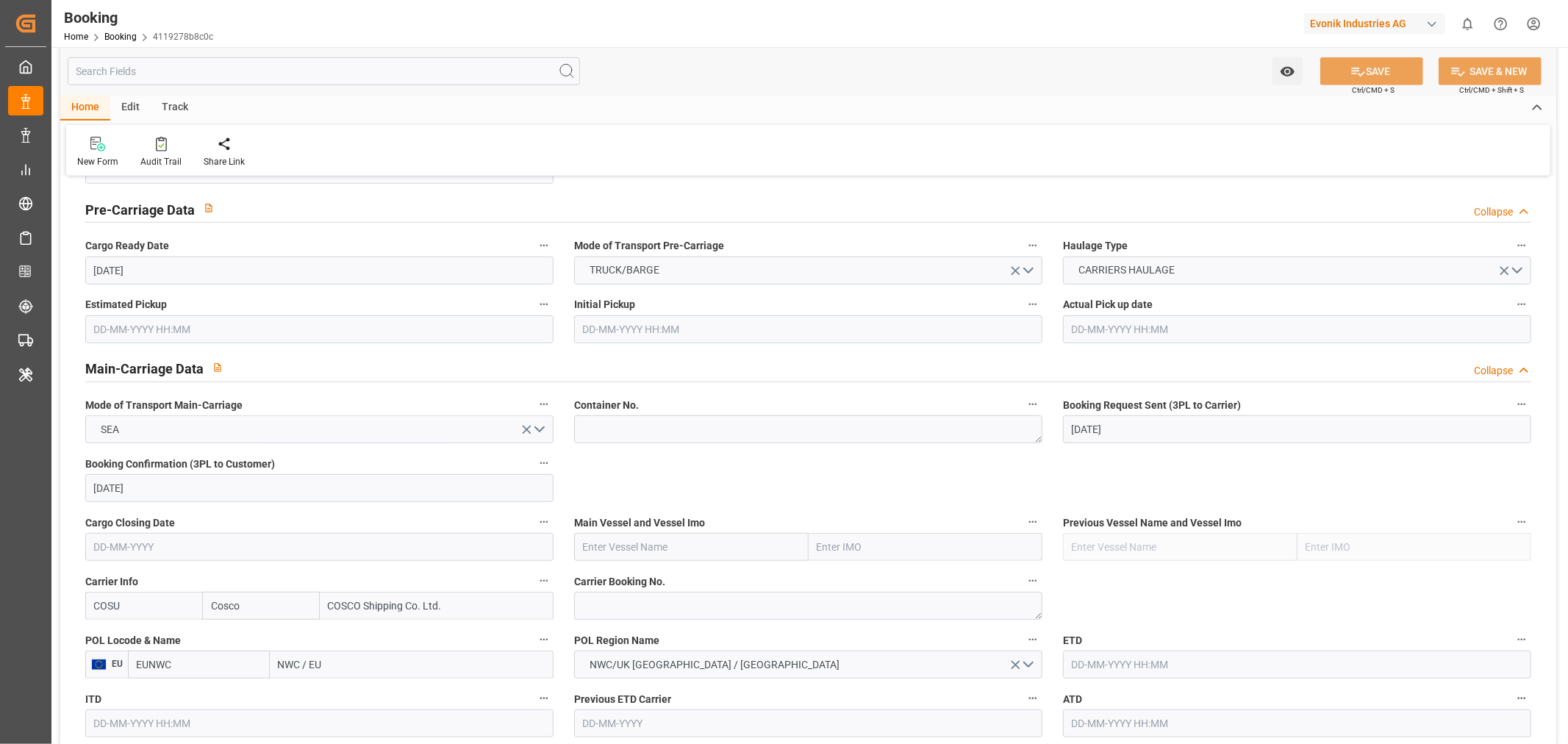
scroll to position [898, 0]
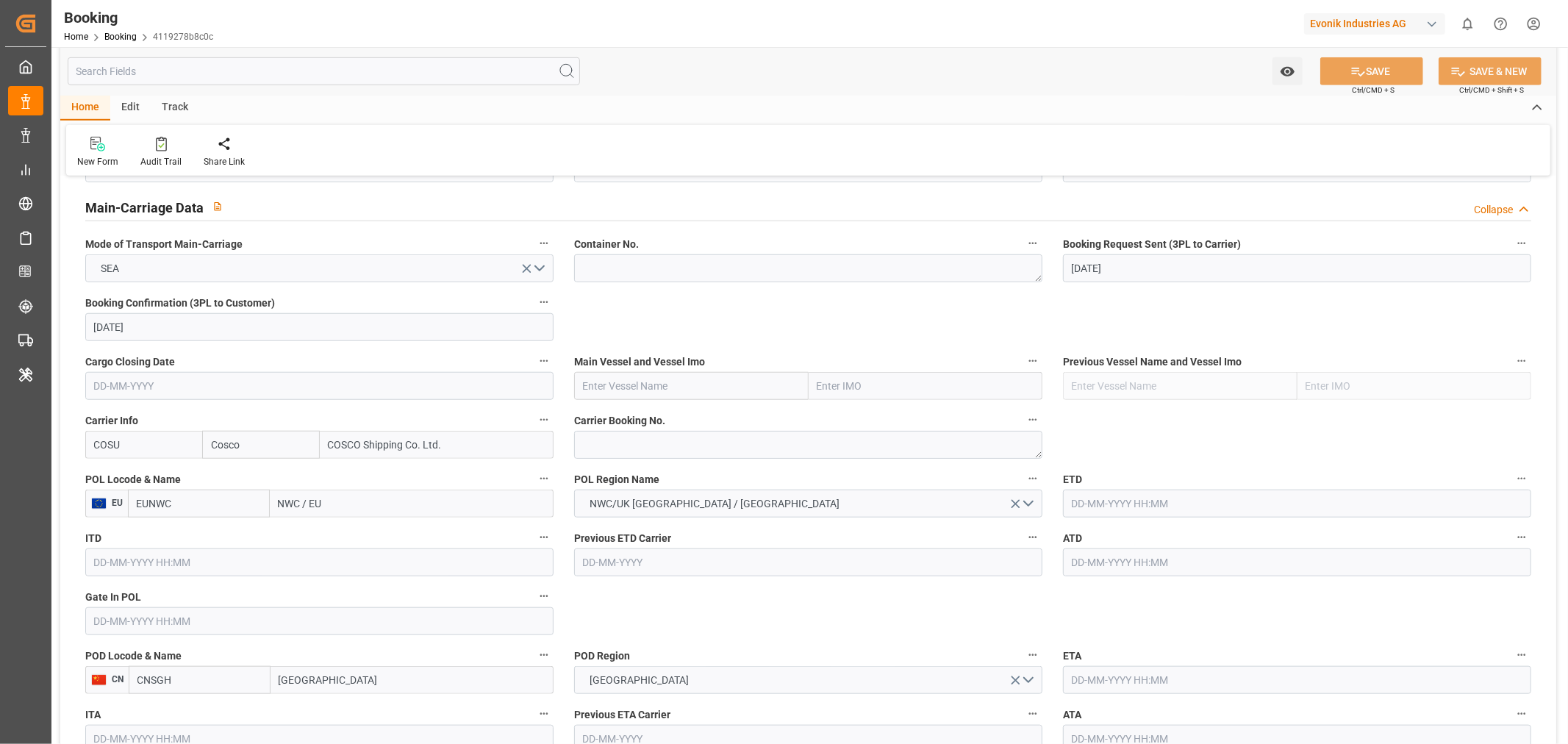
click at [645, 425] on span "Carrier Booking No." at bounding box center [620, 420] width 91 height 15
click at [1024, 425] on button "Carrier Booking No." at bounding box center [1033, 419] width 19 height 19
click at [636, 439] on div at bounding box center [784, 372] width 1568 height 744
click at [633, 445] on textarea at bounding box center [808, 445] width 468 height 28
paste textarea "6427494790"
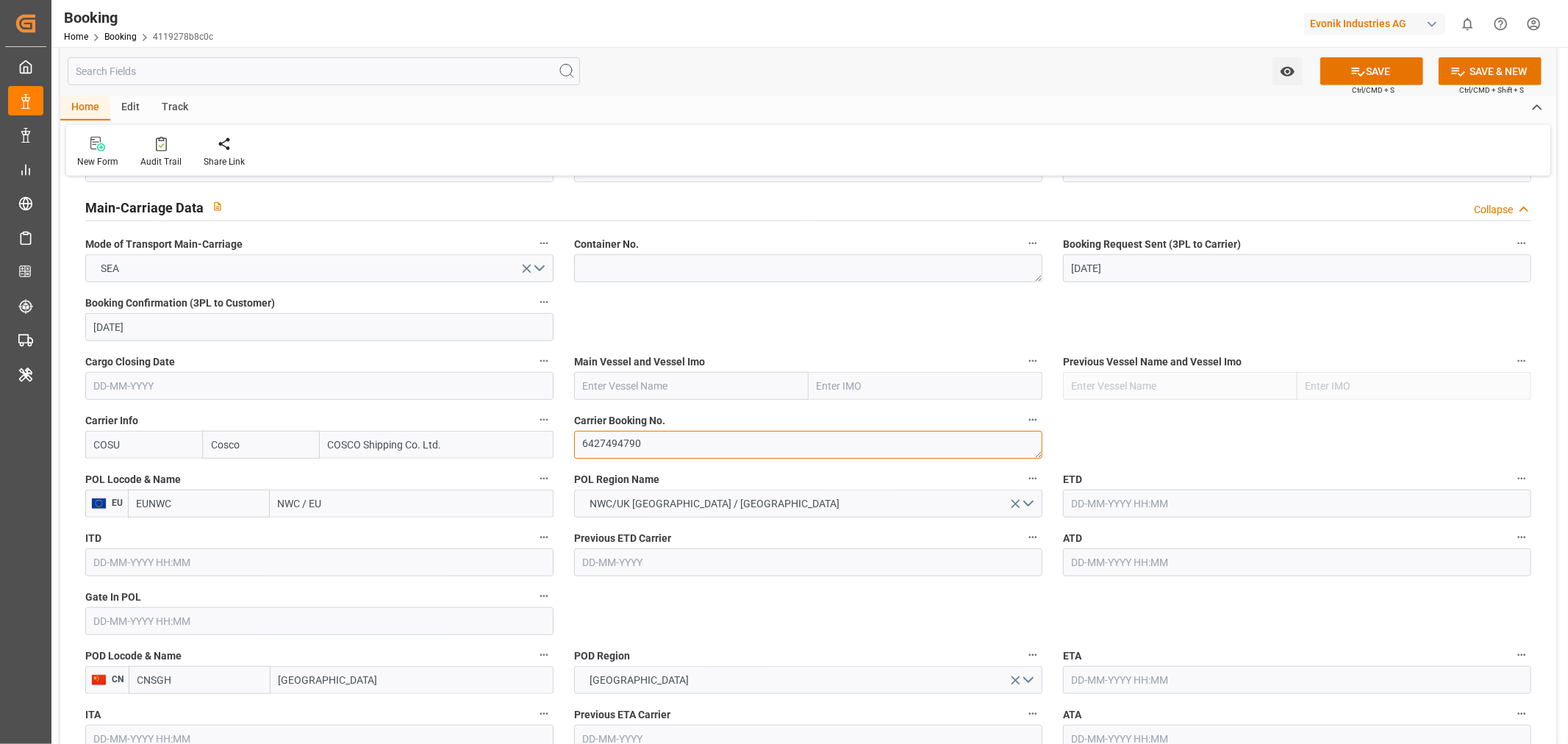
type textarea "6427494790"
click at [312, 501] on input "NWC / EU" at bounding box center [411, 503] width 284 height 28
click at [634, 383] on input "text" at bounding box center [691, 385] width 234 height 28
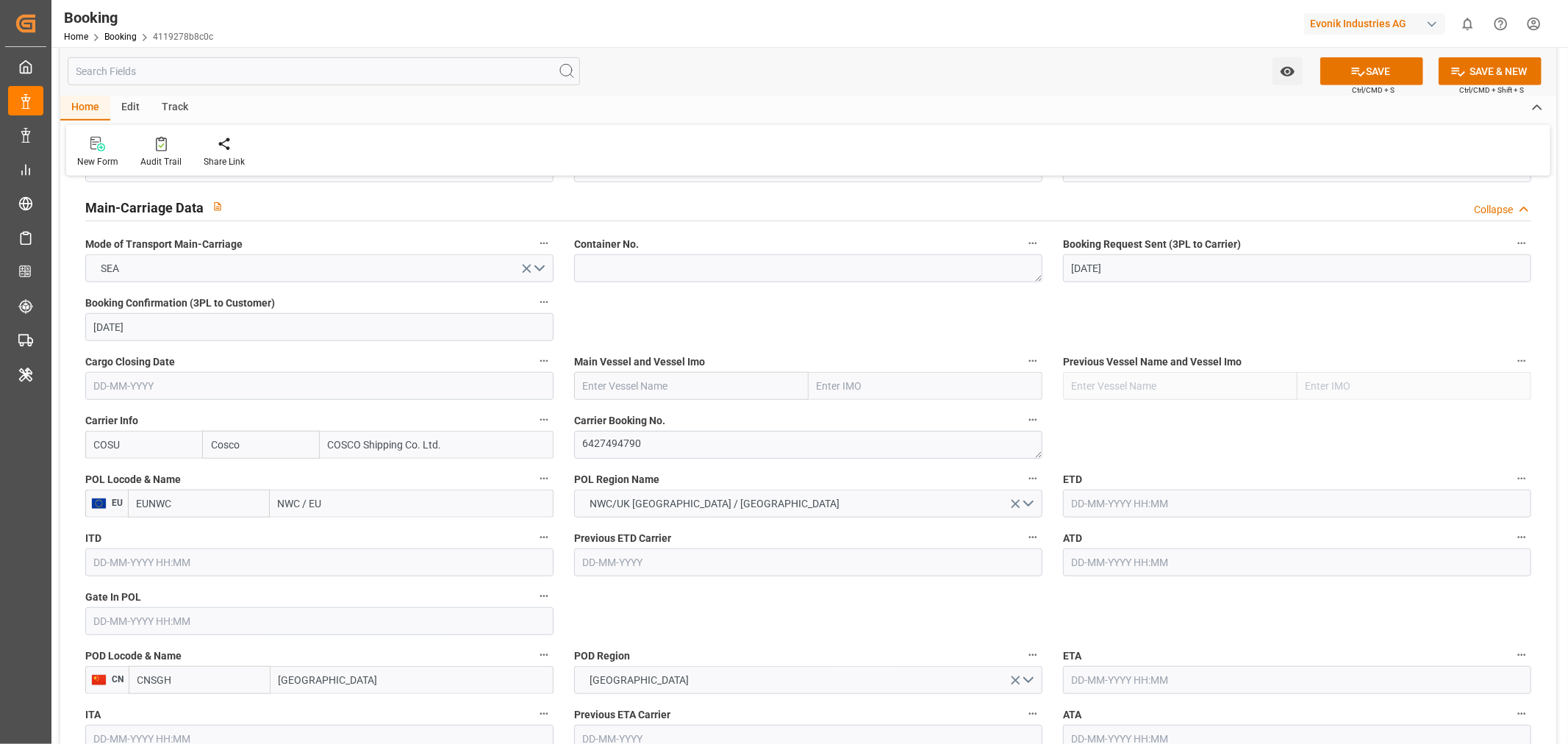
paste input "OOCL [GEOGRAPHIC_DATA]"
type input "OOCL [GEOGRAPHIC_DATA]"
click at [674, 415] on span "OOCL VALENCIA - 9922598" at bounding box center [671, 417] width 173 height 11
type input "9922598"
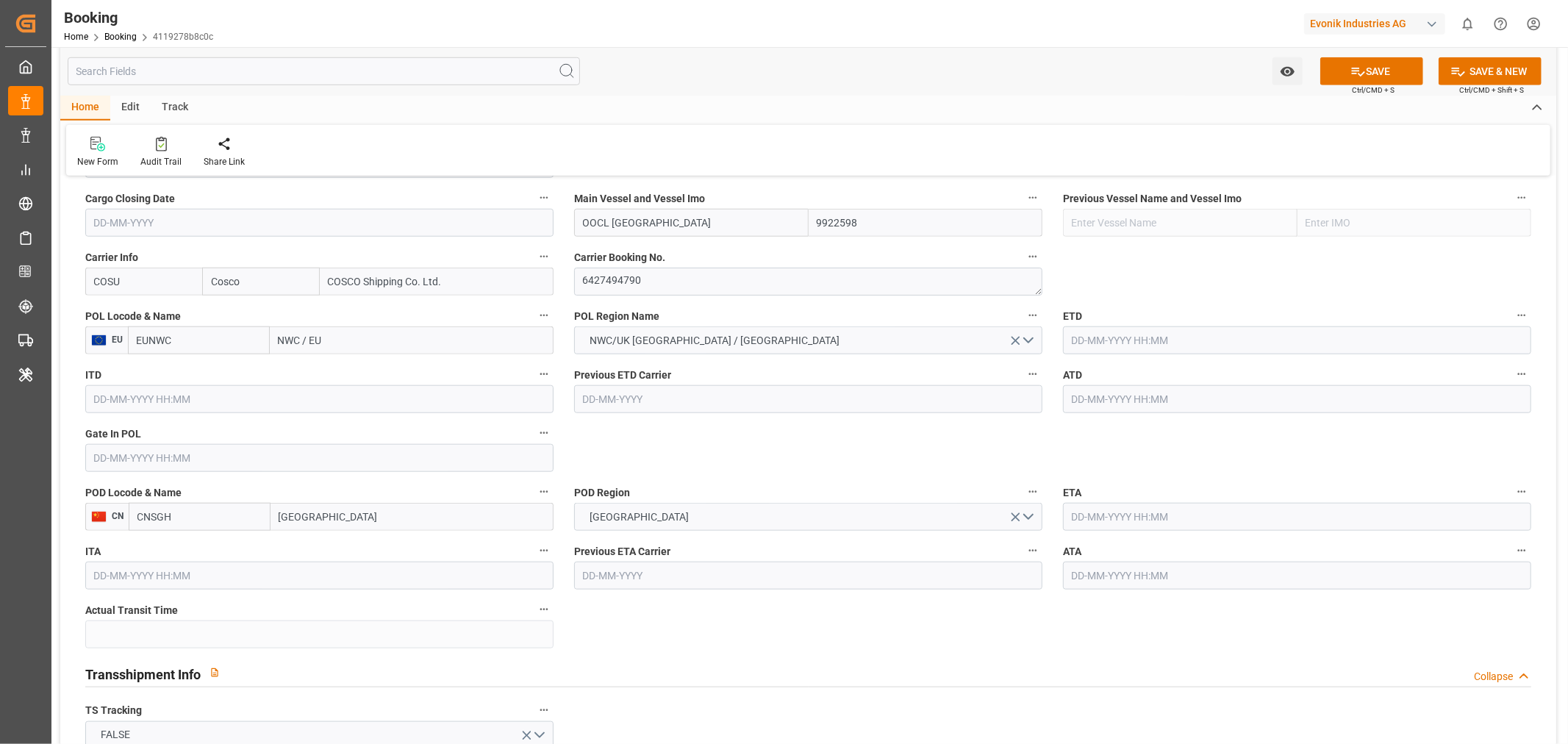
type input "OOCL [GEOGRAPHIC_DATA]"
click at [287, 333] on input "NWC / EU" at bounding box center [411, 340] width 284 height 28
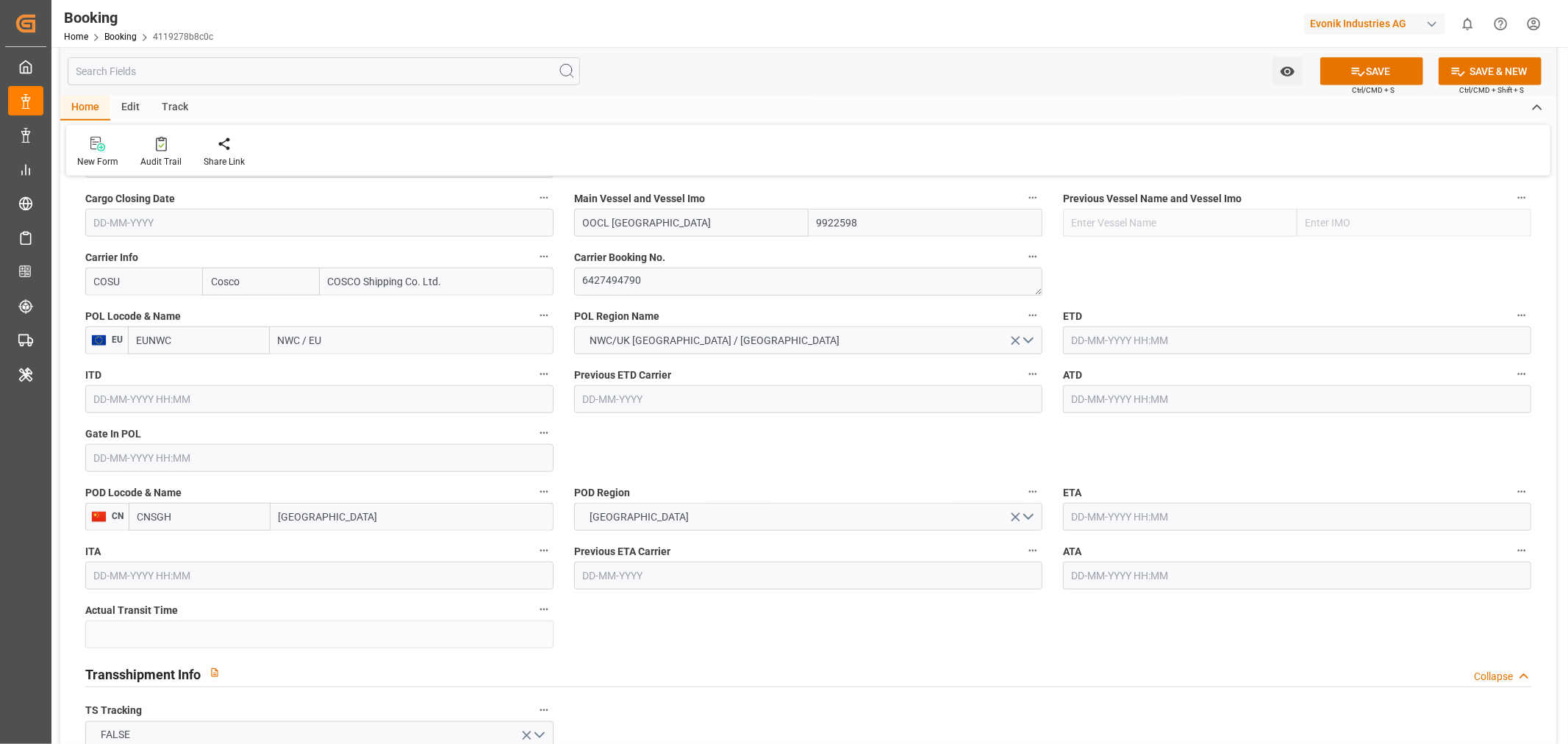
paste input "[GEOGRAPHIC_DATA]"
type input "[GEOGRAPHIC_DATA]"
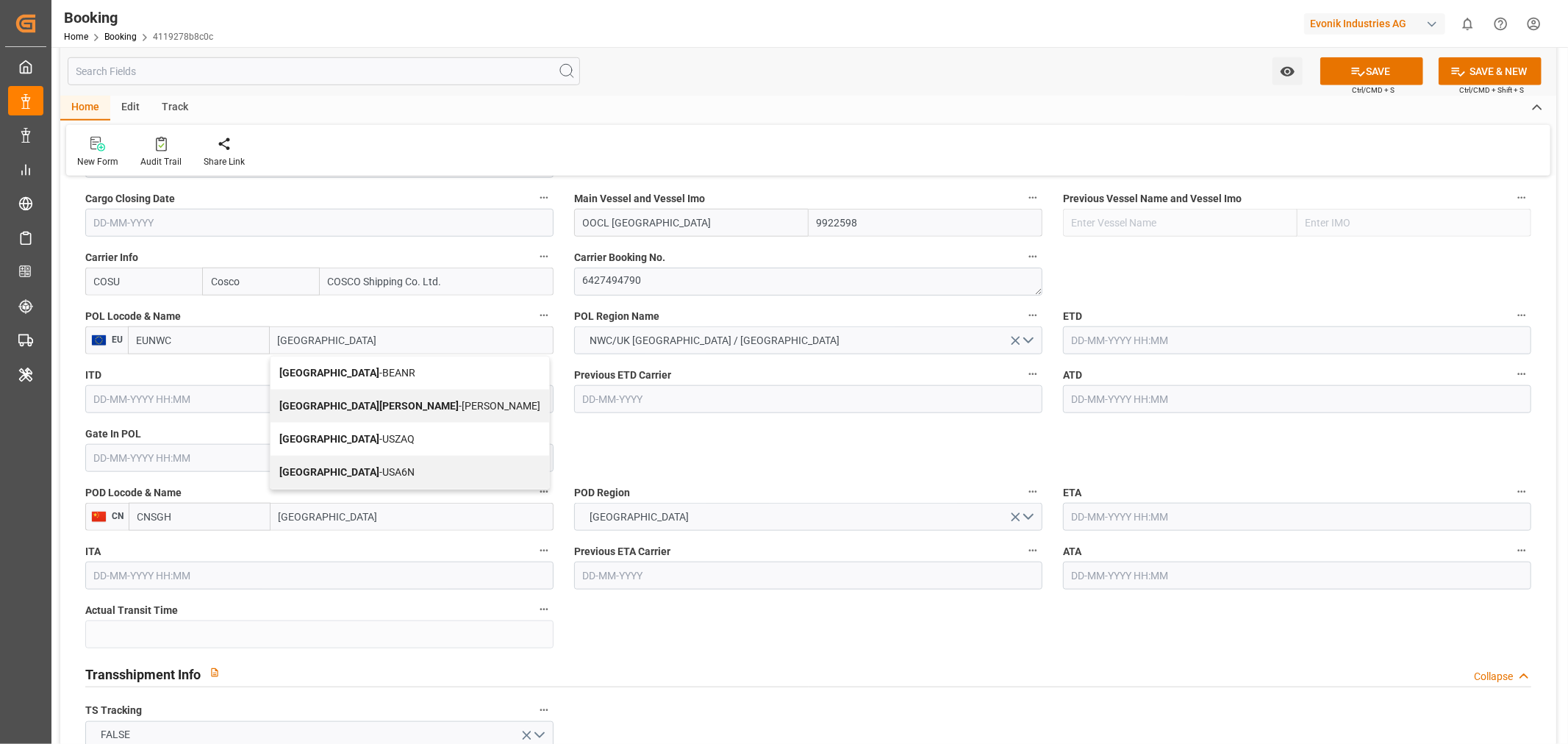
click at [342, 372] on span "Antwerp - BEANR" at bounding box center [347, 372] width 136 height 11
type input "BEANR"
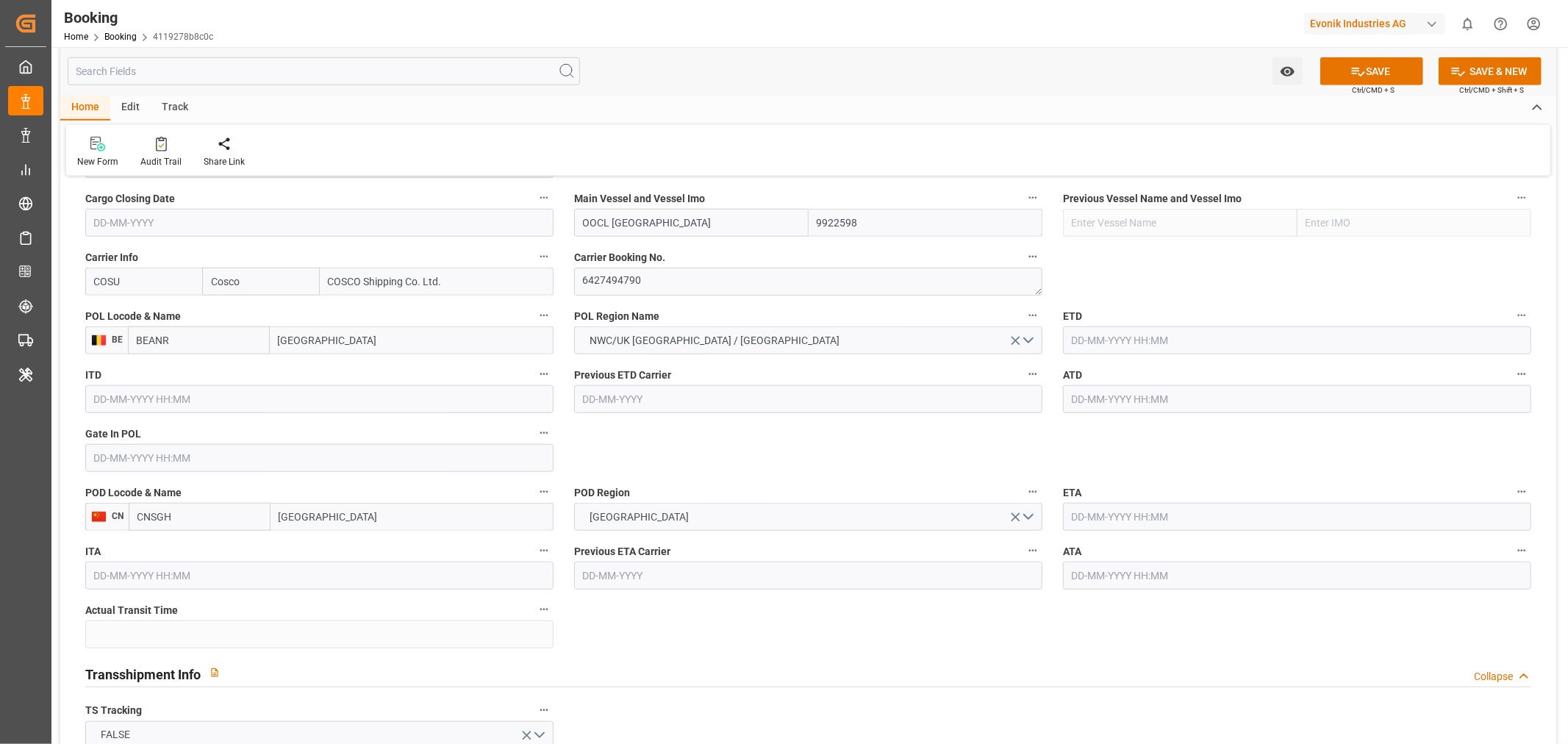
scroll to position [980, 0]
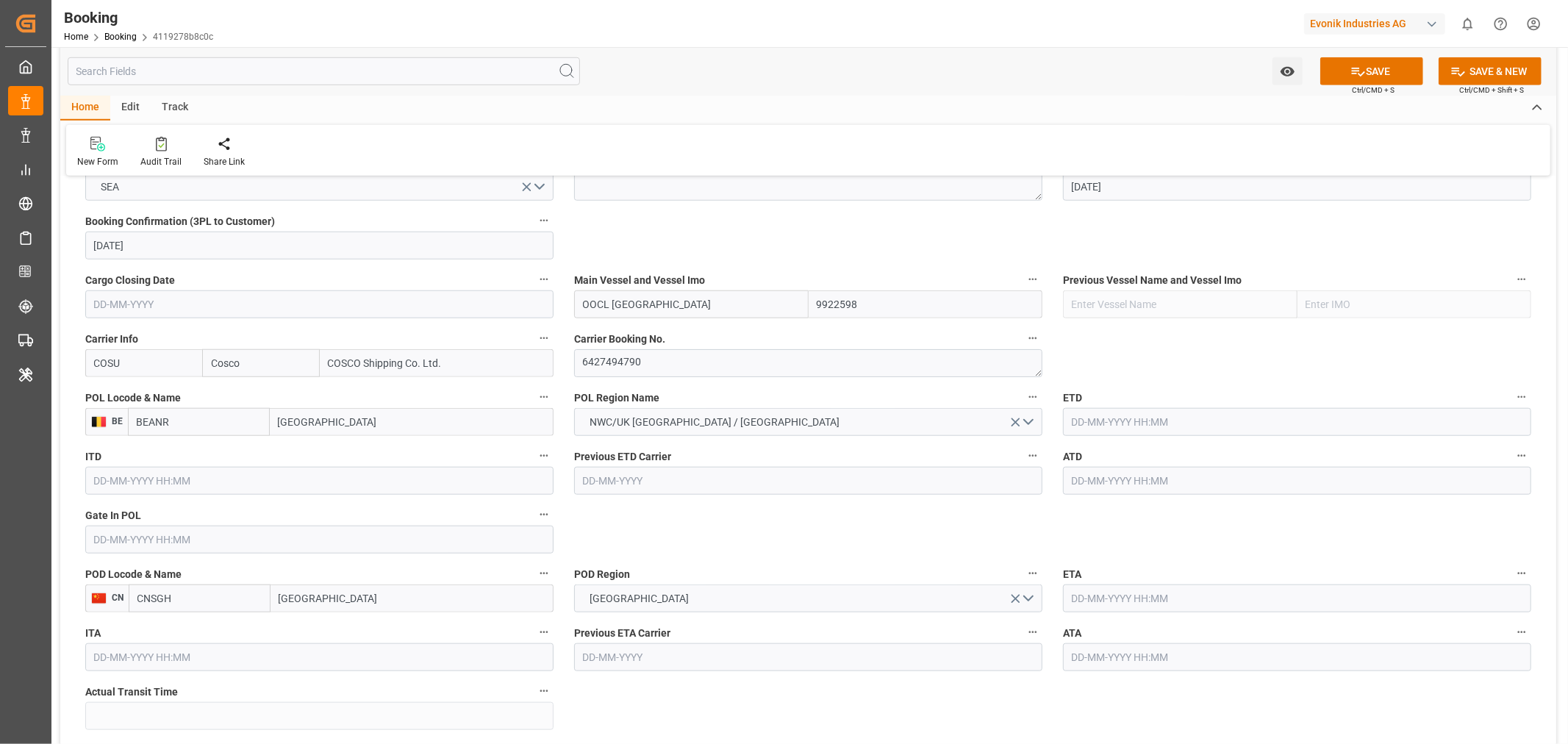
type input "[GEOGRAPHIC_DATA]"
click at [1105, 417] on input "text" at bounding box center [1297, 422] width 468 height 28
click at [1263, 454] on button "Next Month" at bounding box center [1262, 455] width 9 height 9
click at [1080, 515] on span "1" at bounding box center [1082, 510] width 5 height 11
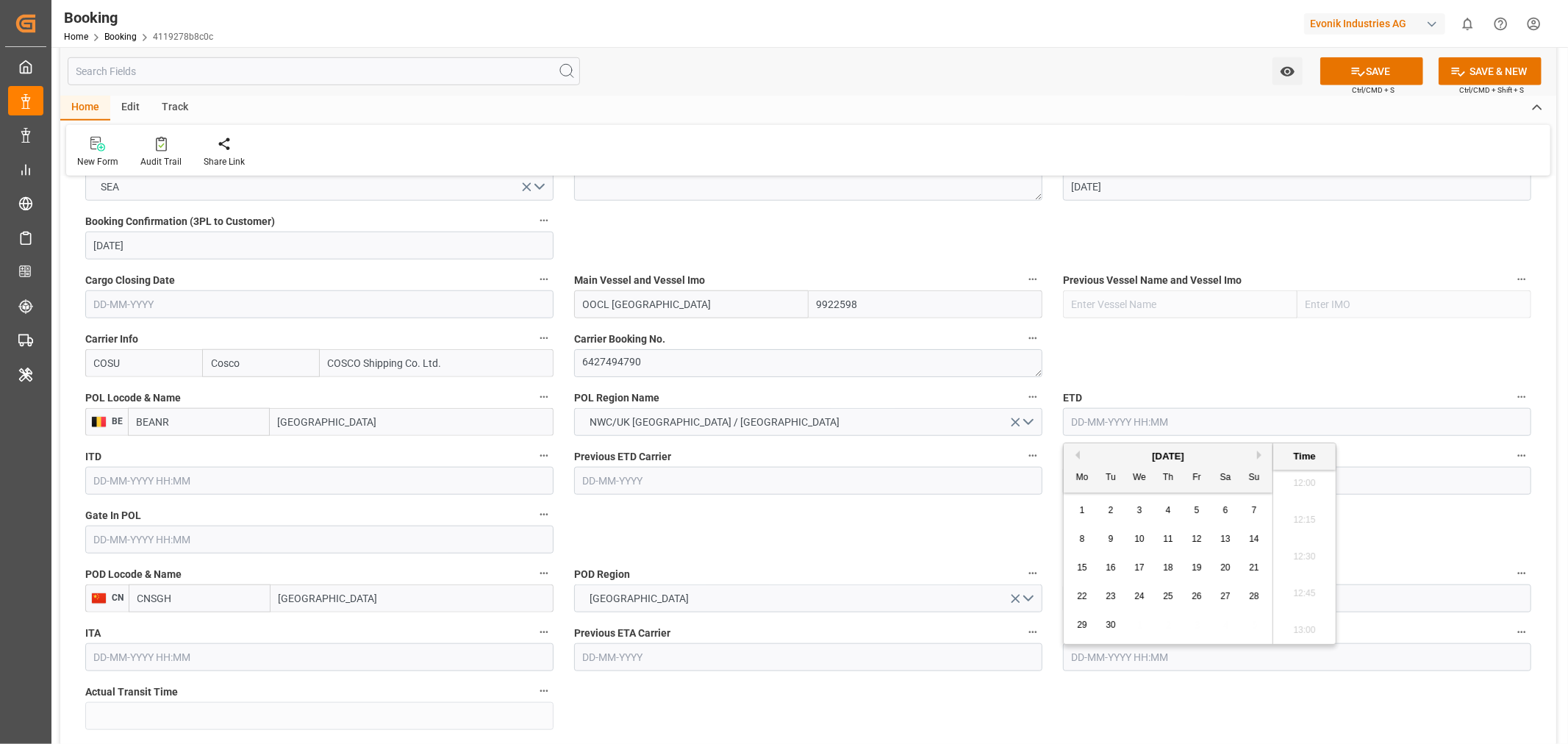
type input "[DATE] 00:00"
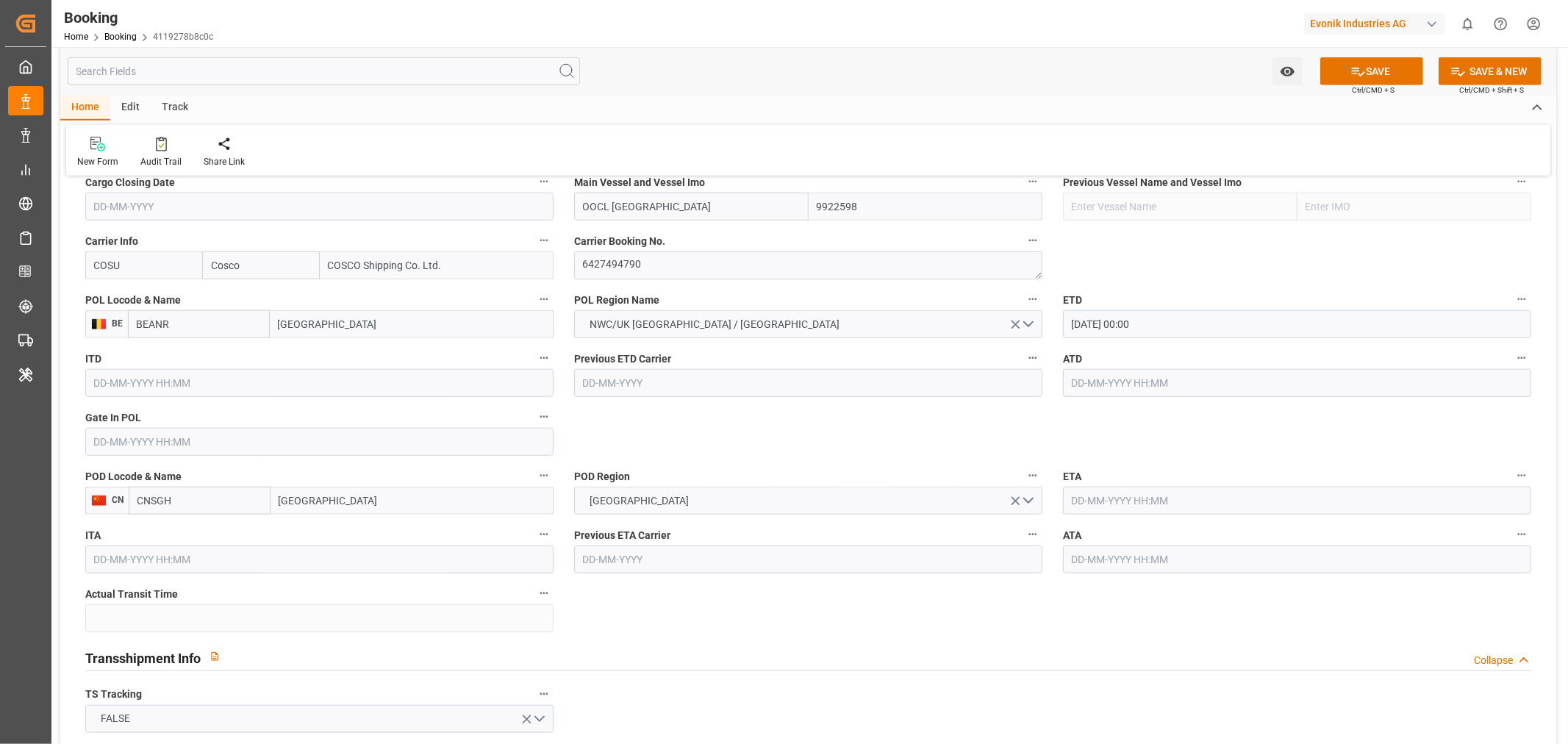
scroll to position [1224, 0]
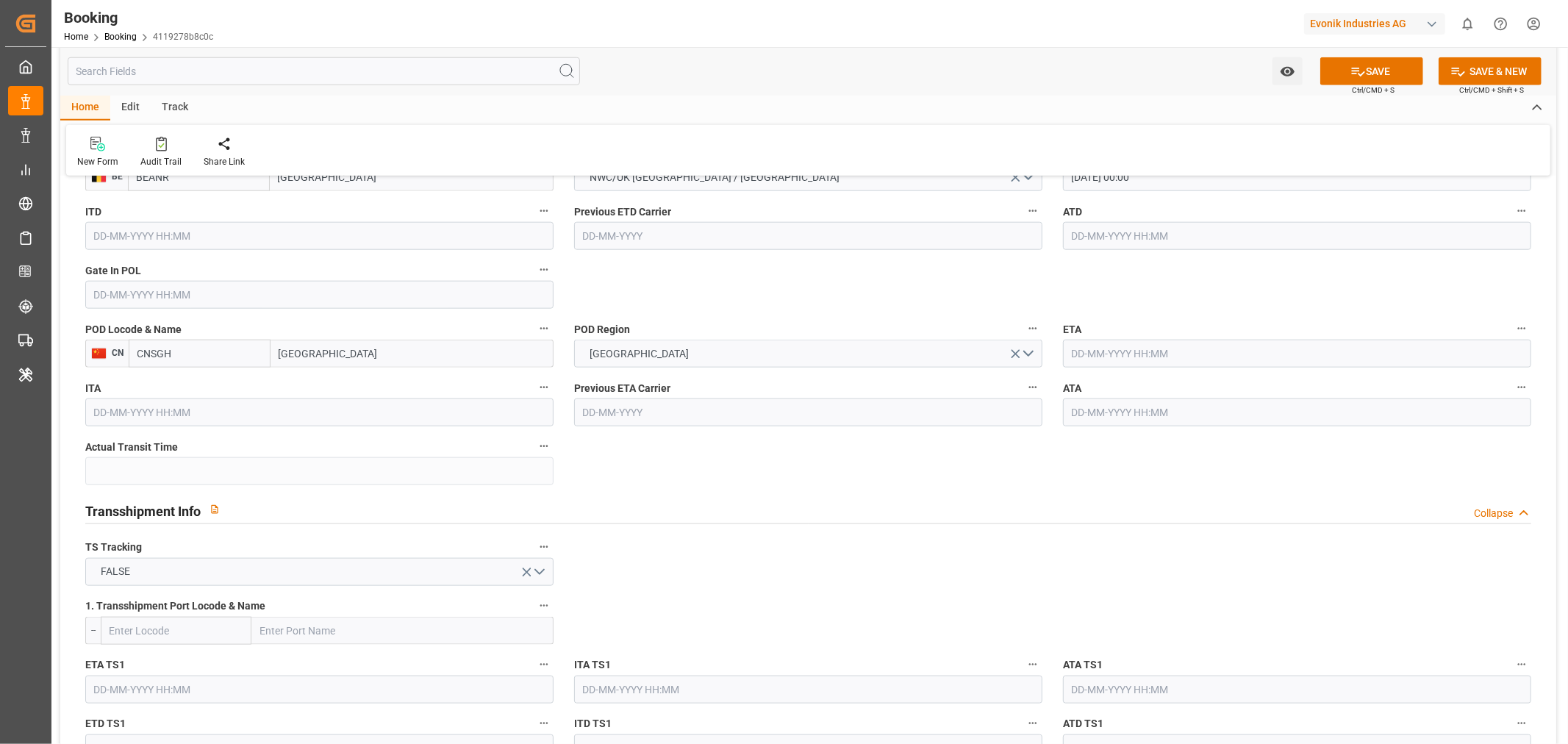
click at [1116, 358] on input "text" at bounding box center [1297, 353] width 468 height 28
click at [1260, 389] on button "Next Month" at bounding box center [1262, 387] width 9 height 9
click at [1261, 385] on button "Next Month" at bounding box center [1262, 387] width 9 height 9
click at [1116, 465] on div "7" at bounding box center [1111, 470] width 18 height 17
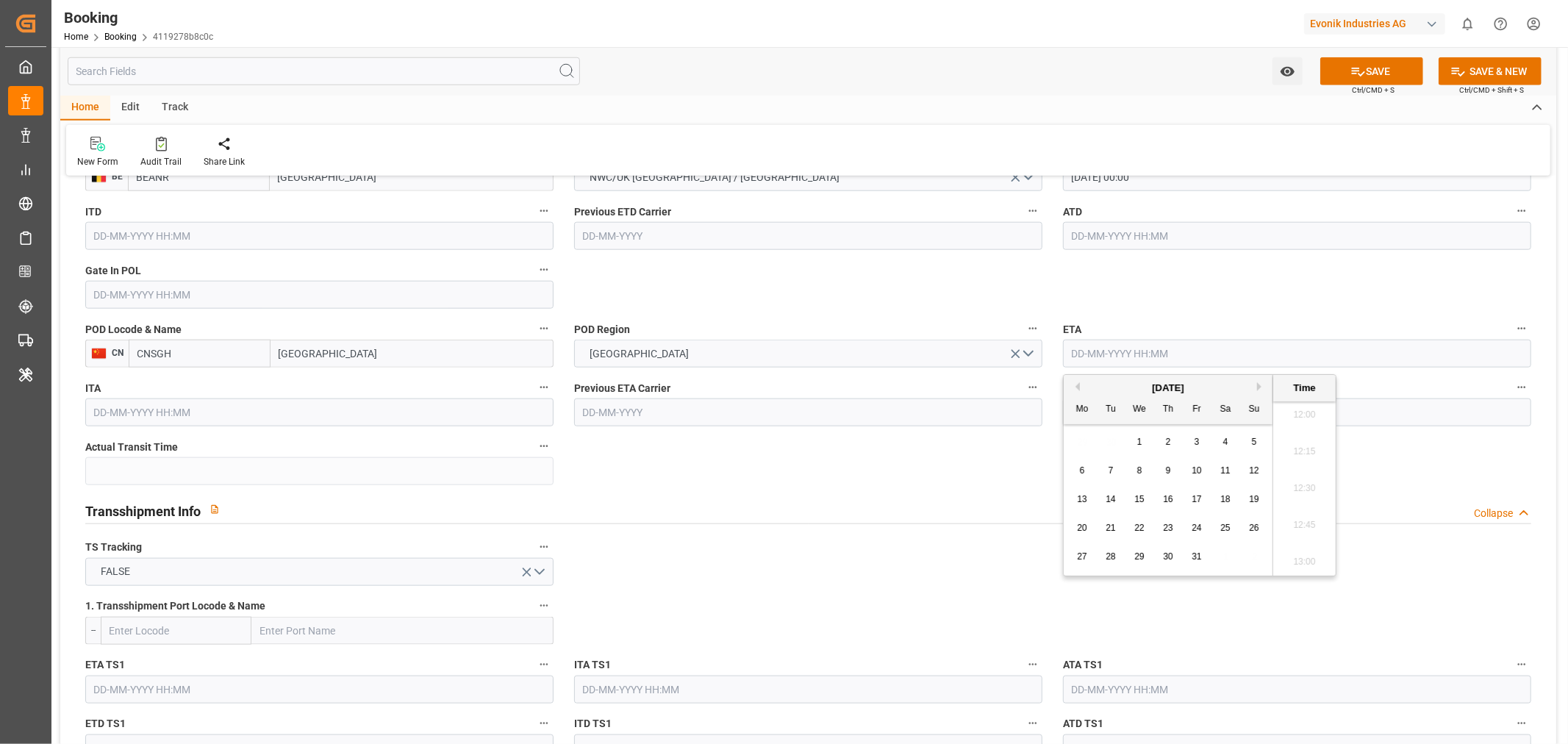
type input "[DATE] 00:00"
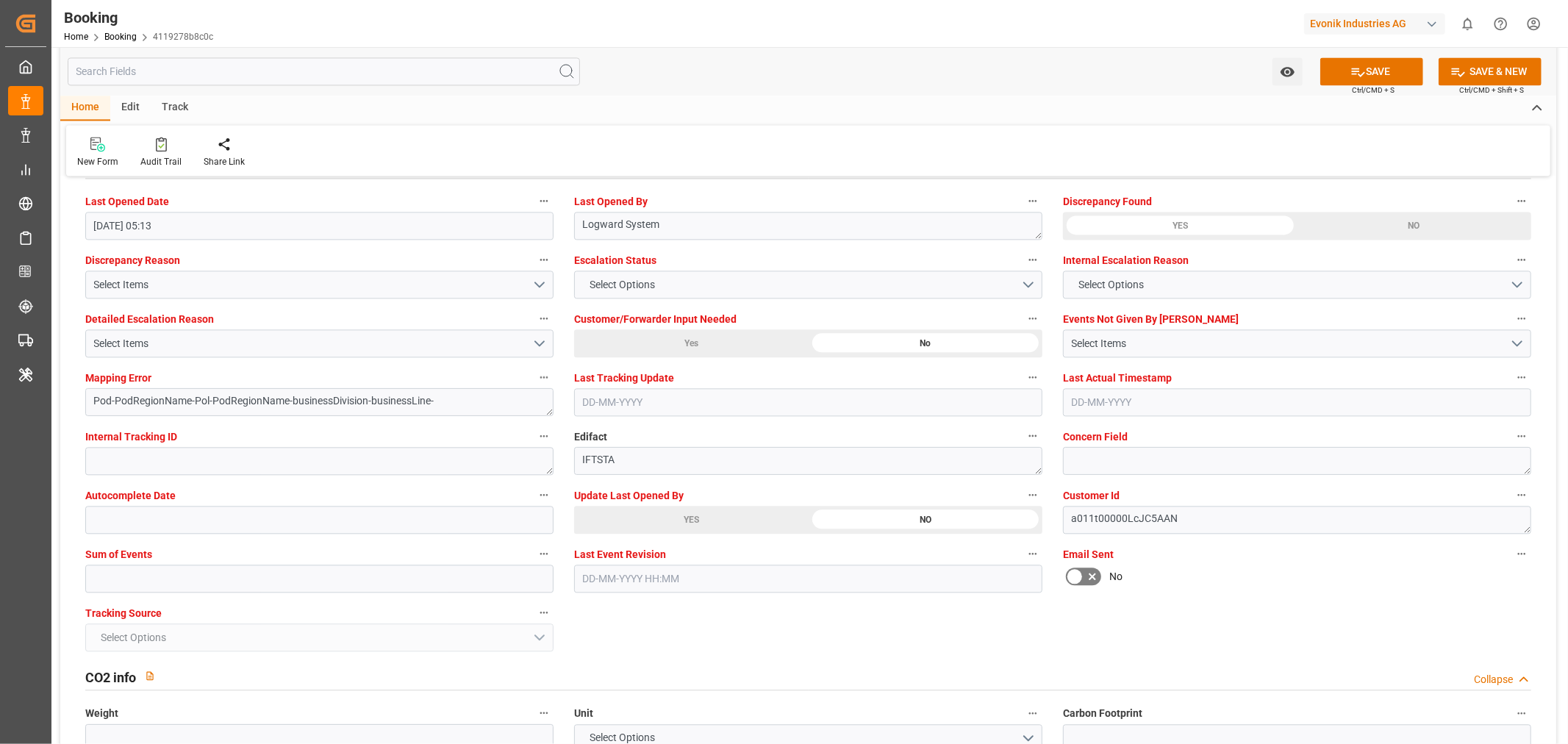
scroll to position [2857, 0]
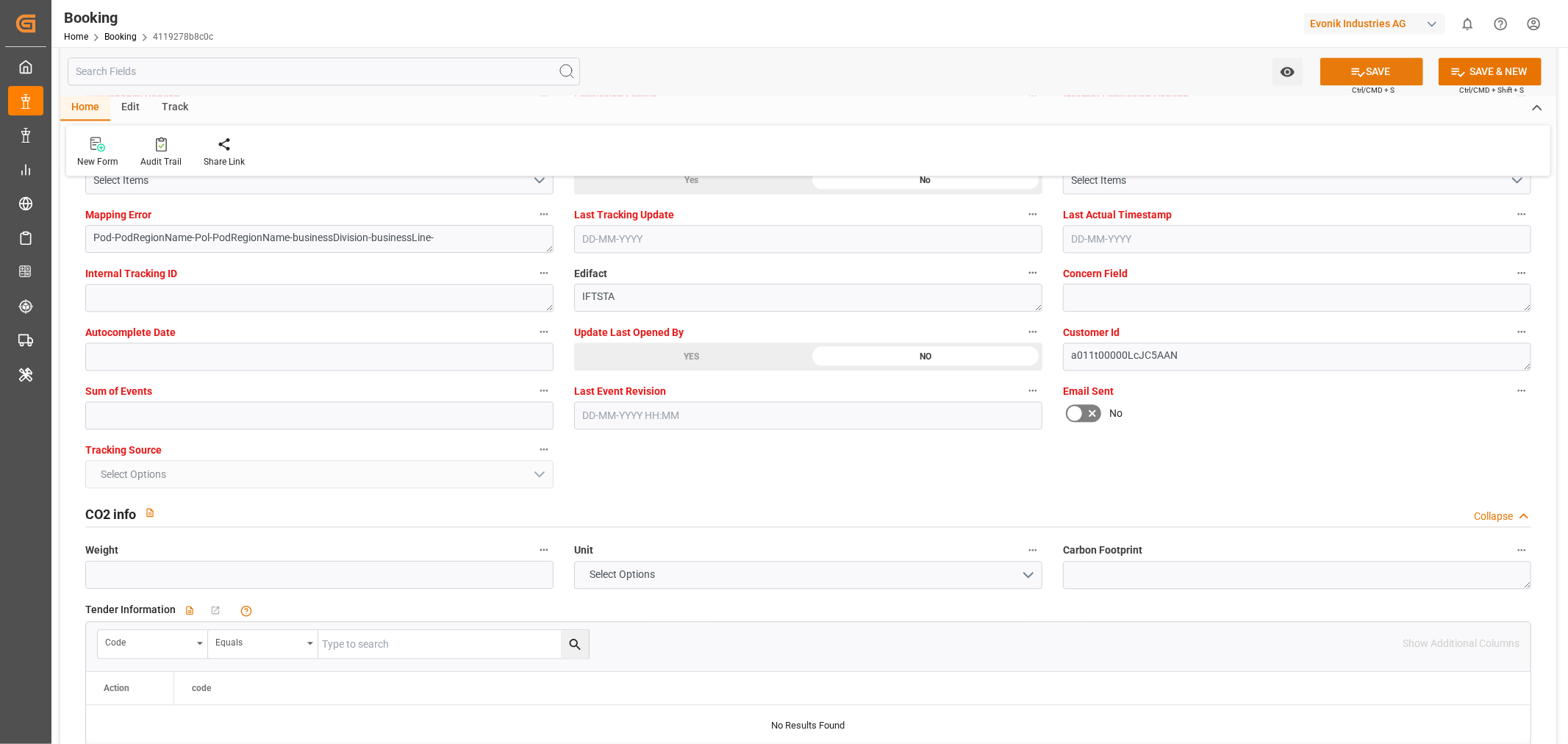
click at [1379, 71] on button "SAVE" at bounding box center [1372, 71] width 103 height 28
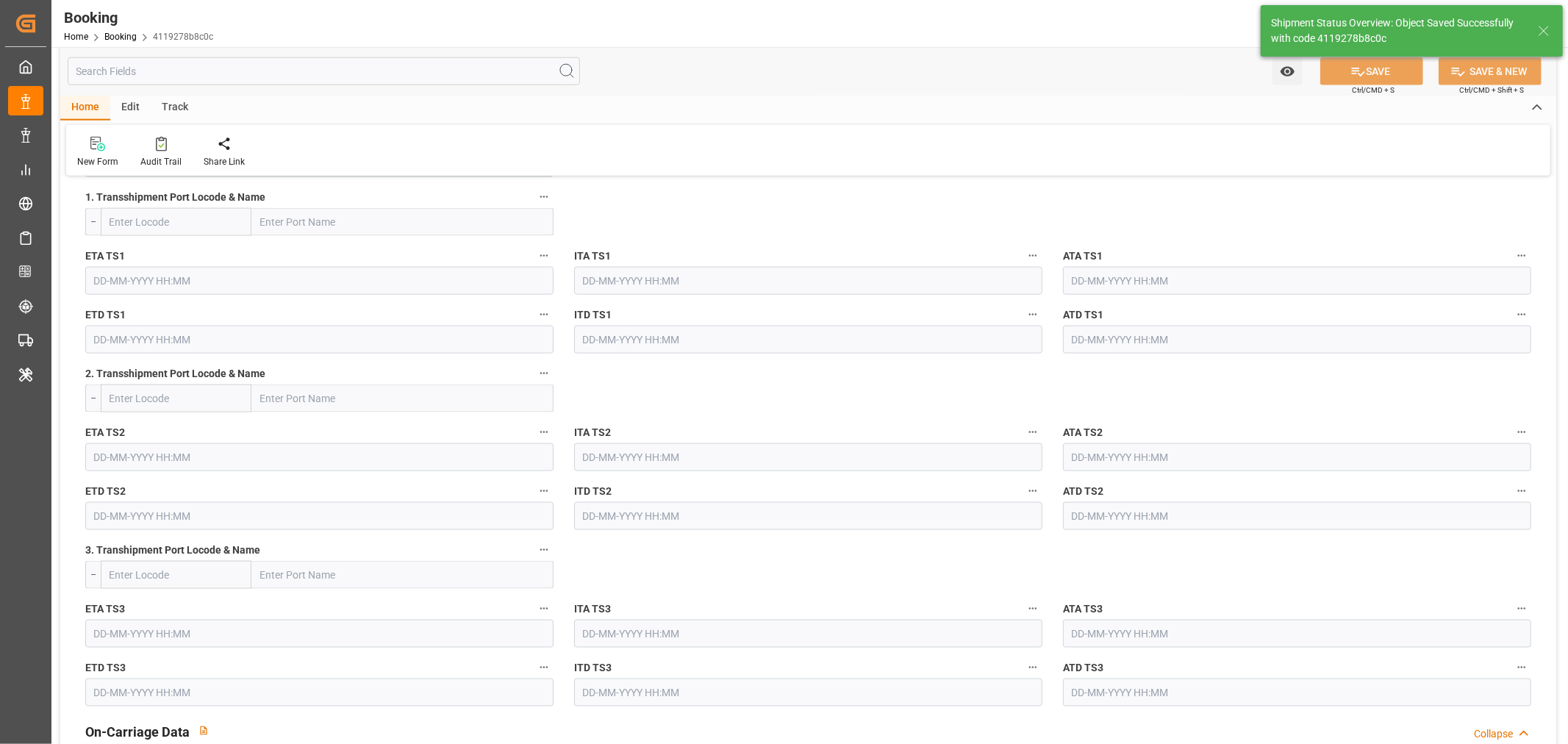
type textarea "[PERSON_NAME]"
type textarea "Pod-PodRegionName-businessDivision-businessLine-"
type input "[DATE] 00:00"
type input "[DATE] 07:10"
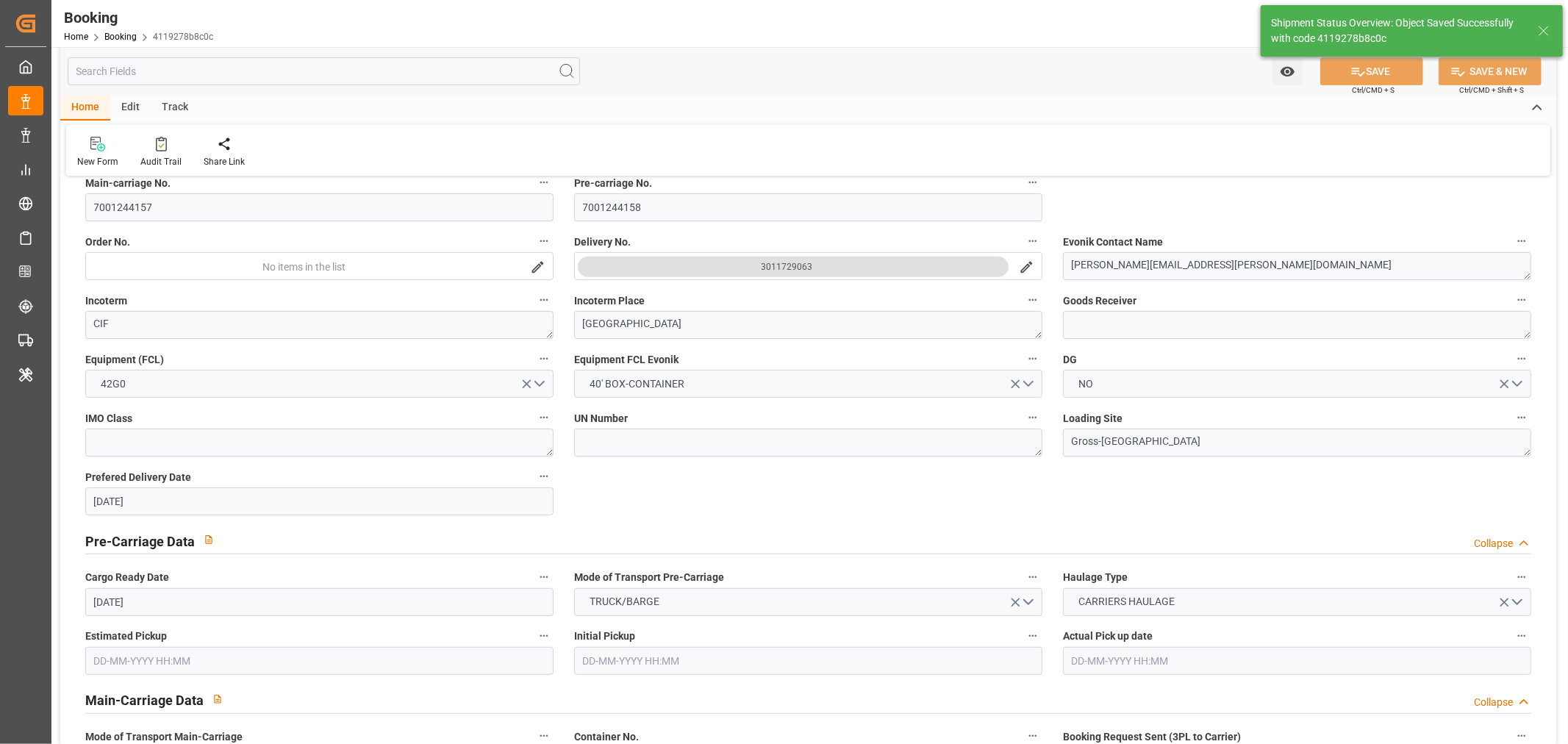
scroll to position [81, 0]
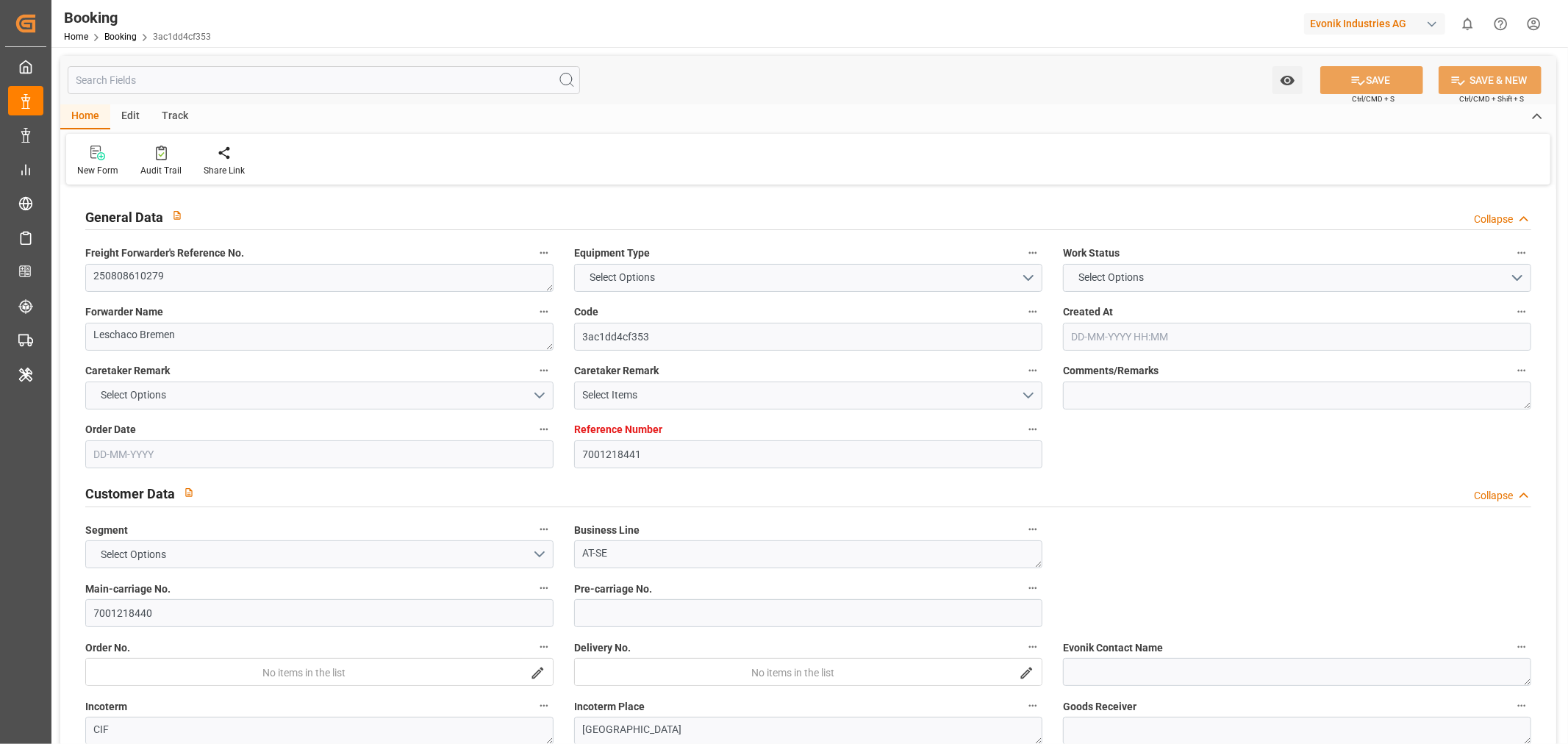
type input "7001218441"
type input "9769295"
type input "Hyundai"
type input "Hyundai Merchant Marine [DOMAIN_NAME]."
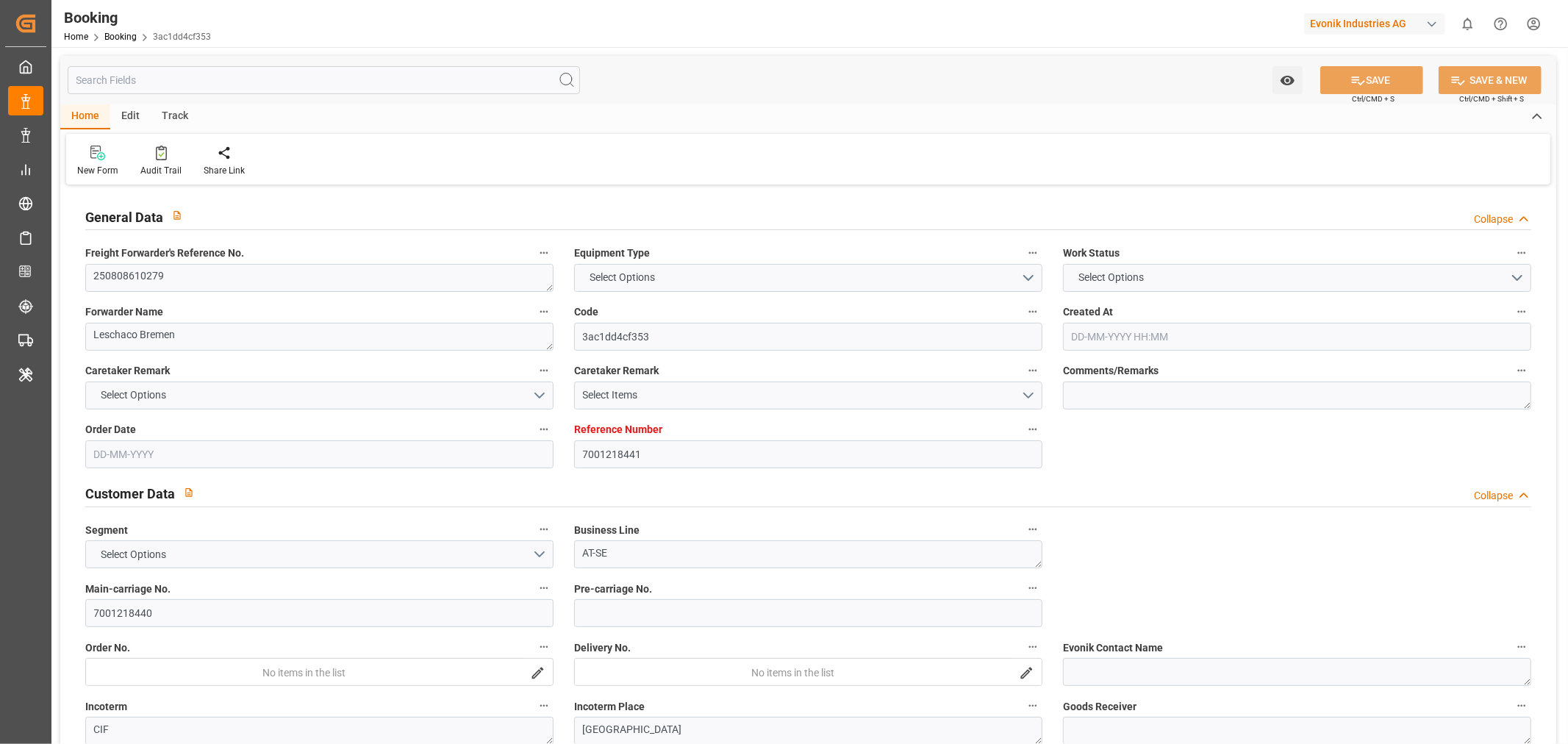
type input "NLRTM"
type input "CNSGH"
type input "0"
type input "[DATE] 06:12"
type input "[DATE]"
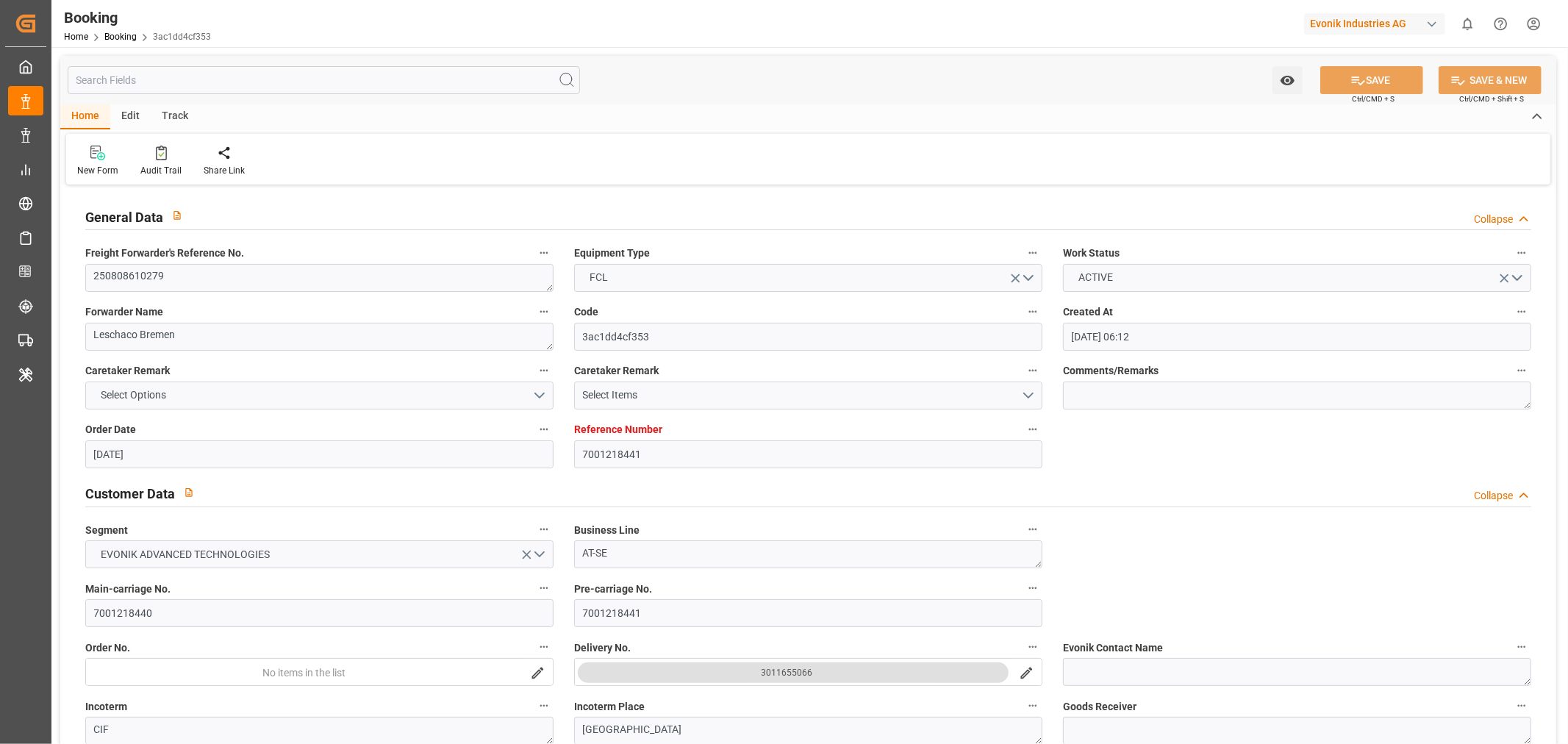
type input "[DATE]"
type input "[DATE] 00:00"
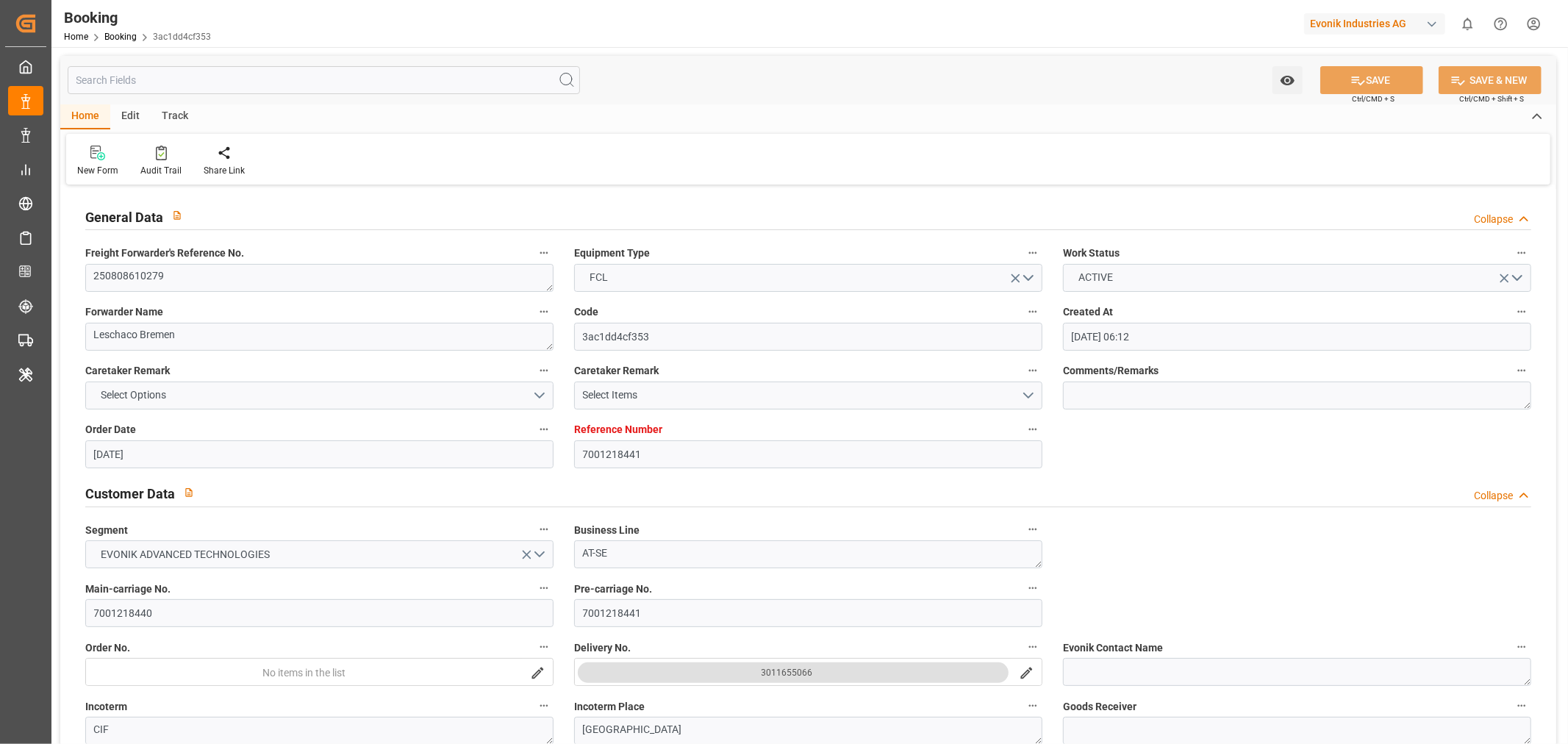
type input "[DATE] 00:00"
type input "[DATE]"
type input "[DATE] 06:49"
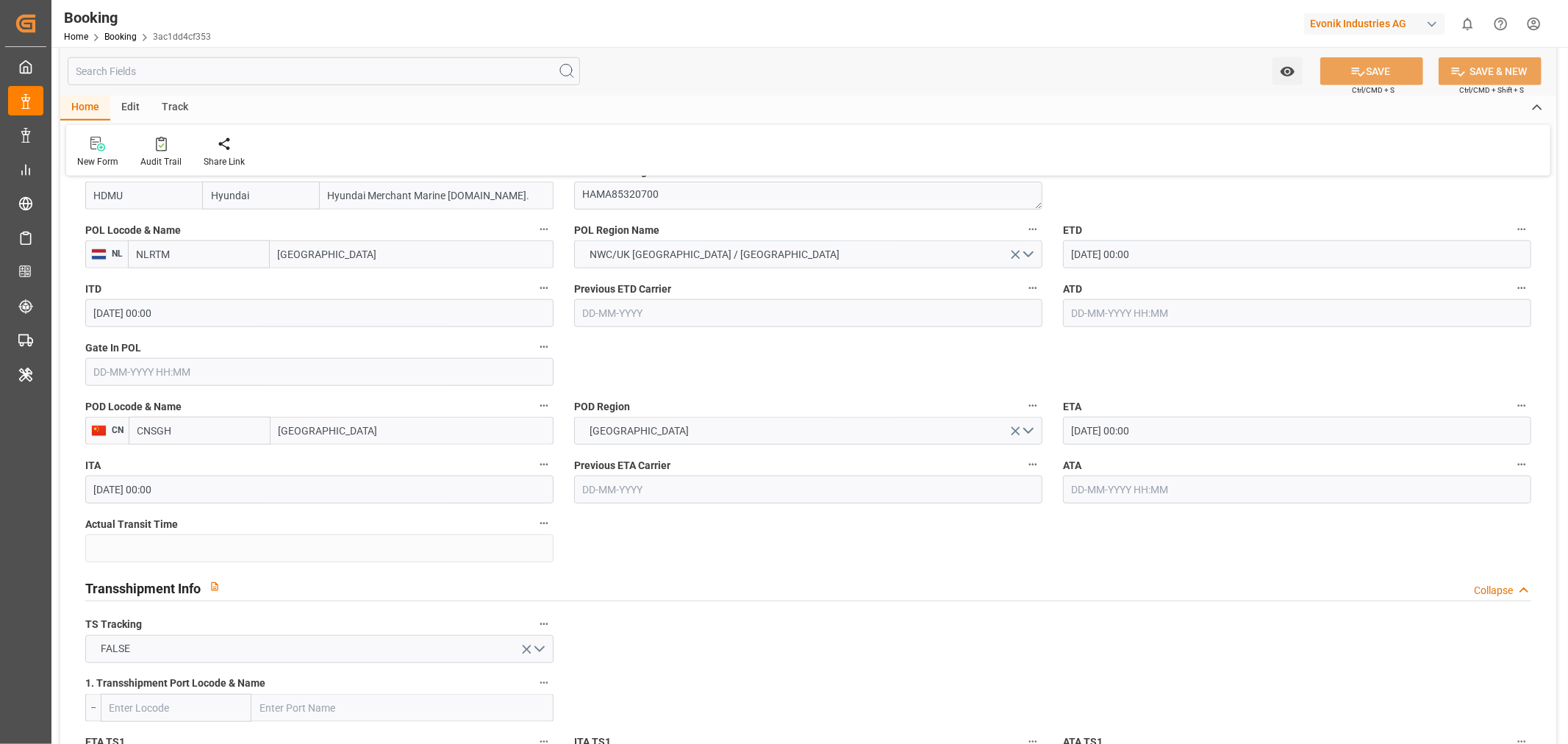
scroll to position [1061, 0]
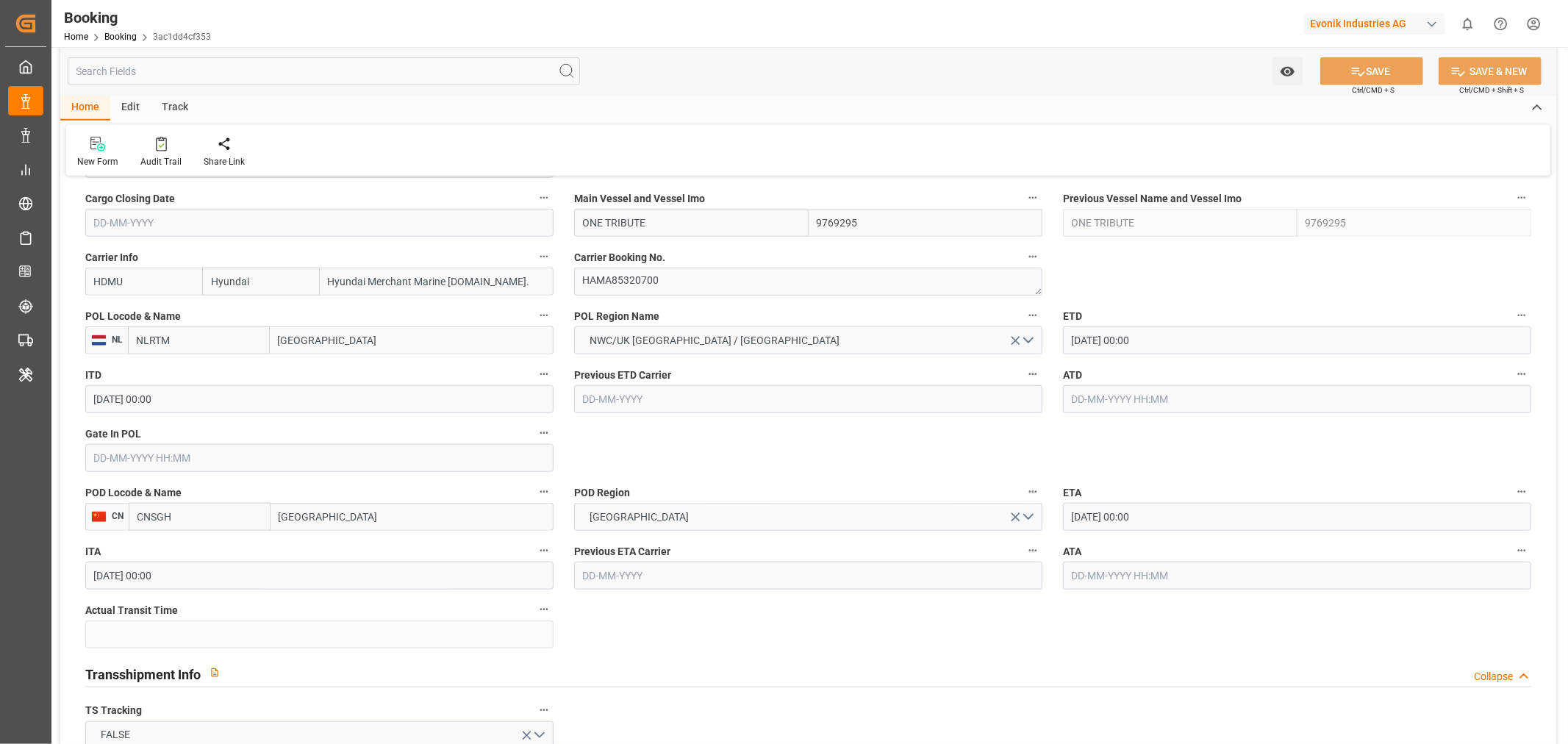
click at [106, 471] on div "Gate In POL" at bounding box center [319, 447] width 489 height 59
click at [106, 467] on input "text" at bounding box center [319, 457] width 468 height 28
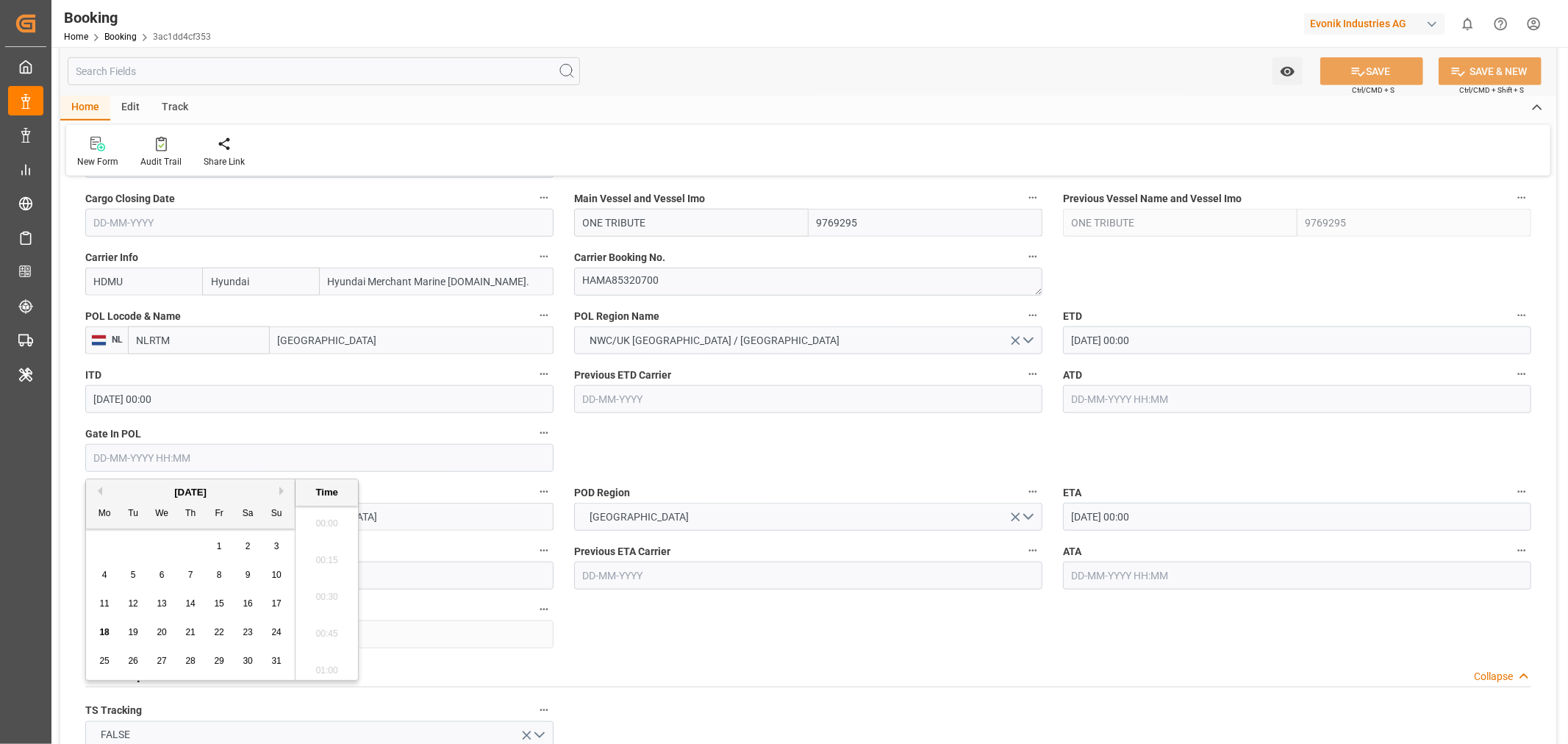
scroll to position [1768, 0]
click at [217, 603] on span "15" at bounding box center [218, 603] width 10 height 11
type input "[DATE] 00:00"
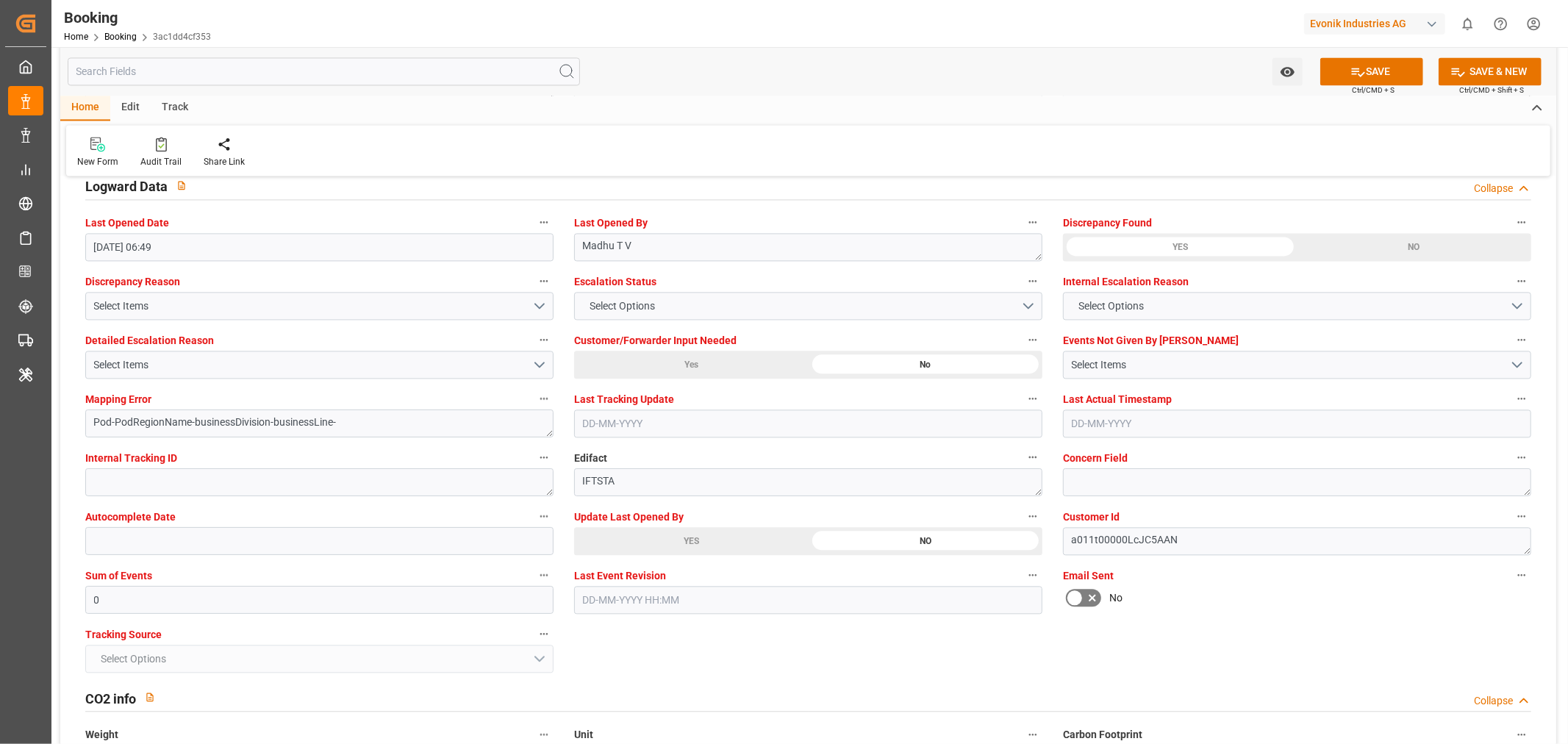
scroll to position [2694, 0]
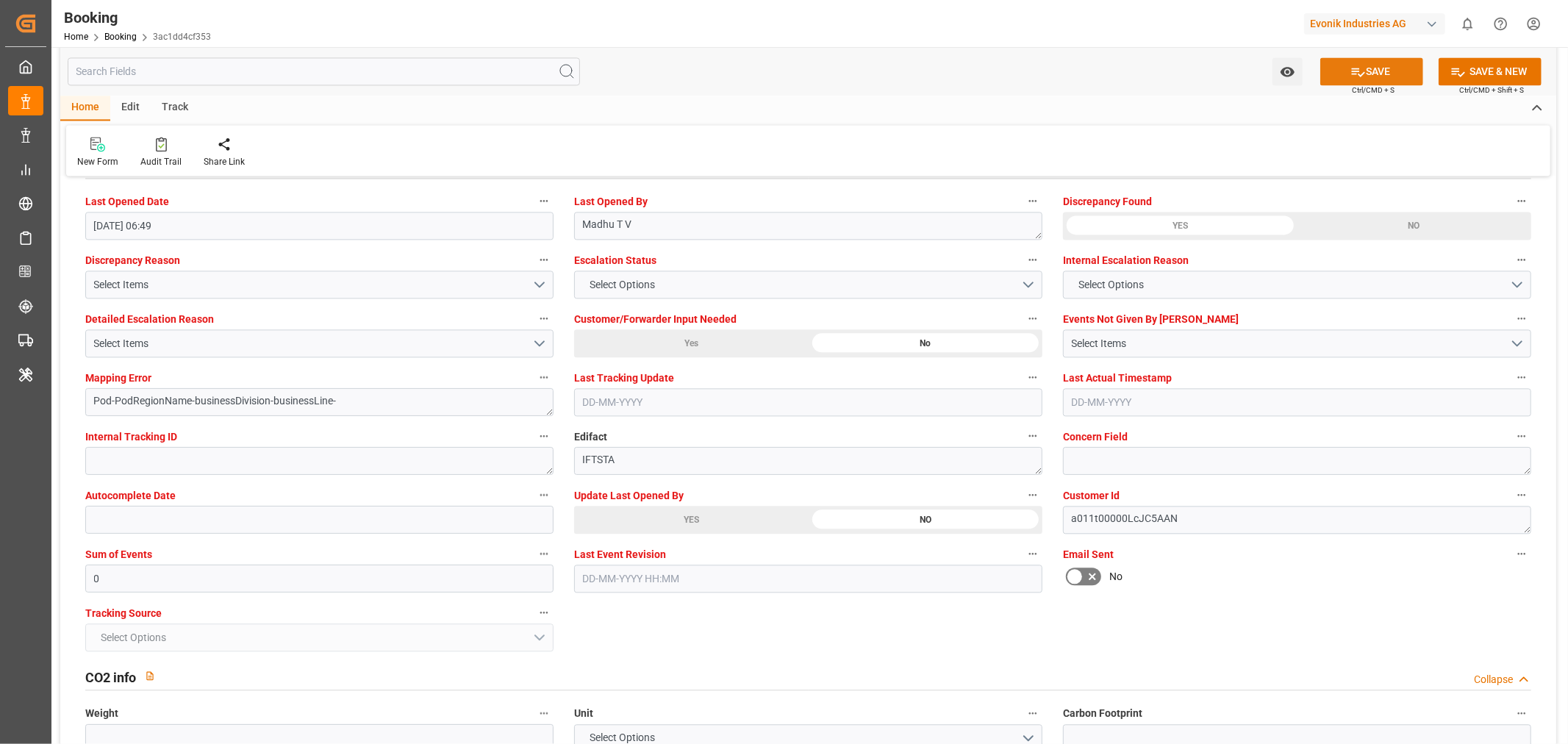
click at [1373, 72] on button "SAVE" at bounding box center [1372, 71] width 103 height 28
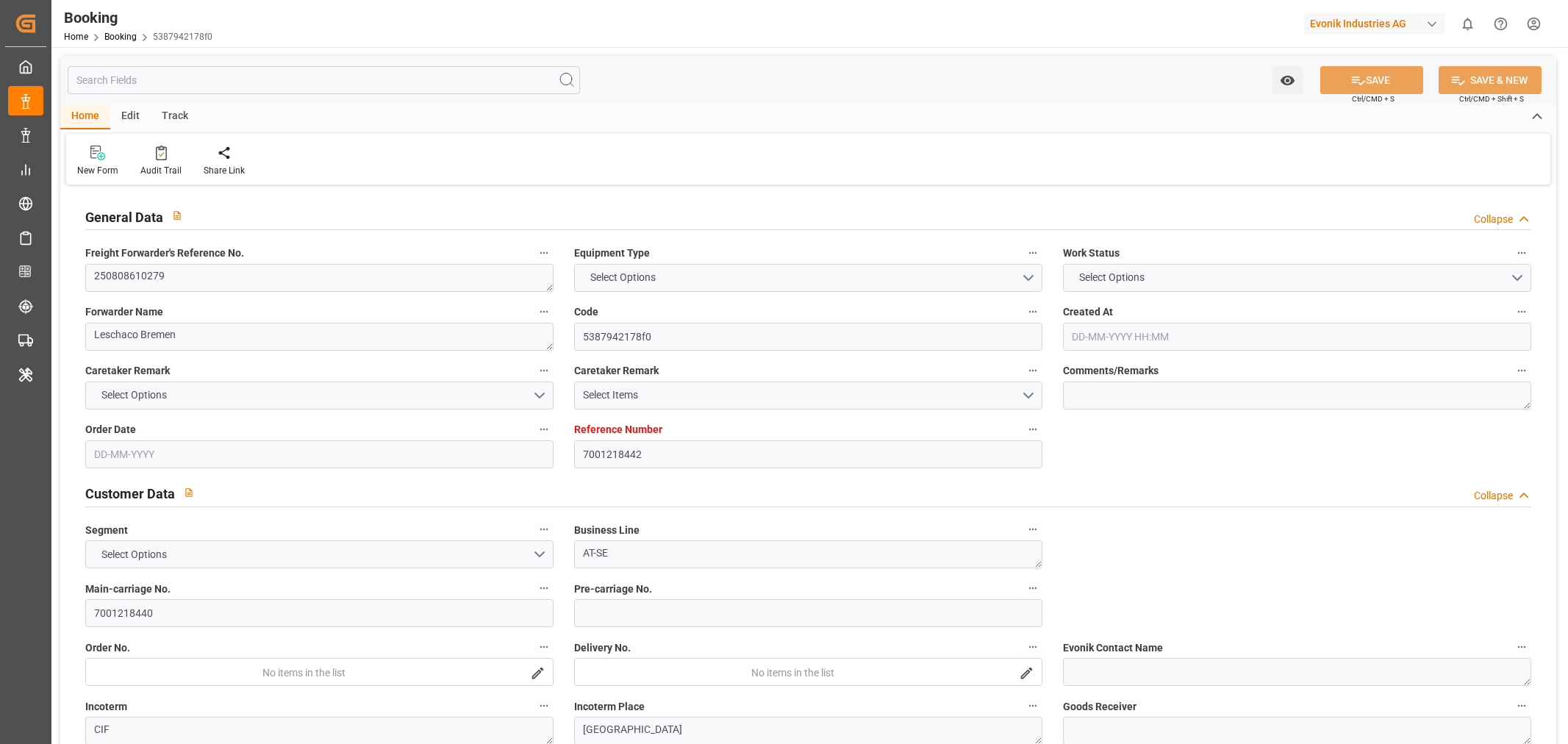
type input "7001218442"
type input "9769295"
type input "Hyundai"
type input "Hyundai Merchant Marine [DOMAIN_NAME]."
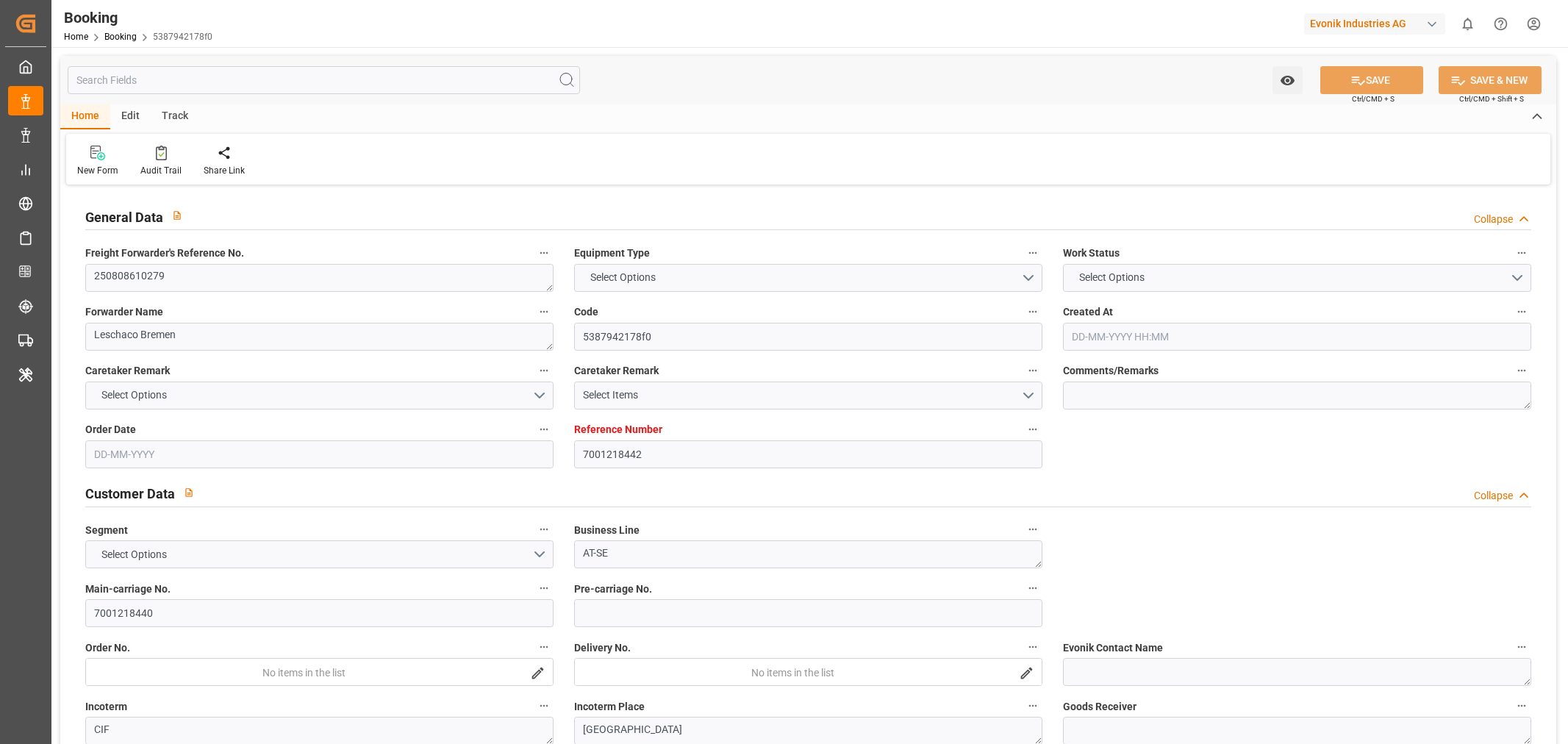
type input "NLRTM"
type input "CNSGH"
type input "0"
type input "[DATE] 06:12"
type input "[DATE]"
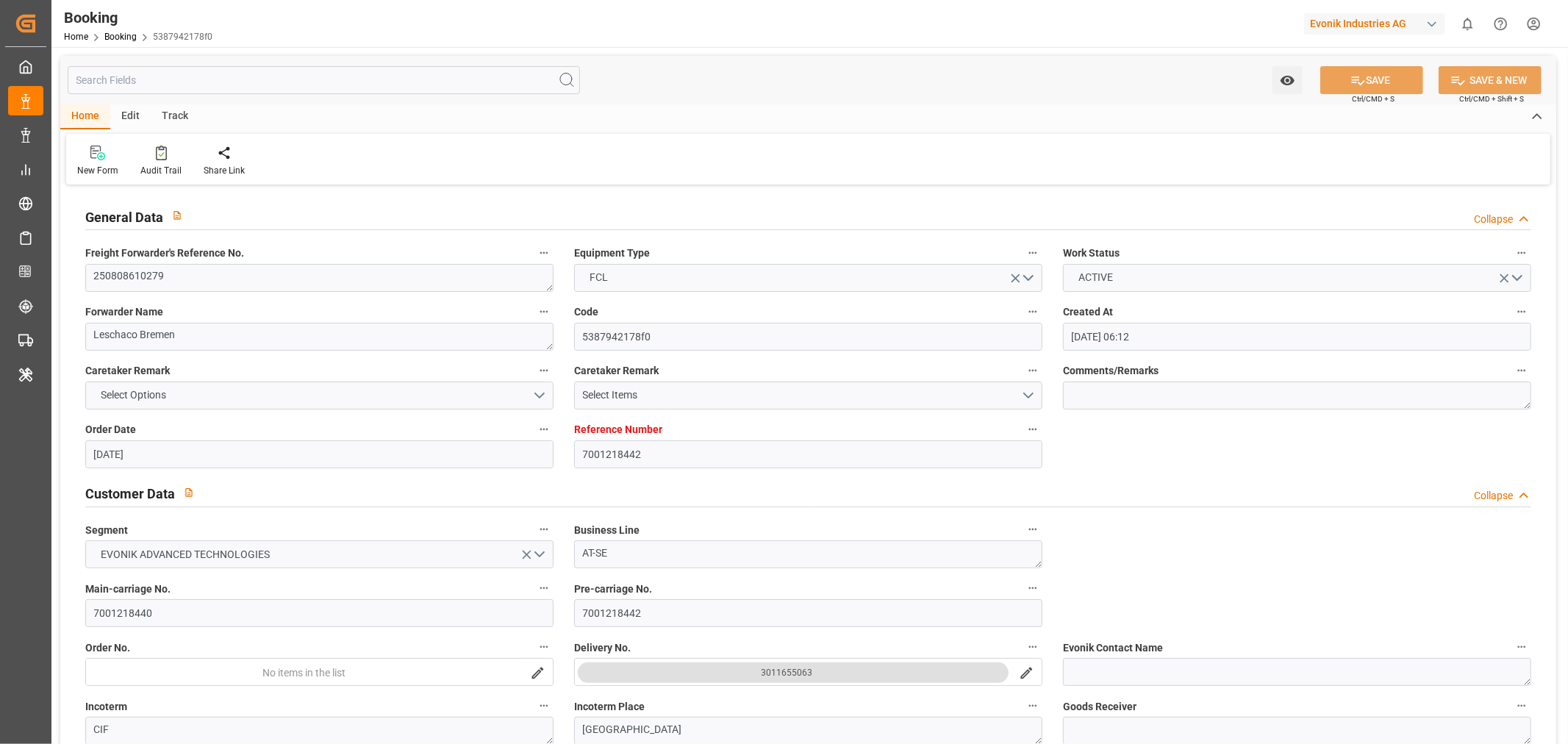
type input "[DATE]"
type input "[DATE] 00:00"
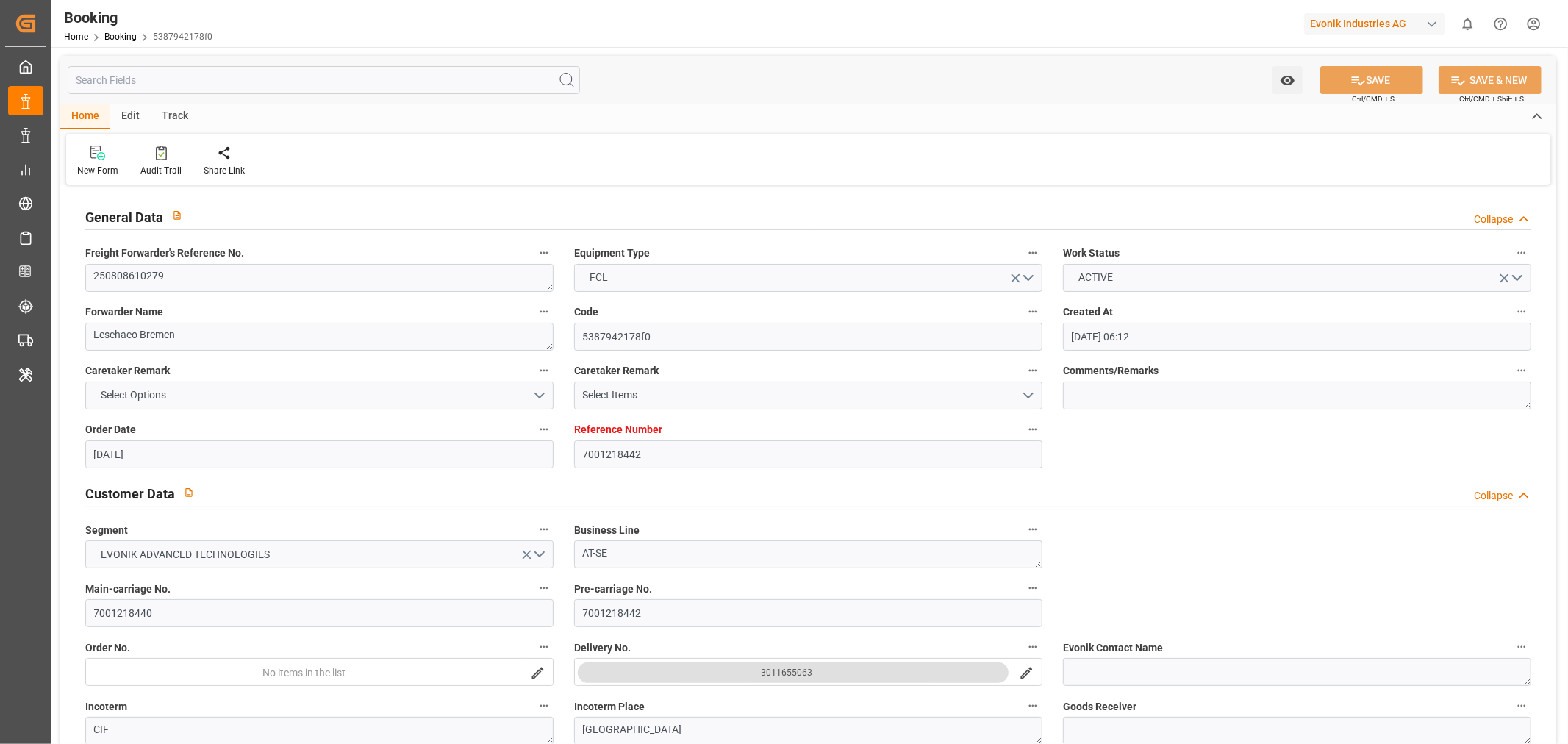
type input "[DATE] 00:00"
type input "[DATE]"
type input "[DATE] 06:49"
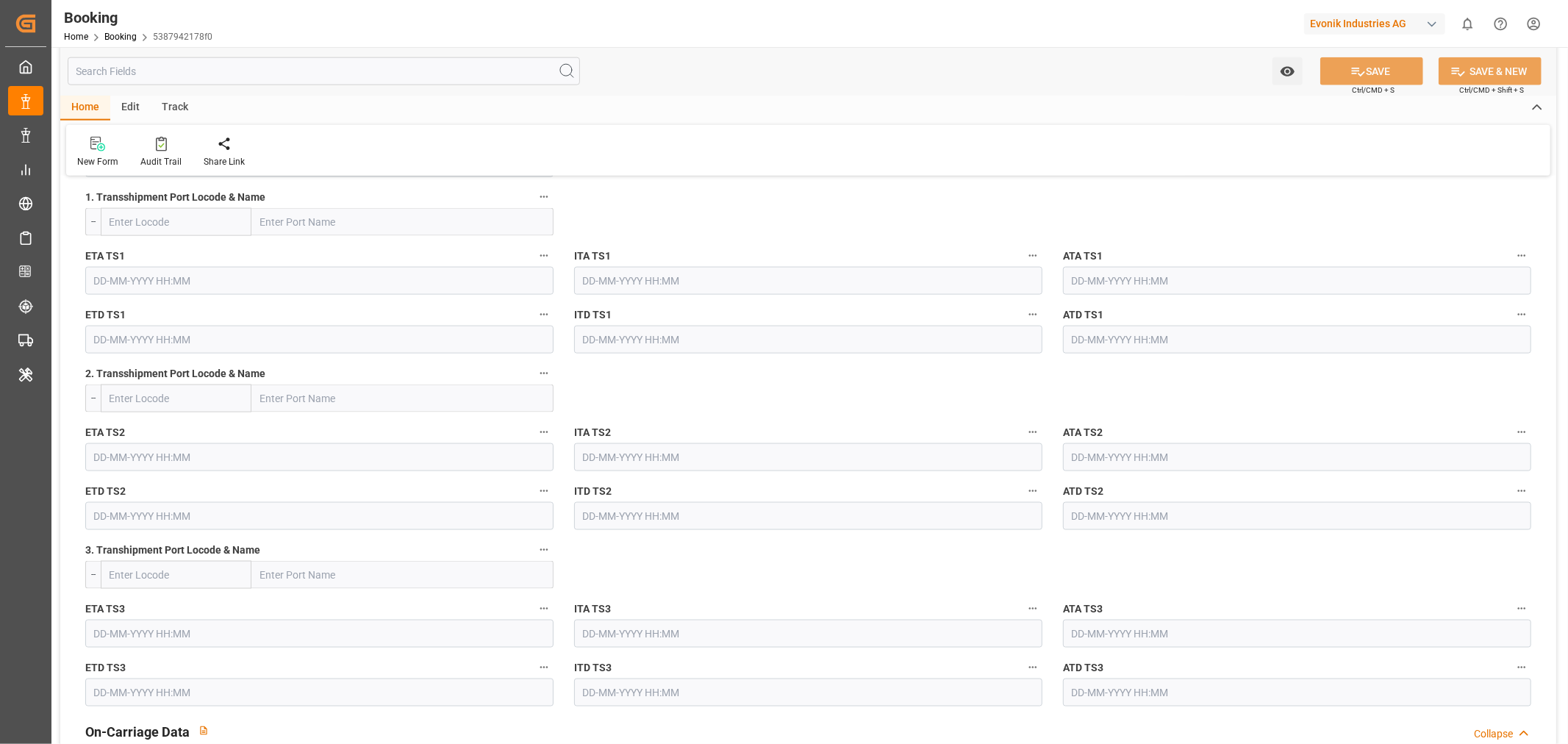
scroll to position [1061, 0]
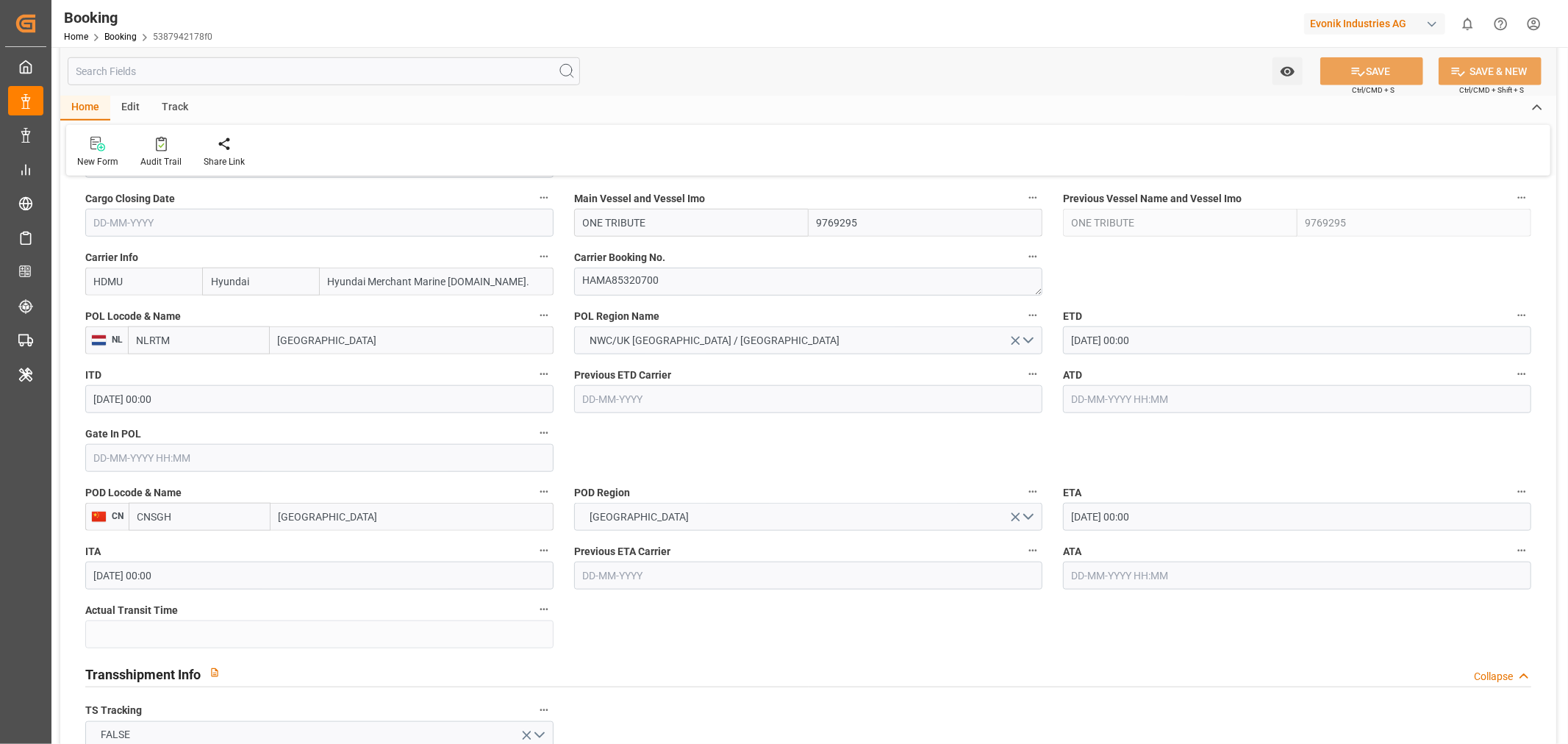
click at [138, 465] on input "text" at bounding box center [319, 457] width 468 height 28
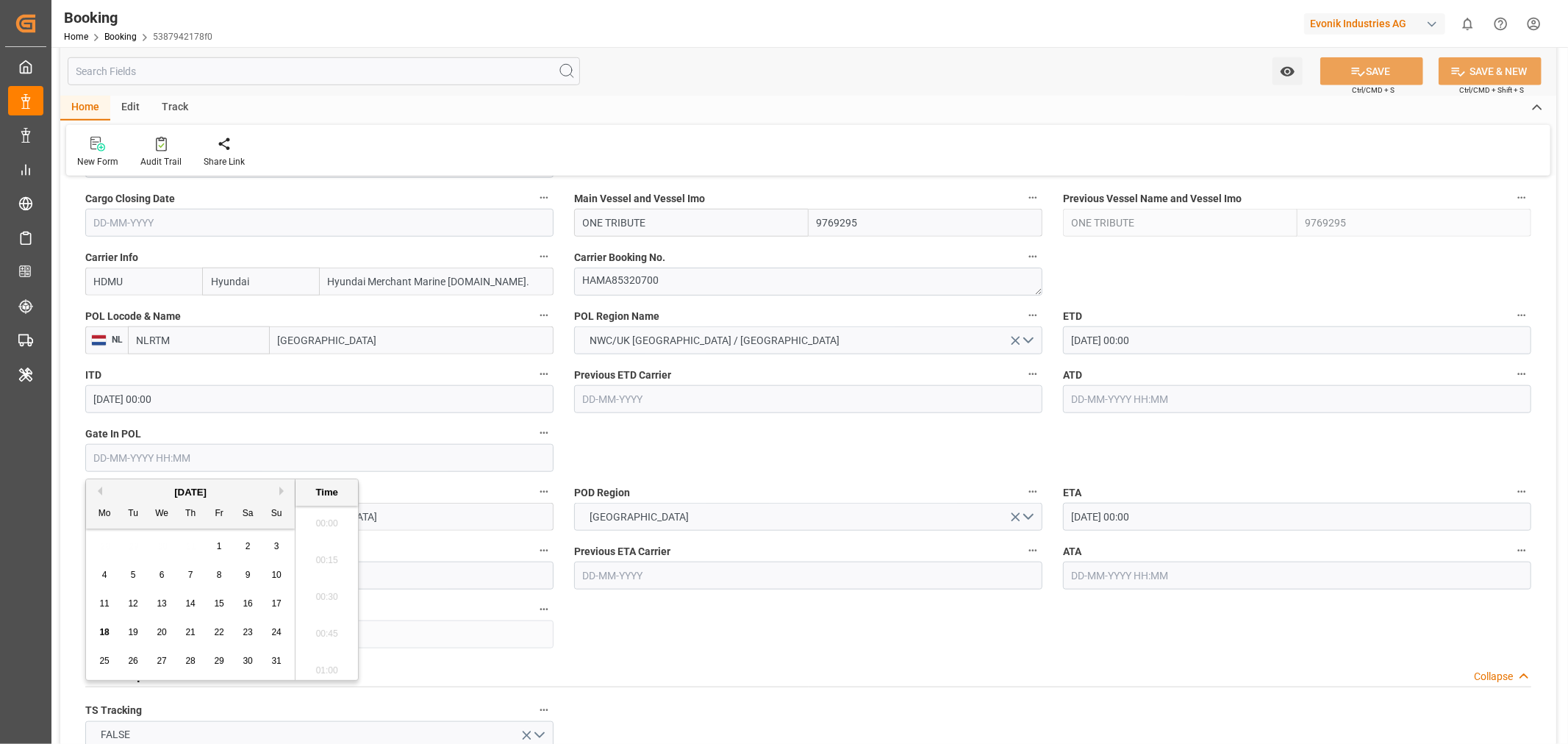
scroll to position [1768, 0]
click at [222, 606] on span "15" at bounding box center [218, 603] width 10 height 11
type input "[DATE] 00:00"
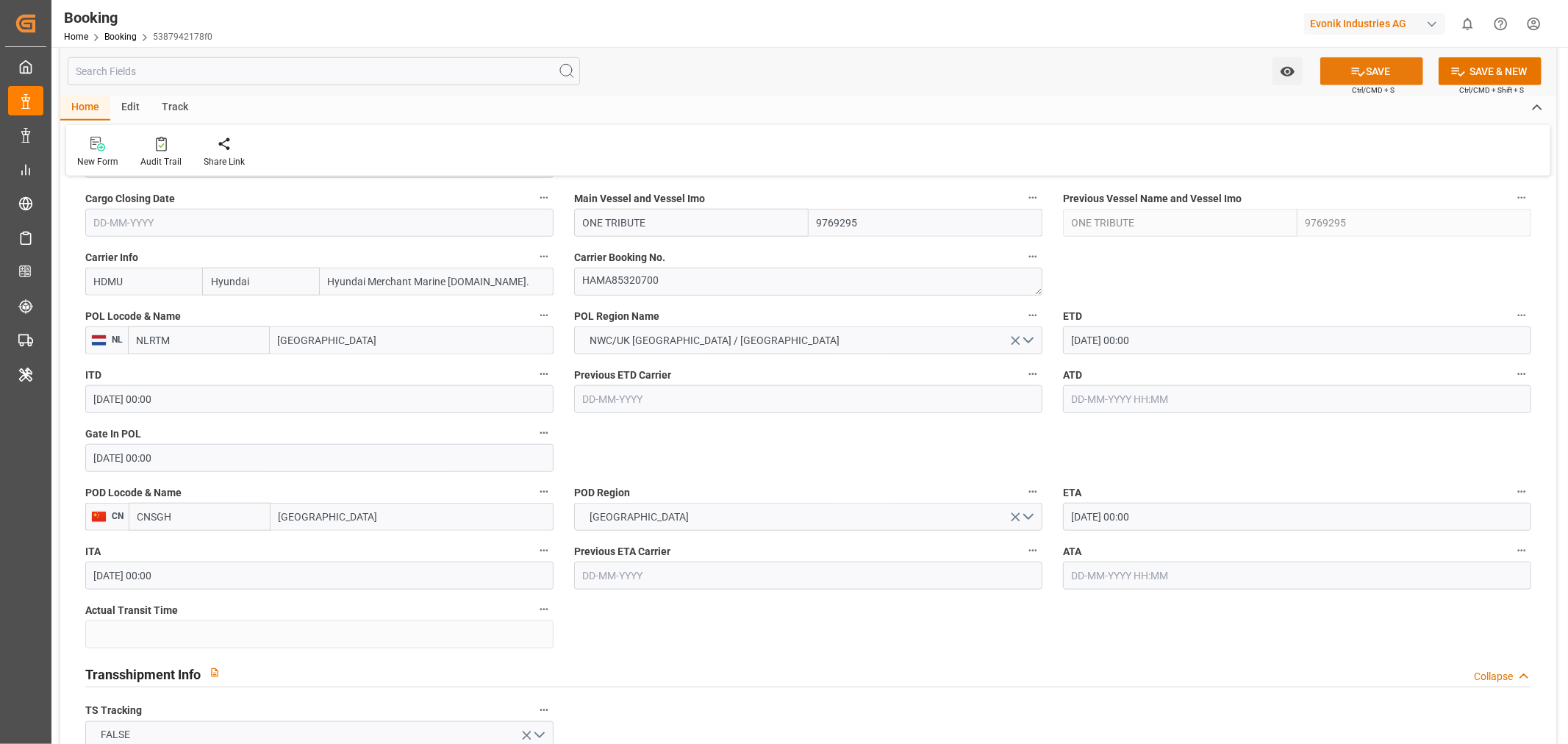
click at [1382, 68] on button "SAVE" at bounding box center [1372, 71] width 103 height 28
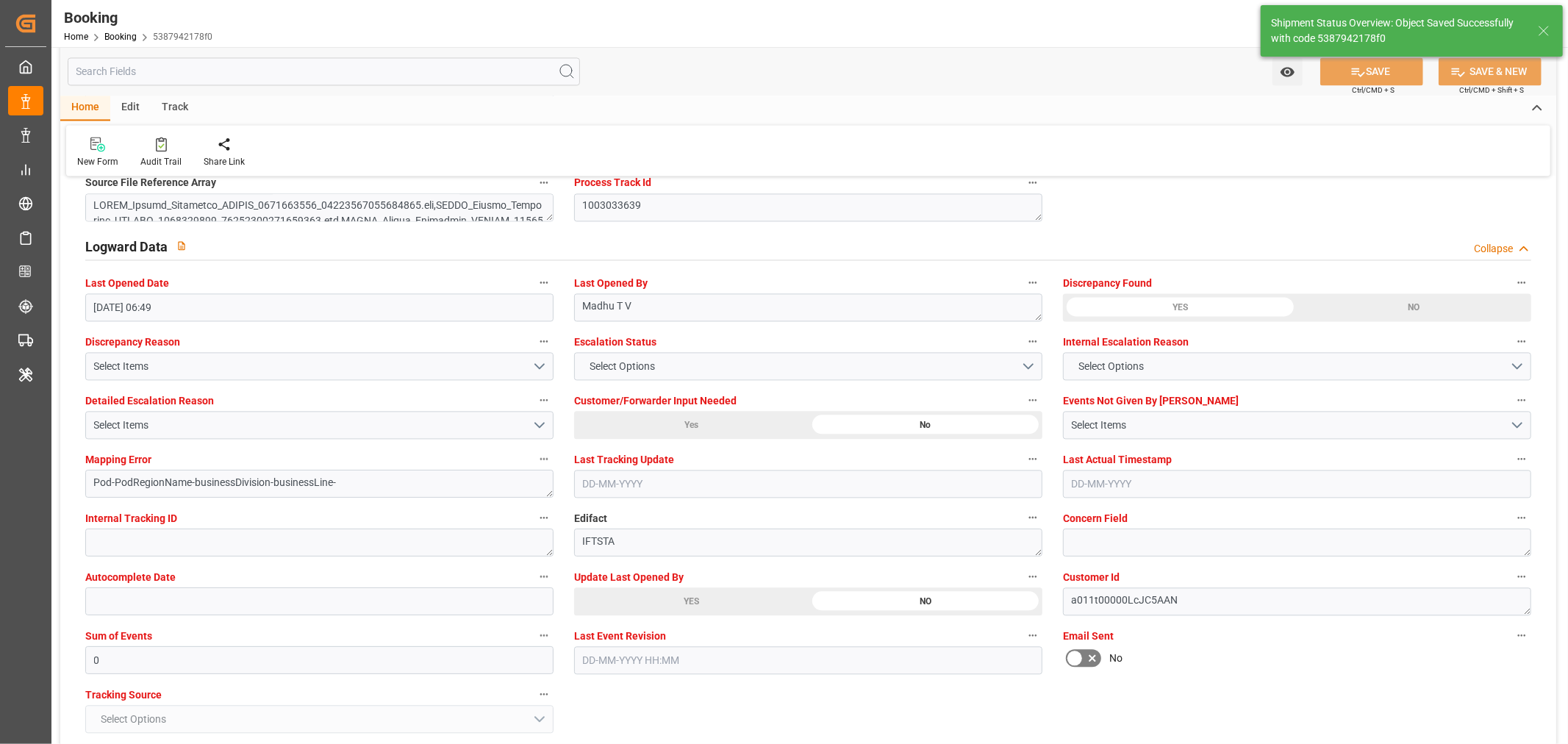
type textarea "[PERSON_NAME]"
type input "[DATE] 07:15"
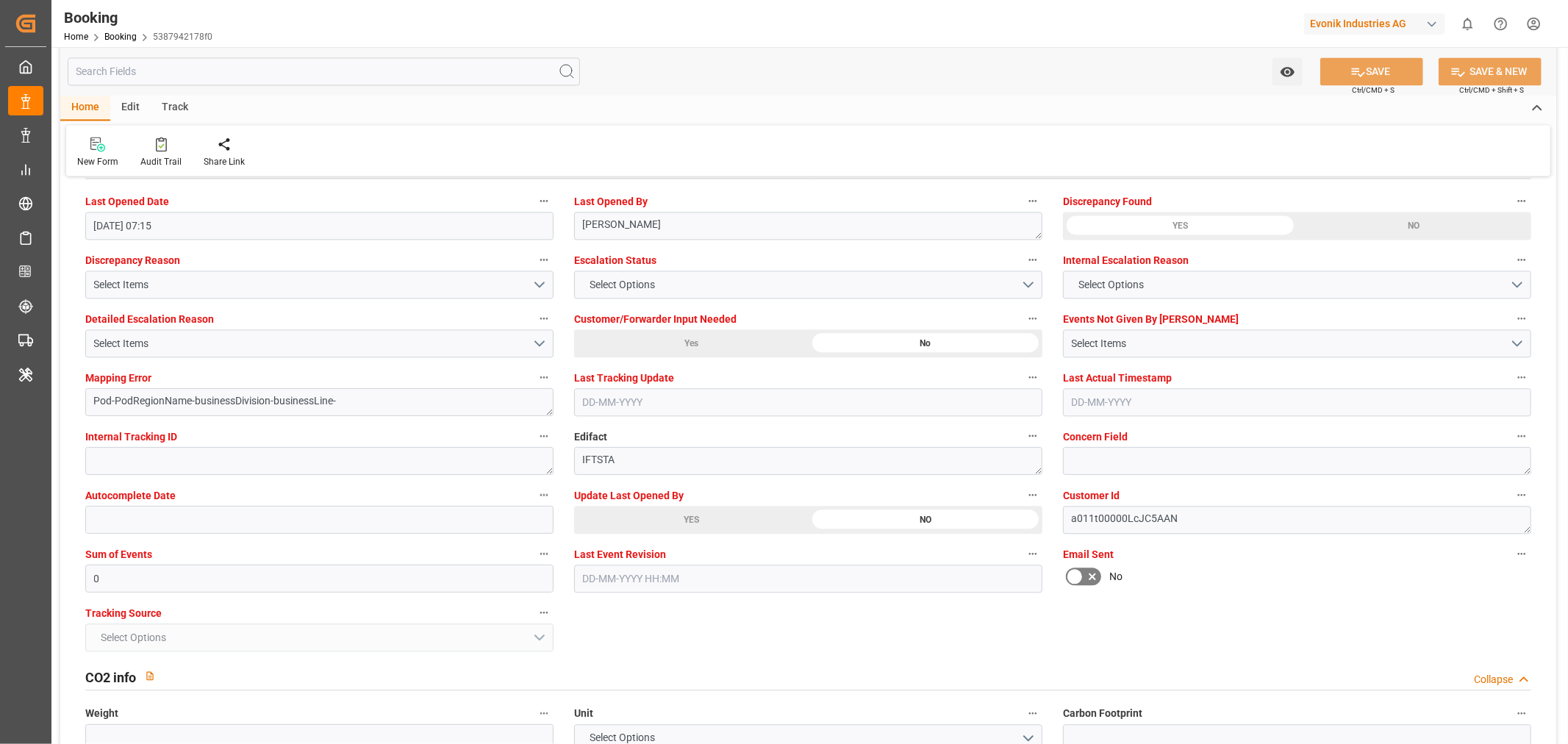
scroll to position [2367, 0]
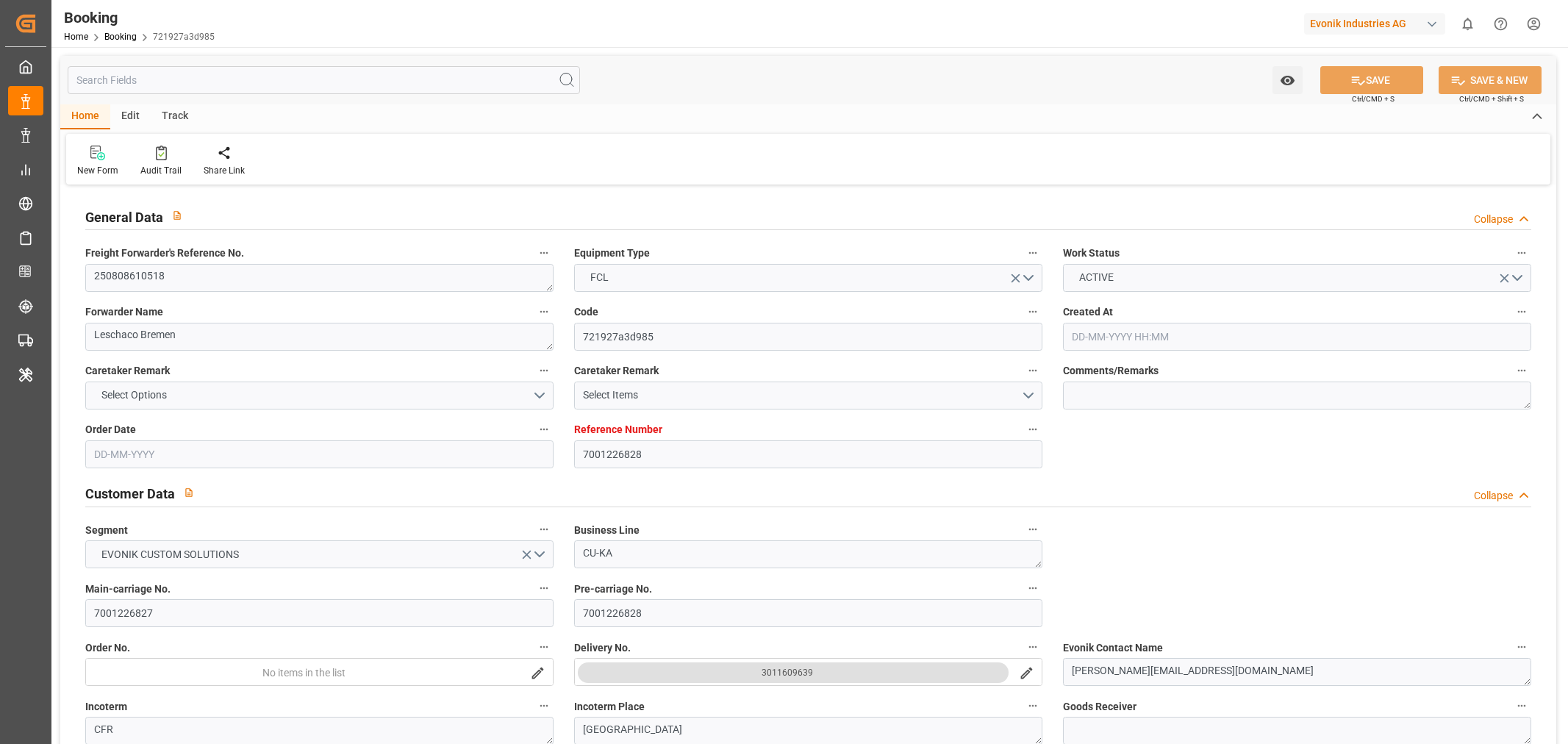
type input "7001226828"
type input "9312793"
type input "Hyundai"
type input "Hyundai Merchant Marine [DOMAIN_NAME]."
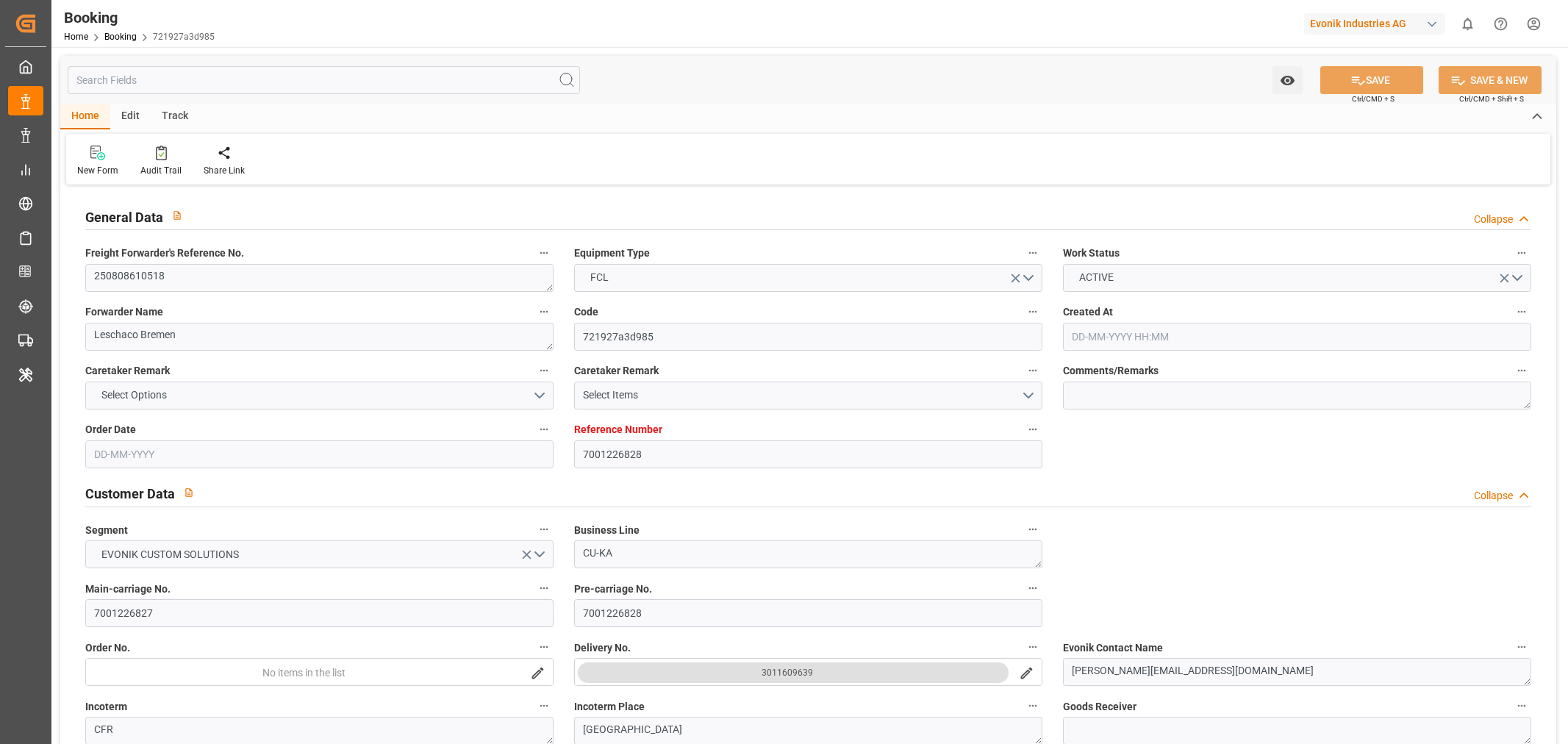
type input "NLRTM"
type input "JPTYO"
type input "NLRTM"
type input "JPTYO"
type input "9312793"
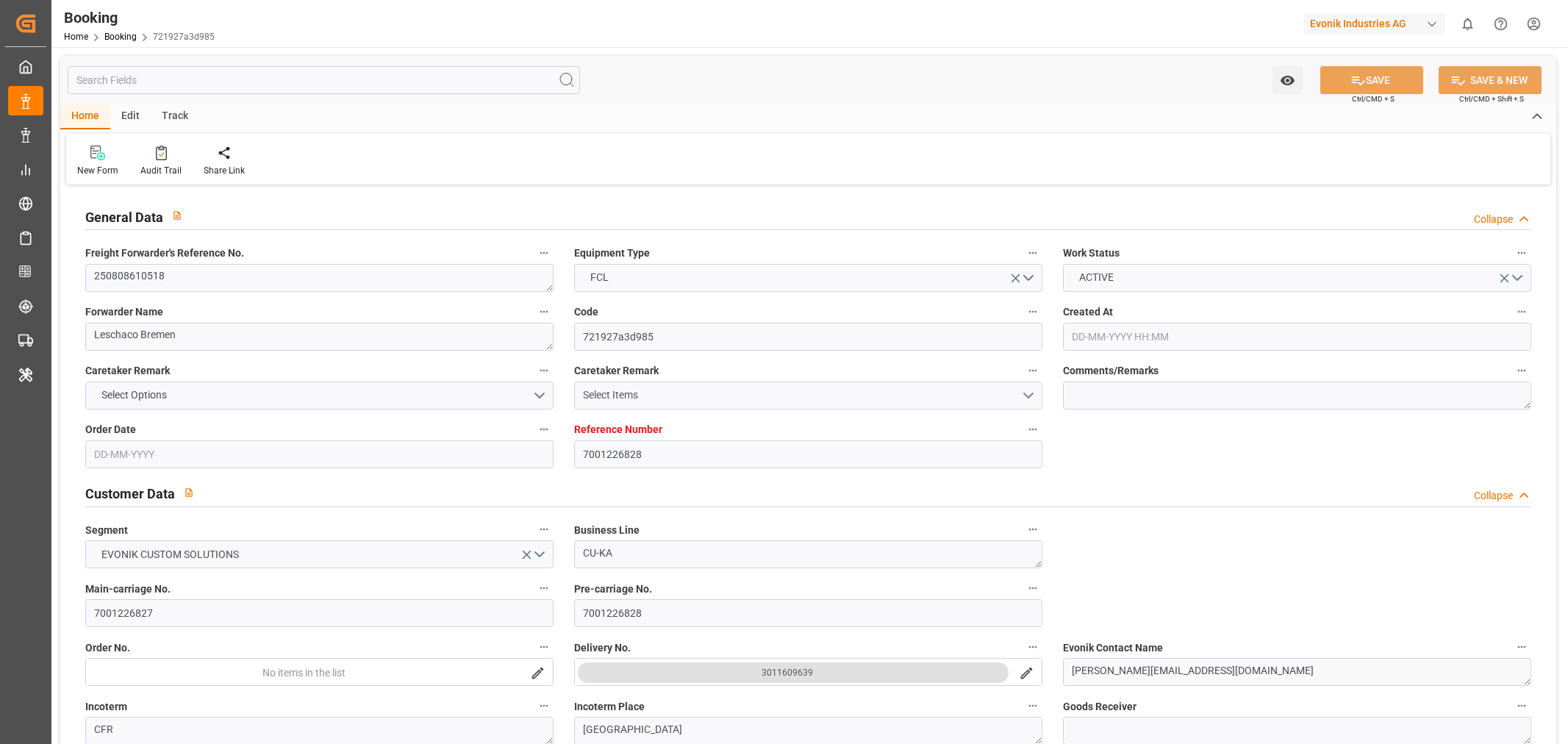
type input "[DATE] 15:10"
type input "[DATE]"
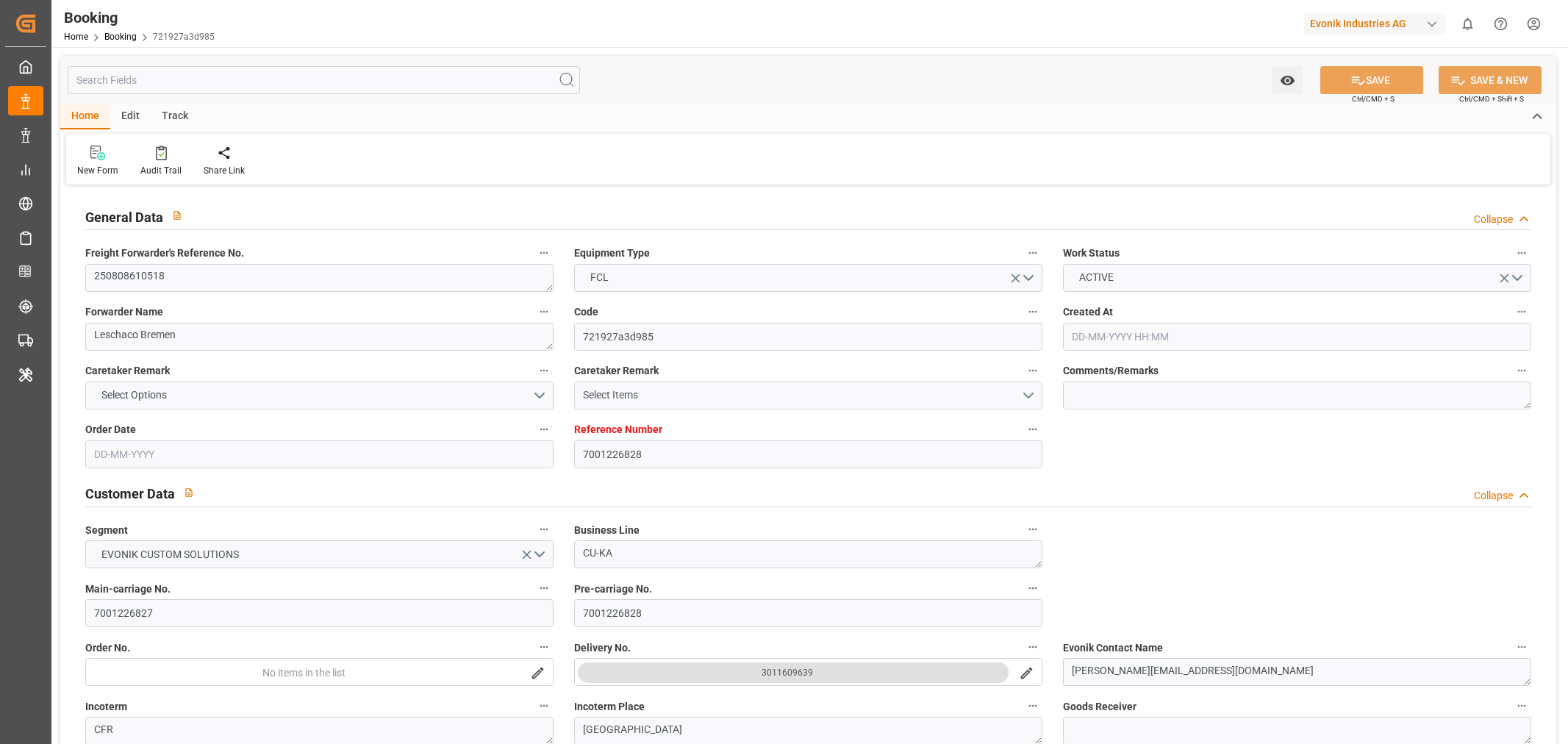
type input "[DATE]"
type input "[DATE] 03:00"
type input "[DATE] 00:00"
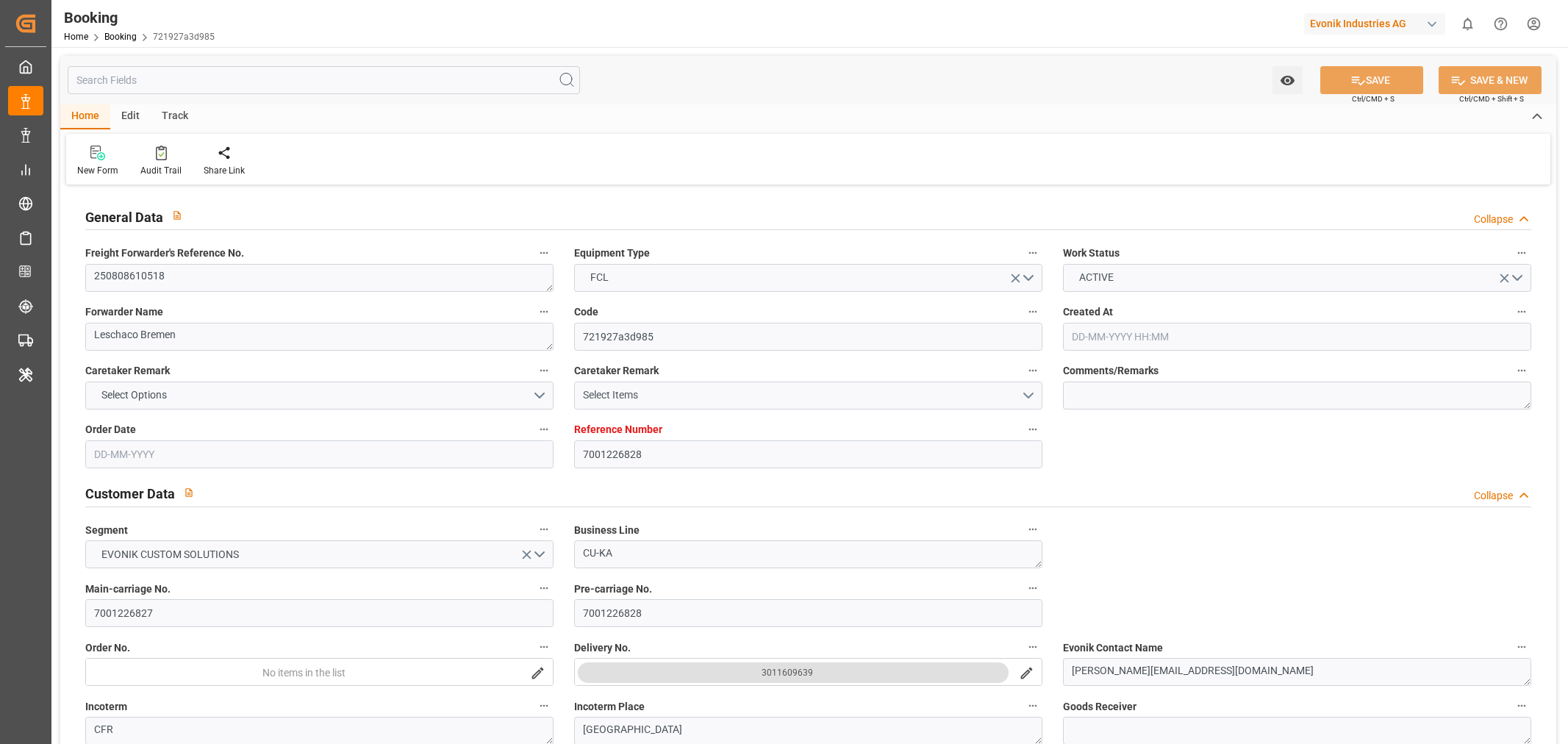
type input "[DATE]"
type input "[DATE] 06:17"
type input "[DATE]"
type input "[DATE] 03:00"
type input "[DATE] 00:00"
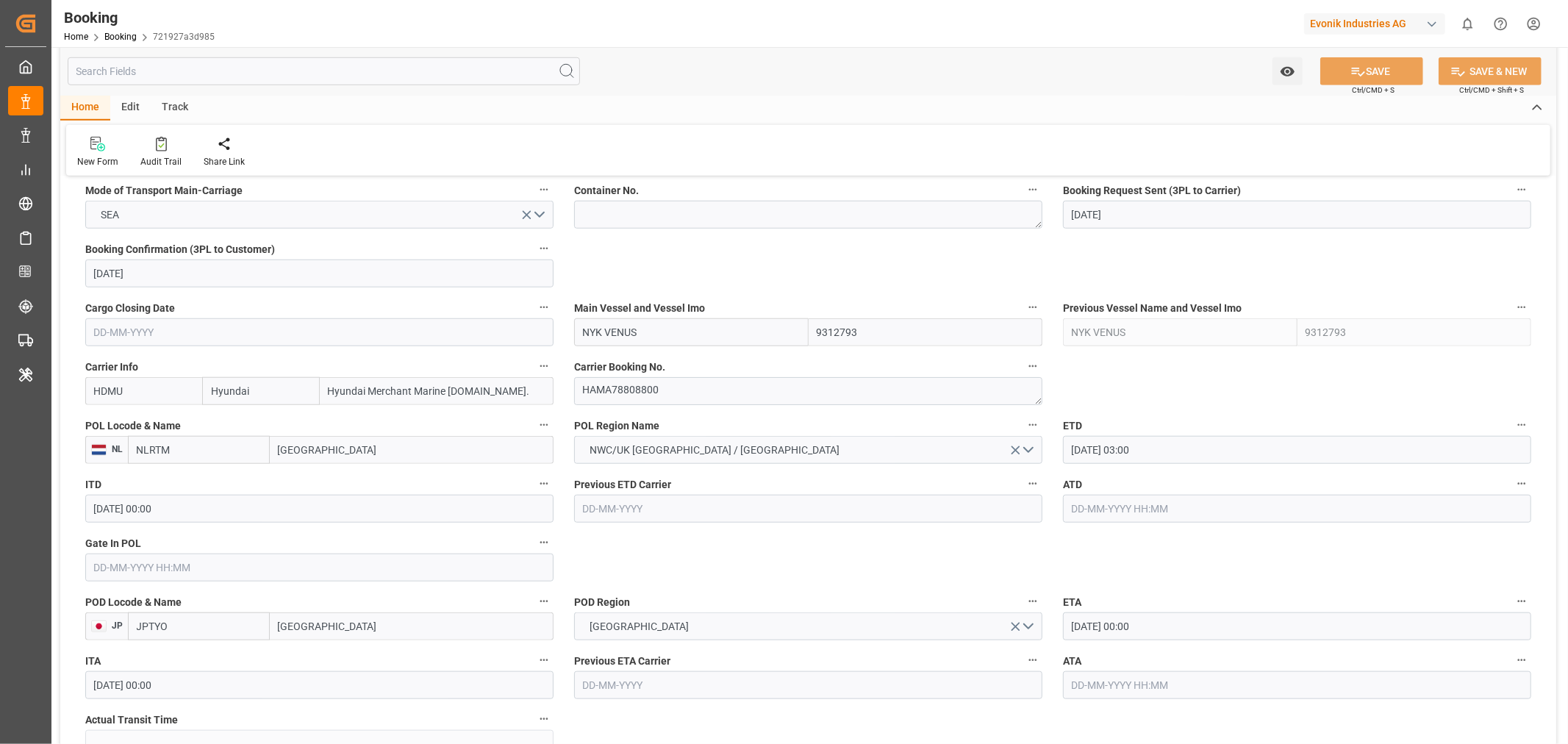
scroll to position [816, 0]
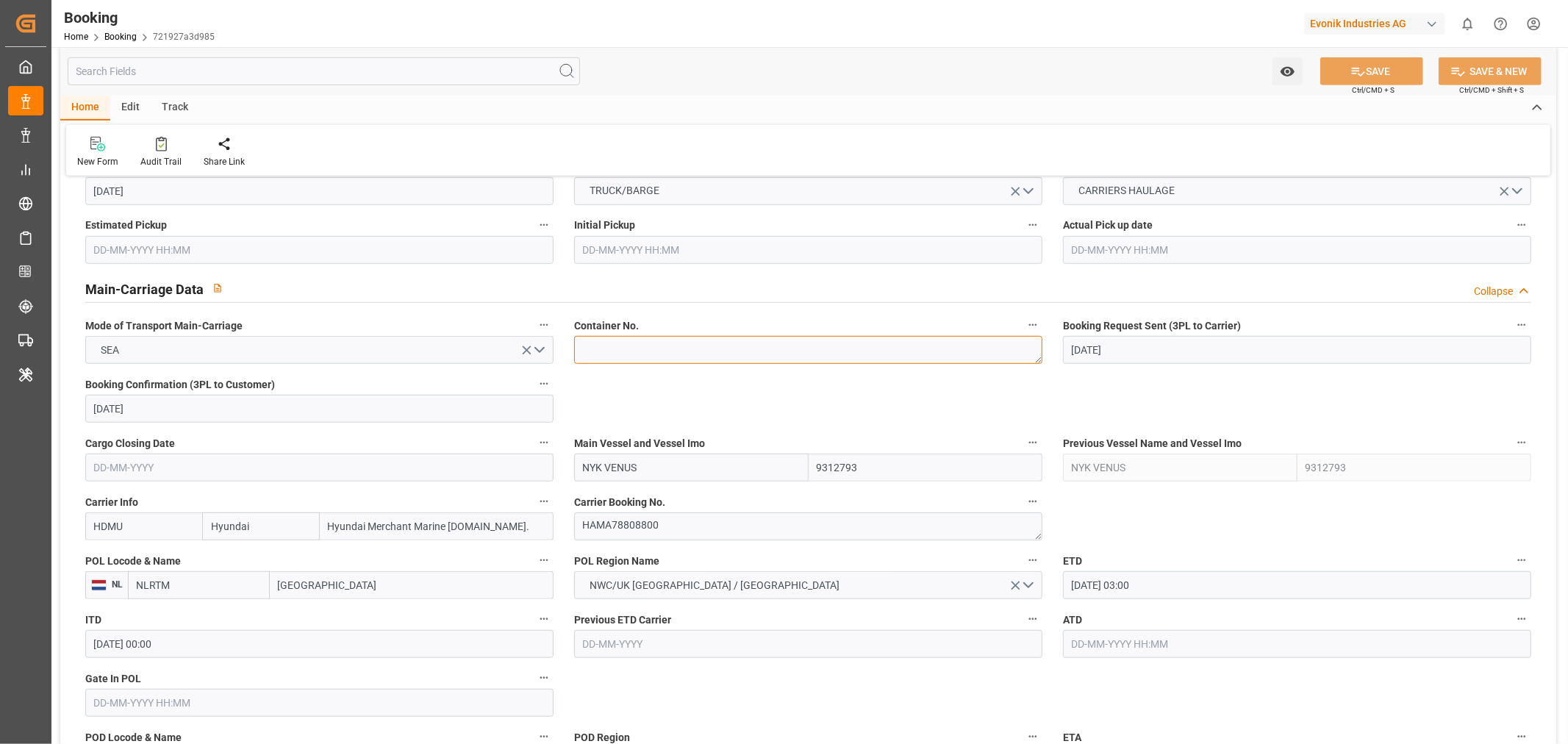
click at [618, 348] on textarea at bounding box center [808, 350] width 468 height 28
paste textarea "BEAU2016641"
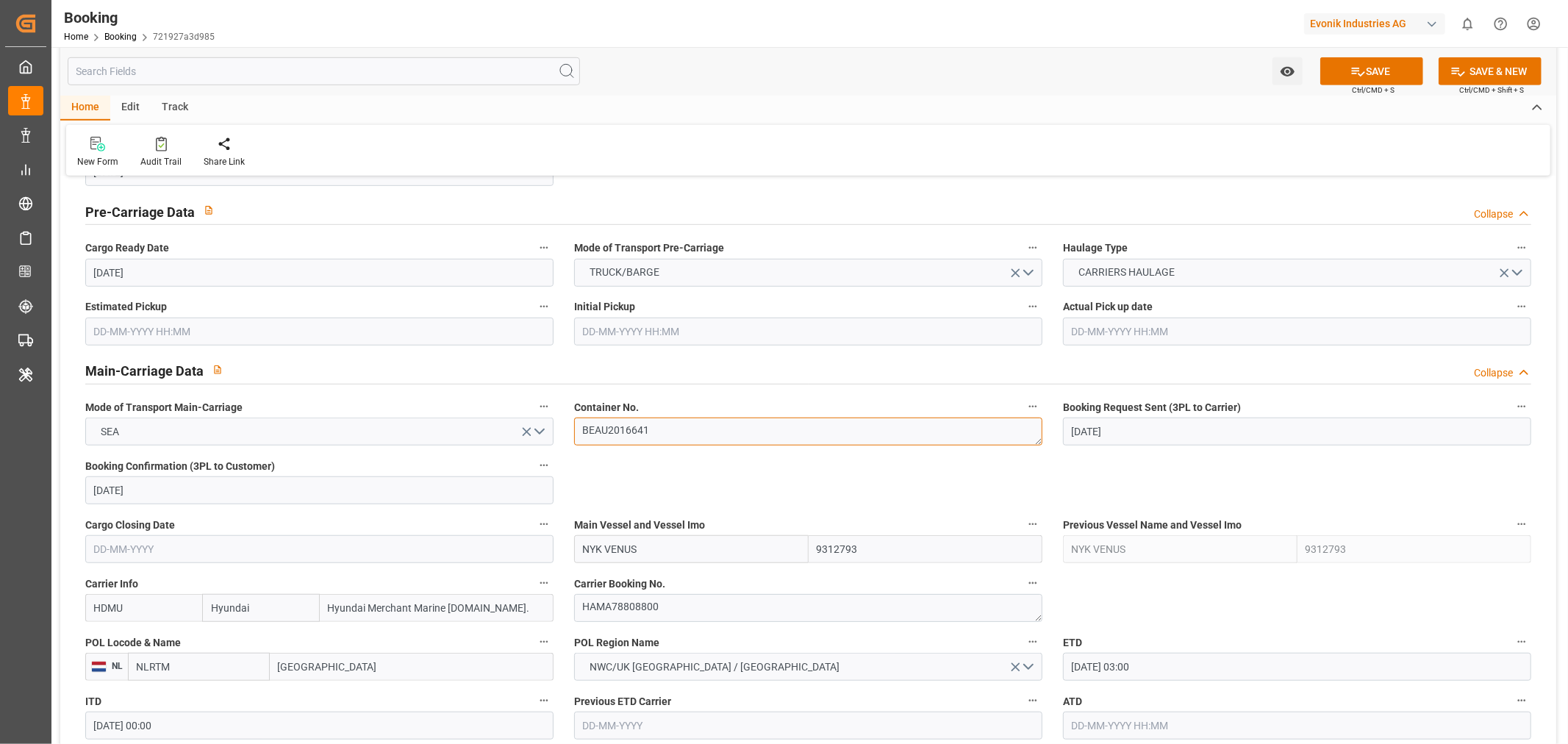
scroll to position [0, 0]
type textarea "BEAU2016641"
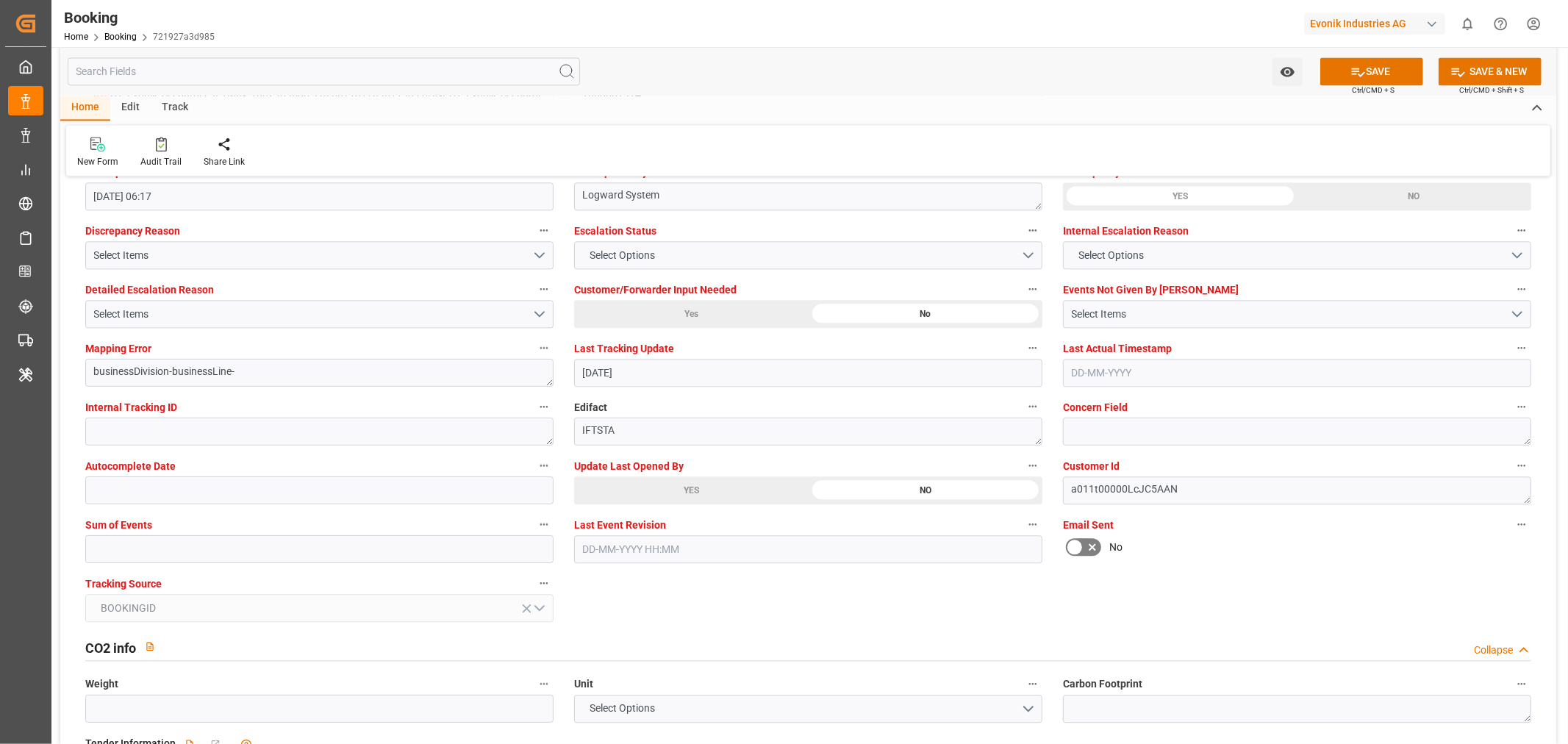
scroll to position [2694, 0]
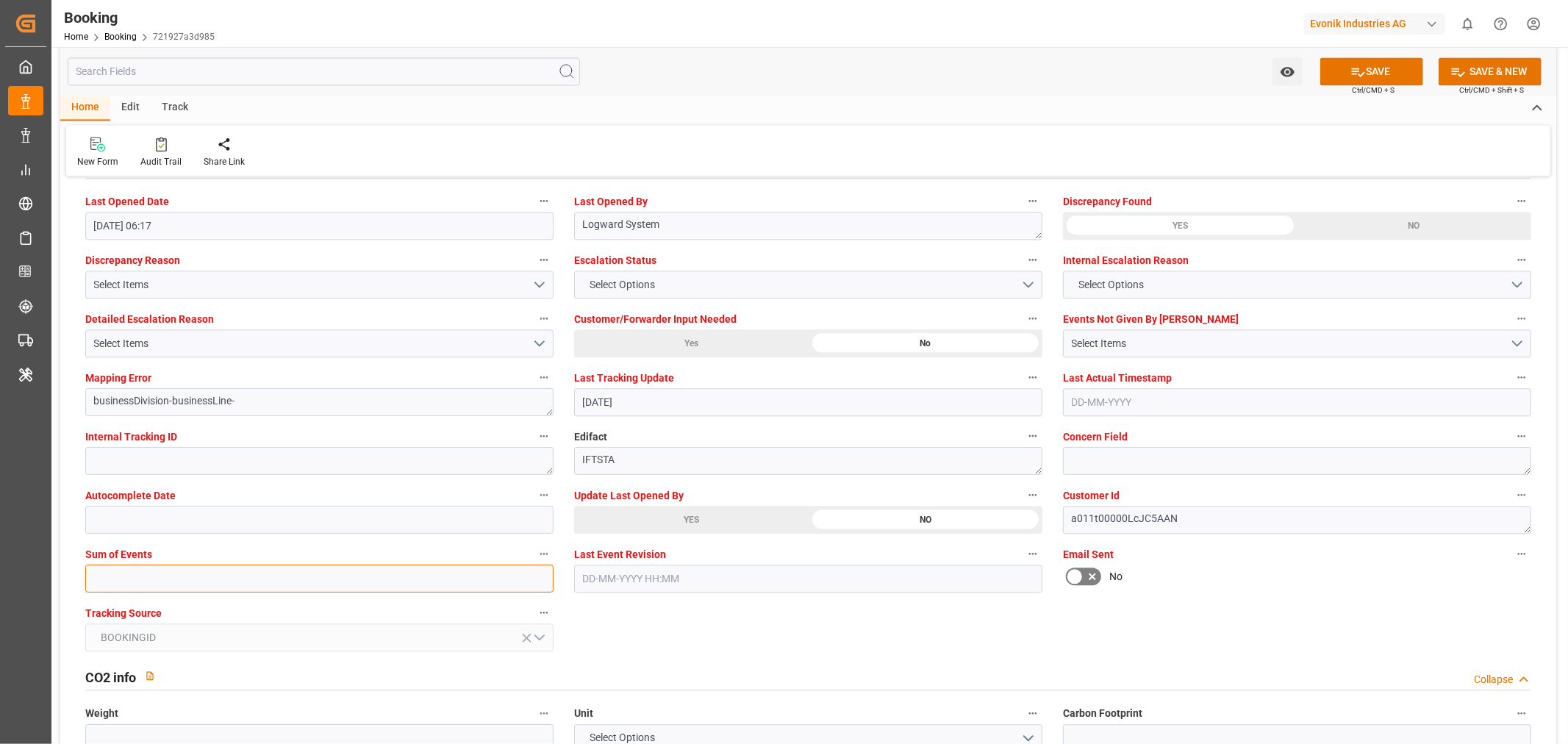
click at [103, 584] on input "text" at bounding box center [319, 578] width 468 height 28
type input "0"
click at [1392, 65] on button "SAVE" at bounding box center [1372, 71] width 103 height 28
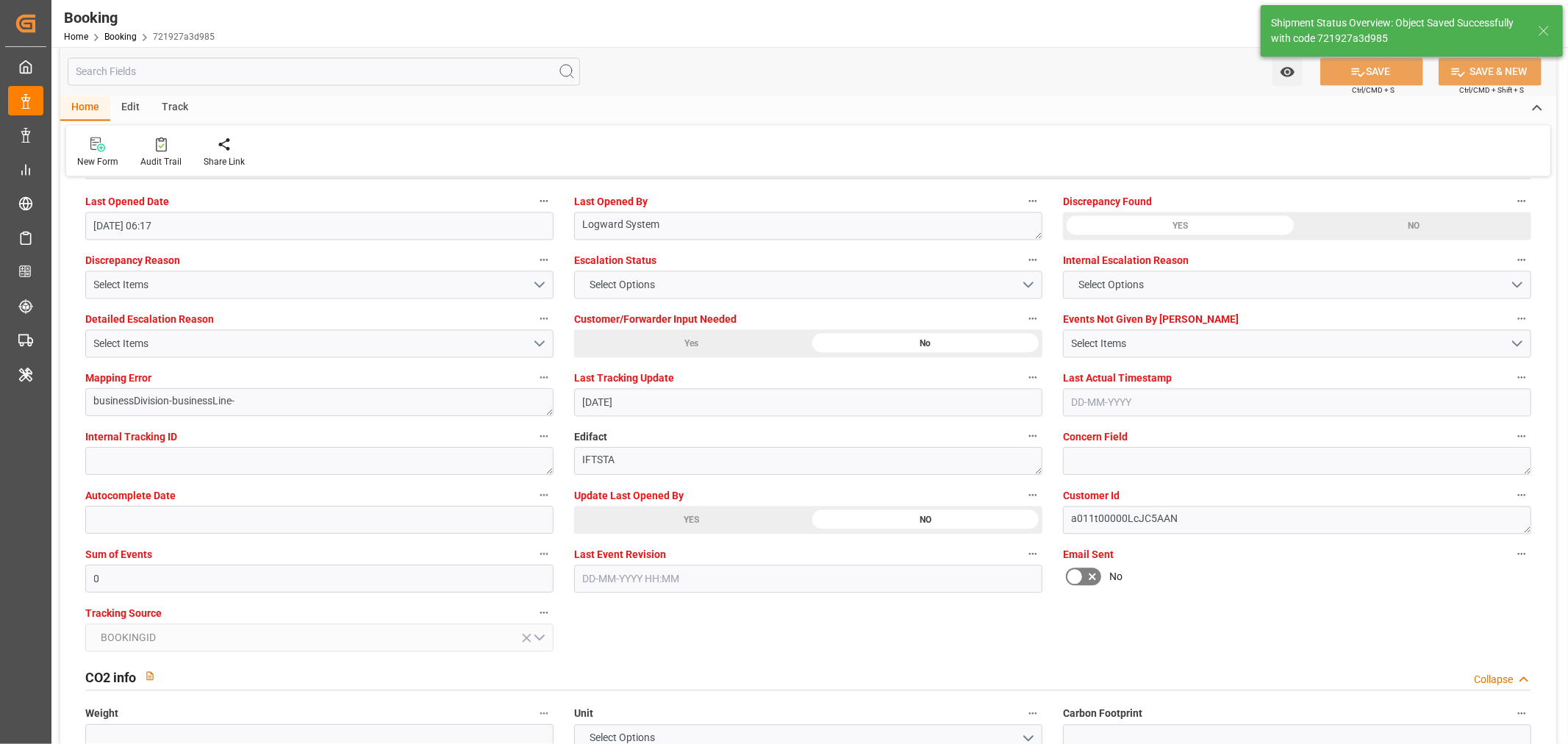
type textarea "BEAU2016641"
type textarea "[PERSON_NAME]"
type input "18-08-2025 07:17"
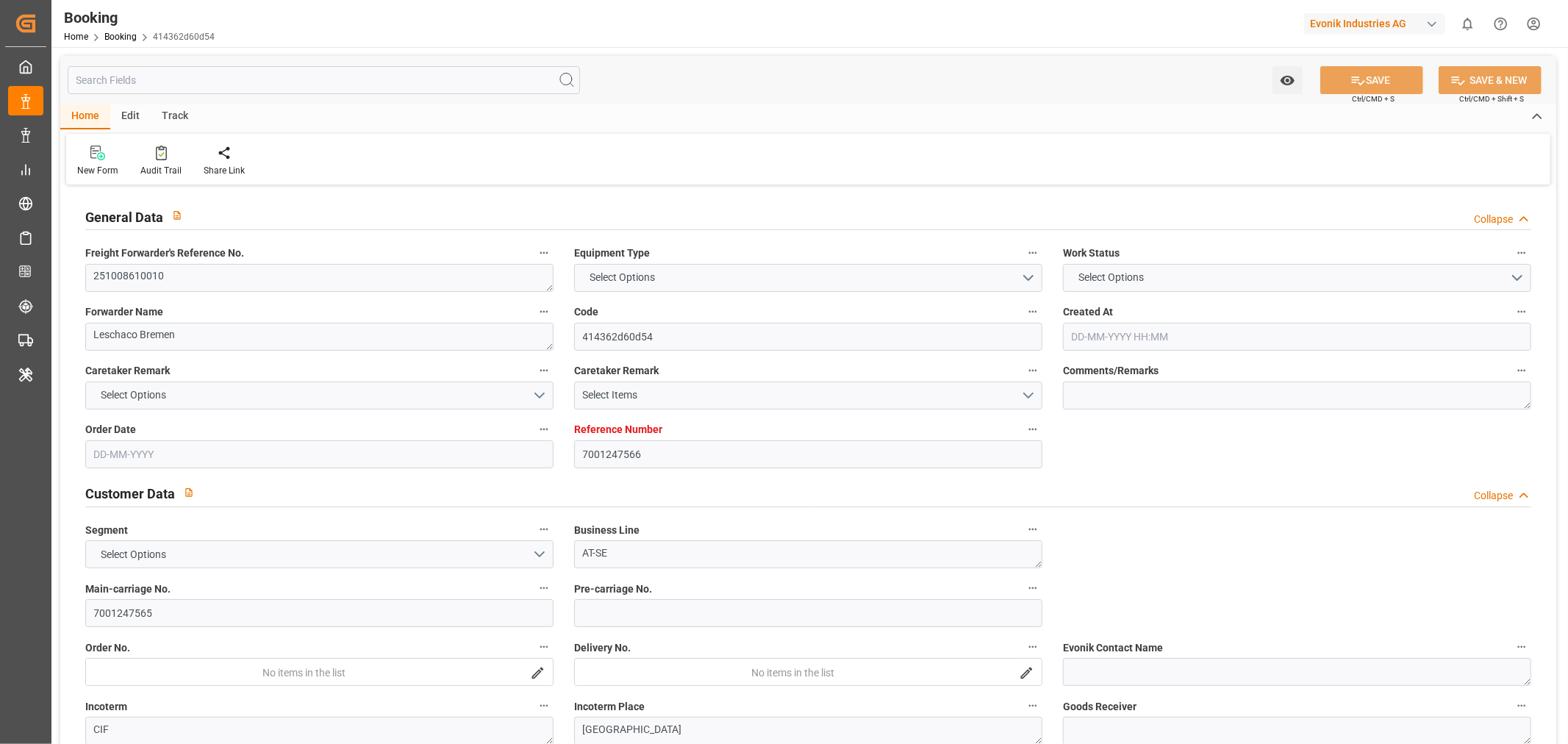
type input "7001247566"
type input "EUNWC"
type input "CNSHA"
type input "[DATE] 08:16"
type input "[DATE]"
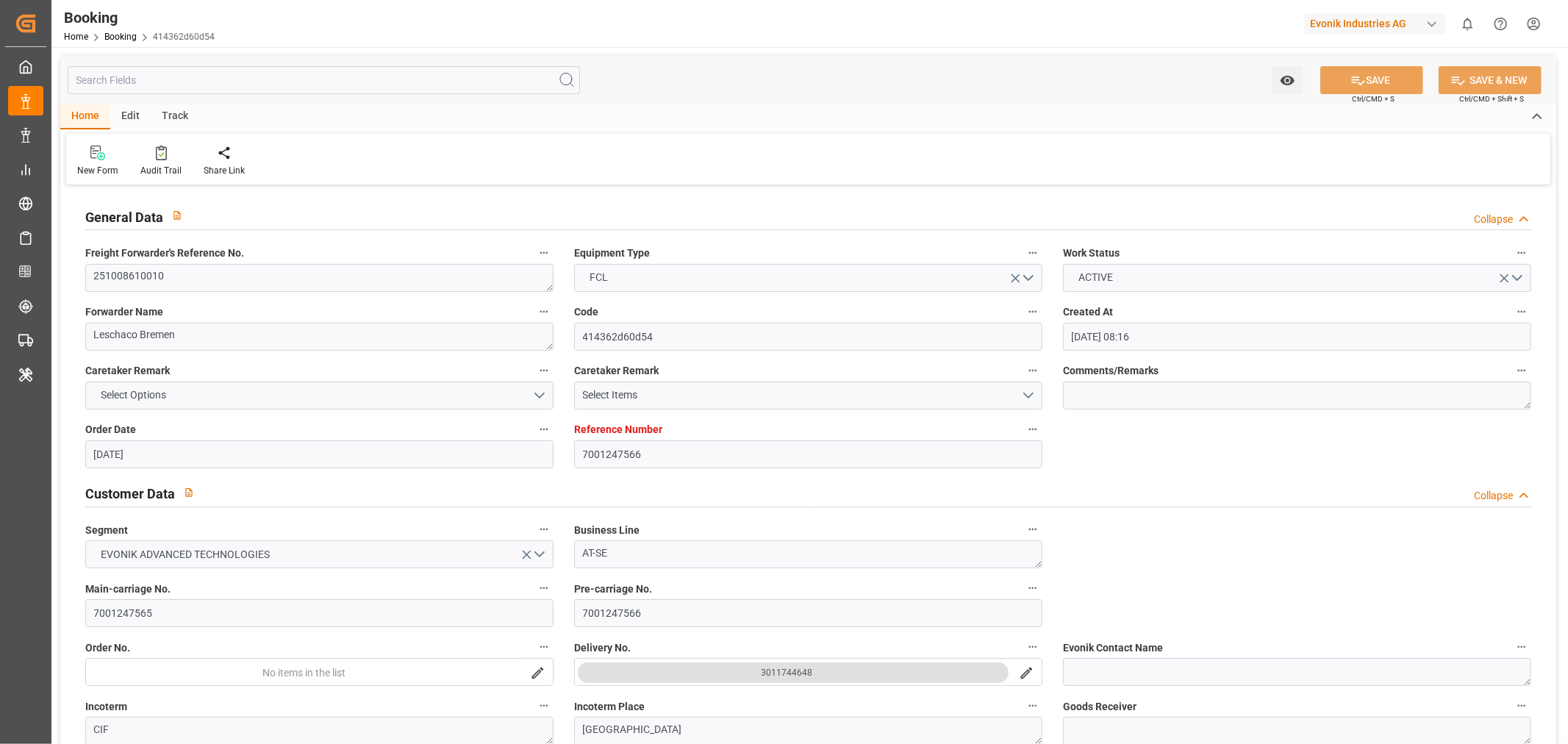
type input "[DATE]"
type input "13-08-2025"
type input "[DATE]"
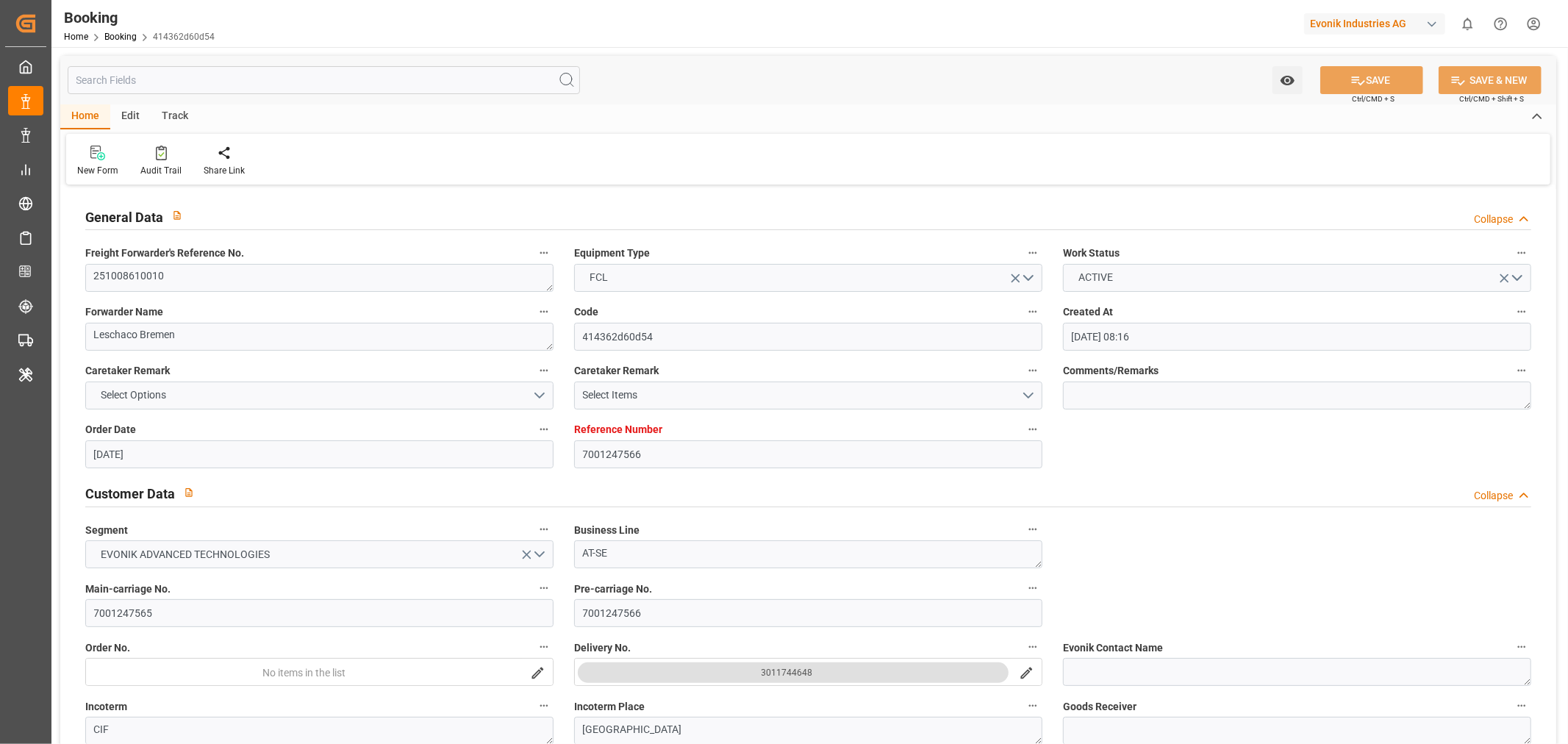
type input "15-08-2025 12:30"
click at [175, 271] on textarea "251008610010" at bounding box center [319, 277] width 468 height 28
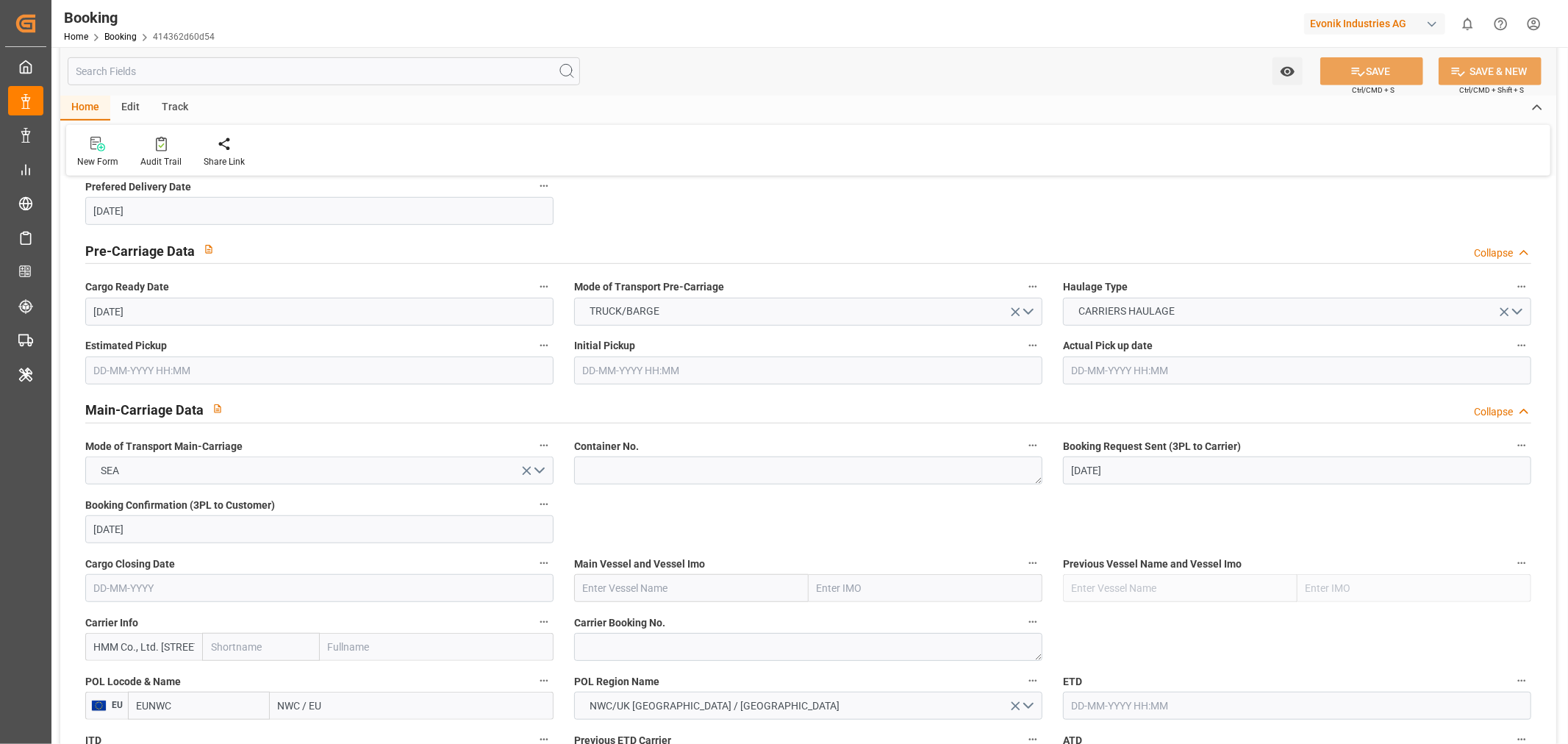
scroll to position [898, 0]
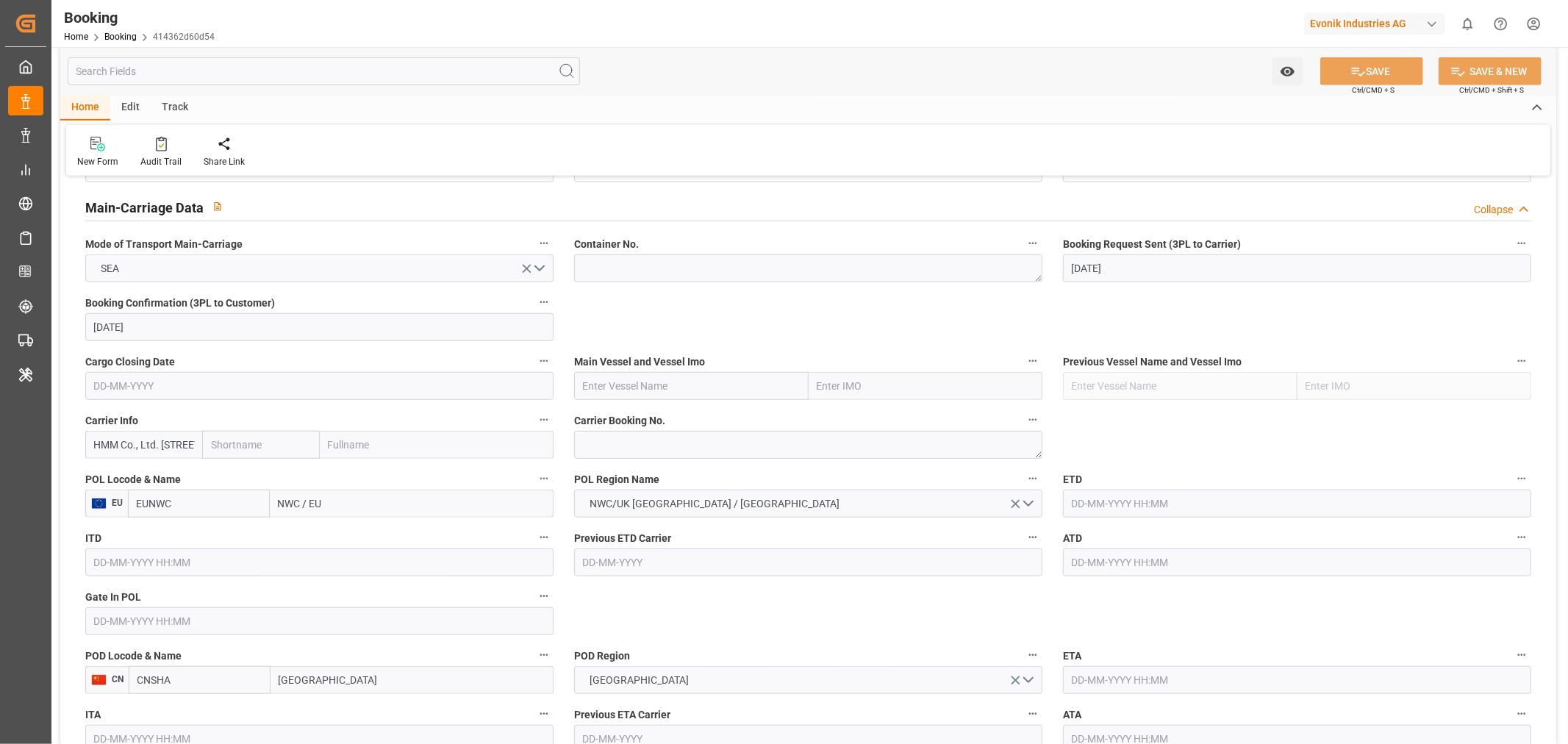
click at [299, 505] on input "NWC / EU" at bounding box center [411, 503] width 284 height 28
click at [631, 449] on textarea at bounding box center [808, 445] width 468 height 28
paste textarea "HAMA53044200"
type textarea "HAMA53044200"
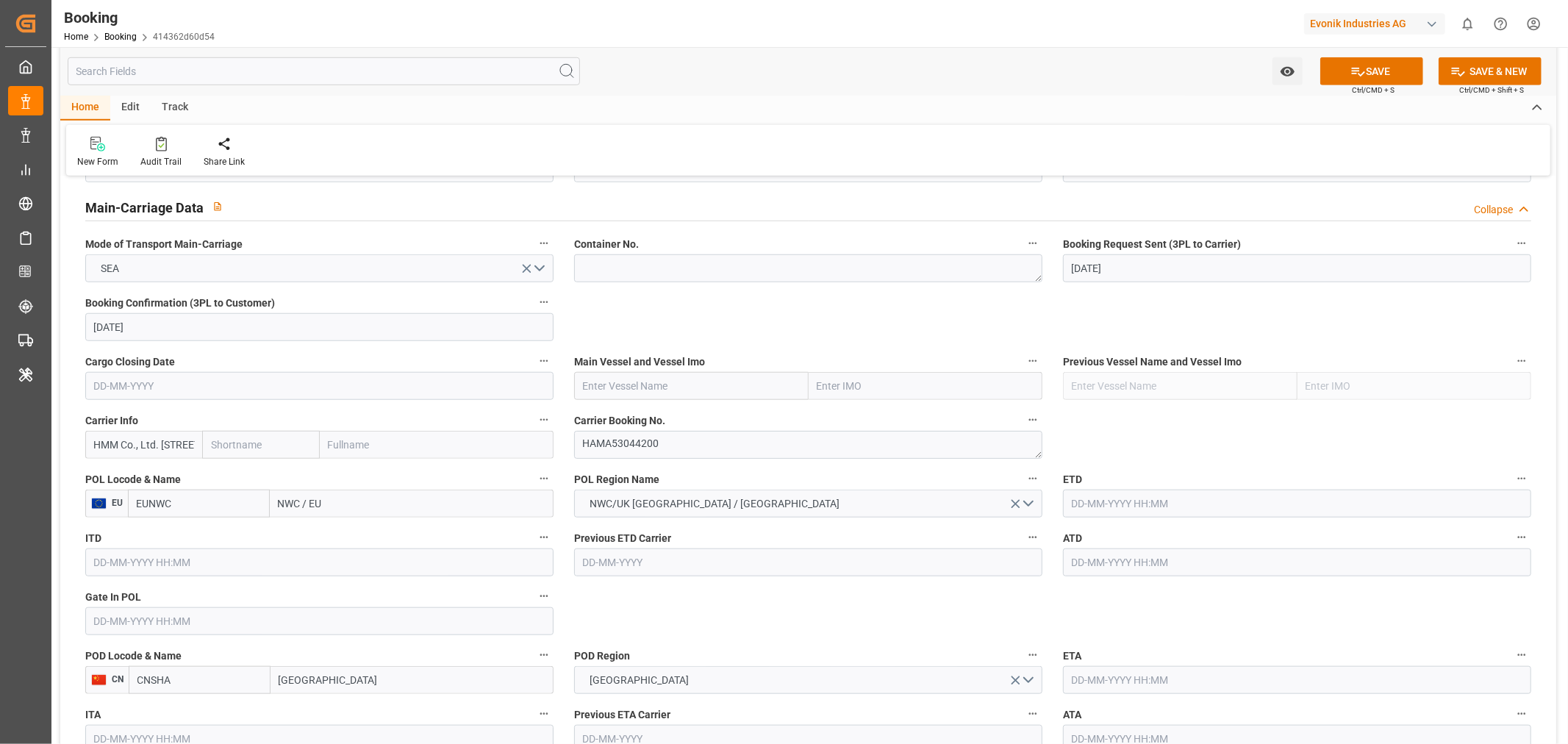
click at [631, 382] on input "text" at bounding box center [691, 385] width 234 height 28
paste input "ONE TRADITION"
type input "ONE TRADITION"
click at [674, 426] on div "ONE TRADITION - 9769300" at bounding box center [644, 419] width 138 height 33
type input "9769300"
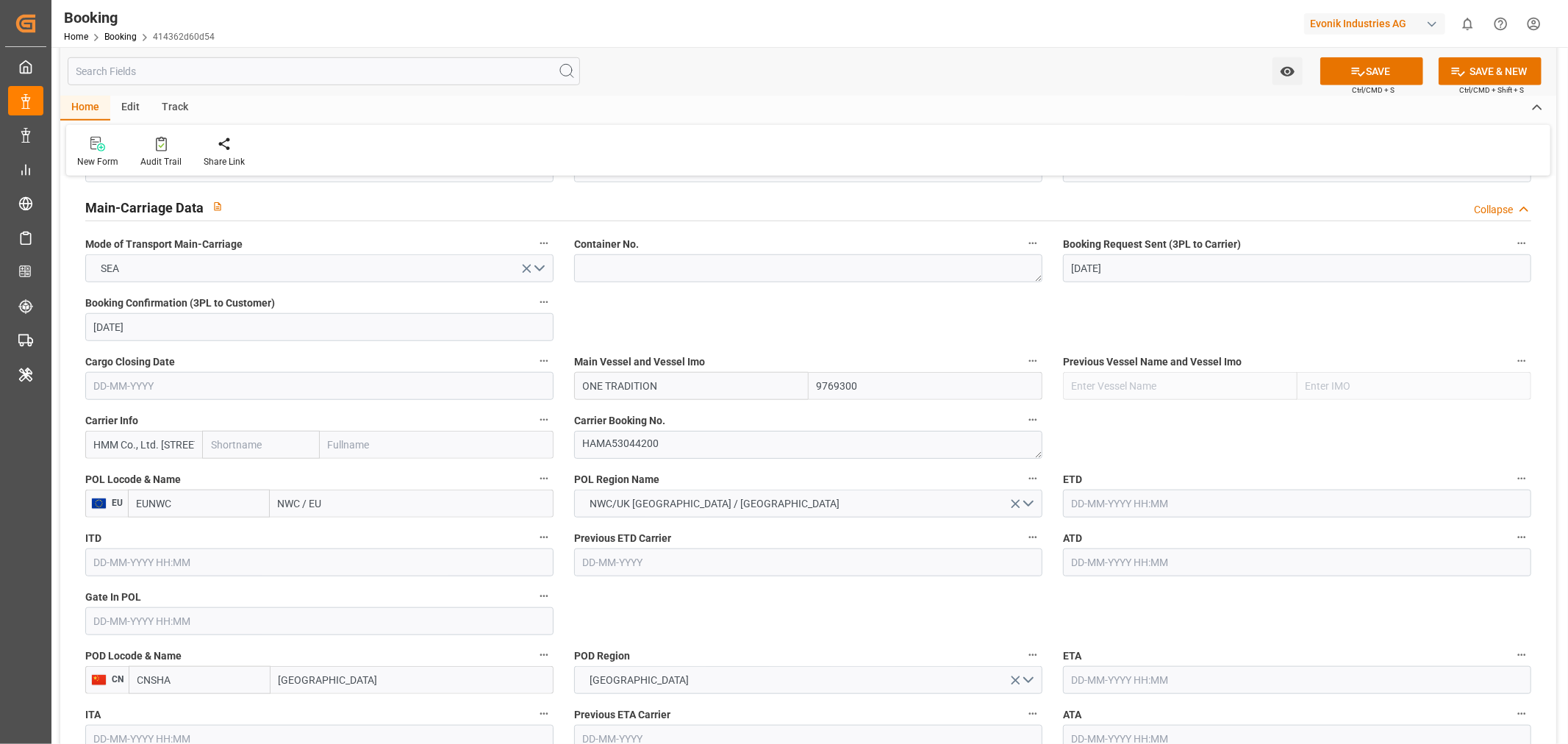
type input "ONE TRADITION"
click at [192, 445] on input "HMM Co., Ltd. 13-21F, Parc 1 T1 108 Yeoui- daero, Yeongdeungpo-gu Seoul" at bounding box center [144, 445] width 117 height 28
click at [203, 445] on input "text" at bounding box center [261, 445] width 117 height 28
type input "HDM"
click at [246, 473] on b "Hyundai" at bounding box center [230, 476] width 39 height 11
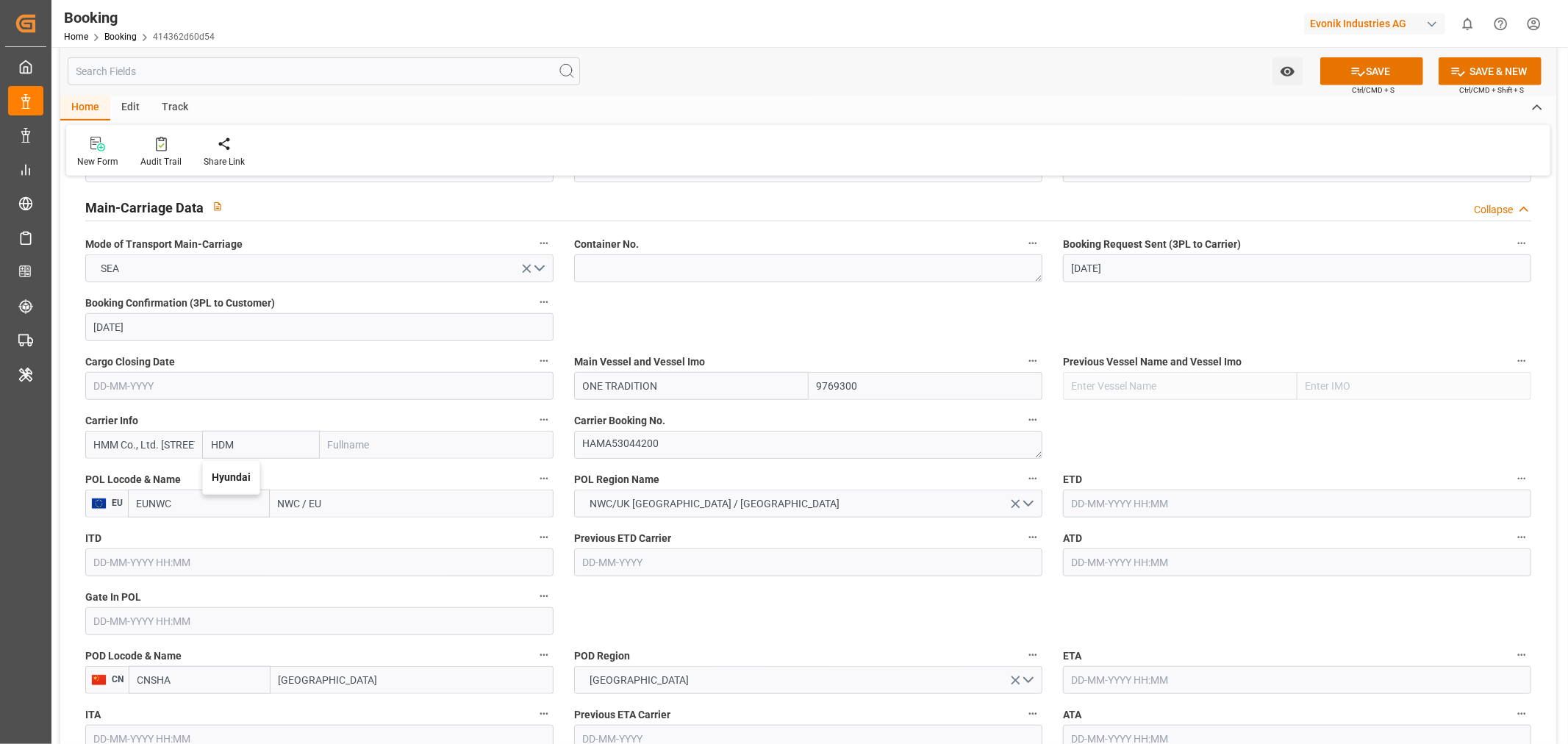
type input "HDMU"
type input "Hyundai"
type input "Hyundai Merchant Marine Co.Ltd."
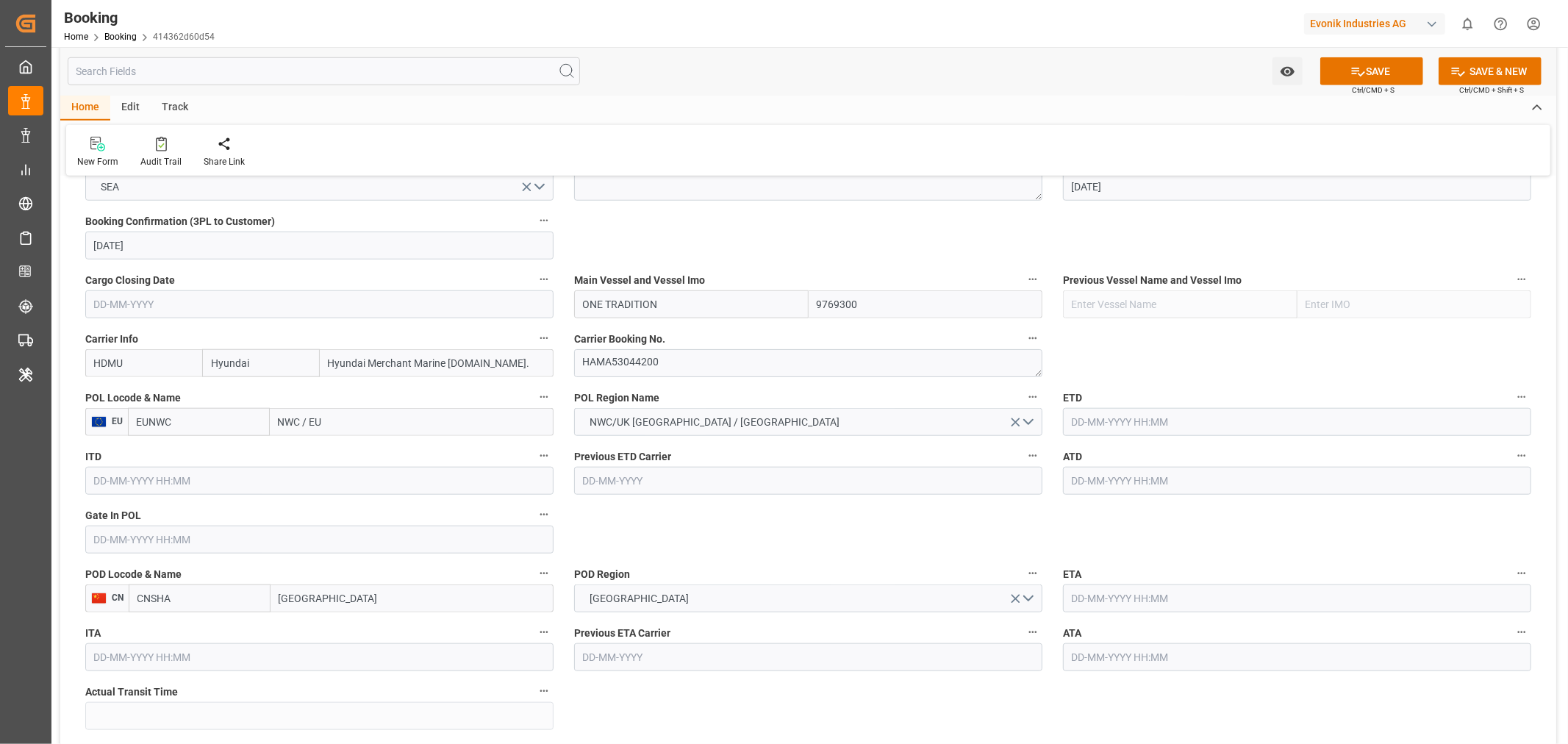
type input "Hyundai"
click at [295, 421] on input "NWC / EU" at bounding box center [411, 422] width 284 height 28
click at [295, 419] on input "NWC / EU" at bounding box center [411, 422] width 284 height 28
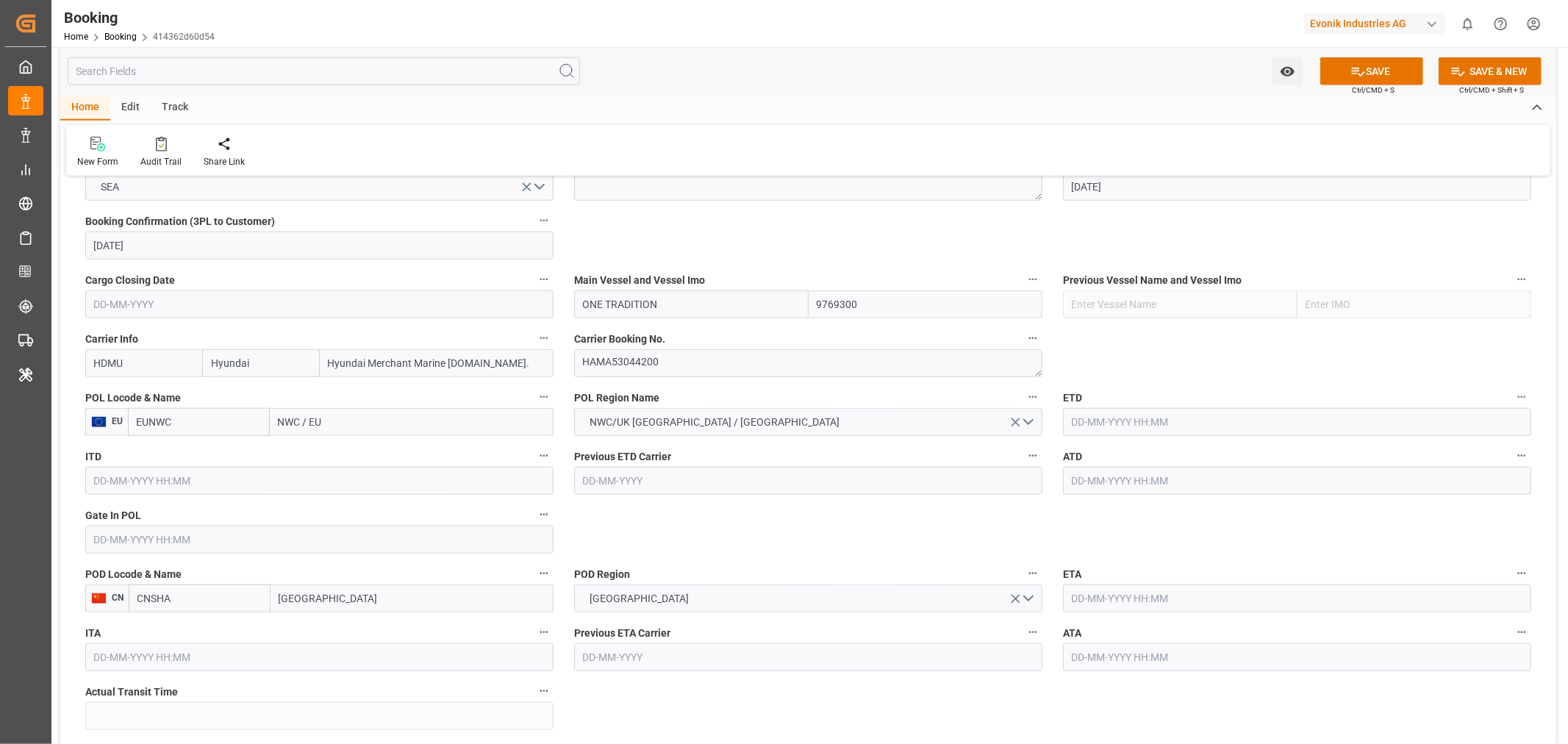
paste input "ROTTERDAM"
type input "ROTTERDAM"
click at [364, 453] on span "Rotterdam - NLRTM" at bounding box center [348, 454] width 137 height 11
type input "NLRTM"
type input "Rotterdam"
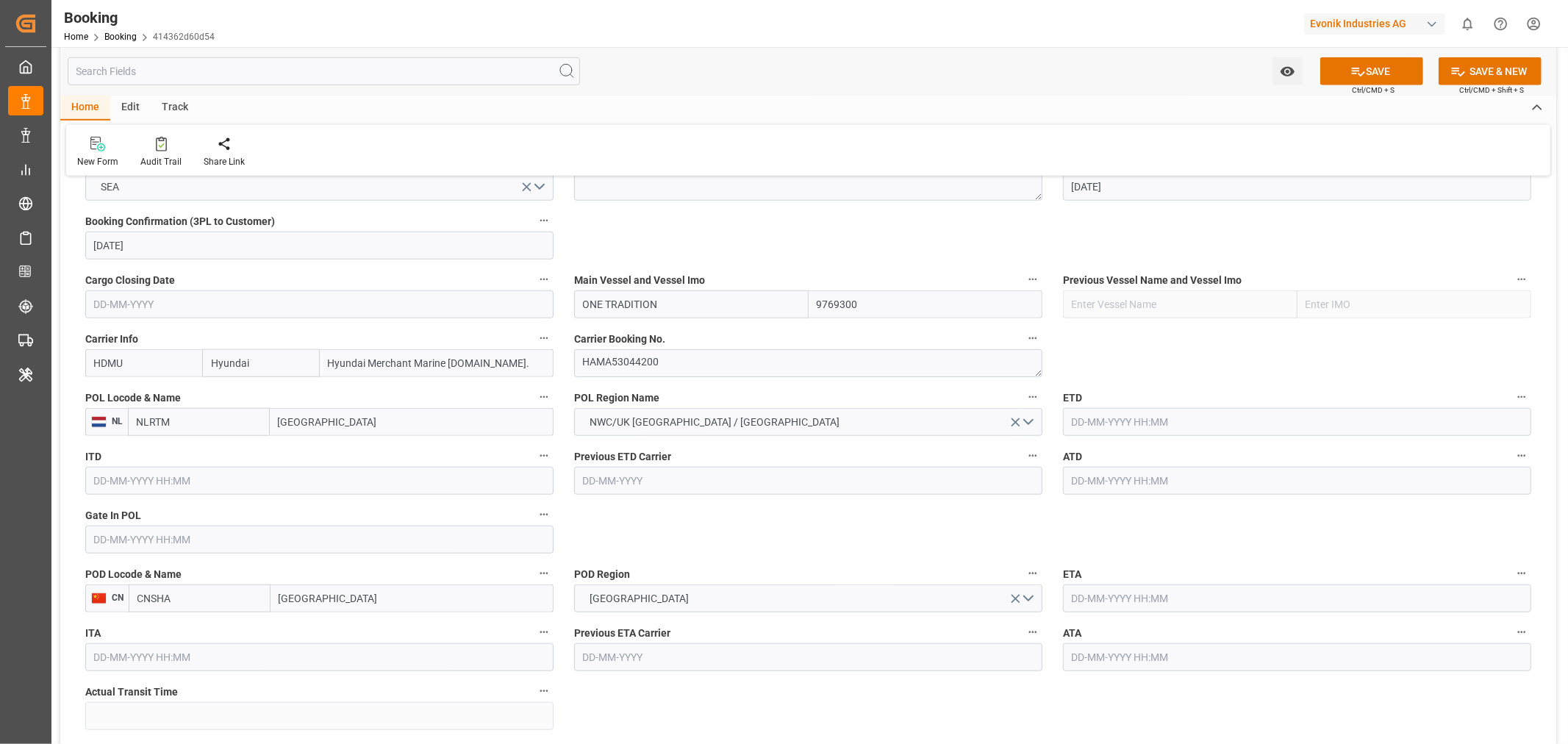
click at [345, 597] on input "Shanghai" at bounding box center [412, 598] width 283 height 28
type input "Shanghai"
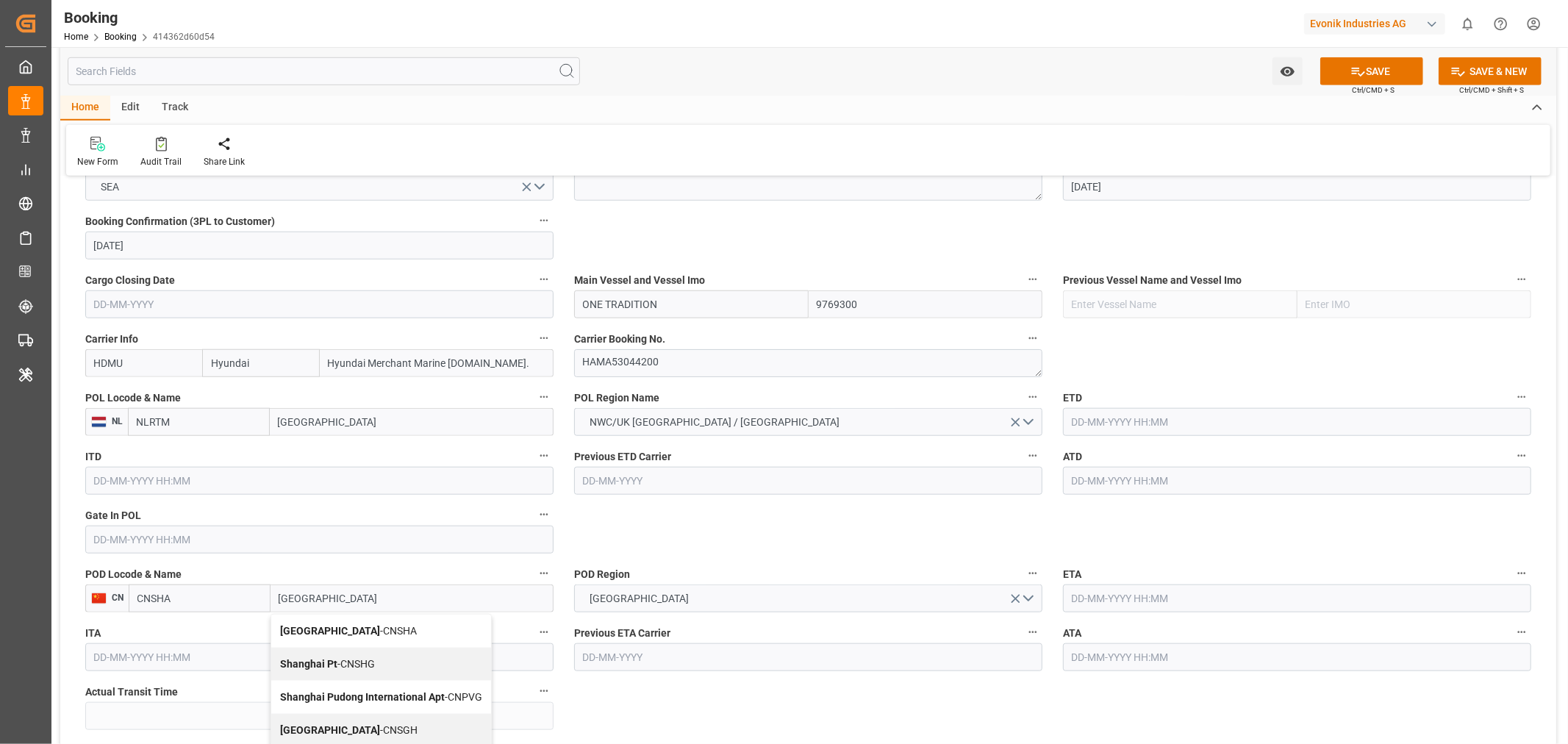
click at [372, 721] on div "Shanghai - CNSGH" at bounding box center [381, 730] width 220 height 33
type input "CNSGH"
type input "Shanghai"
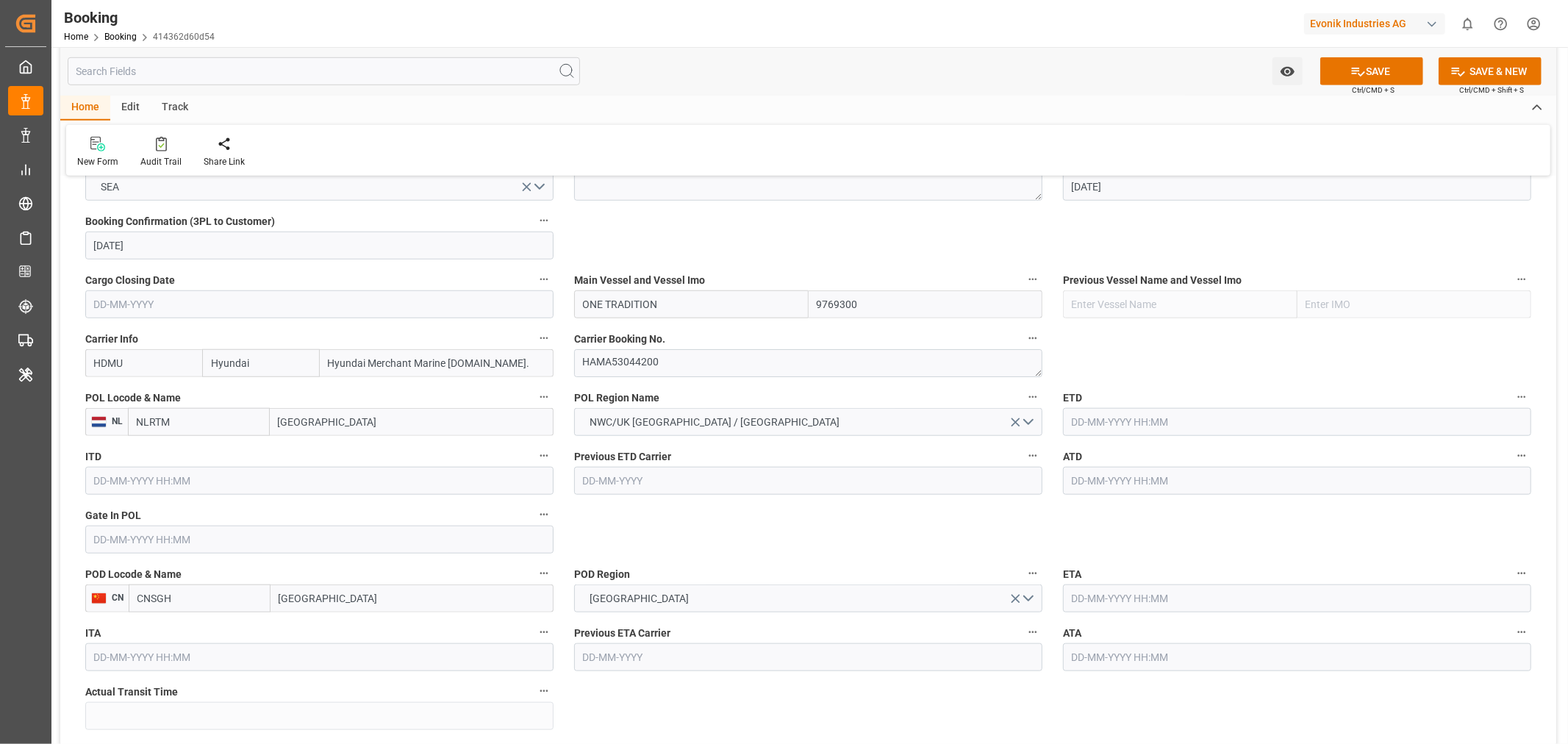
click at [1144, 419] on input "text" at bounding box center [1297, 422] width 468 height 28
click at [1261, 454] on button "Next Month" at bounding box center [1262, 455] width 9 height 9
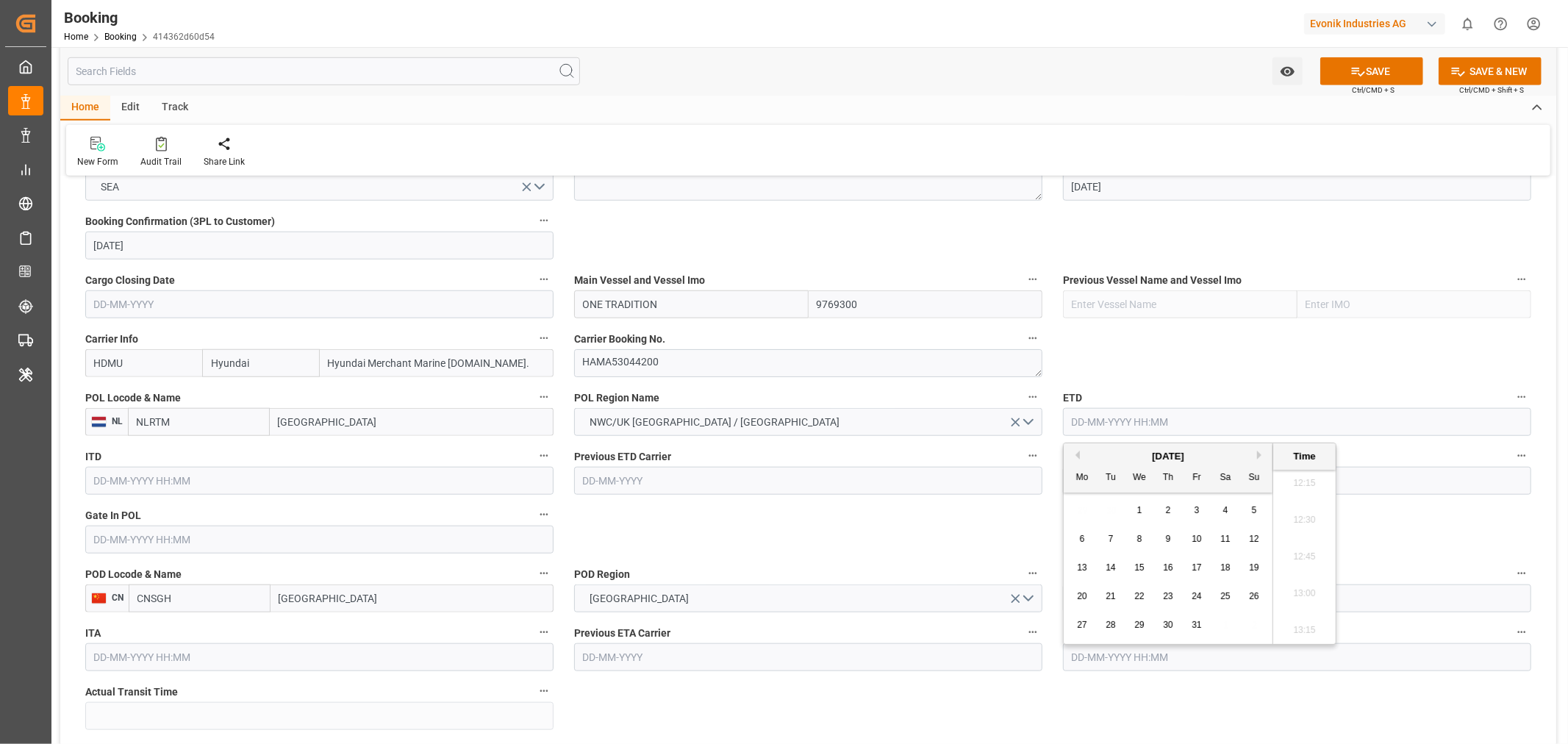
click at [1134, 512] on div "1" at bounding box center [1140, 510] width 18 height 17
type input "01-10-2025 00:00"
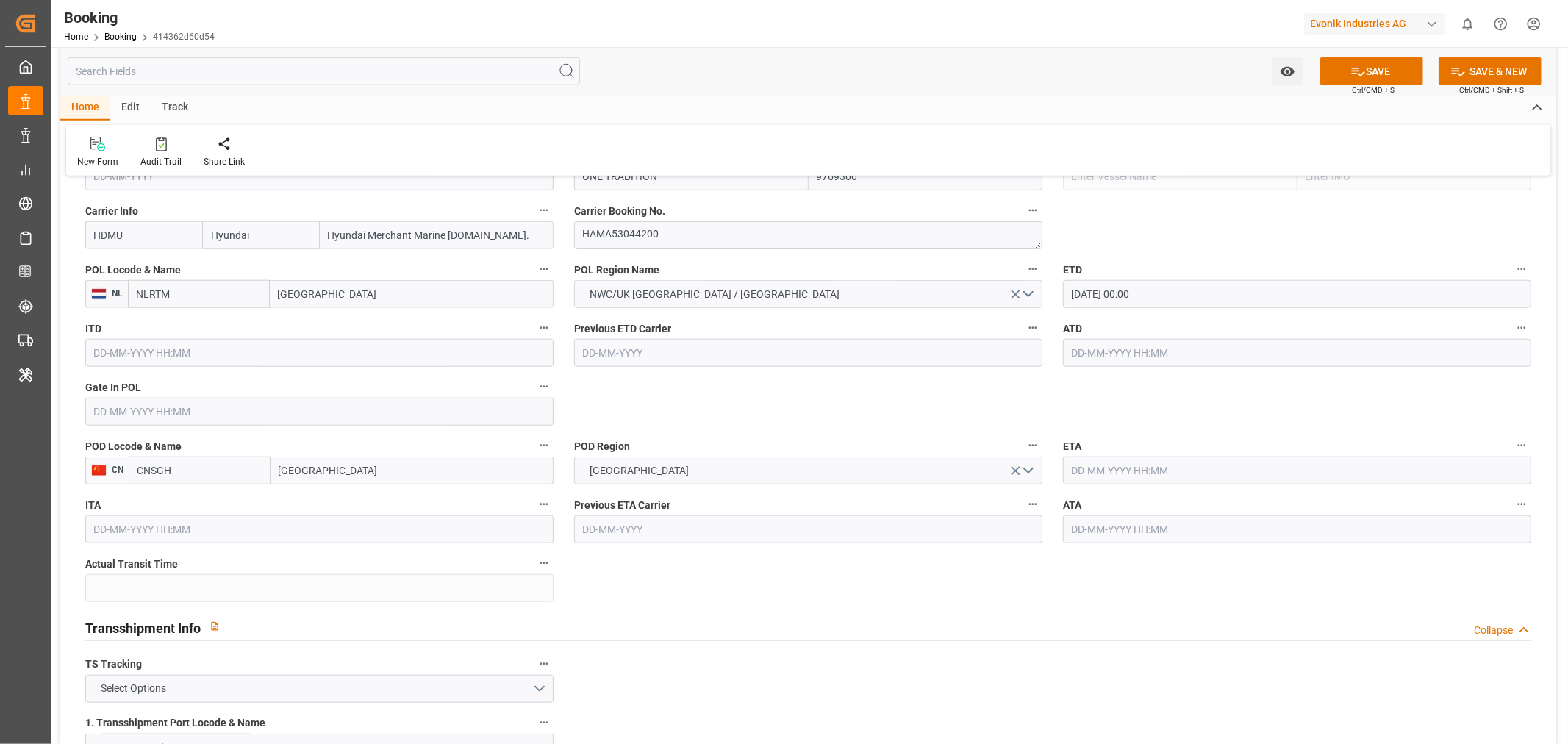
scroll to position [1224, 0]
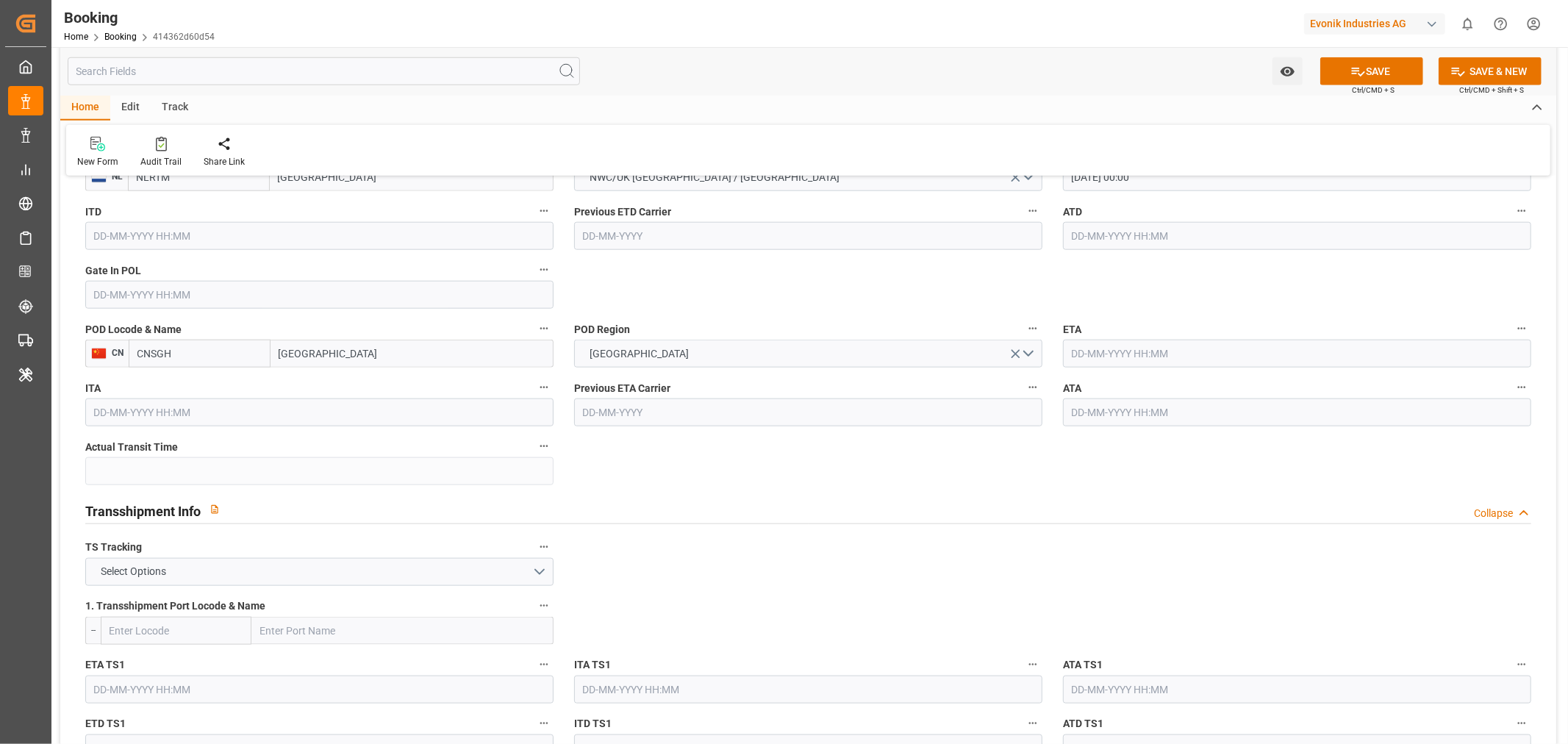
click at [1098, 354] on input "text" at bounding box center [1297, 353] width 468 height 28
click at [1258, 385] on button "Next Month" at bounding box center [1262, 387] width 9 height 9
click at [1261, 383] on button "Next Month" at bounding box center [1262, 387] width 9 height 9
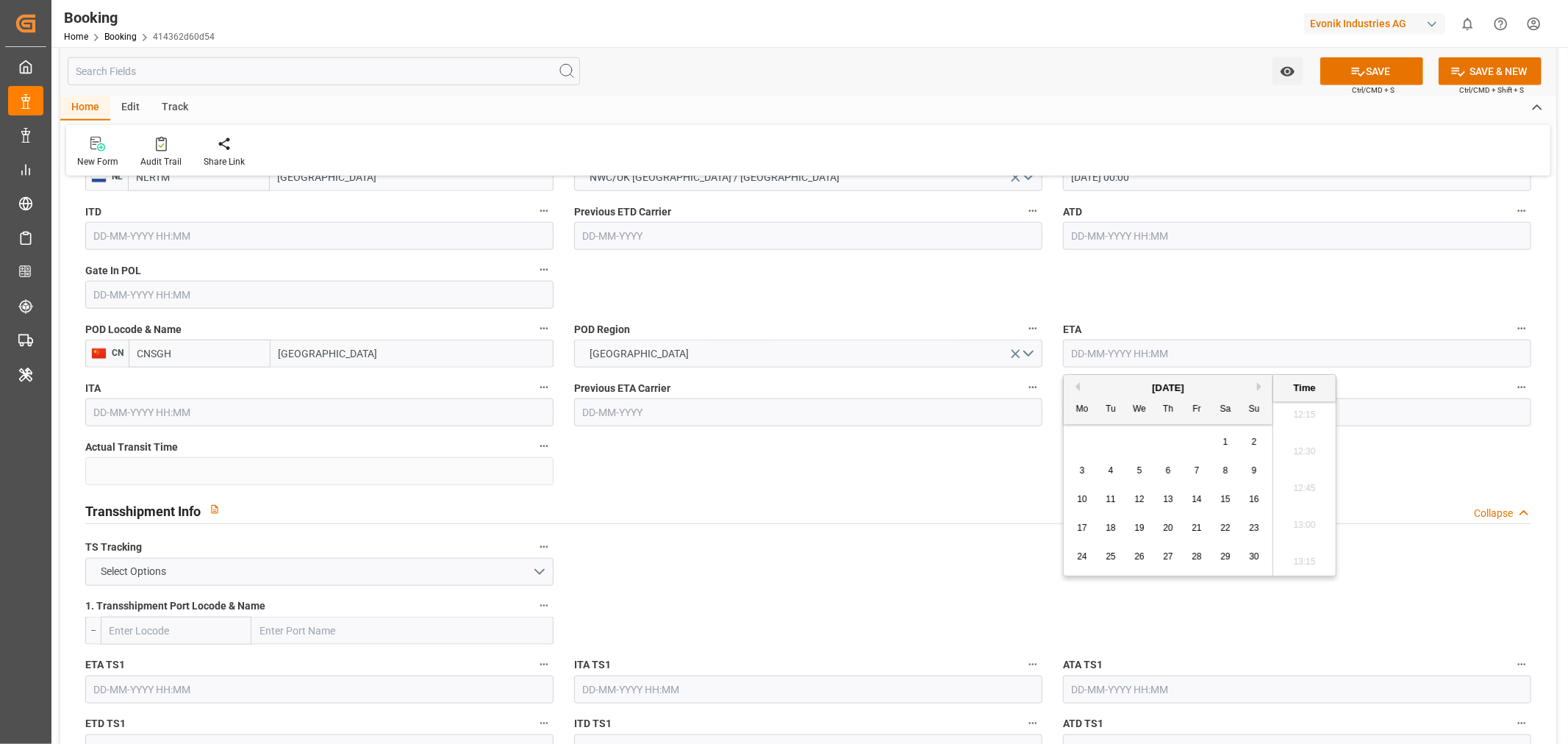
click at [1201, 529] on span "21" at bounding box center [1196, 527] width 10 height 11
type input "21-11-2025 00:00"
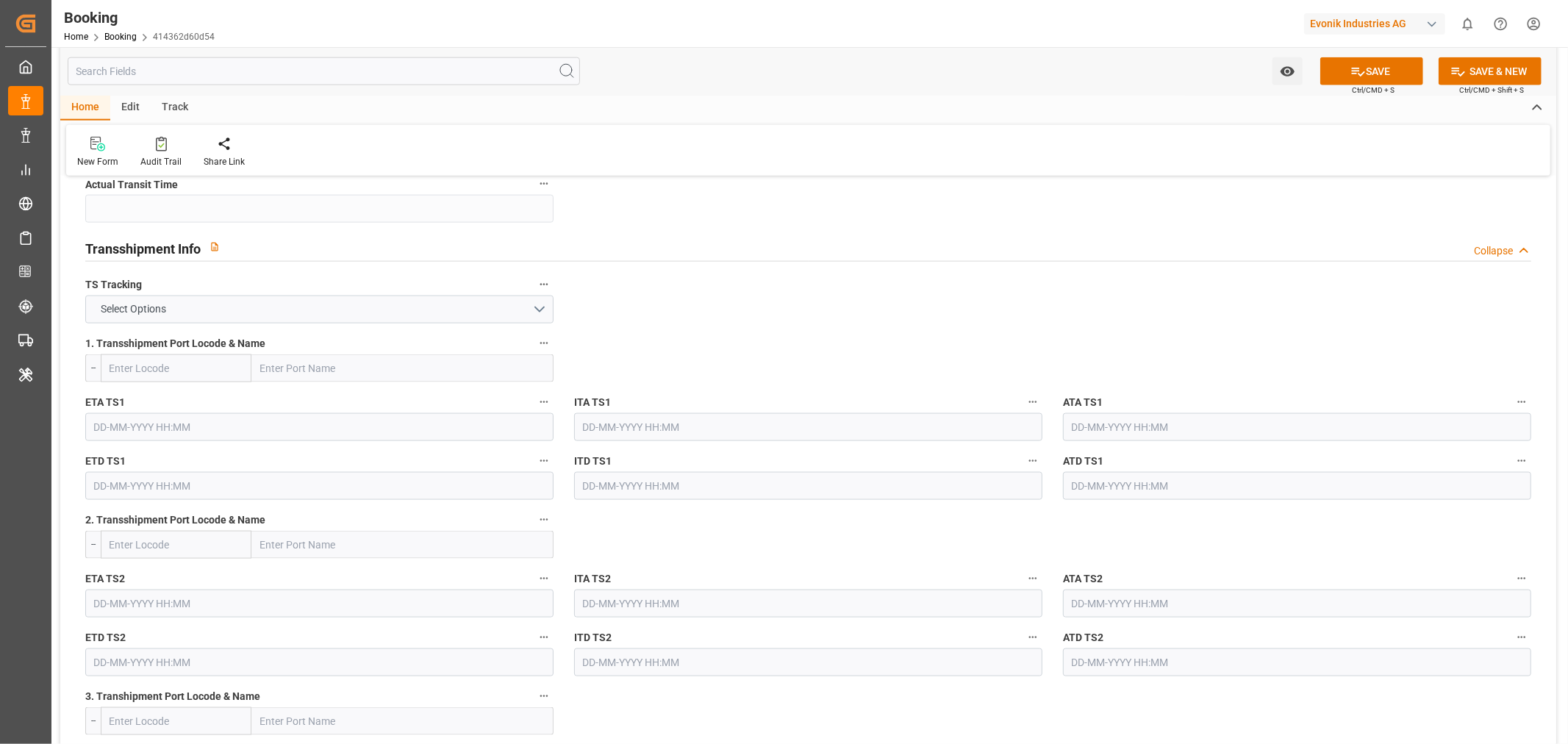
scroll to position [1388, 0]
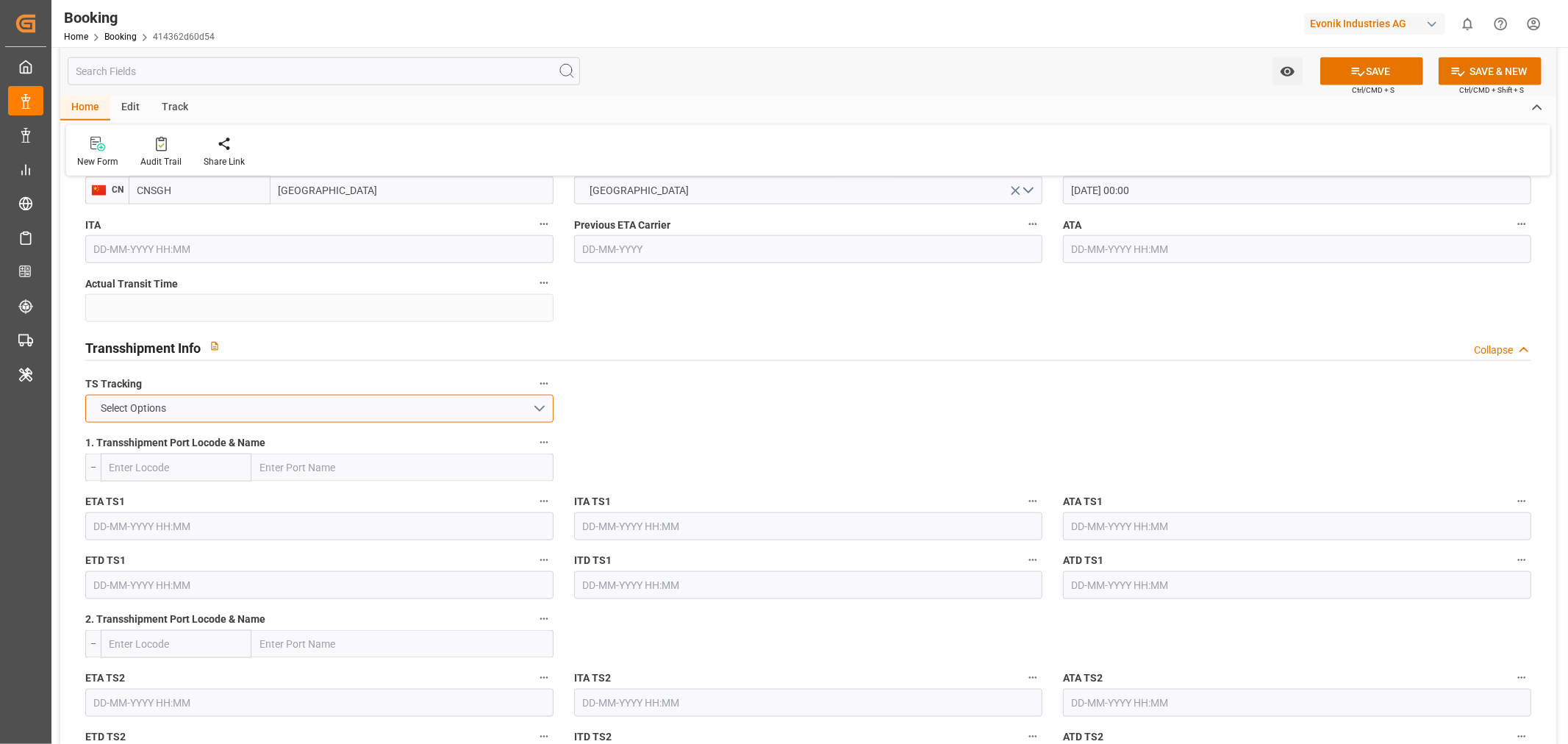
drag, startPoint x: 533, startPoint y: 408, endPoint x: 313, endPoint y: 390, distance: 220.7
click at [533, 407] on button "Select Options" at bounding box center [319, 408] width 468 height 28
click at [185, 436] on div "FALSE" at bounding box center [319, 443] width 467 height 31
click at [1370, 72] on button "SAVE" at bounding box center [1372, 71] width 103 height 28
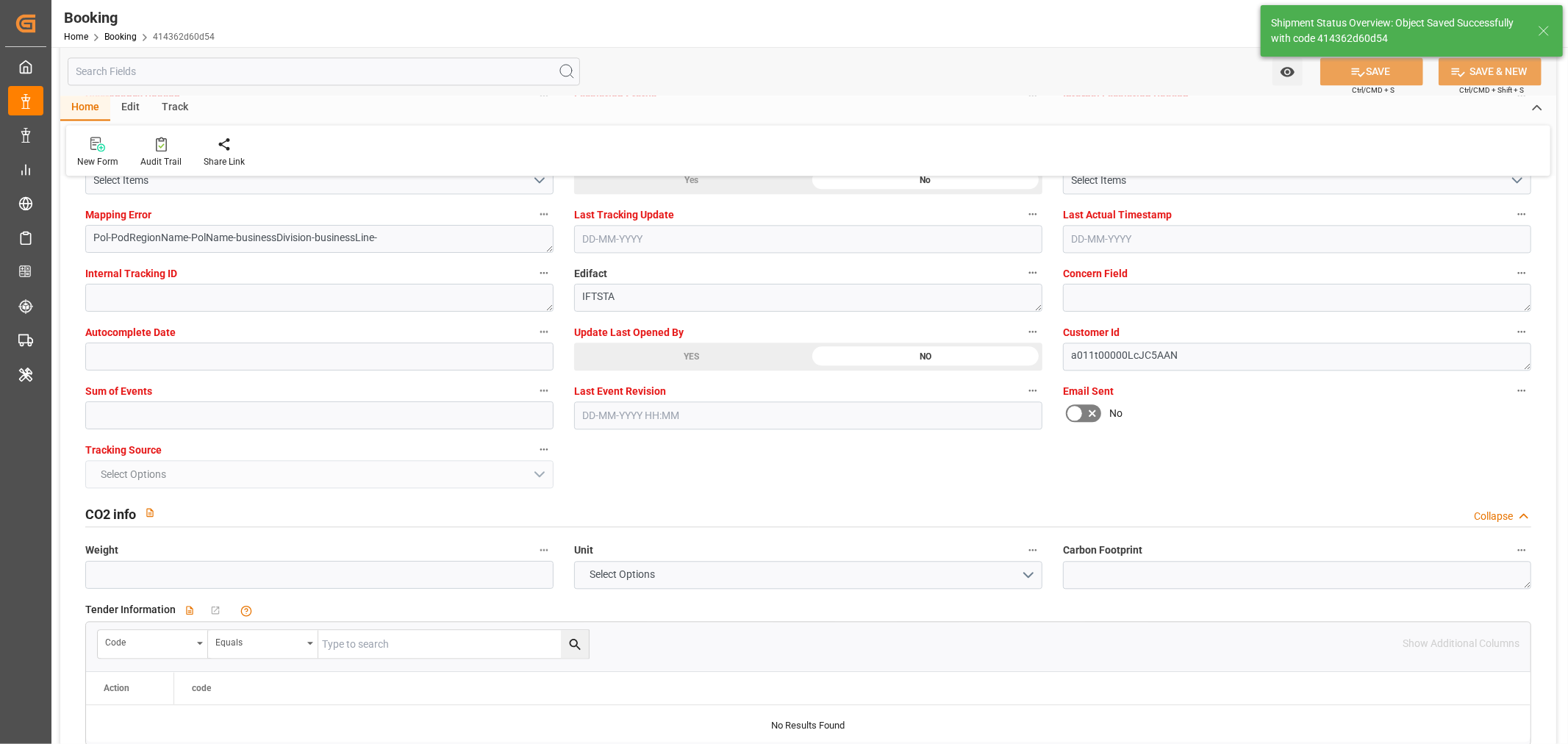
scroll to position [2449, 0]
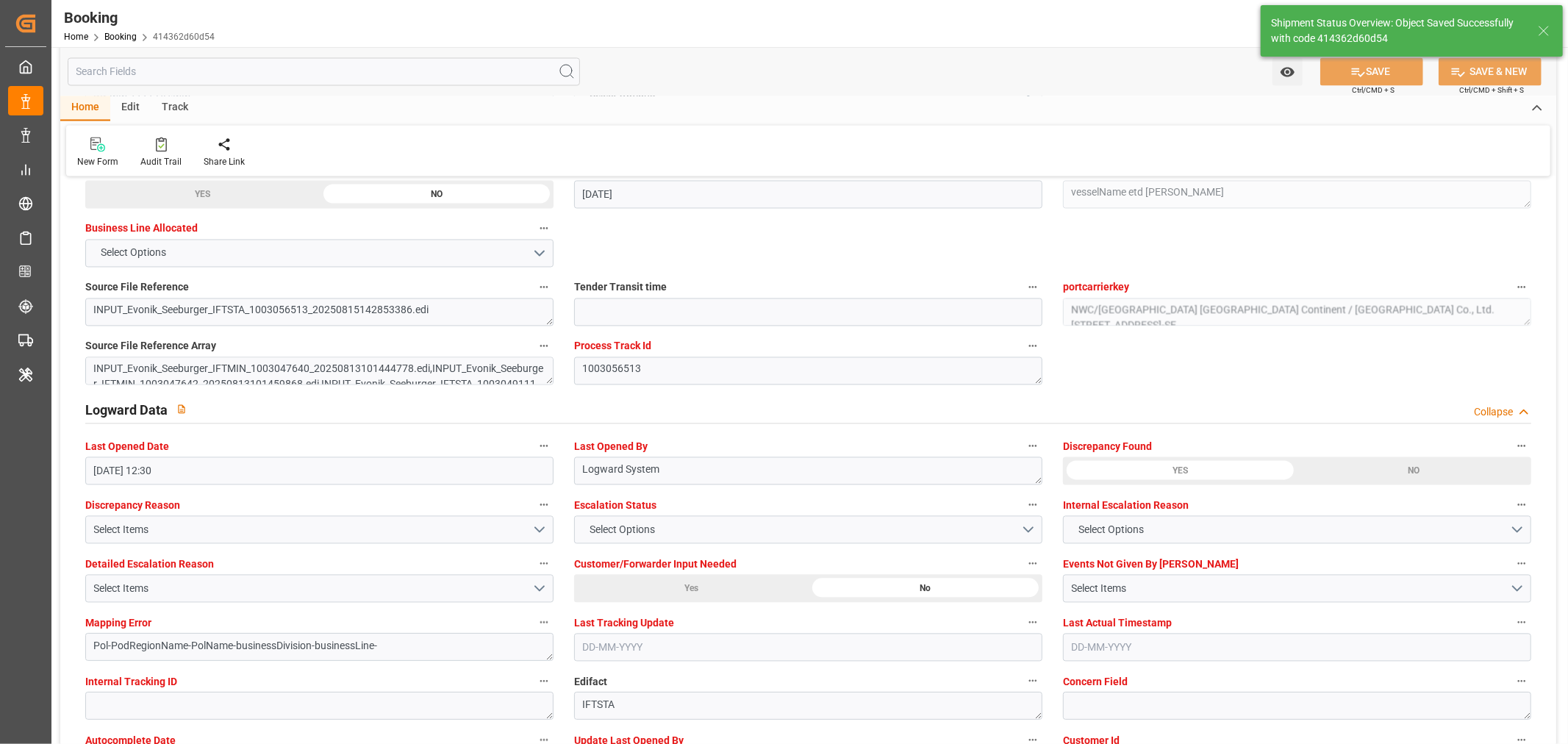
type textarea "NWC/UK North West Continent / UK_CNSGH_HDMU_AT-SE"
type textarea "[PERSON_NAME]"
type textarea "Pod-PodRegionName-businessDivision-businessLine-"
type input "01-10-2025 00:00"
type input "21-11-2025 00:00"
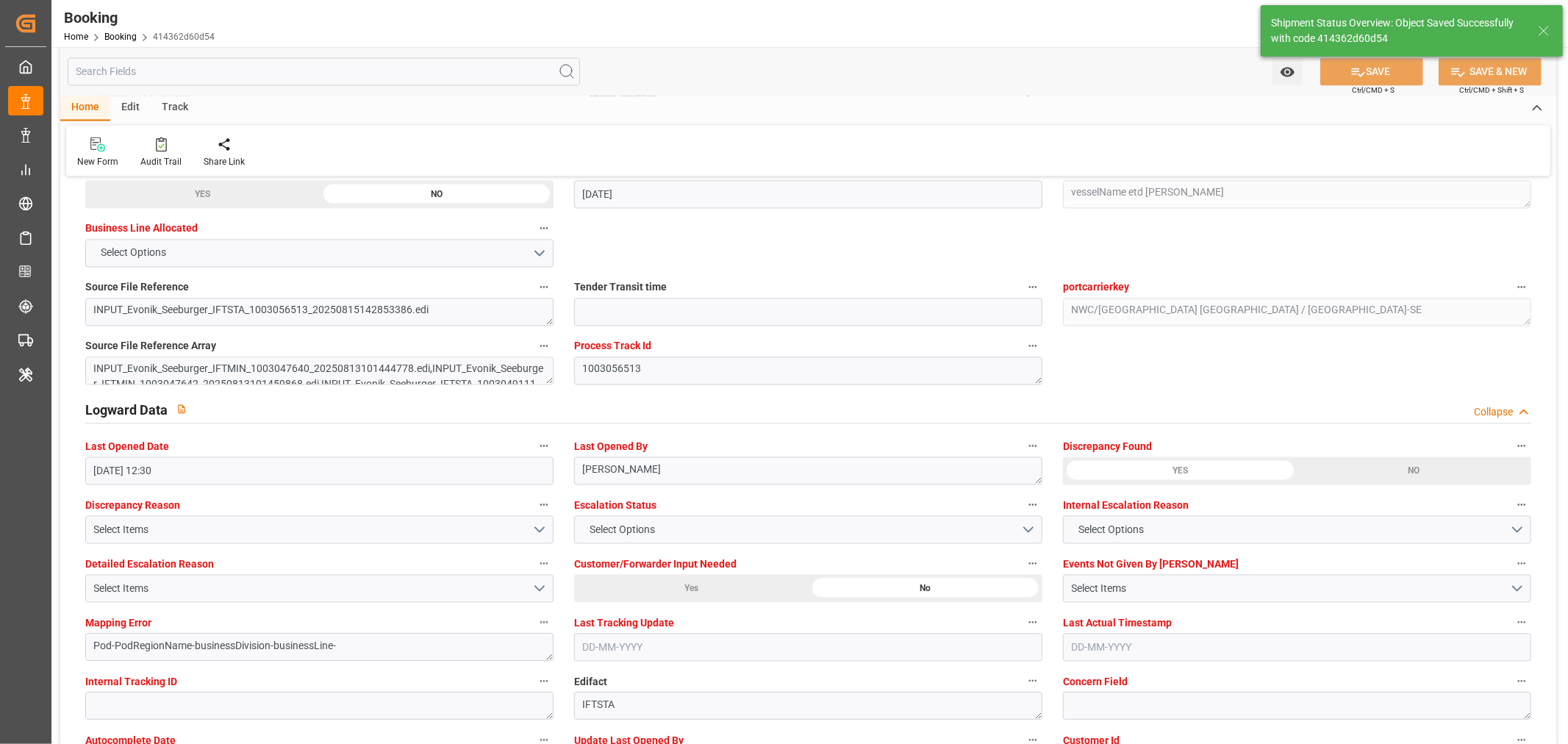
type input "18-08-2025 07:20"
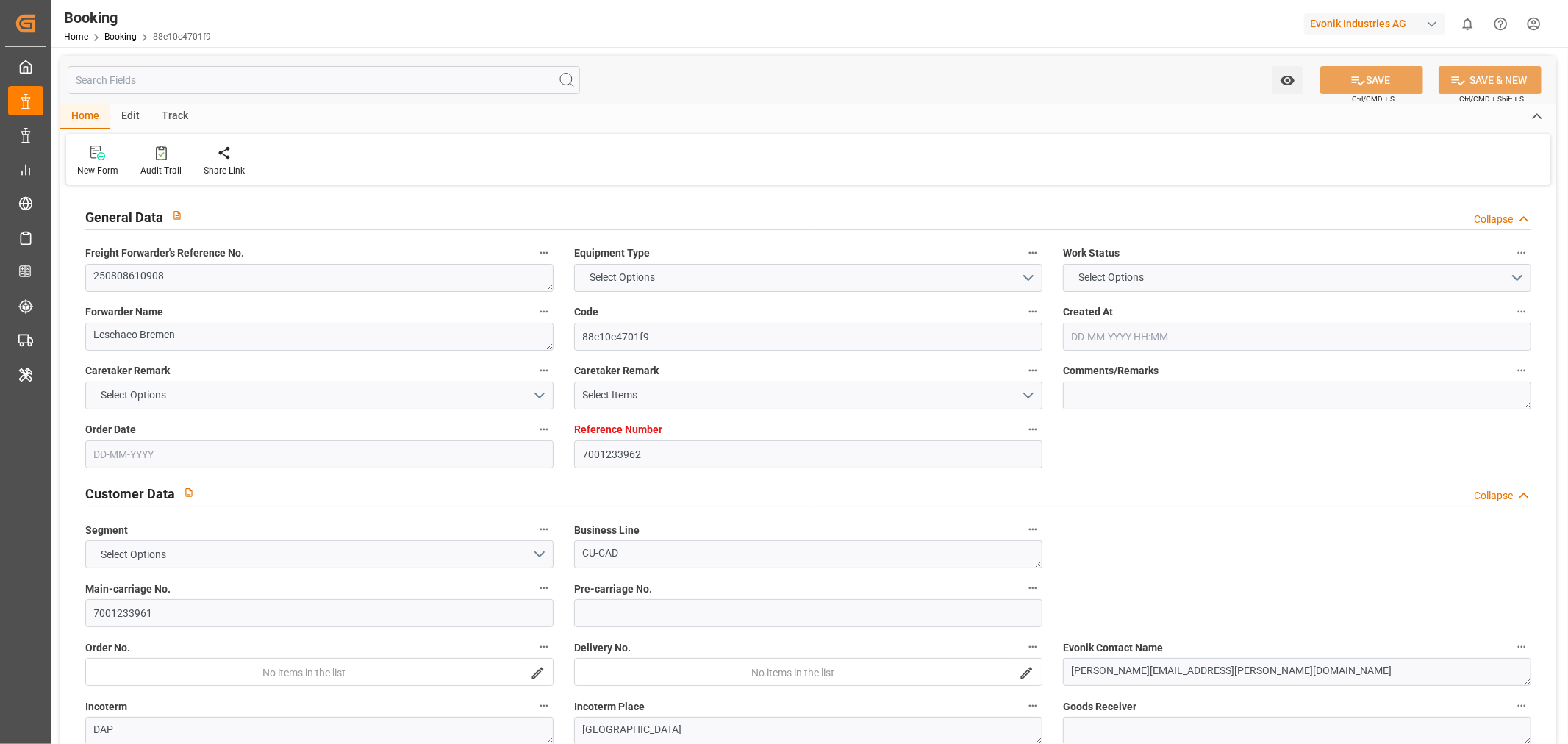
type input "7001233962"
type input "9298636"
type input "ICL"
type input "Independent Container Line Limited"
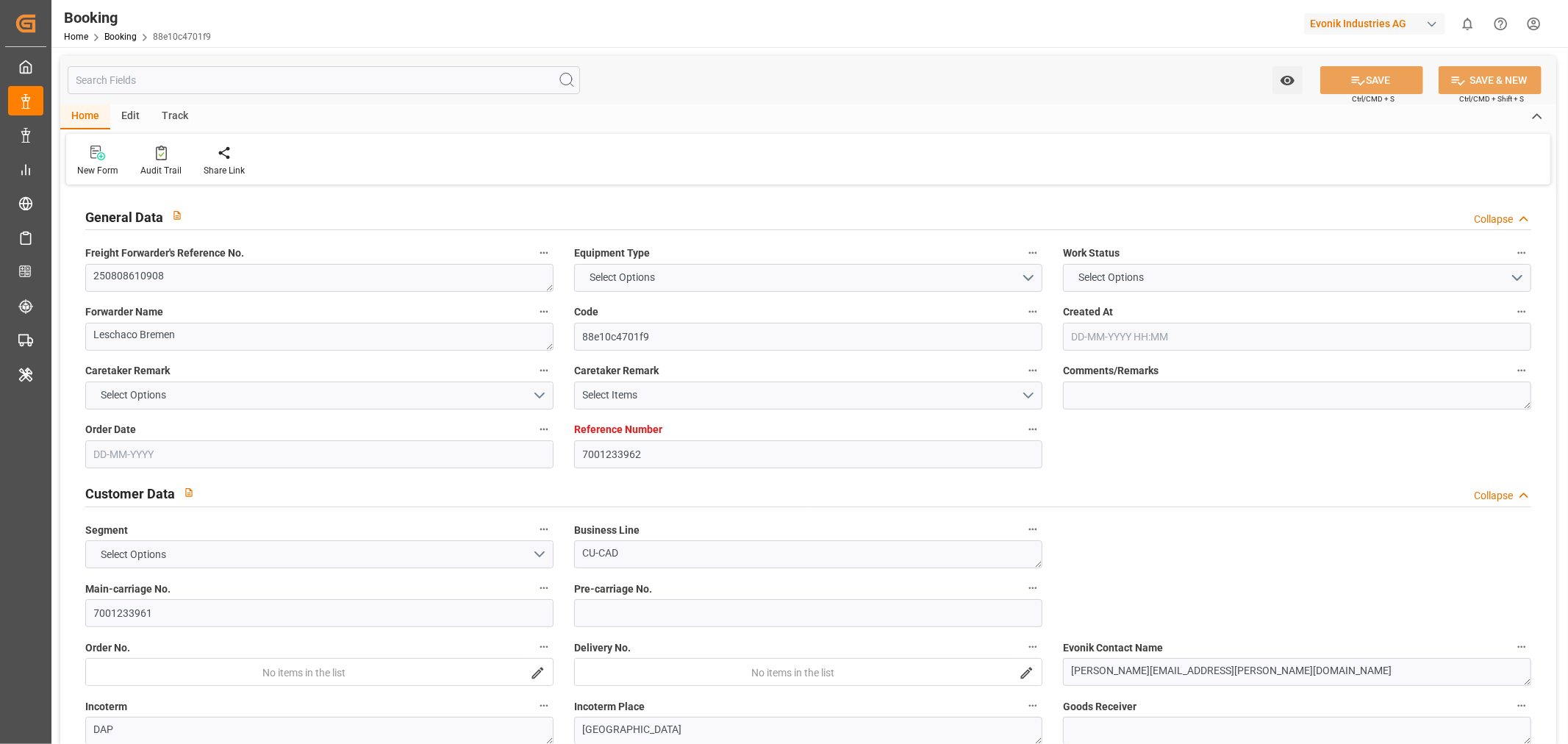
type input "BEANR"
type input "USCHT"
type input "0"
type input "[DATE] 11:44"
type input "[DATE]"
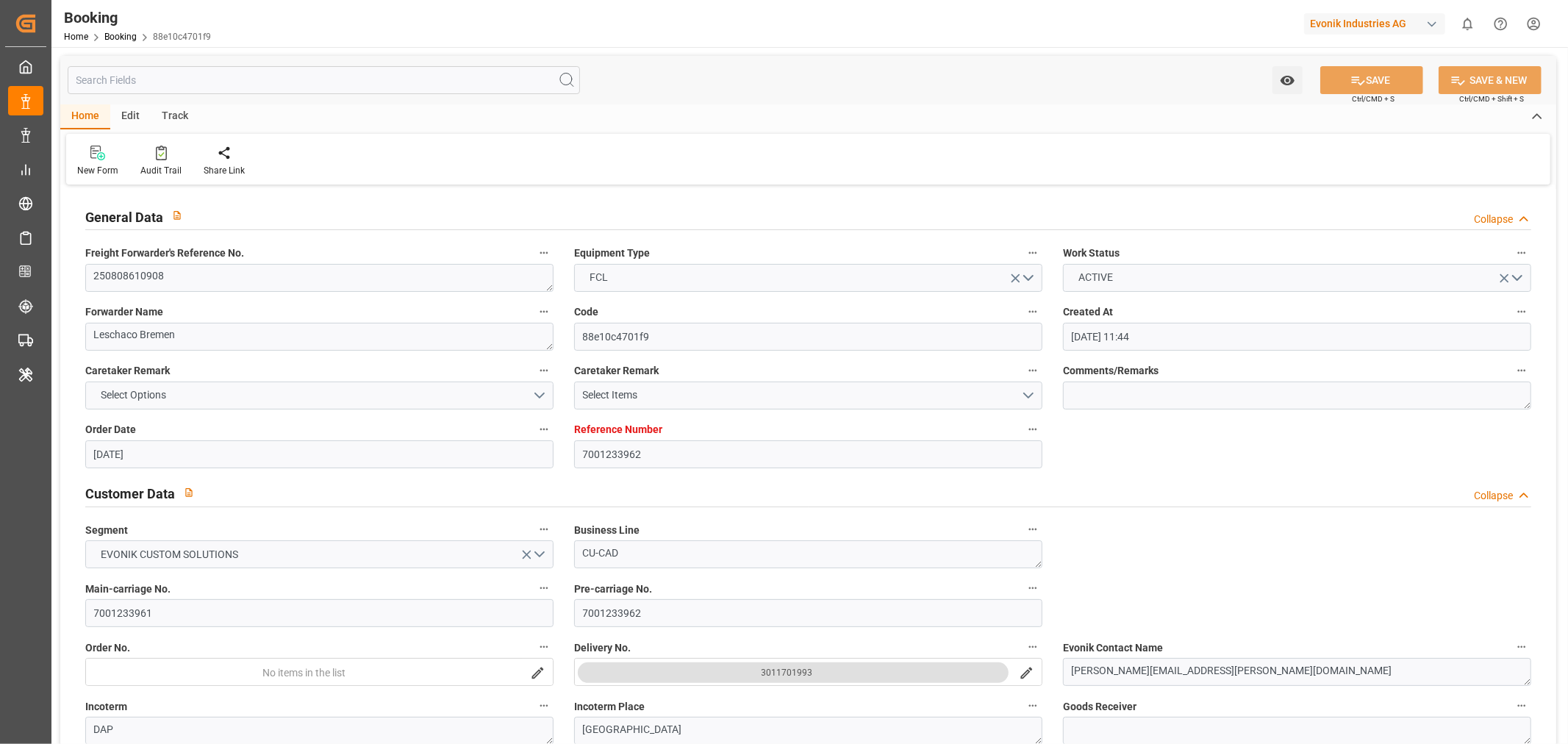
type input "[DATE]"
type input "[DATE] 00:00"
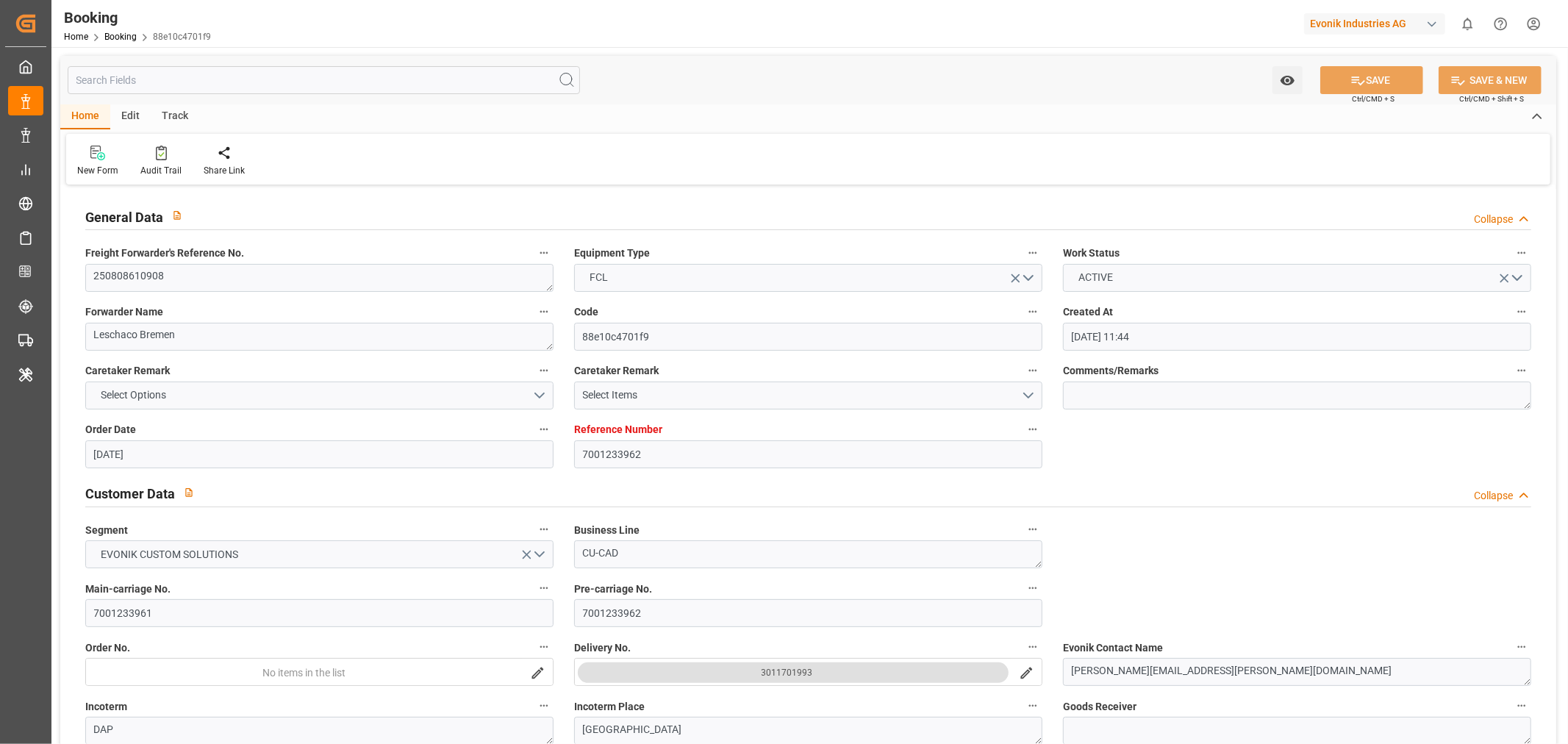
type input "[DATE] 00:00"
type input "[DATE]"
type input "[DATE] 20:09"
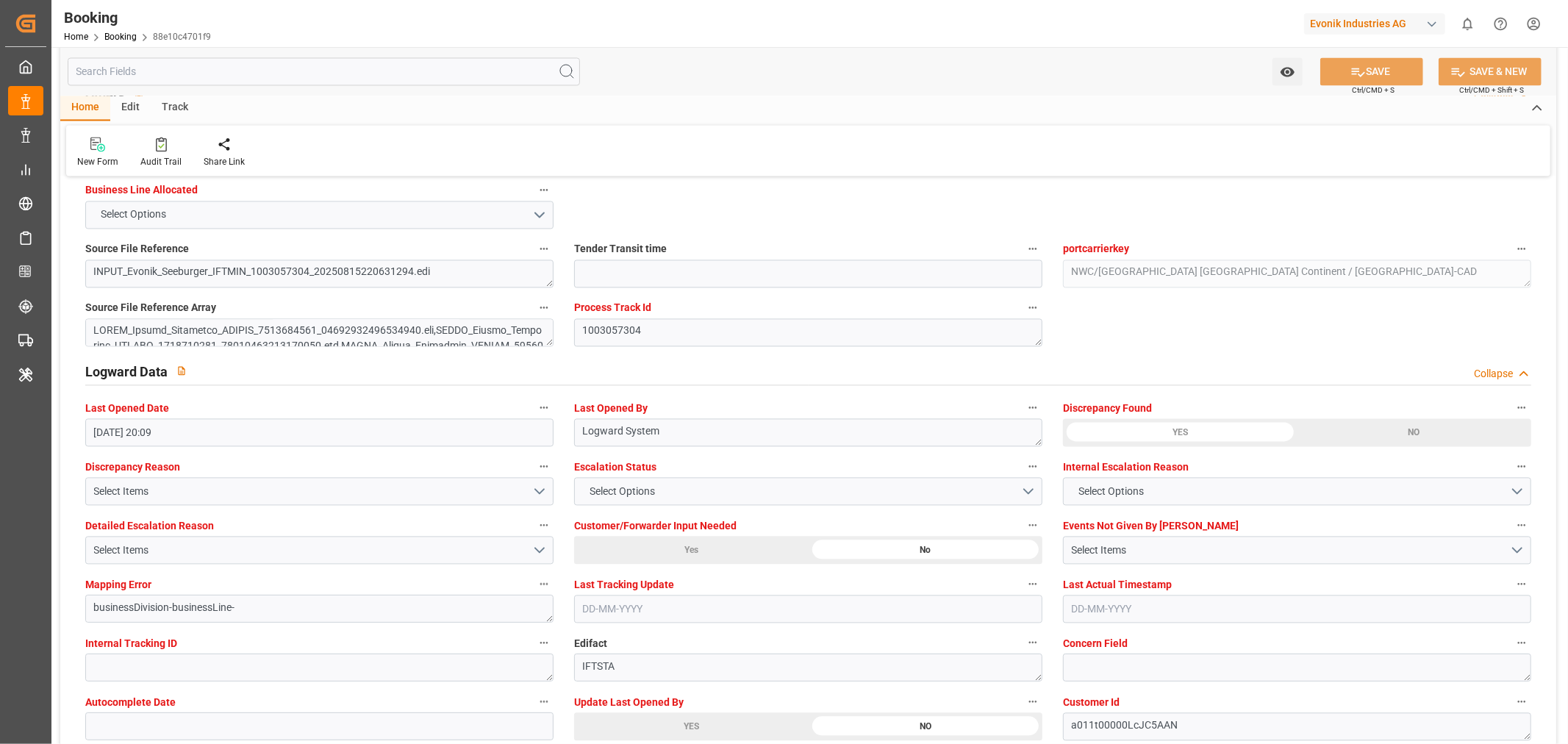
scroll to position [2612, 0]
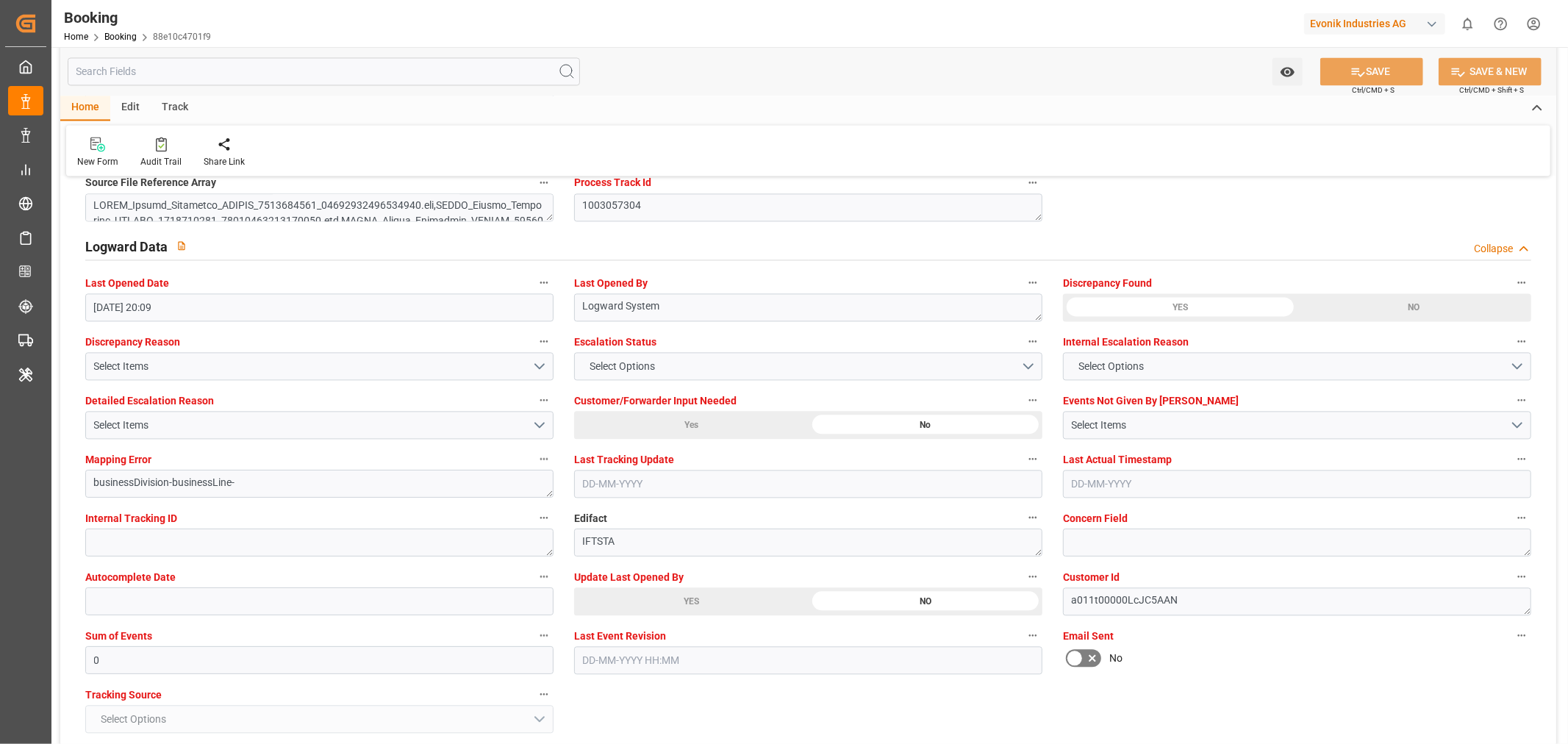
click at [320, 45] on div "YES" at bounding box center [202, 30] width 234 height 28
click at [1367, 71] on button "SAVE" at bounding box center [1372, 71] width 103 height 28
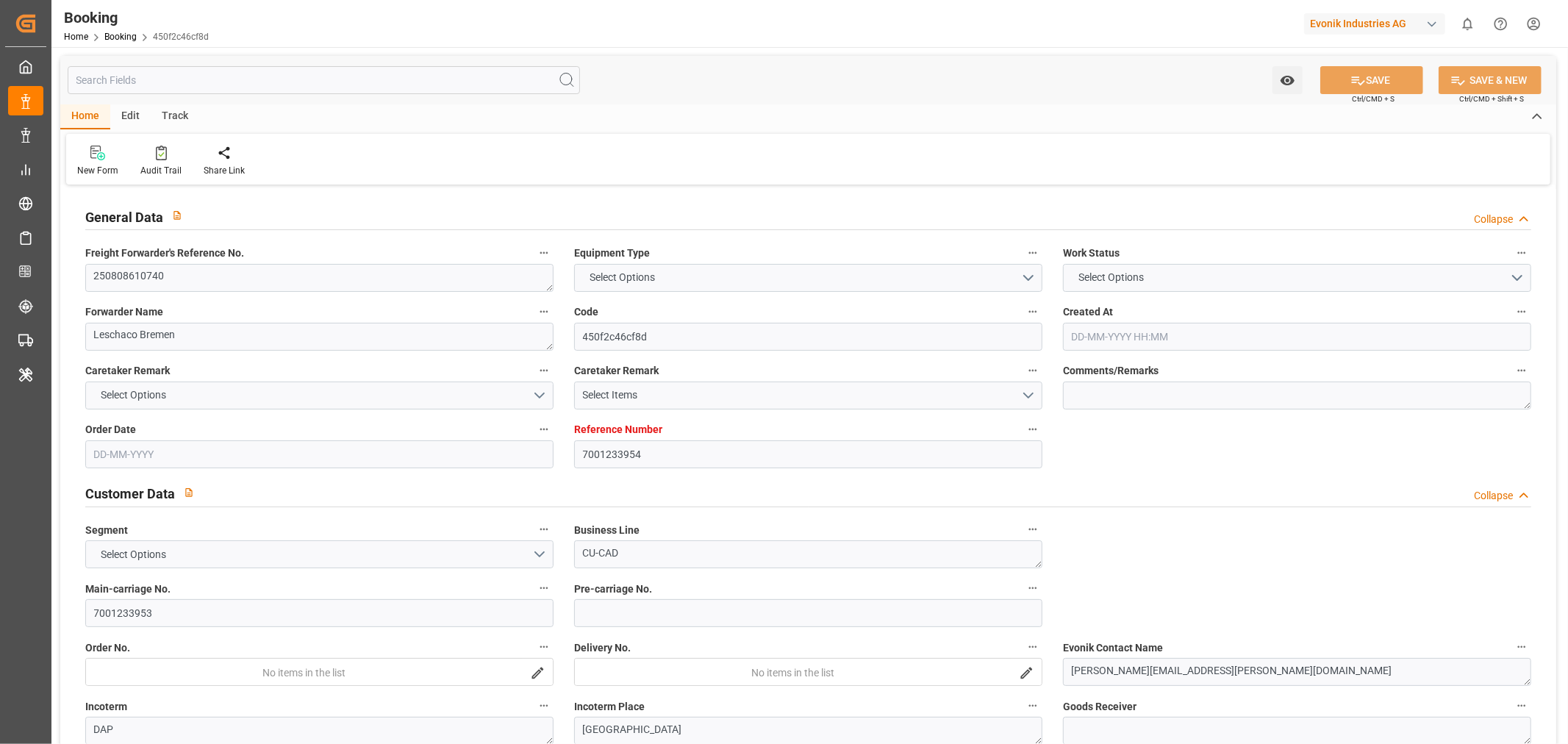
type input "7001233954"
type input "9334375"
type input "ICL"
type input "Independent Container Line Limited"
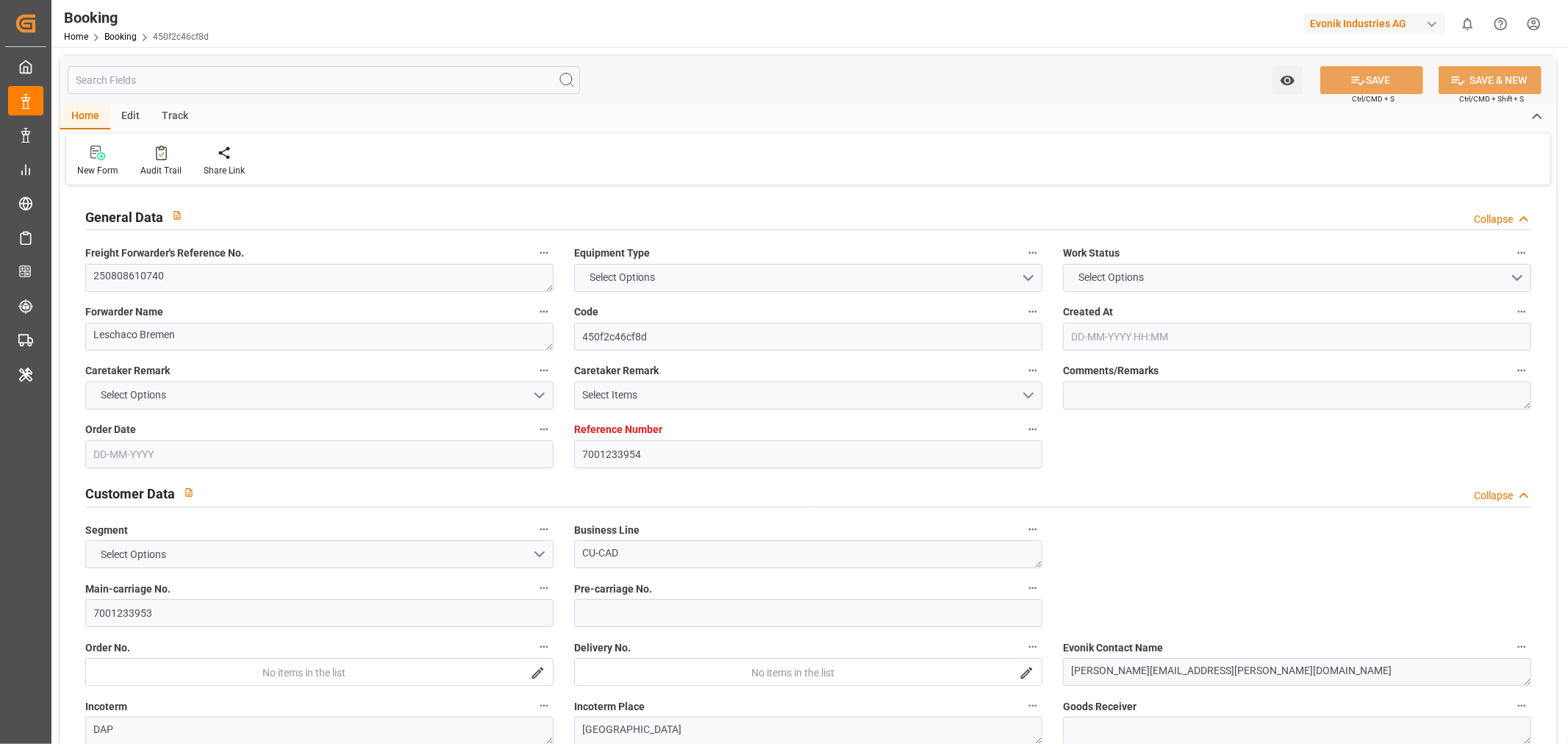
type input "BEANR"
type input "USCHT"
type input "[DATE] 11:38"
type input "[DATE]"
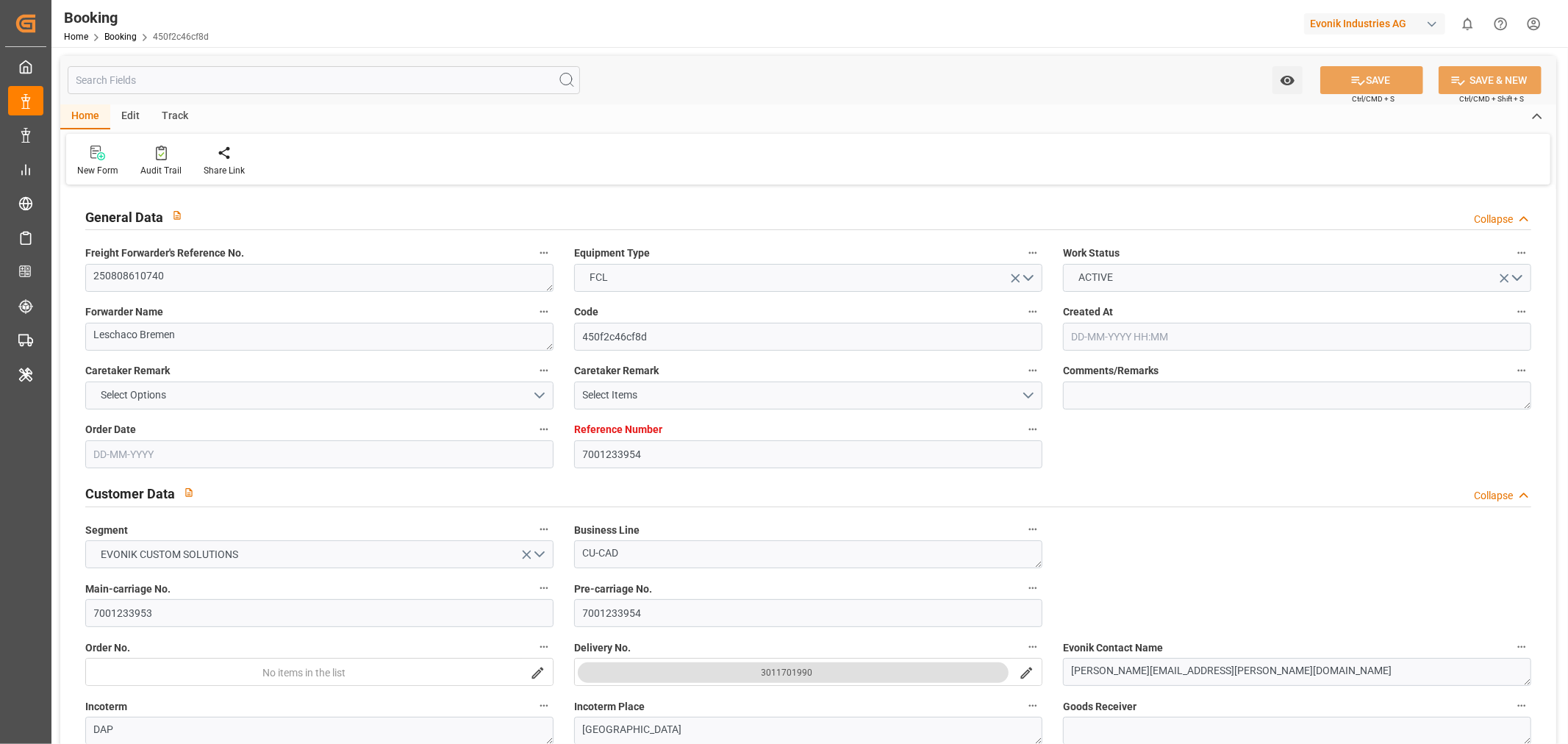
type input "[DATE]"
type input "[DATE] 00:00"
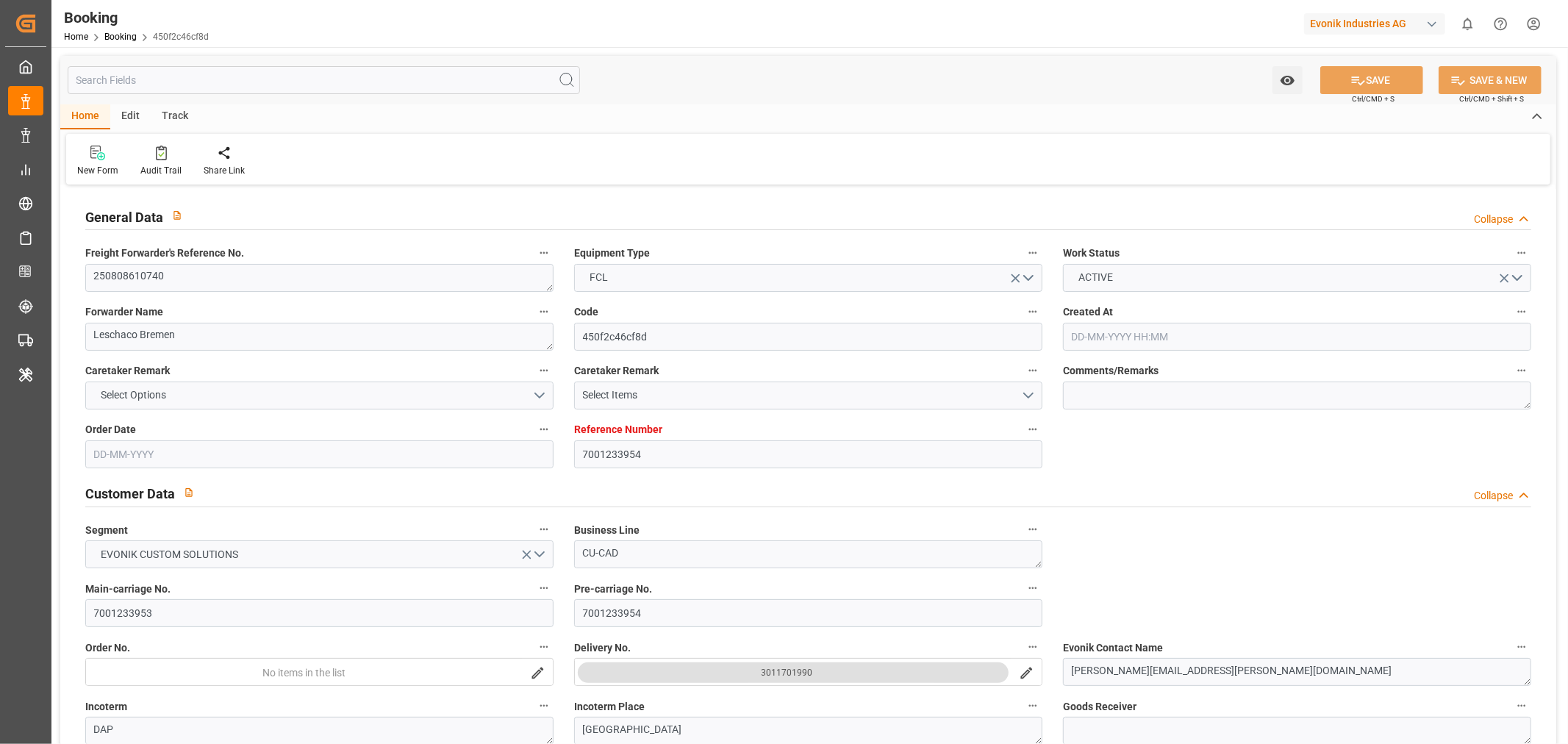
type input "[DATE] 00:00"
type input "[DATE]"
type input "[DATE] 06:17"
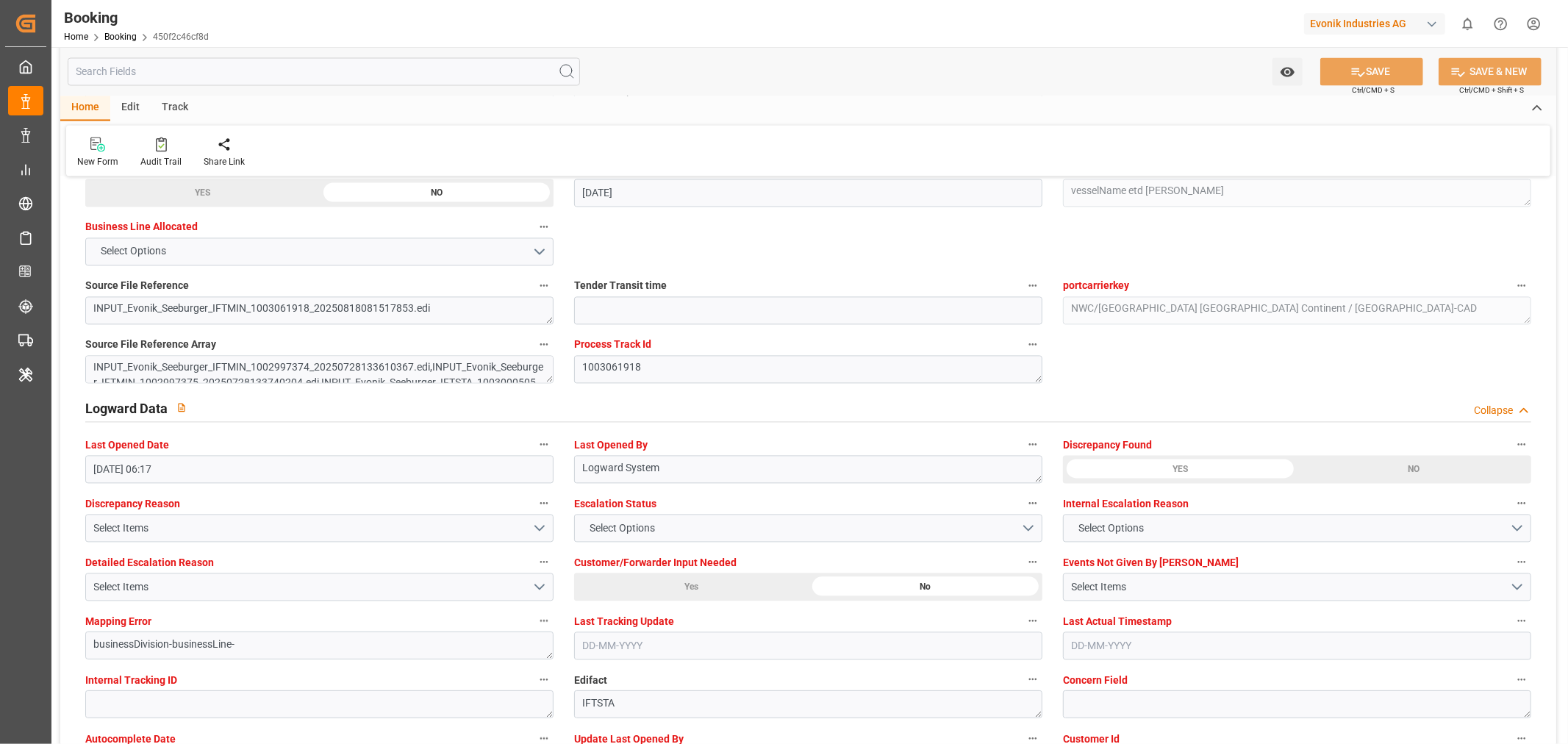
scroll to position [2612, 0]
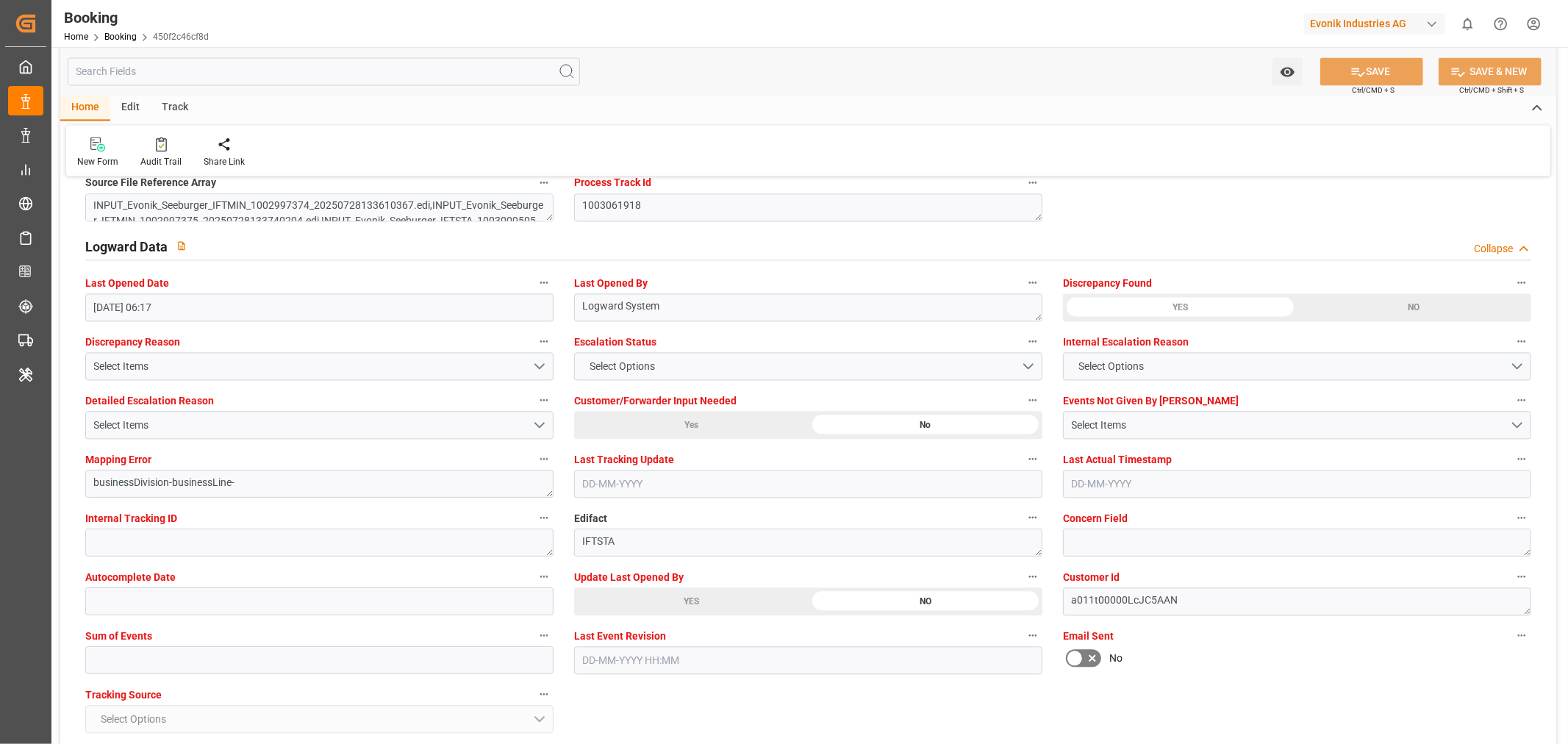
click at [320, 45] on div "YES" at bounding box center [202, 30] width 234 height 28
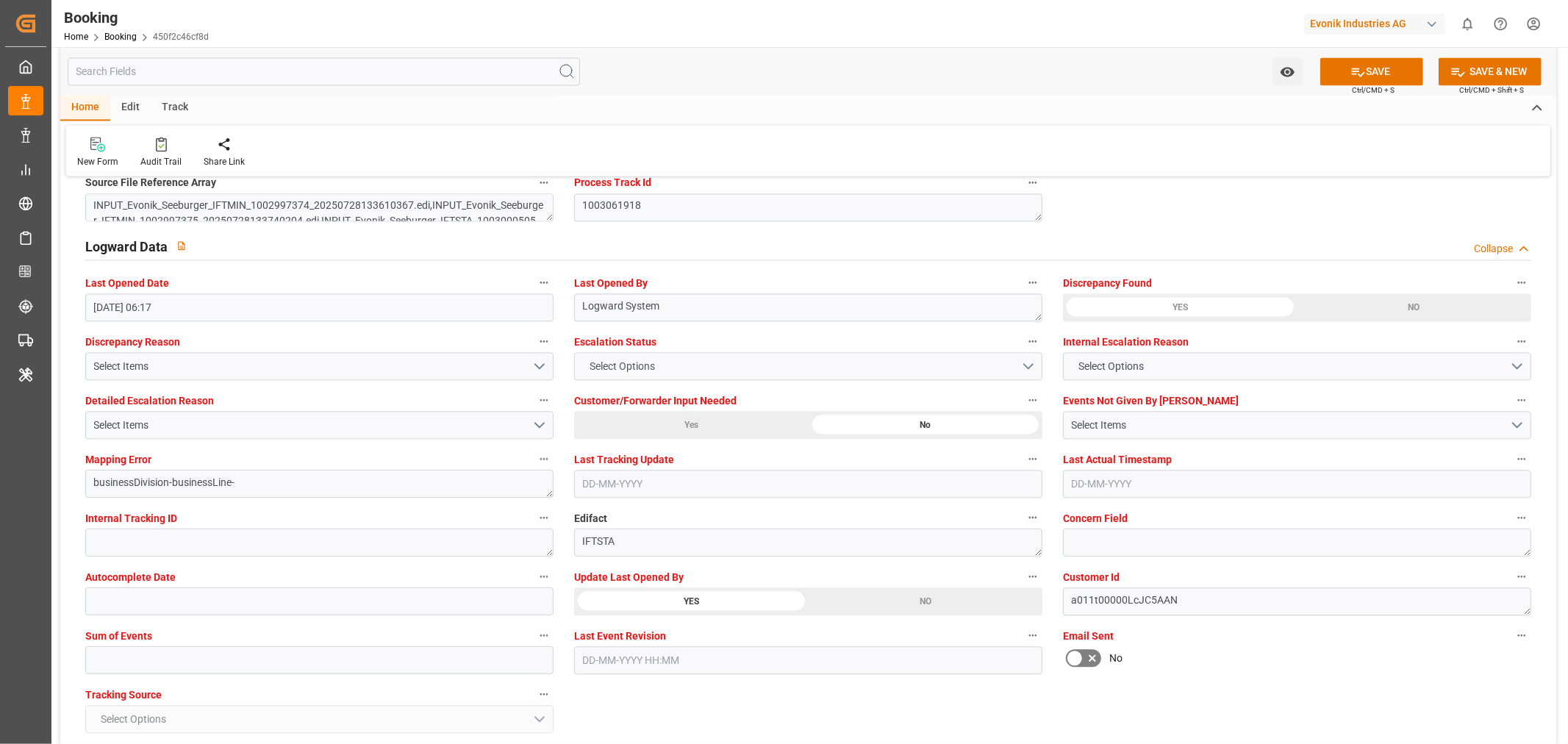
click at [1379, 71] on button "SAVE" at bounding box center [1372, 71] width 103 height 28
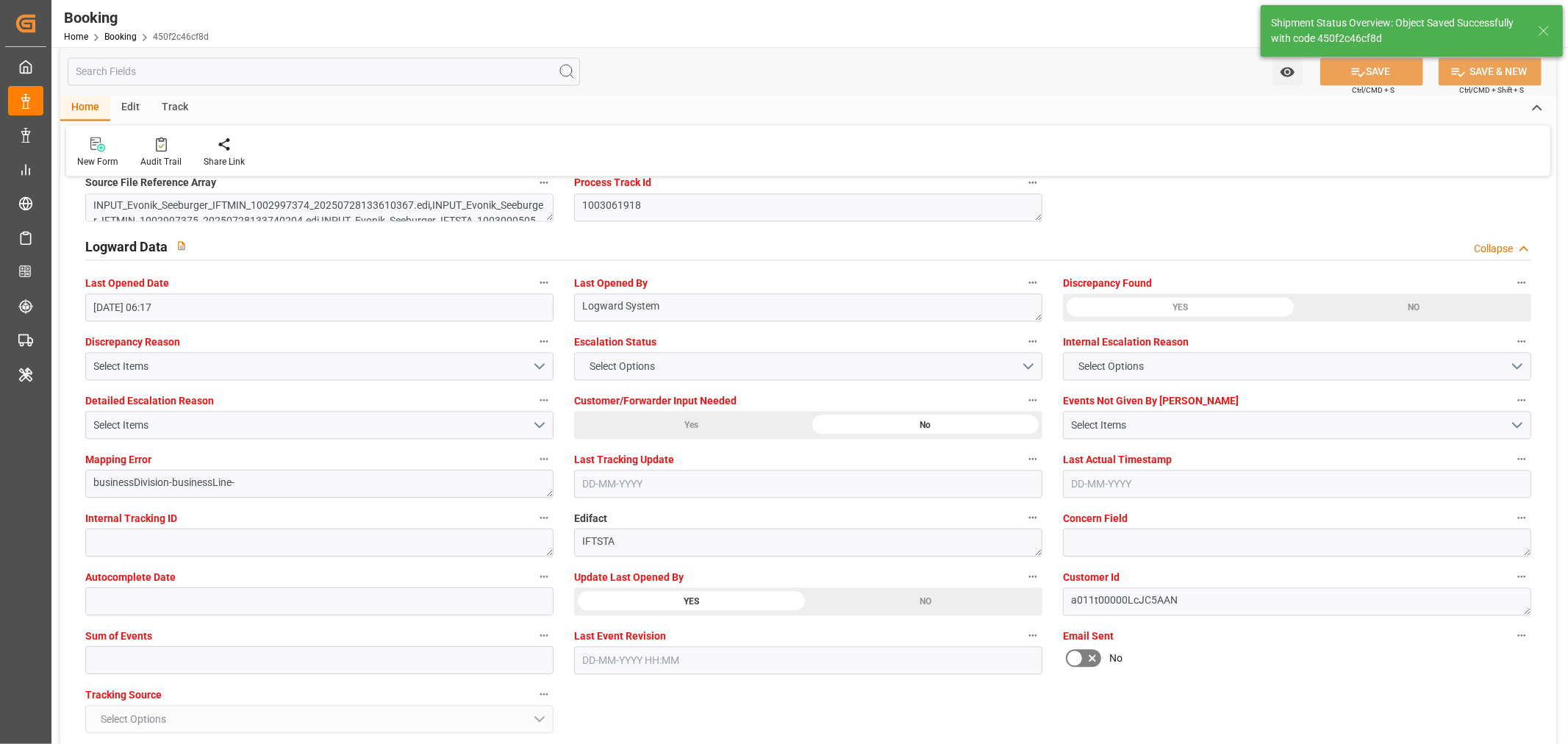
type textarea "[PERSON_NAME]"
type input "[DATE] 07:22"
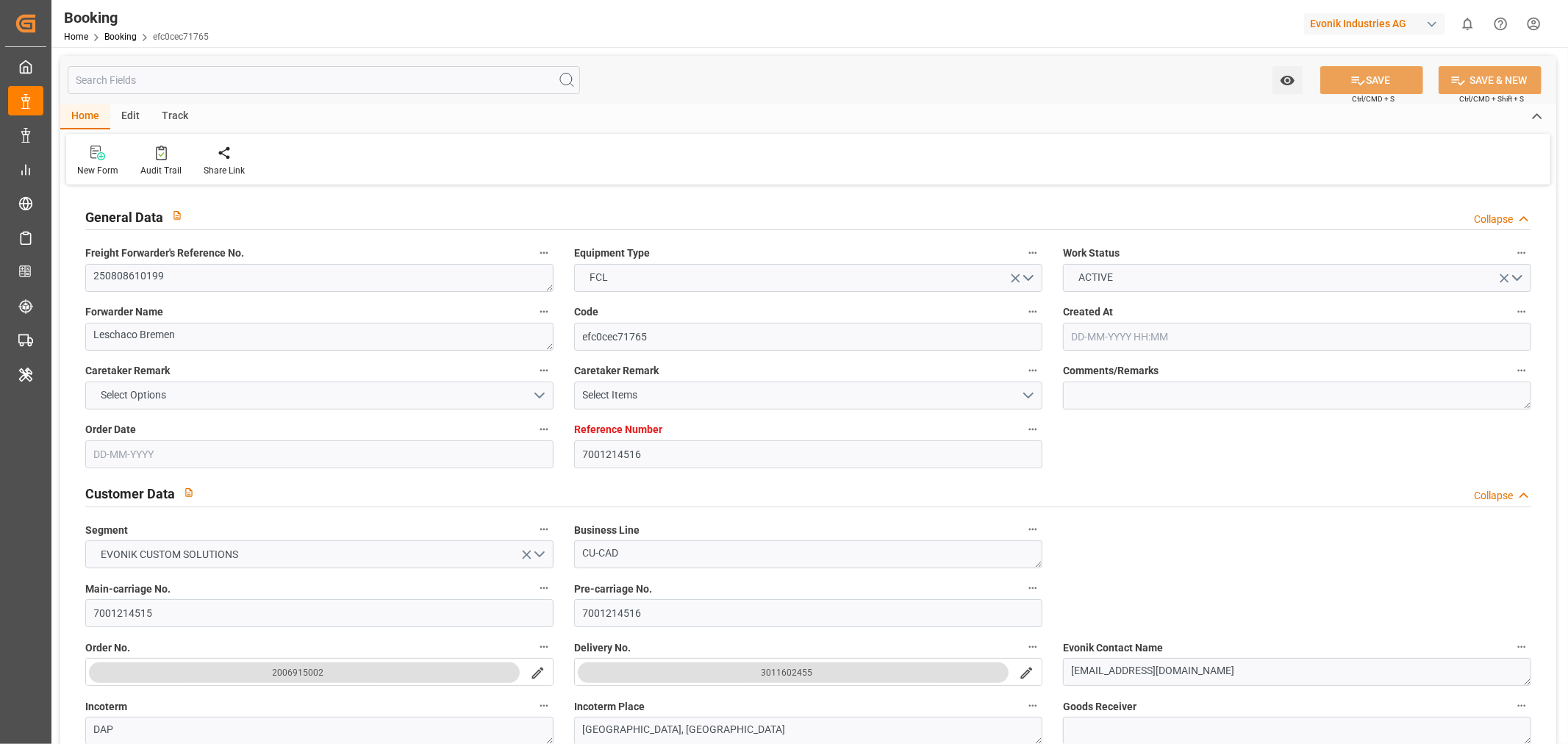
type input "7001214516"
type input "9227338"
type input "MSC"
type input "Mediterranean Shipping Company"
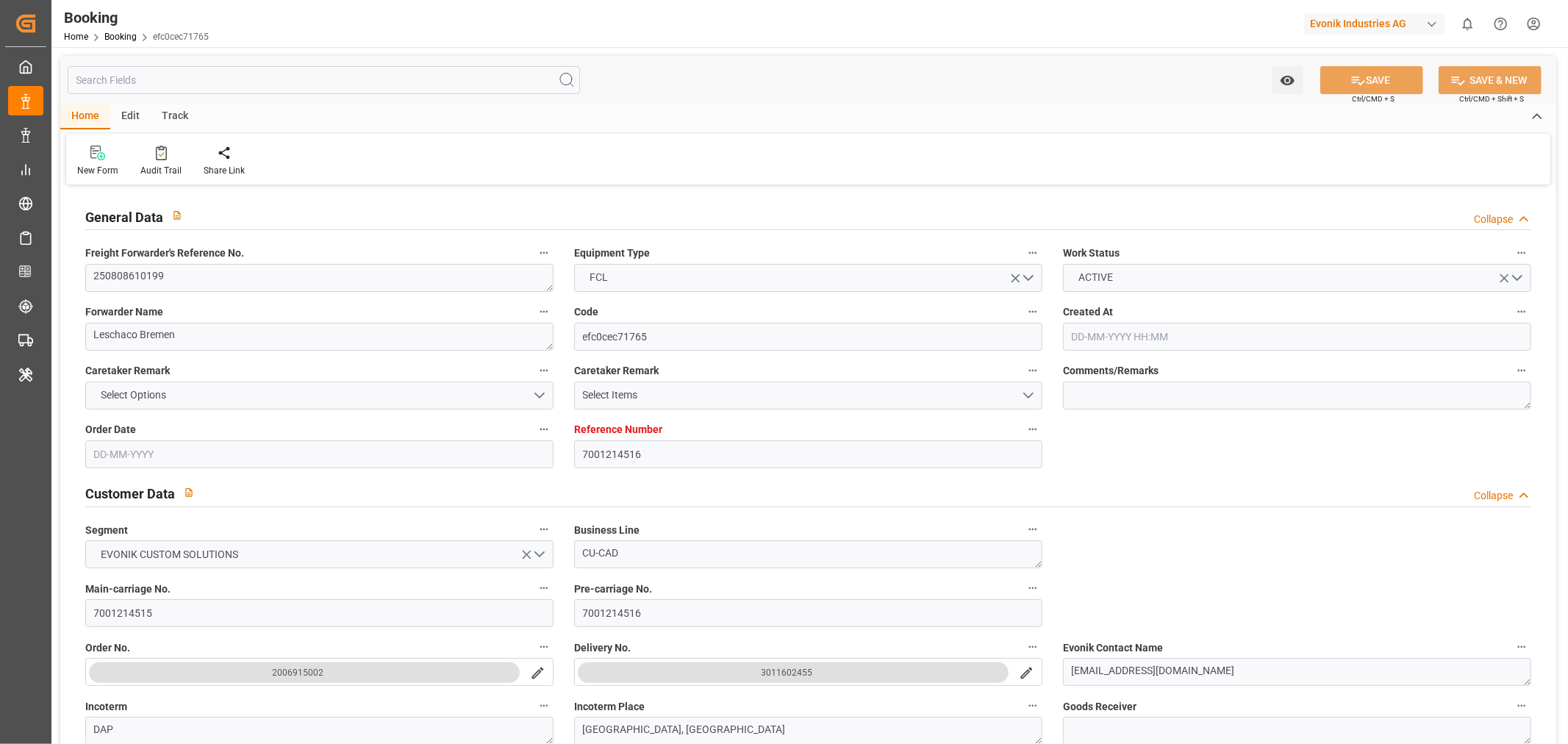
type input "BEANR"
type input "USBOS"
type input "[DATE] 05:41"
type input "[DATE]"
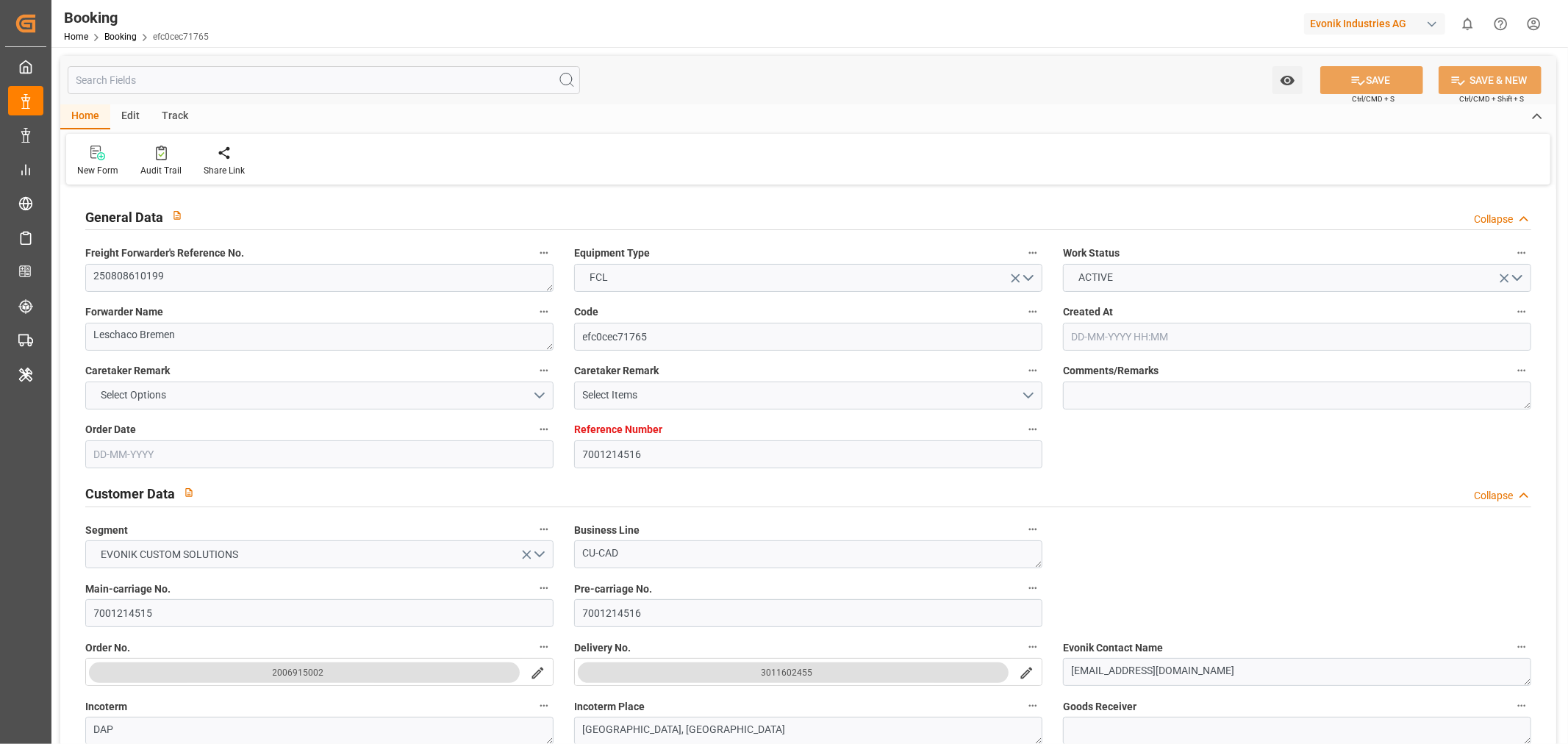
type input "[DATE]"
type input "[DATE] 00:00"
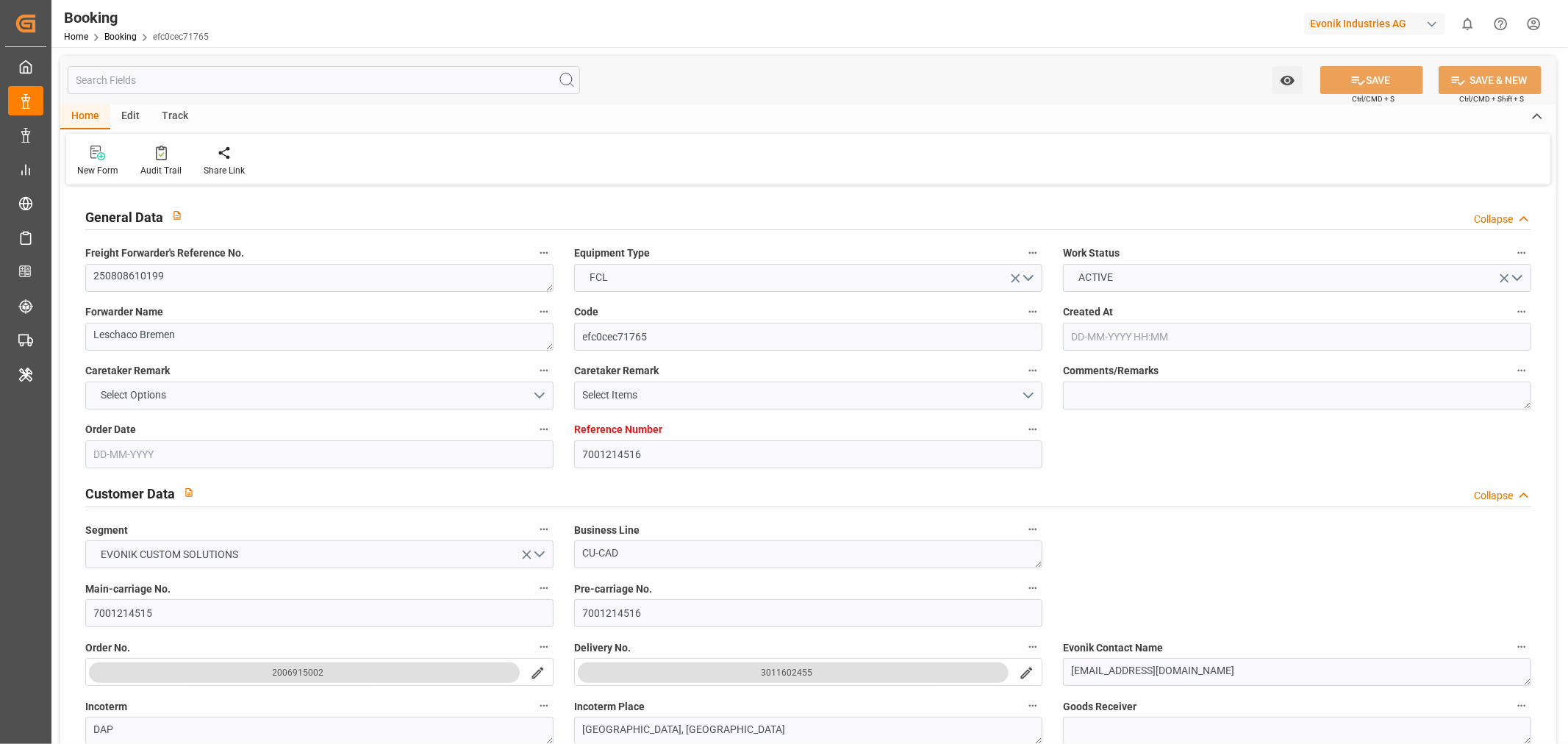
type input "[DATE] 00:00"
type input "[DATE]"
type input "[DATE] 10:31"
click at [153, 282] on textarea "250808610199" at bounding box center [319, 277] width 468 height 28
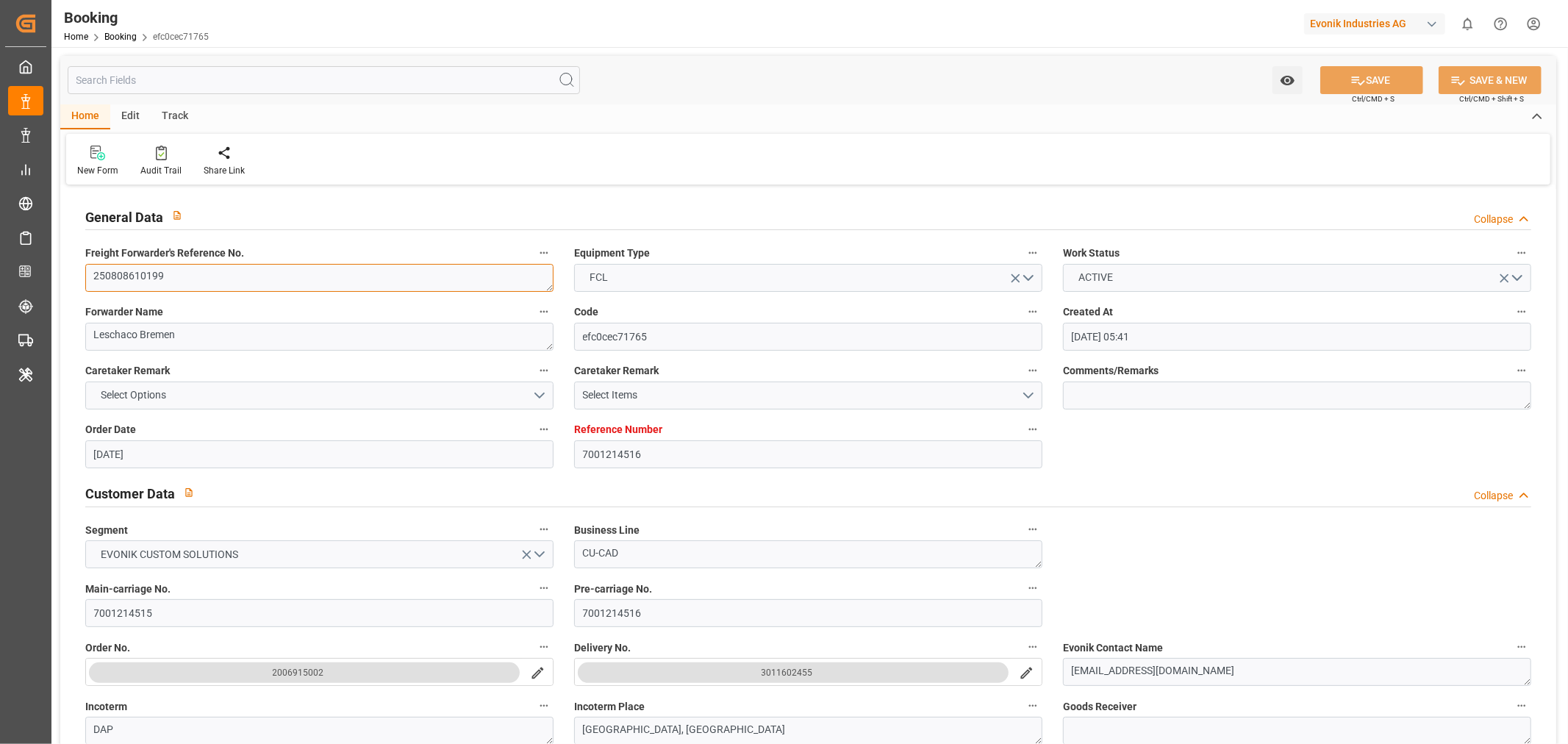
click at [153, 282] on textarea "250808610199" at bounding box center [319, 277] width 468 height 28
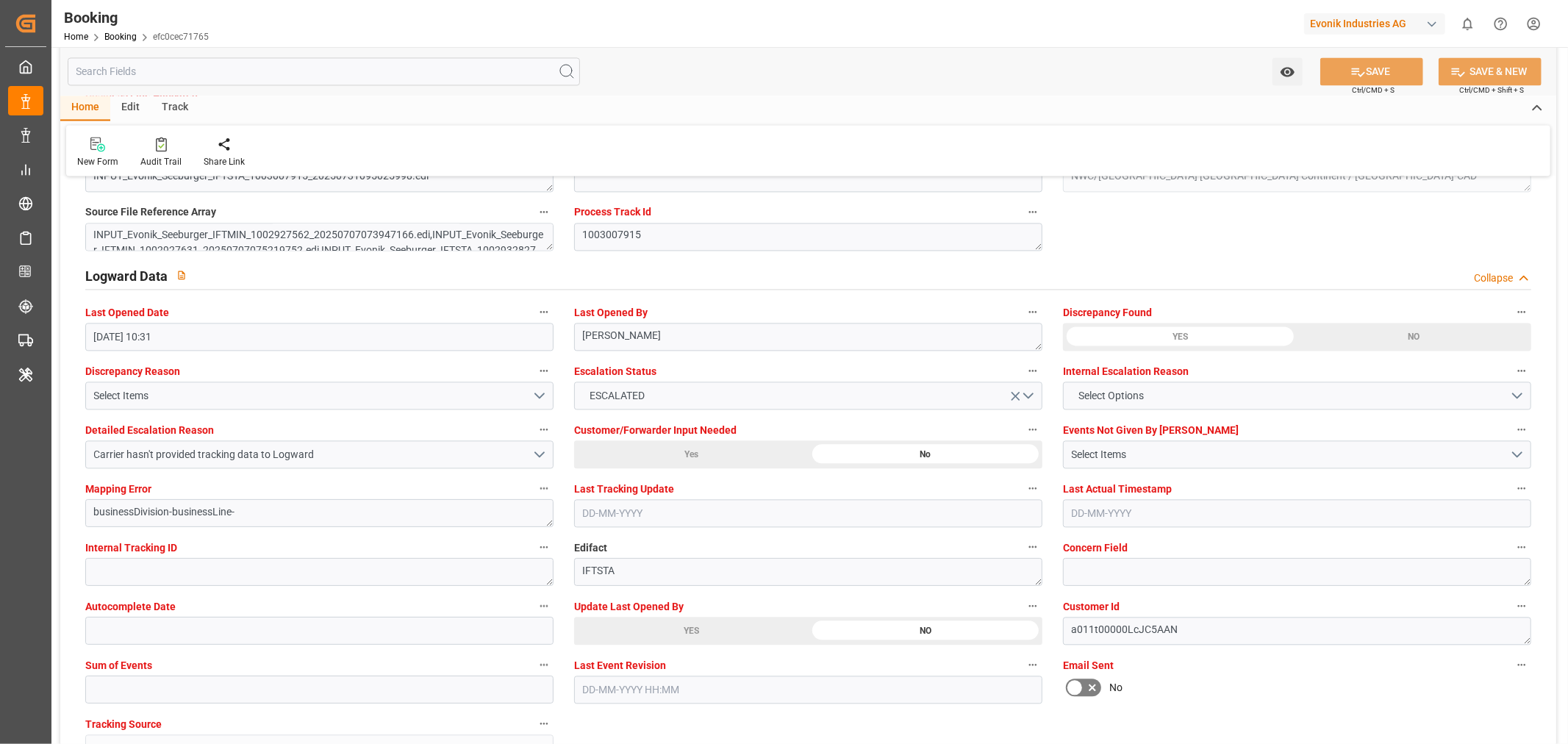
scroll to position [2694, 0]
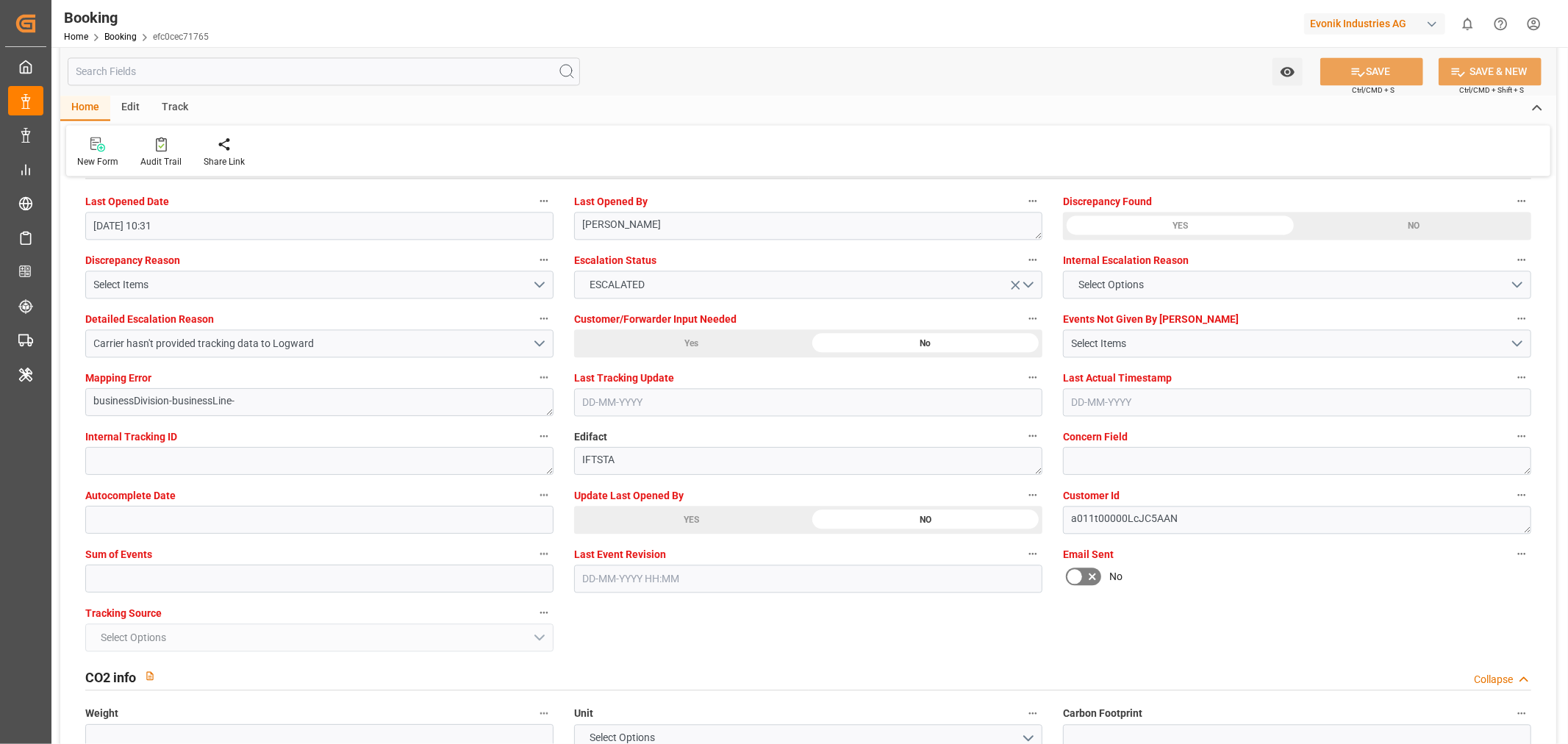
drag, startPoint x: 702, startPoint y: 518, endPoint x: 1384, endPoint y: 90, distance: 805.2
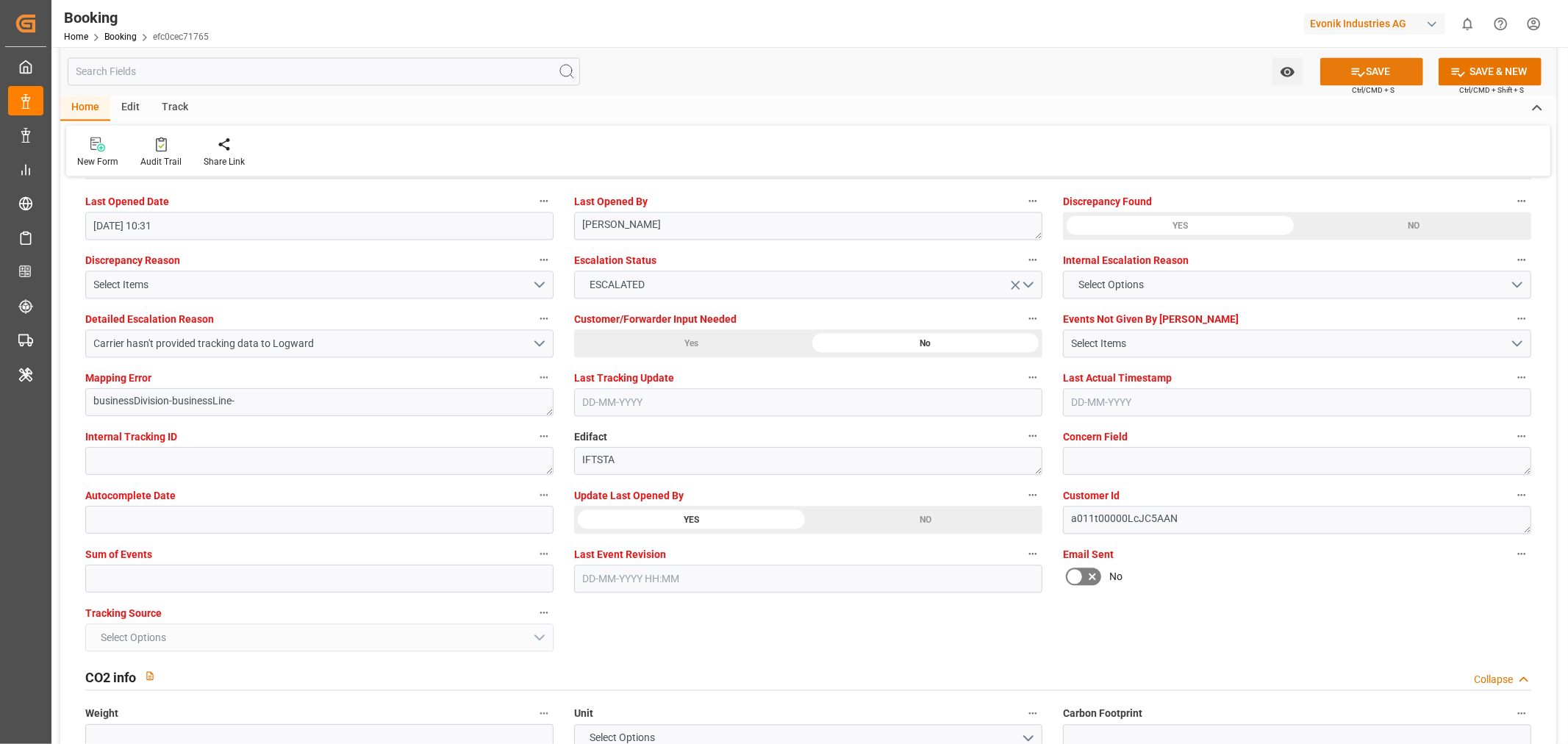
click at [1379, 78] on button "SAVE" at bounding box center [1372, 71] width 103 height 28
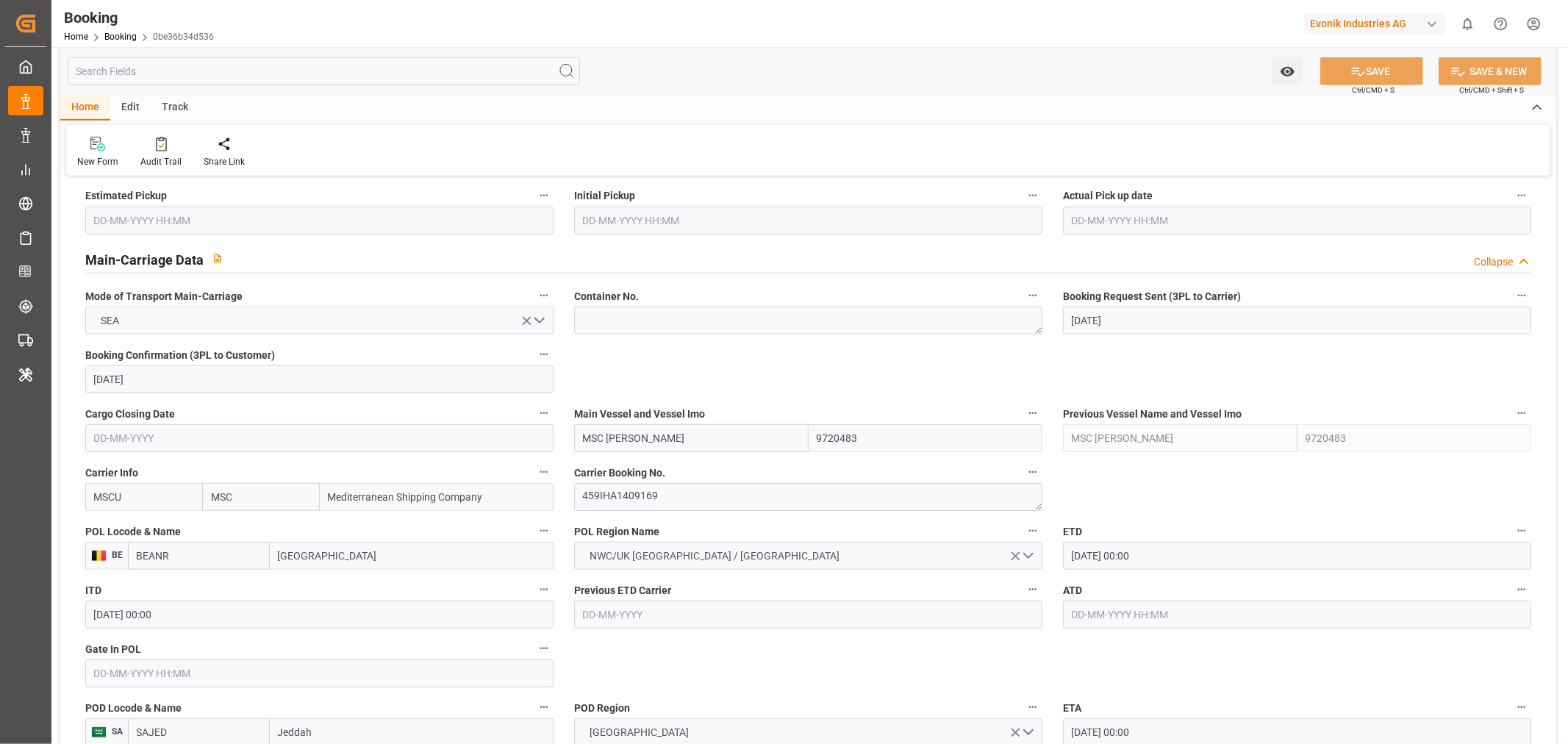
scroll to position [898, 0]
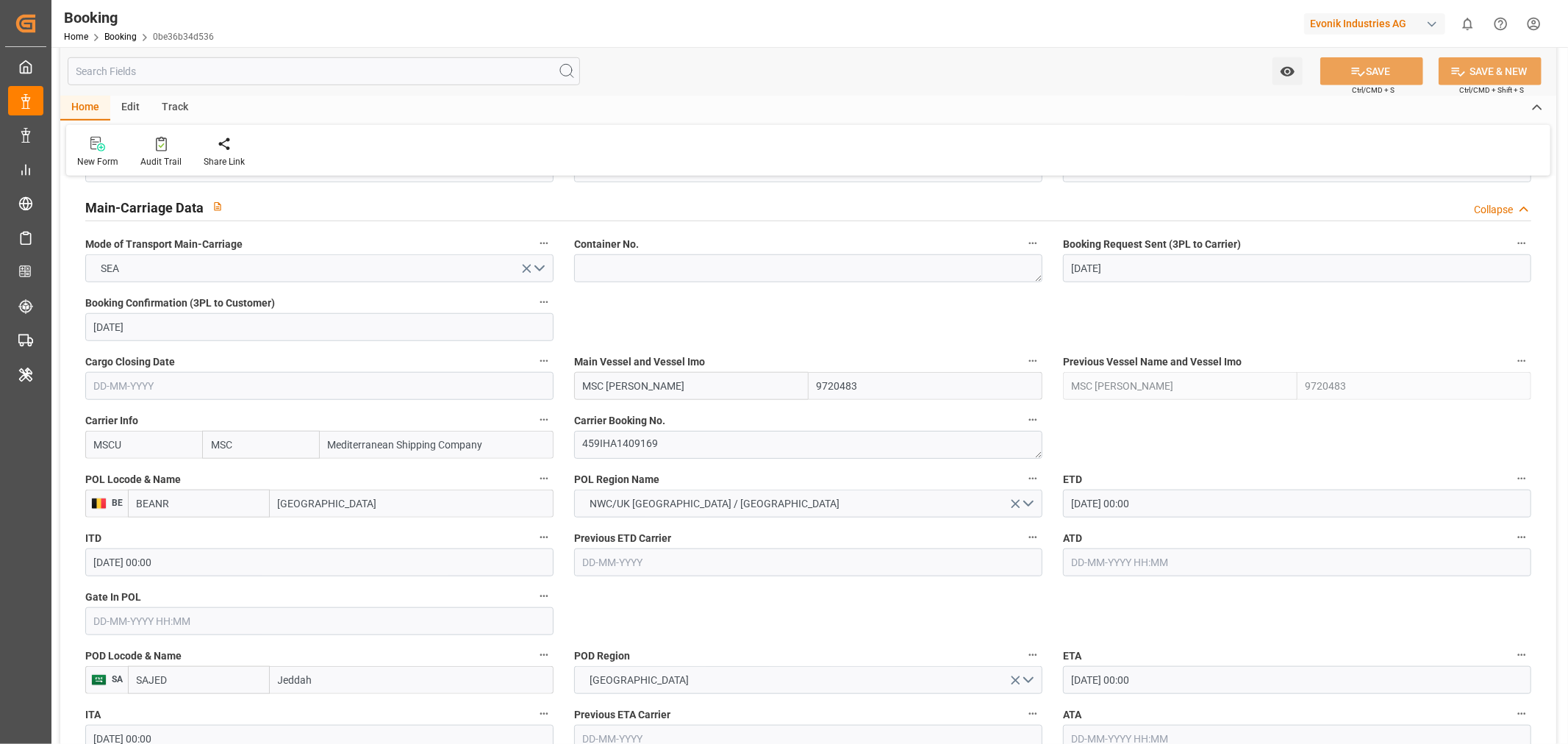
click at [1101, 502] on input "22-08-2025 00:00" at bounding box center [1297, 503] width 468 height 28
click at [1167, 709] on span "28" at bounding box center [1168, 706] width 10 height 11
type input "[DATE] 00:00"
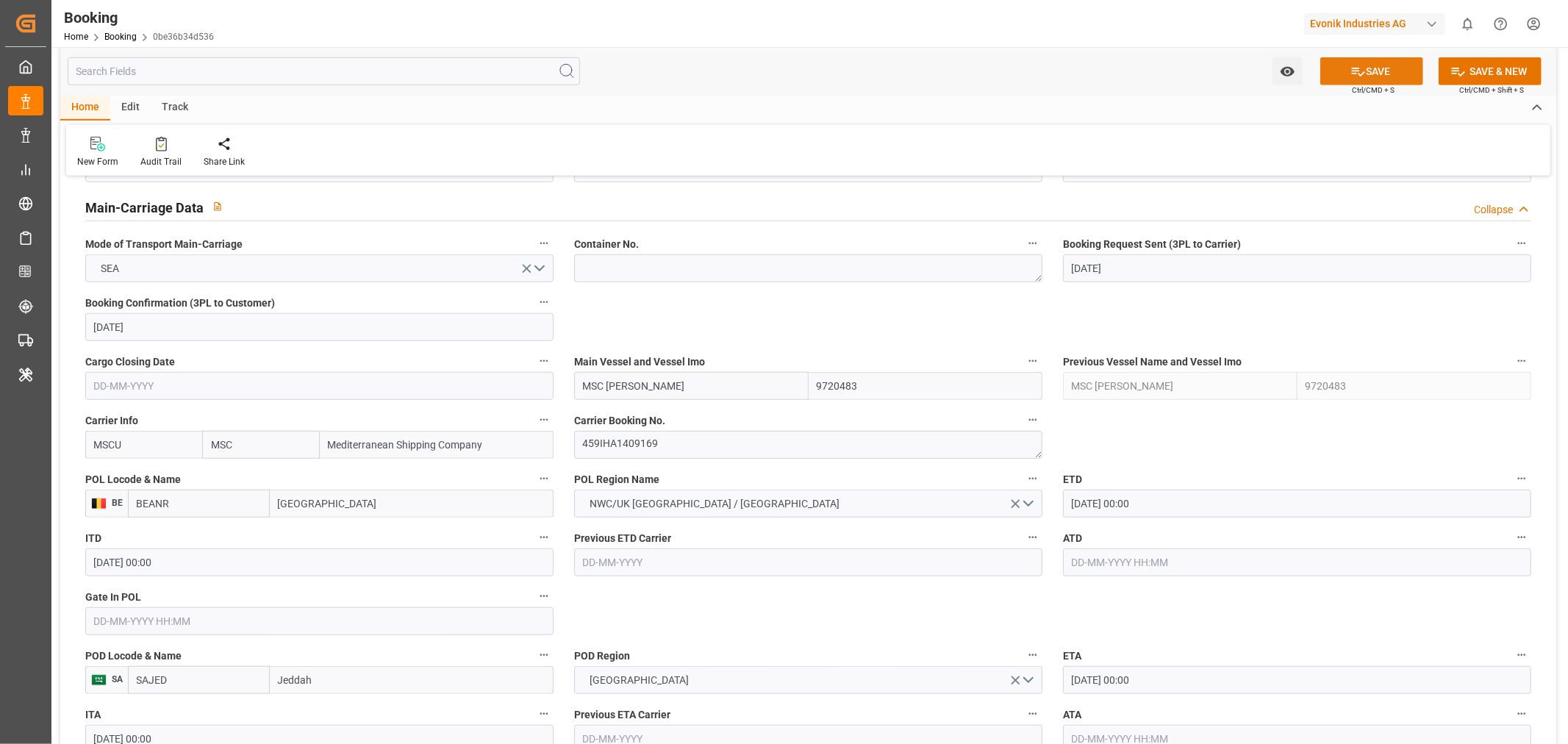
click at [1365, 71] on button "SAVE" at bounding box center [1372, 71] width 103 height 28
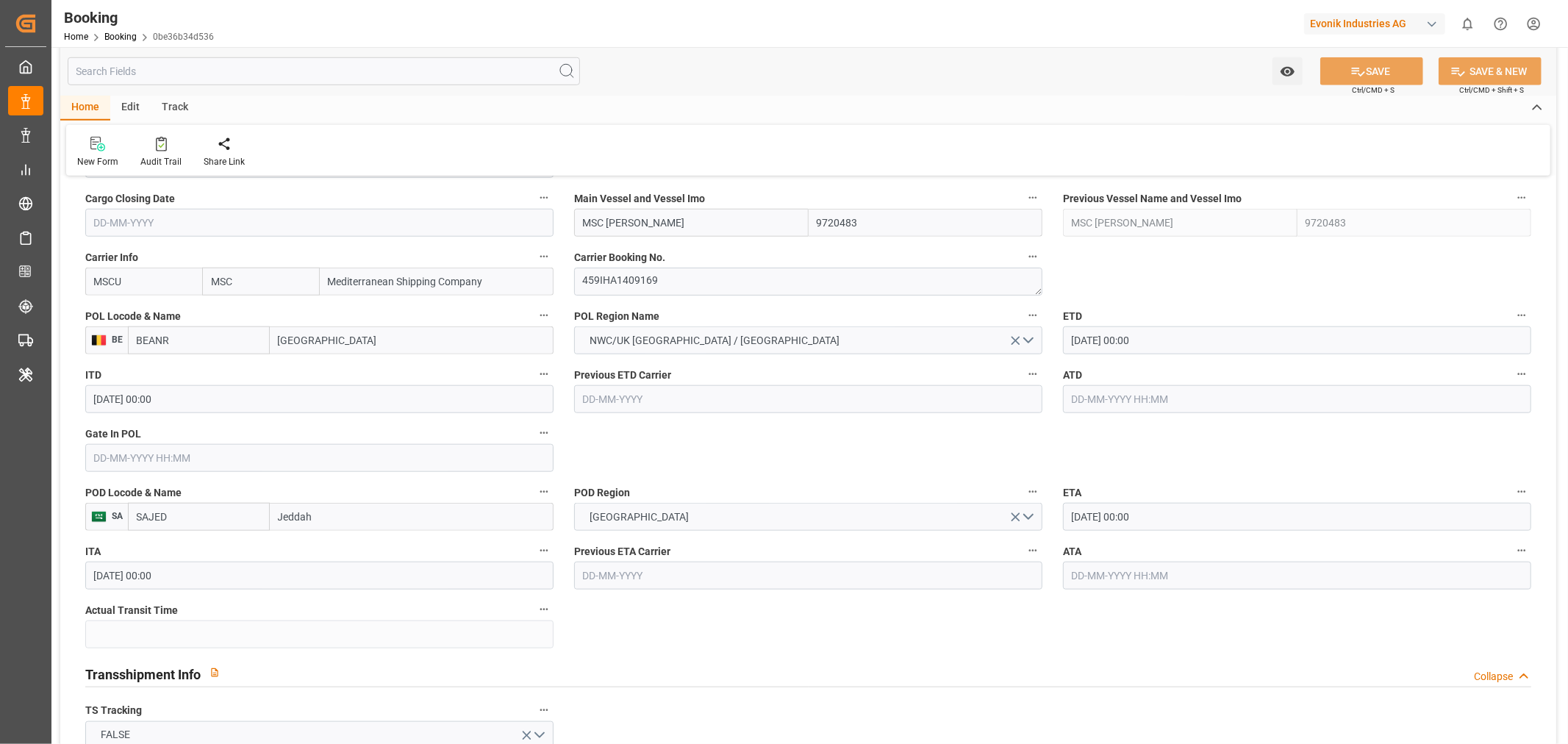
scroll to position [1306, 0]
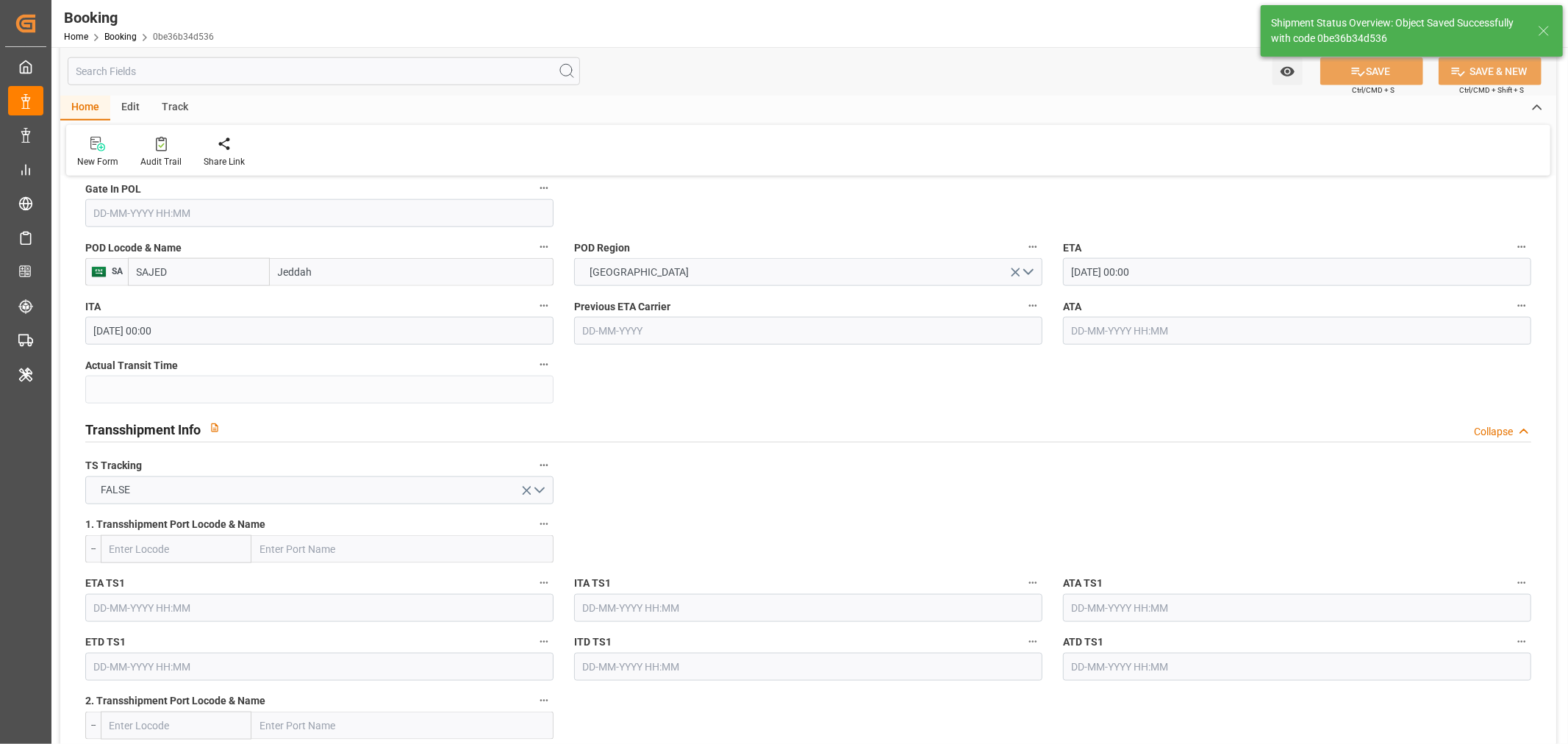
type textarea "[PERSON_NAME]"
type input "18-08-2025 07:29"
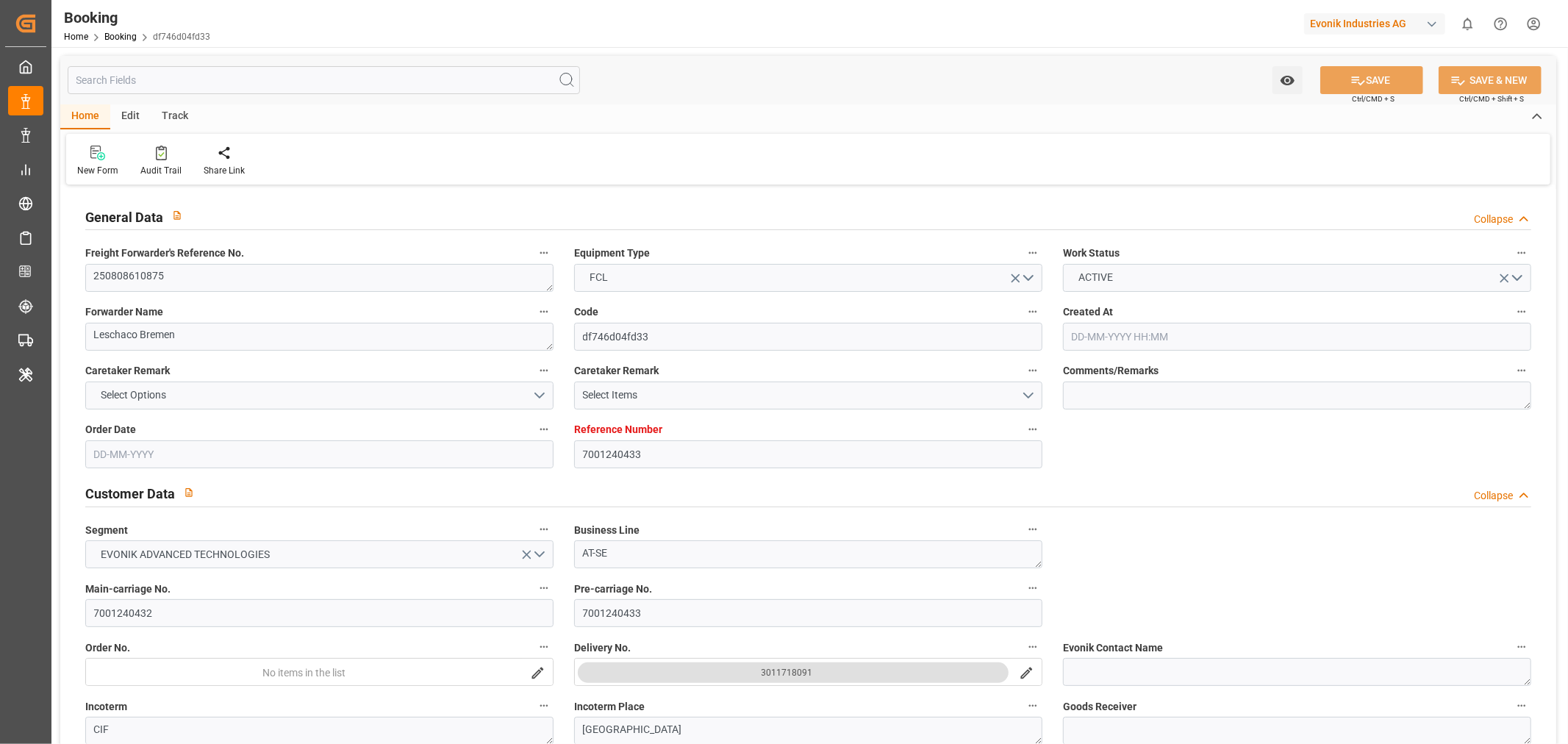
type input "7001240433"
type input "MSC"
type input "Mediterranean Shipping Company"
type input "EUNWC"
type input "ZADUR"
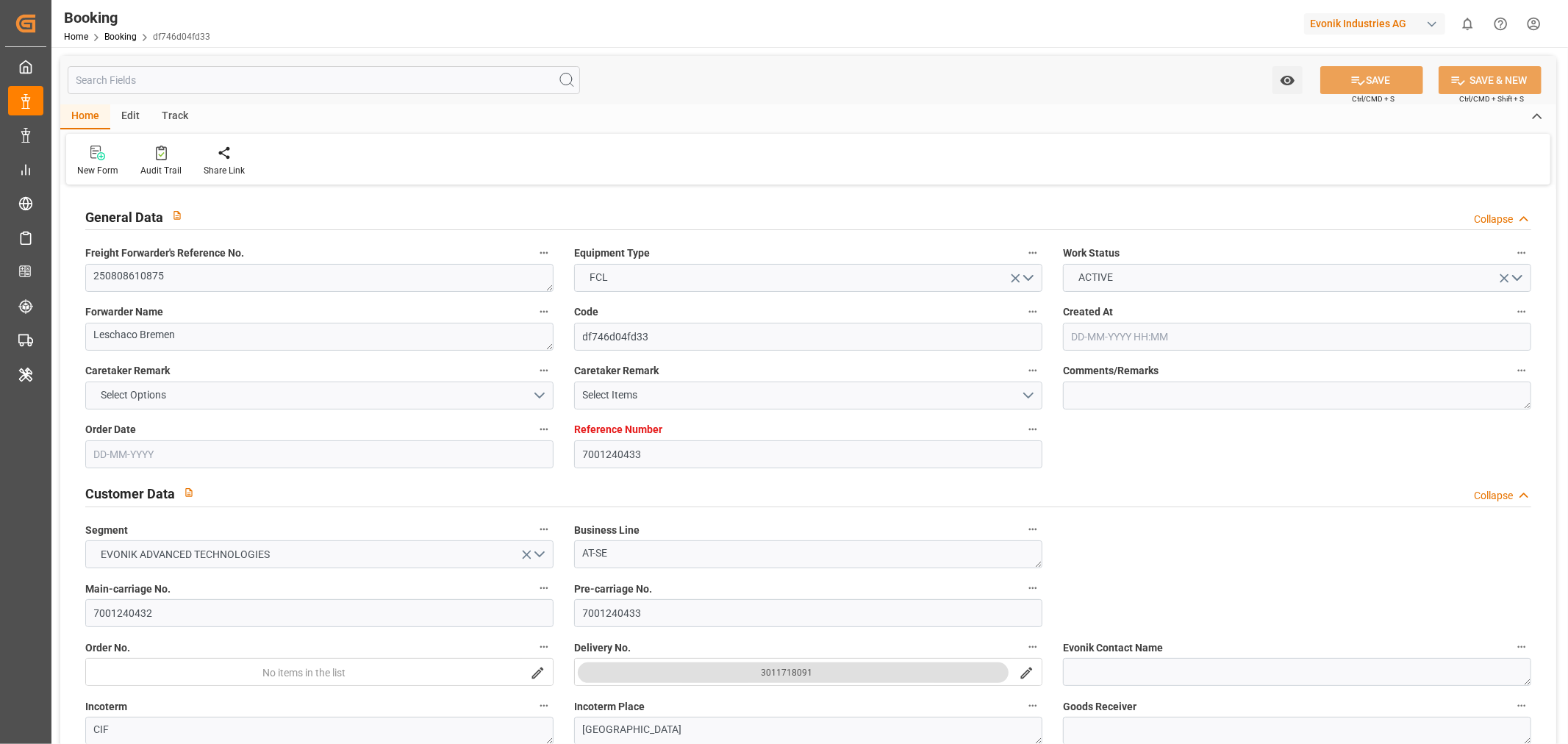
type input "[DATE] 07:38"
type input "[DATE]"
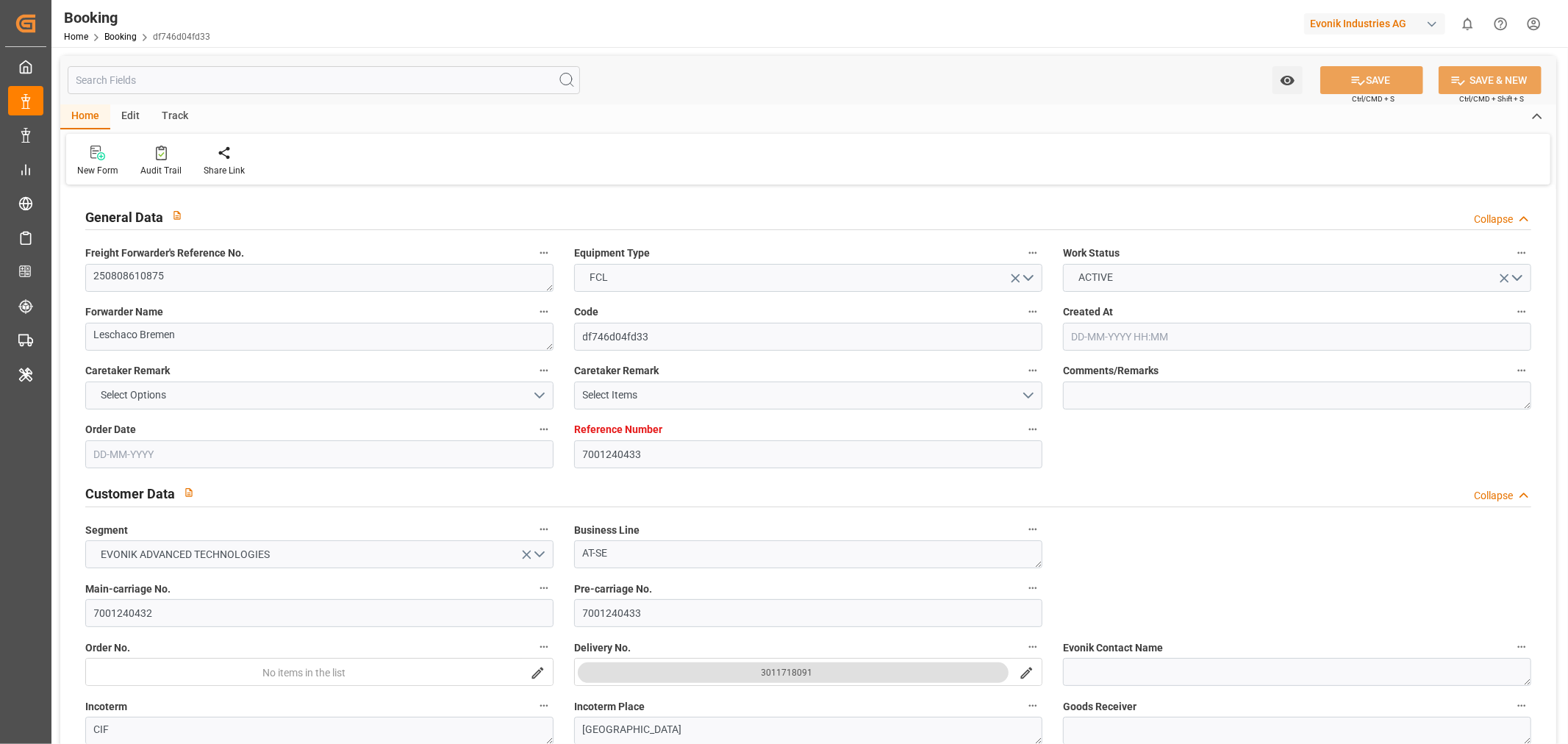
type input "[DATE]"
type input "[DATE] 06:45"
click at [131, 277] on textarea "250808610875" at bounding box center [319, 277] width 468 height 28
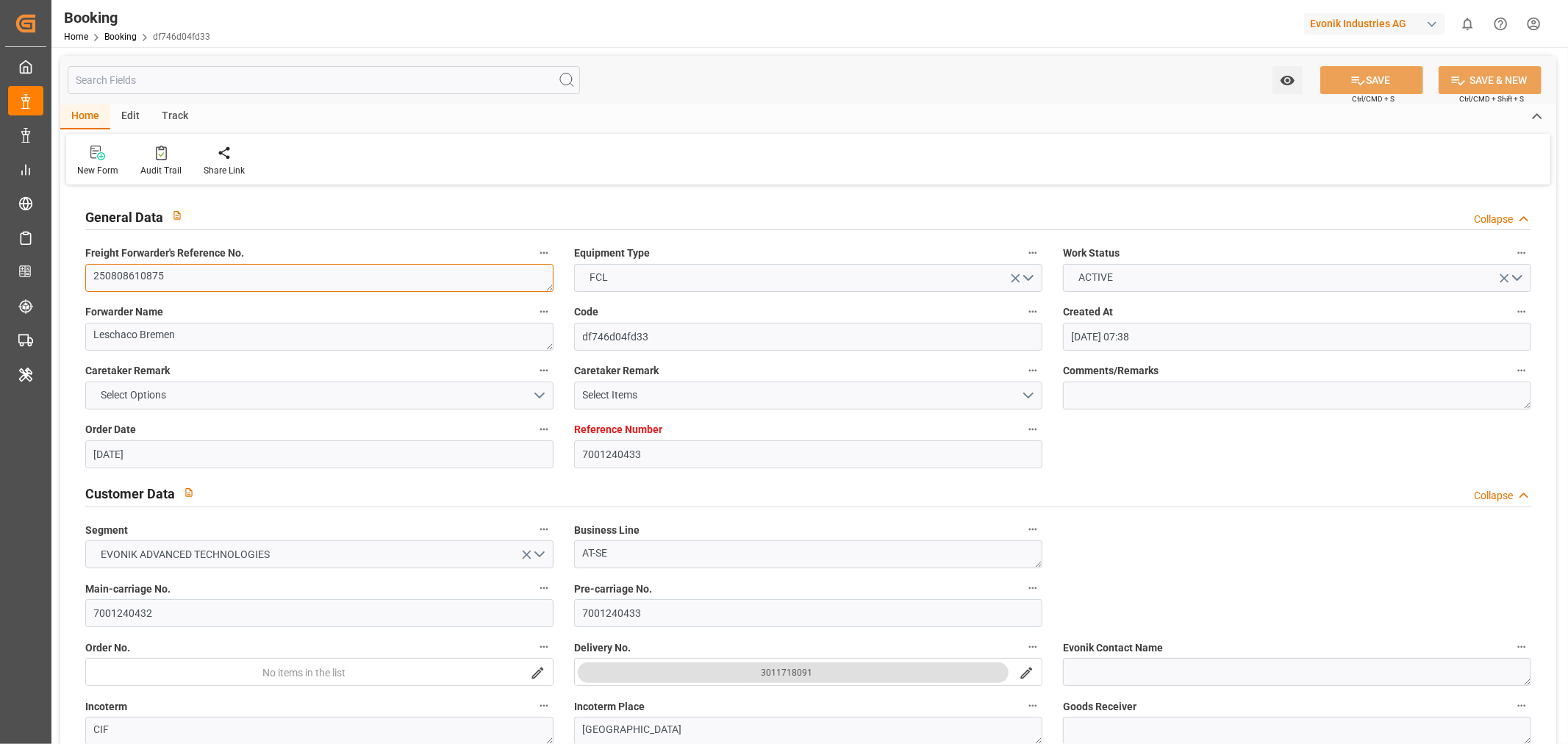
scroll to position [980, 0]
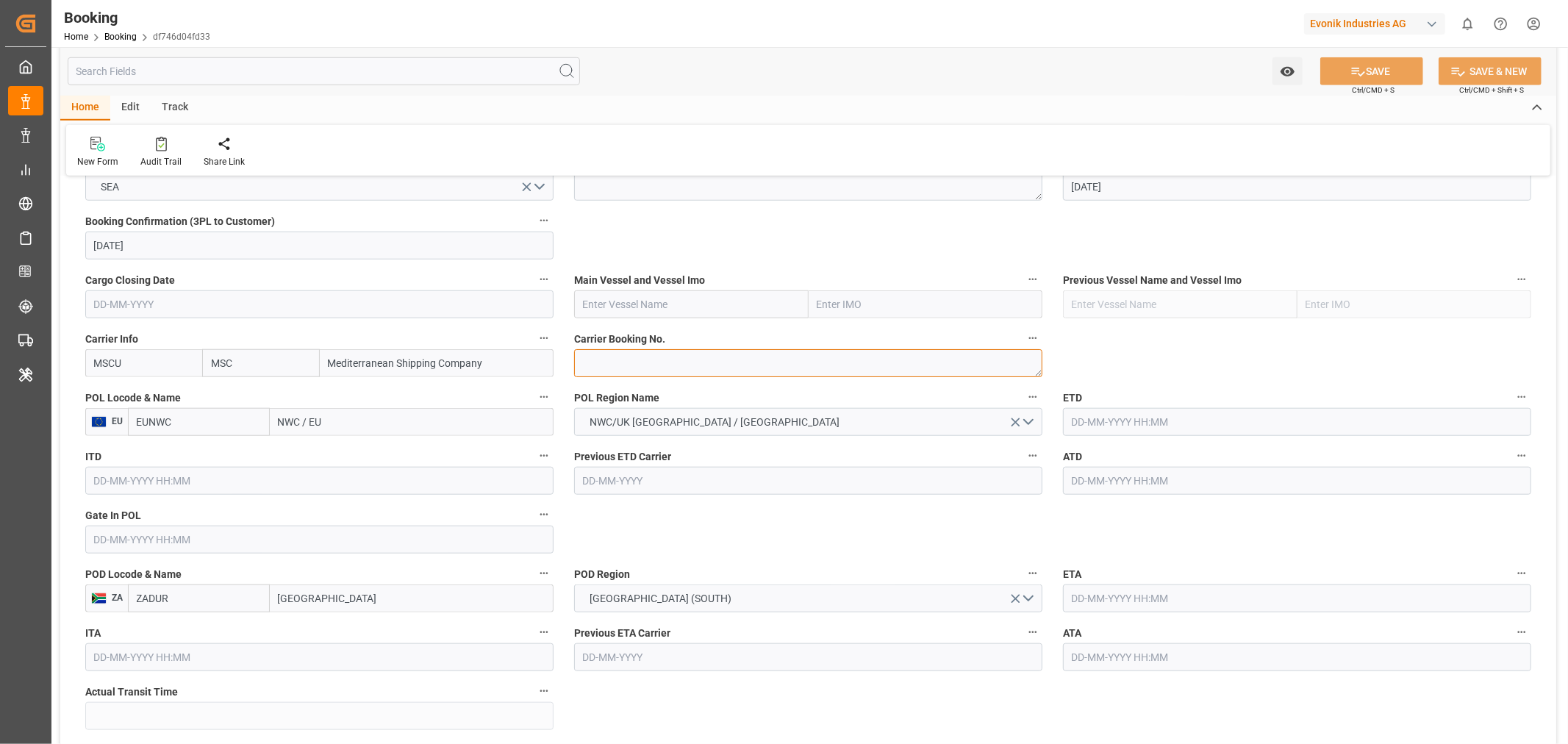
click at [621, 365] on textarea at bounding box center [808, 363] width 468 height 28
paste textarea "459IHA1420792"
type textarea "459IHA1420792"
click at [622, 290] on input "text" at bounding box center [691, 304] width 234 height 28
paste input "MSC [GEOGRAPHIC_DATA]"
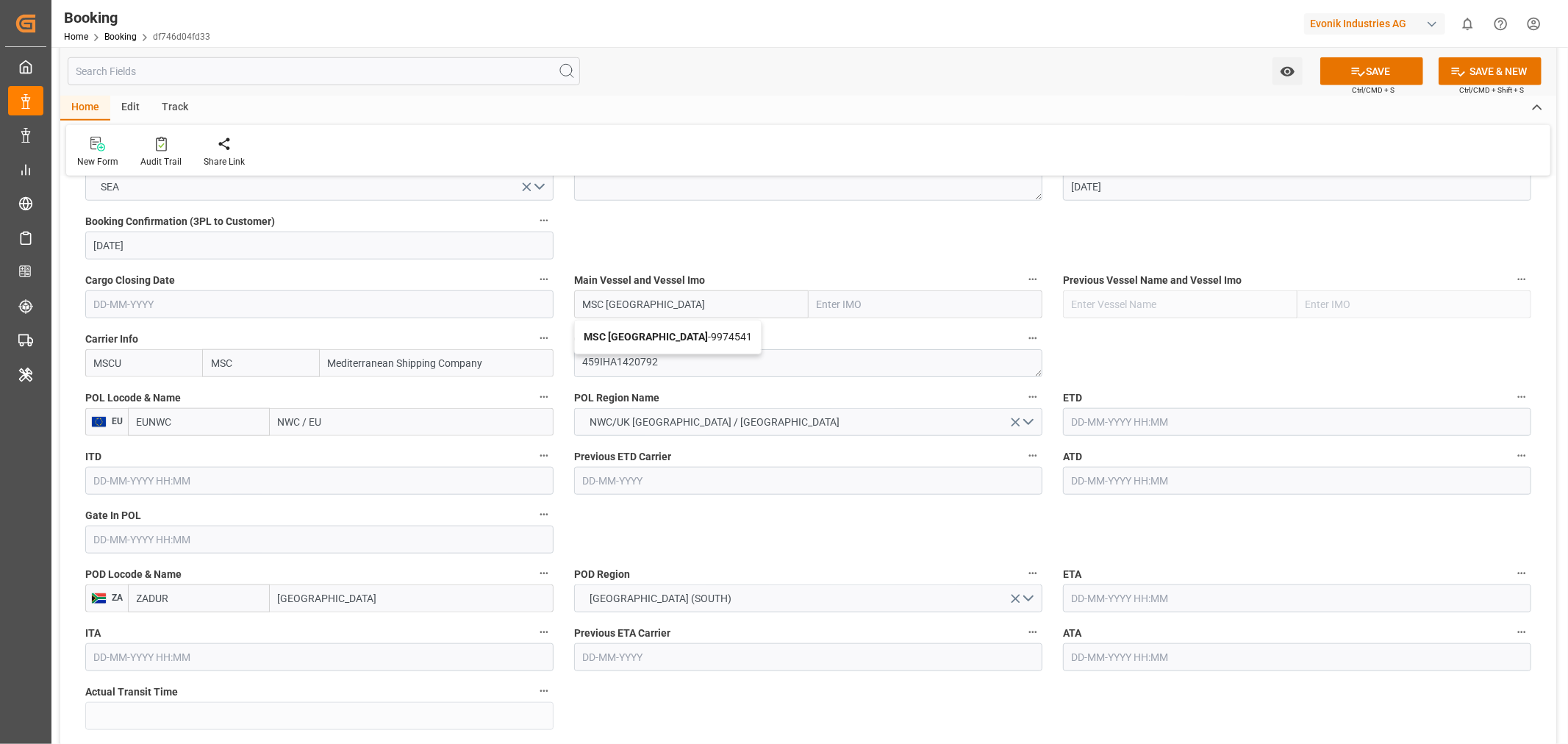
click at [662, 335] on span "MSC [GEOGRAPHIC_DATA] - 9974541" at bounding box center [668, 336] width 168 height 11
type input "MSC [GEOGRAPHIC_DATA]"
type input "9974541"
type input "MSC [GEOGRAPHIC_DATA]"
click at [1097, 420] on input "text" at bounding box center [1297, 422] width 468 height 28
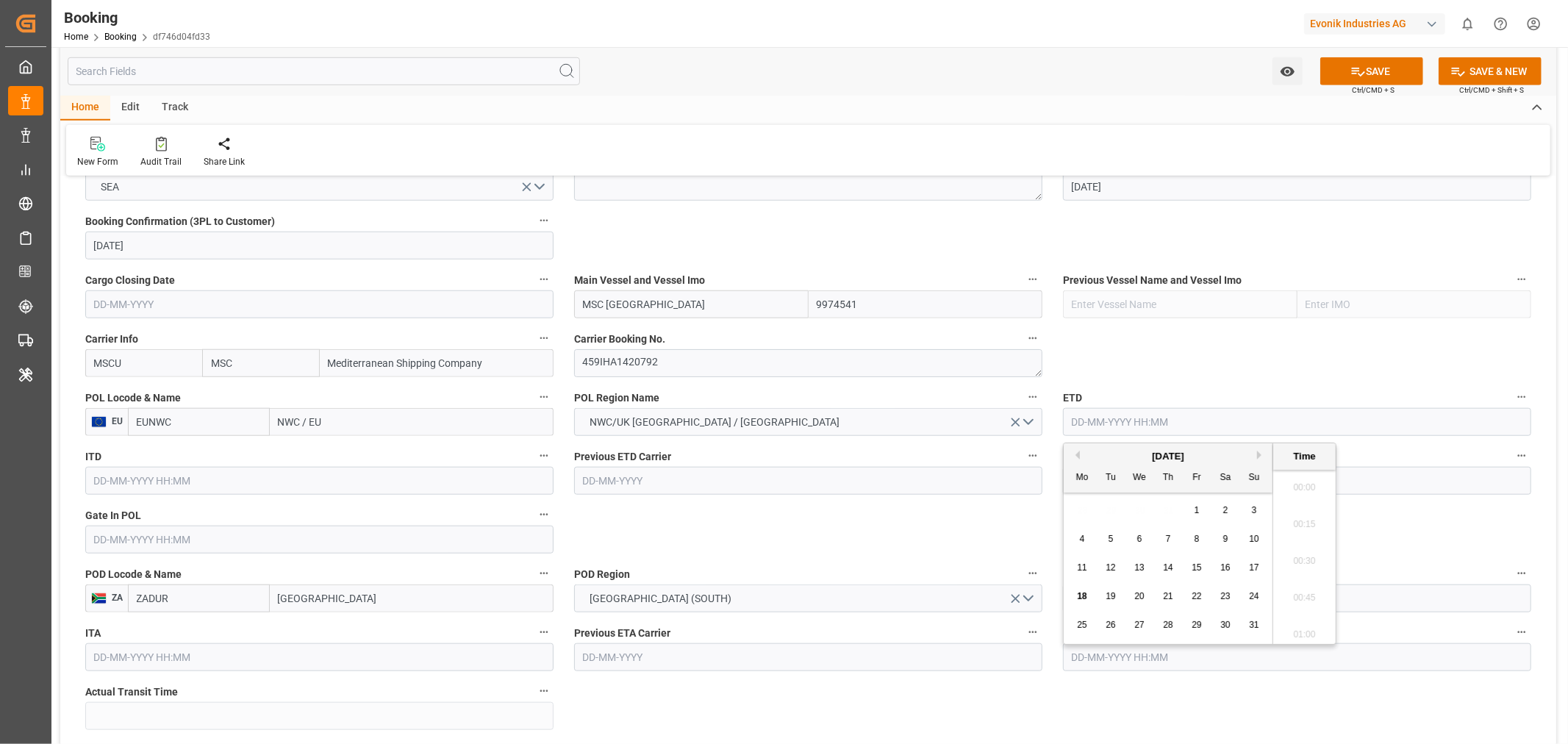
scroll to position [1841, 0]
click at [1258, 452] on button "Next Month" at bounding box center [1262, 455] width 9 height 9
click at [1107, 507] on div "2" at bounding box center [1111, 510] width 18 height 17
type input "02-09-2025 00:00"
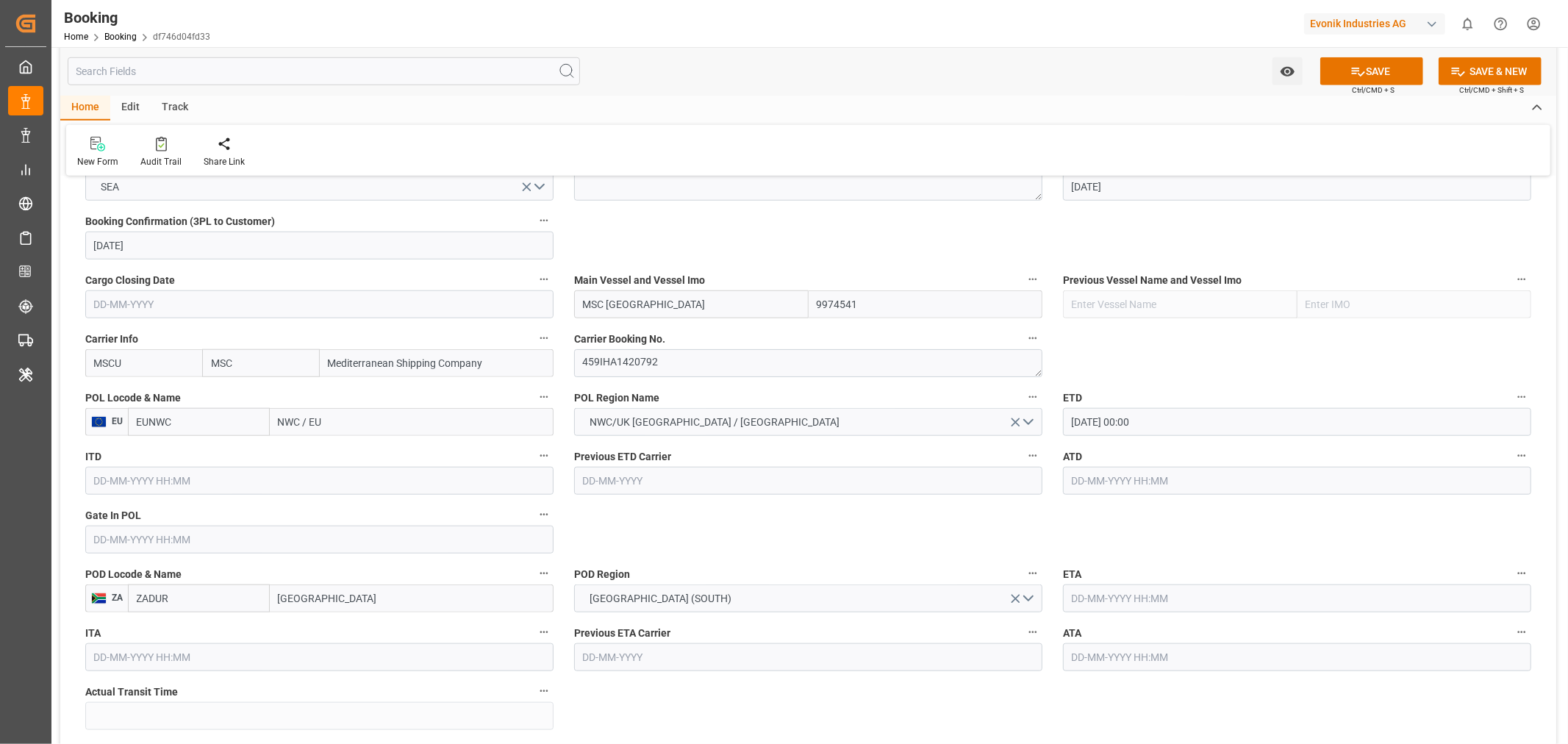
click at [272, 429] on input "NWC / EU" at bounding box center [411, 422] width 284 height 28
paste input "[GEOGRAPHIC_DATA]"
type input "[GEOGRAPHIC_DATA]"
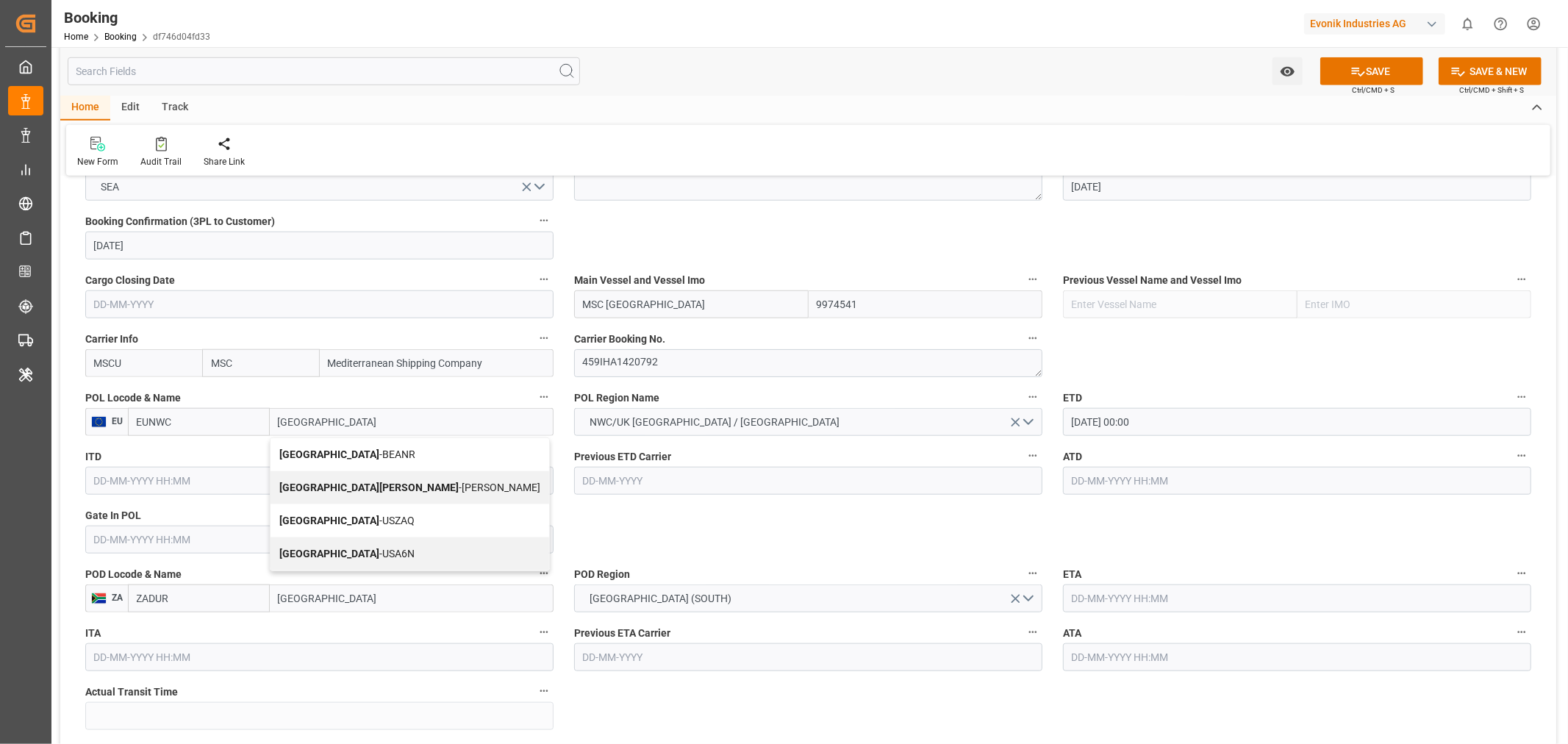
click at [344, 459] on div "Antwerp - BEANR" at bounding box center [410, 454] width 278 height 33
type input "BEANR"
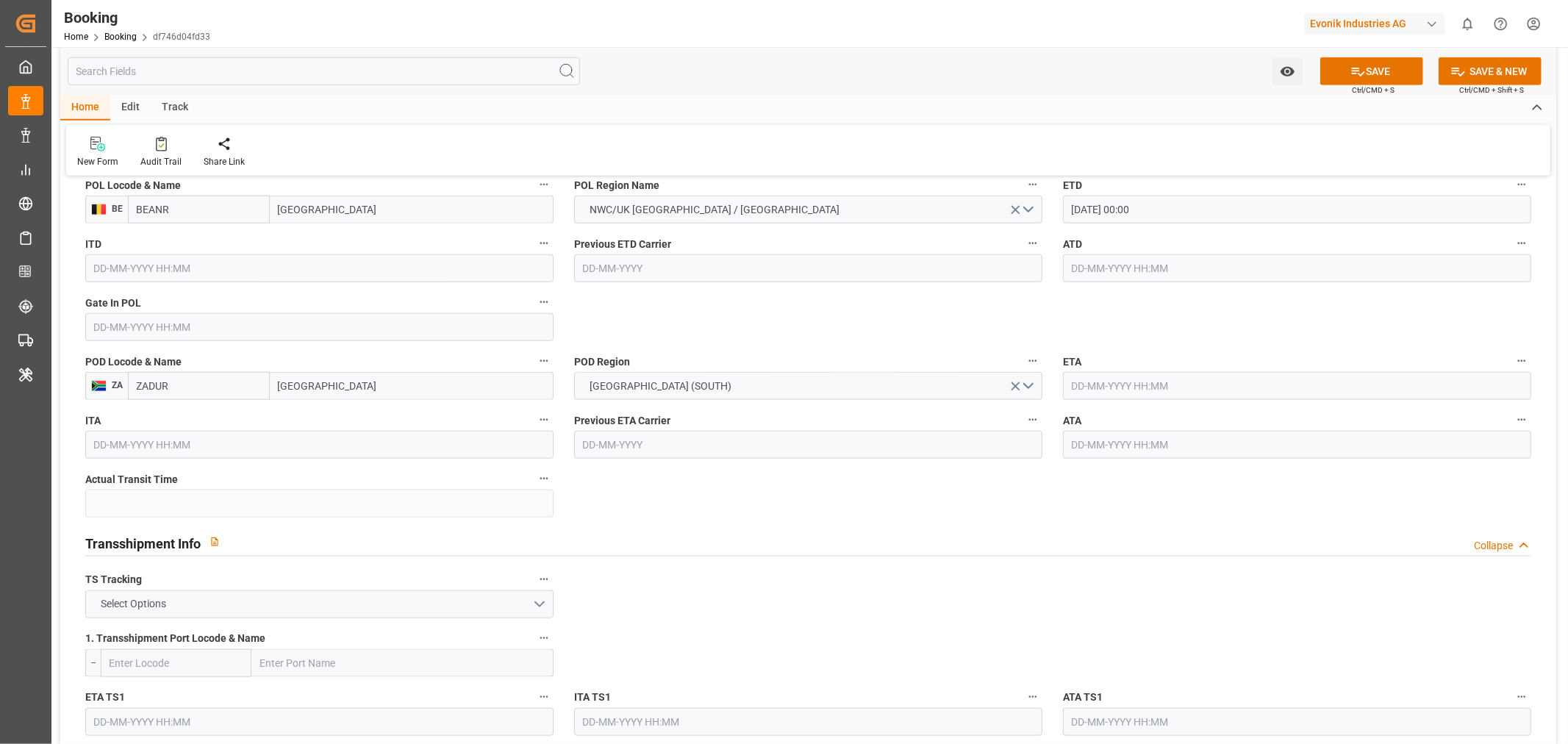
scroll to position [1306, 0]
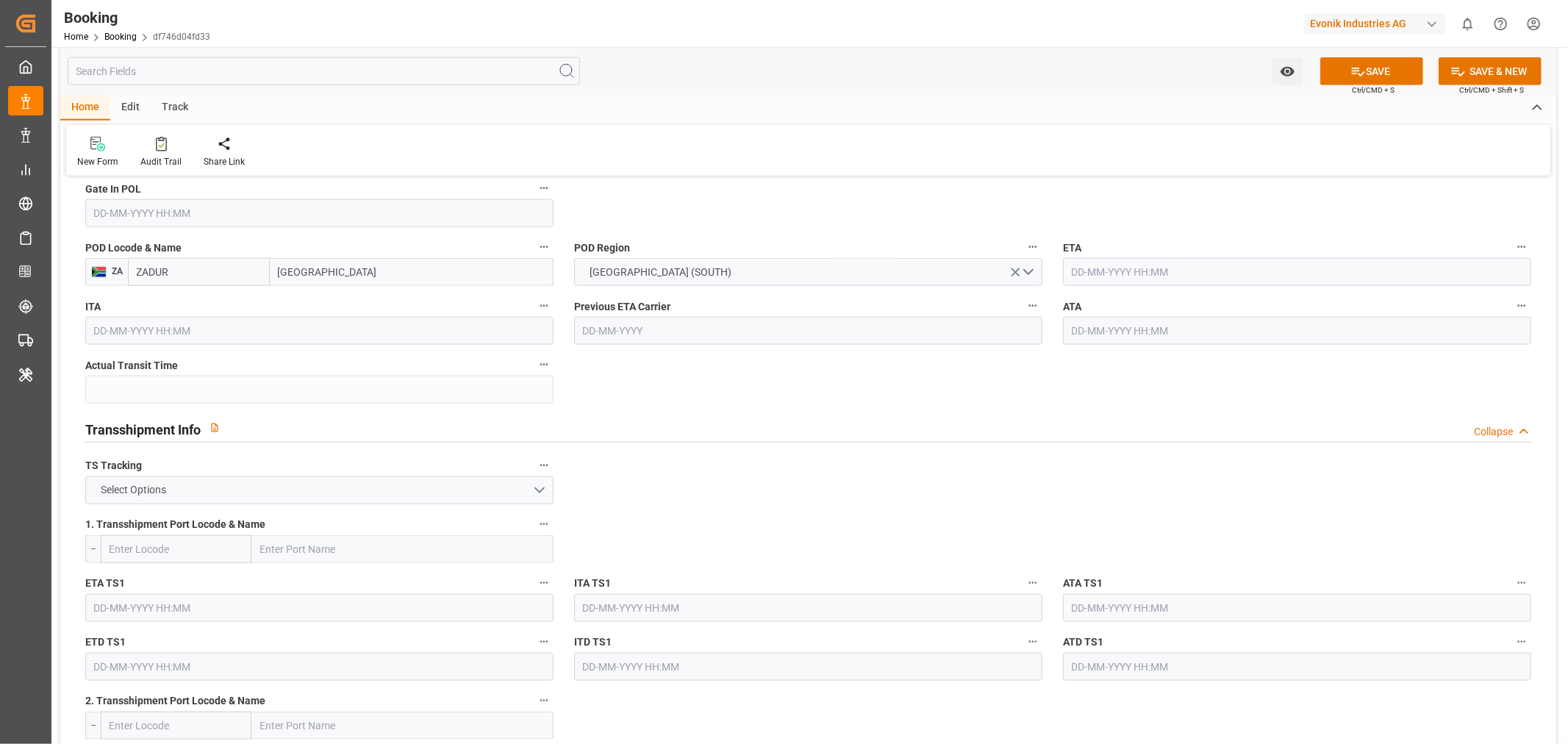
type input "[GEOGRAPHIC_DATA]"
click at [191, 488] on button "Select Options" at bounding box center [319, 490] width 468 height 28
click at [170, 488] on div "TRUE" at bounding box center [319, 493] width 467 height 31
click at [170, 488] on button "TRUE" at bounding box center [319, 490] width 468 height 28
click at [174, 517] on div "FALSE" at bounding box center [319, 524] width 467 height 31
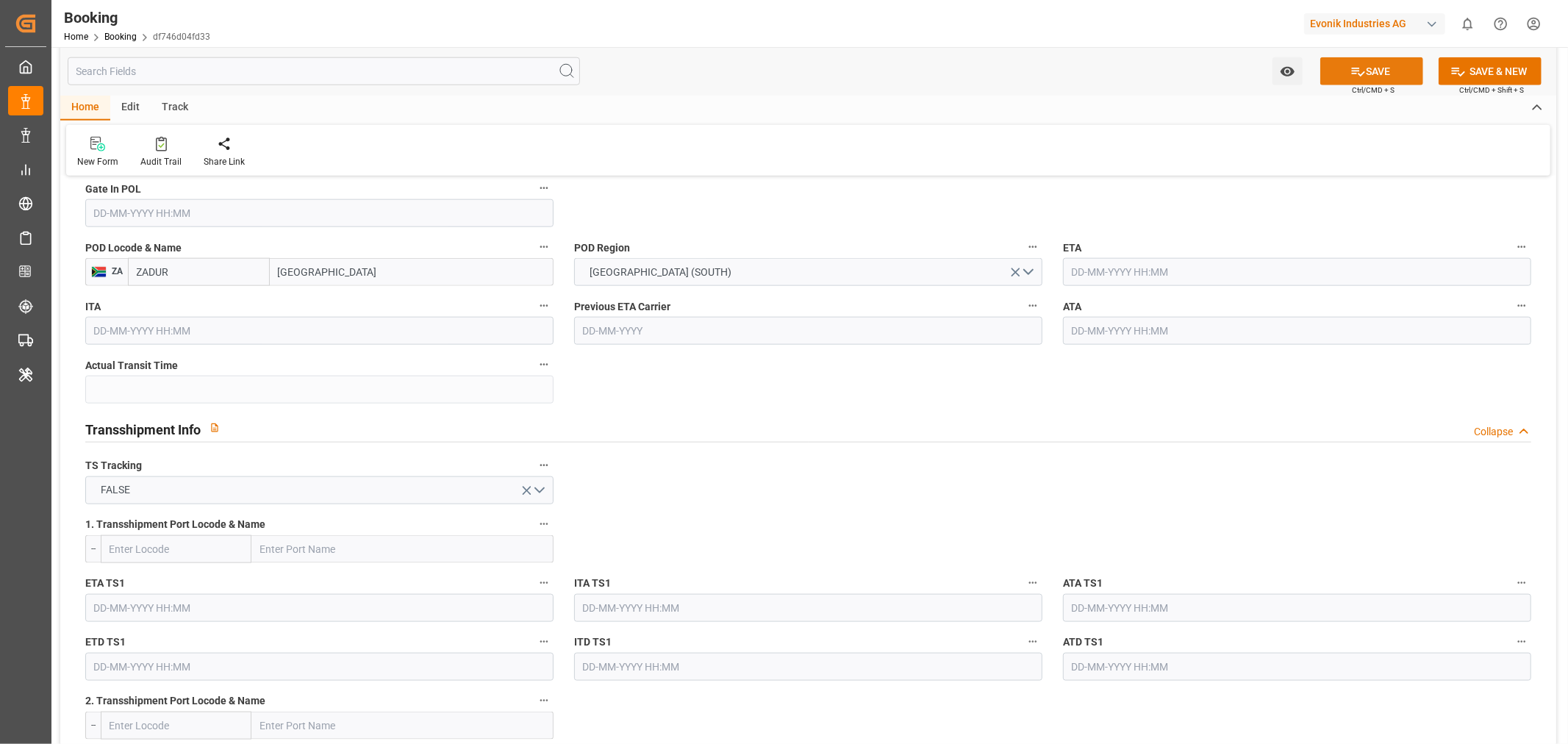
click at [1386, 68] on button "SAVE" at bounding box center [1372, 71] width 103 height 28
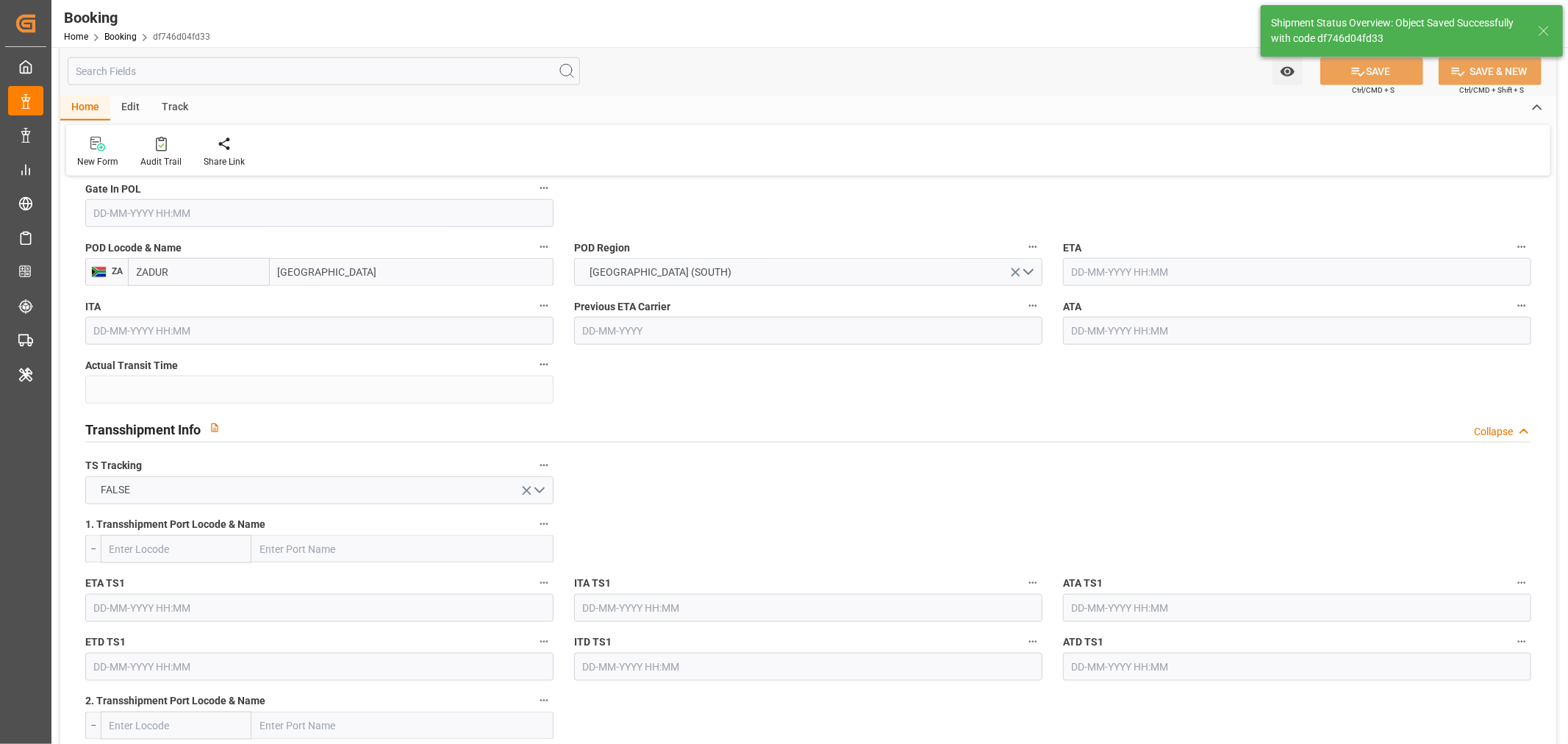
type textarea "[PERSON_NAME]"
type textarea "businessDivision-businessLine-"
type input "MSC NIGERIA"
type input "02-09-2025 00:00"
type input "18-08-2025 07:31"
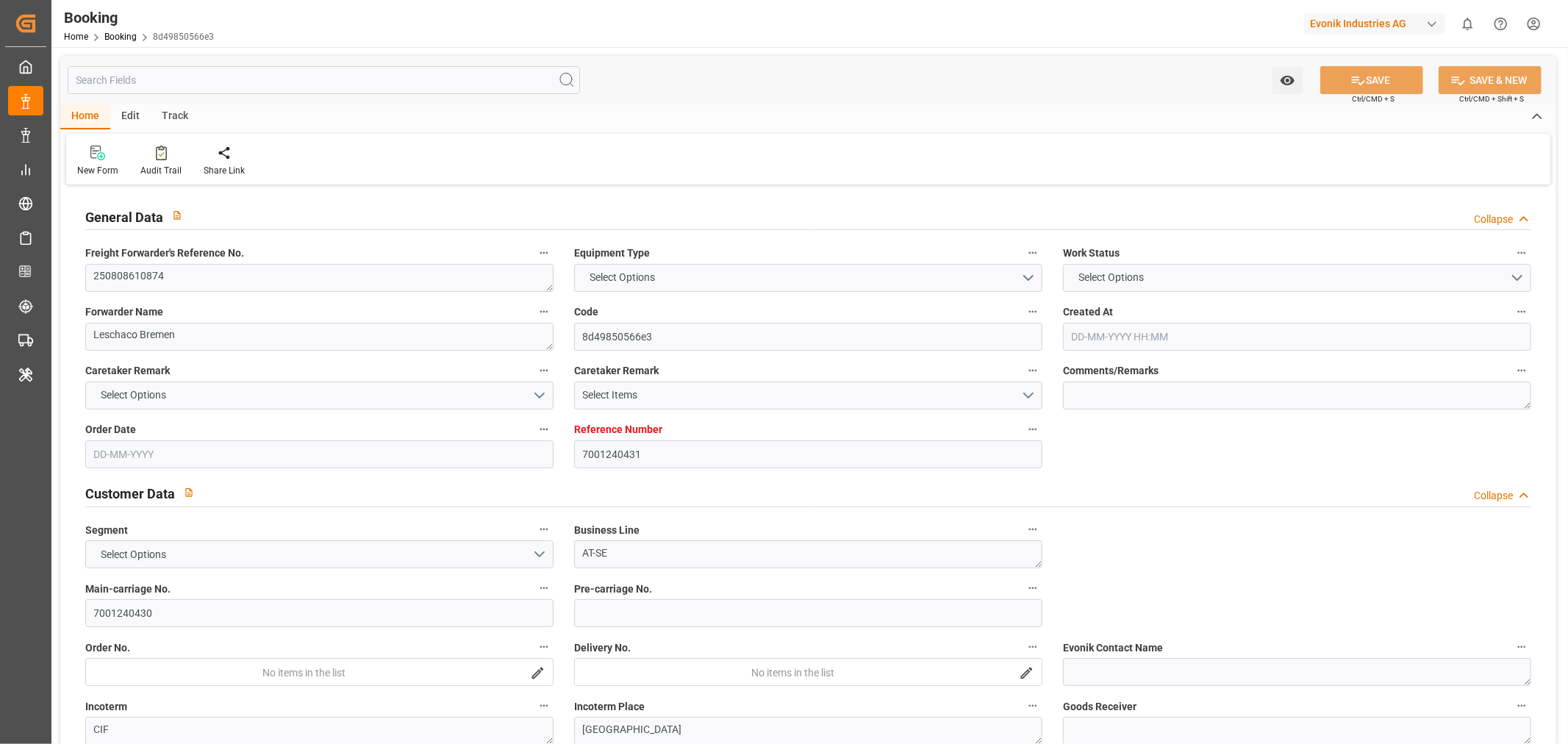
type input "7001240431"
type input "MSC"
type input "Mediterranean Shipping Company"
type input "EUNWC"
type input "ZADUR"
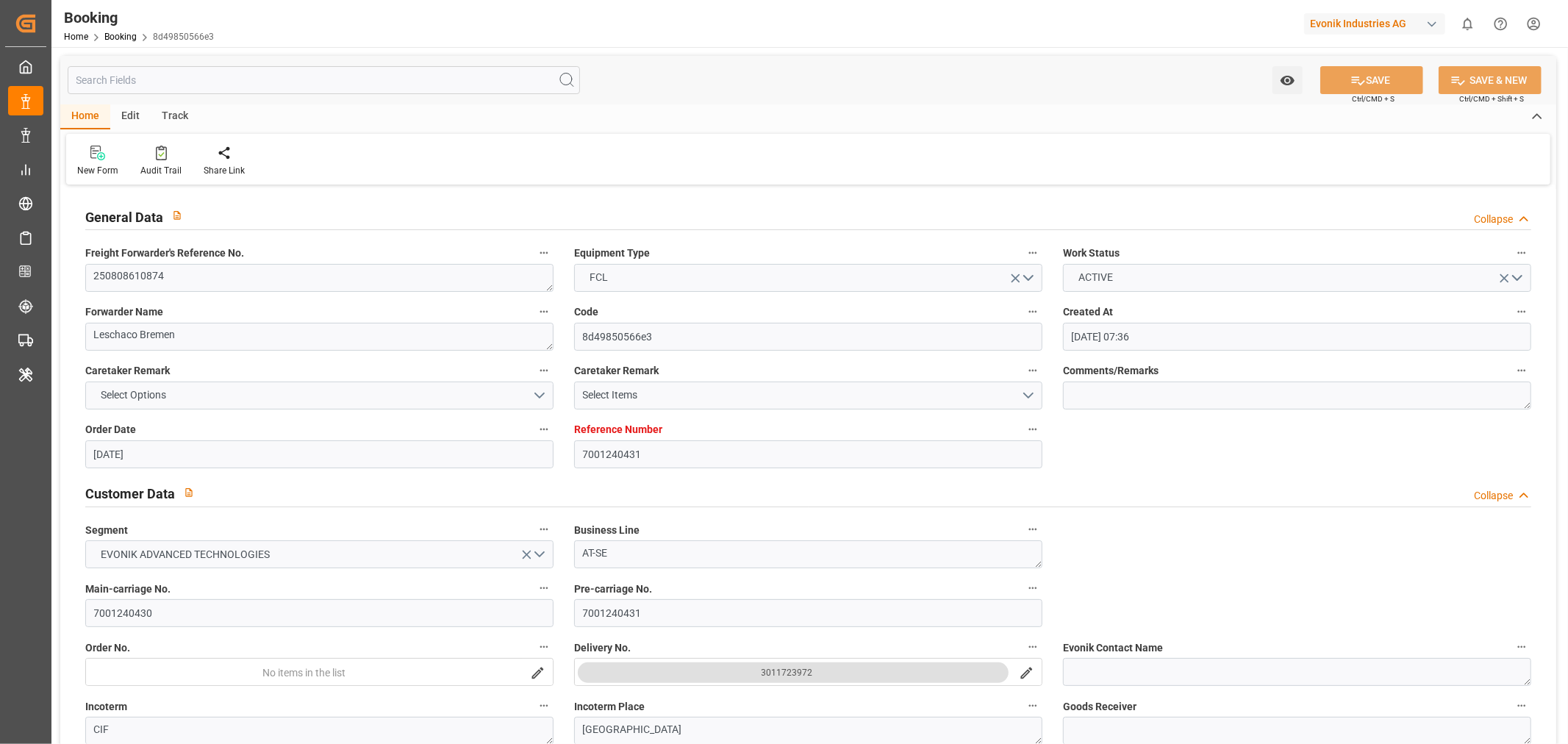
type input "[DATE] 07:36"
type input "[DATE]"
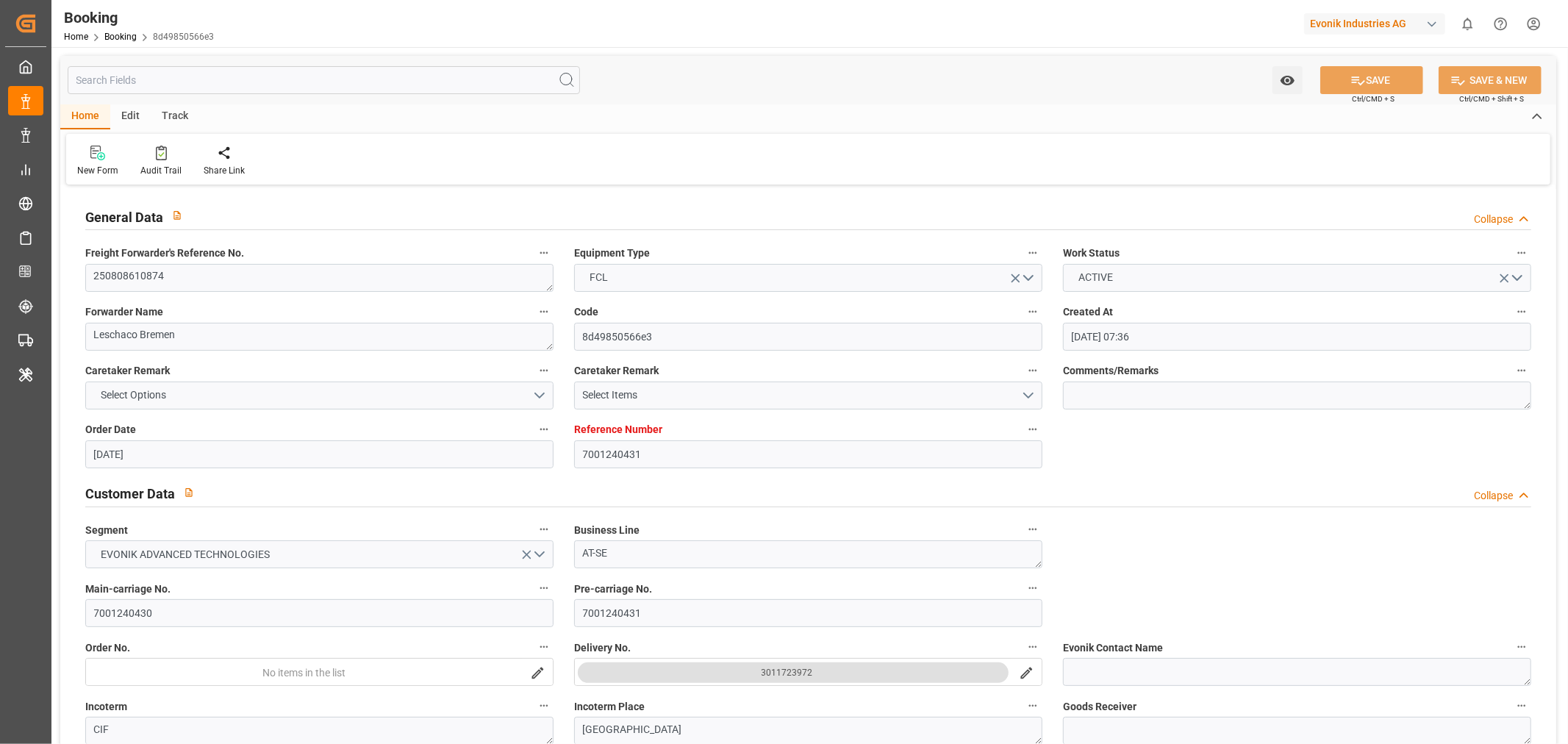
type input "[DATE]"
type input "[DATE] 08:29"
click at [176, 288] on textarea "250808610874" at bounding box center [319, 277] width 468 height 28
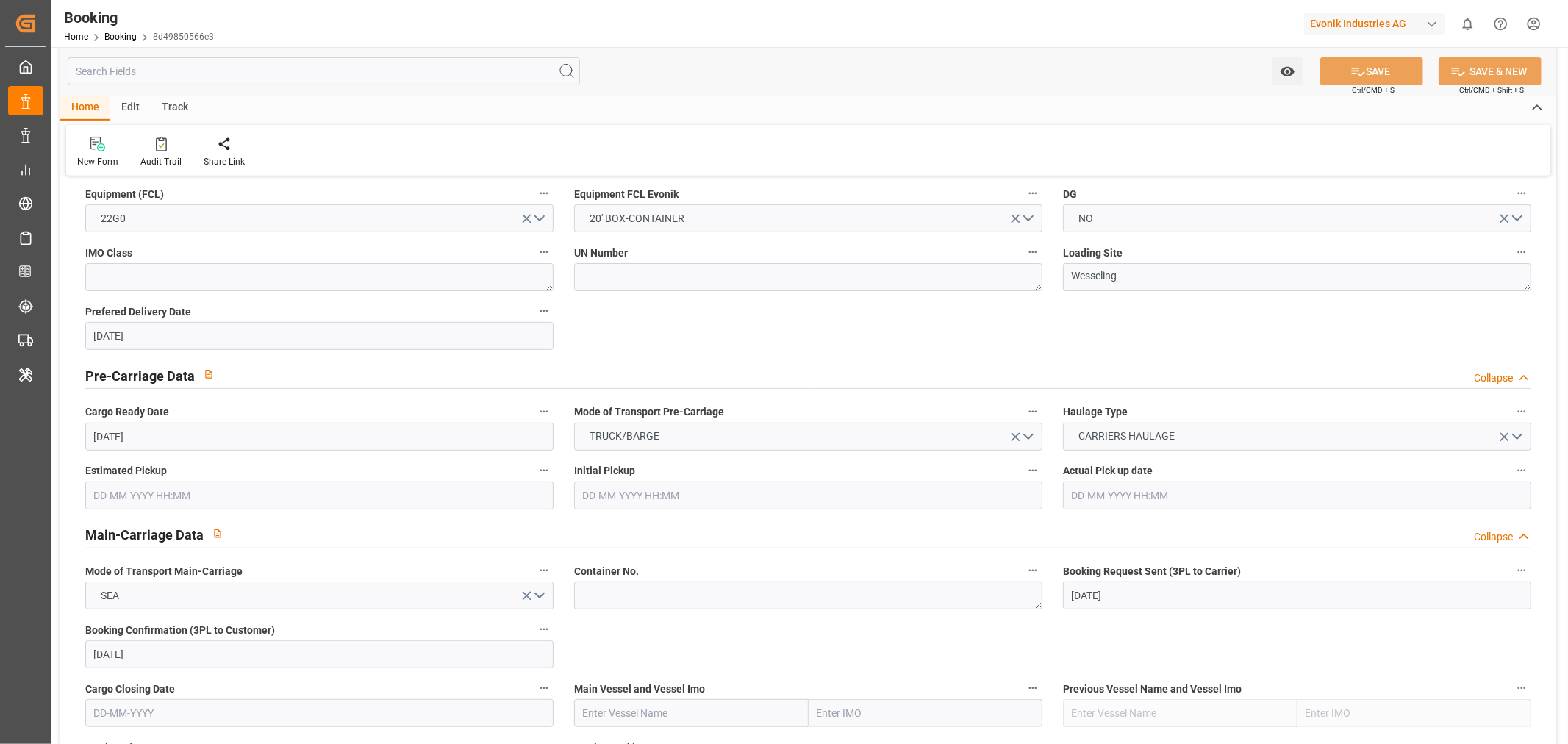
scroll to position [1061, 0]
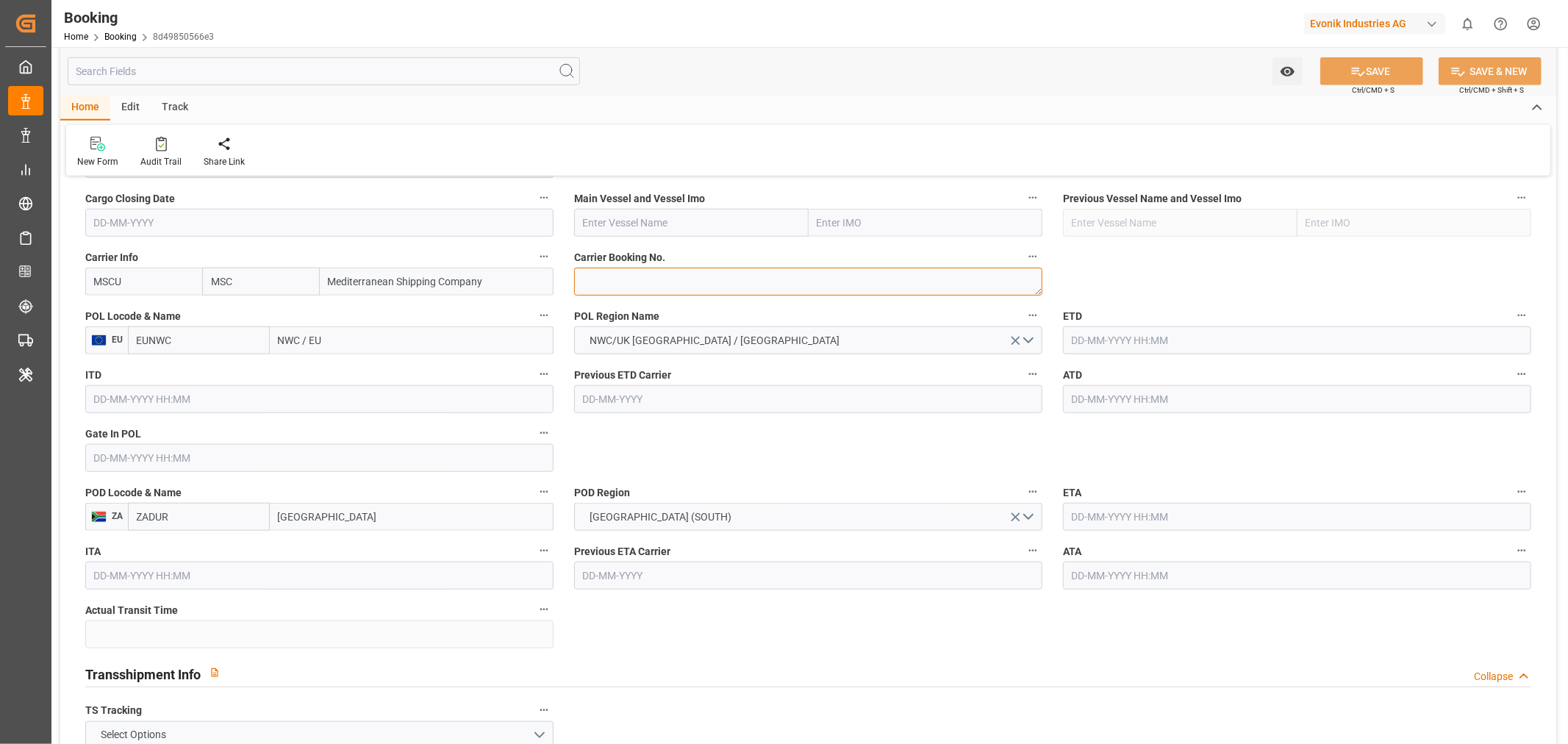
click at [628, 277] on textarea at bounding box center [808, 281] width 468 height 28
paste textarea "459IHA1420787"
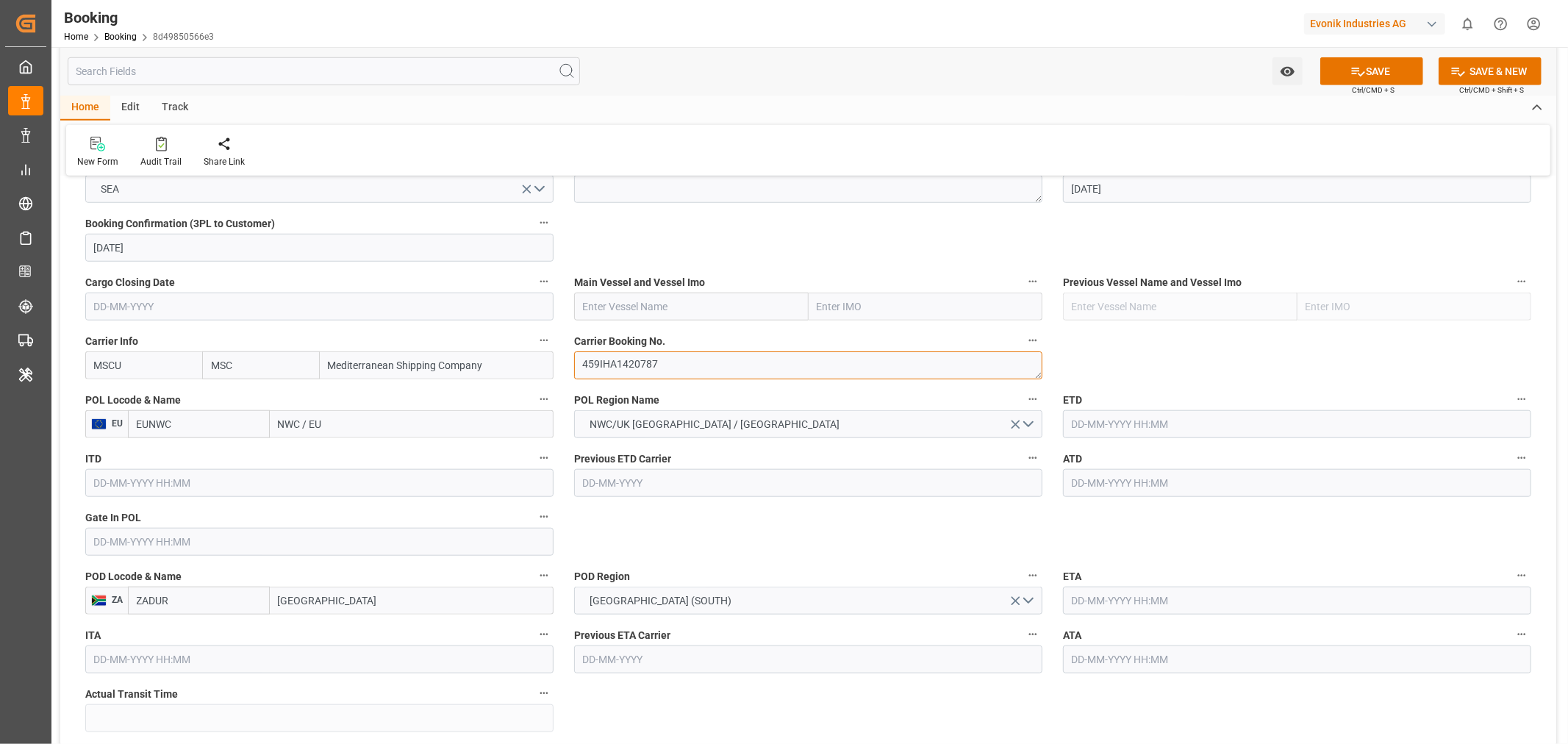
scroll to position [898, 0]
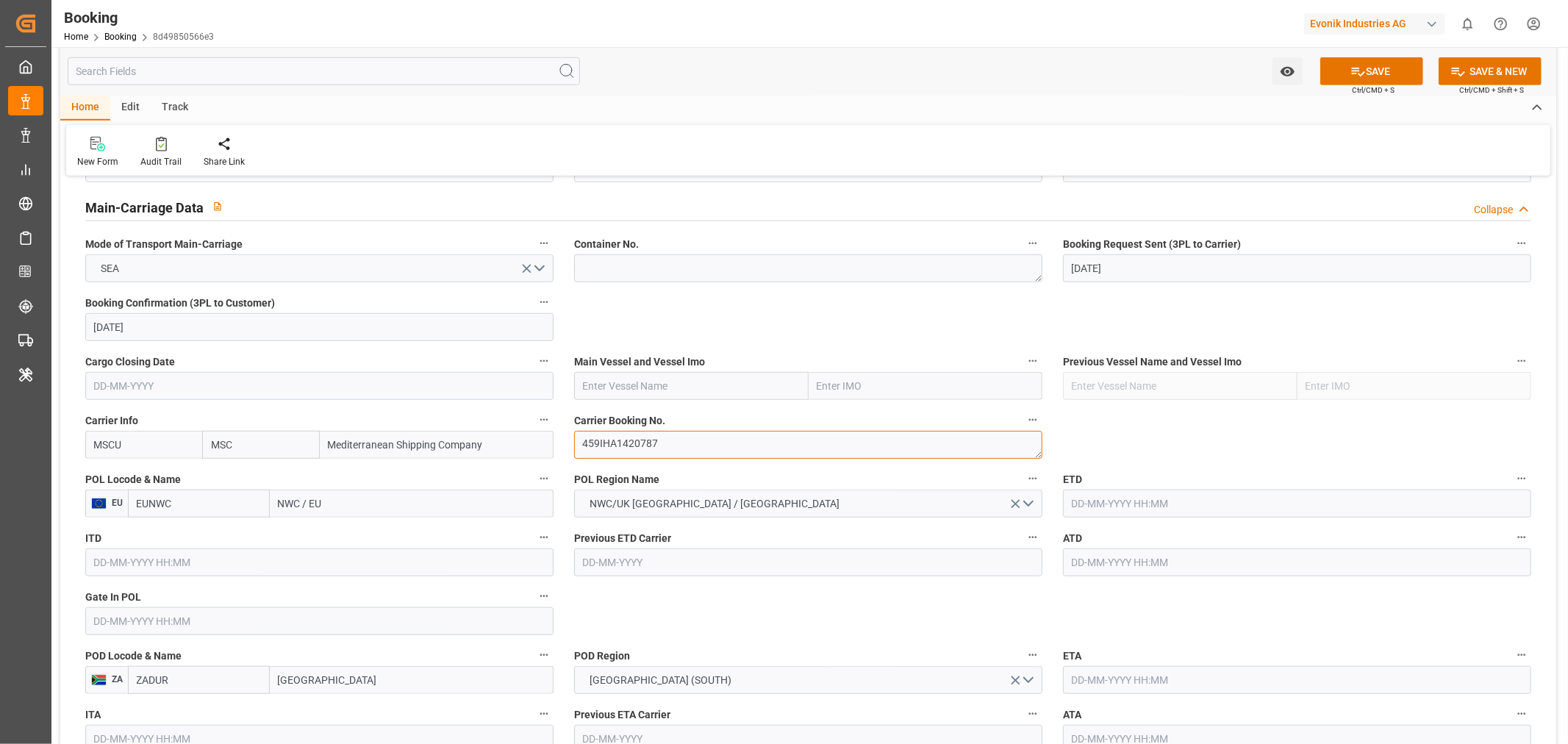
type textarea "459IHA1420787"
click at [651, 394] on input "text" at bounding box center [691, 385] width 234 height 28
paste input "MSC BIANCA"
type input "MSC BIANCA"
click at [689, 416] on span "MSC BIANCA - 9770749" at bounding box center [636, 417] width 105 height 11
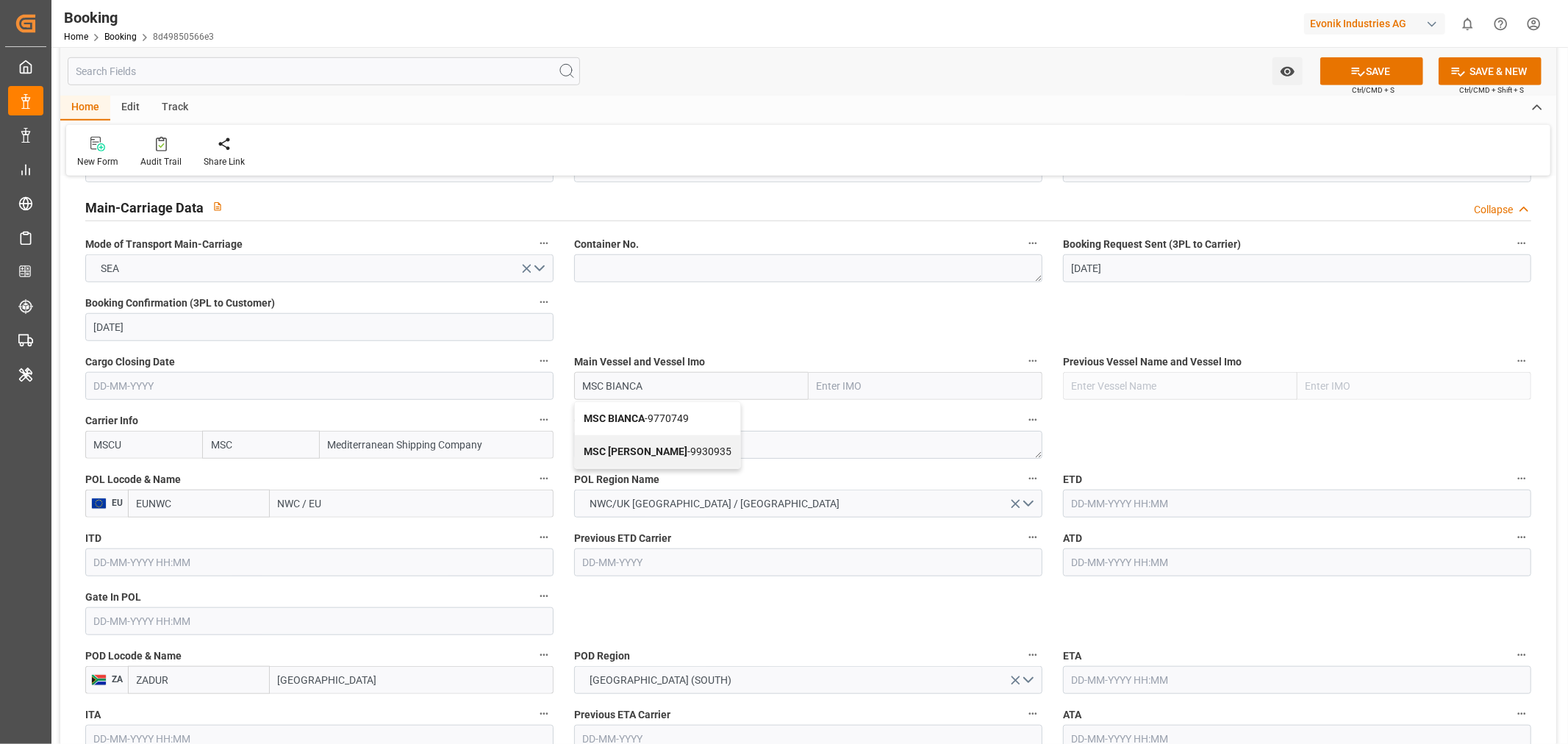
type input "9770749"
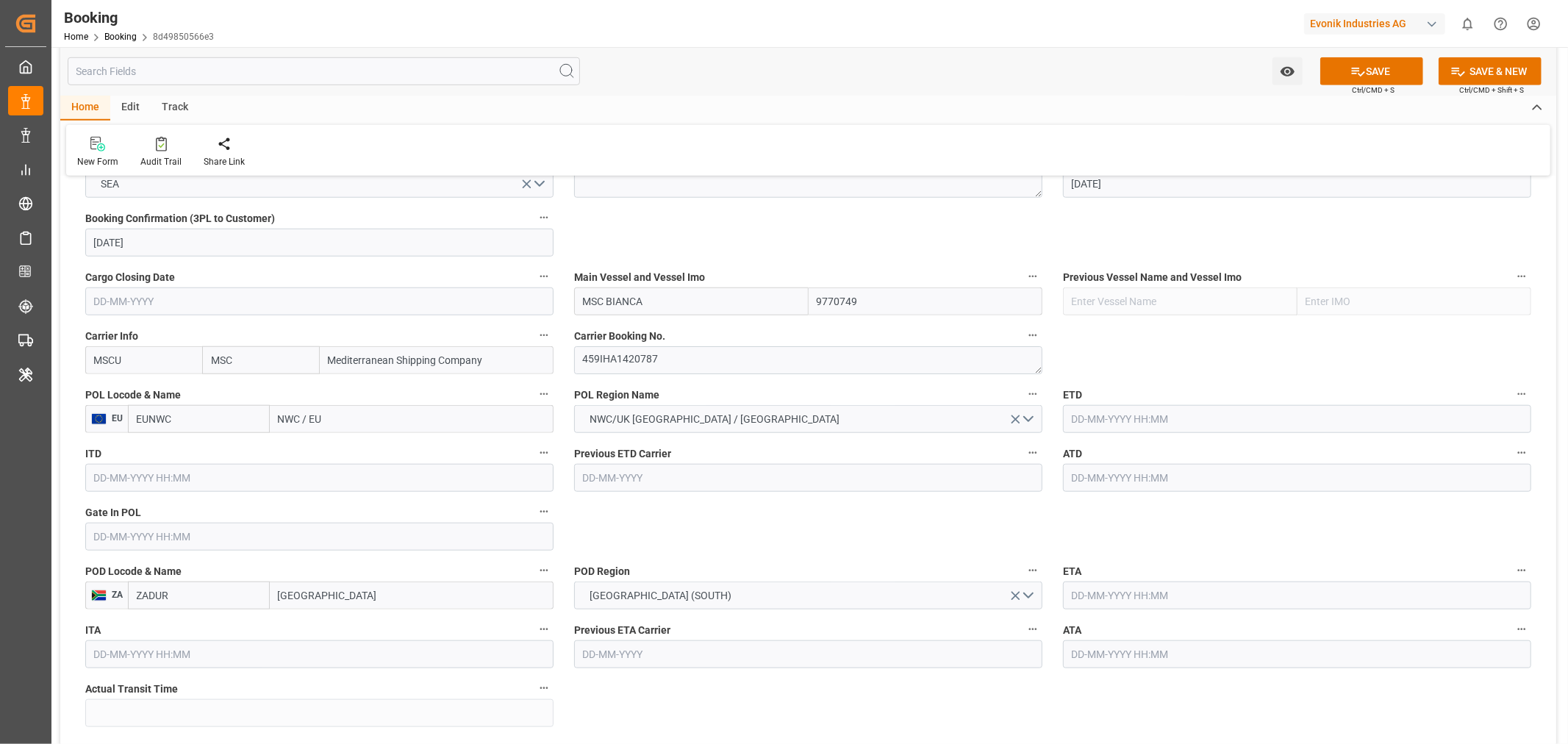
scroll to position [1061, 0]
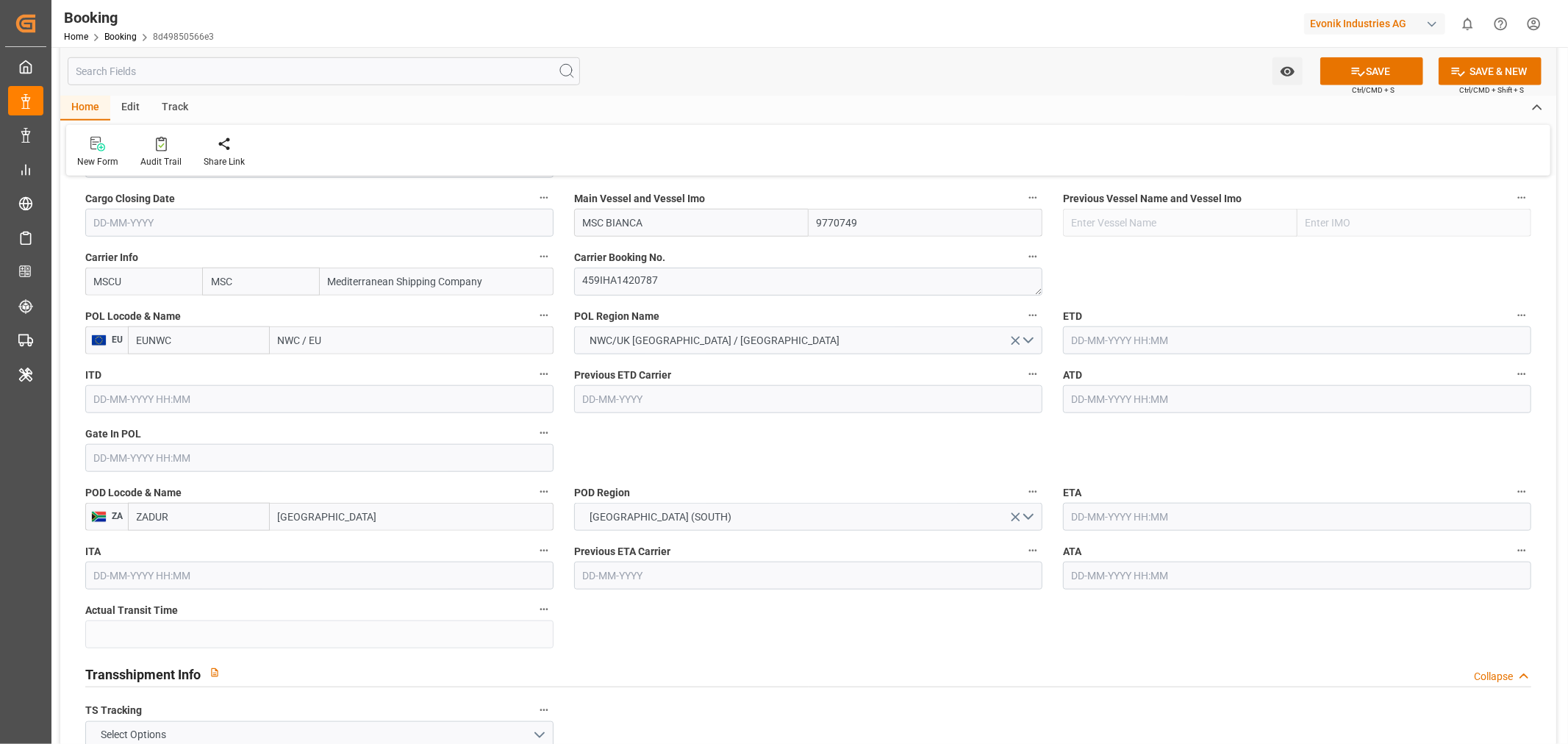
type input "MSC BIANCA"
click at [1097, 343] on input "text" at bounding box center [1297, 340] width 468 height 28
click at [1173, 535] on div "28" at bounding box center [1169, 543] width 18 height 17
type input "[DATE] 00:00"
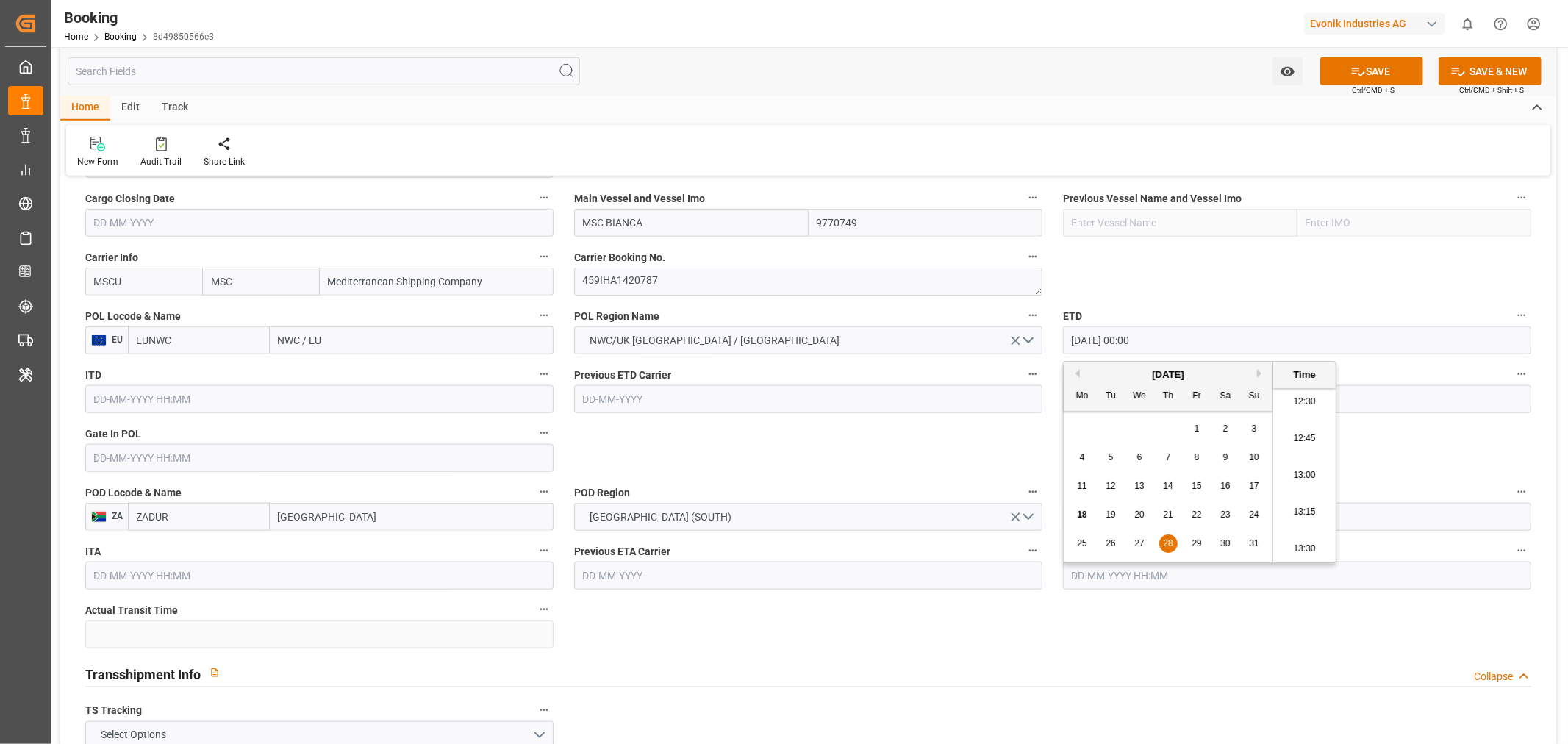
click at [291, 345] on input "NWC / EU" at bounding box center [411, 340] width 284 height 28
click at [290, 345] on input "NWC / EU" at bounding box center [411, 340] width 284 height 28
paste input "[GEOGRAPHIC_DATA]"
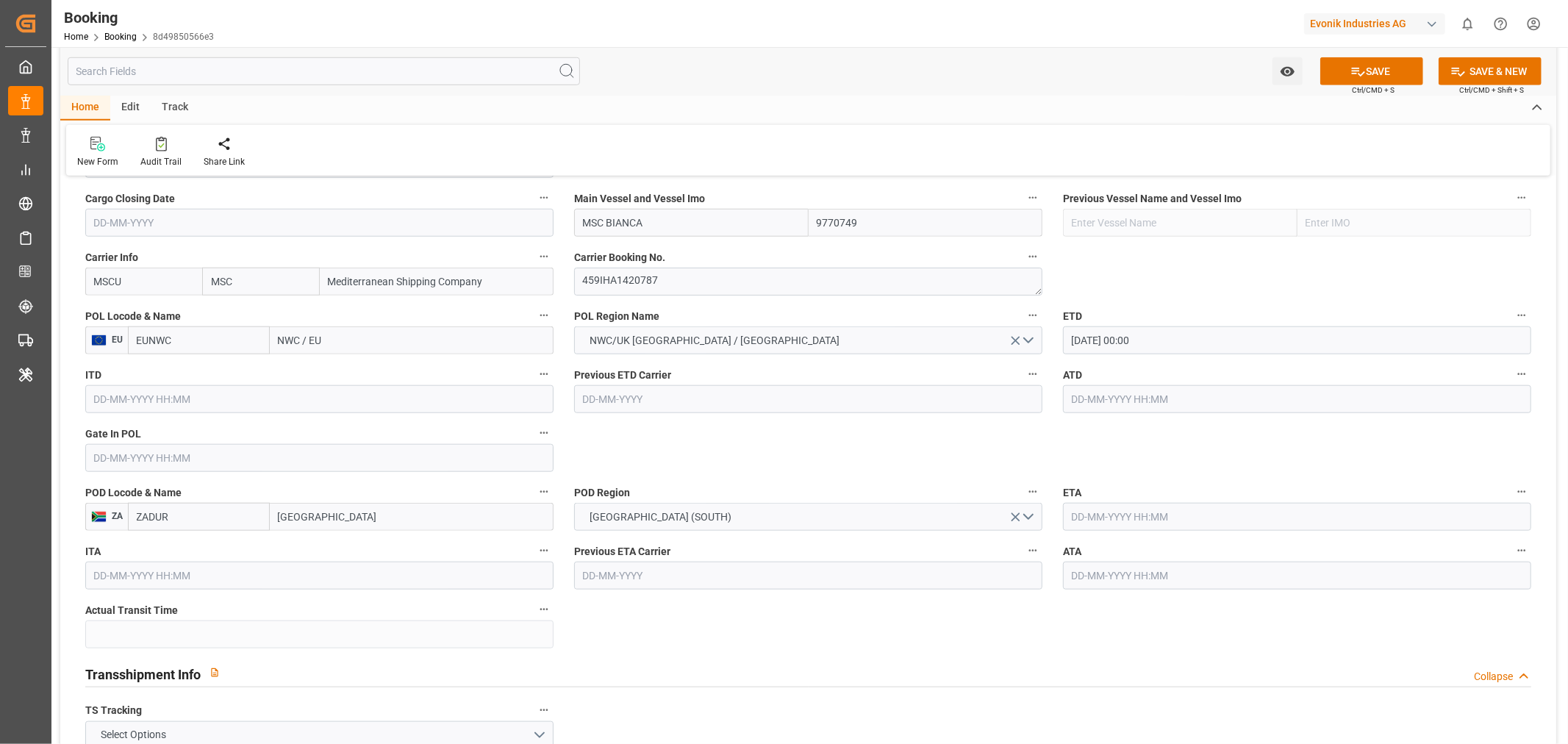
type input "[GEOGRAPHIC_DATA]"
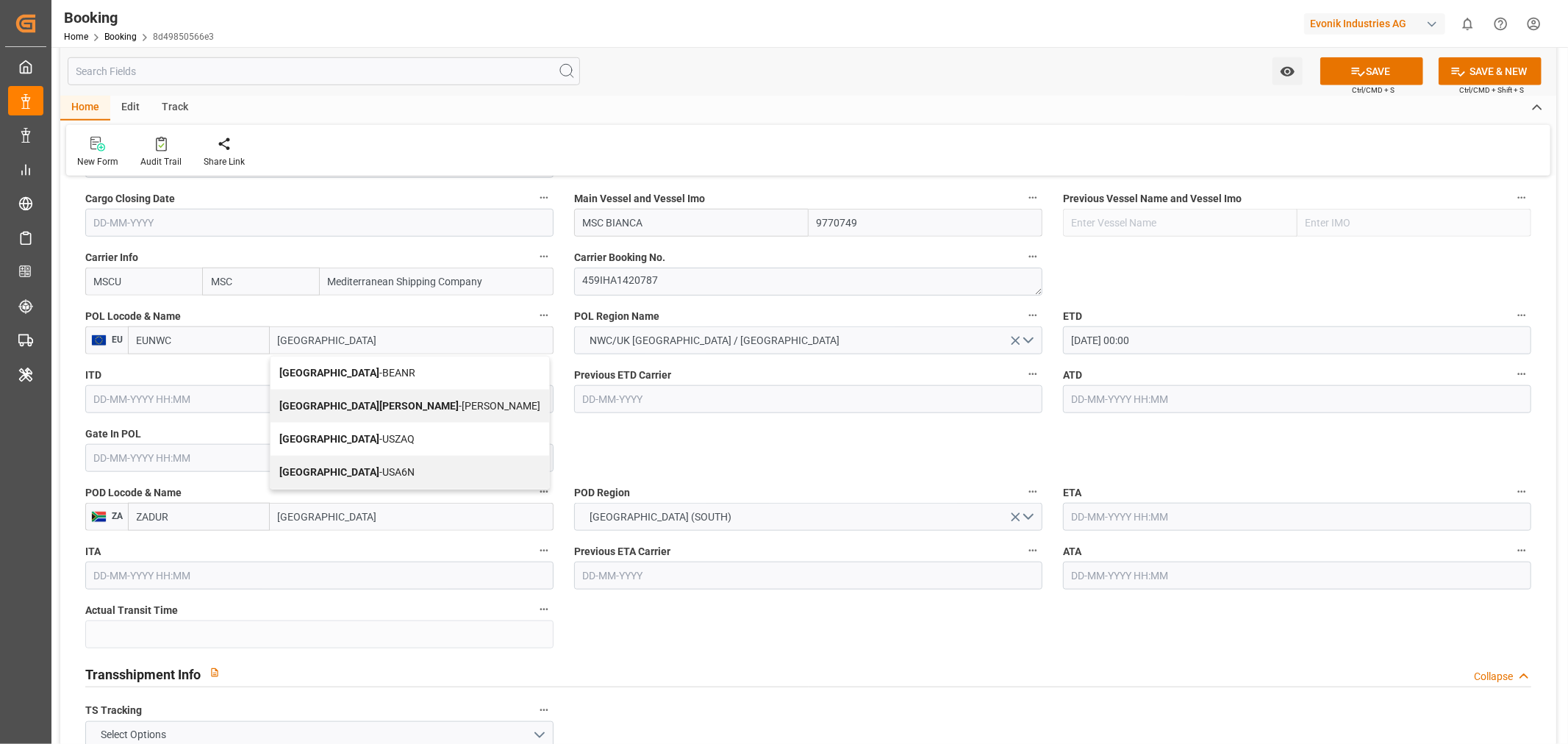
click at [368, 375] on div "Antwerp - BEANR" at bounding box center [410, 373] width 278 height 33
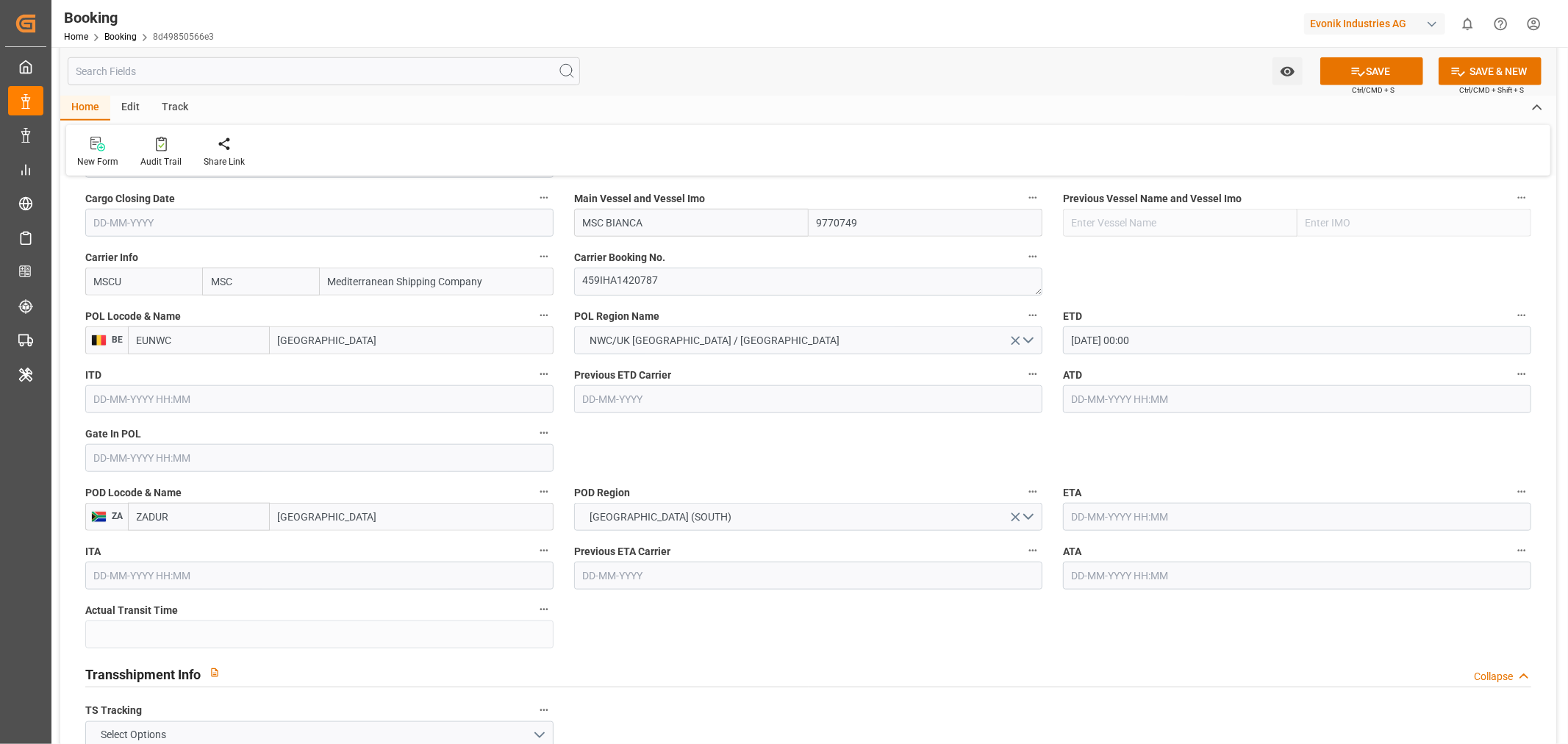
type input "BEANR"
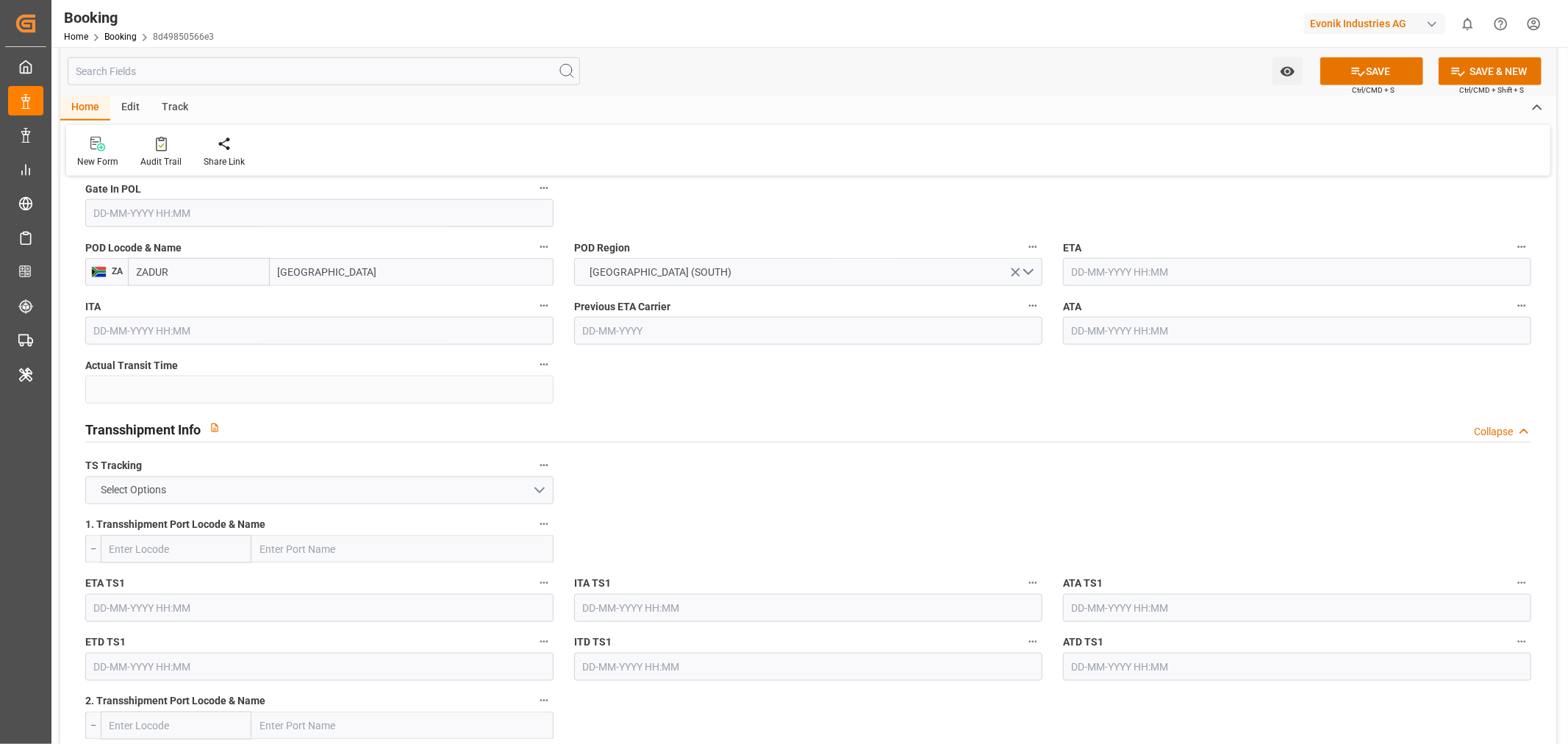
type input "[GEOGRAPHIC_DATA]"
click at [231, 485] on button "Select Options" at bounding box center [319, 490] width 468 height 28
click at [164, 494] on div "TRUE" at bounding box center [319, 493] width 467 height 31
click at [176, 494] on button "TRUE" at bounding box center [319, 490] width 468 height 28
click at [167, 519] on div "FALSE" at bounding box center [319, 524] width 467 height 31
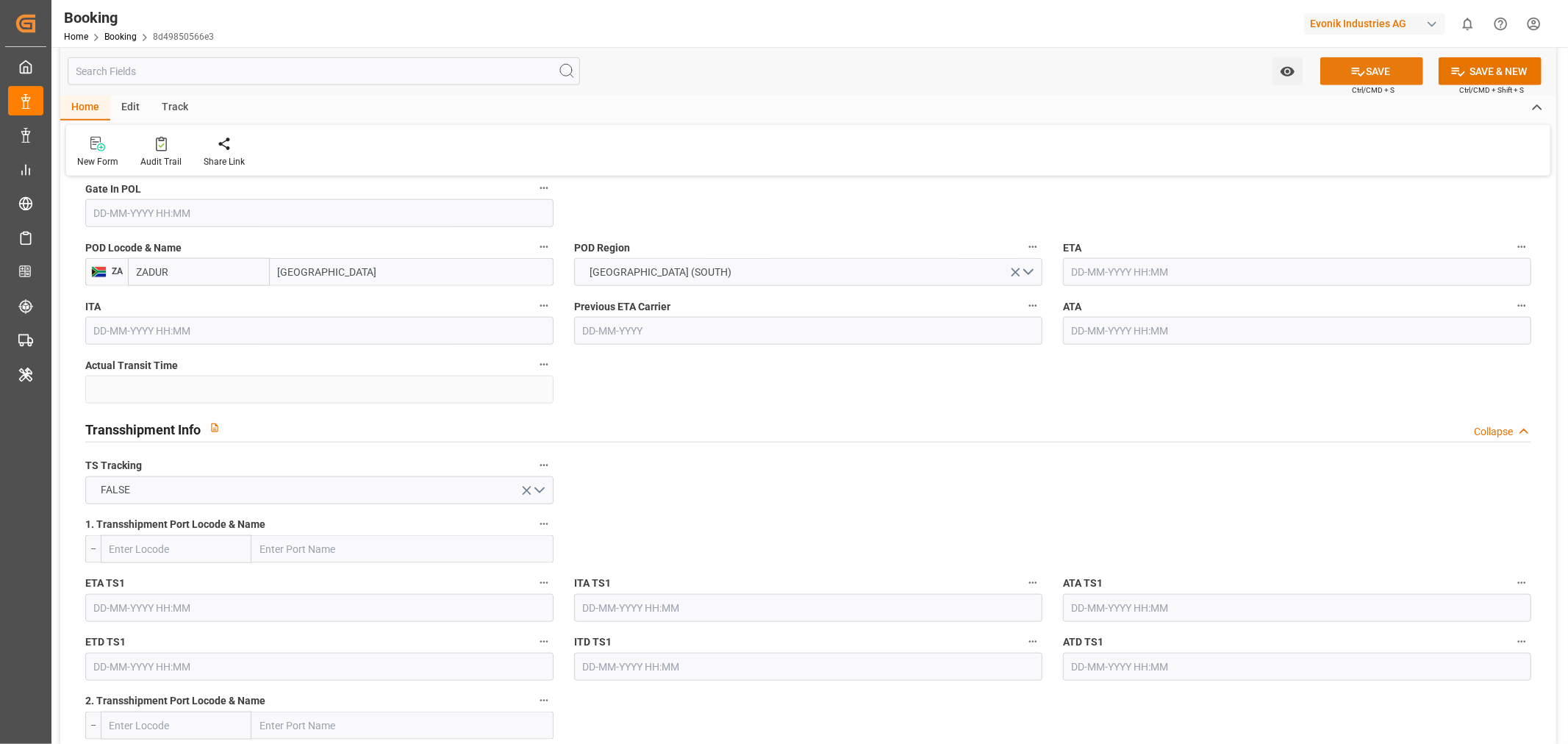
click at [1367, 69] on button "SAVE" at bounding box center [1372, 71] width 103 height 28
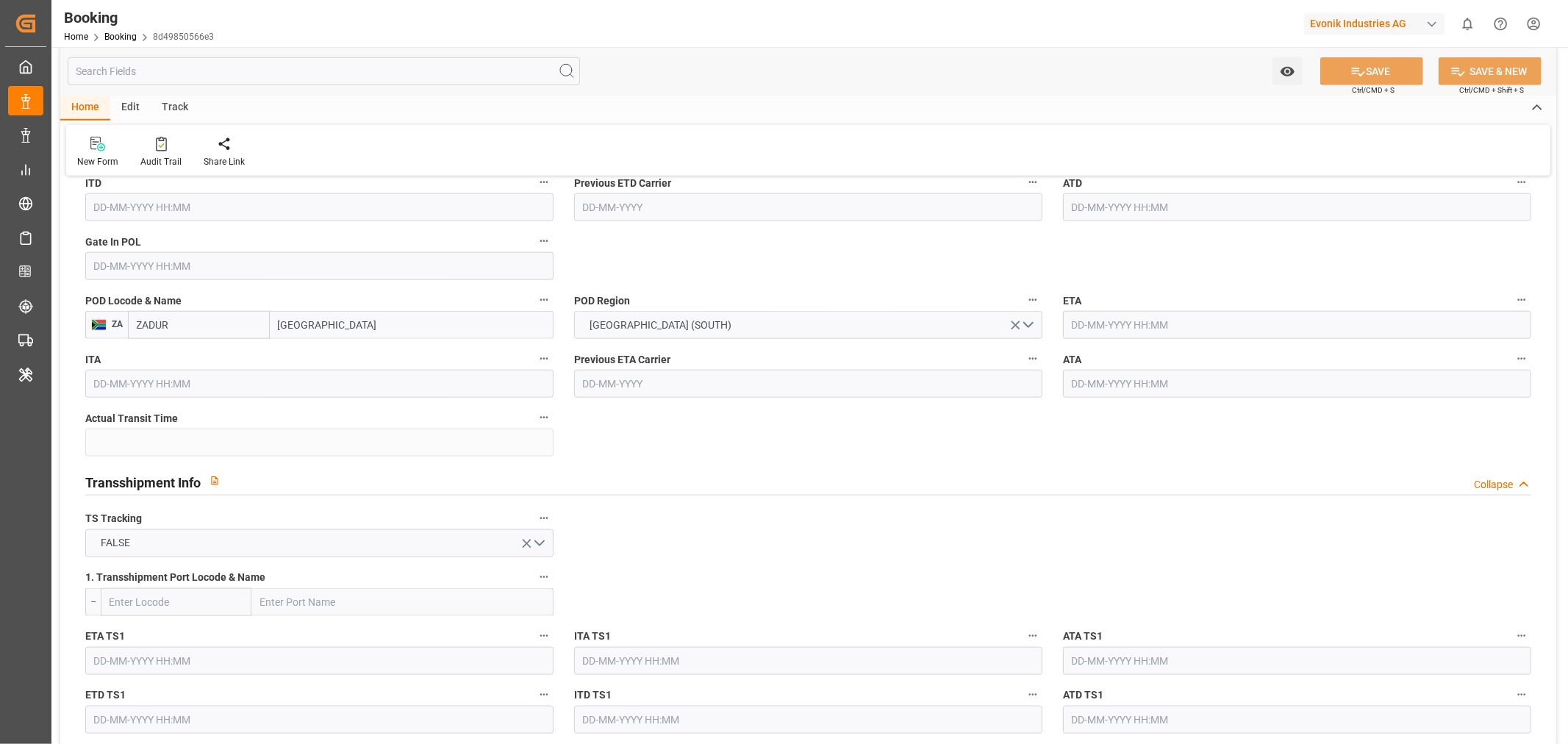
scroll to position [980, 0]
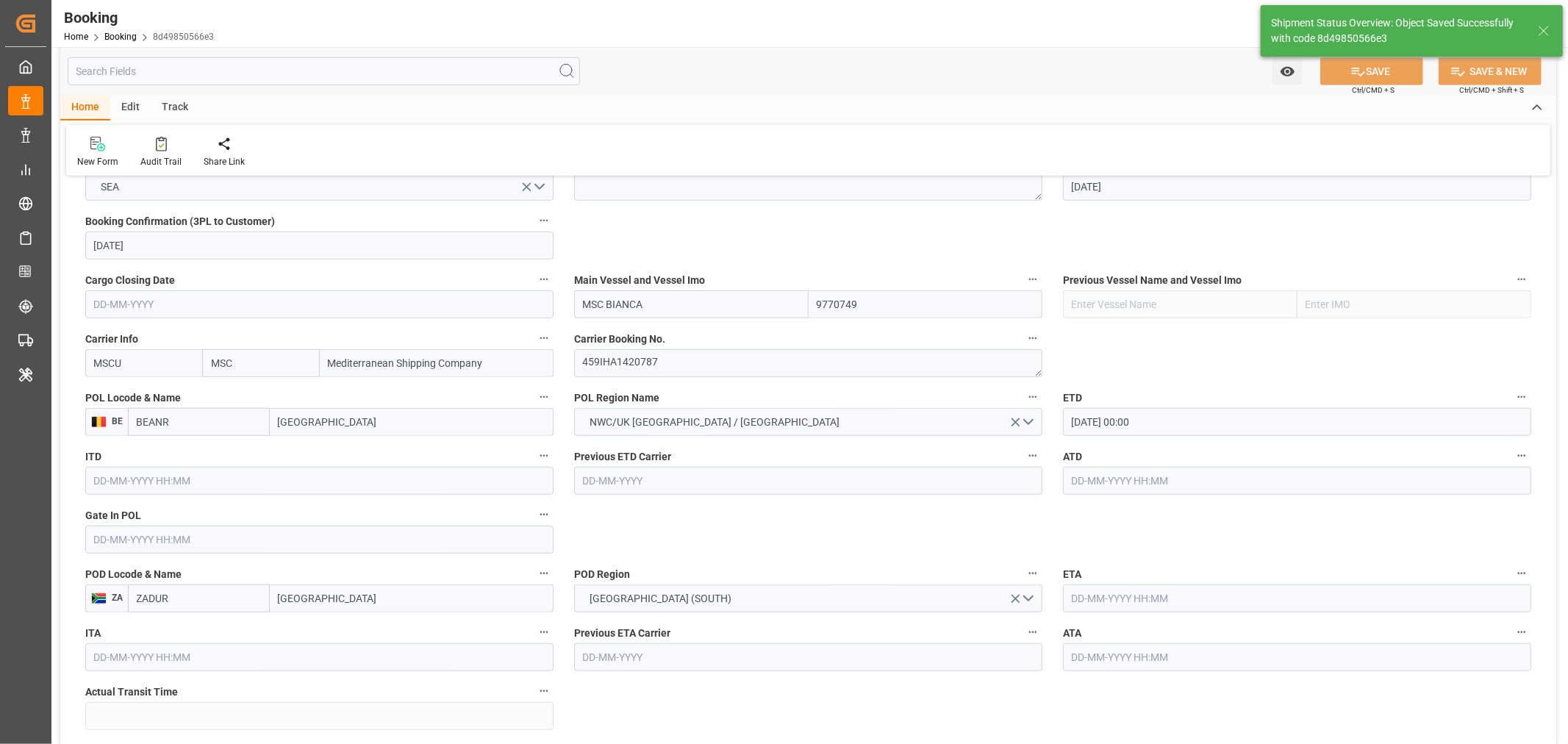
type textarea "[PERSON_NAME]"
type textarea "businessDivision-businessLine-"
type input "[DATE] 00:00"
type input "[DATE] 07:32"
